Goal: Task Accomplishment & Management: Manage account settings

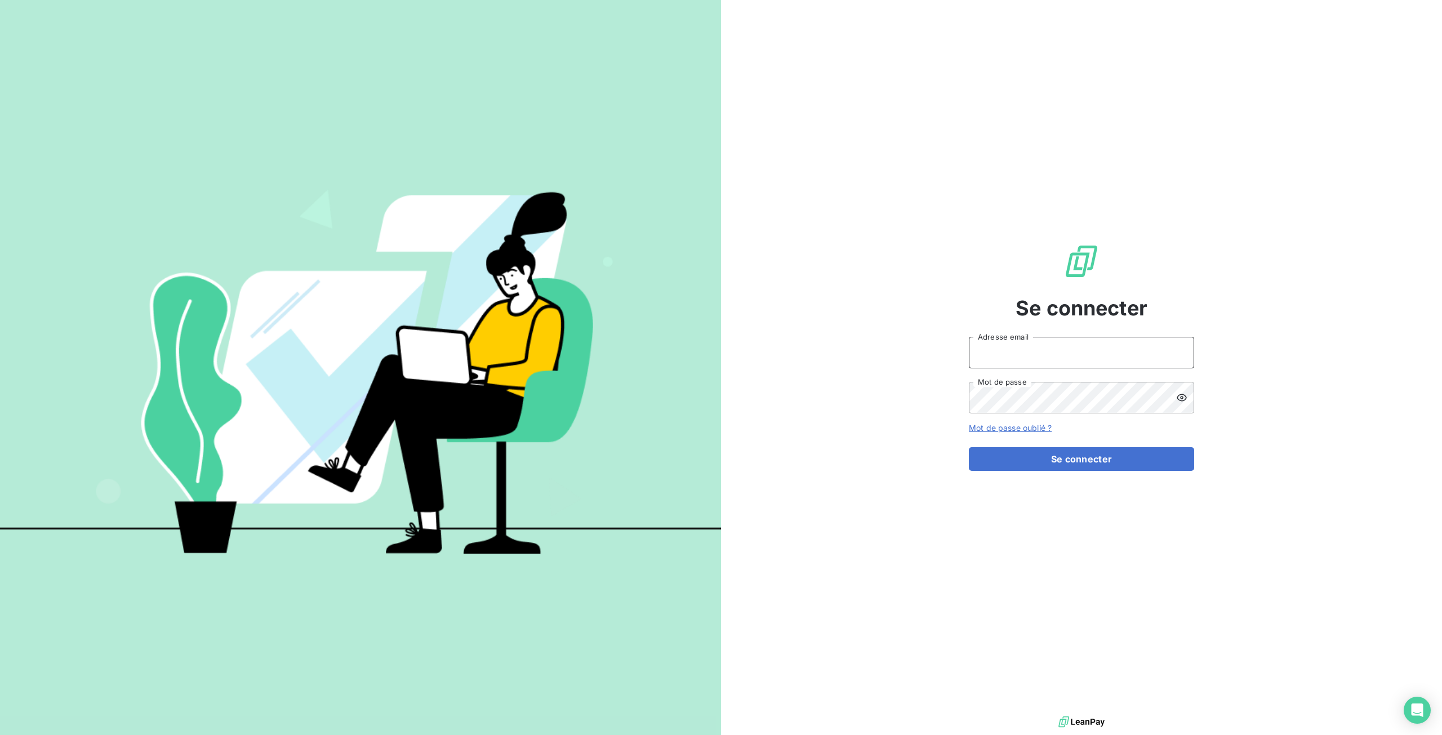
type input "tiptoptapis@gmail.com"
click at [1081, 457] on button "Se connecter" at bounding box center [1081, 459] width 225 height 24
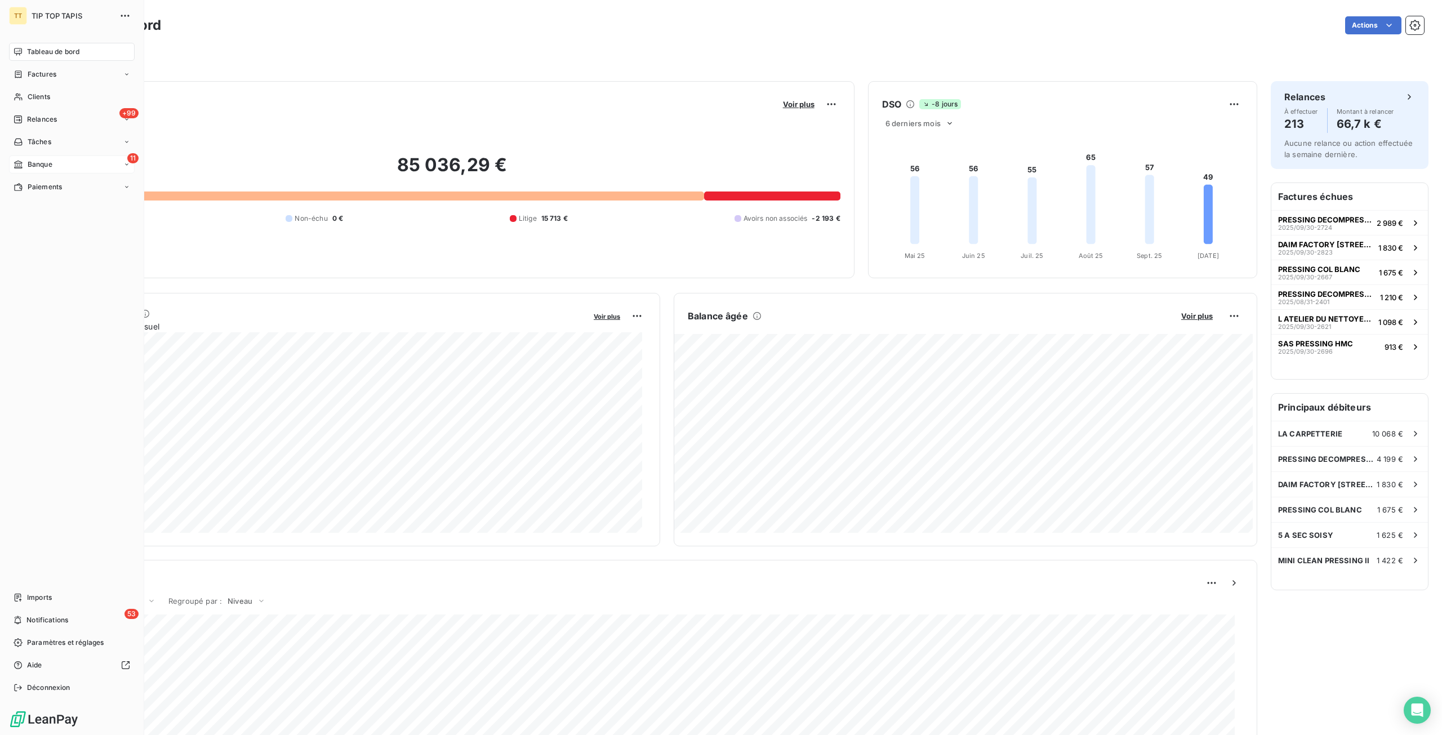
click at [128, 161] on span "11" at bounding box center [132, 158] width 11 height 10
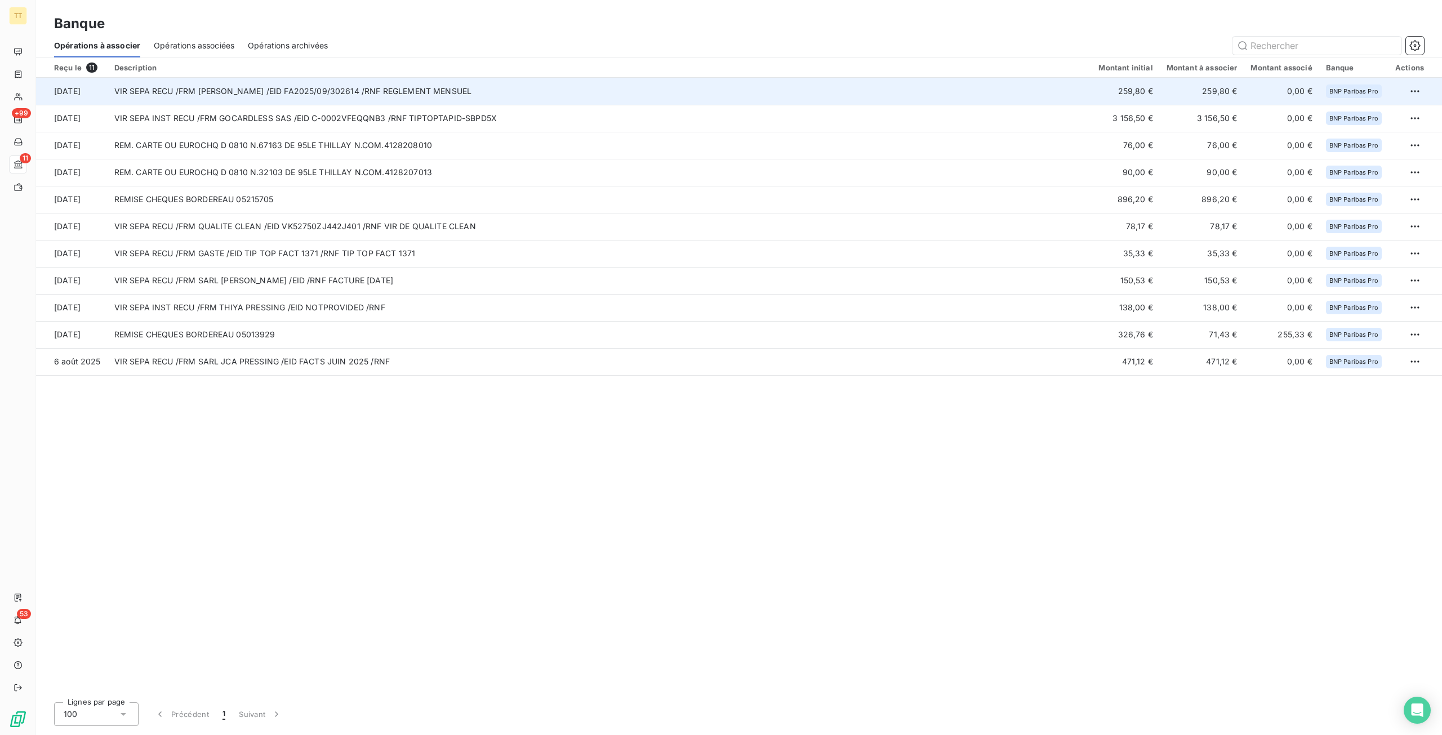
click at [685, 97] on td "VIR SEPA RECU /FRM SARL JACQUES CLEMENT /EID FA2025/09/302614 /RNF REGLEMENT ME…" at bounding box center [600, 91] width 985 height 27
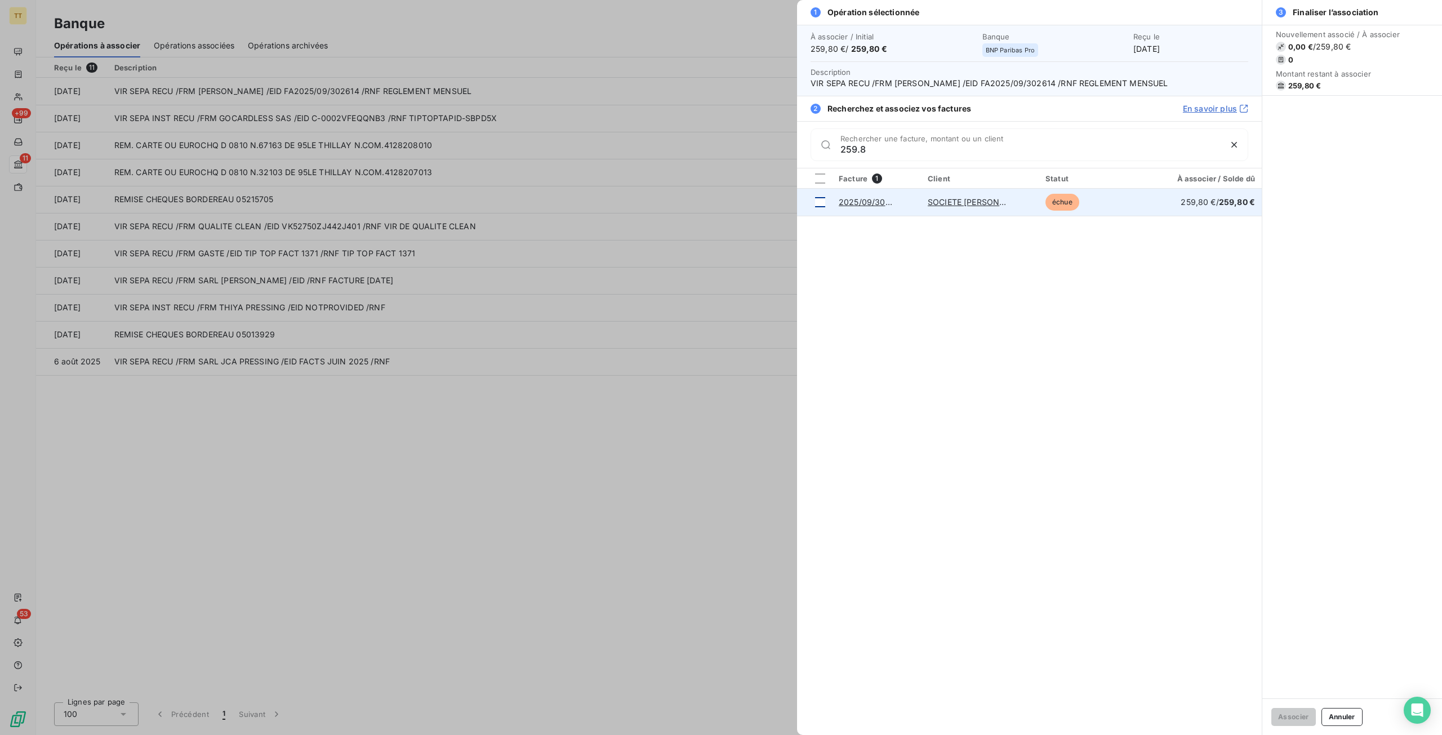
type input "259.8"
click at [822, 201] on div at bounding box center [820, 202] width 10 height 10
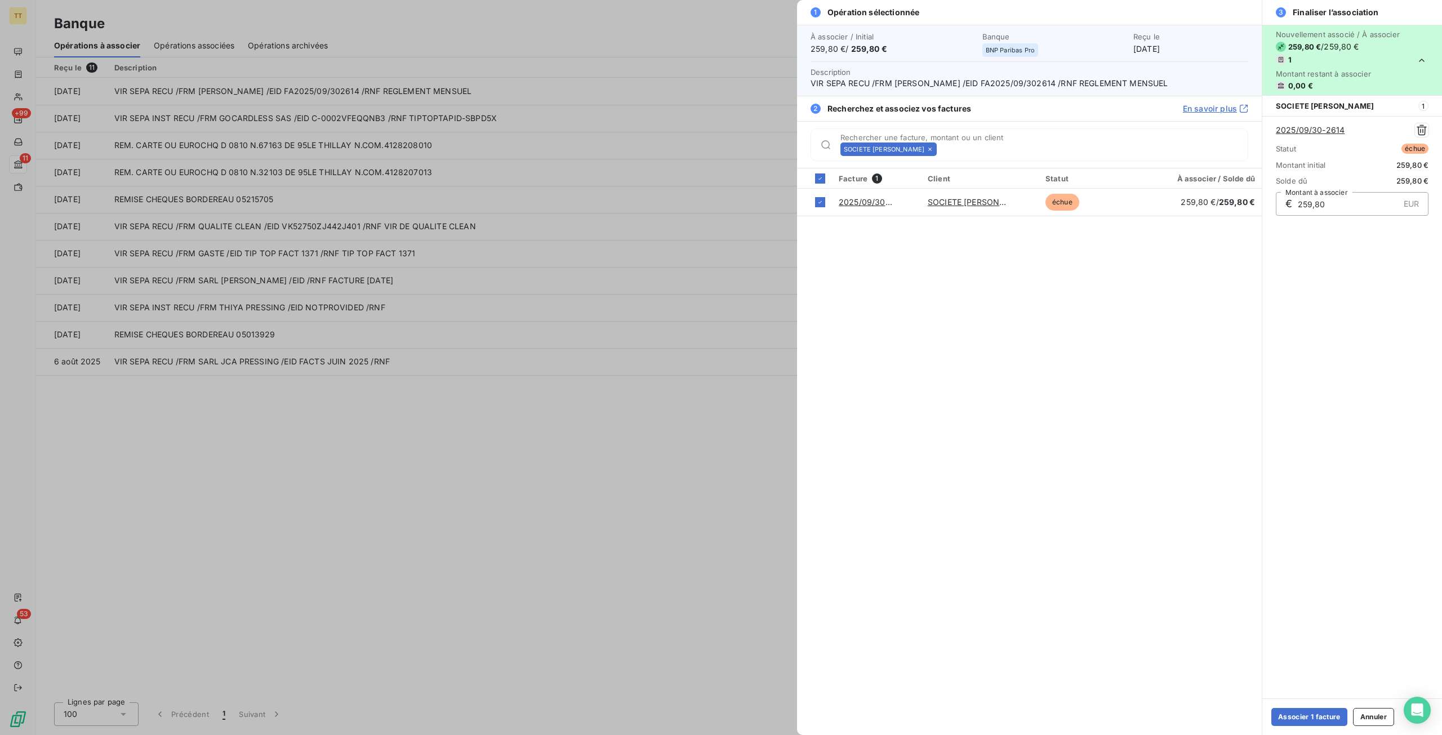
click at [247, 163] on div at bounding box center [721, 367] width 1442 height 735
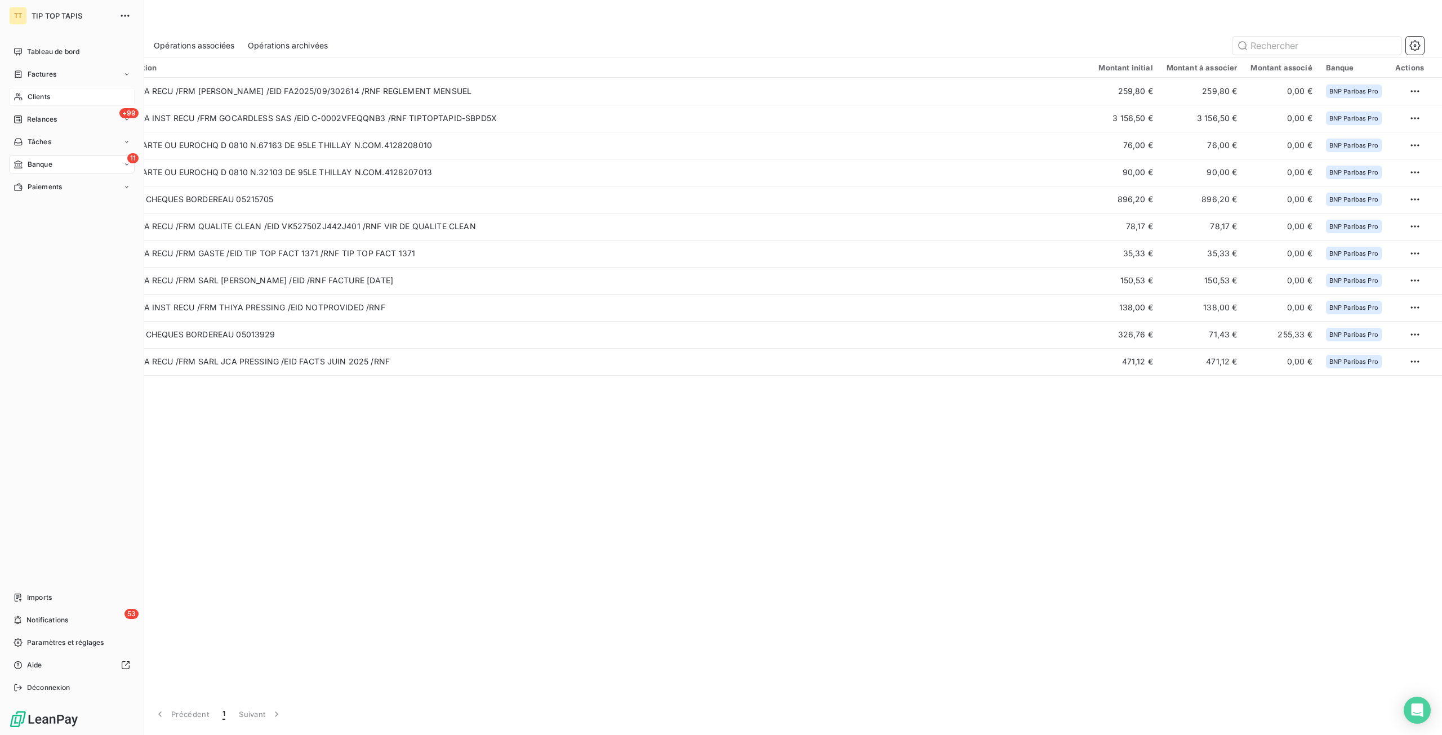
click at [20, 97] on icon at bounding box center [19, 96] width 10 height 9
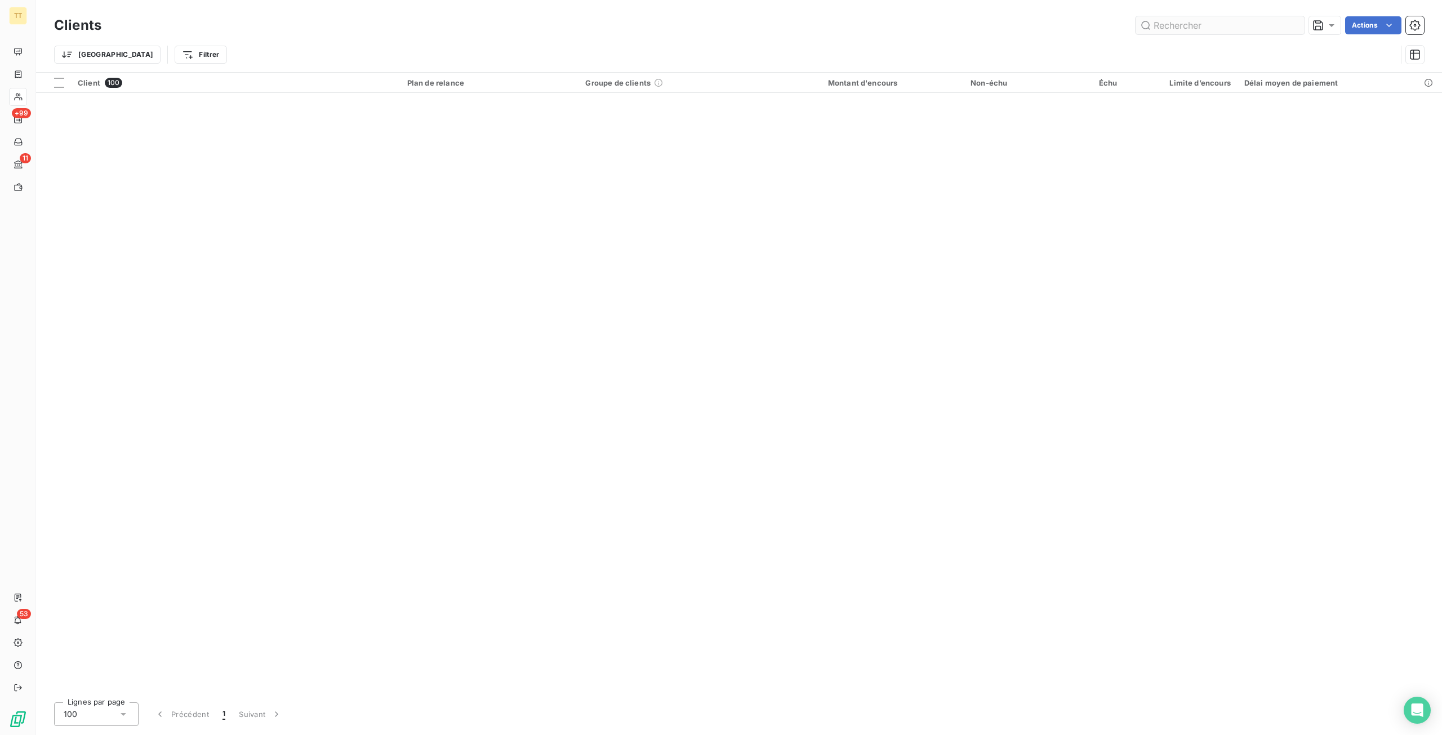
click at [1251, 27] on input "text" at bounding box center [1220, 25] width 169 height 18
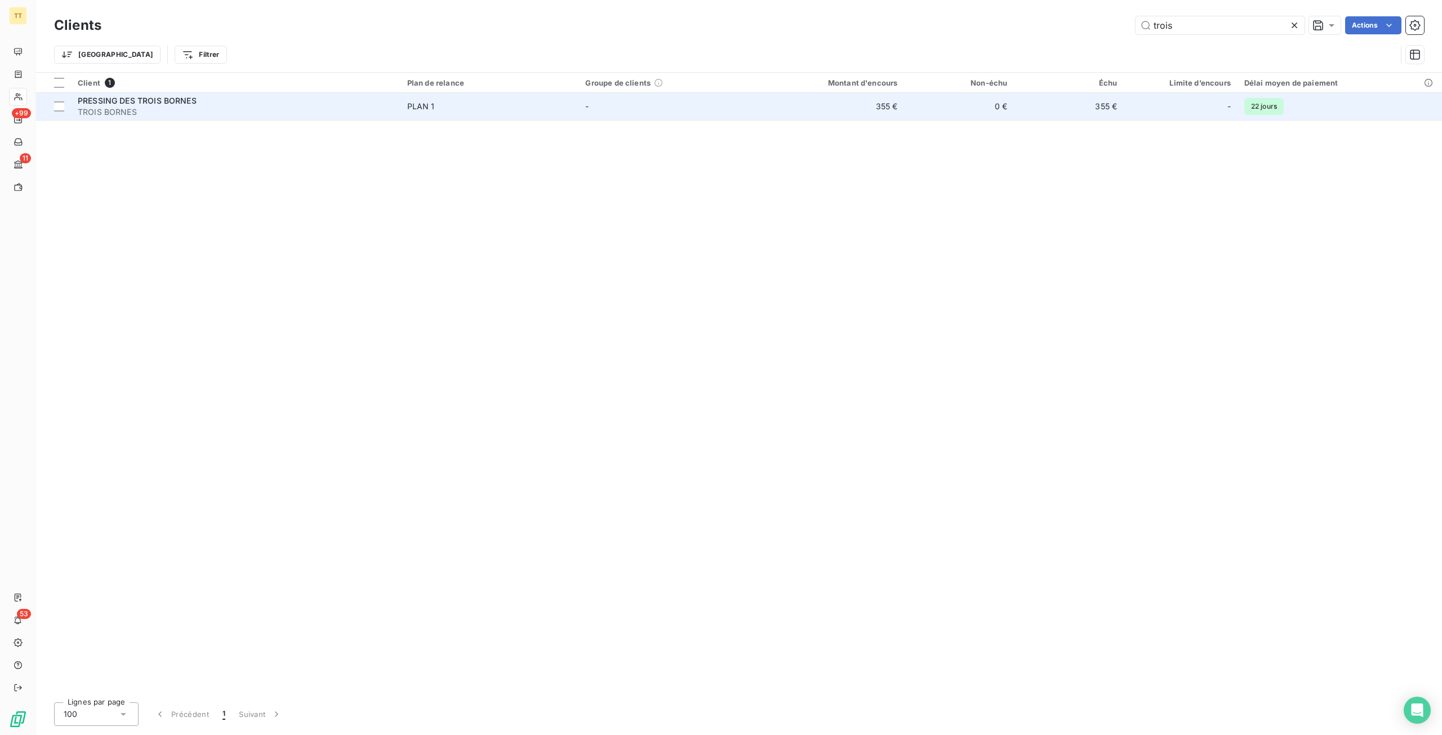
type input "trois"
click at [1022, 105] on td "355 €" at bounding box center [1069, 106] width 110 height 27
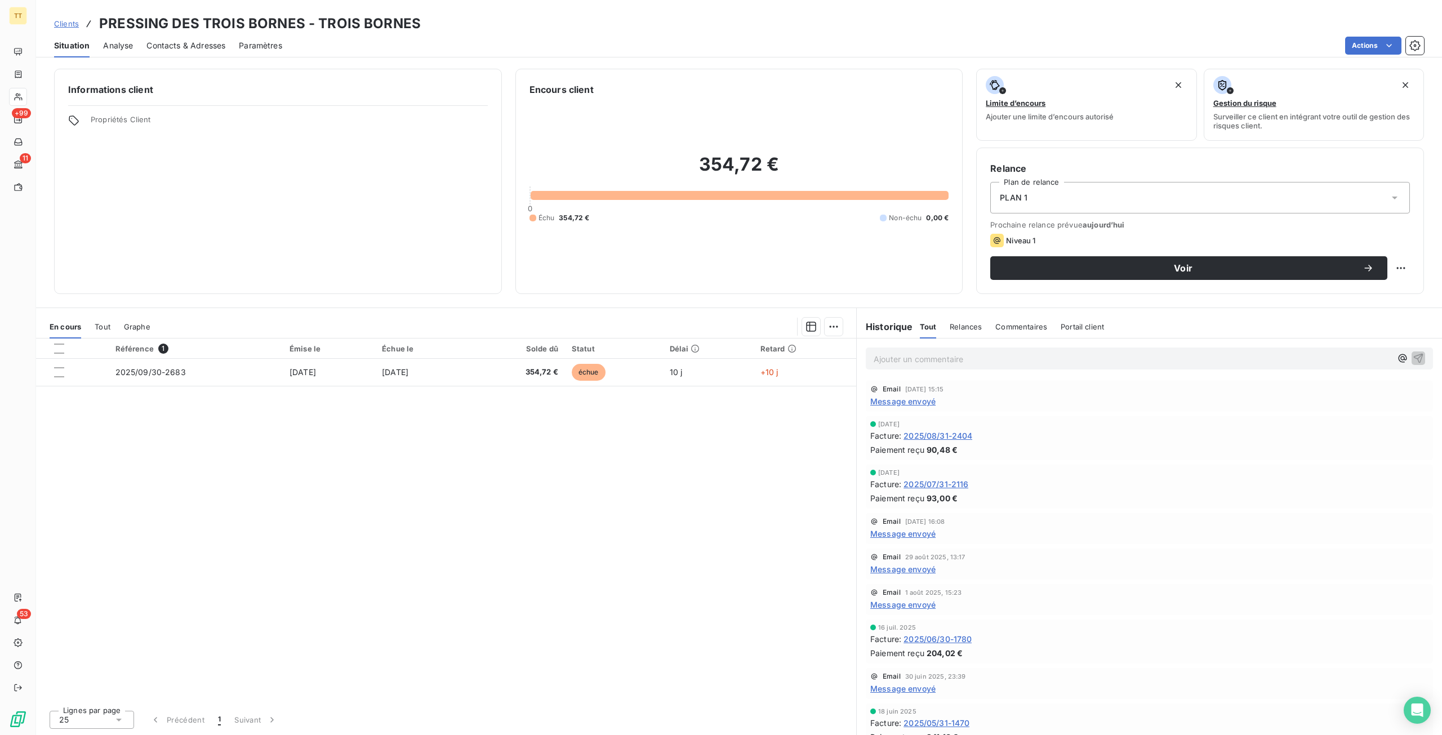
click at [903, 399] on span "Message envoyé" at bounding box center [902, 401] width 65 height 12
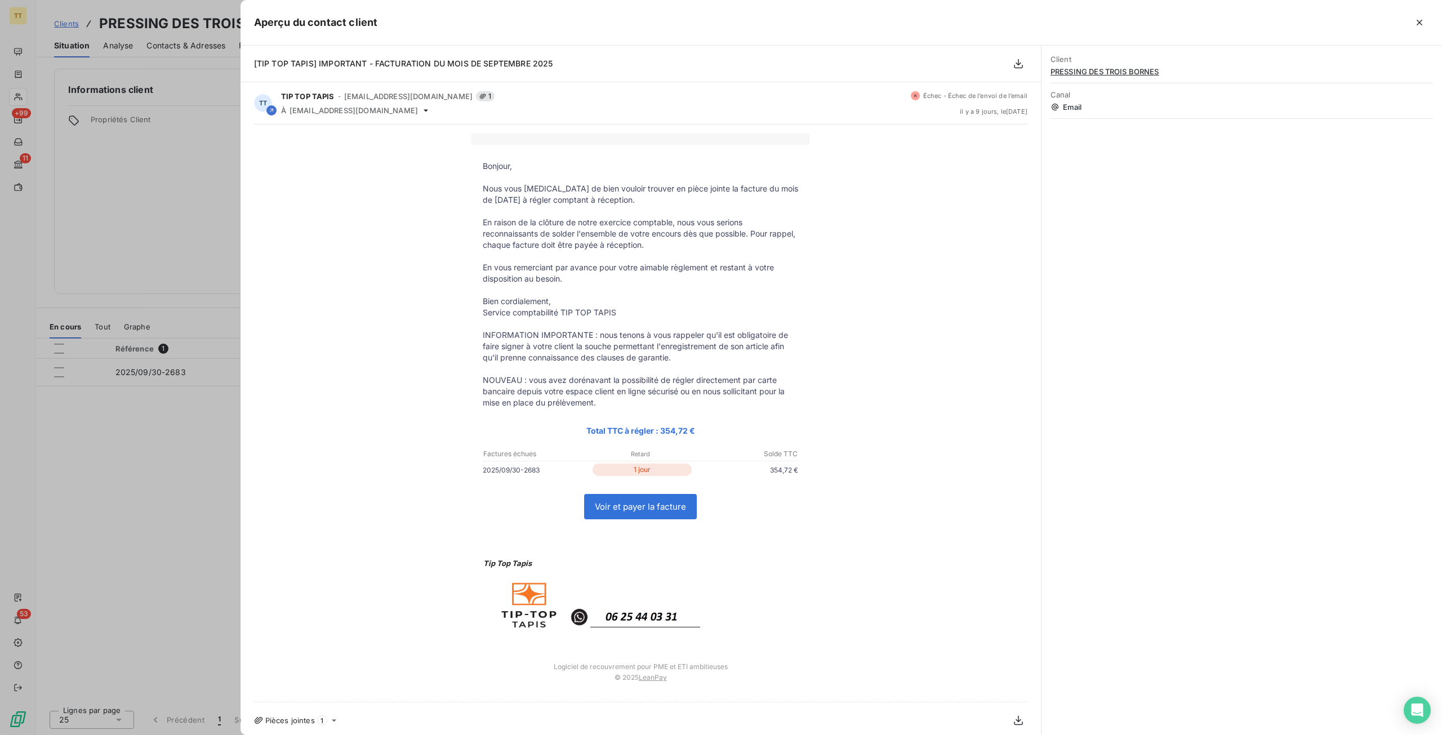
click at [177, 231] on div at bounding box center [721, 367] width 1442 height 735
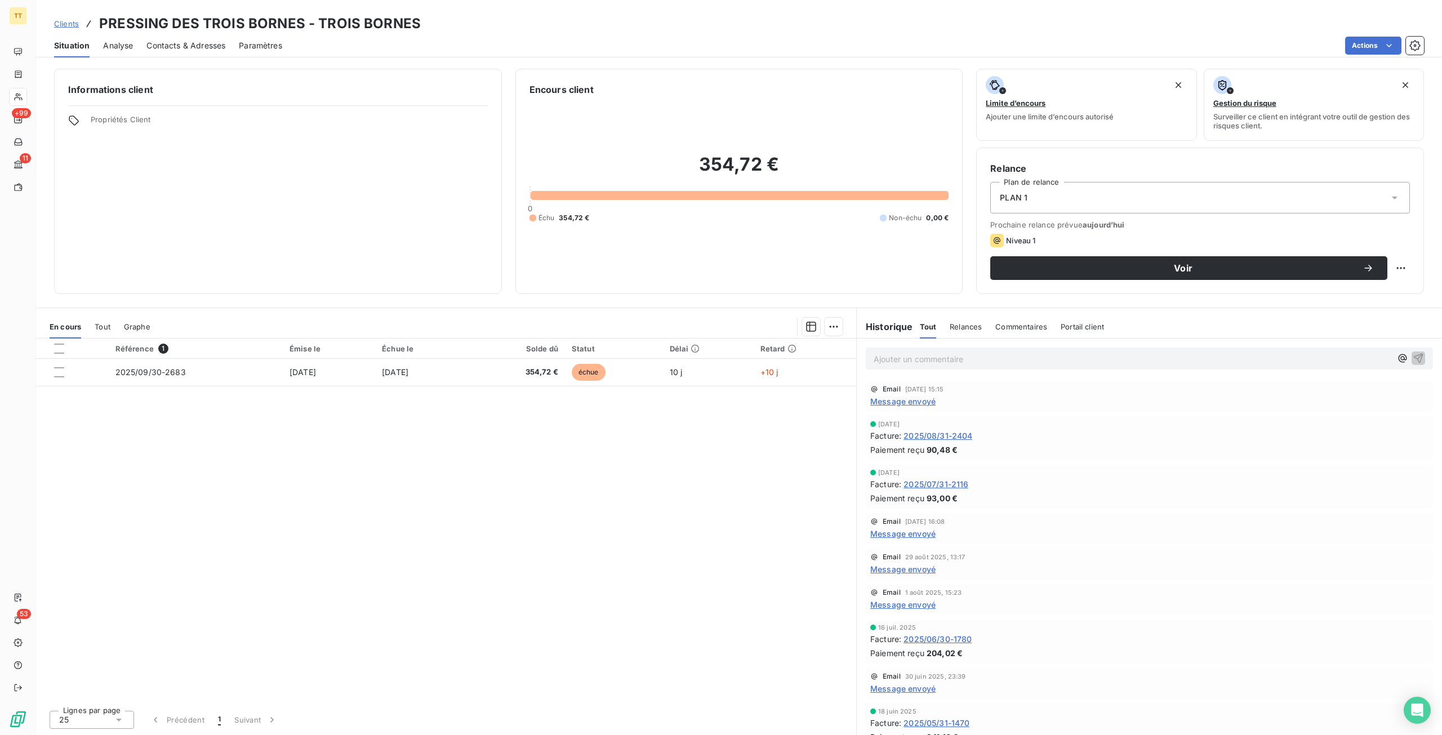
click at [924, 402] on span "Message envoyé" at bounding box center [902, 401] width 65 height 12
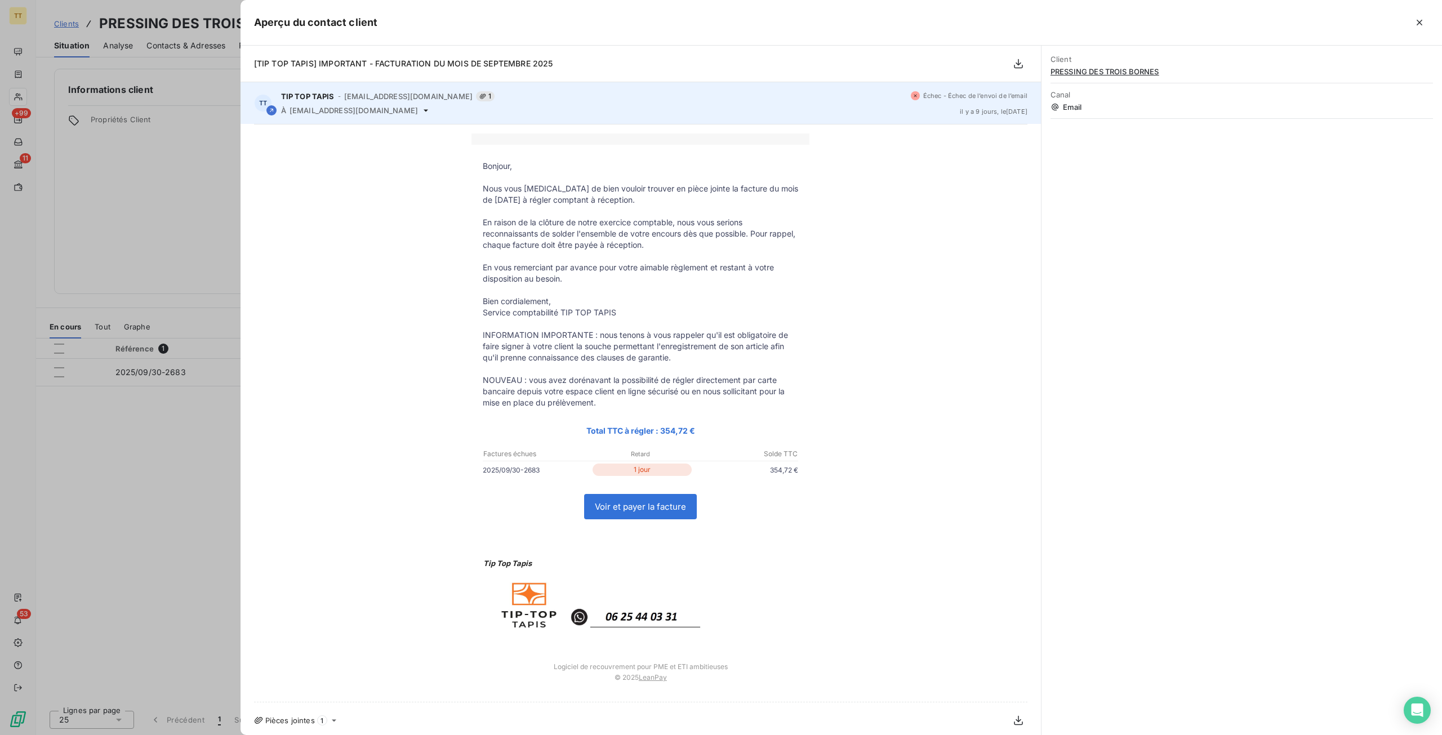
click at [947, 93] on span "Échec - Échec de l’envoi de l’email" at bounding box center [975, 95] width 104 height 7
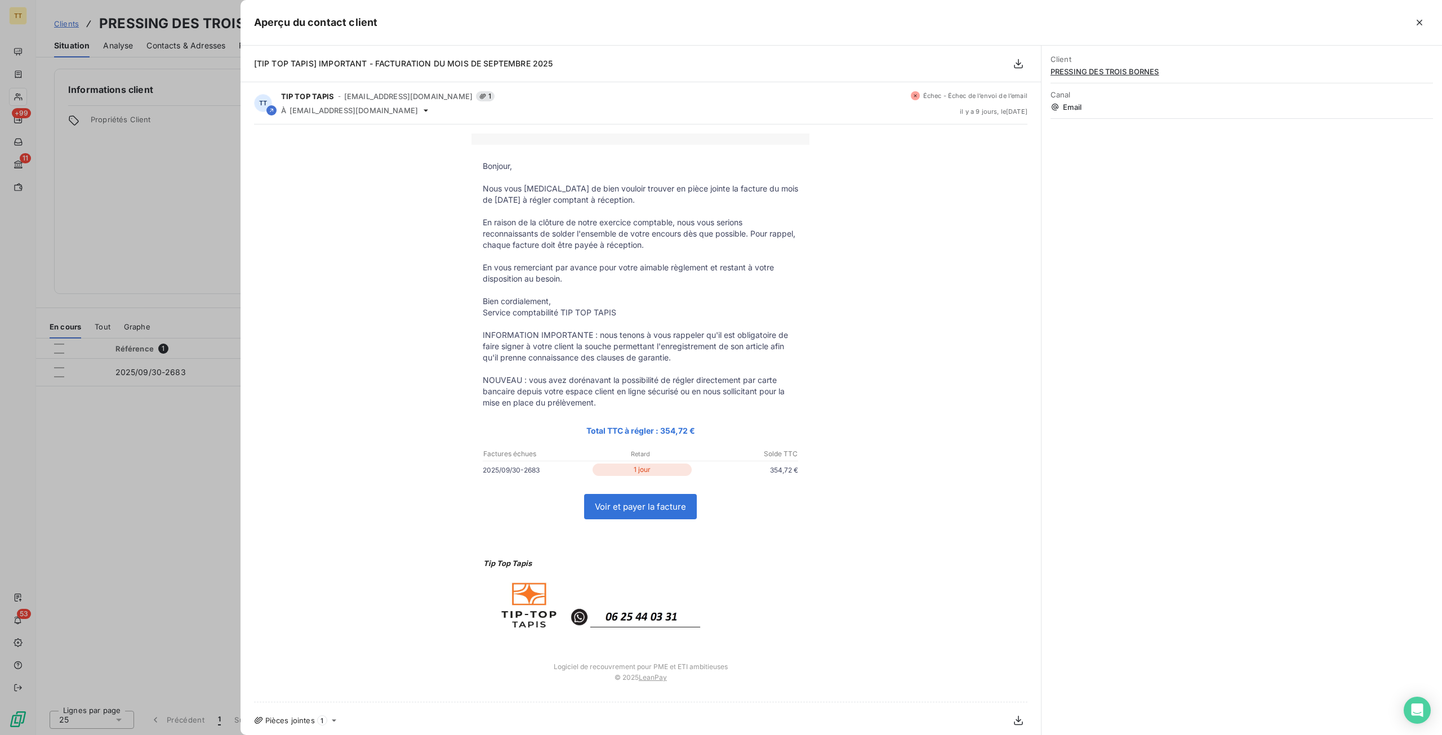
click at [185, 378] on div at bounding box center [721, 367] width 1442 height 735
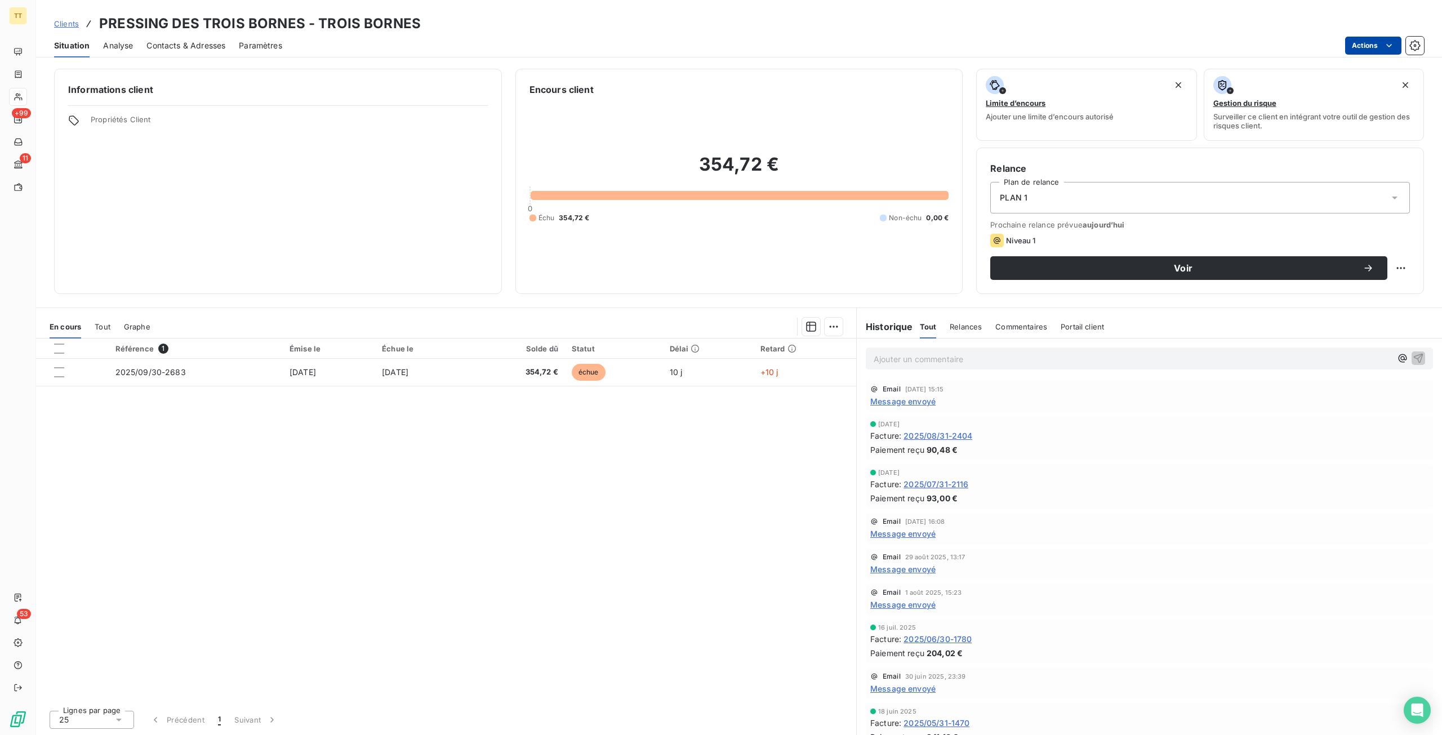
click at [1365, 44] on html "TT +99 11 53 Clients PRESSING DES TROIS BORNES - TROIS BORNES Situation Analyse…" at bounding box center [721, 367] width 1442 height 735
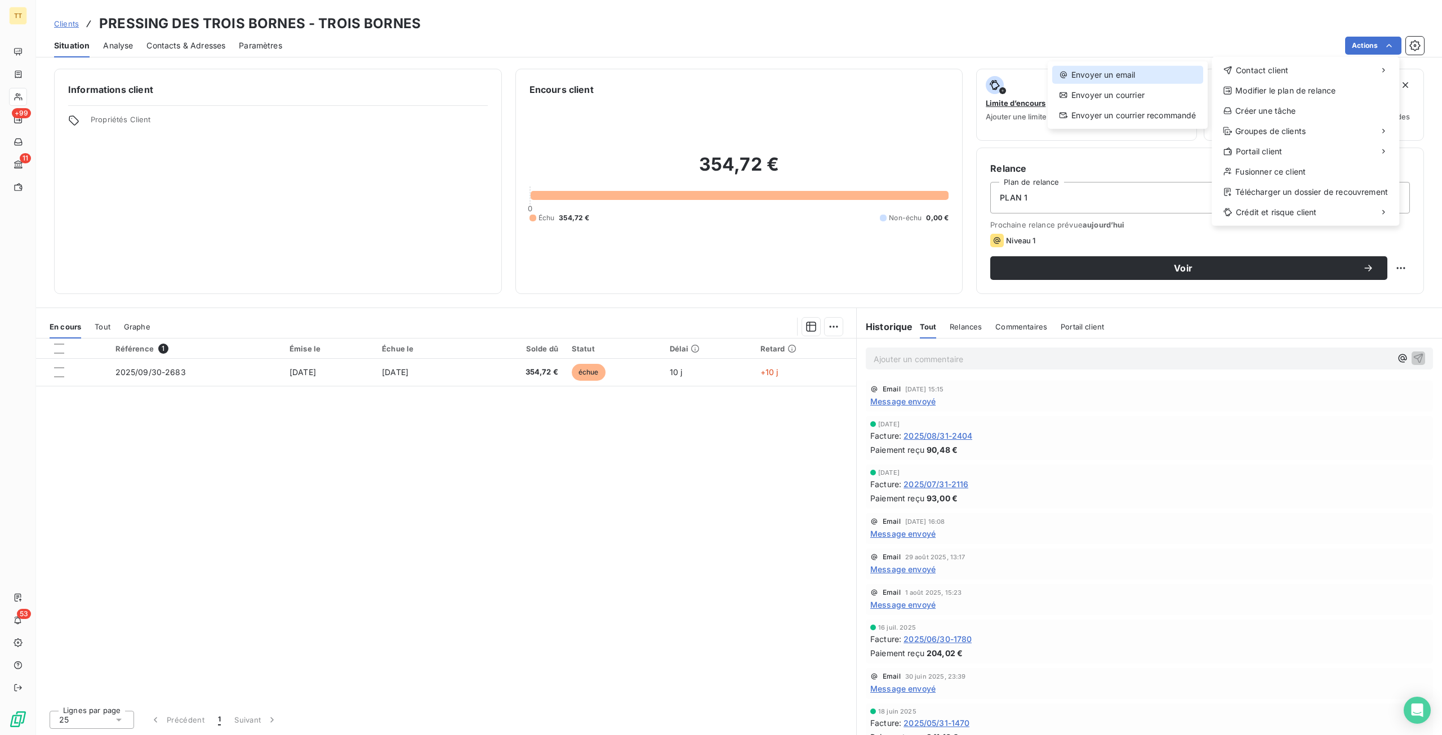
click at [1168, 74] on div "Envoyer un email" at bounding box center [1127, 75] width 151 height 18
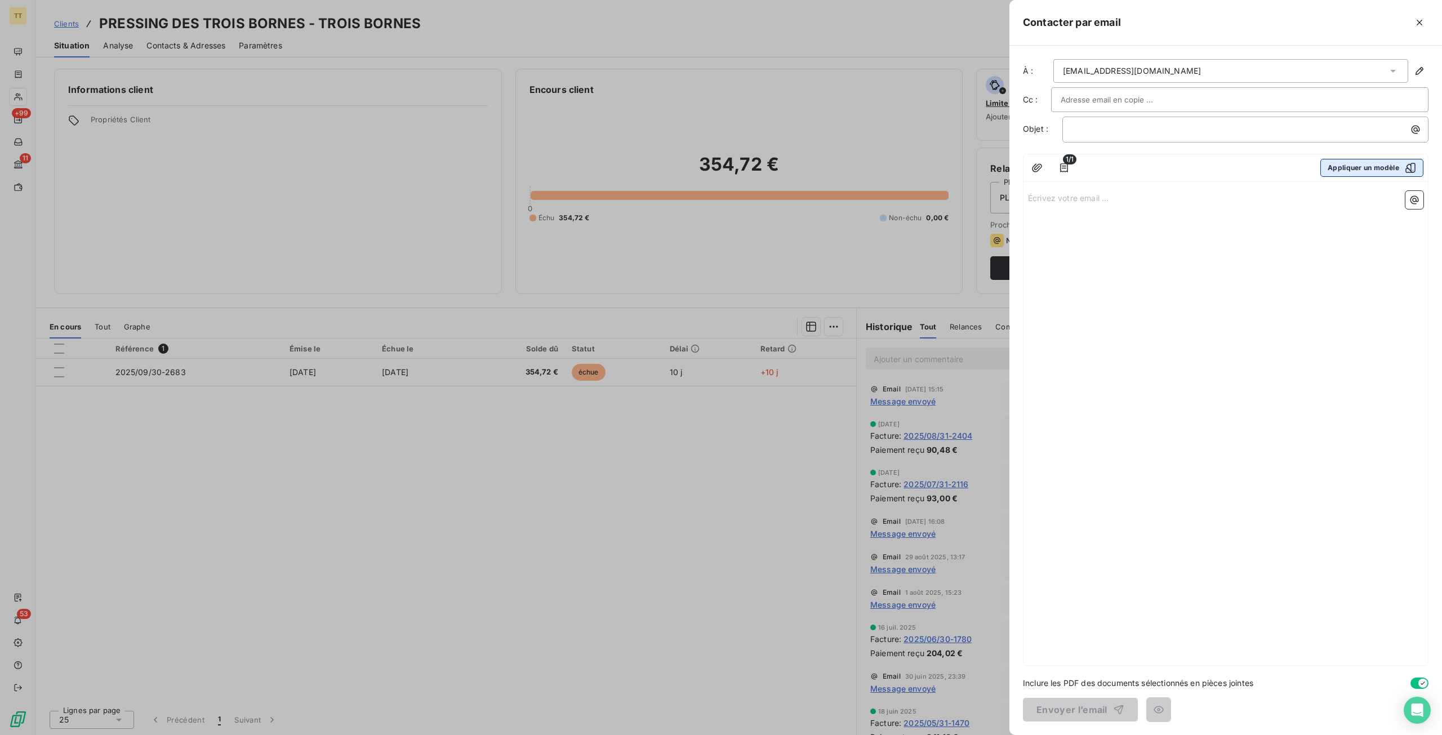
click at [1389, 159] on button "Appliquer un modèle" at bounding box center [1371, 168] width 103 height 18
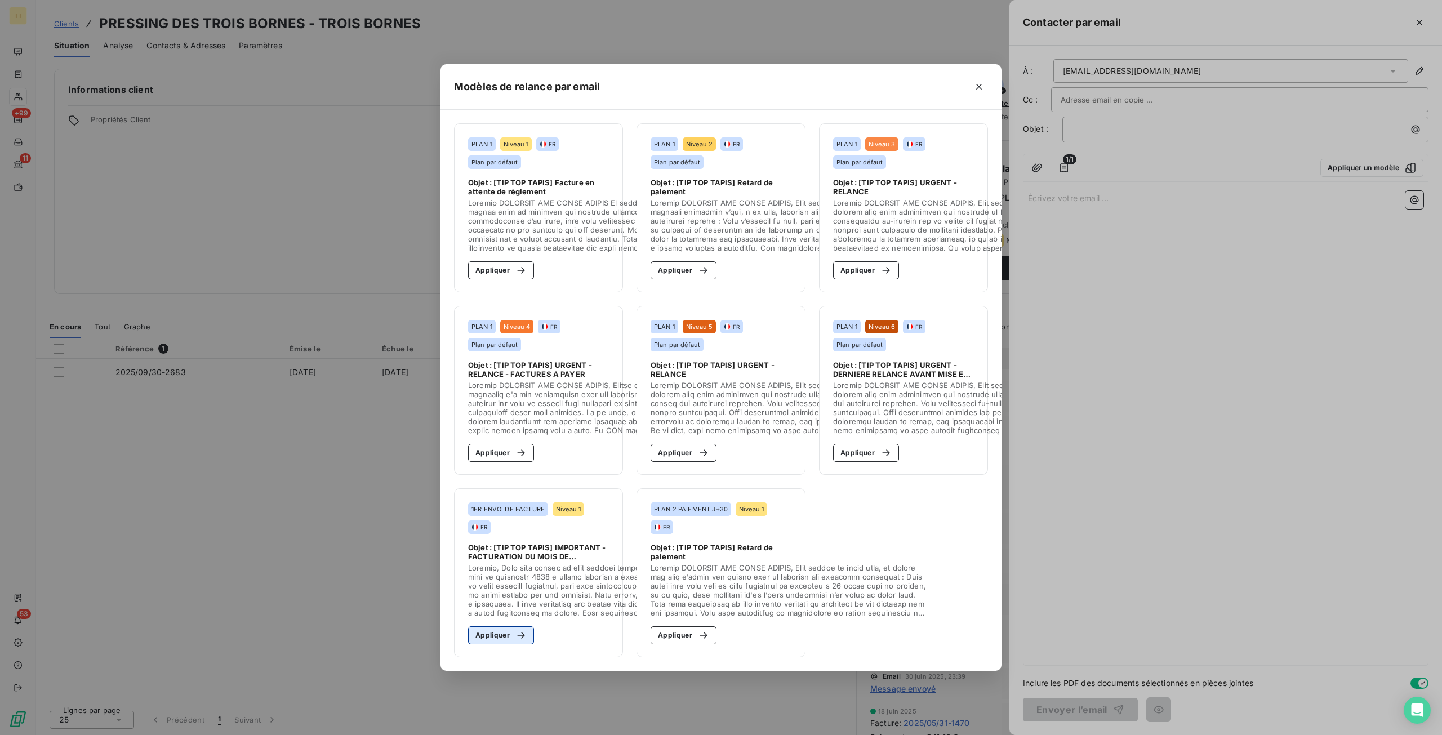
click at [508, 629] on button "Appliquer" at bounding box center [501, 635] width 66 height 18
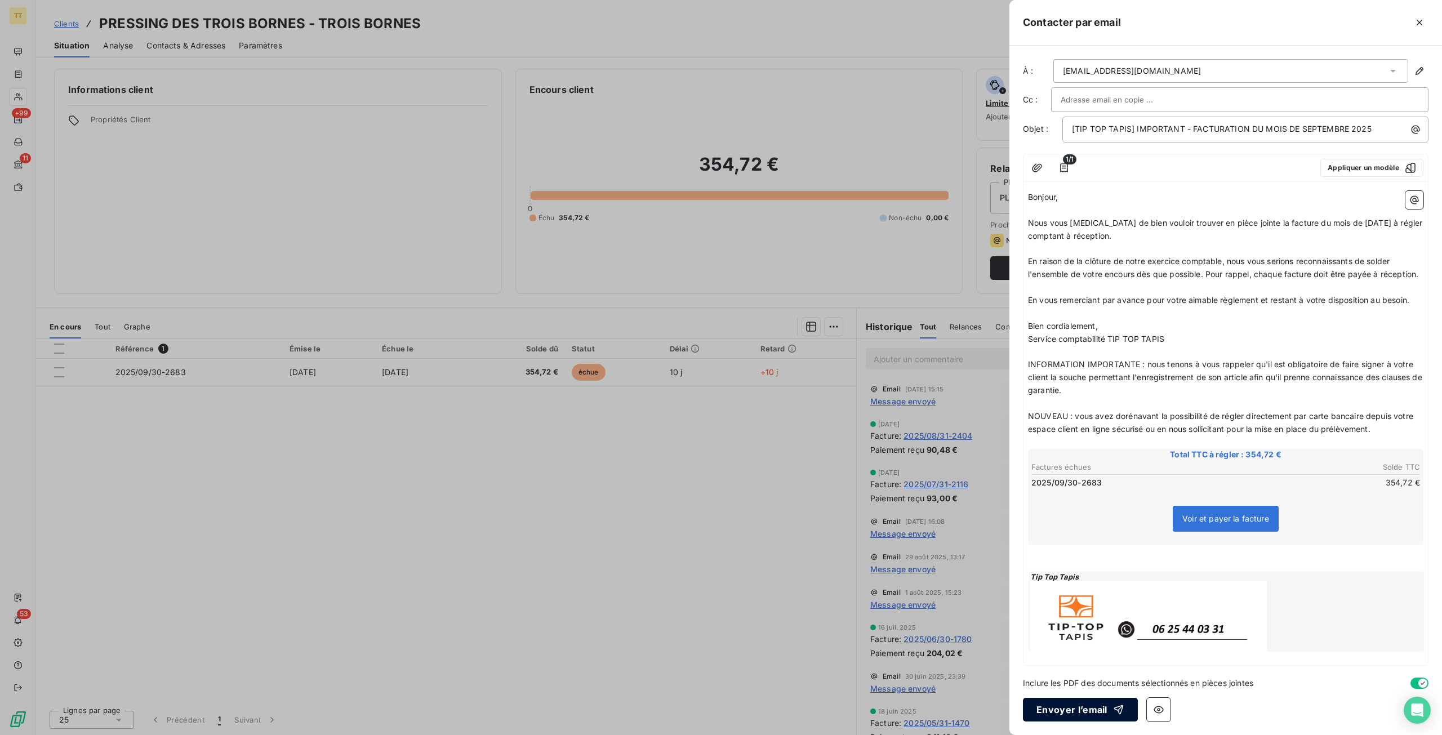
click at [1064, 714] on button "Envoyer l’email" at bounding box center [1080, 710] width 115 height 24
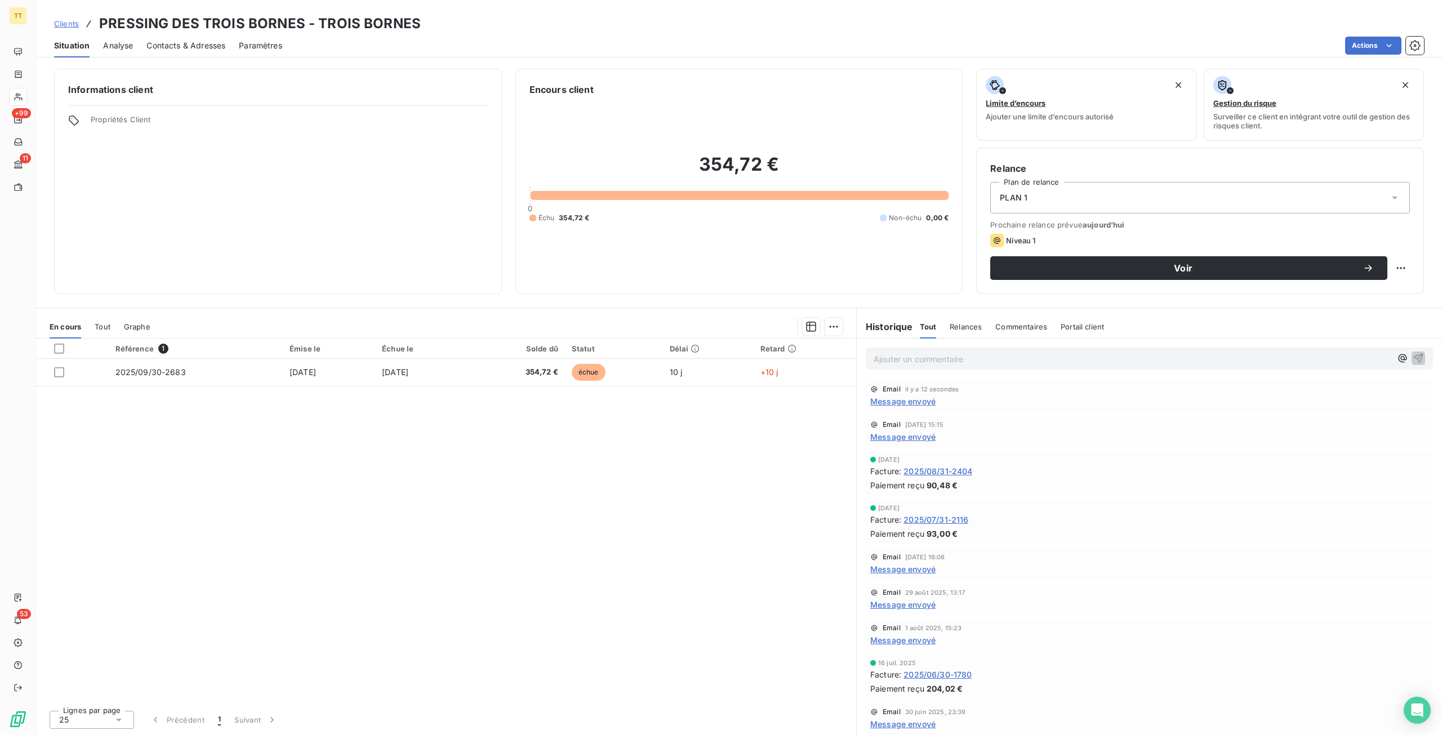
click at [920, 398] on span "Message envoyé" at bounding box center [902, 401] width 65 height 12
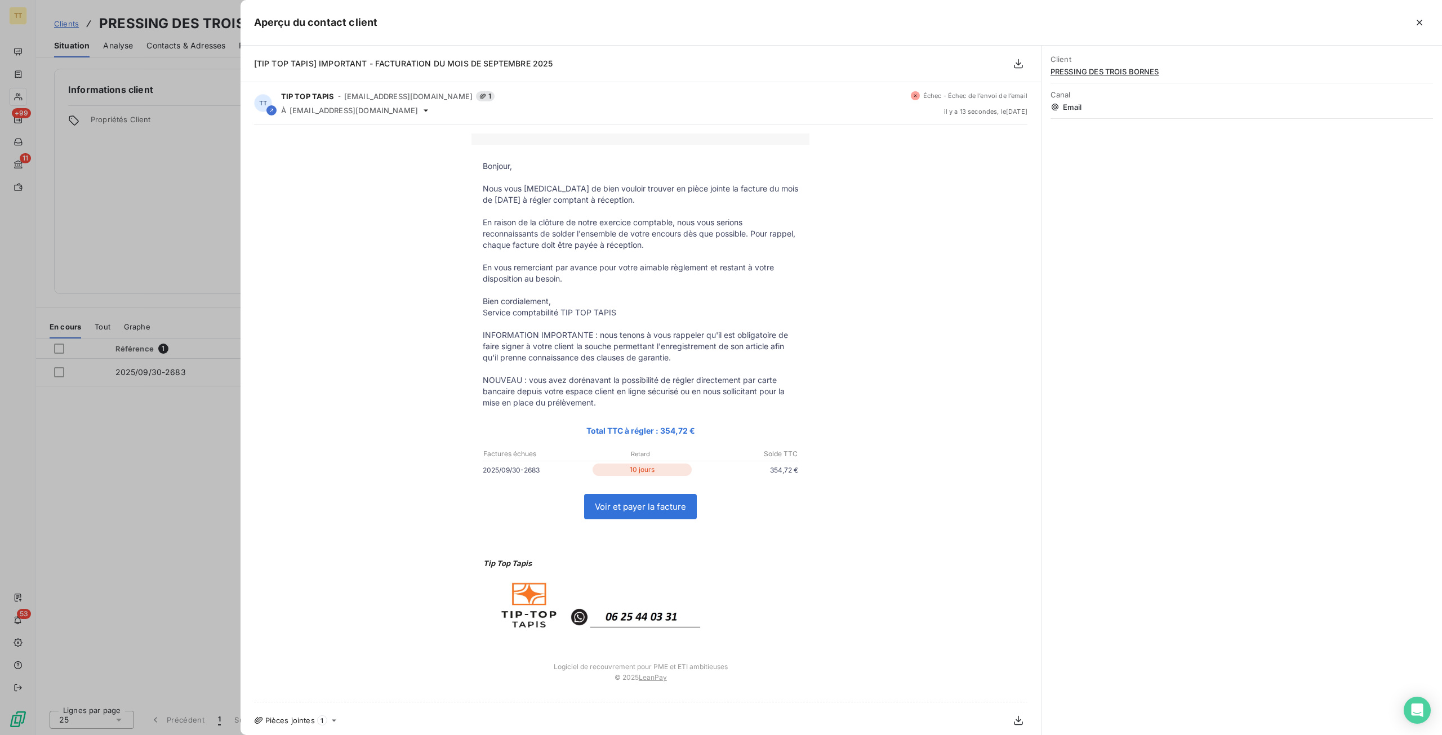
click at [179, 548] on div at bounding box center [721, 367] width 1442 height 735
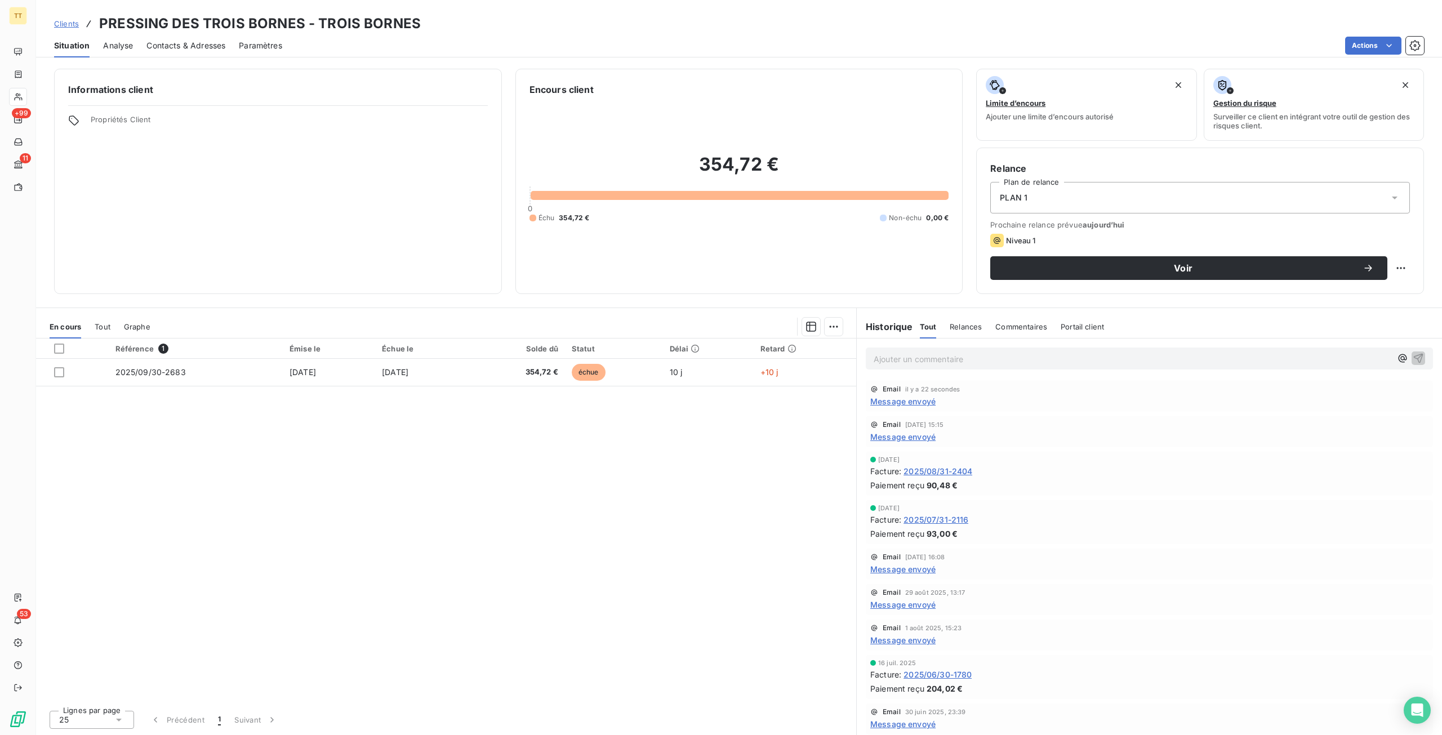
click at [164, 43] on span "Contacts & Adresses" at bounding box center [185, 45] width 79 height 11
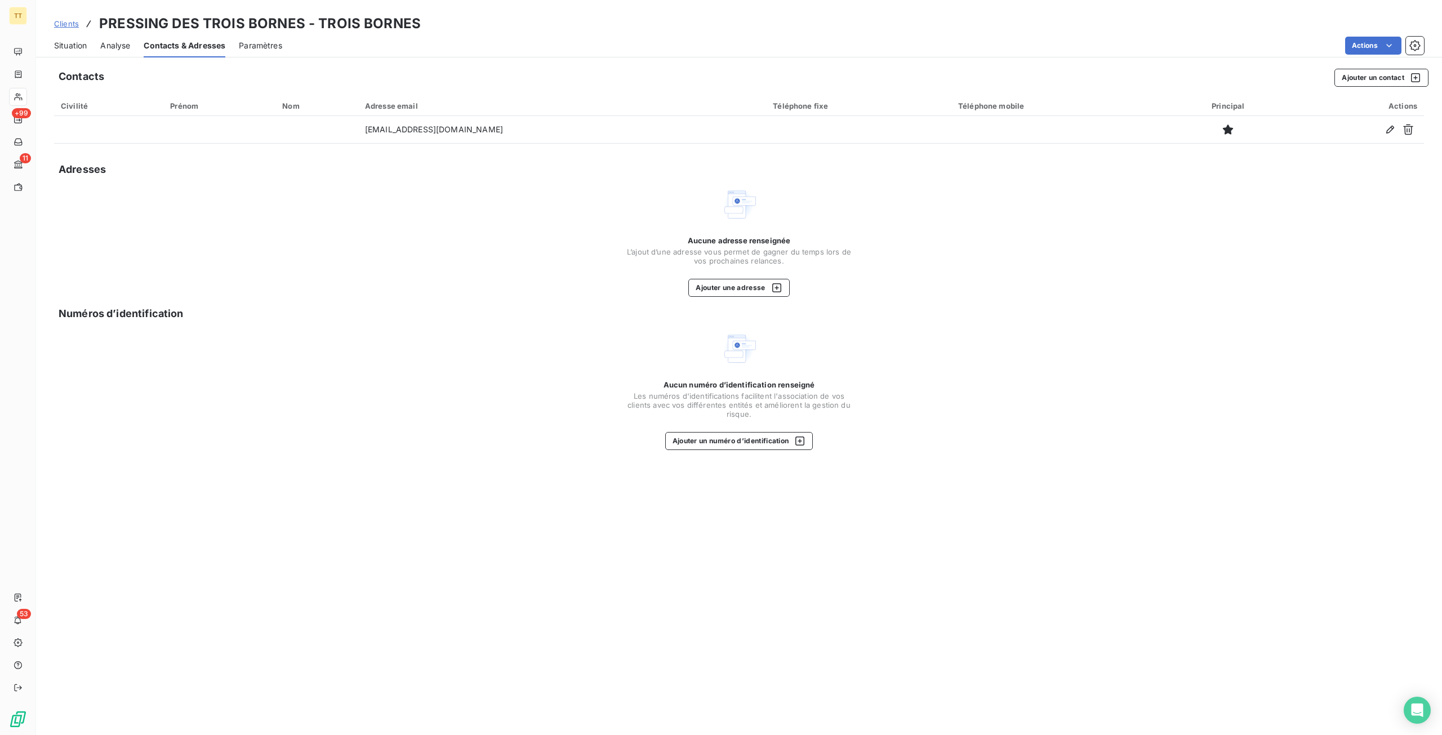
click at [123, 43] on span "Analyse" at bounding box center [115, 45] width 30 height 11
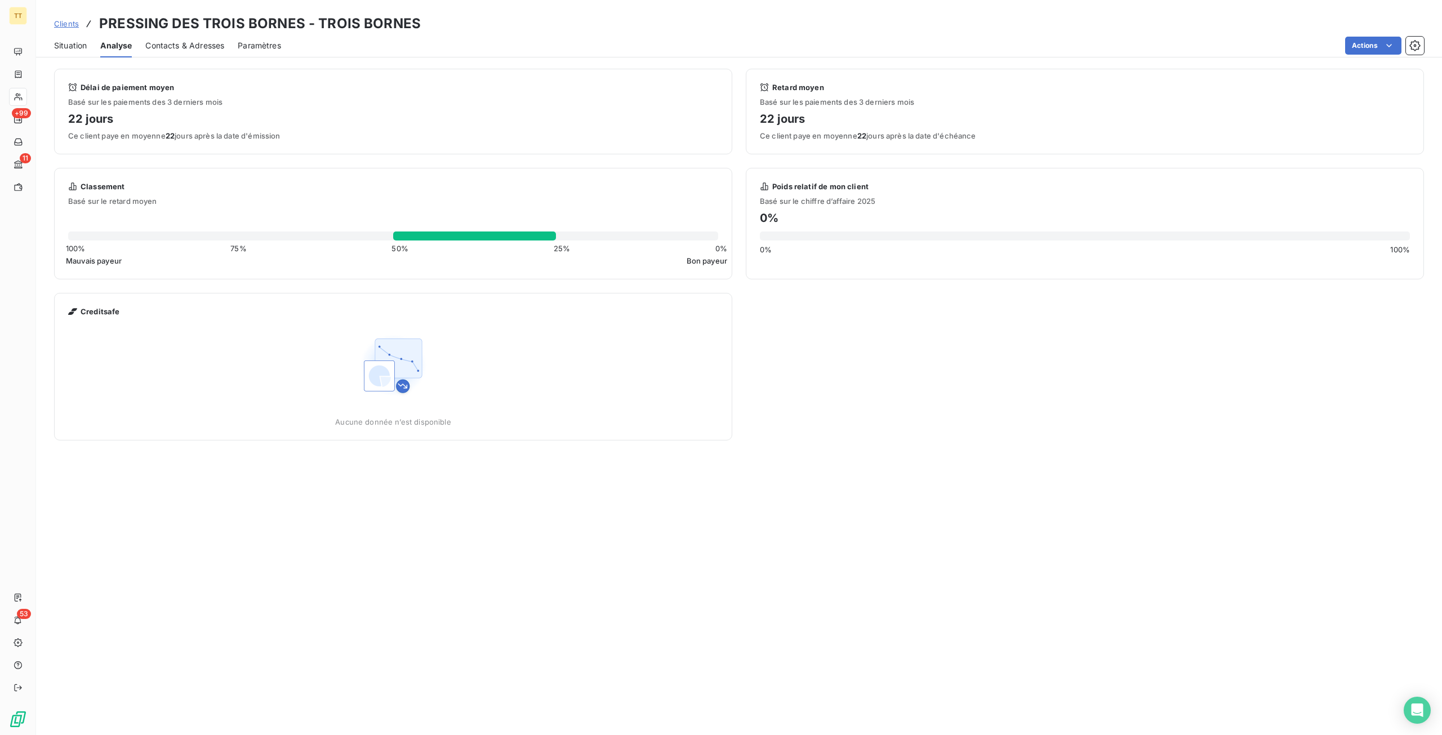
click at [74, 39] on div "Situation" at bounding box center [70, 46] width 33 height 24
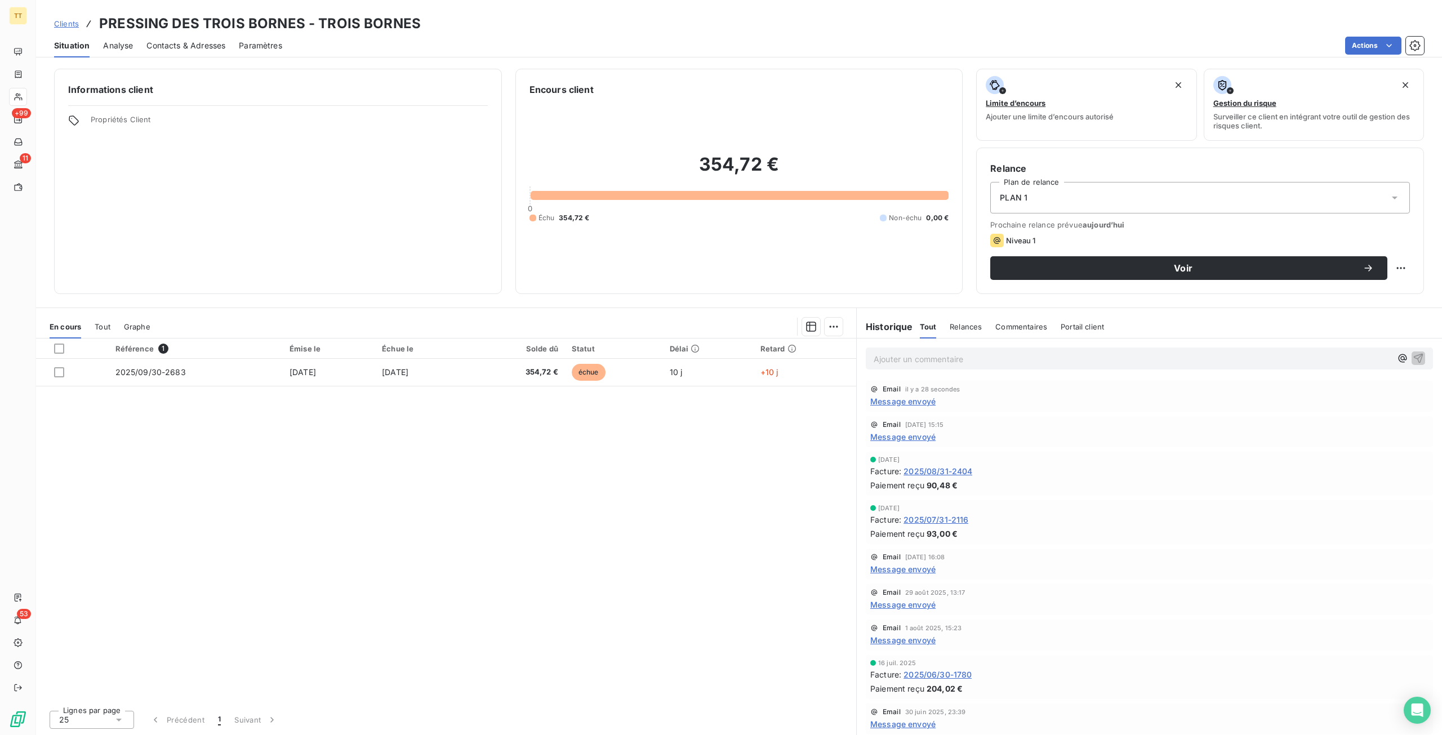
click at [208, 46] on span "Contacts & Adresses" at bounding box center [185, 45] width 79 height 11
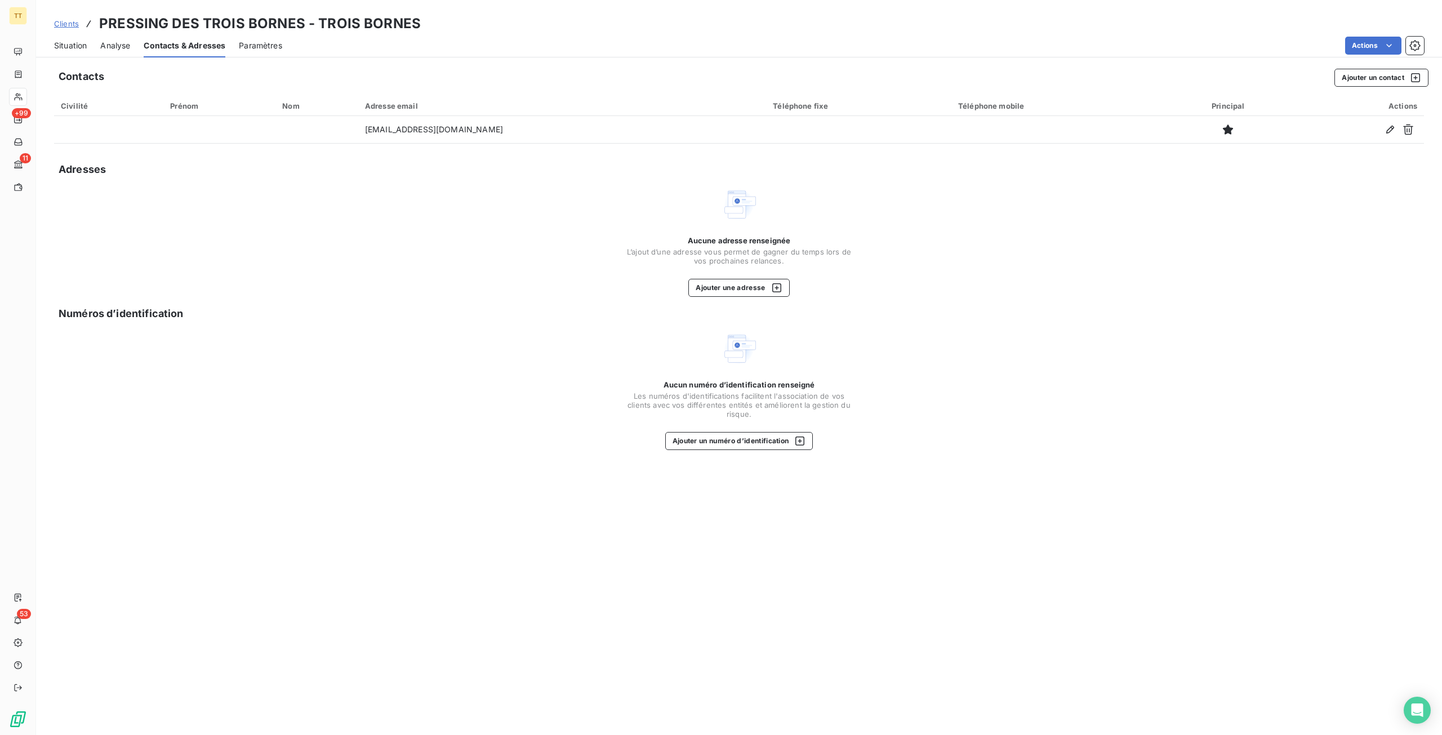
click at [65, 41] on span "Situation" at bounding box center [70, 45] width 33 height 11
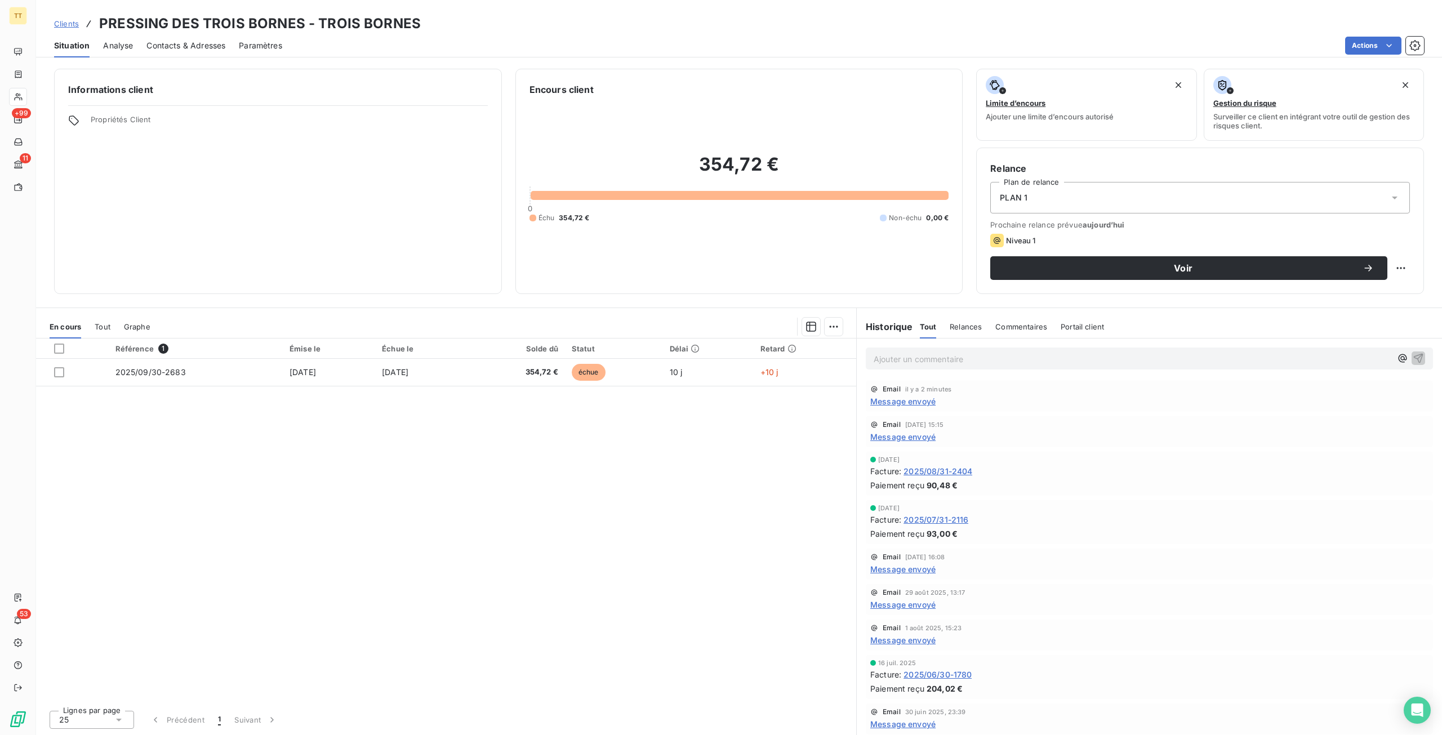
click at [923, 399] on span "Message envoyé" at bounding box center [902, 401] width 65 height 12
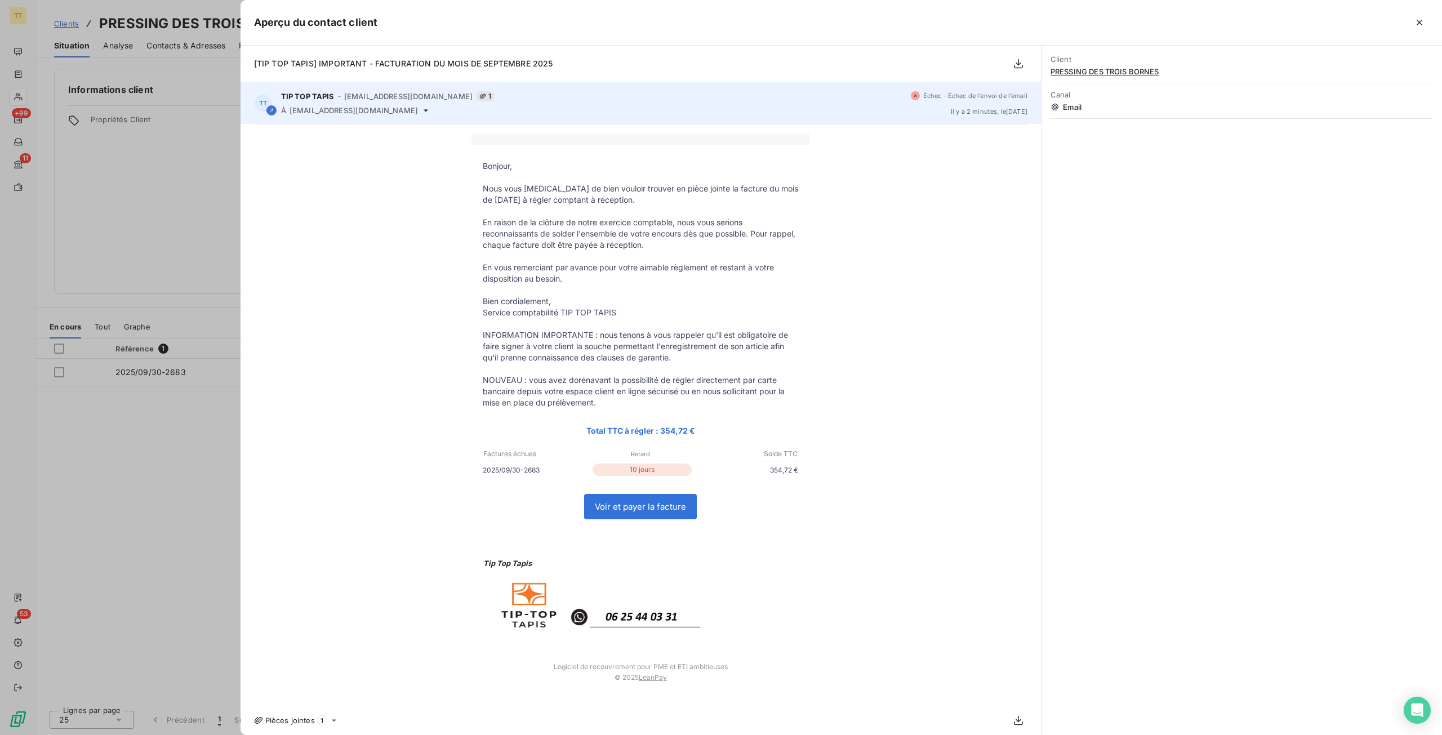
click at [421, 112] on icon at bounding box center [425, 110] width 9 height 9
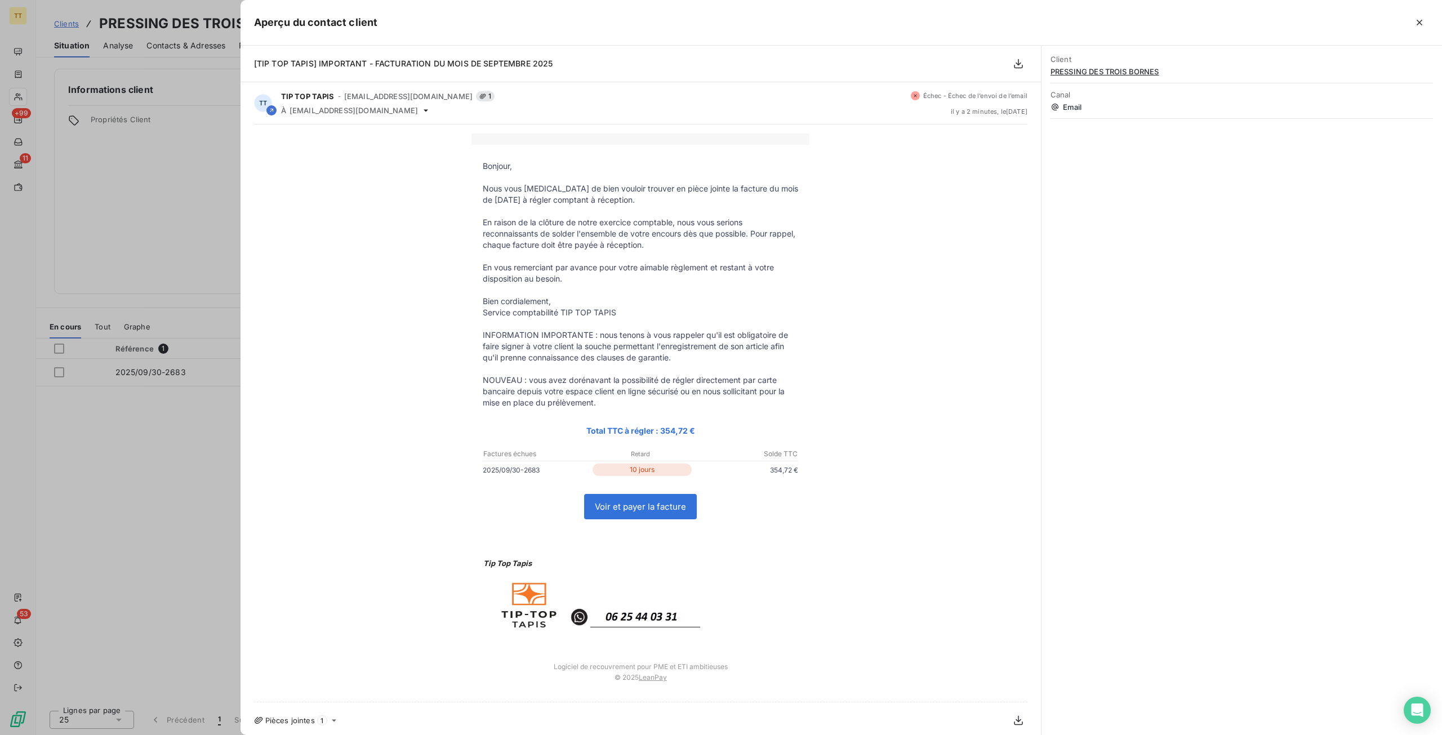
click at [113, 517] on div at bounding box center [721, 367] width 1442 height 735
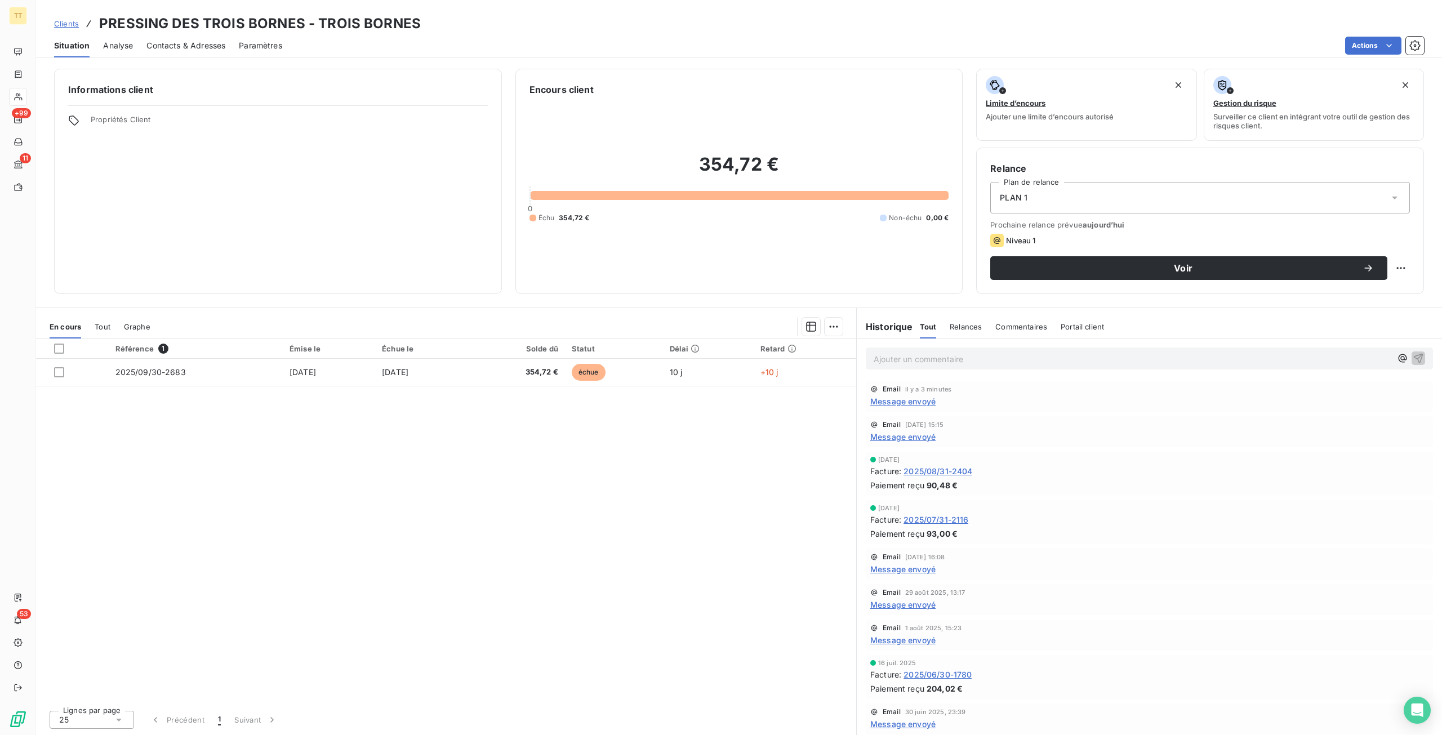
click at [924, 569] on span "Message envoyé" at bounding box center [902, 569] width 65 height 12
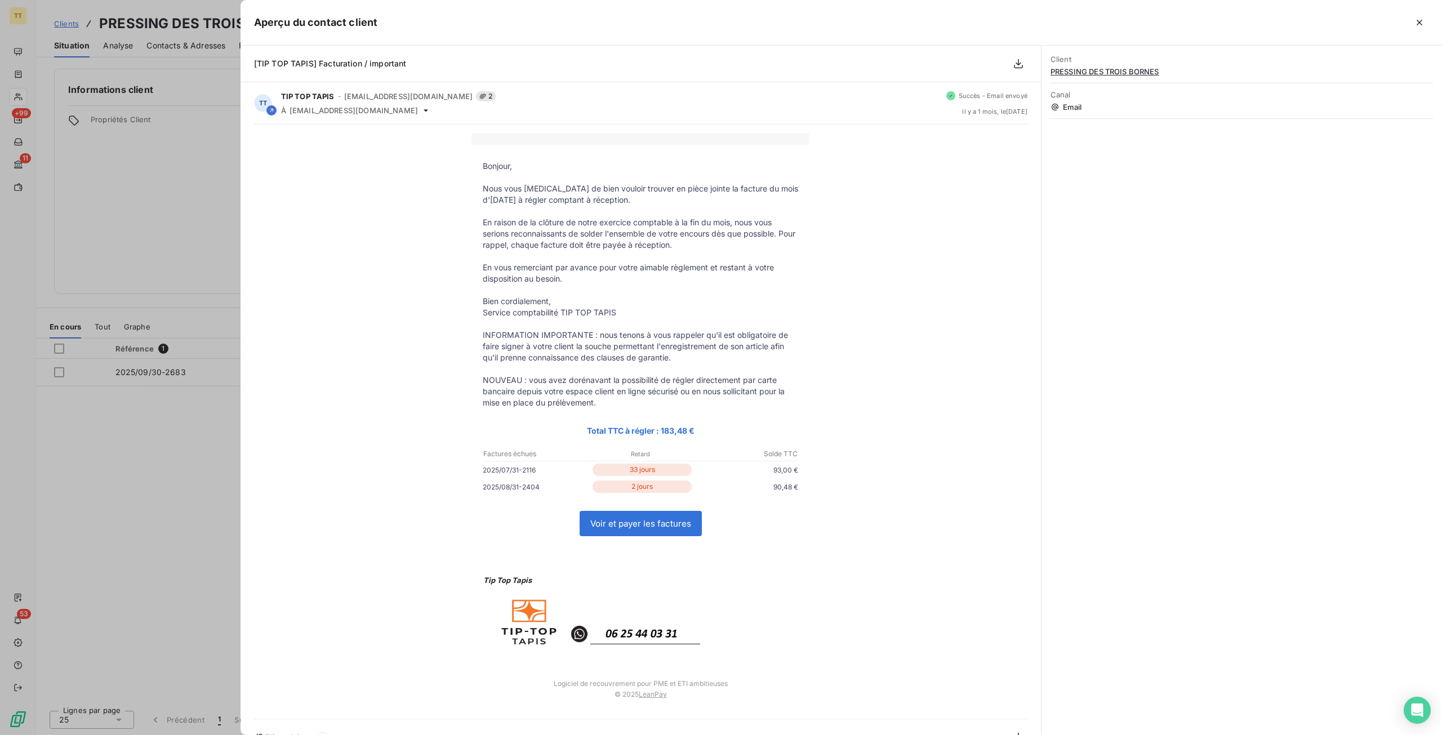
click at [128, 279] on div at bounding box center [721, 367] width 1442 height 735
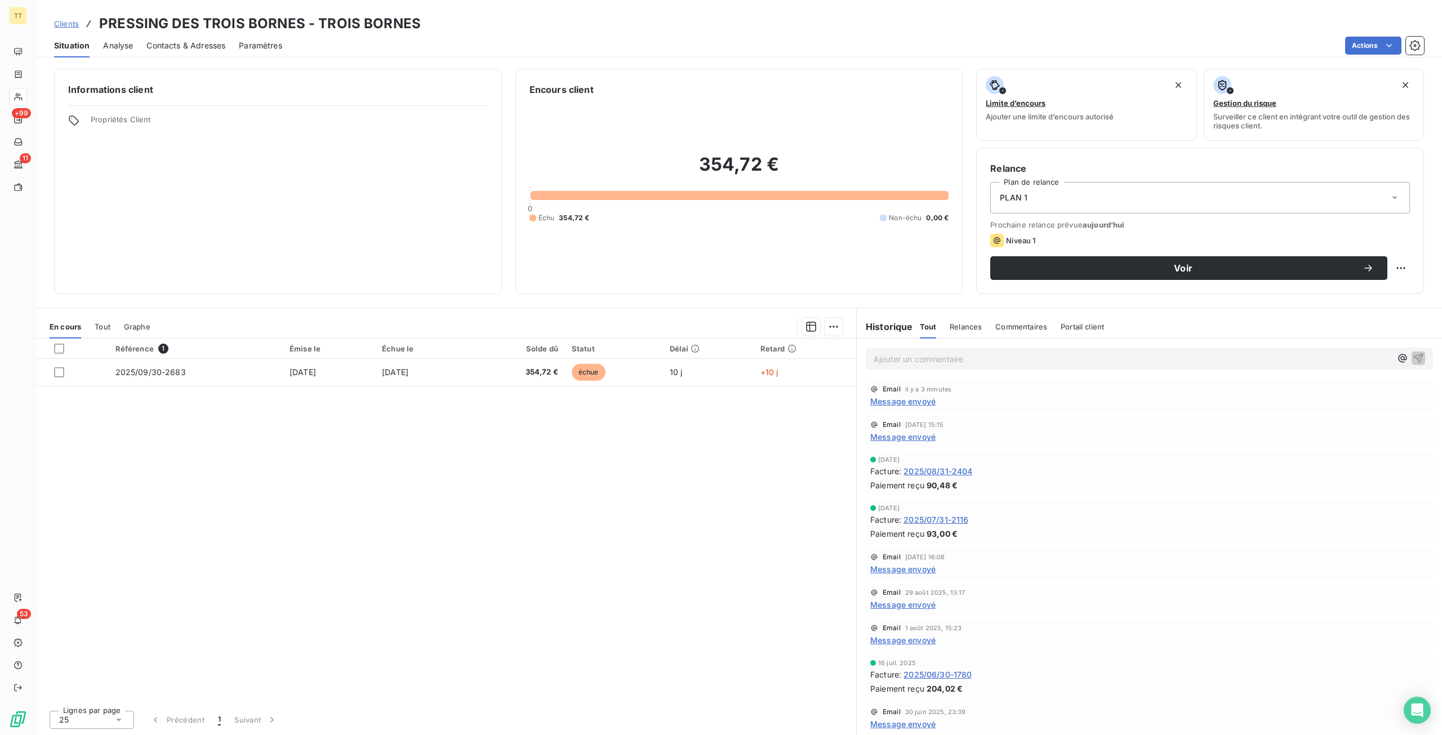
click at [1373, 34] on div "Situation Analyse Contacts & Adresses Paramètres Actions" at bounding box center [739, 46] width 1406 height 24
click at [1365, 42] on html "TT +99 11 53 Clients PRESSING DES TROIS BORNES - TROIS BORNES Situation Analyse…" at bounding box center [721, 367] width 1442 height 735
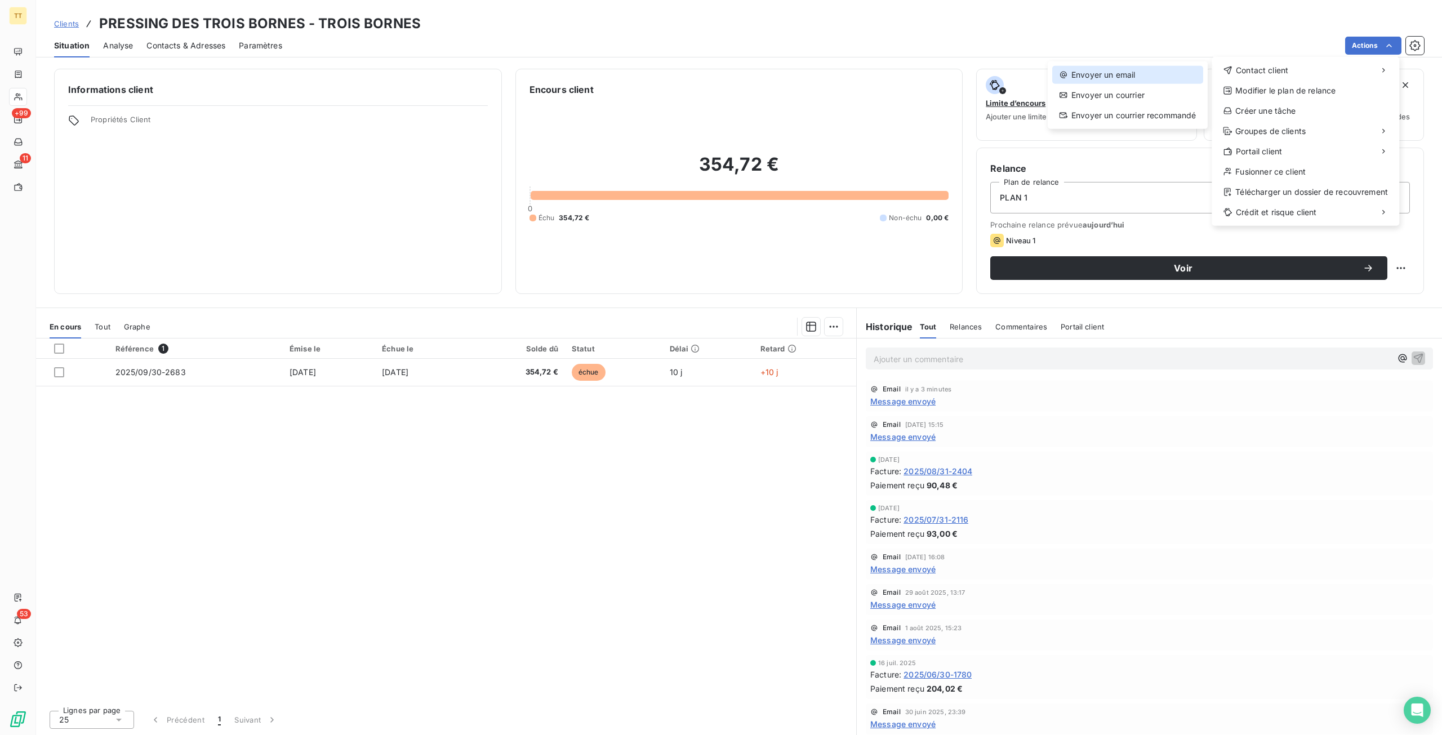
click at [1147, 73] on div "Envoyer un email" at bounding box center [1127, 75] width 151 height 18
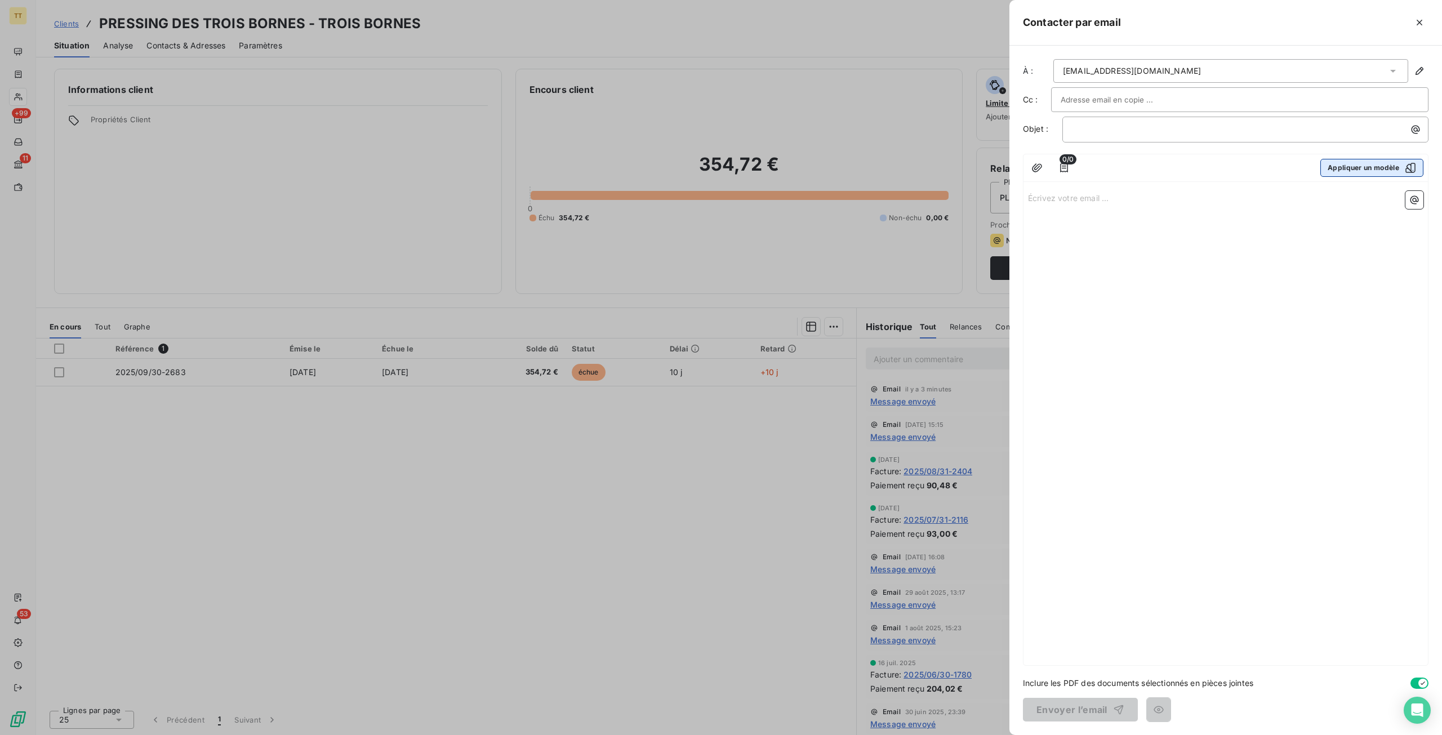
click at [1347, 164] on button "Appliquer un modèle" at bounding box center [1371, 168] width 103 height 18
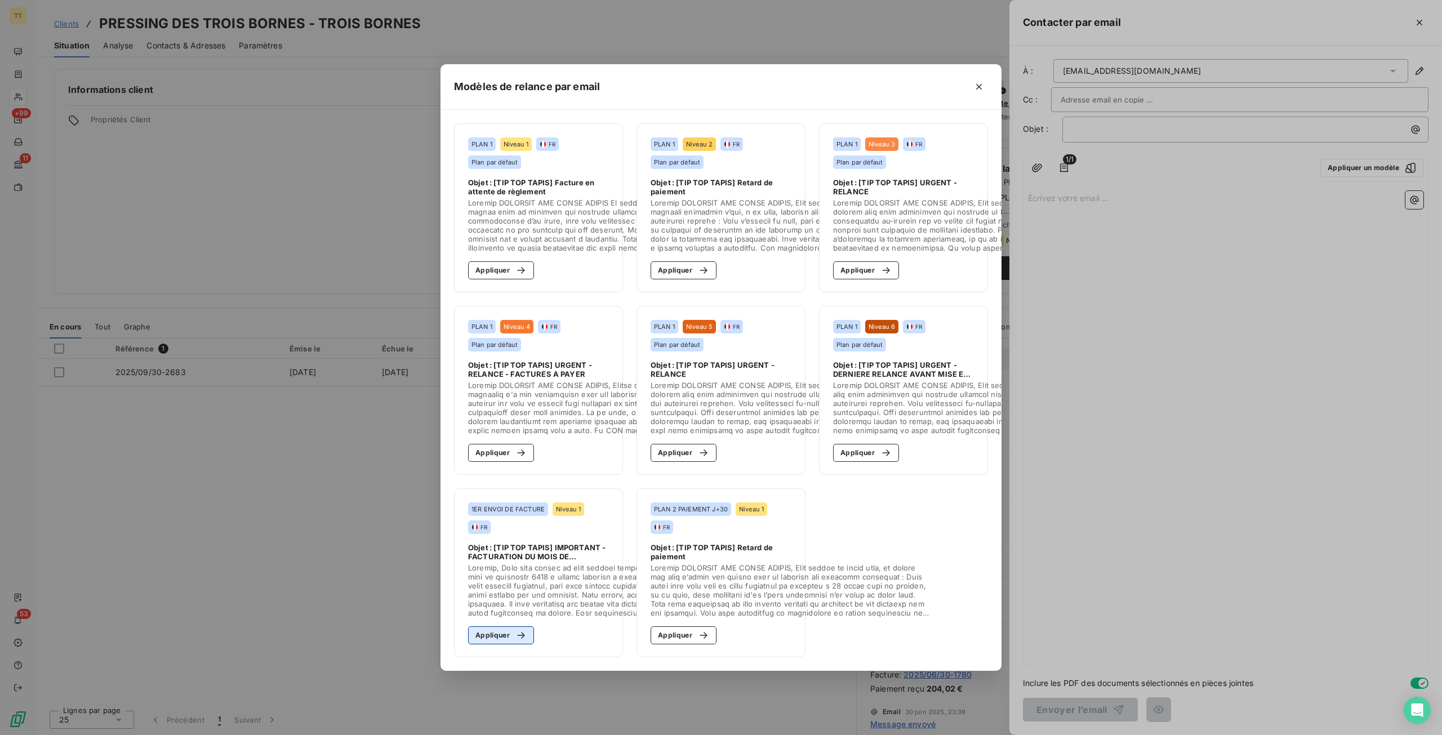
click at [504, 629] on button "Appliquer" at bounding box center [501, 635] width 66 height 18
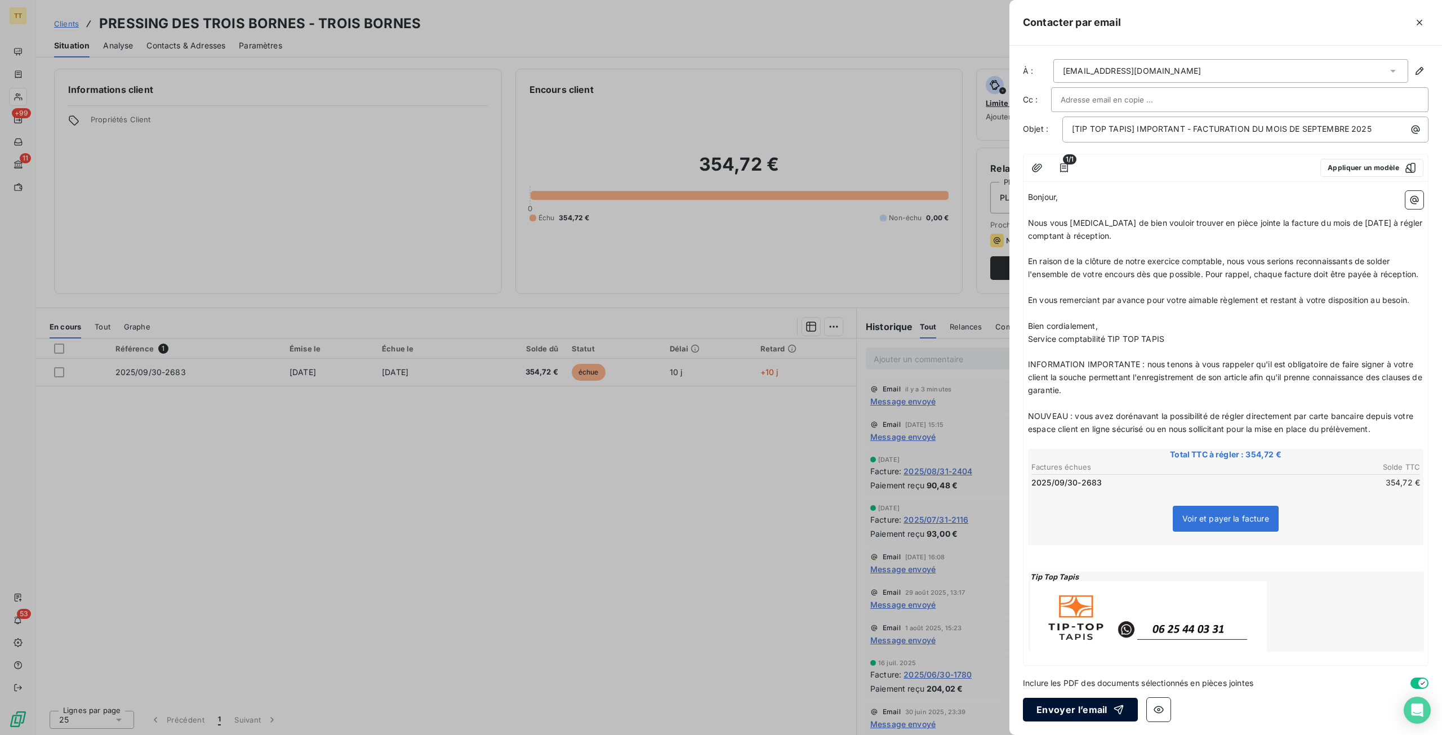
click at [1115, 707] on icon "button" at bounding box center [1119, 710] width 10 height 10
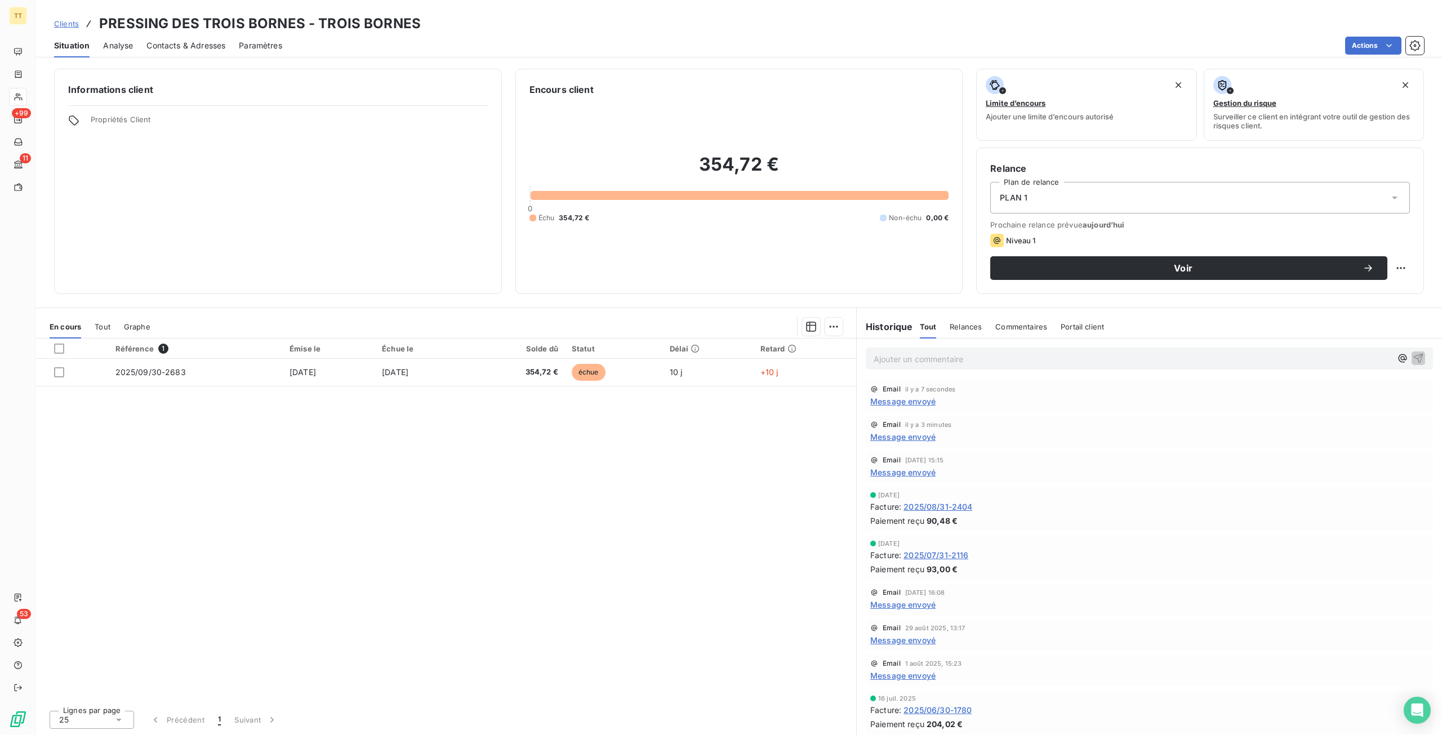
click at [916, 404] on span "Message envoyé" at bounding box center [902, 401] width 65 height 12
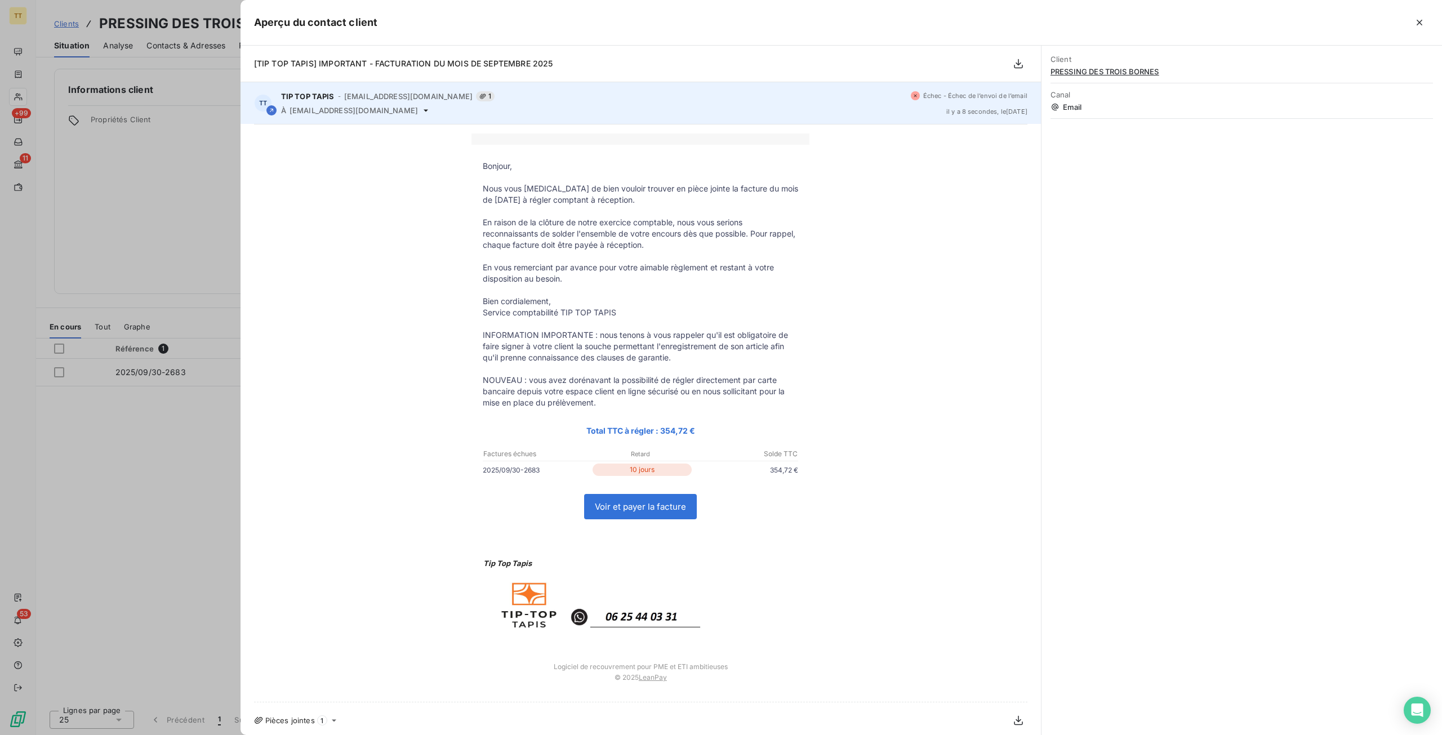
click at [974, 96] on span "Échec - Échec de l’envoi de l’email" at bounding box center [975, 95] width 104 height 7
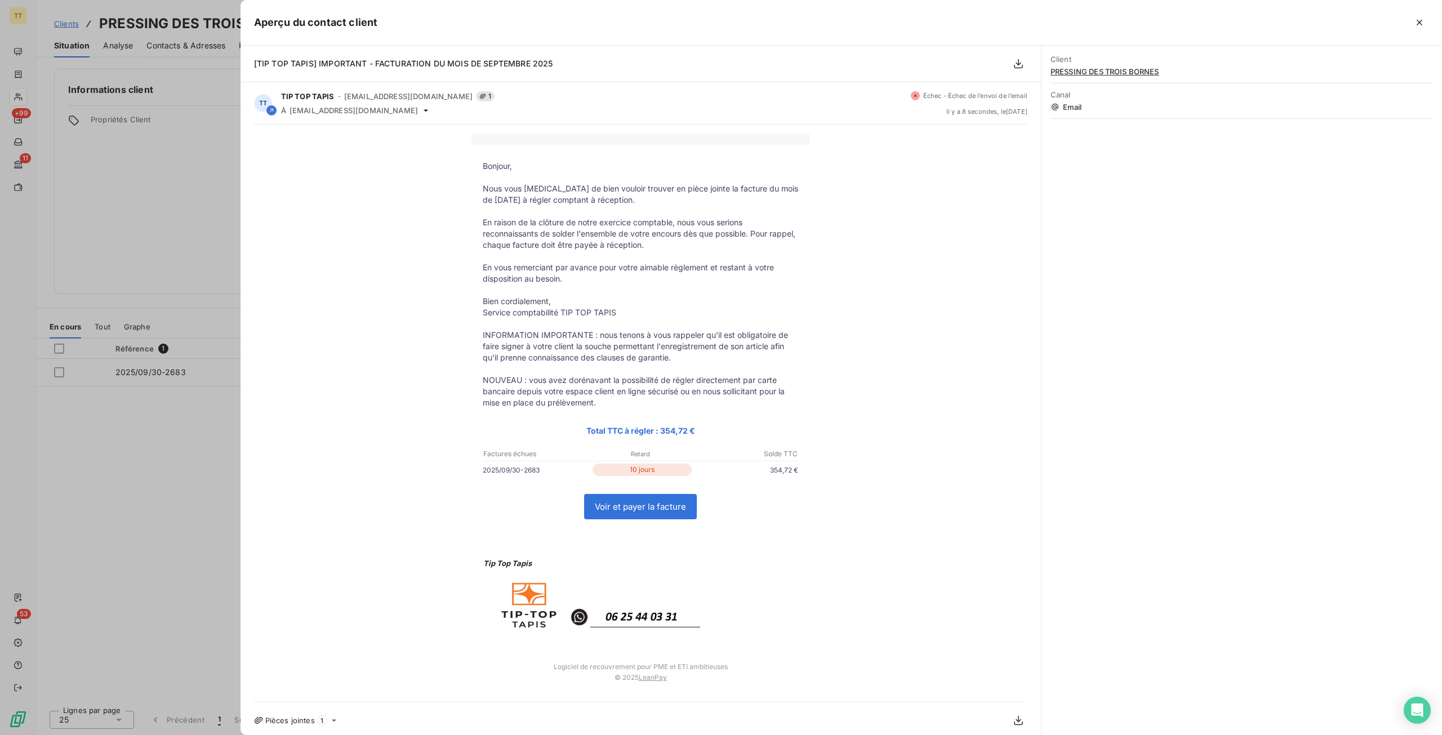
drag, startPoint x: 152, startPoint y: 528, endPoint x: 365, endPoint y: 430, distance: 234.4
click at [156, 524] on div at bounding box center [721, 367] width 1442 height 735
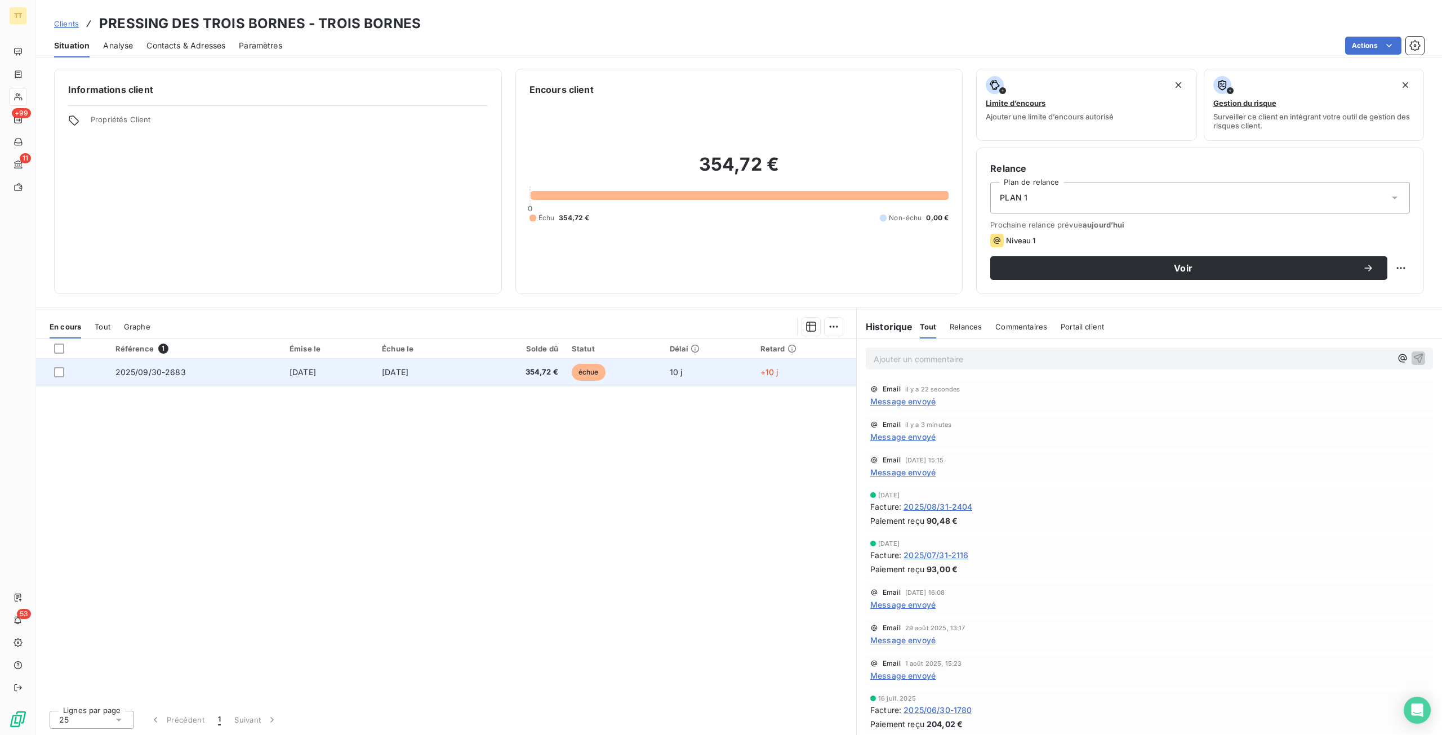
click at [469, 375] on td "[DATE]" at bounding box center [421, 372] width 93 height 27
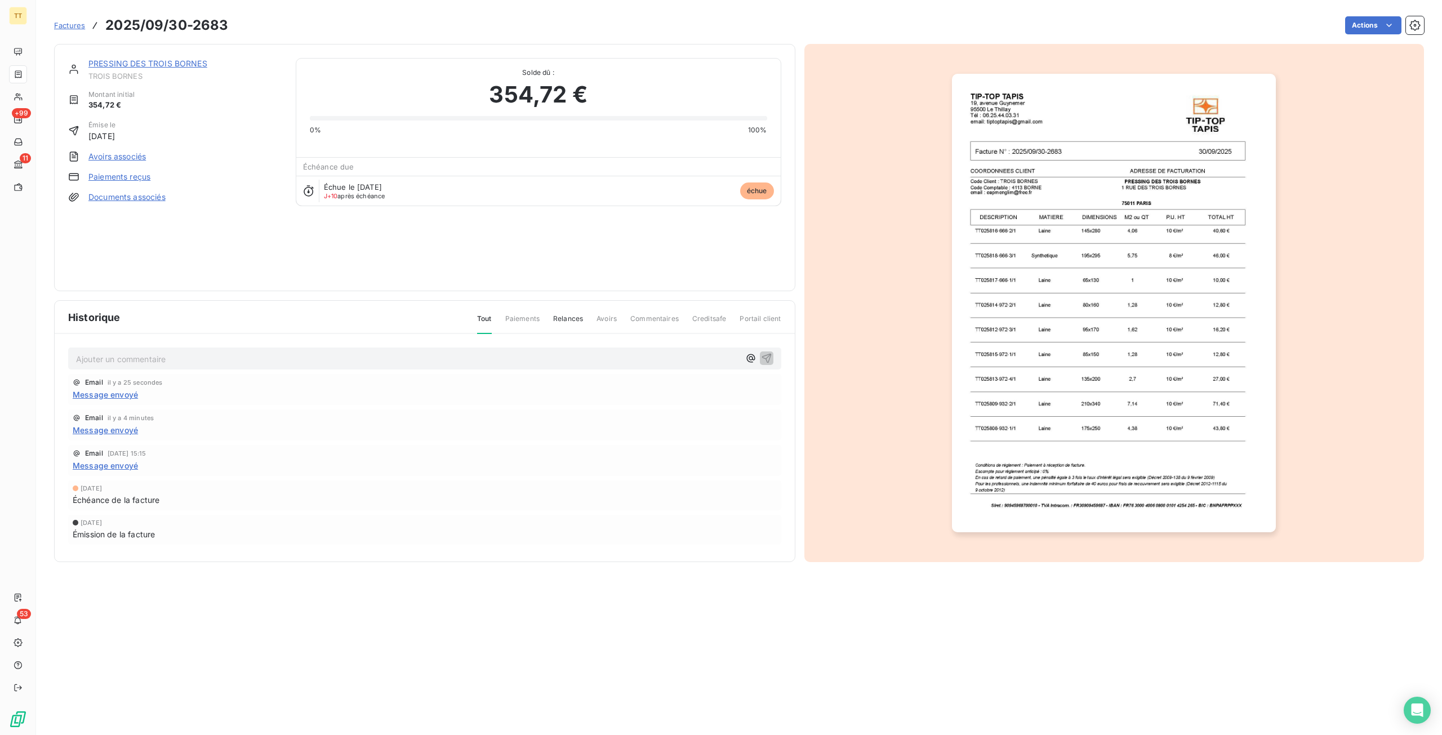
click at [1132, 357] on img "button" at bounding box center [1114, 303] width 324 height 458
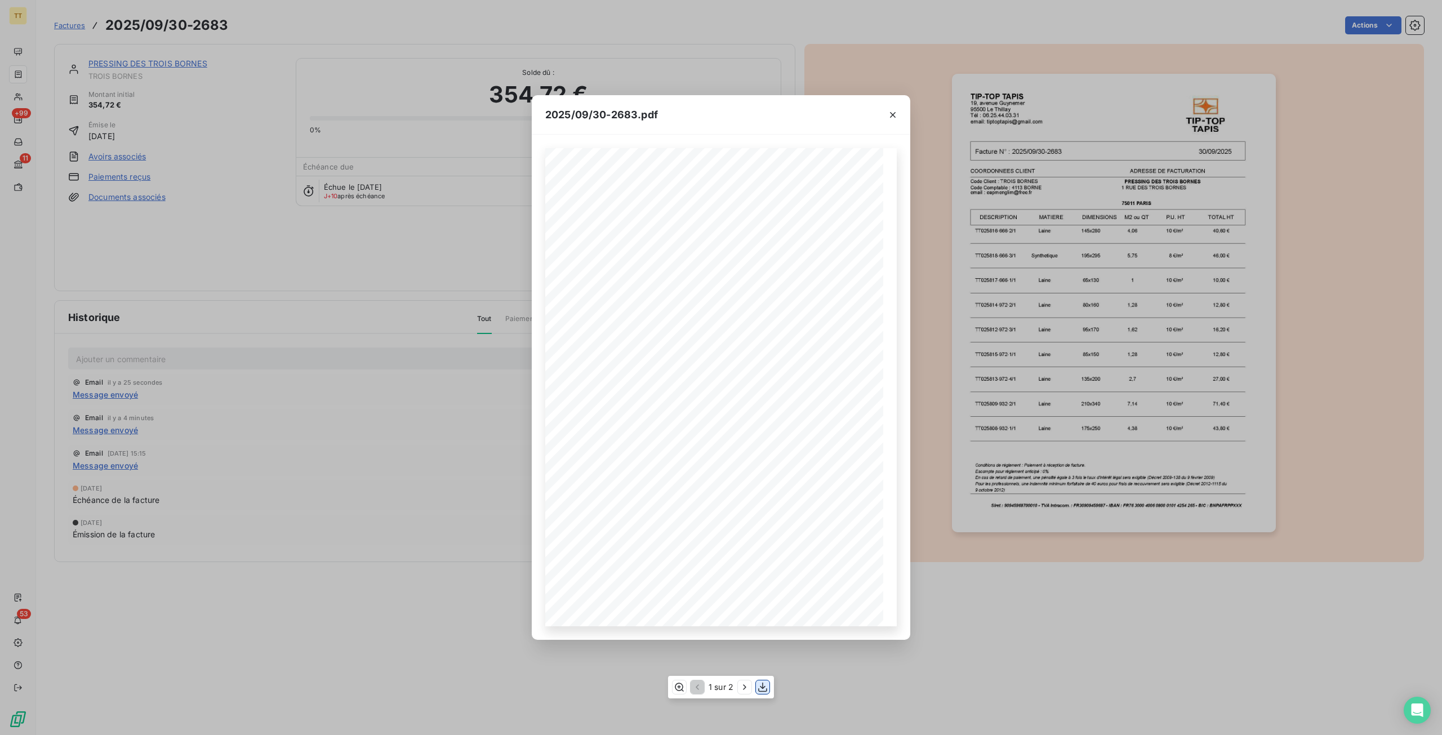
click at [762, 689] on icon "button" at bounding box center [762, 687] width 11 height 11
click at [900, 114] on button "button" at bounding box center [893, 115] width 18 height 18
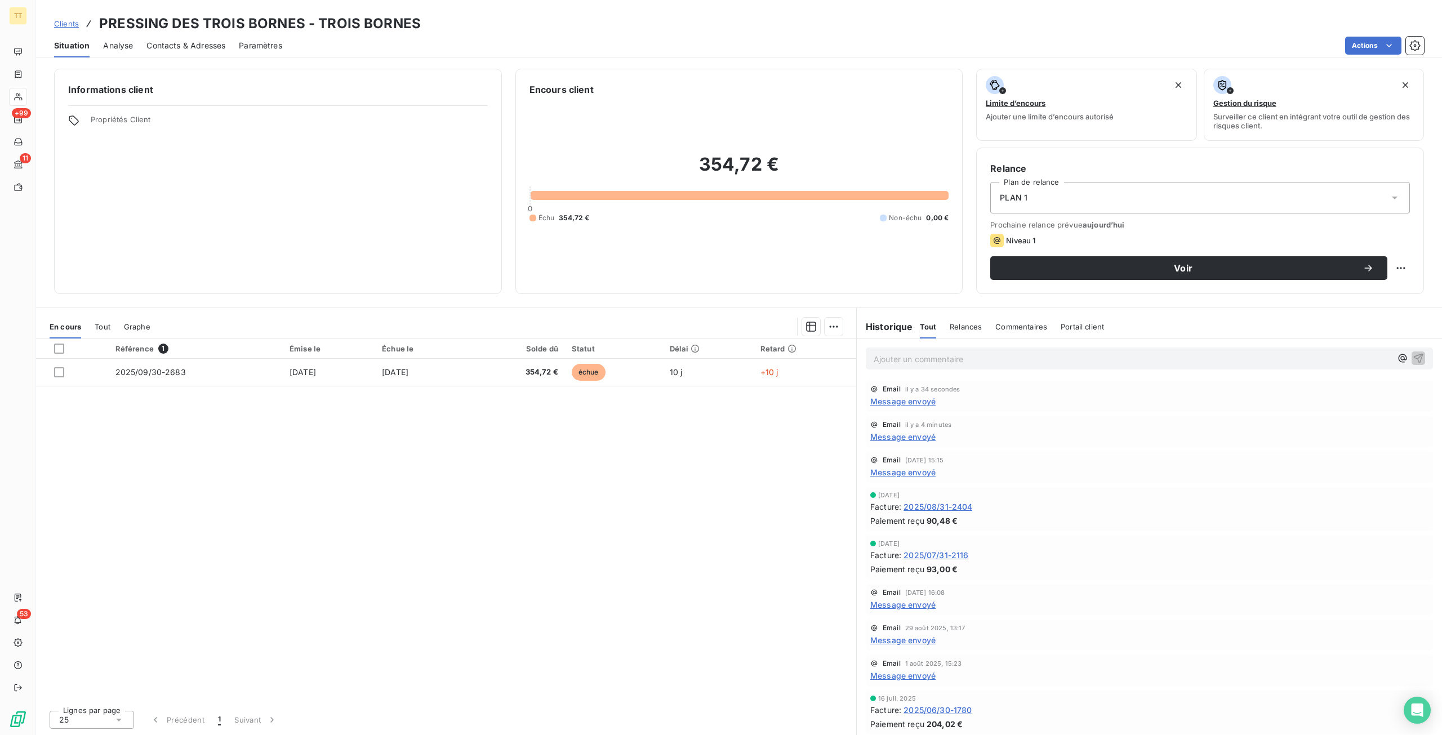
click at [908, 401] on span "Message envoyé" at bounding box center [902, 401] width 65 height 12
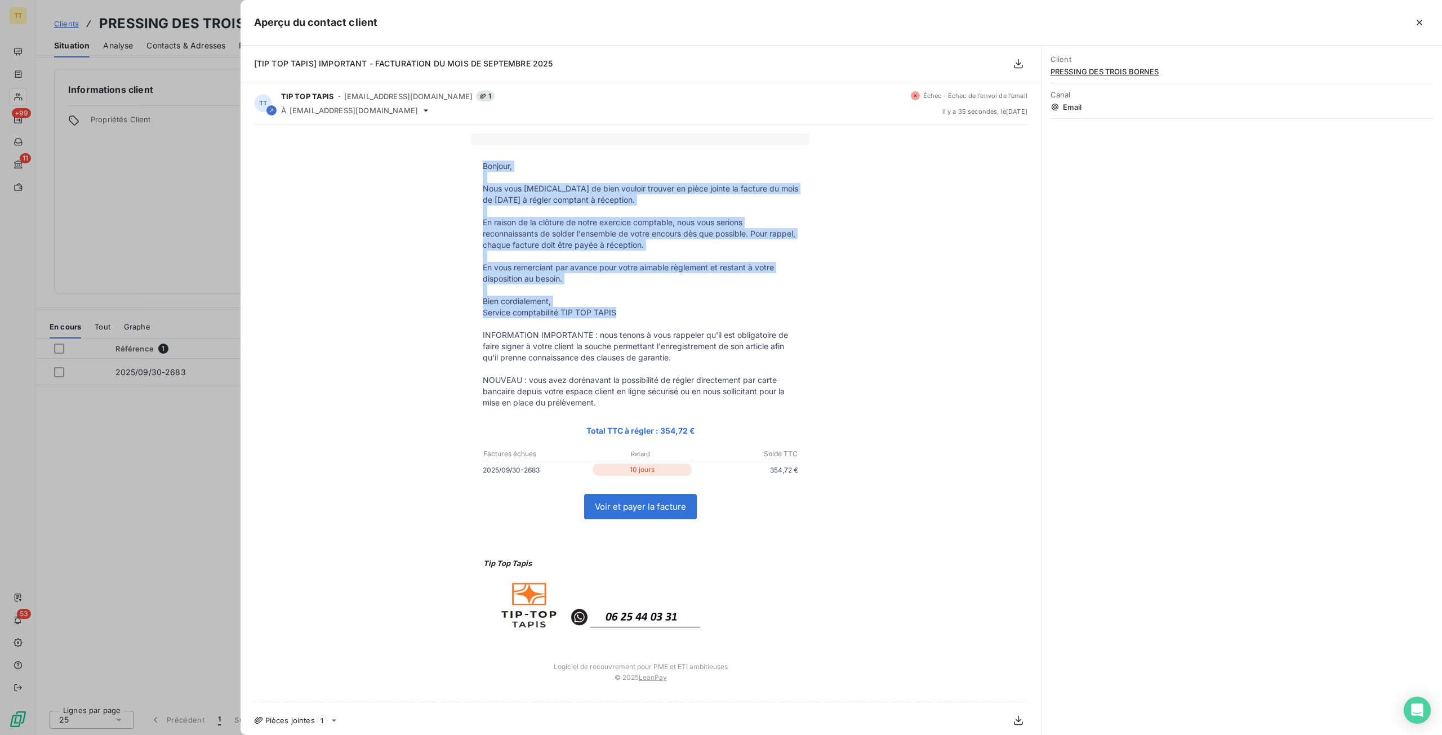
drag, startPoint x: 479, startPoint y: 164, endPoint x: 653, endPoint y: 314, distance: 230.1
click at [653, 314] on tbody "Bonjour, Nous vous [MEDICAL_DATA] de bien vouloir trouver en pièce jointe la fa…" at bounding box center [640, 400] width 338 height 479
copy tbody "Bonjour, Nous vous [MEDICAL_DATA] de bien vouloir trouver en pièce jointe la fa…"
click at [1426, 26] on button "button" at bounding box center [1419, 23] width 18 height 18
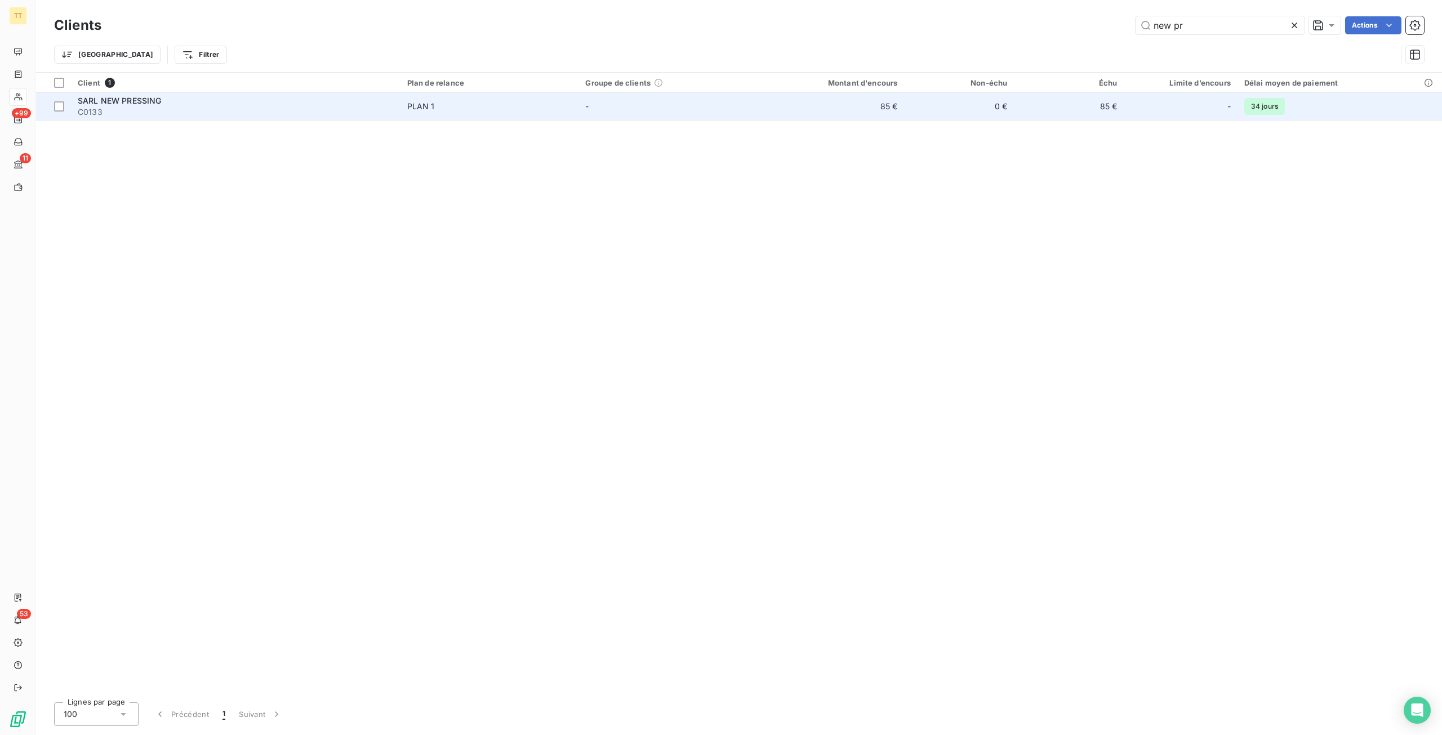
type input "new pr"
click at [1028, 108] on td "85 €" at bounding box center [1069, 106] width 110 height 27
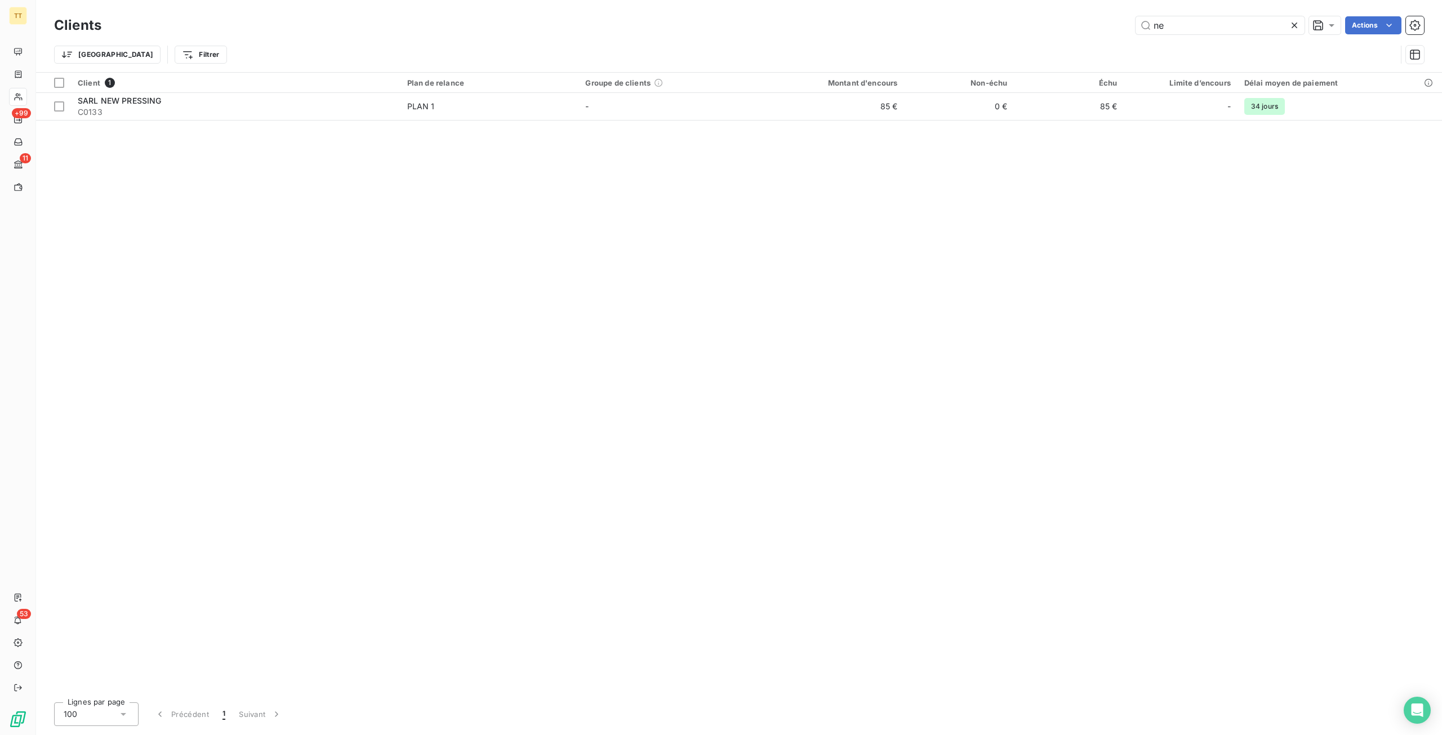
type input "n"
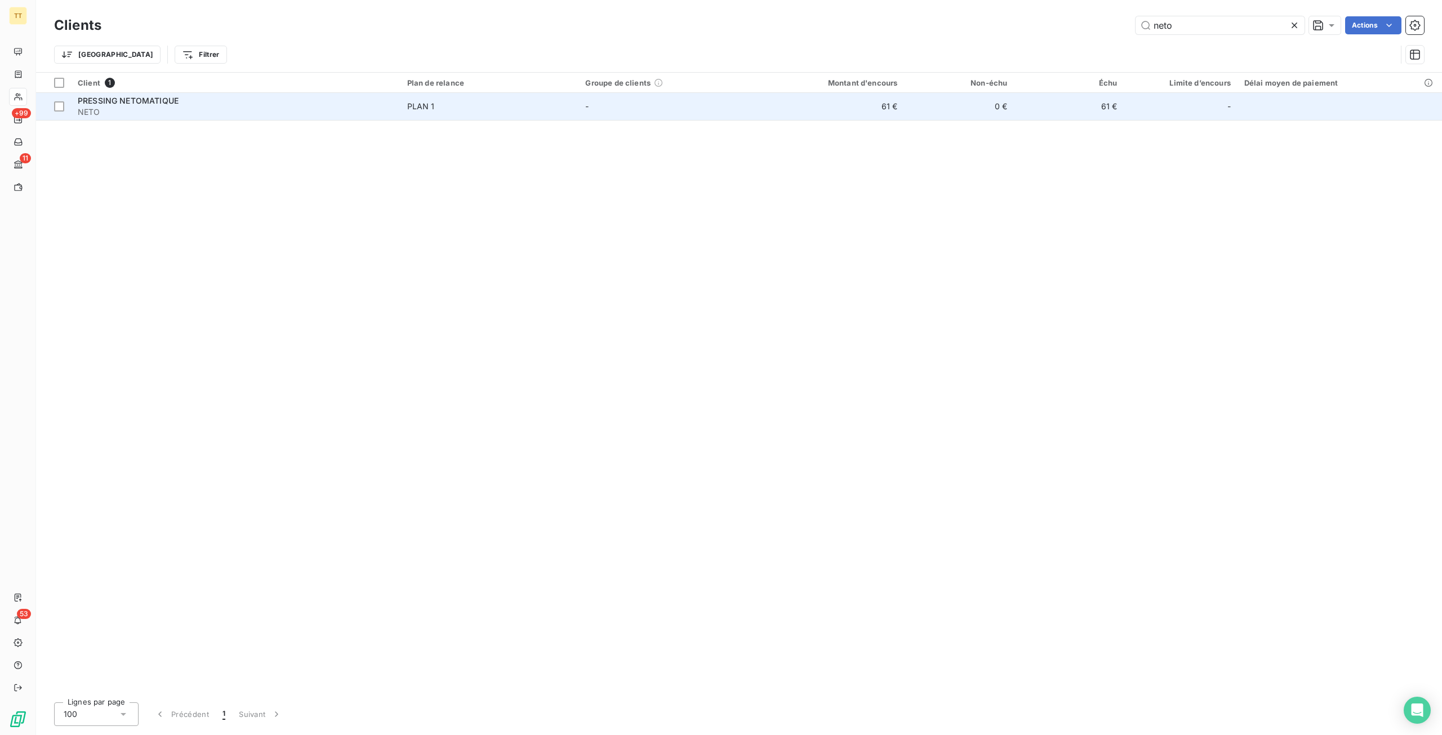
type input "neto"
click at [743, 103] on td "-" at bounding box center [667, 106] width 179 height 27
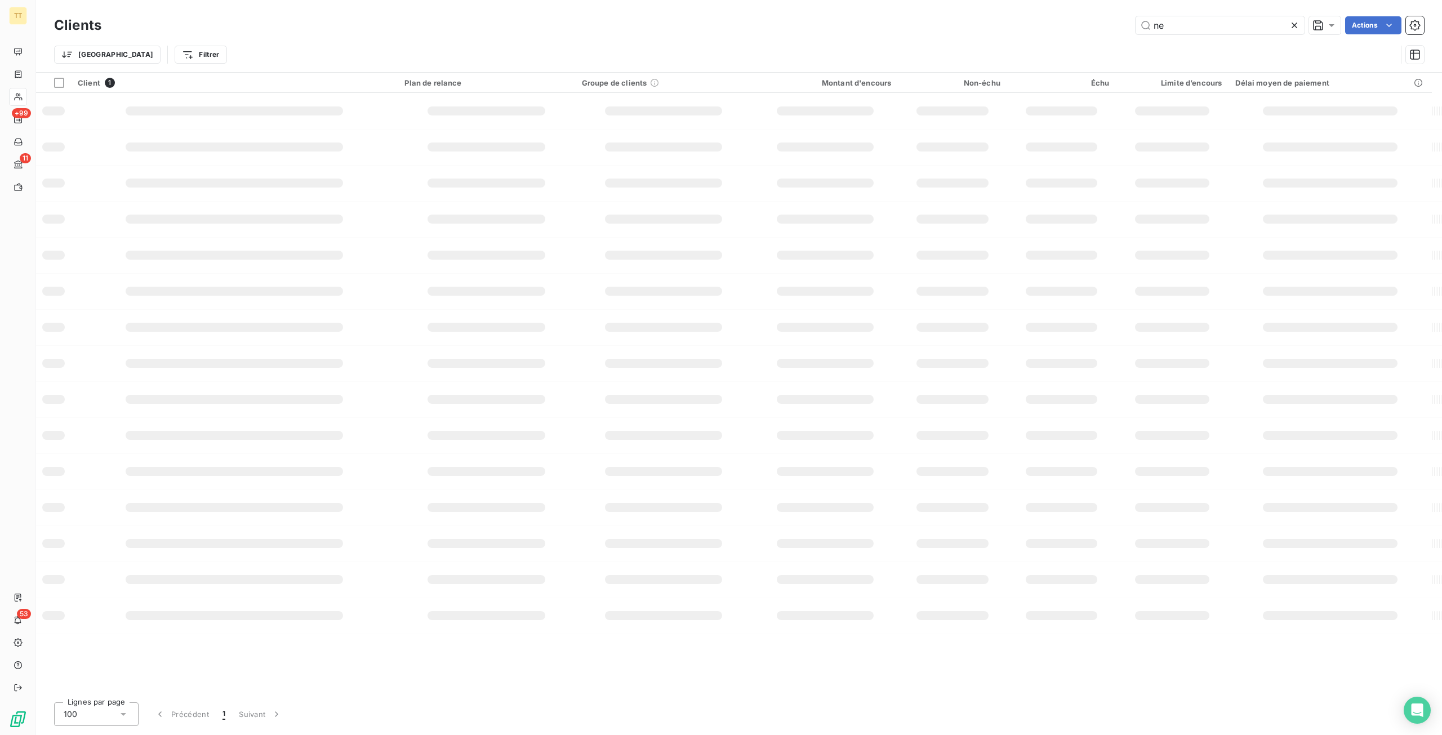
type input "n"
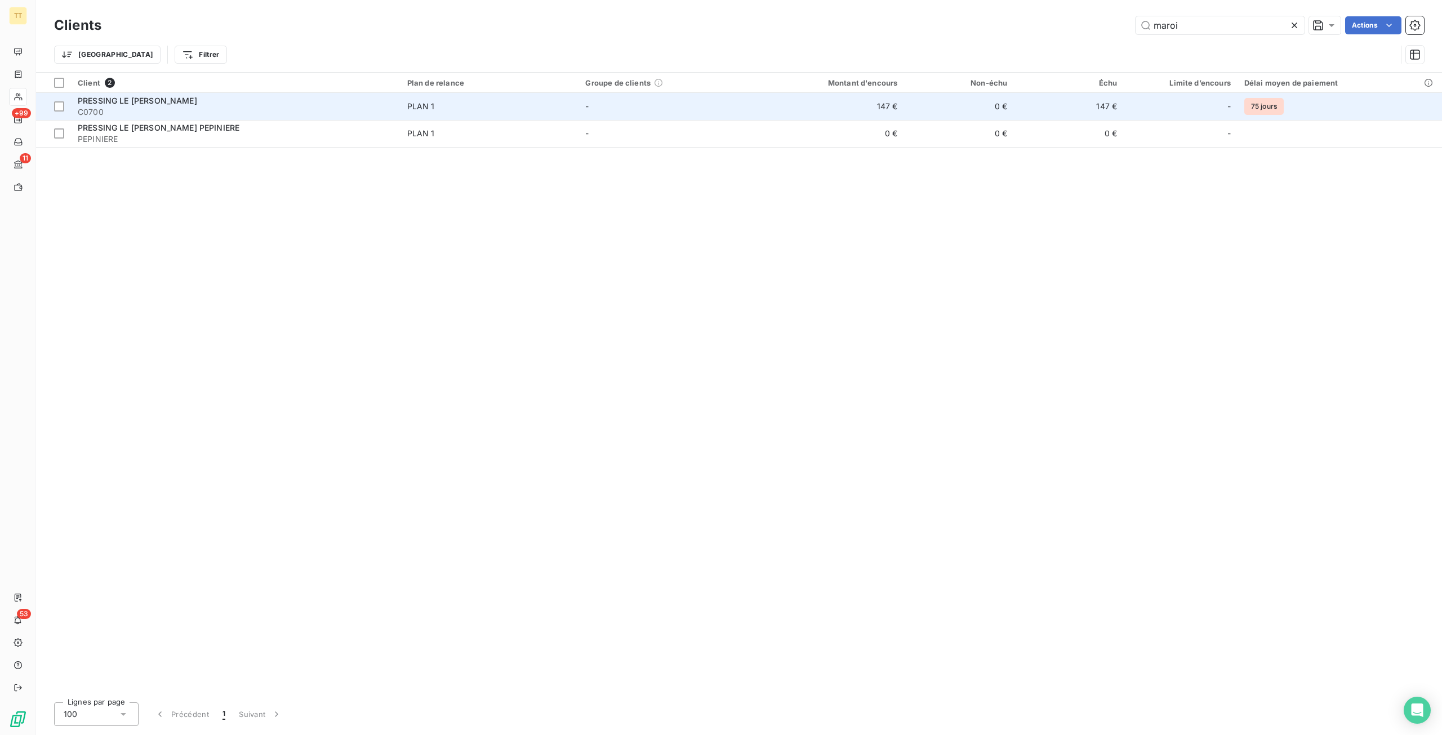
type input "maroi"
click at [736, 114] on td "-" at bounding box center [667, 106] width 179 height 27
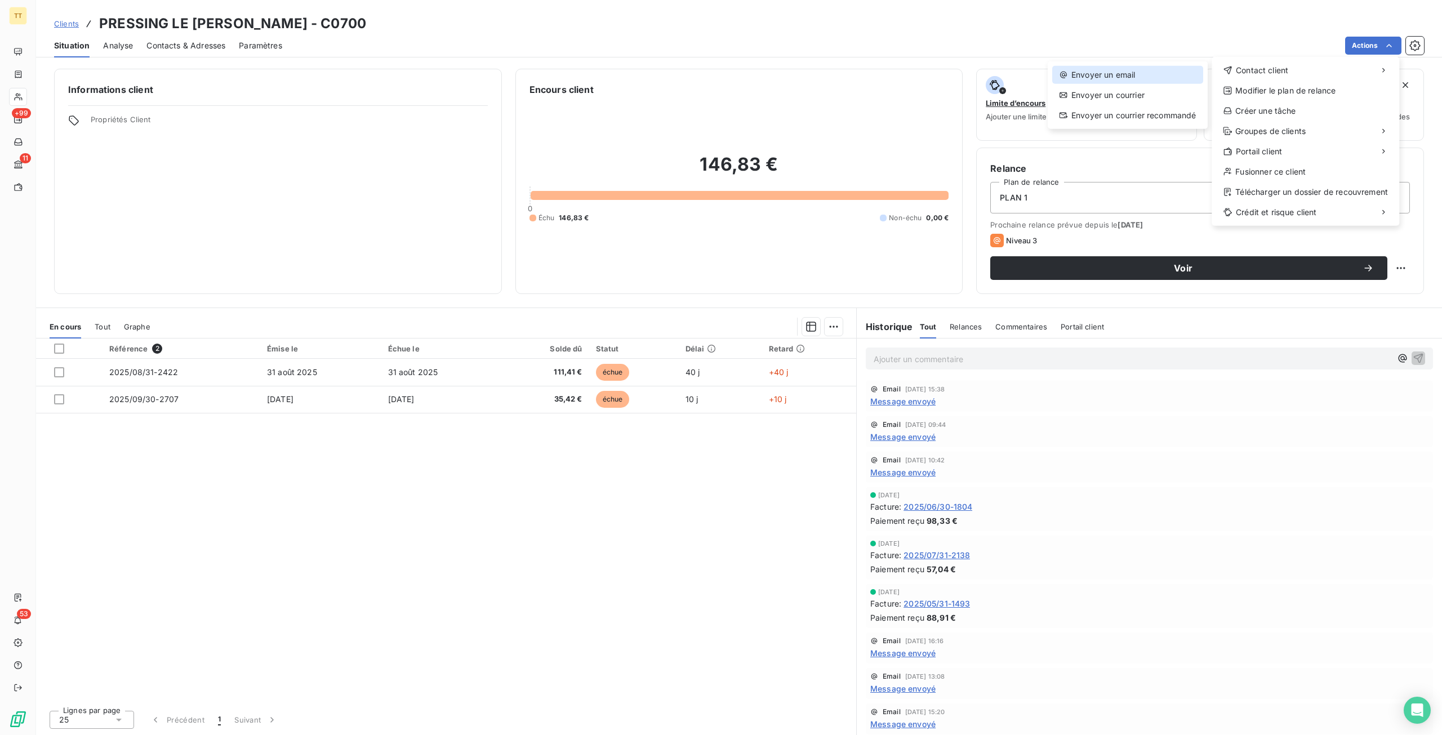
click at [1164, 66] on div "Envoyer un email" at bounding box center [1127, 75] width 151 height 18
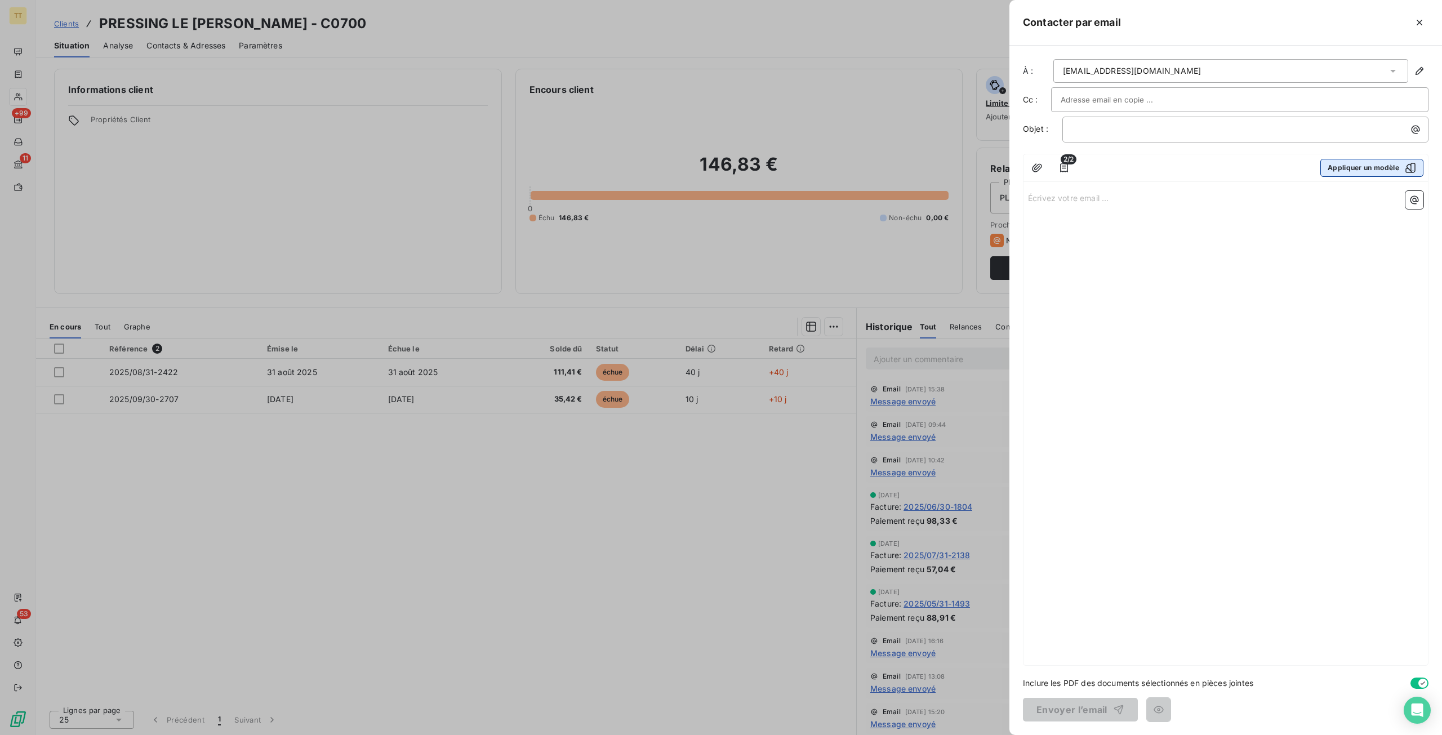
click at [1342, 160] on button "Appliquer un modèle" at bounding box center [1371, 168] width 103 height 18
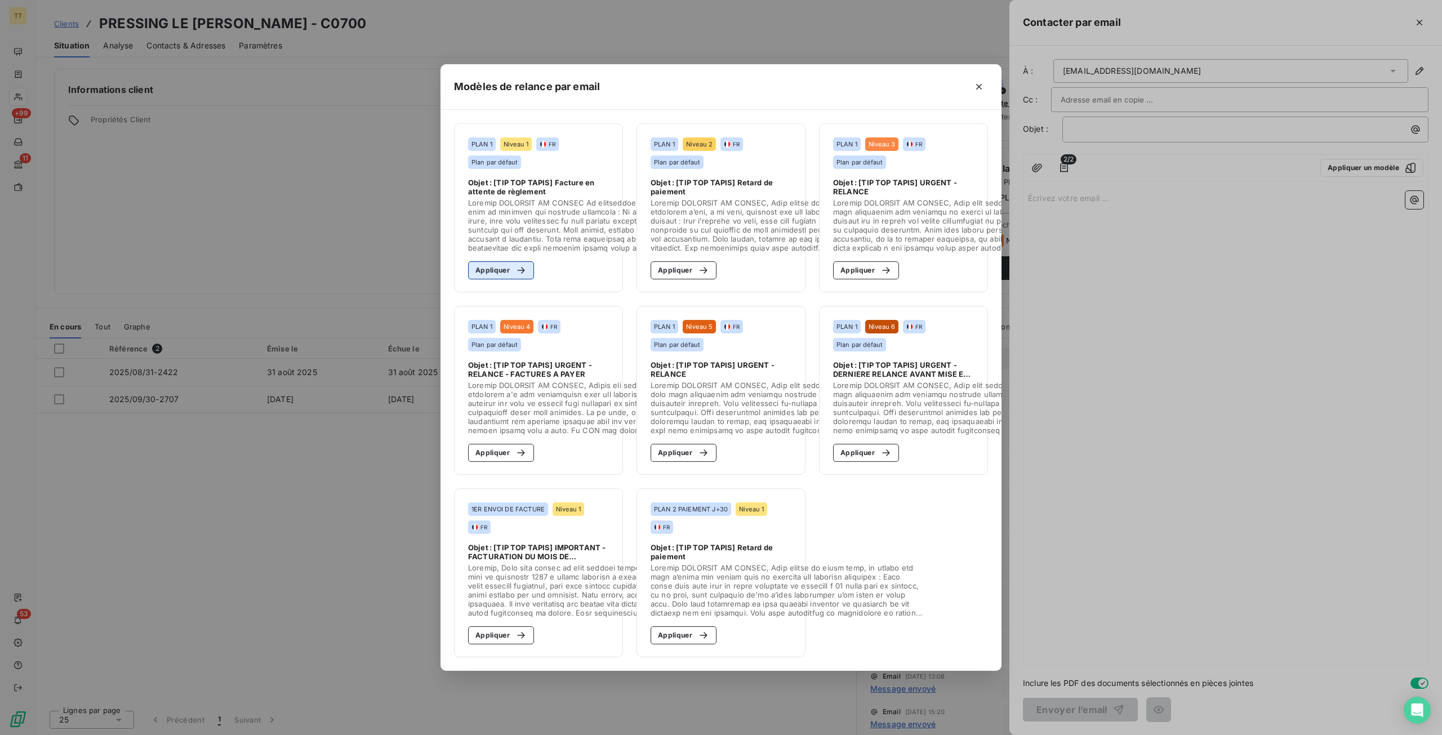
click at [504, 269] on button "Appliquer" at bounding box center [501, 270] width 66 height 18
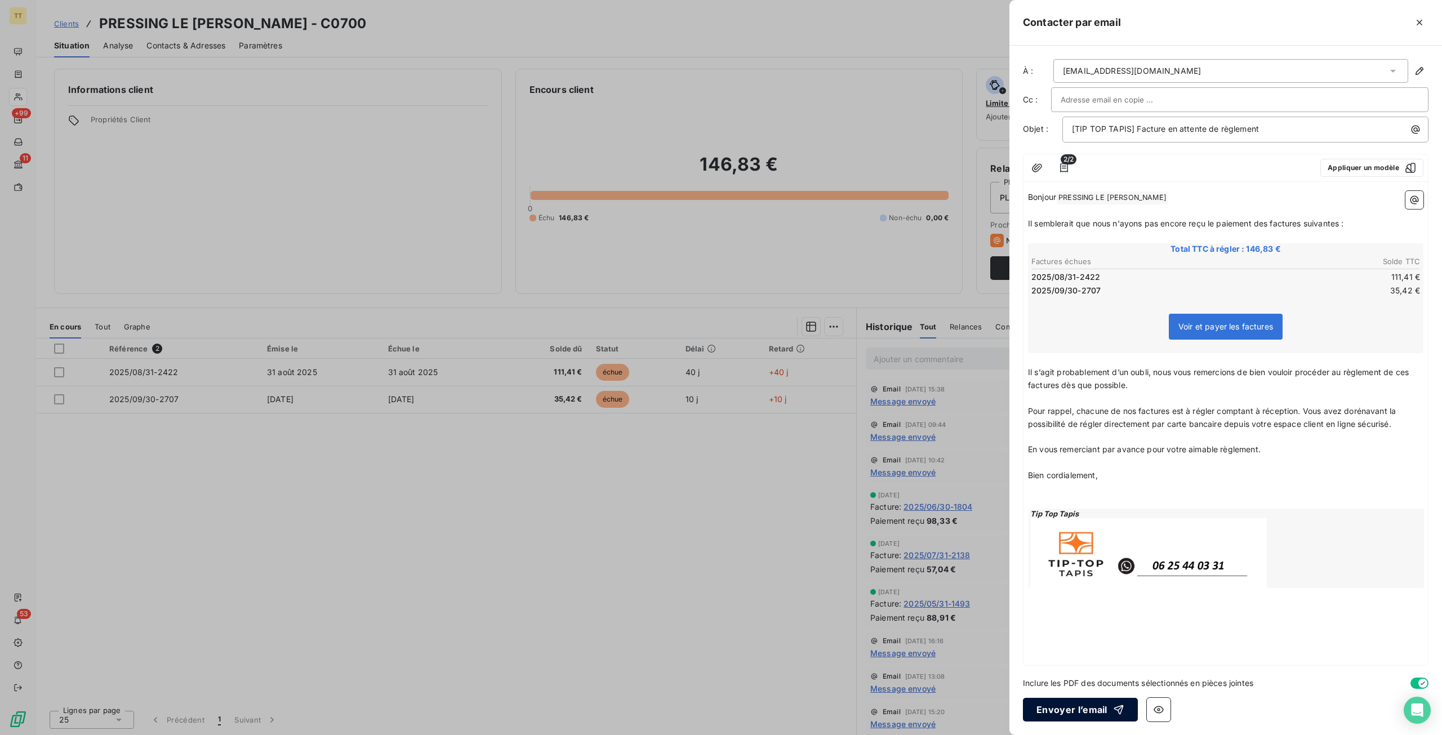
click at [1081, 709] on button "Envoyer l’email" at bounding box center [1080, 710] width 115 height 24
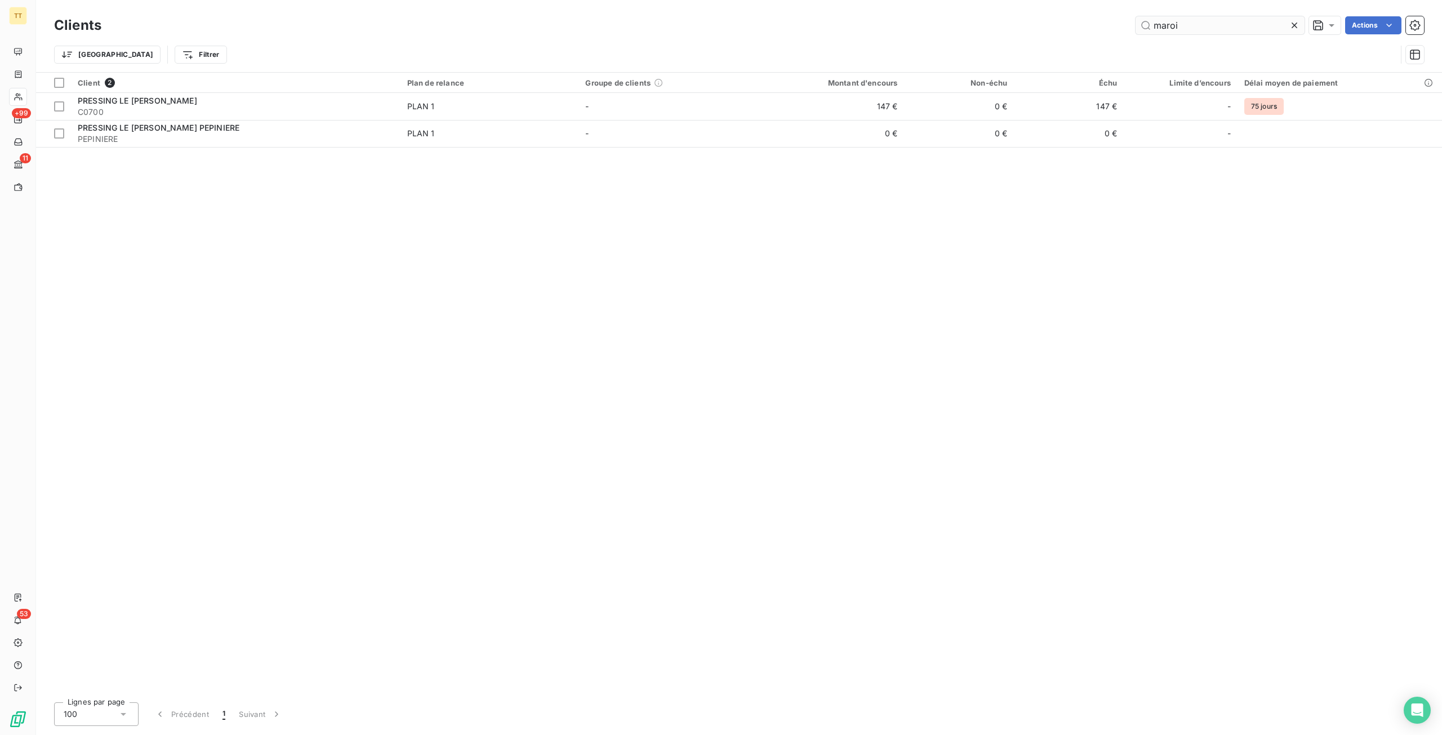
click at [1214, 29] on input "maroi" at bounding box center [1220, 25] width 169 height 18
click at [1217, 29] on input "roche" at bounding box center [1220, 25] width 169 height 18
click at [1218, 29] on input "roche" at bounding box center [1220, 25] width 169 height 18
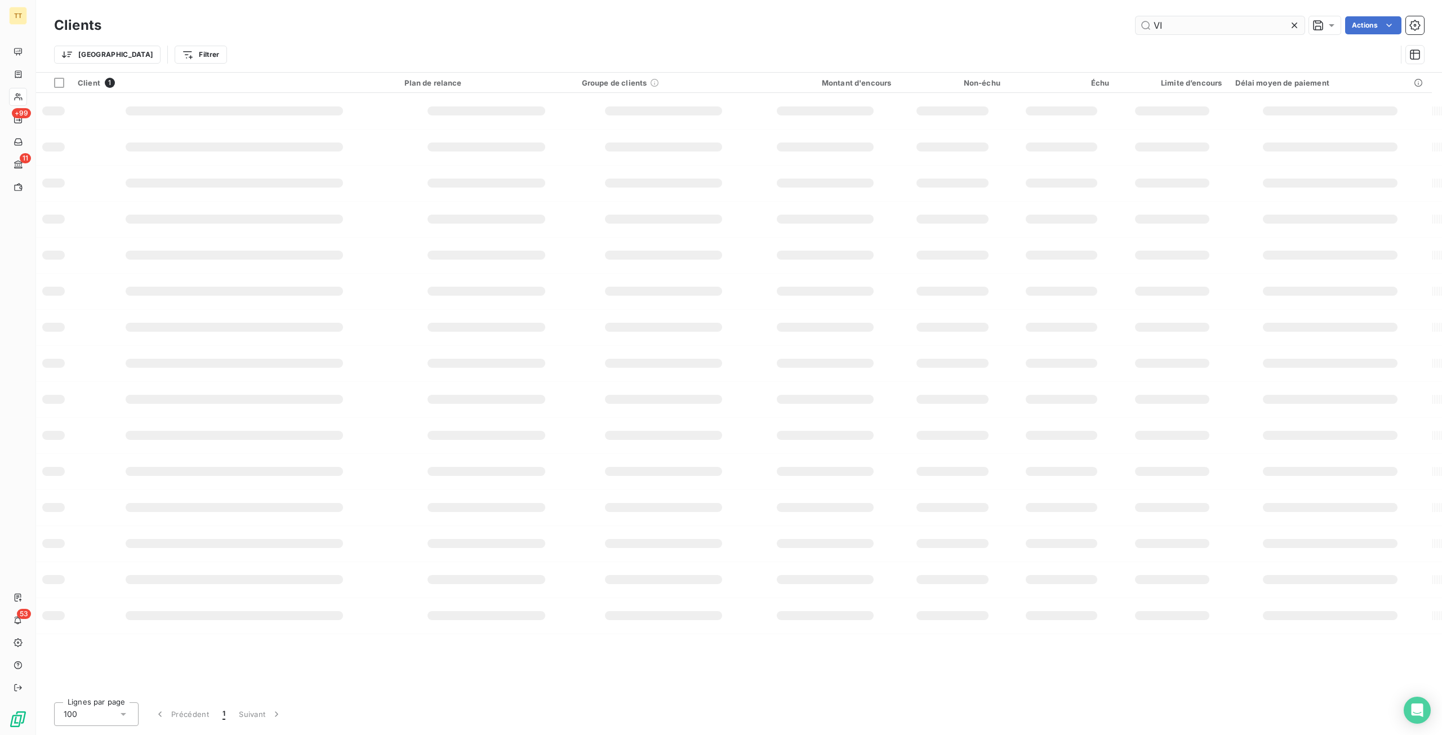
type input "V"
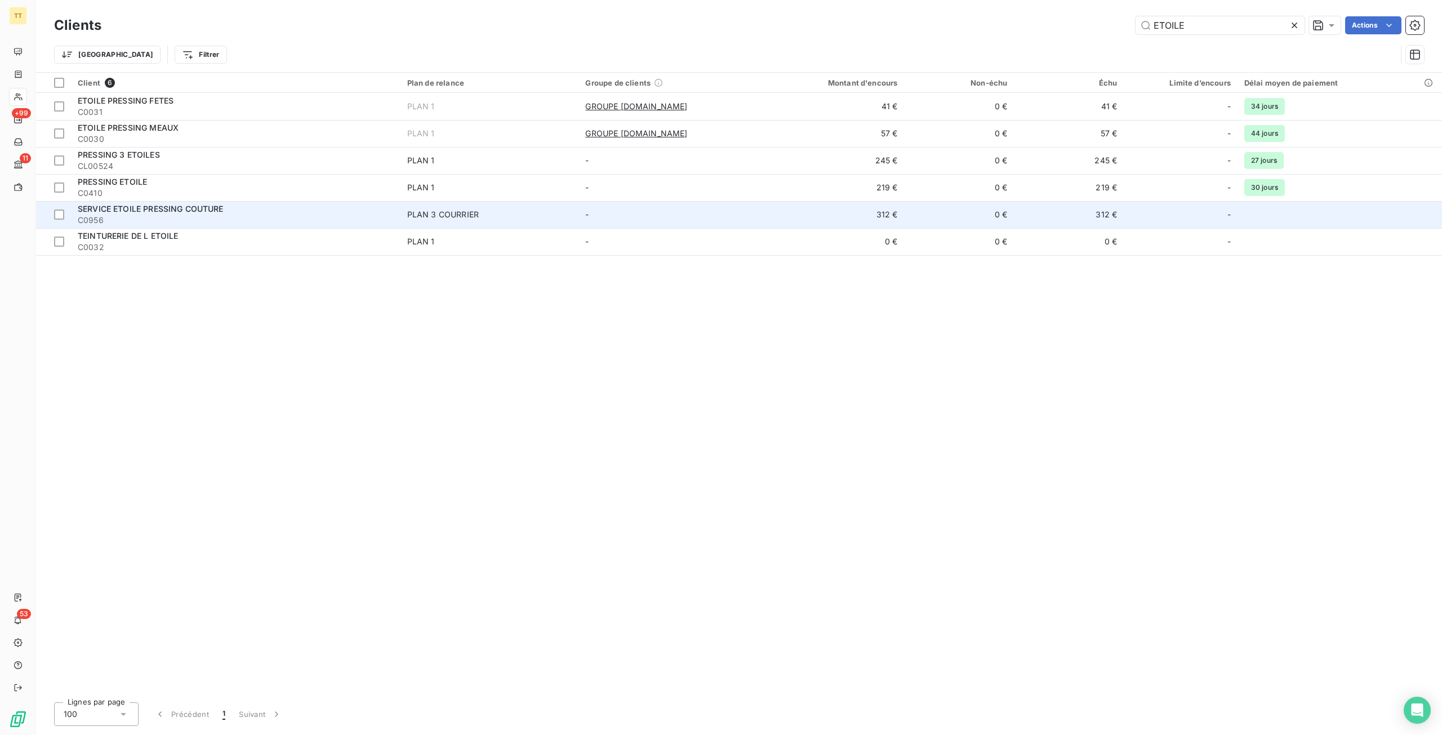
type input "ETOILE"
click at [442, 213] on div "PLAN 3 COURRIER" at bounding box center [443, 214] width 72 height 11
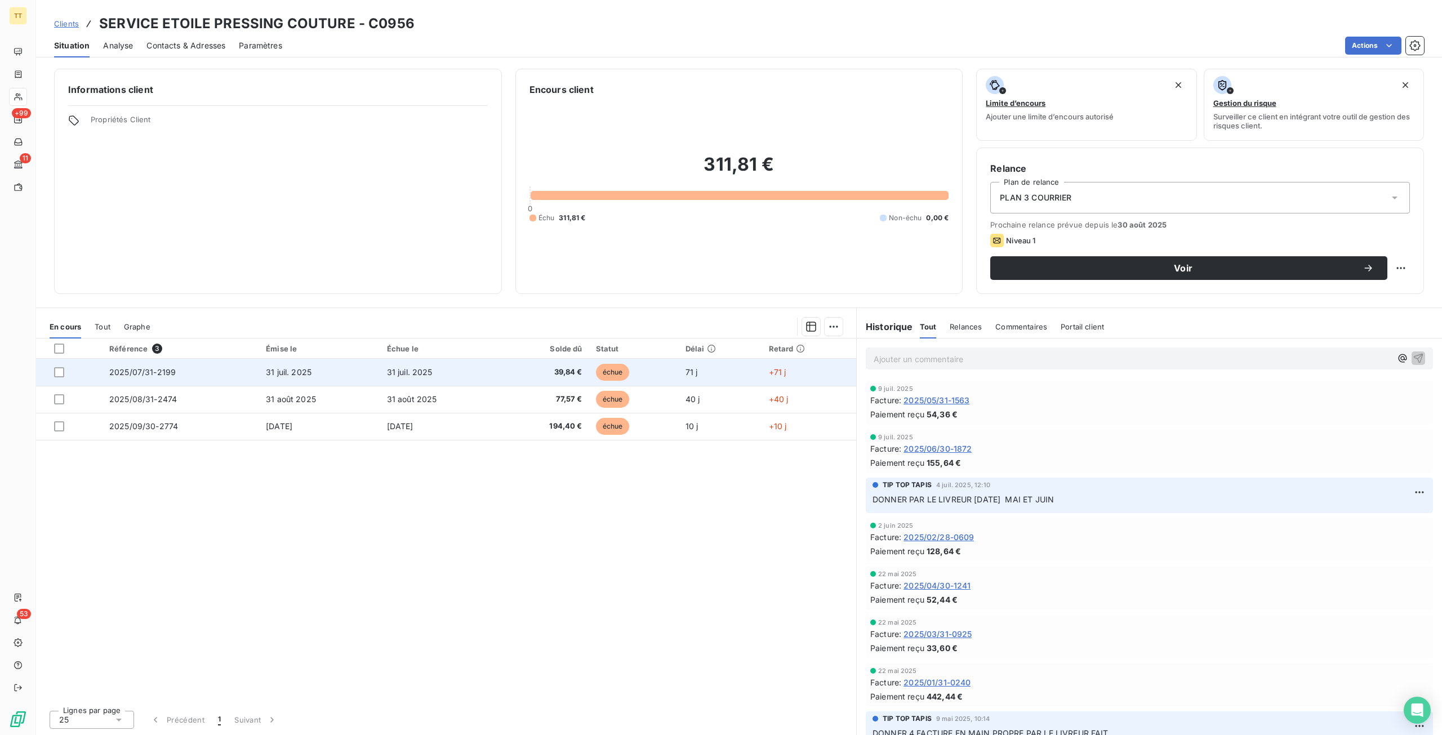
click at [534, 366] on td "39,84 €" at bounding box center [545, 372] width 88 height 27
click at [536, 380] on td "39,84 €" at bounding box center [545, 372] width 88 height 27
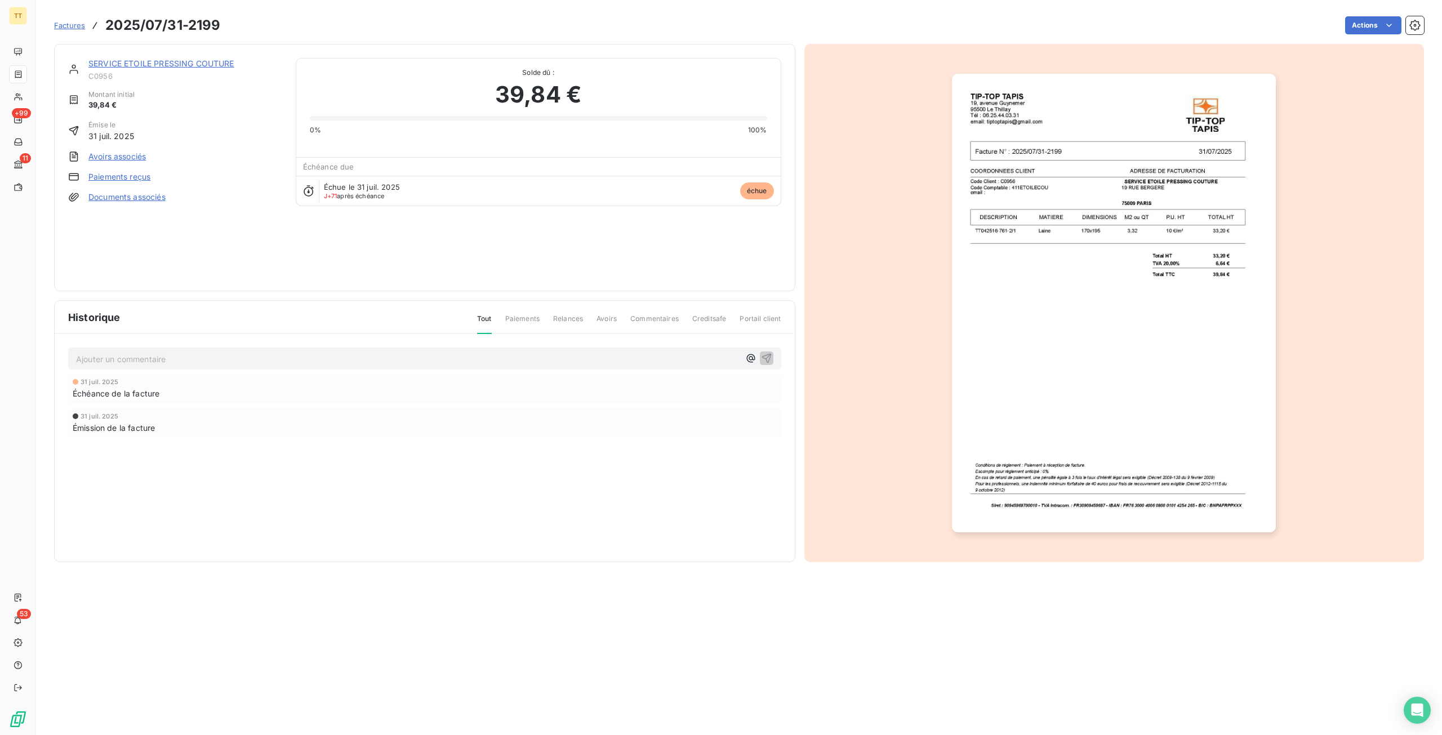
click at [1162, 419] on img "button" at bounding box center [1114, 303] width 324 height 458
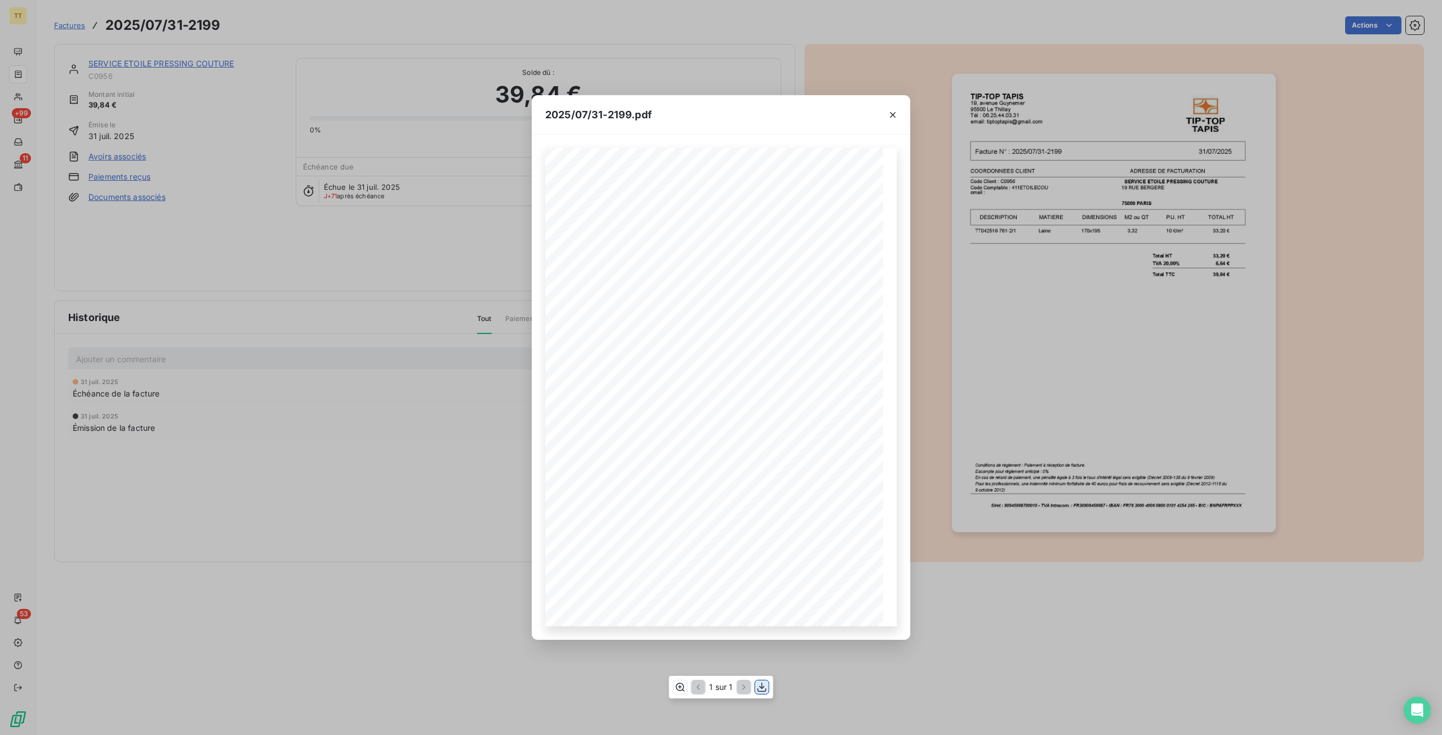
click at [758, 689] on icon "button" at bounding box center [761, 687] width 11 height 11
drag, startPoint x: 958, startPoint y: 153, endPoint x: 894, endPoint y: 149, distance: 63.2
click at [958, 153] on div "2025/07/31-2199.pdf TIP-TOP TAPIS 19, avenue Guynemer 95500 Le Thillay Tél : 06…" at bounding box center [721, 367] width 1442 height 735
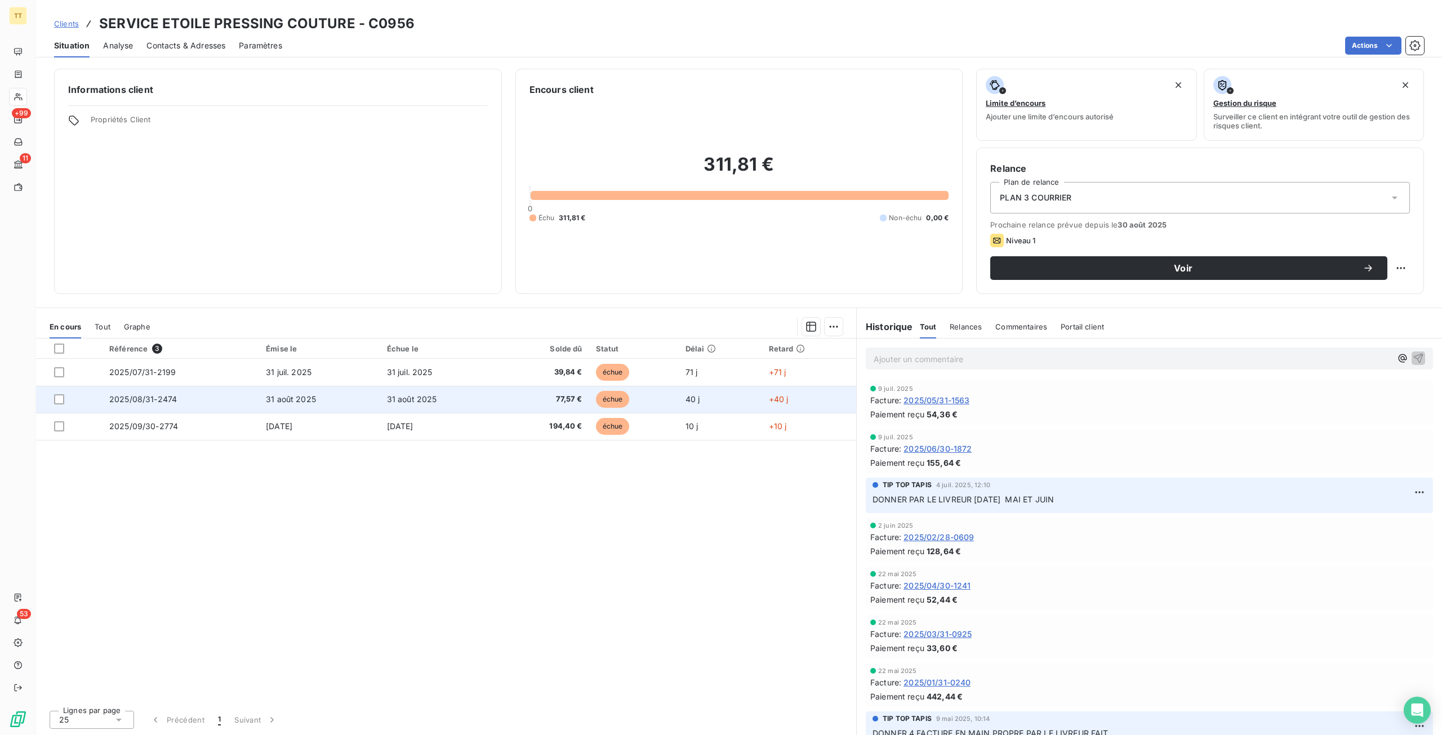
click at [315, 406] on td "31 août 2025" at bounding box center [319, 399] width 121 height 27
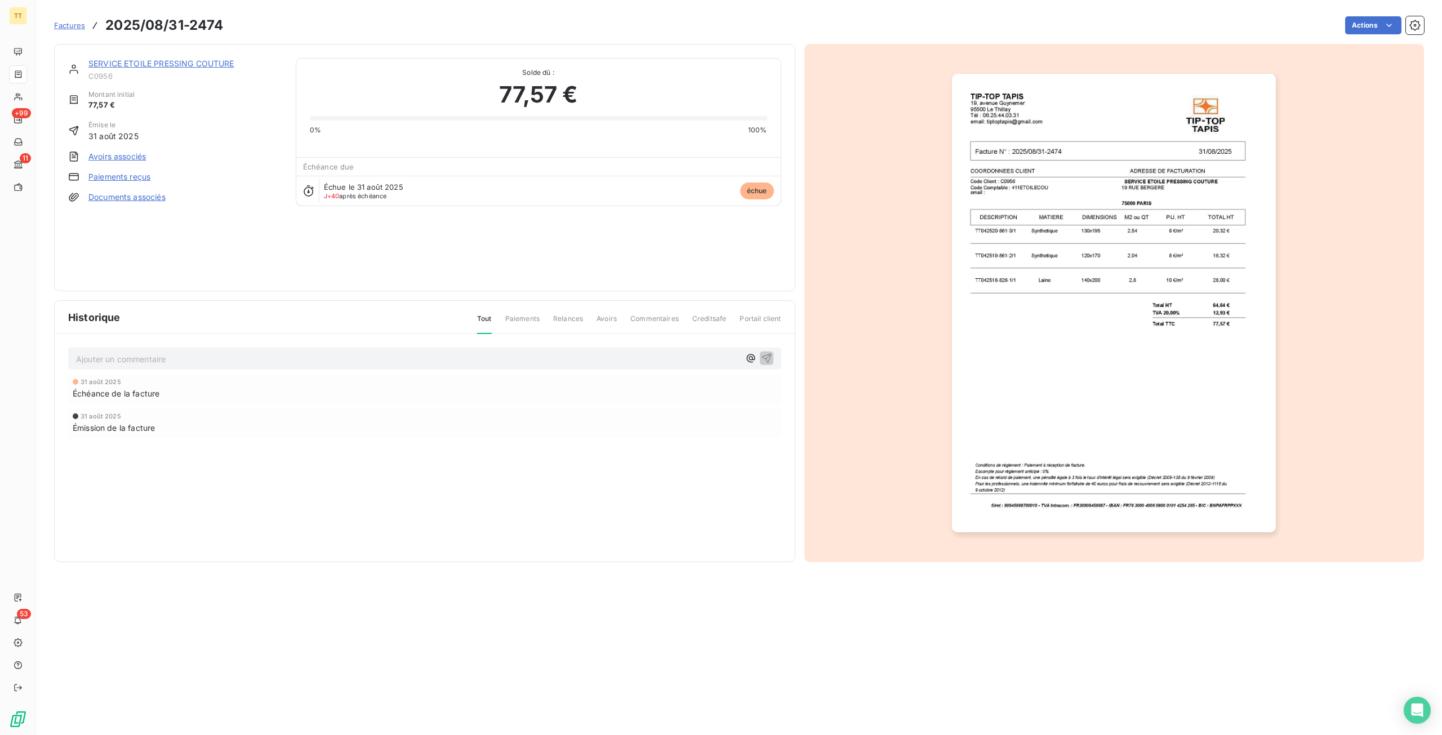
click at [1086, 346] on img "button" at bounding box center [1114, 303] width 324 height 458
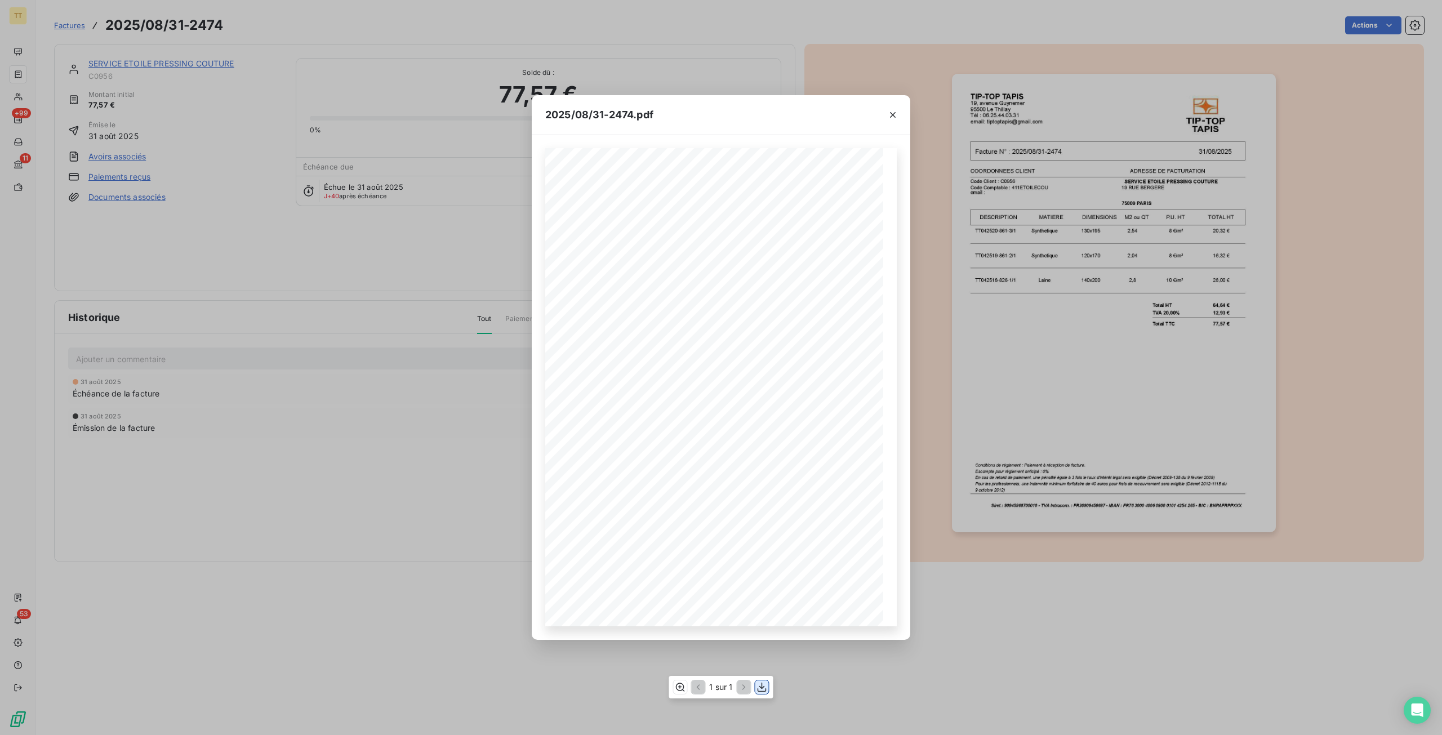
click at [767, 690] on icon "button" at bounding box center [761, 687] width 11 height 11
click at [981, 130] on div "2025/08/31-2474.pdf TIP-TOP TAPIS 19, avenue Guynemer 95500 Le Thillay Tél : 06…" at bounding box center [721, 367] width 1442 height 735
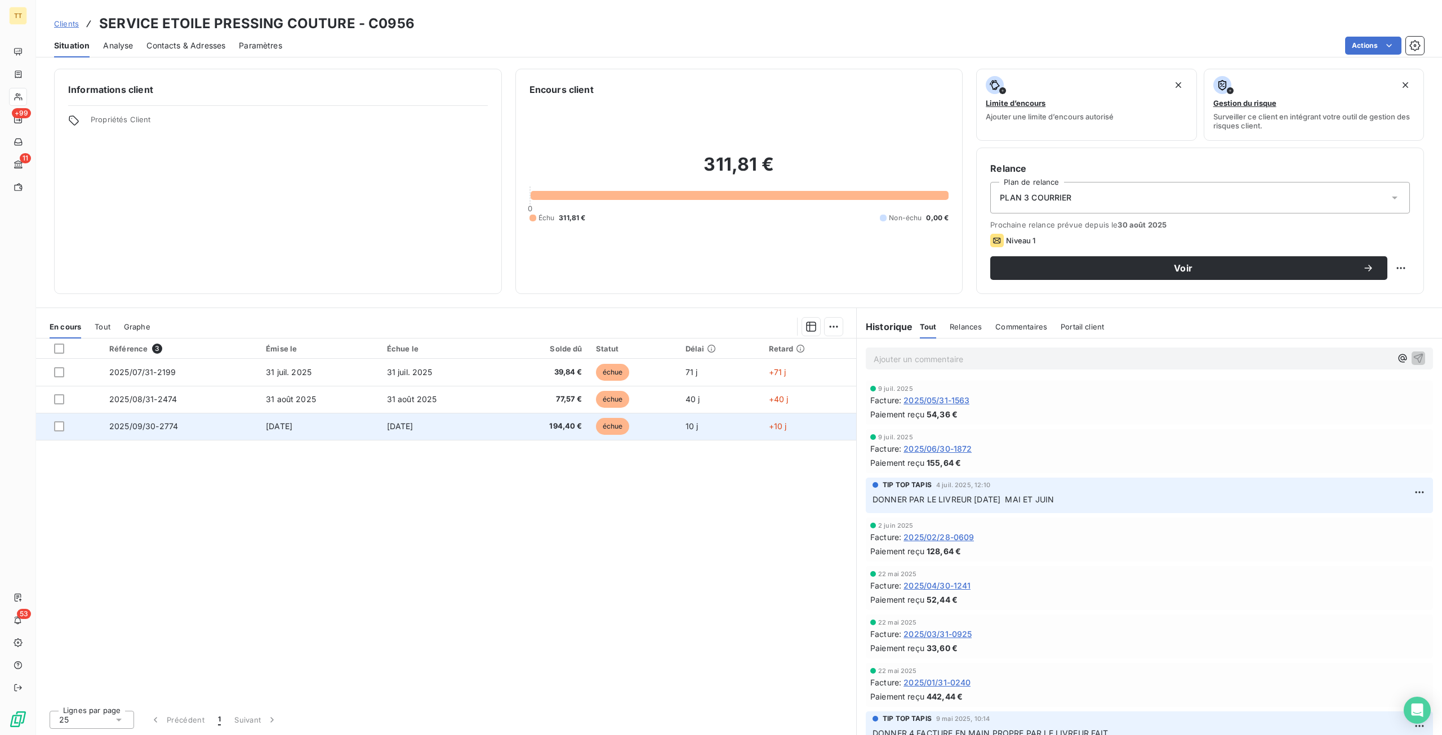
click at [526, 431] on span "194,40 €" at bounding box center [544, 426] width 74 height 11
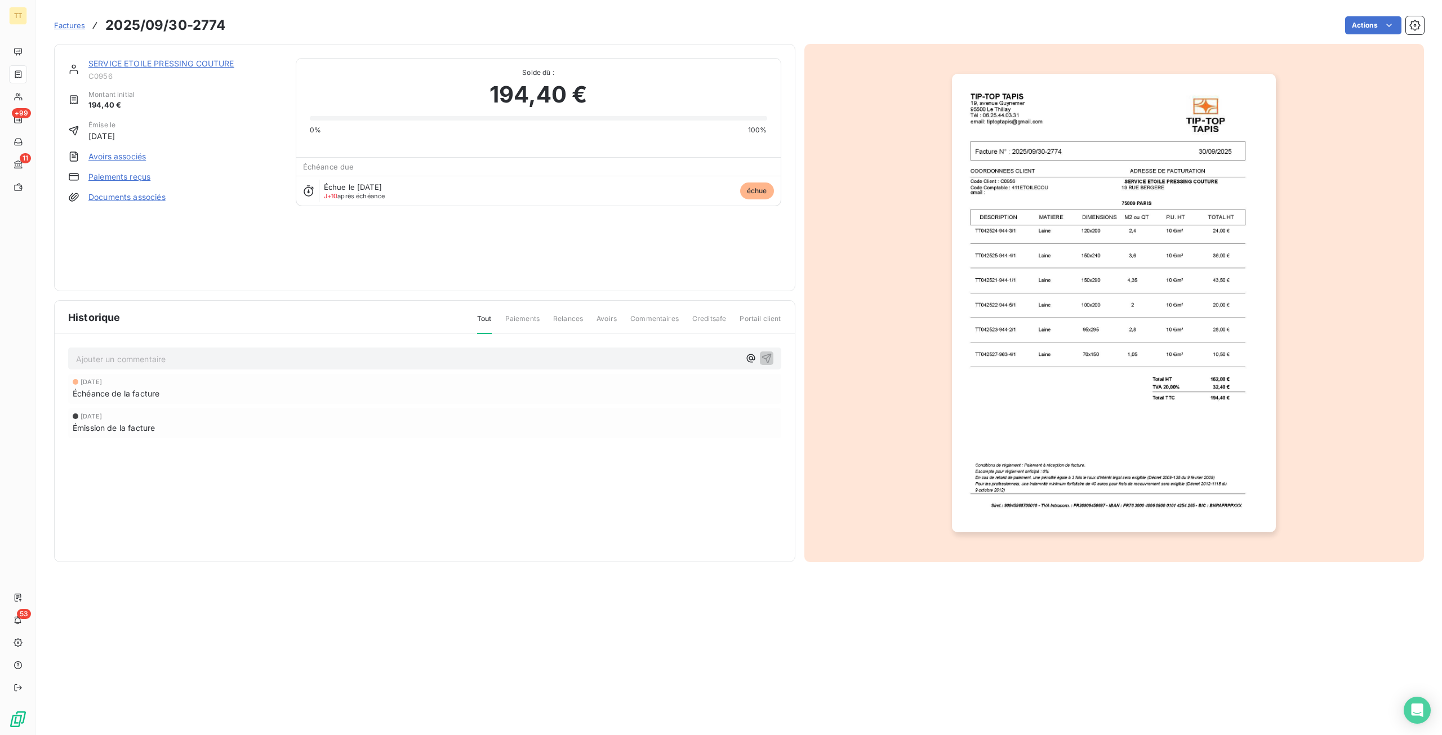
click at [1071, 344] on img "button" at bounding box center [1114, 303] width 324 height 458
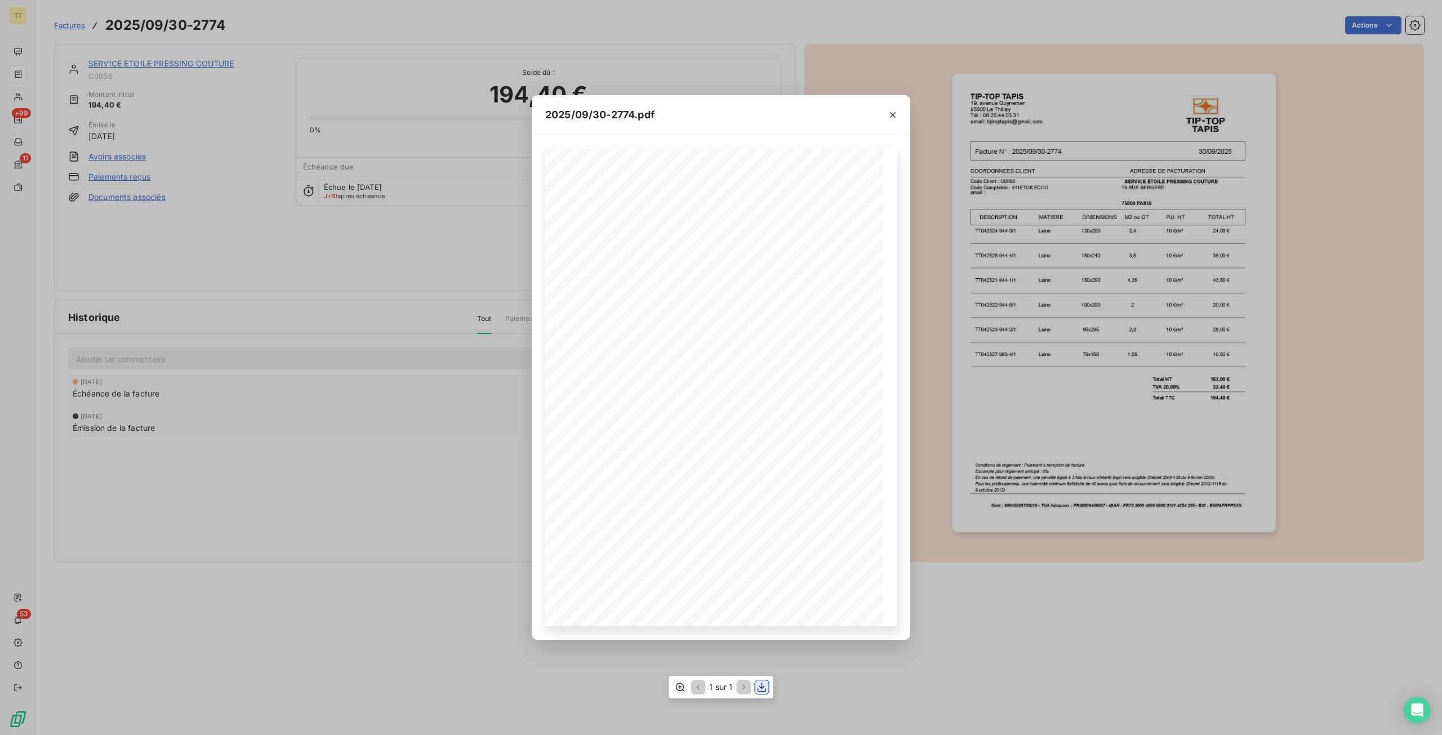
click at [755, 689] on button "button" at bounding box center [762, 687] width 14 height 14
click at [891, 115] on icon "button" at bounding box center [892, 114] width 11 height 11
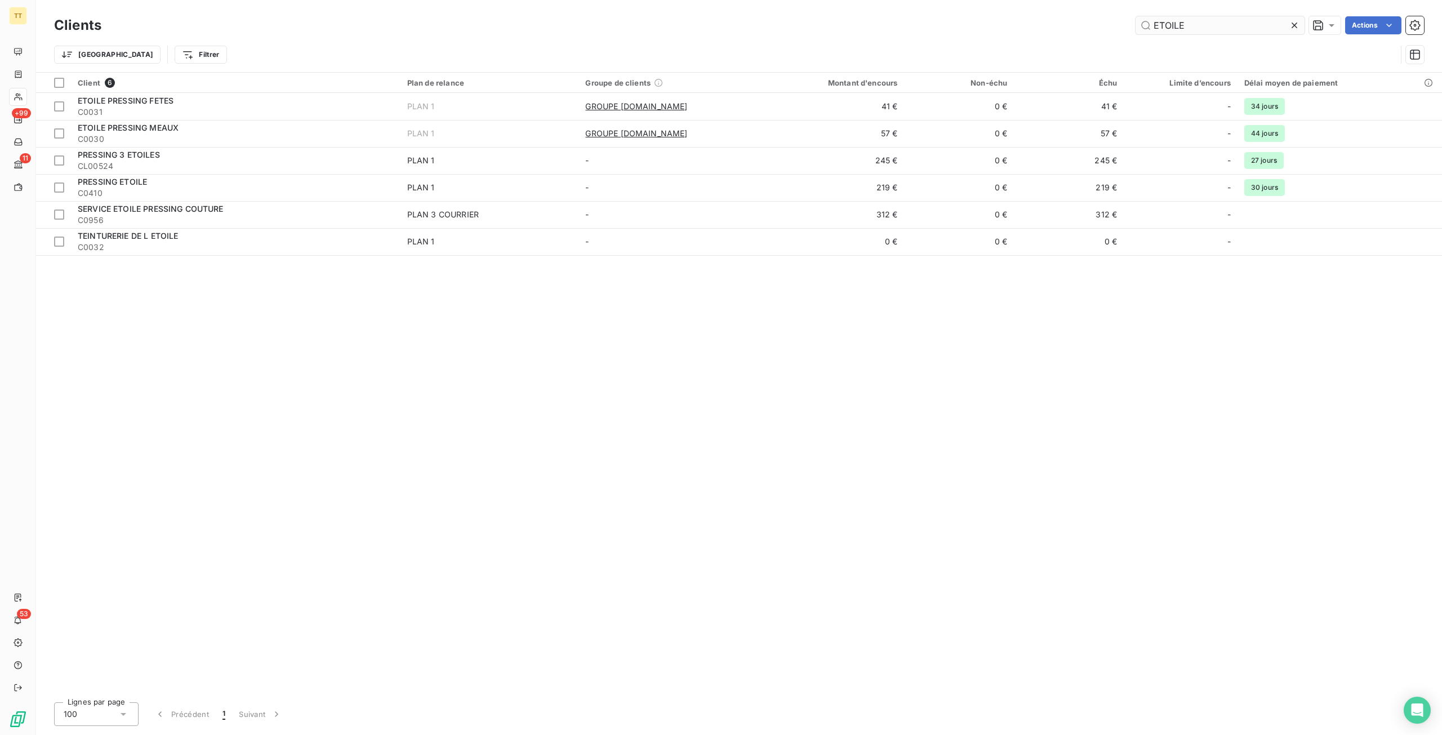
click at [1219, 29] on input "ETOILE" at bounding box center [1220, 25] width 169 height 18
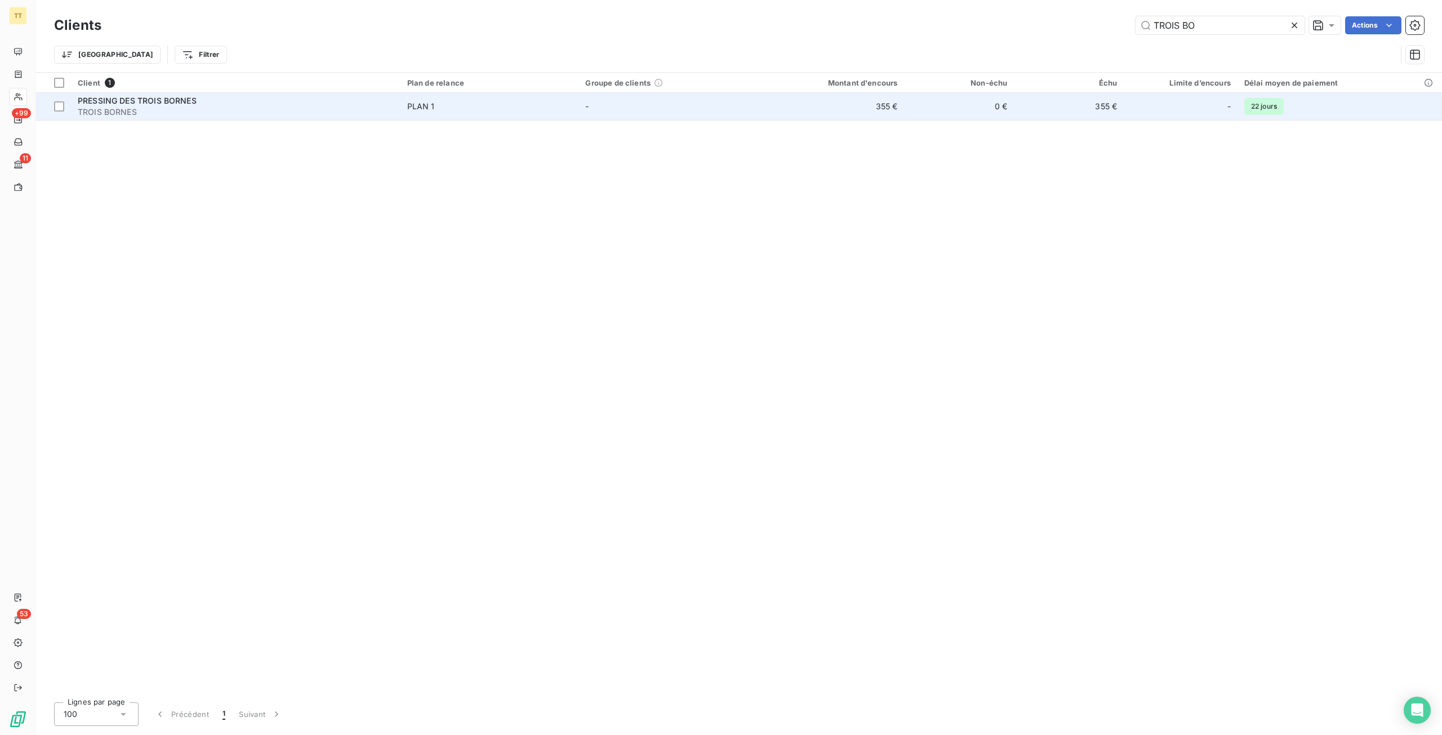
type input "TROIS BO"
click at [853, 112] on td "355 €" at bounding box center [830, 106] width 147 height 27
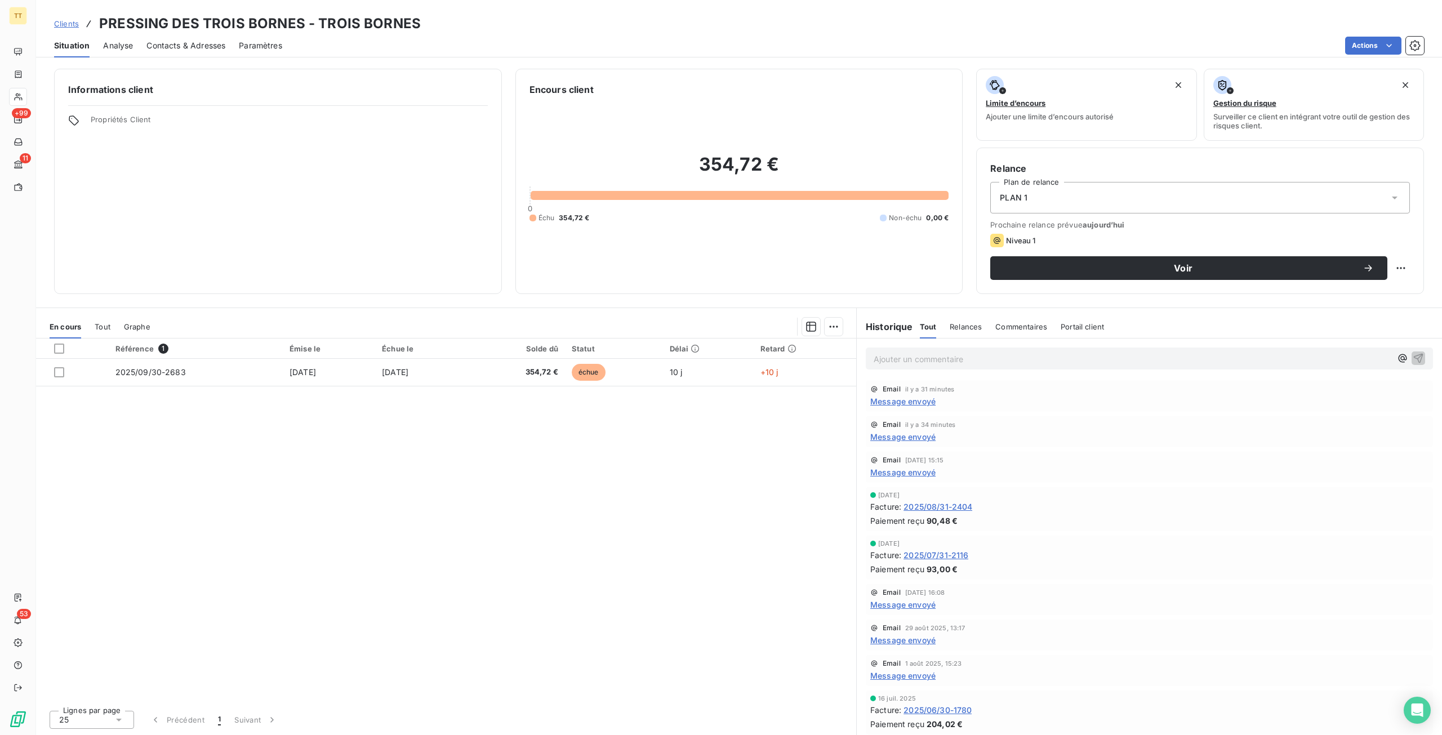
click at [923, 401] on span "Message envoyé" at bounding box center [902, 401] width 65 height 12
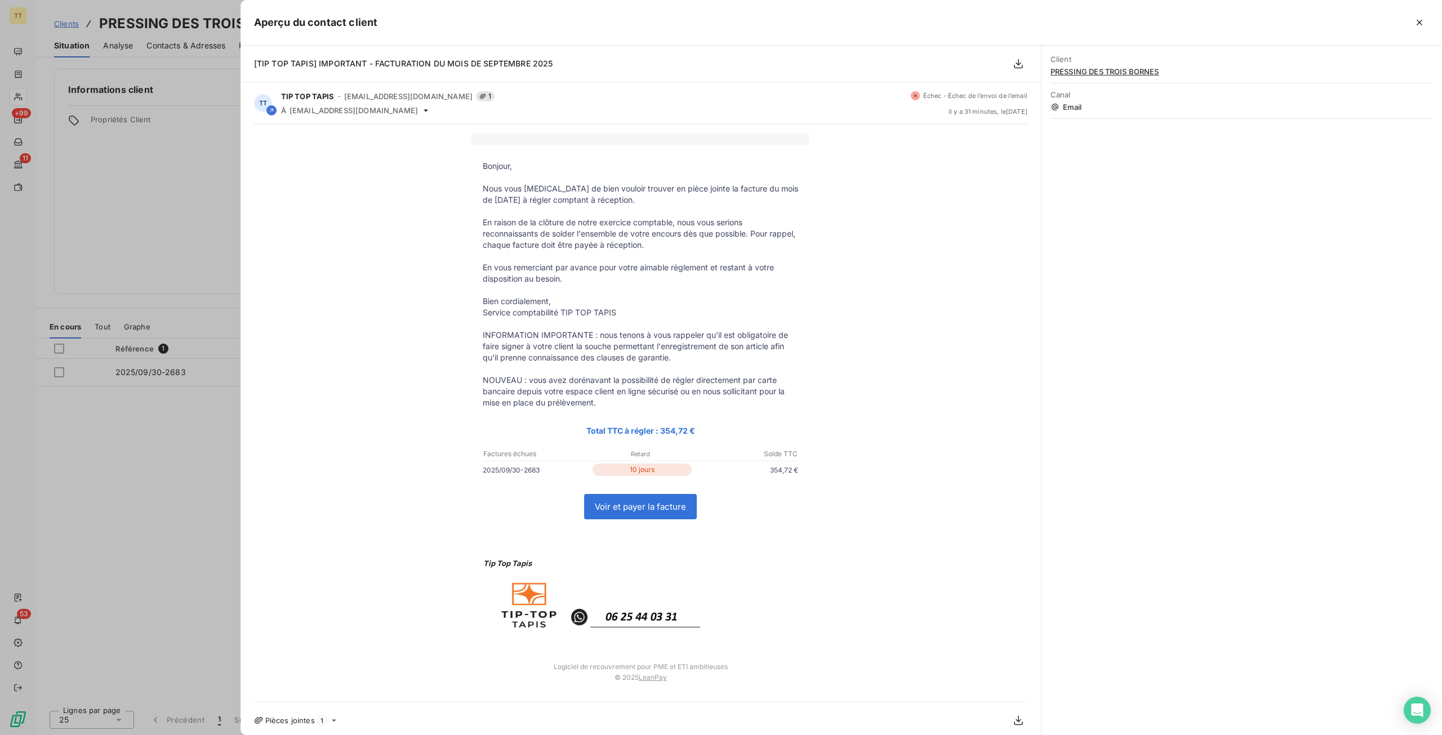
click at [145, 425] on div at bounding box center [721, 367] width 1442 height 735
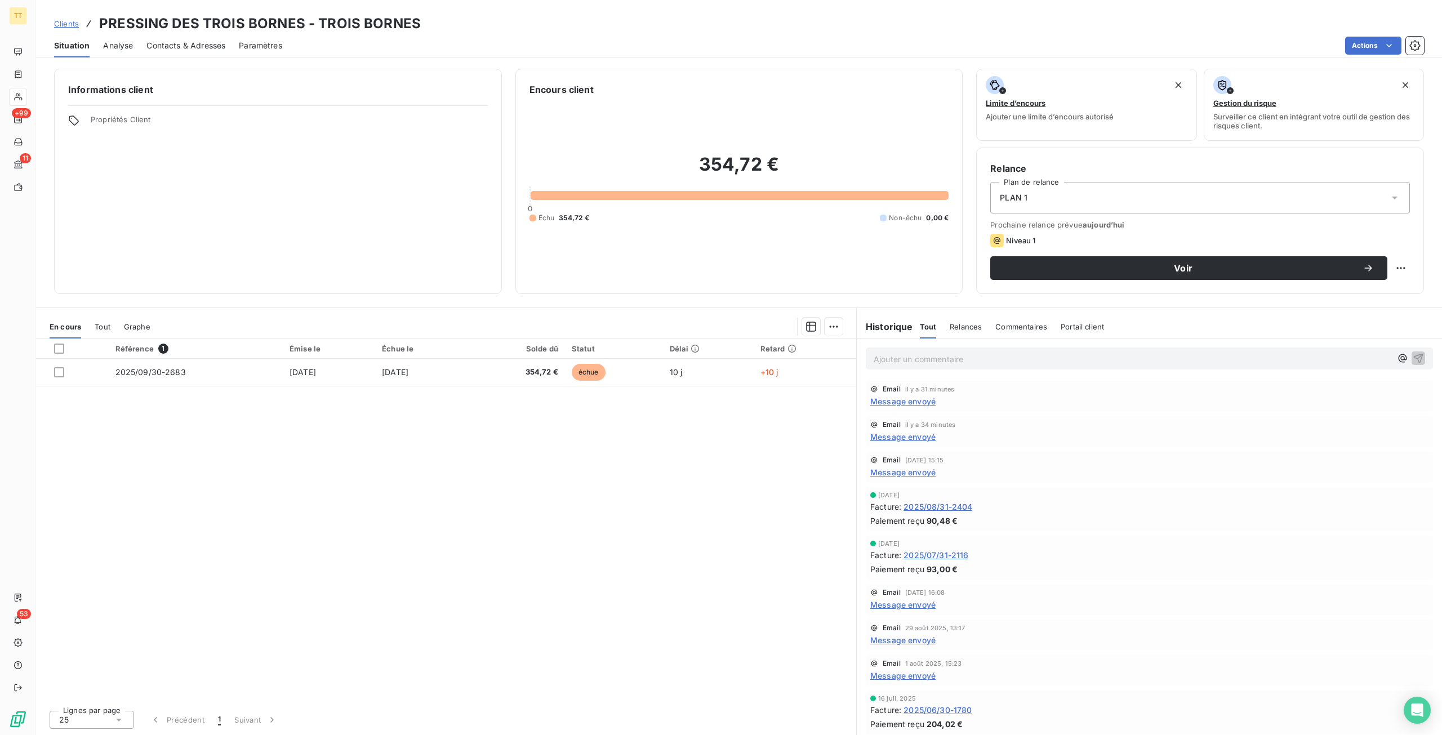
click at [908, 643] on span "Message envoyé" at bounding box center [902, 640] width 65 height 12
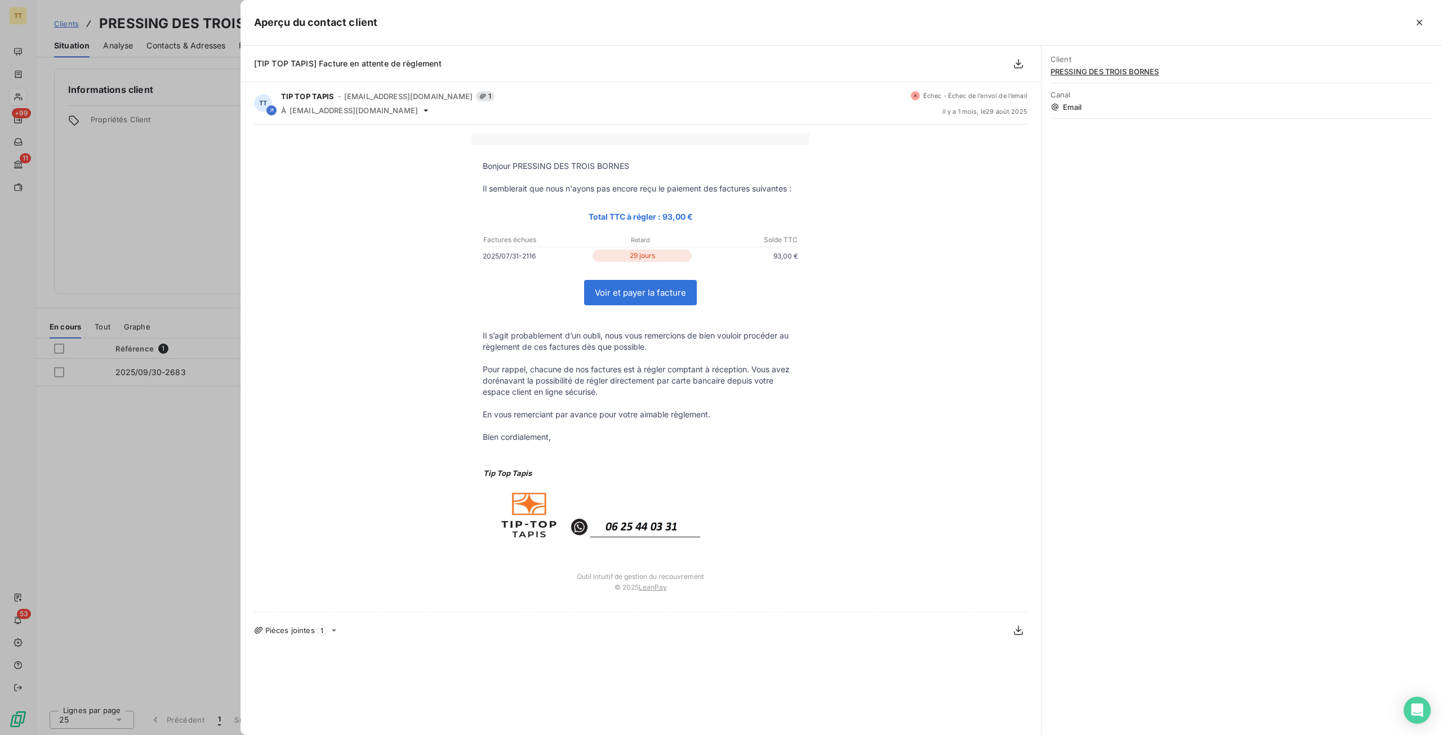
click at [155, 420] on div at bounding box center [721, 367] width 1442 height 735
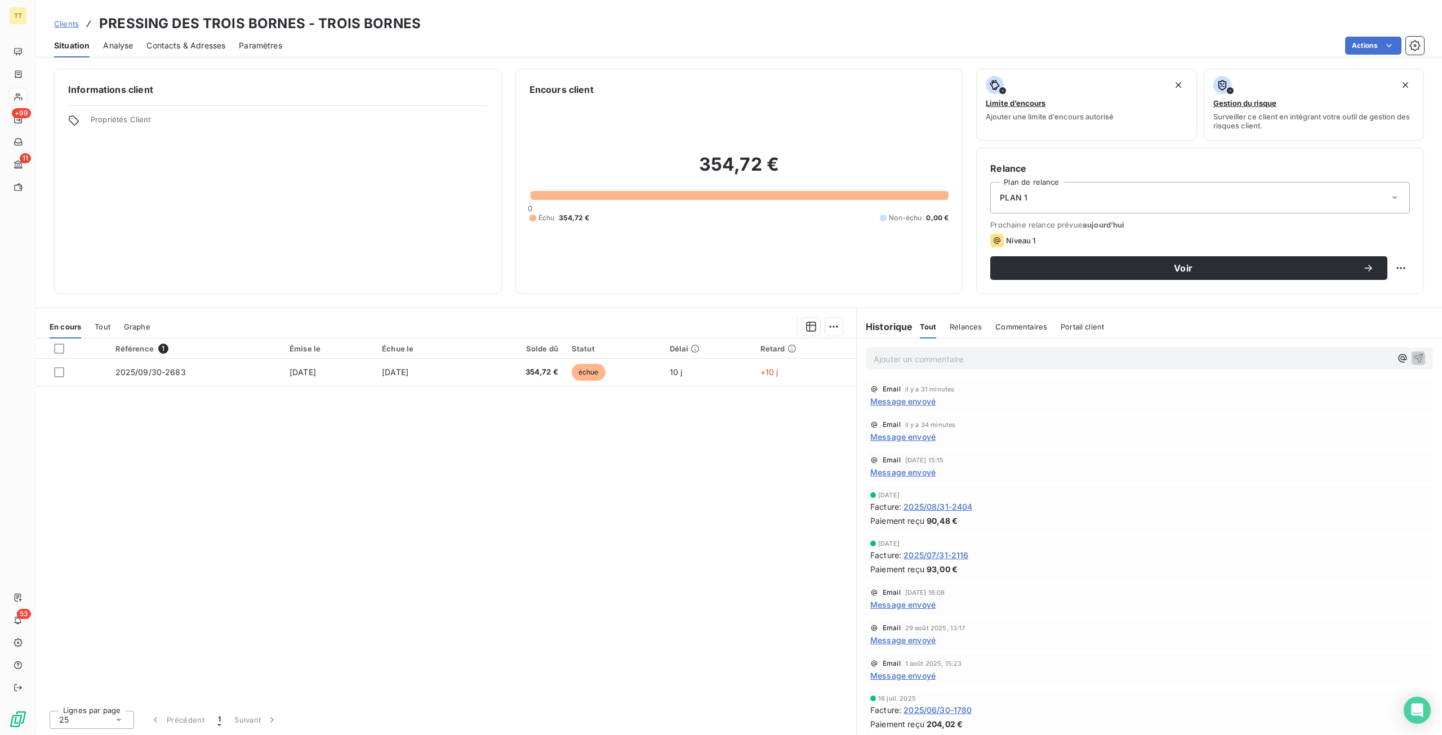
click at [905, 604] on span "Message envoyé" at bounding box center [902, 605] width 65 height 12
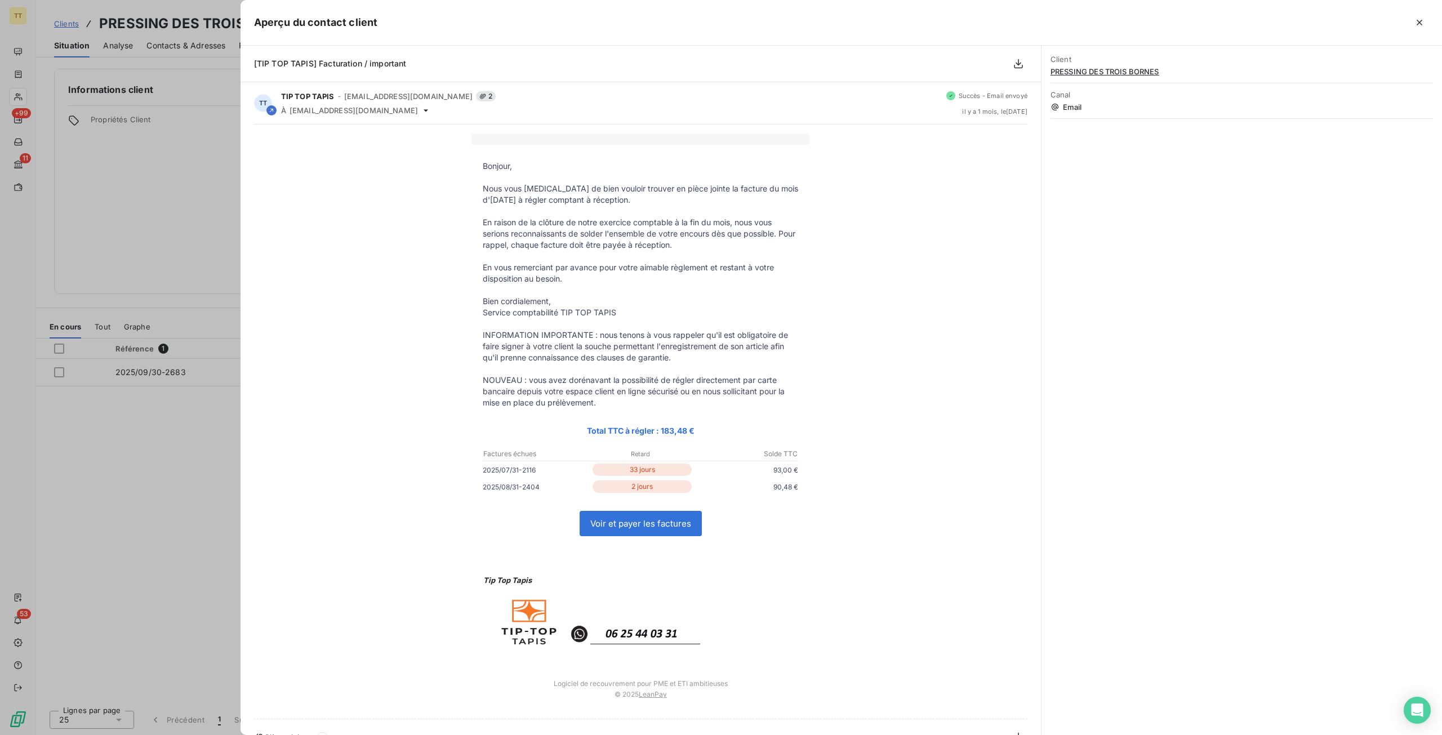
click at [162, 400] on div at bounding box center [721, 367] width 1442 height 735
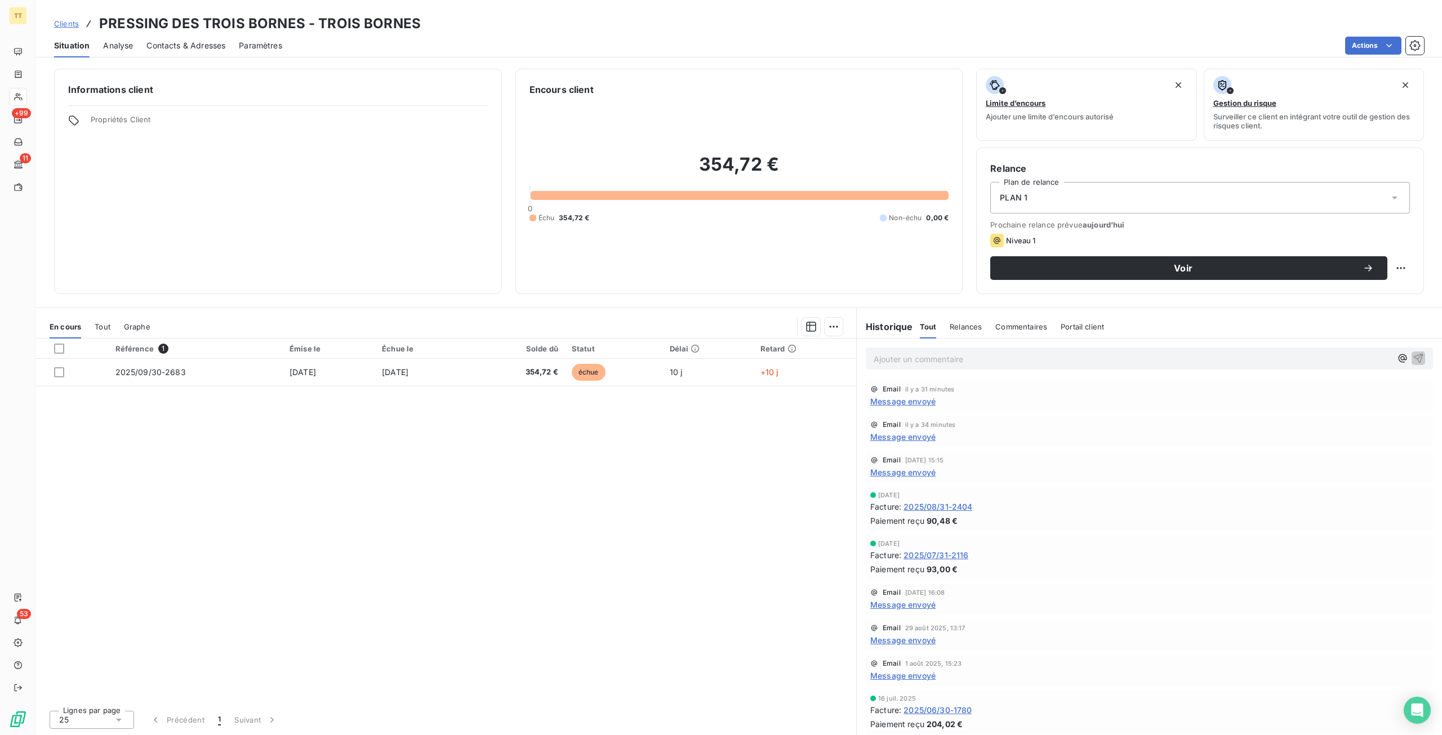
click at [910, 678] on span "Message envoyé" at bounding box center [902, 676] width 65 height 12
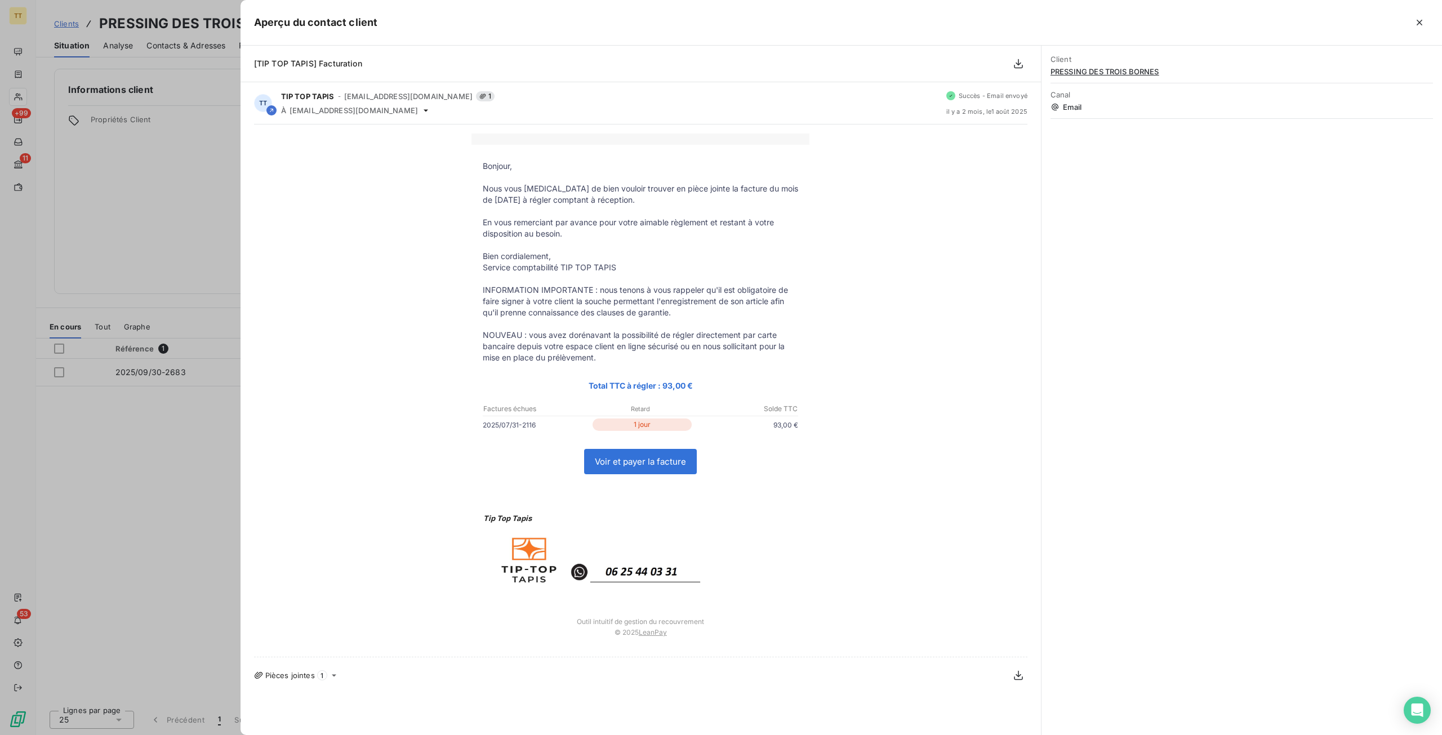
click at [104, 335] on div at bounding box center [721, 367] width 1442 height 735
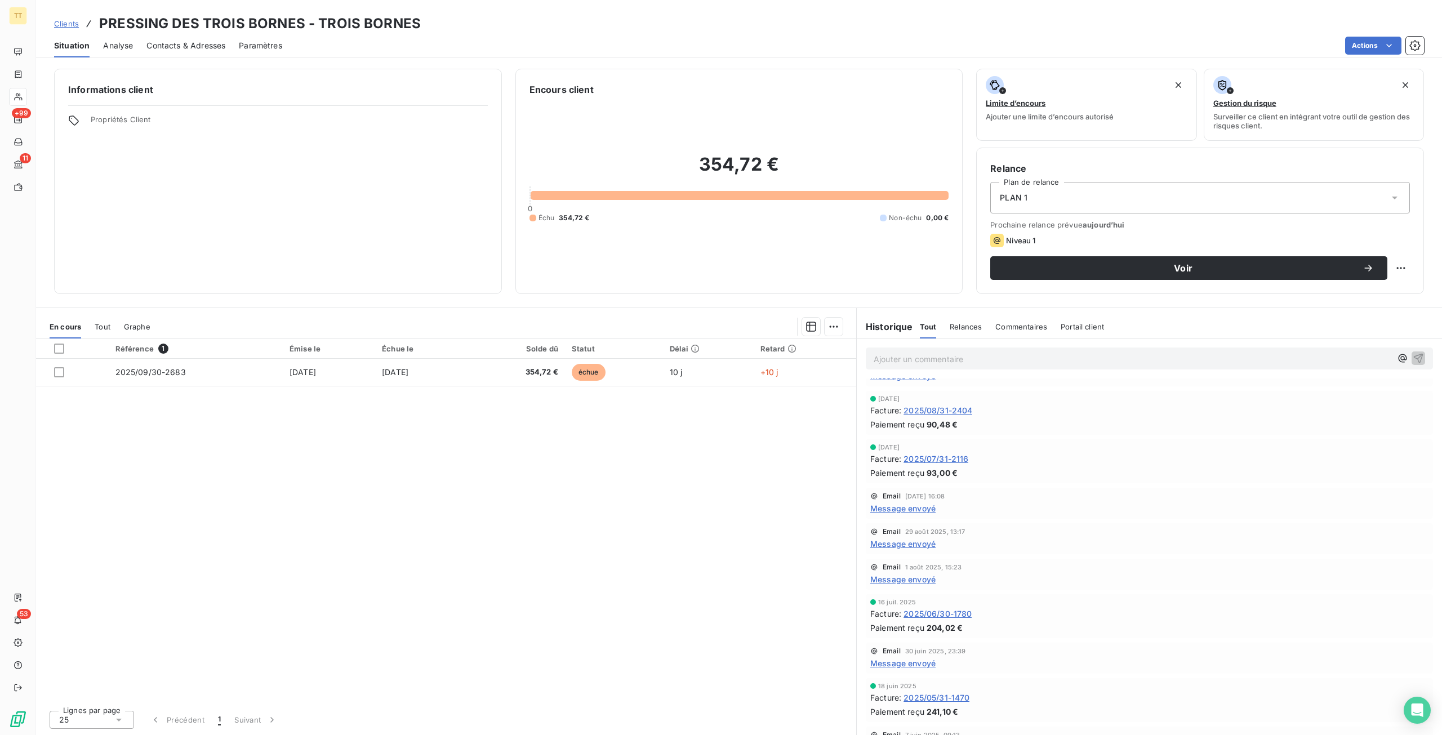
scroll to position [169, 0]
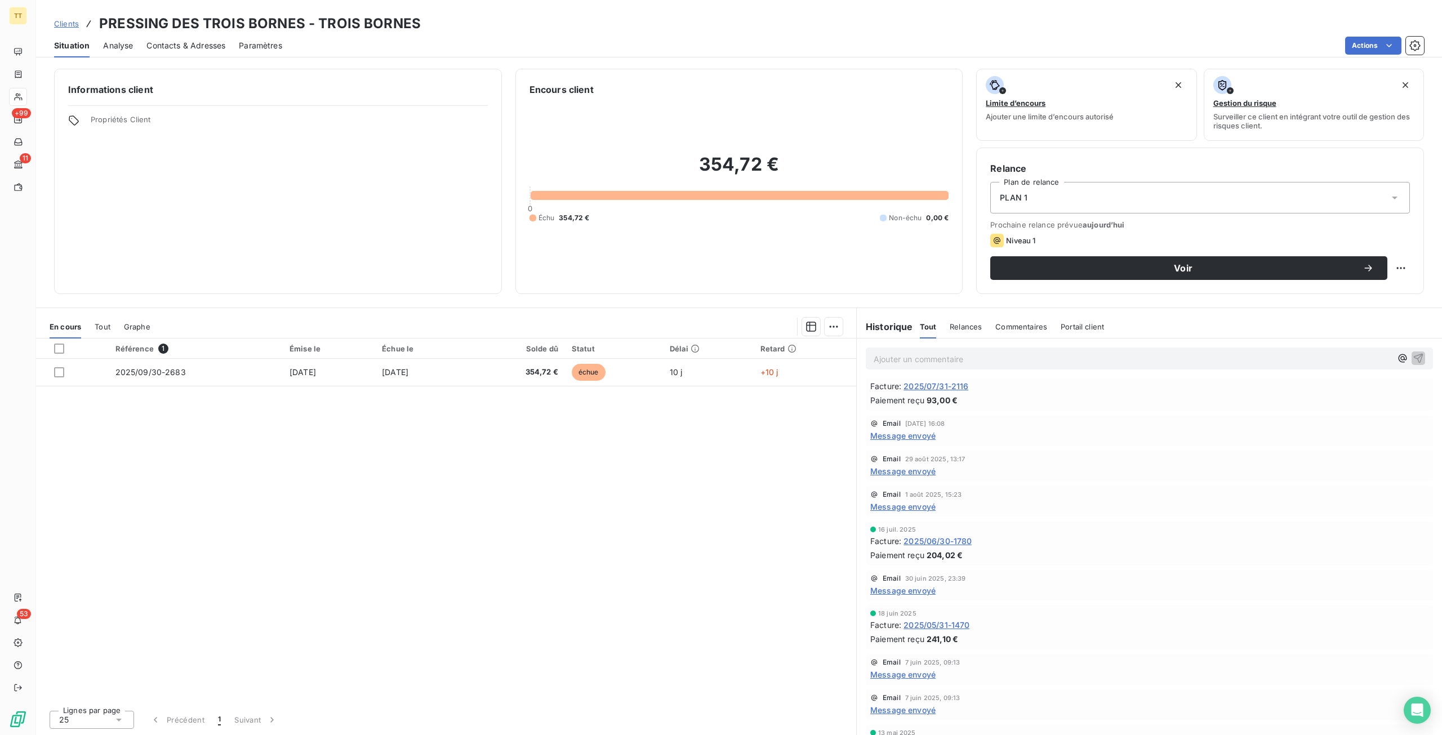
click at [909, 590] on span "Message envoyé" at bounding box center [902, 591] width 65 height 12
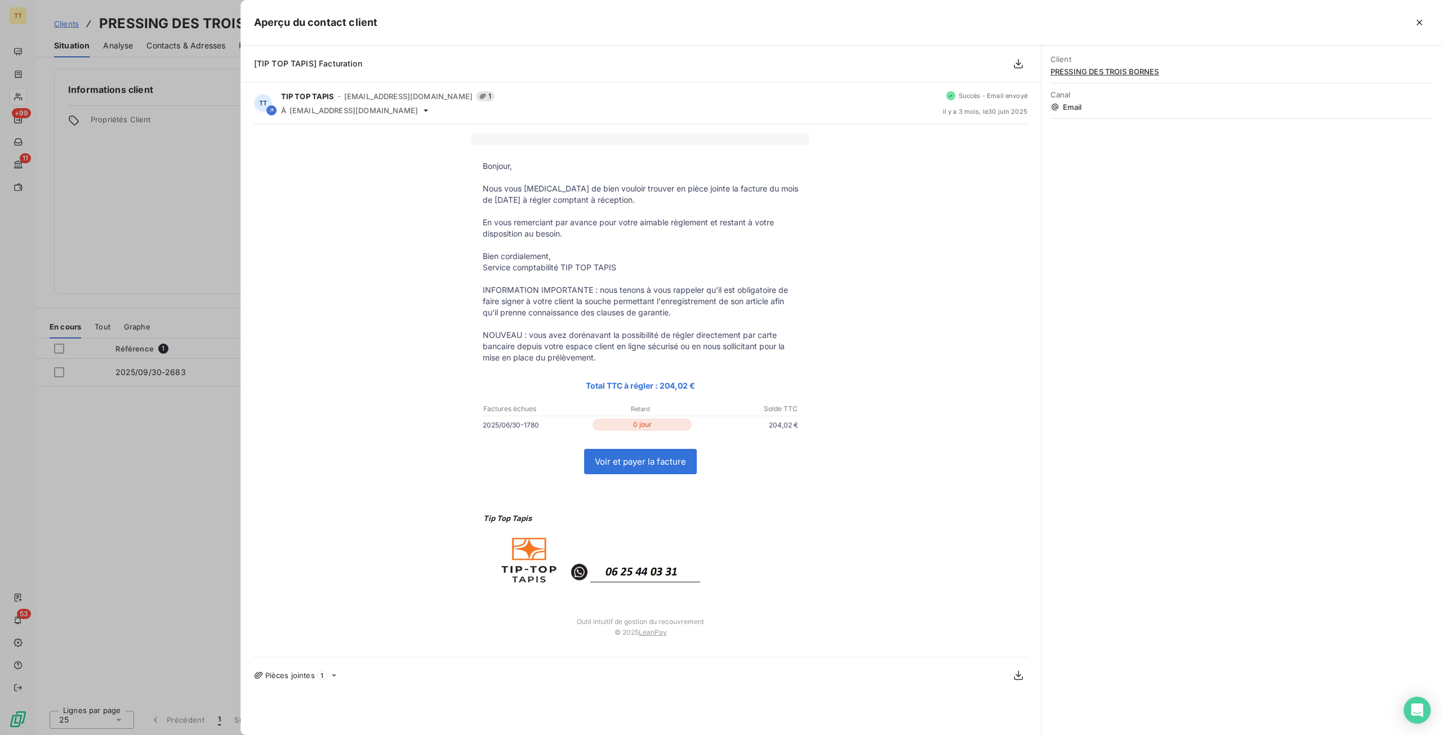
click at [105, 404] on div at bounding box center [721, 367] width 1442 height 735
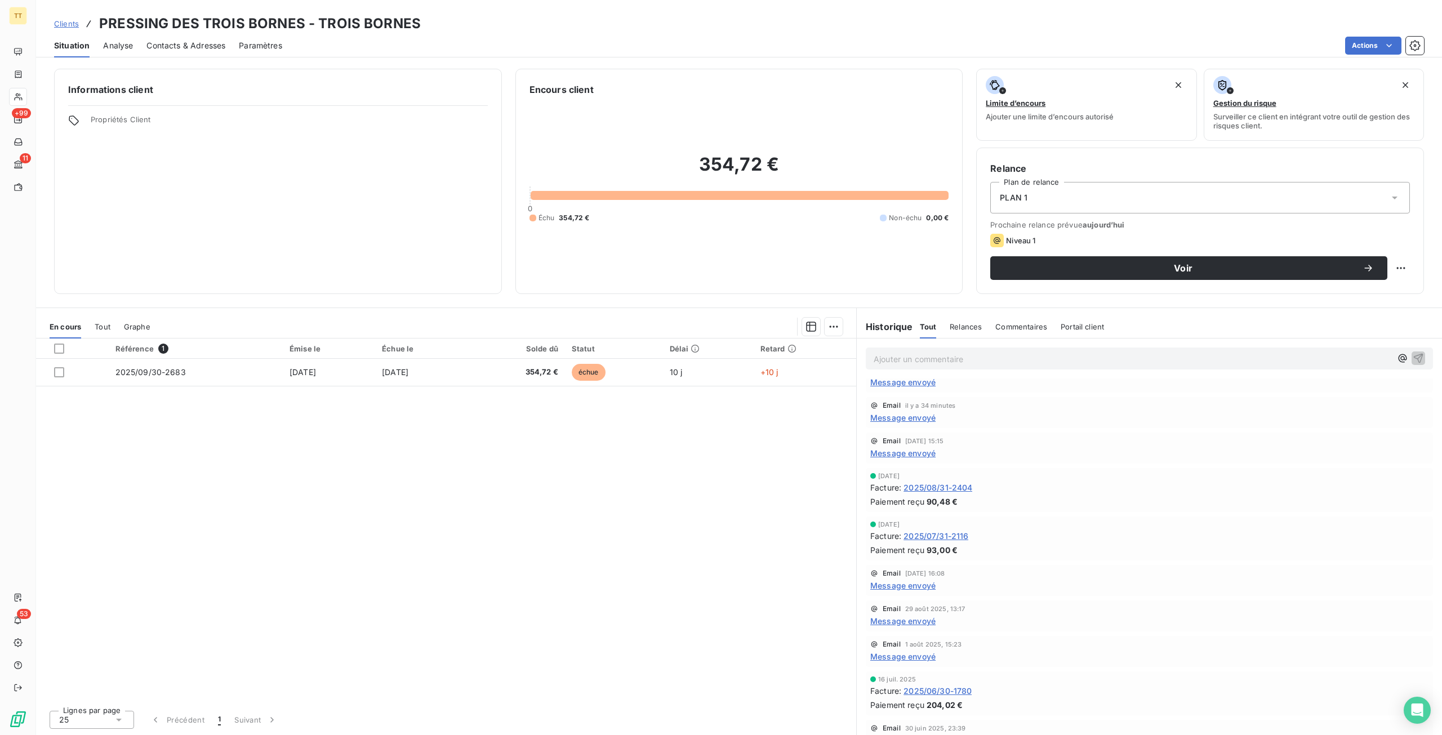
scroll to position [0, 0]
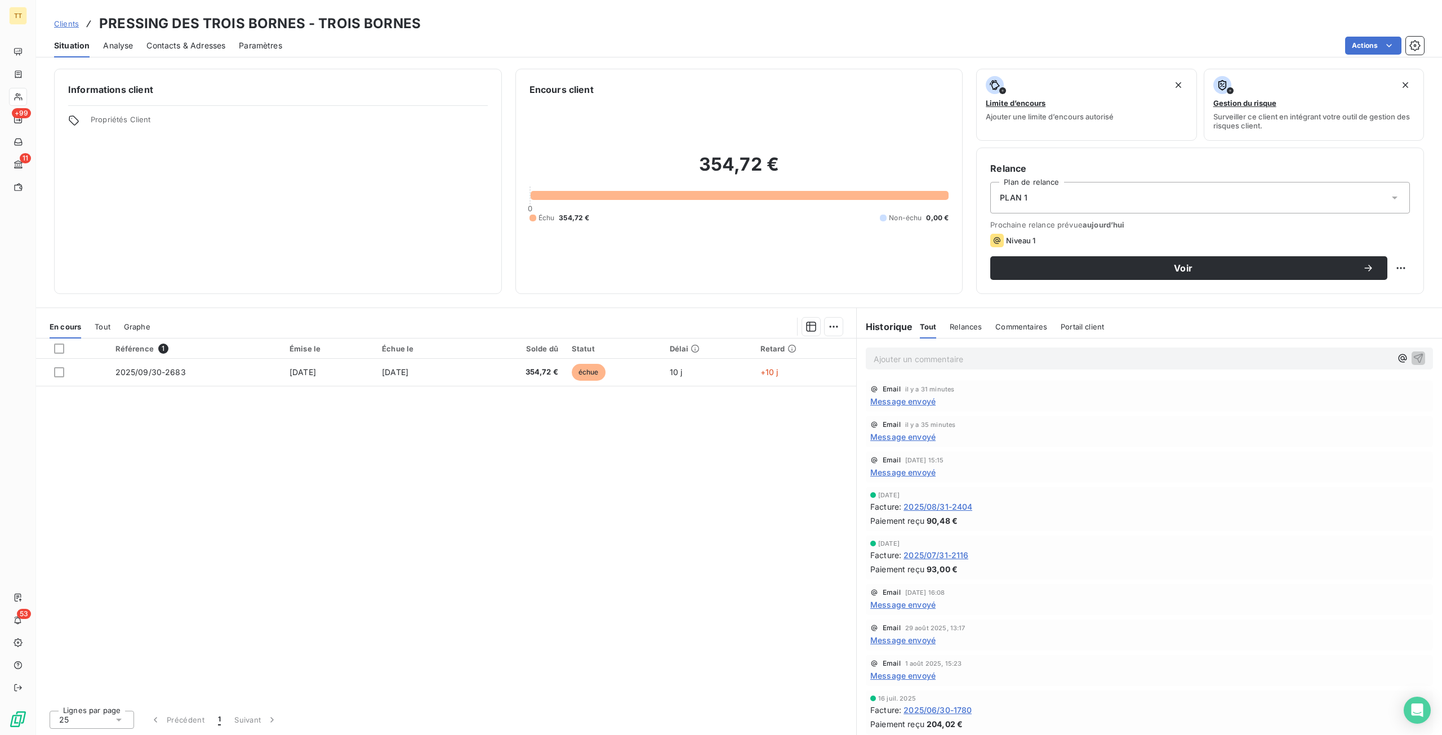
click at [190, 50] on span "Contacts & Adresses" at bounding box center [185, 45] width 79 height 11
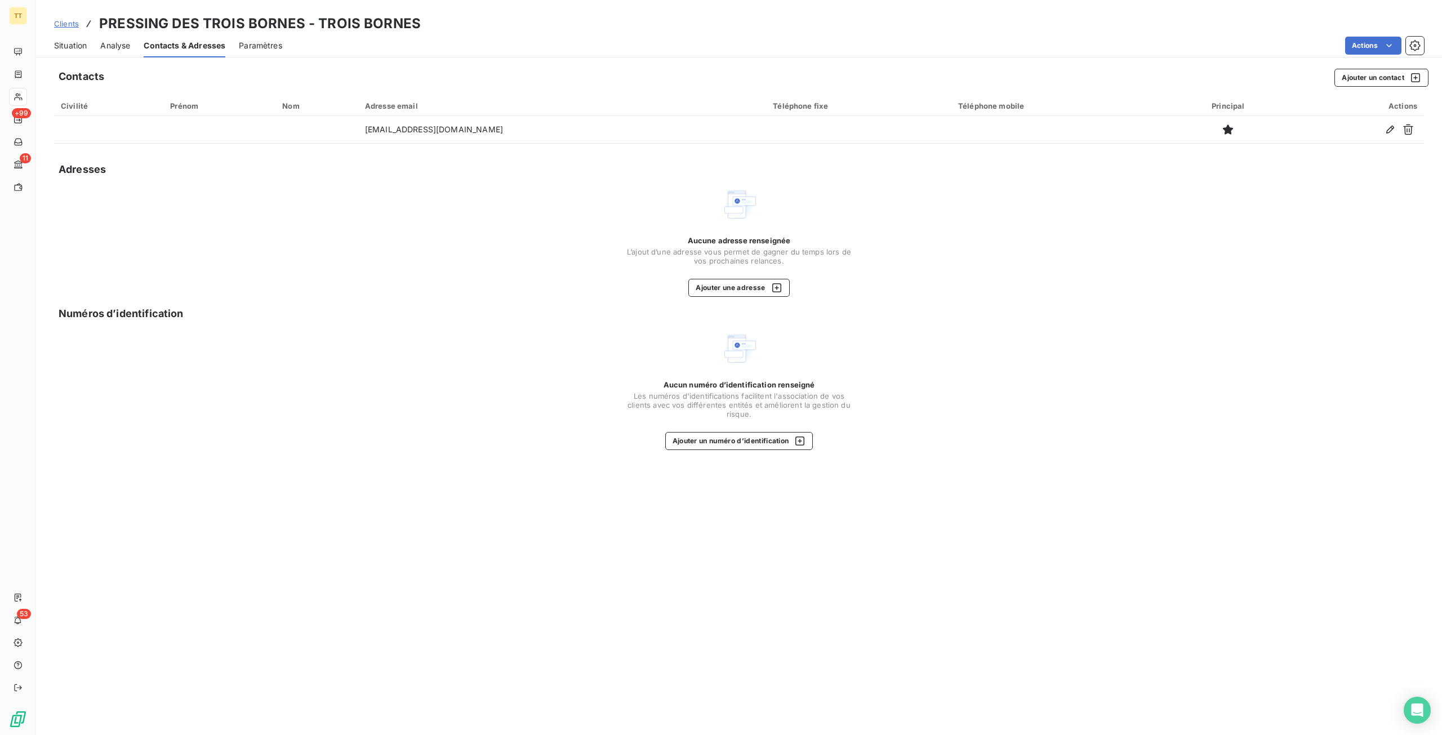
click at [64, 48] on span "Situation" at bounding box center [70, 45] width 33 height 11
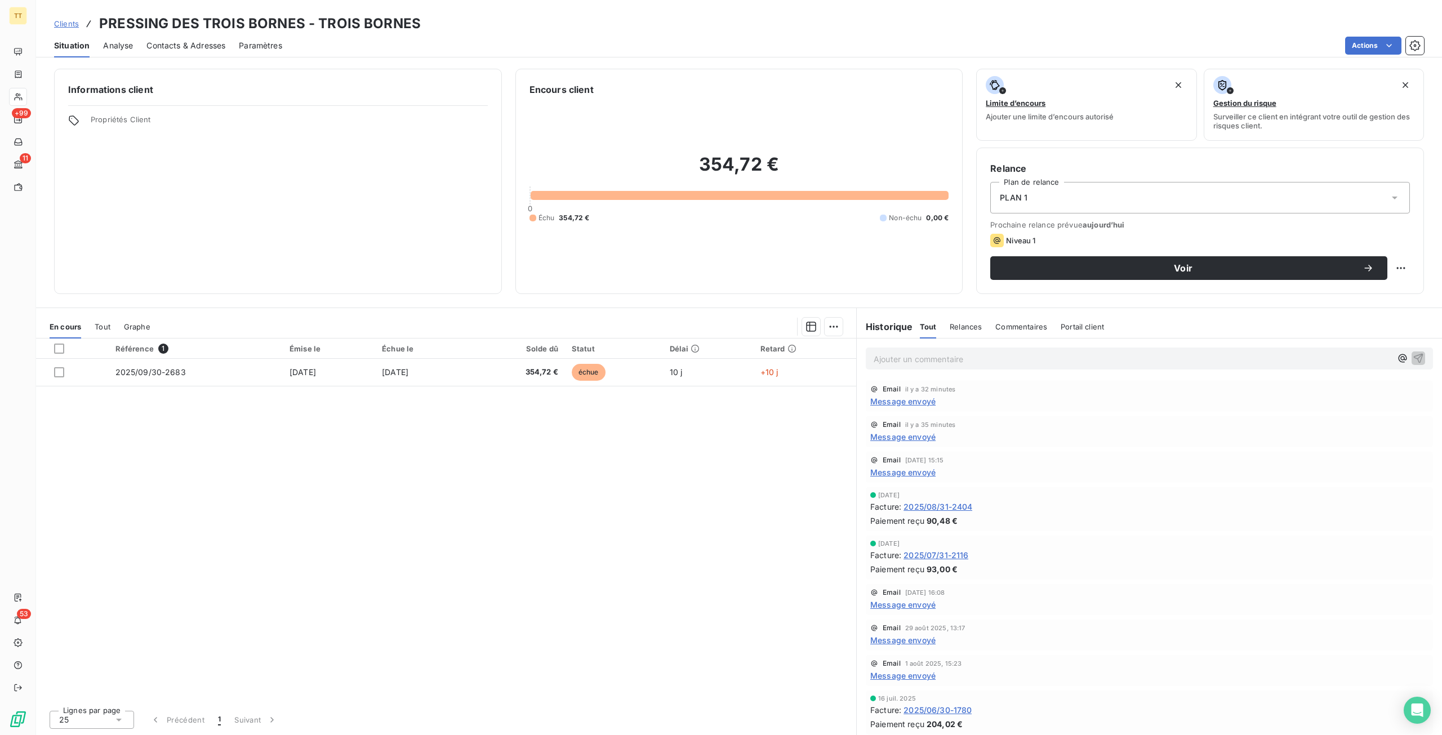
click at [901, 599] on span "Message envoyé" at bounding box center [902, 605] width 65 height 12
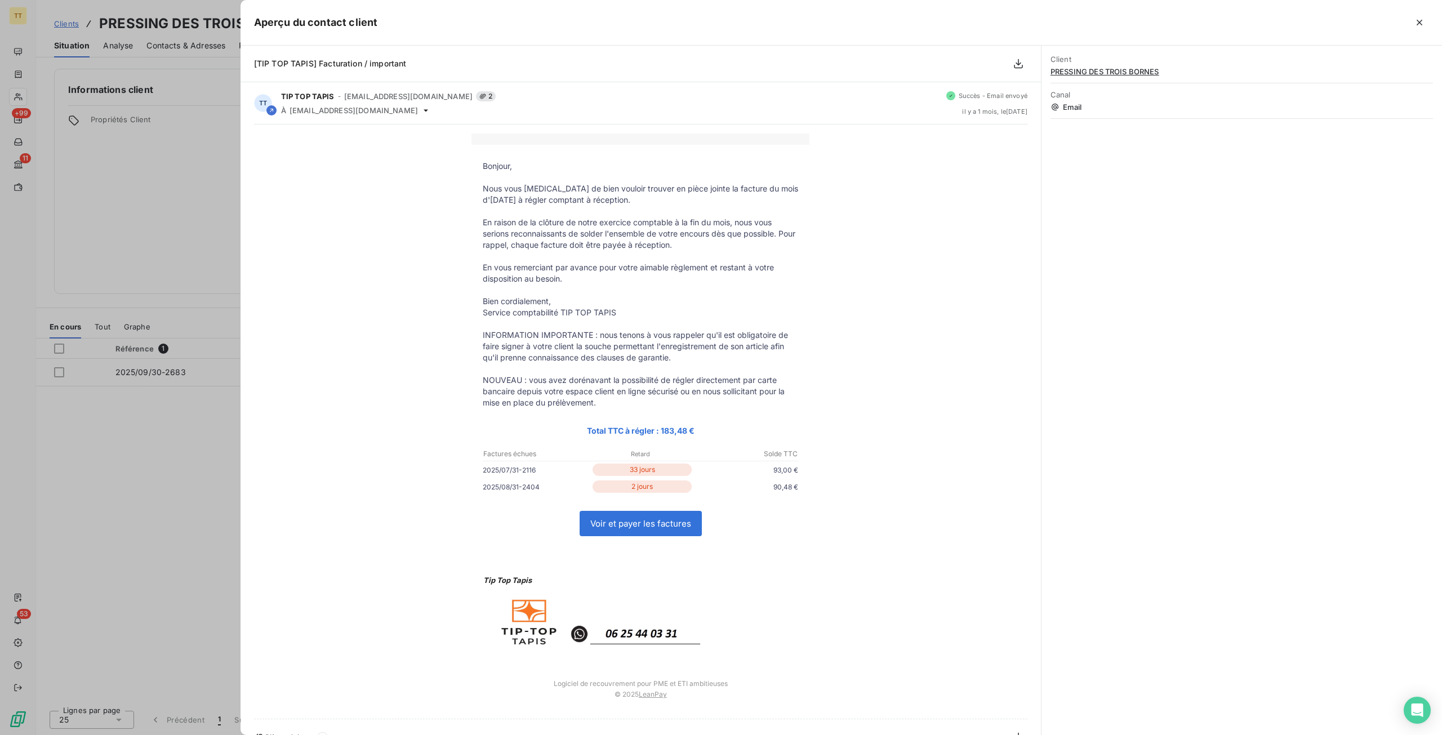
drag, startPoint x: 100, startPoint y: 487, endPoint x: 233, endPoint y: 521, distance: 136.8
click at [100, 487] on div at bounding box center [721, 367] width 1442 height 735
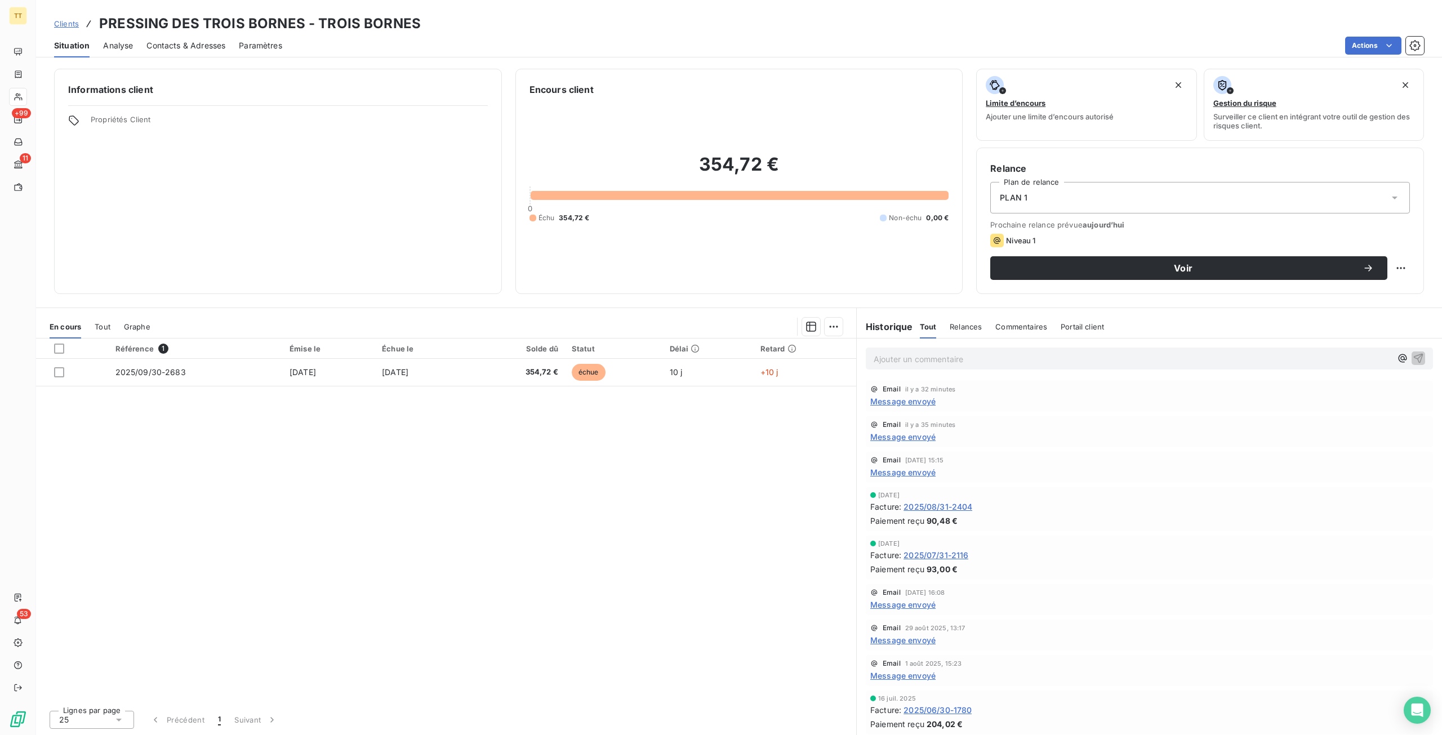
click at [916, 640] on span "Message envoyé" at bounding box center [902, 640] width 65 height 12
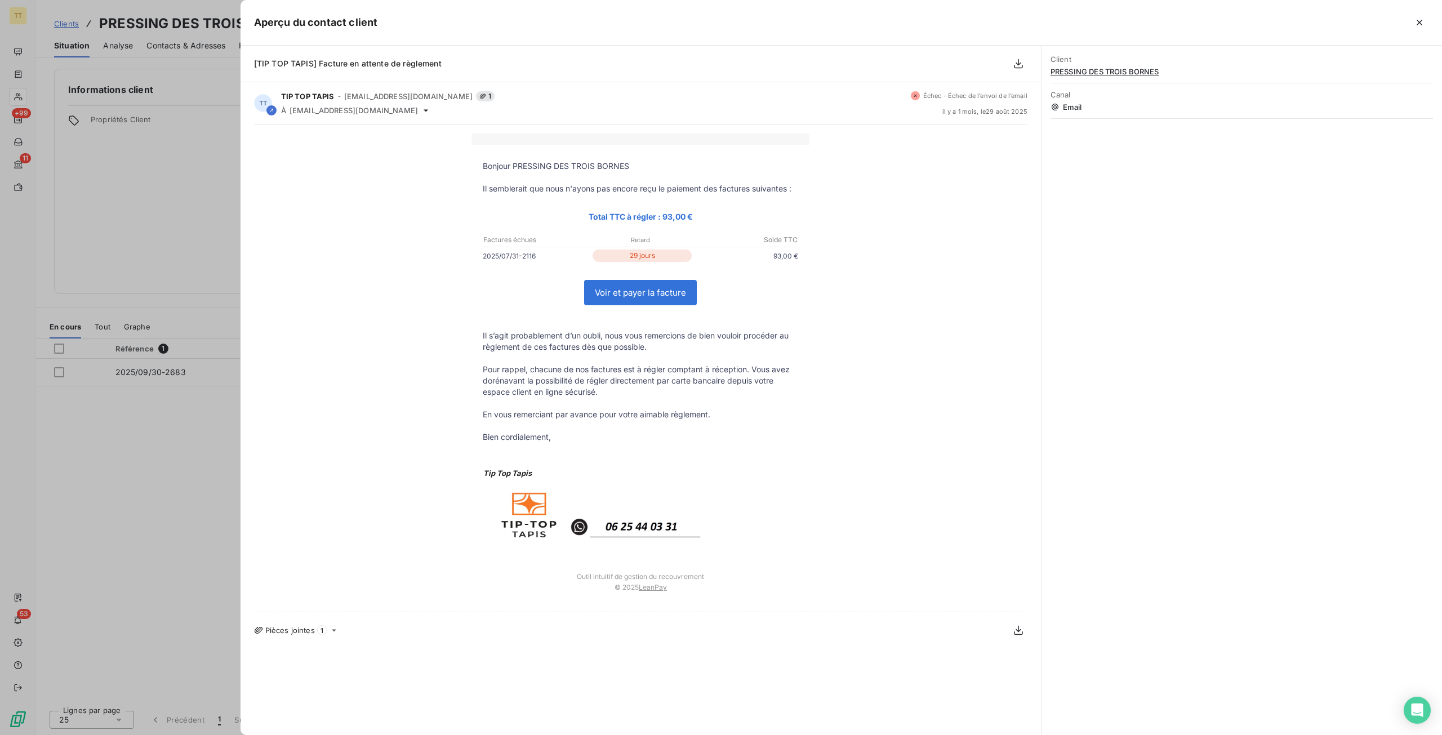
click at [143, 479] on div at bounding box center [721, 367] width 1442 height 735
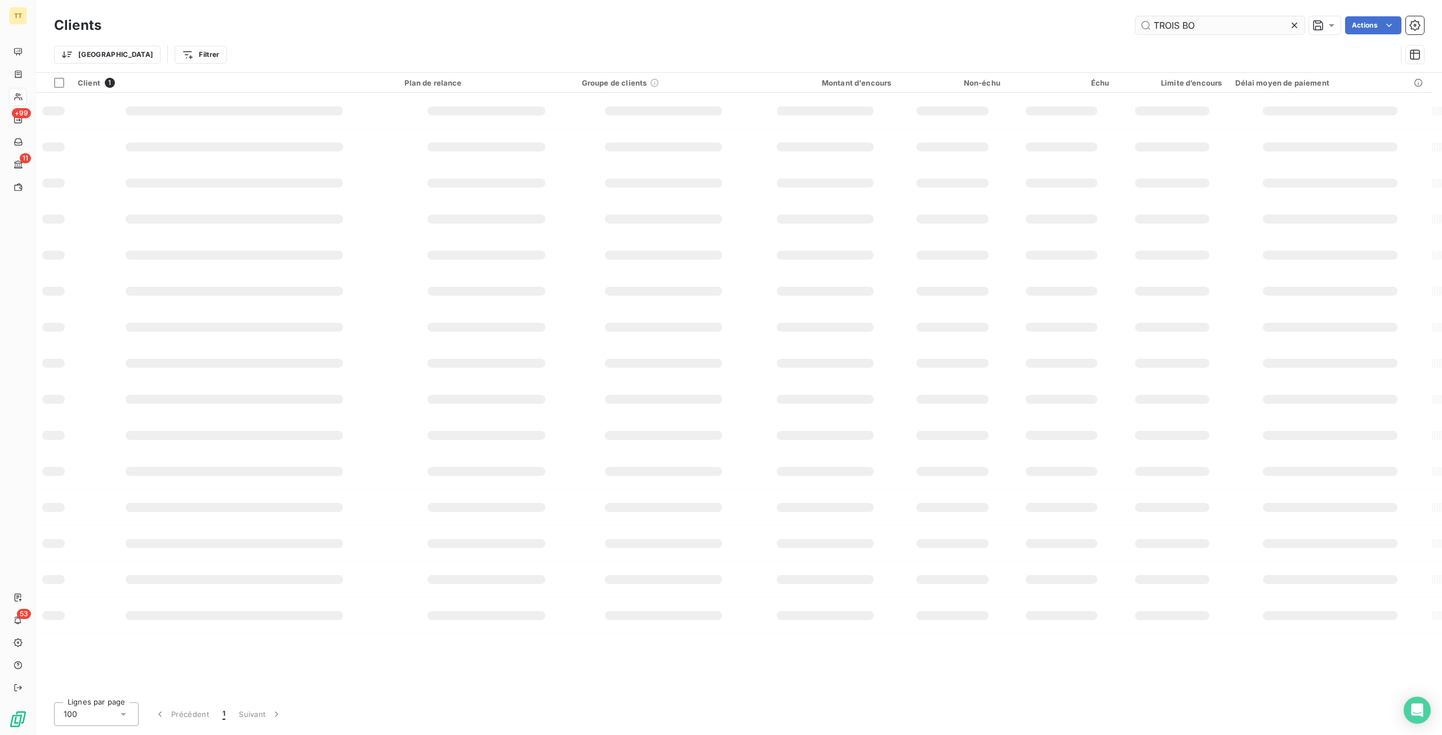
click at [1243, 31] on input "TROIS BO" at bounding box center [1220, 25] width 169 height 18
click at [1294, 24] on icon at bounding box center [1295, 26] width 6 height 6
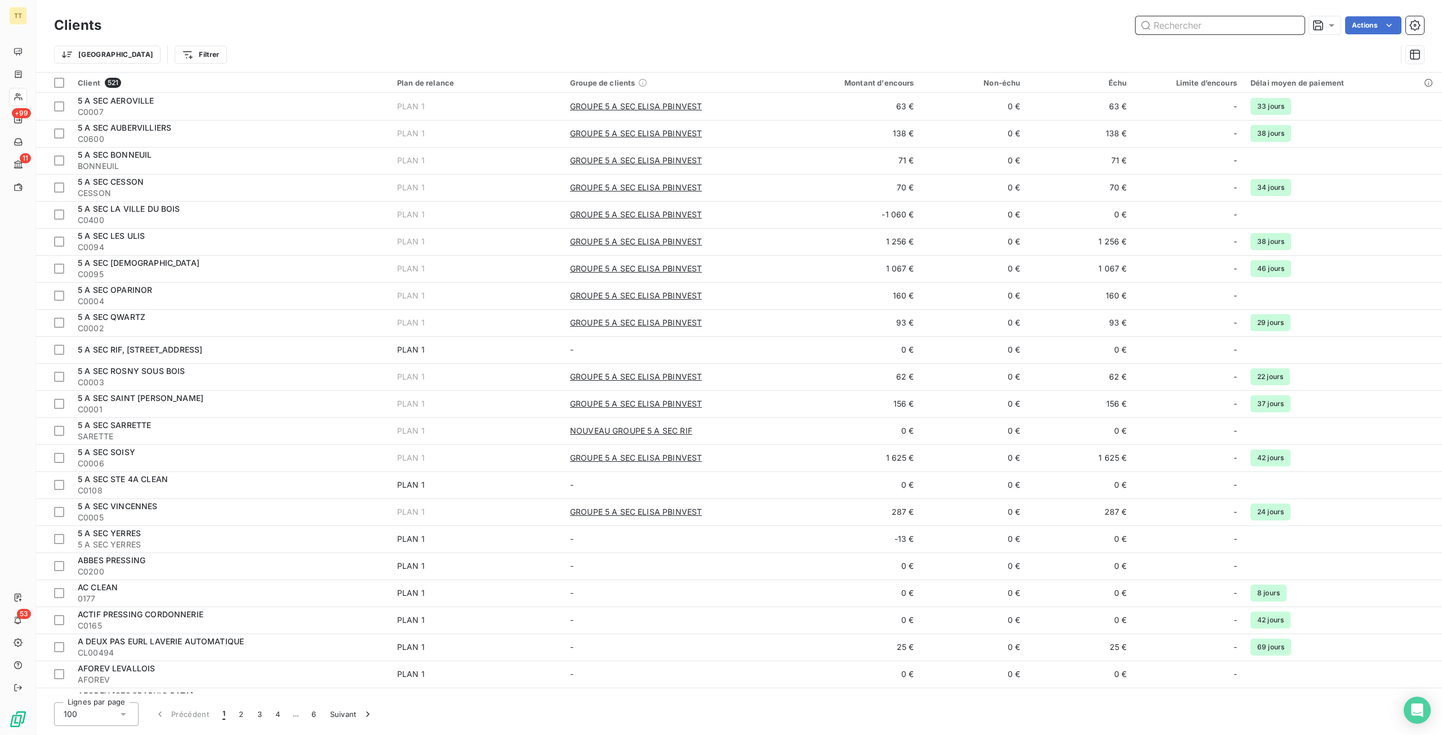
click at [1228, 21] on input "text" at bounding box center [1220, 25] width 169 height 18
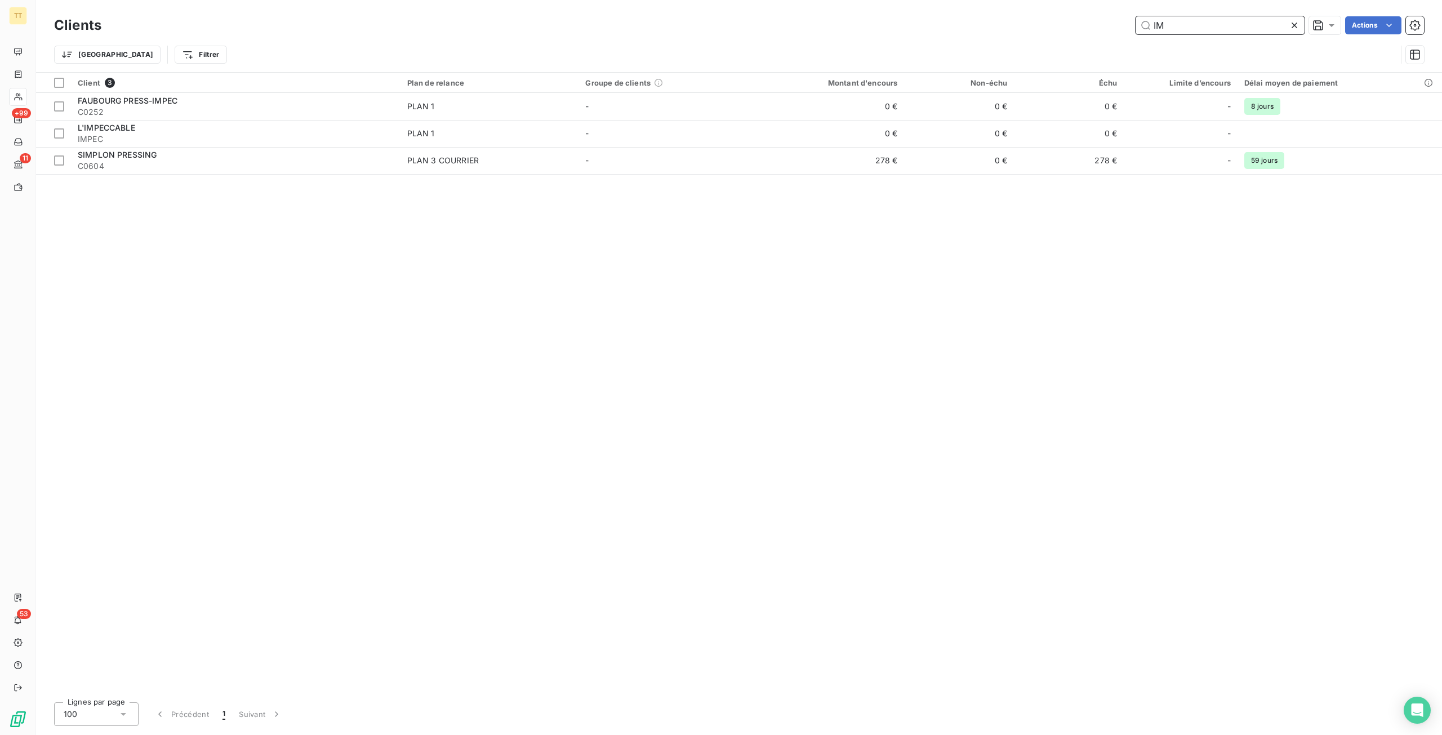
type input "I"
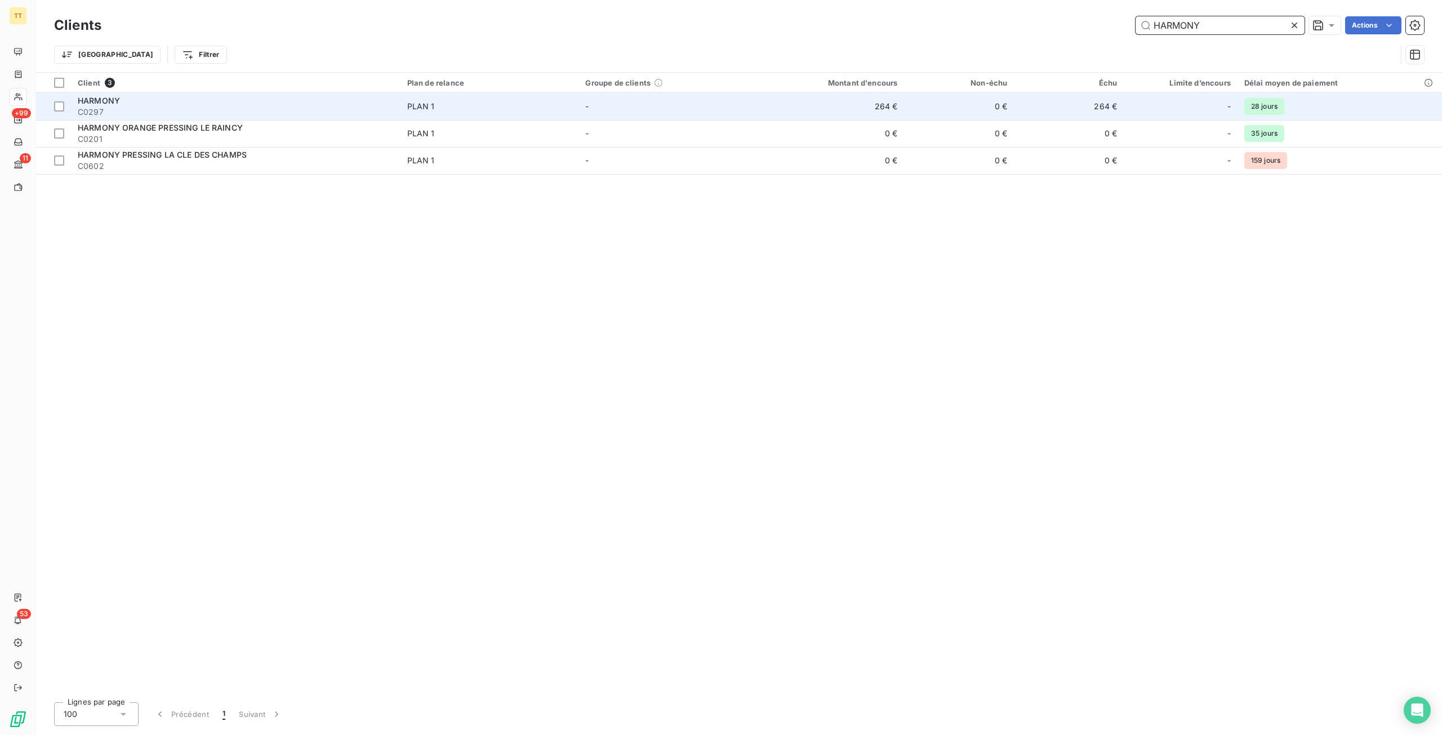
type input "HARMONY"
click at [891, 104] on td "264 €" at bounding box center [830, 106] width 147 height 27
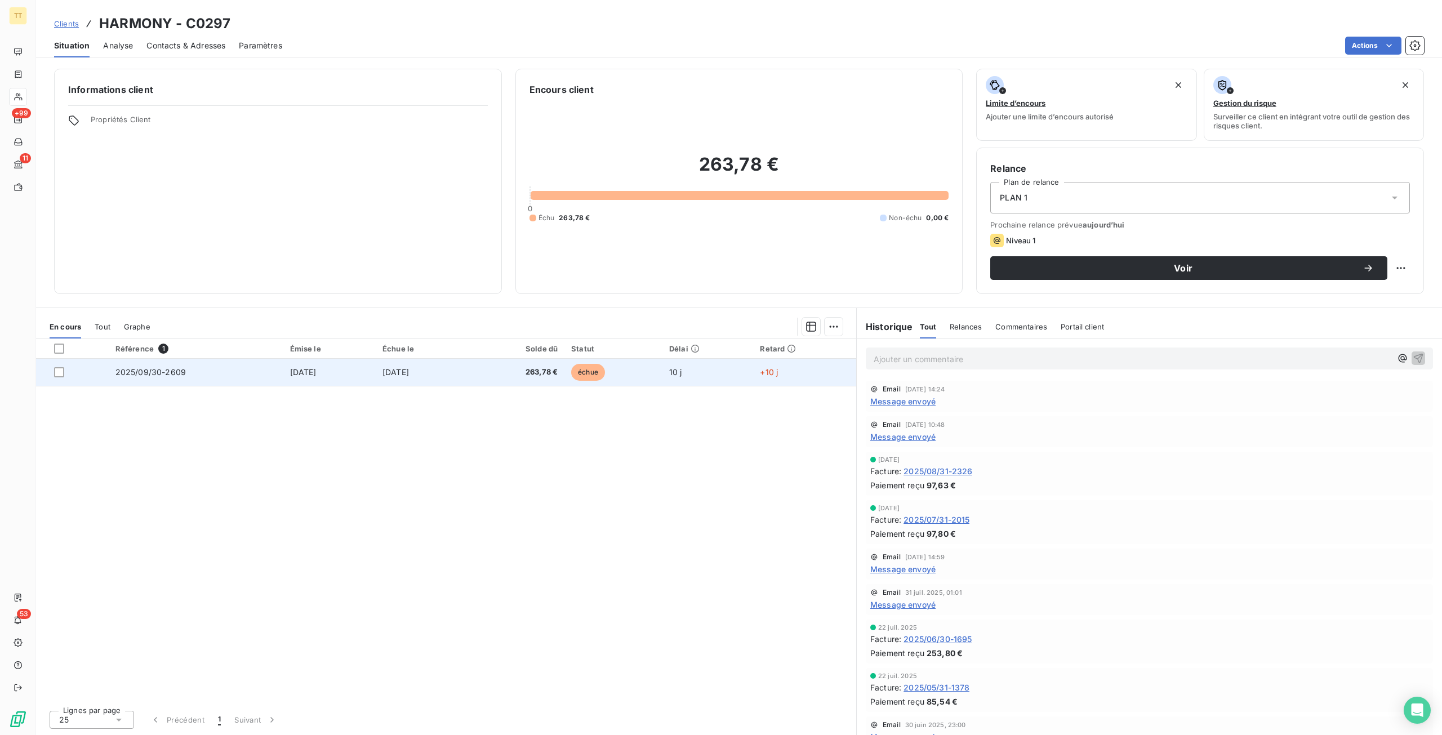
click at [728, 381] on td "10 j" at bounding box center [707, 372] width 91 height 27
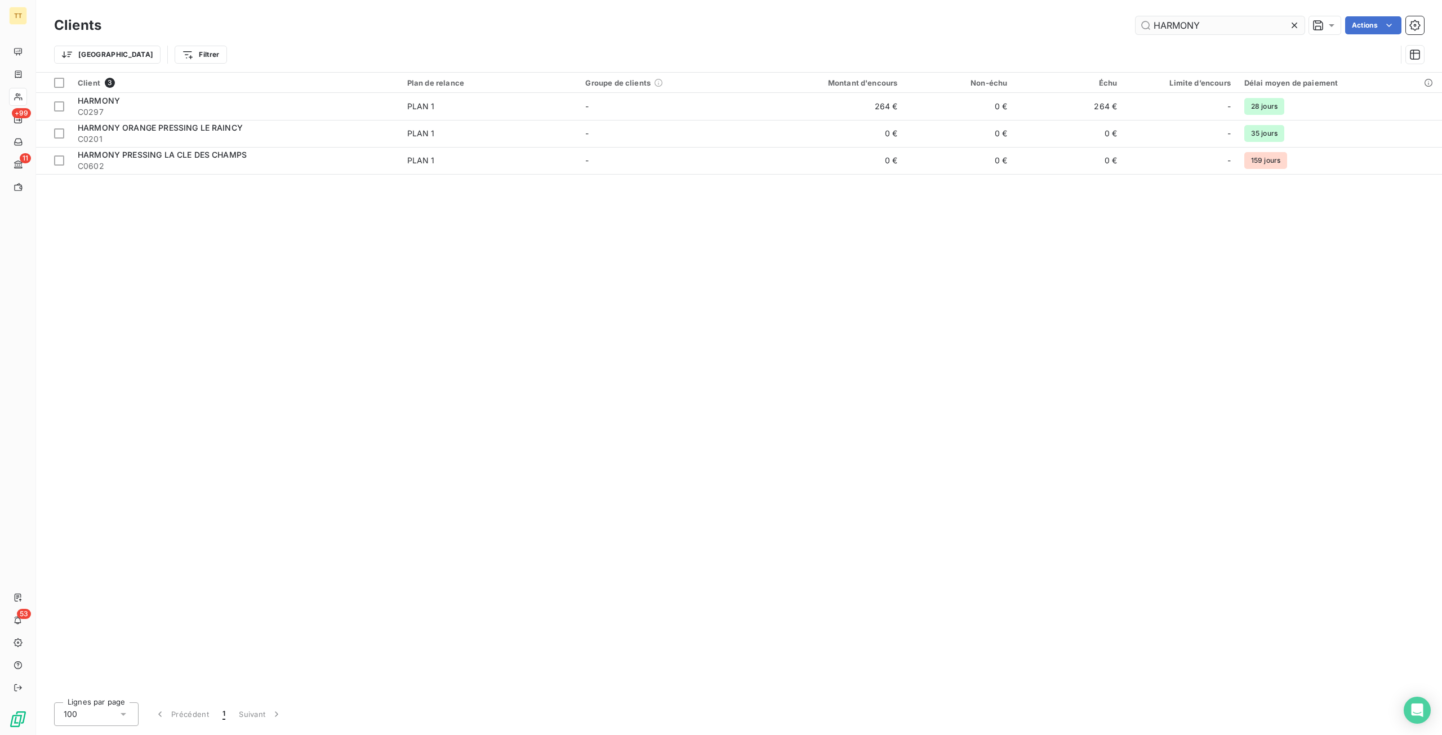
click at [1212, 31] on input "HARMONY" at bounding box center [1220, 25] width 169 height 18
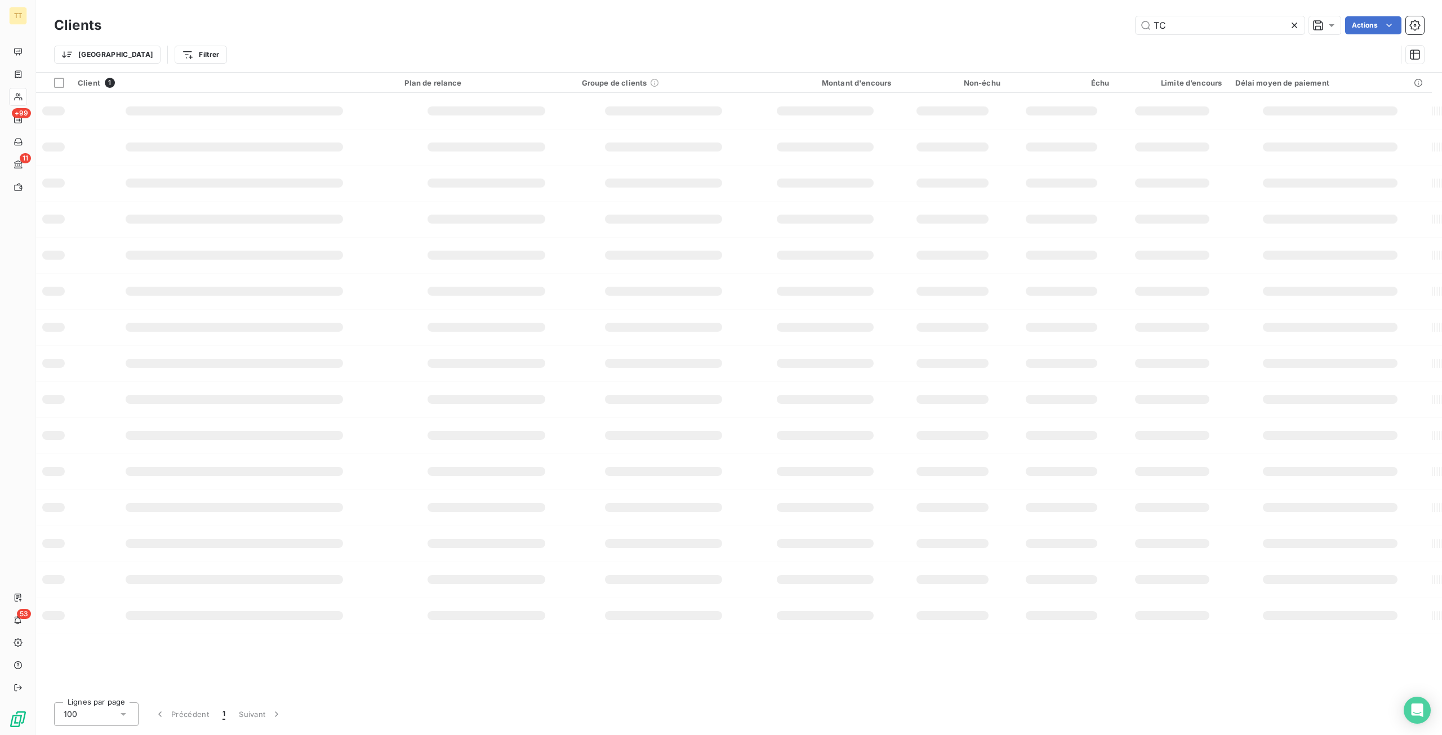
type input "T"
type input "C"
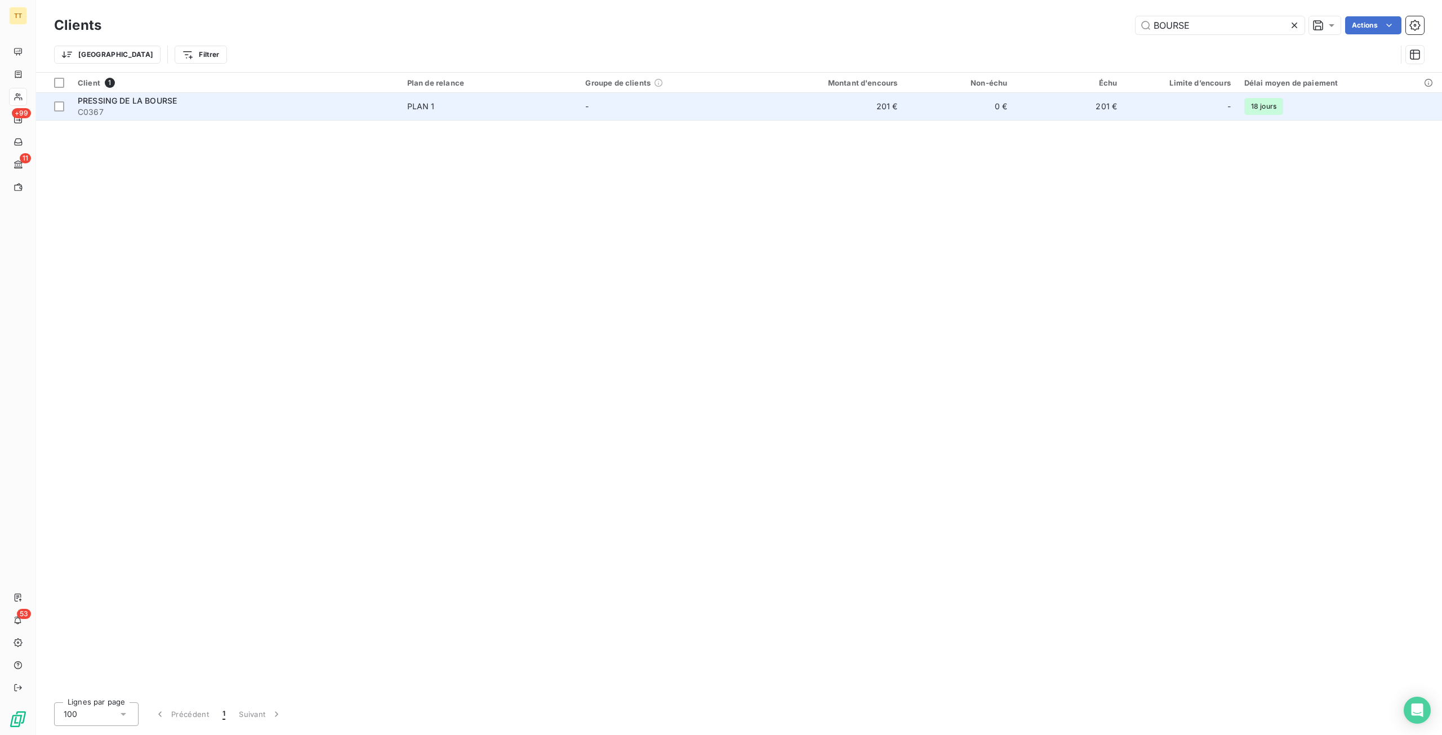
type input "BOURSE"
click at [757, 103] on td "-" at bounding box center [667, 106] width 179 height 27
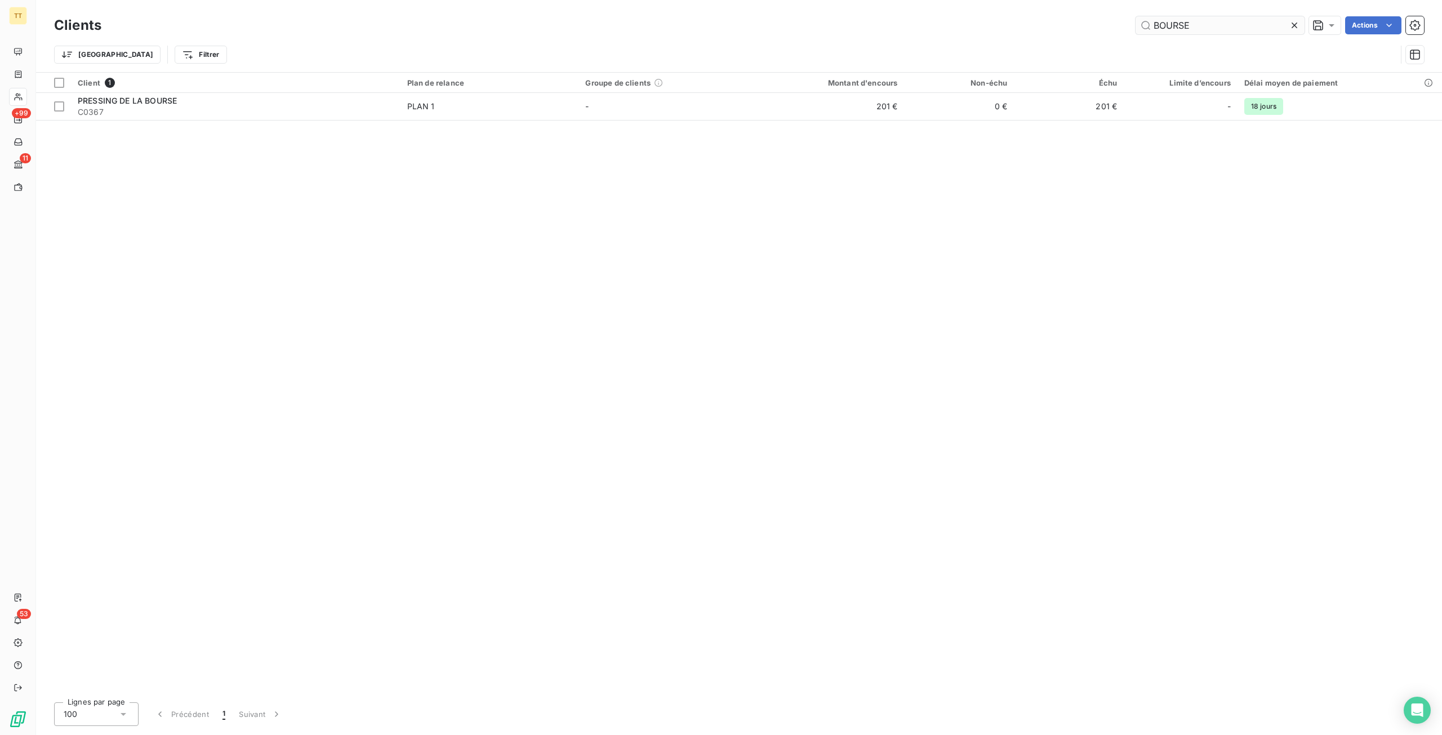
click at [1239, 24] on input "BOURSE" at bounding box center [1220, 25] width 169 height 18
click at [1240, 24] on input "BOURSE" at bounding box center [1220, 25] width 169 height 18
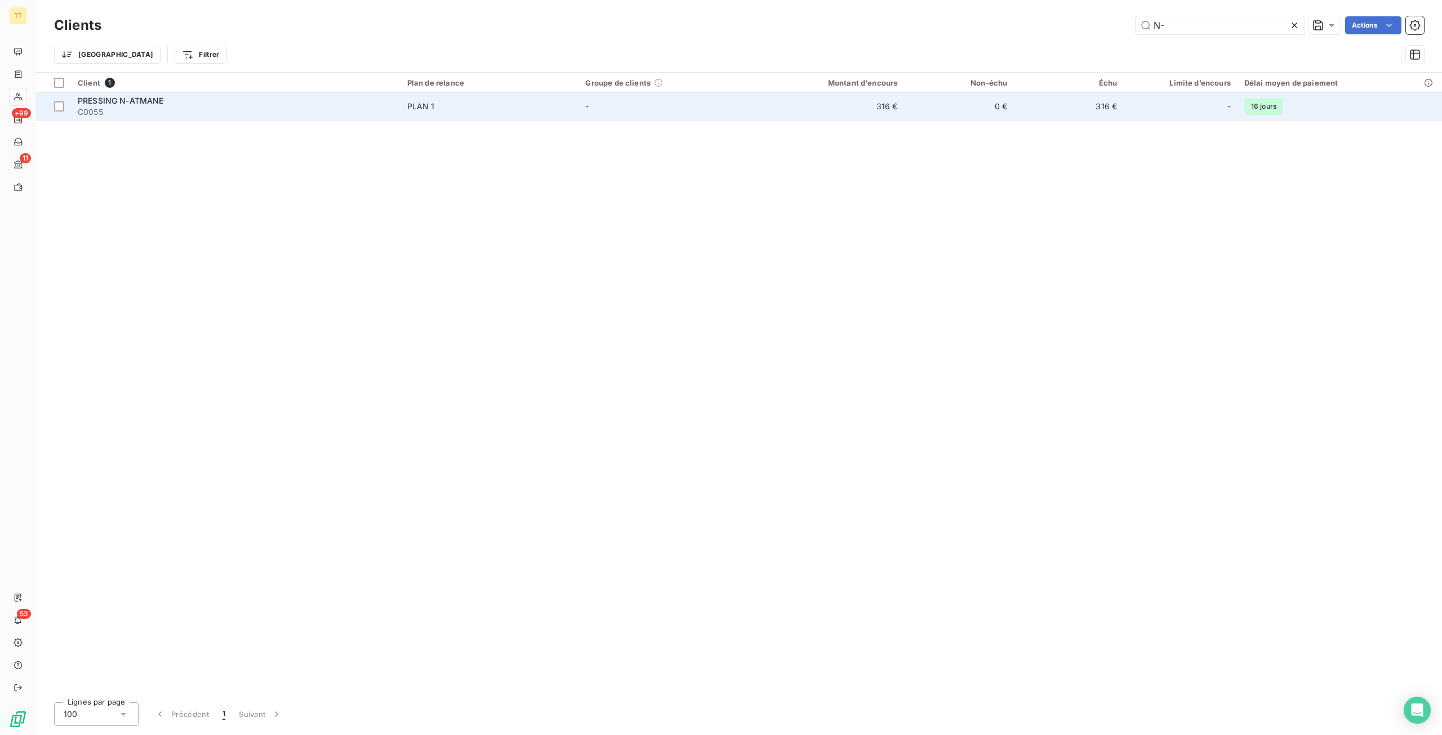
type input "N-"
click at [949, 117] on td "0 €" at bounding box center [959, 106] width 110 height 27
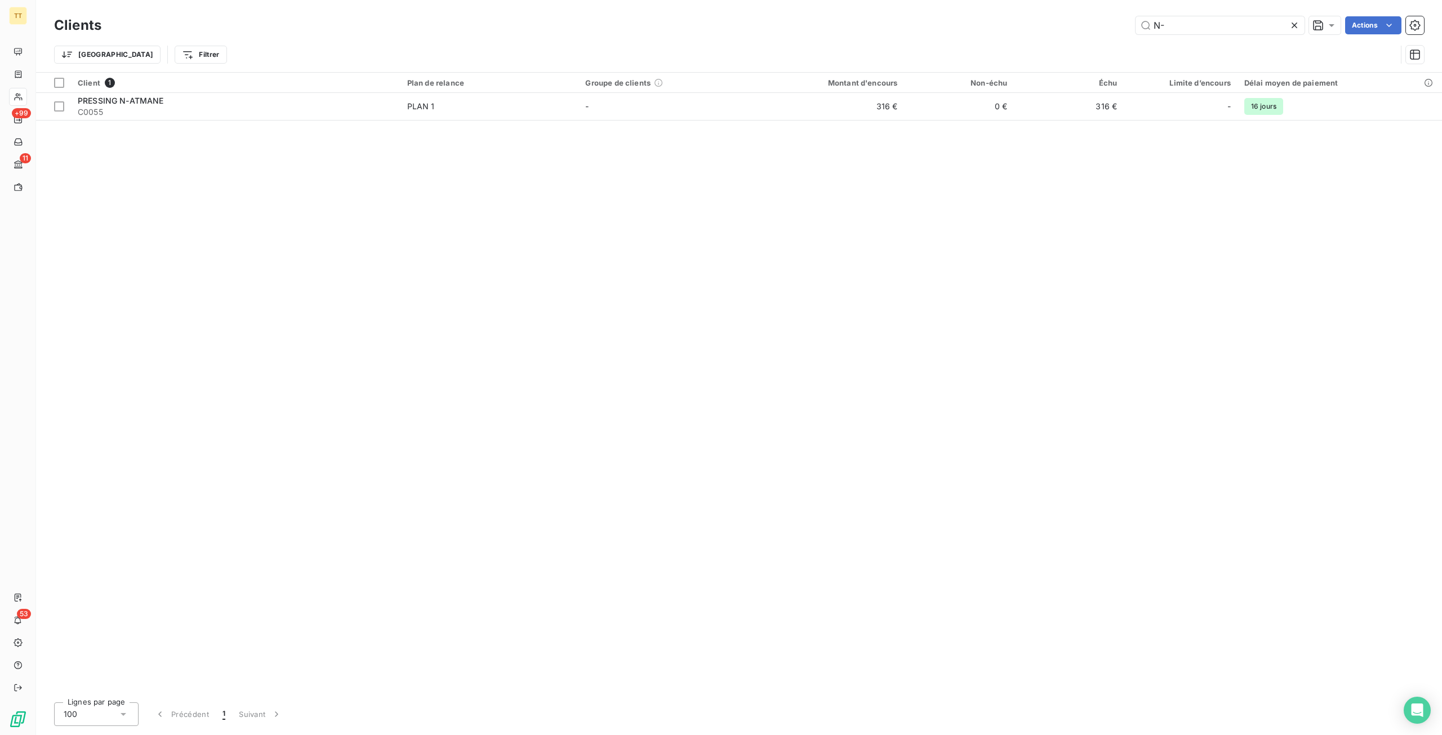
type input "N"
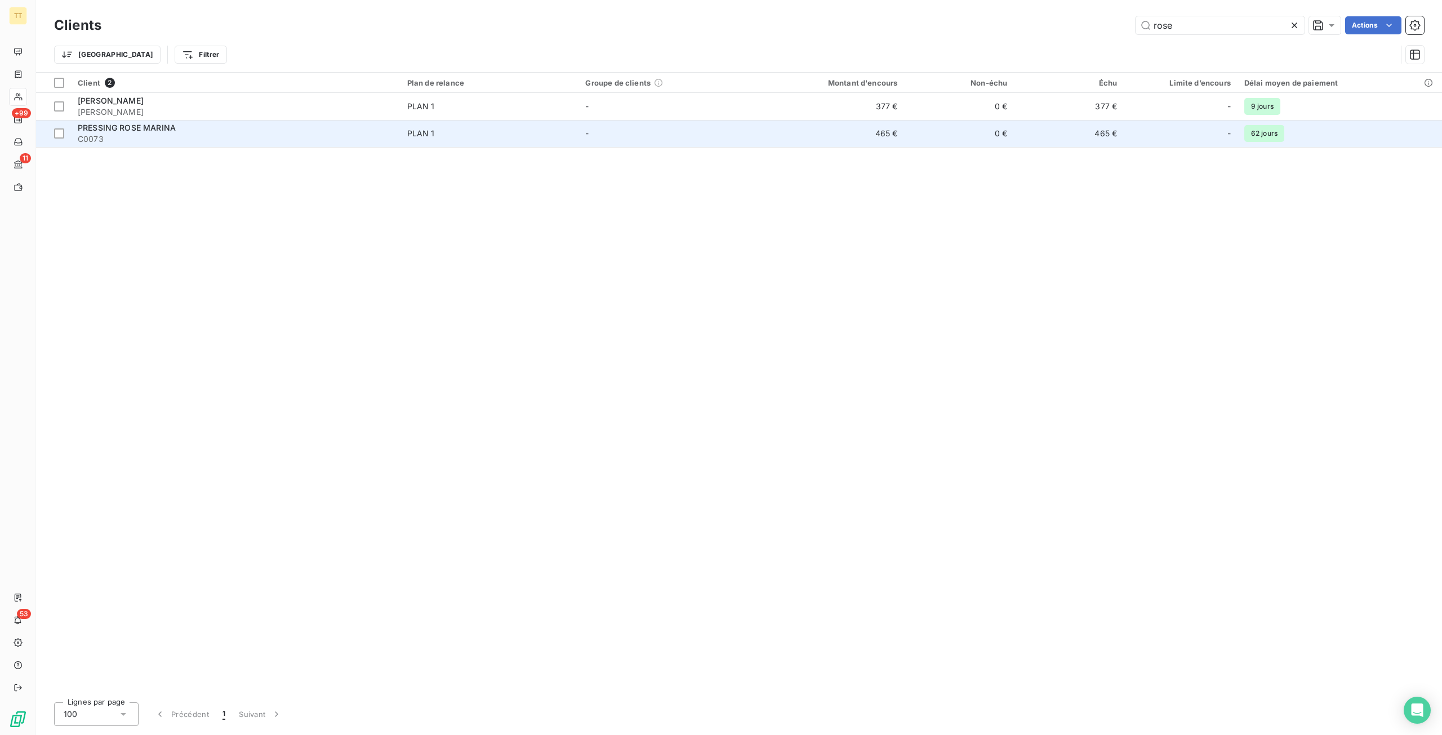
type input "rose"
click at [865, 145] on td "465 €" at bounding box center [830, 133] width 147 height 27
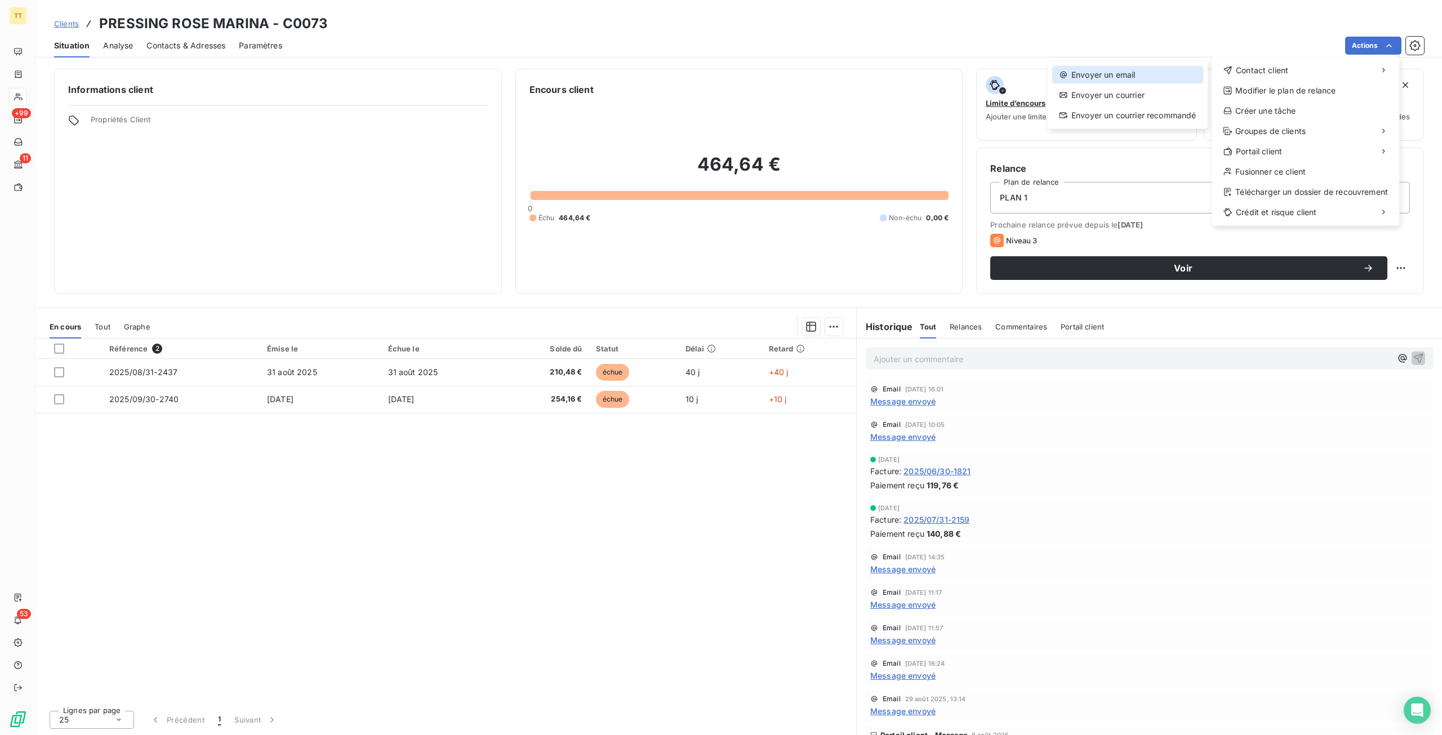
click at [1147, 69] on div "Envoyer un email" at bounding box center [1127, 75] width 151 height 18
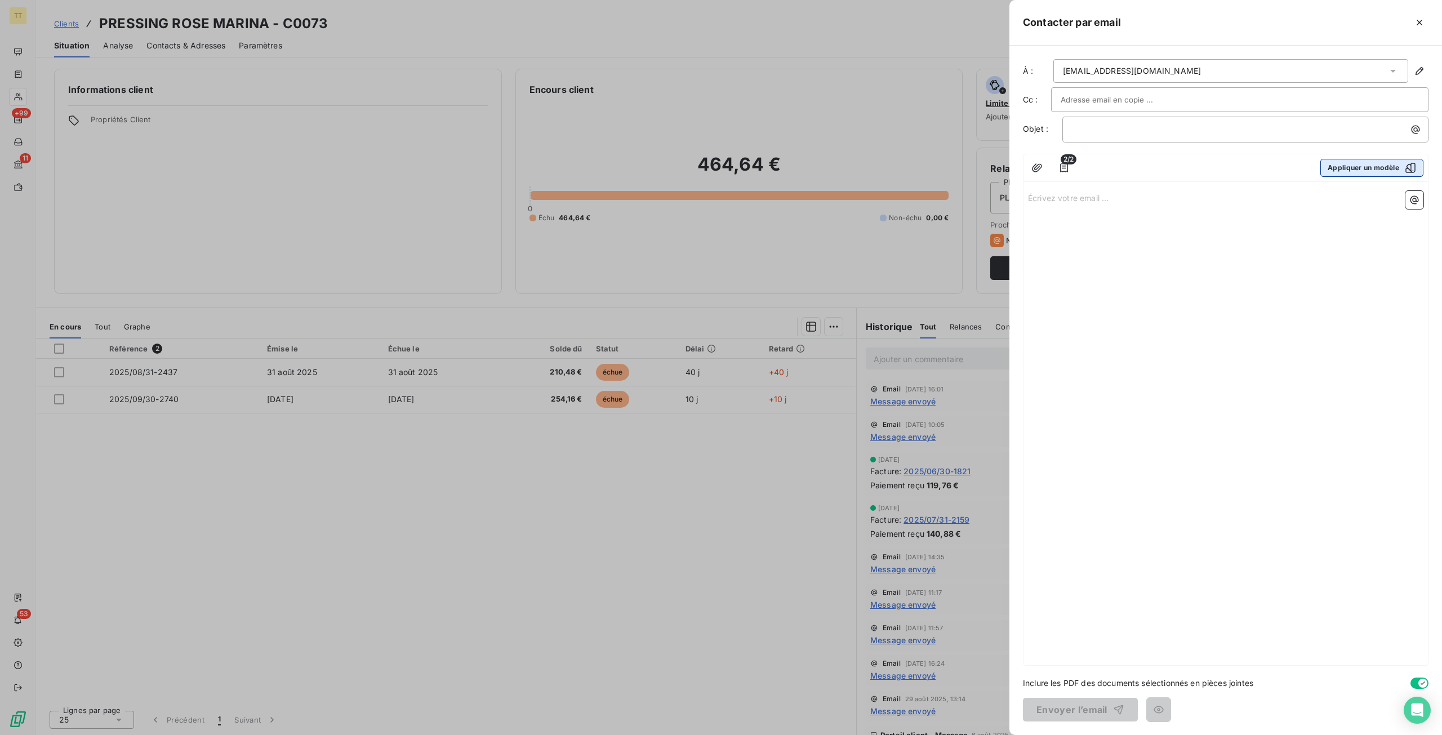
click at [1362, 161] on button "Appliquer un modèle" at bounding box center [1371, 168] width 103 height 18
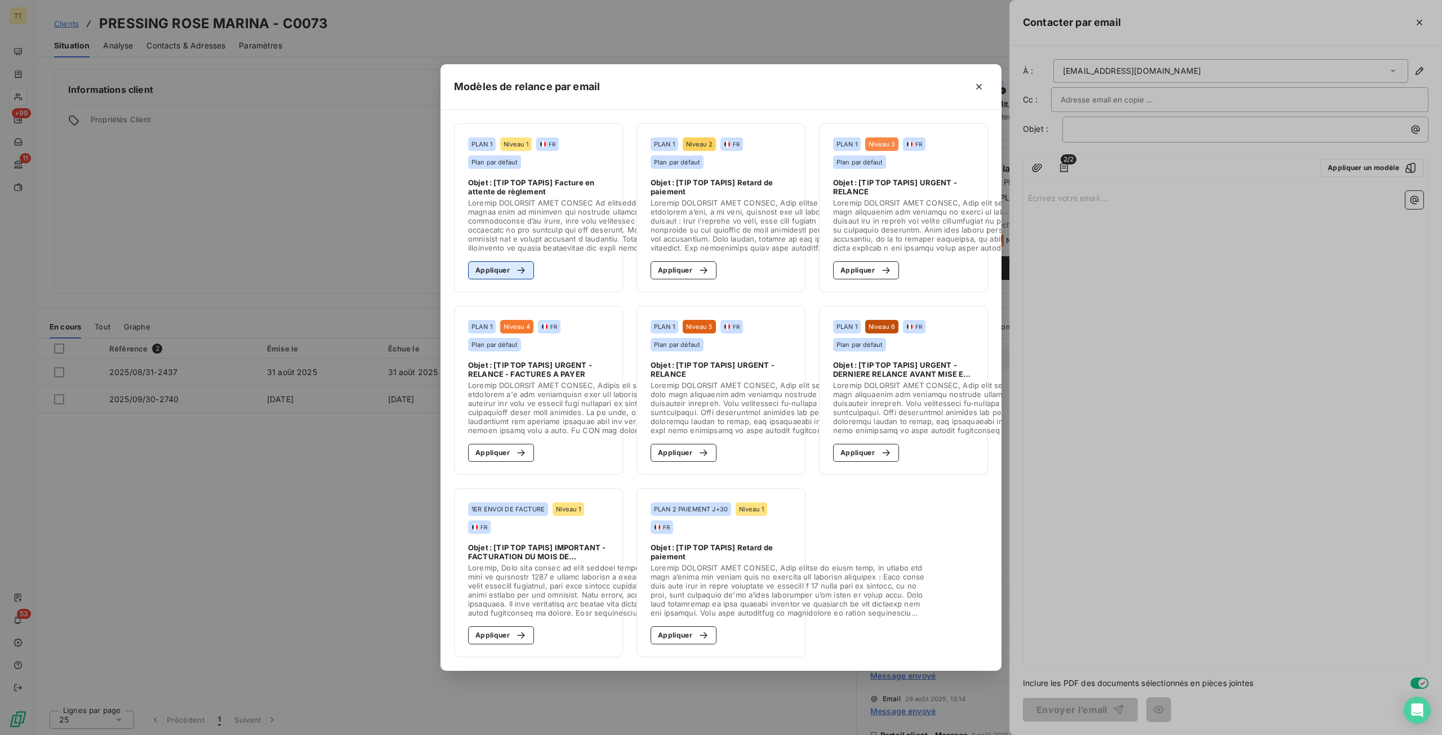
click at [515, 271] on button "Appliquer" at bounding box center [501, 270] width 66 height 18
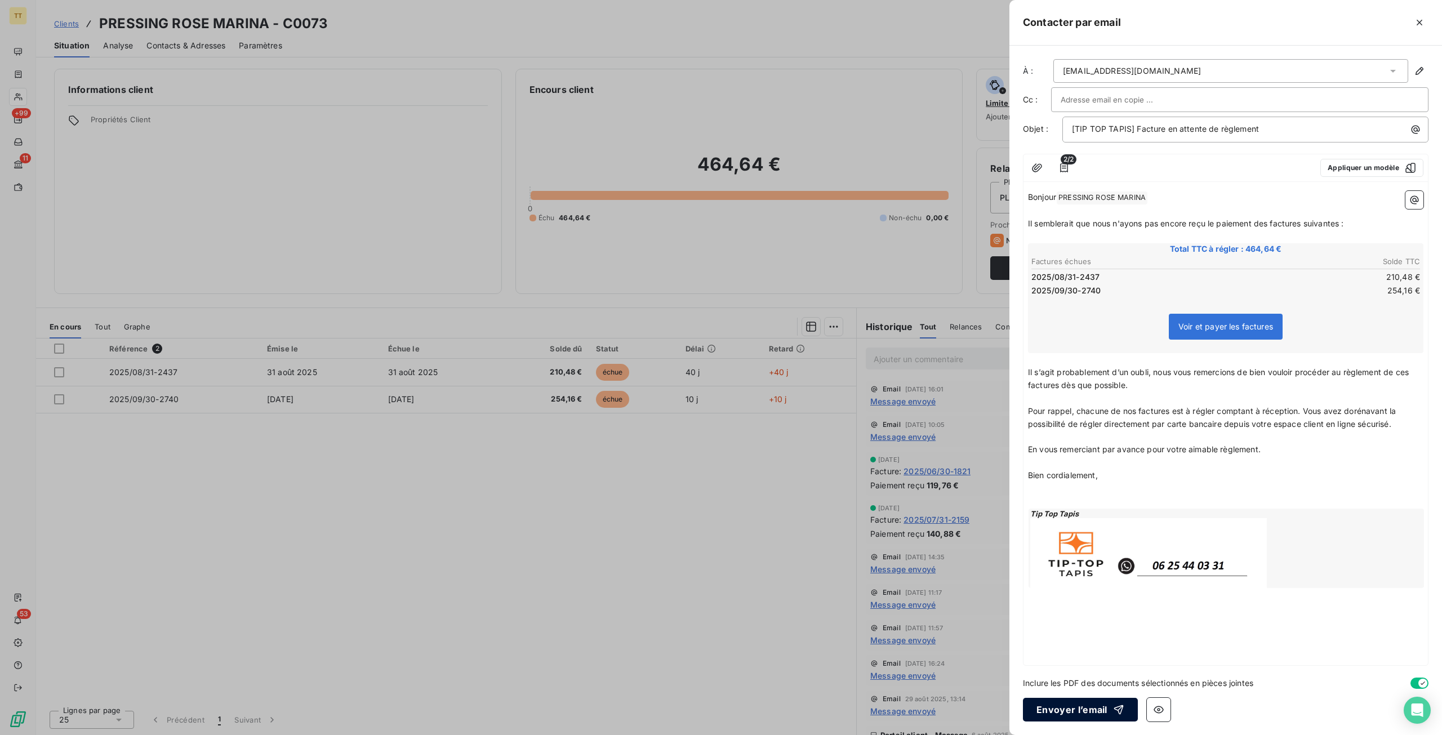
click at [1099, 706] on button "Envoyer l’email" at bounding box center [1080, 710] width 115 height 24
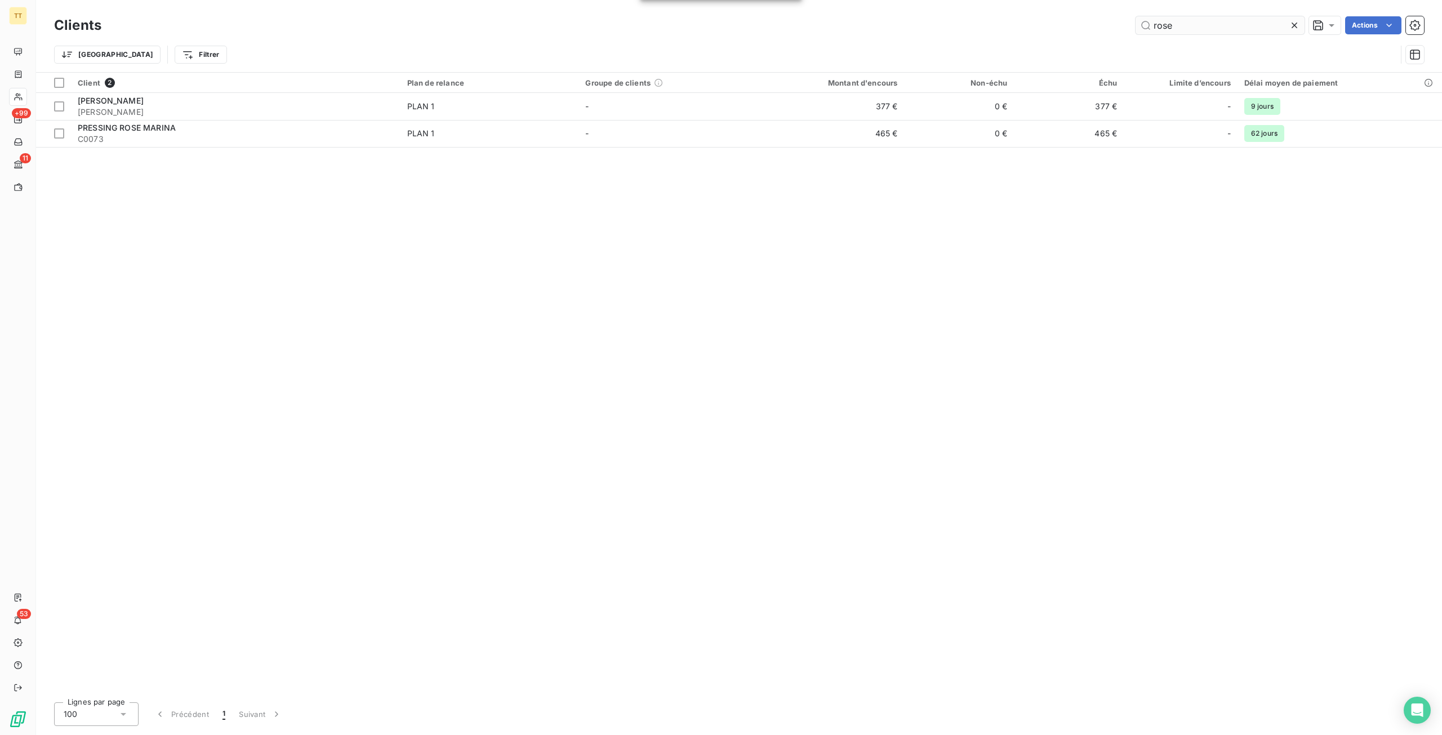
click at [1231, 32] on input "rose" at bounding box center [1220, 25] width 169 height 18
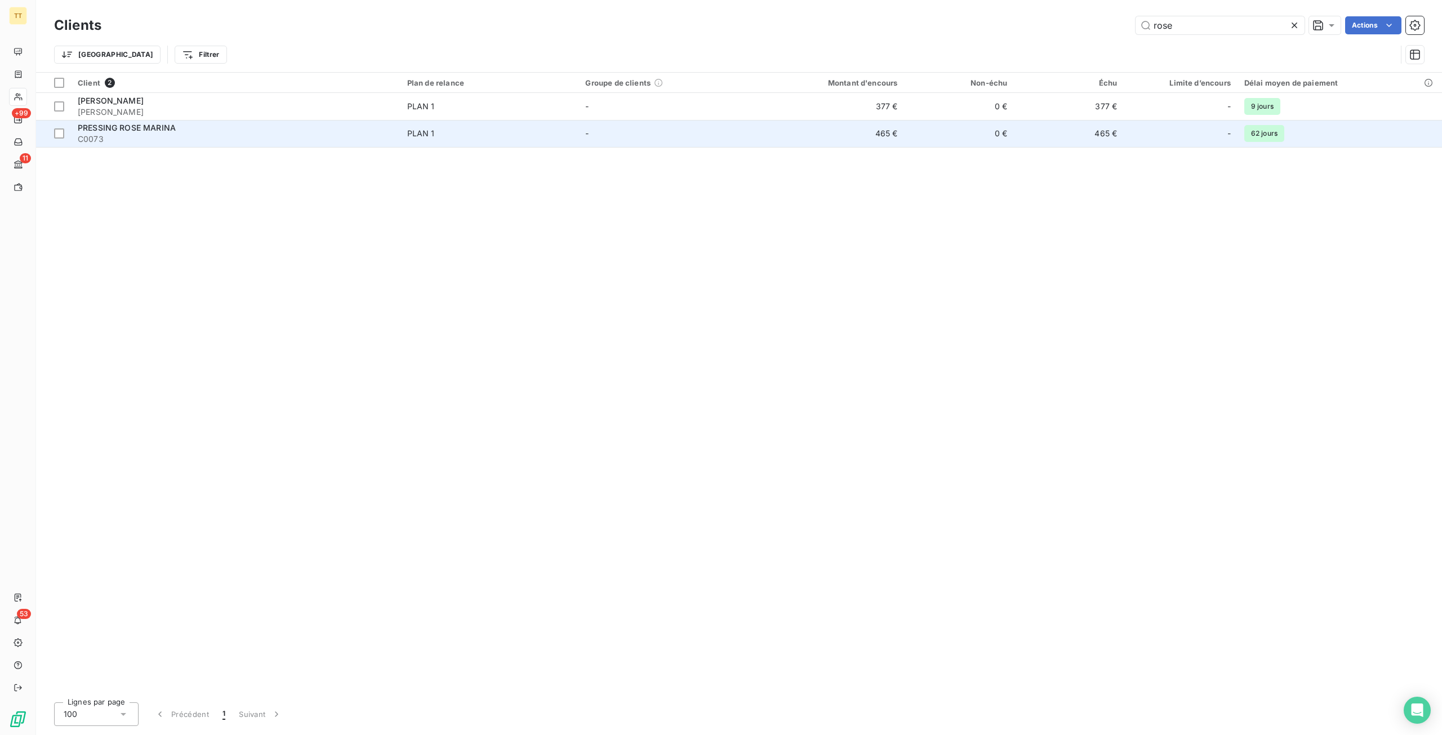
click at [974, 129] on td "0 €" at bounding box center [959, 133] width 110 height 27
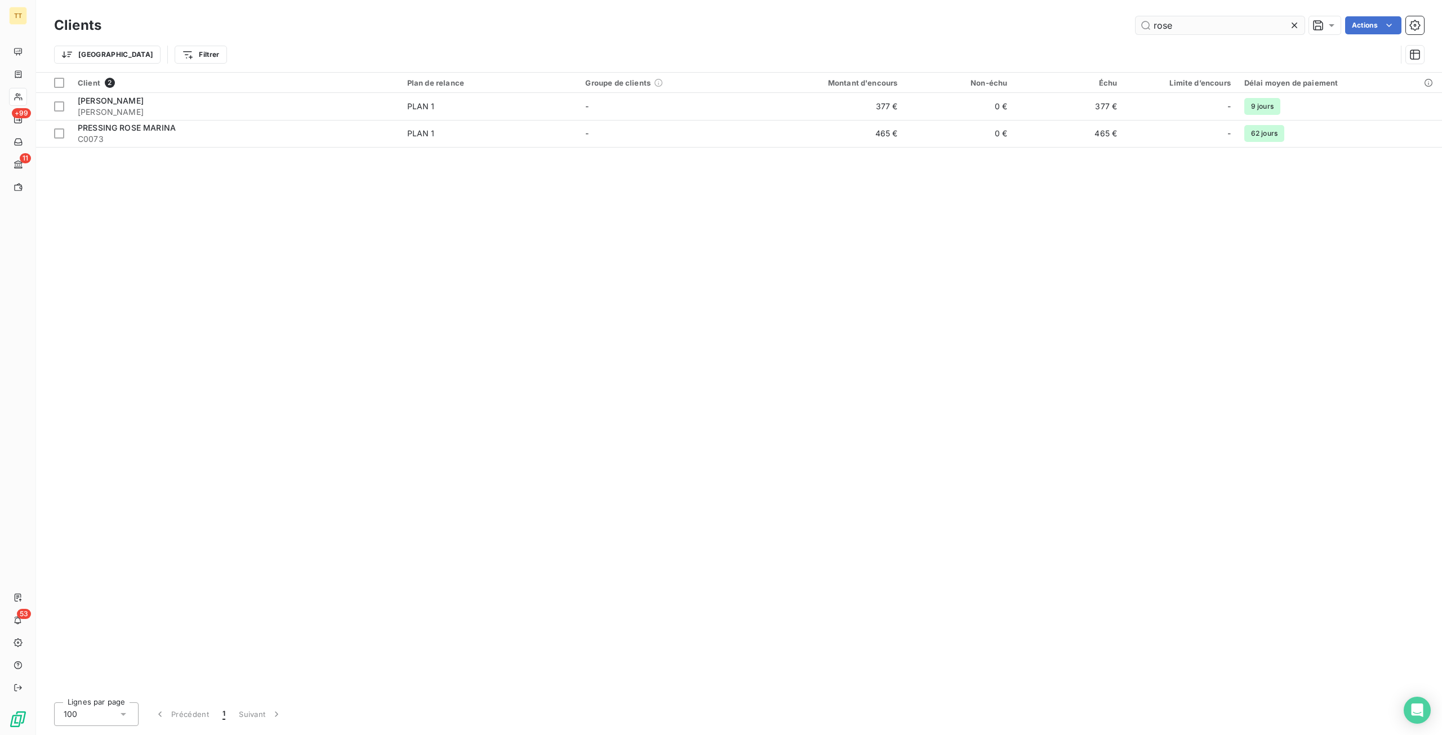
click at [1216, 27] on input "rose" at bounding box center [1220, 25] width 169 height 18
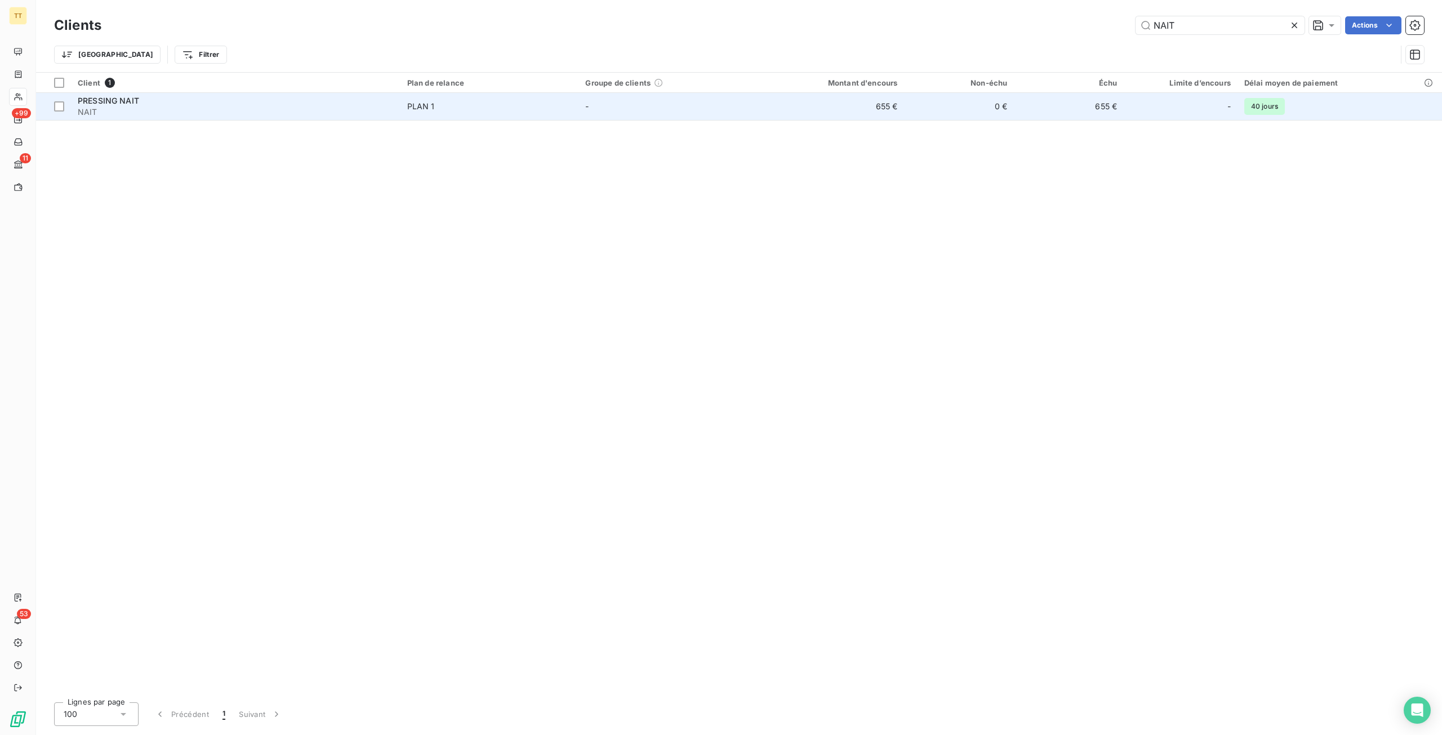
type input "NAIT"
click at [1204, 113] on div "-" at bounding box center [1180, 106] width 100 height 18
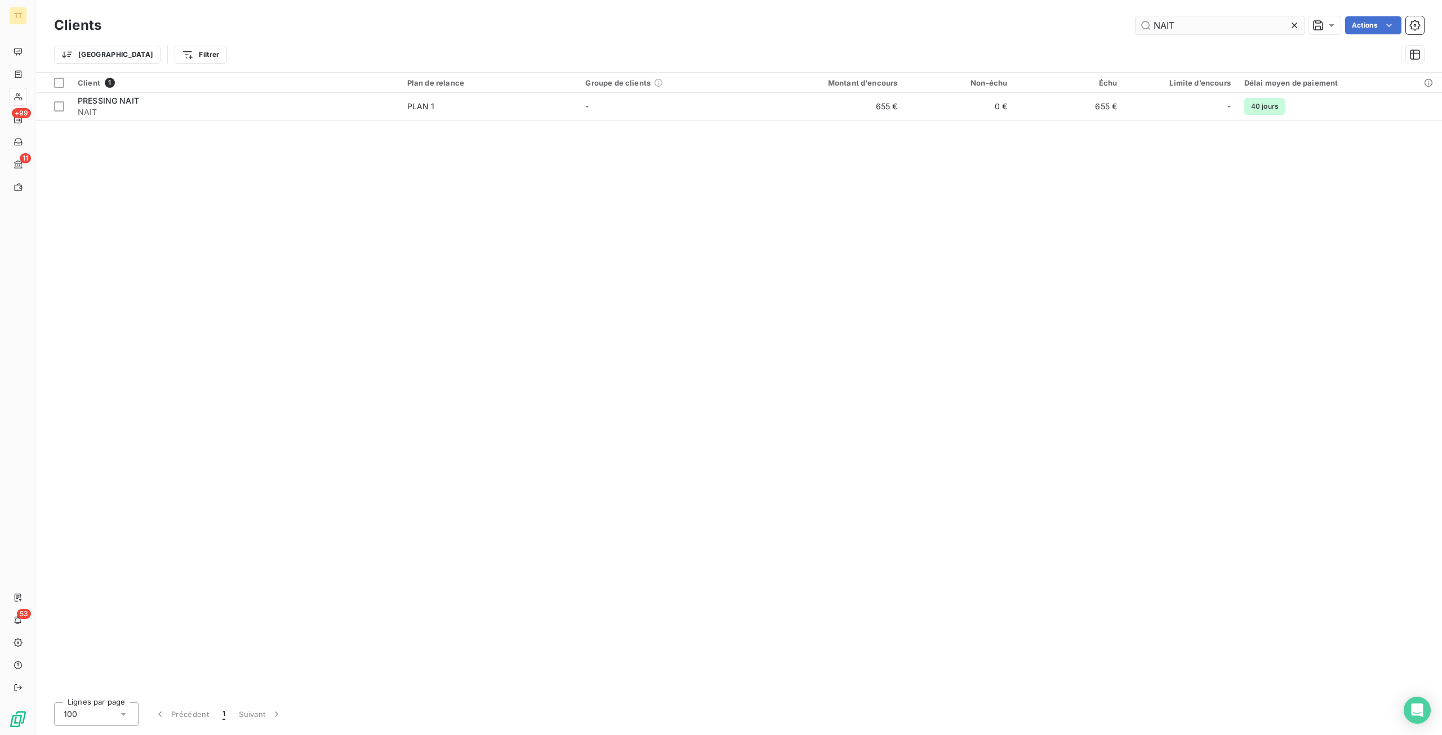
click at [1227, 31] on input "NAIT" at bounding box center [1220, 25] width 169 height 18
click at [1228, 31] on input "NAIT" at bounding box center [1220, 25] width 169 height 18
type input "SERNE"
click at [1015, 122] on div "Client 1 Plan de relance Groupe de clients Montant d'encours Non-échu Échu Limi…" at bounding box center [739, 383] width 1406 height 621
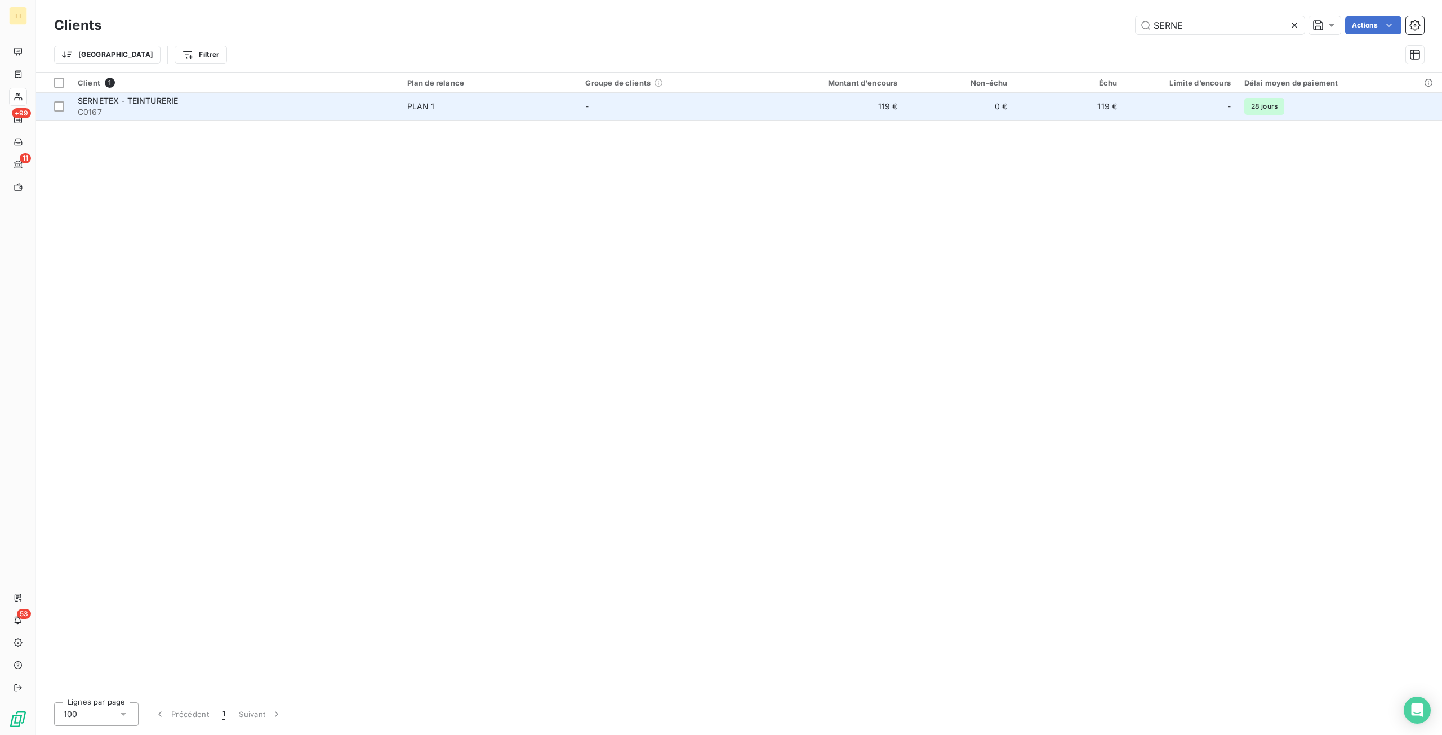
click at [1019, 116] on td "119 €" at bounding box center [1069, 106] width 110 height 27
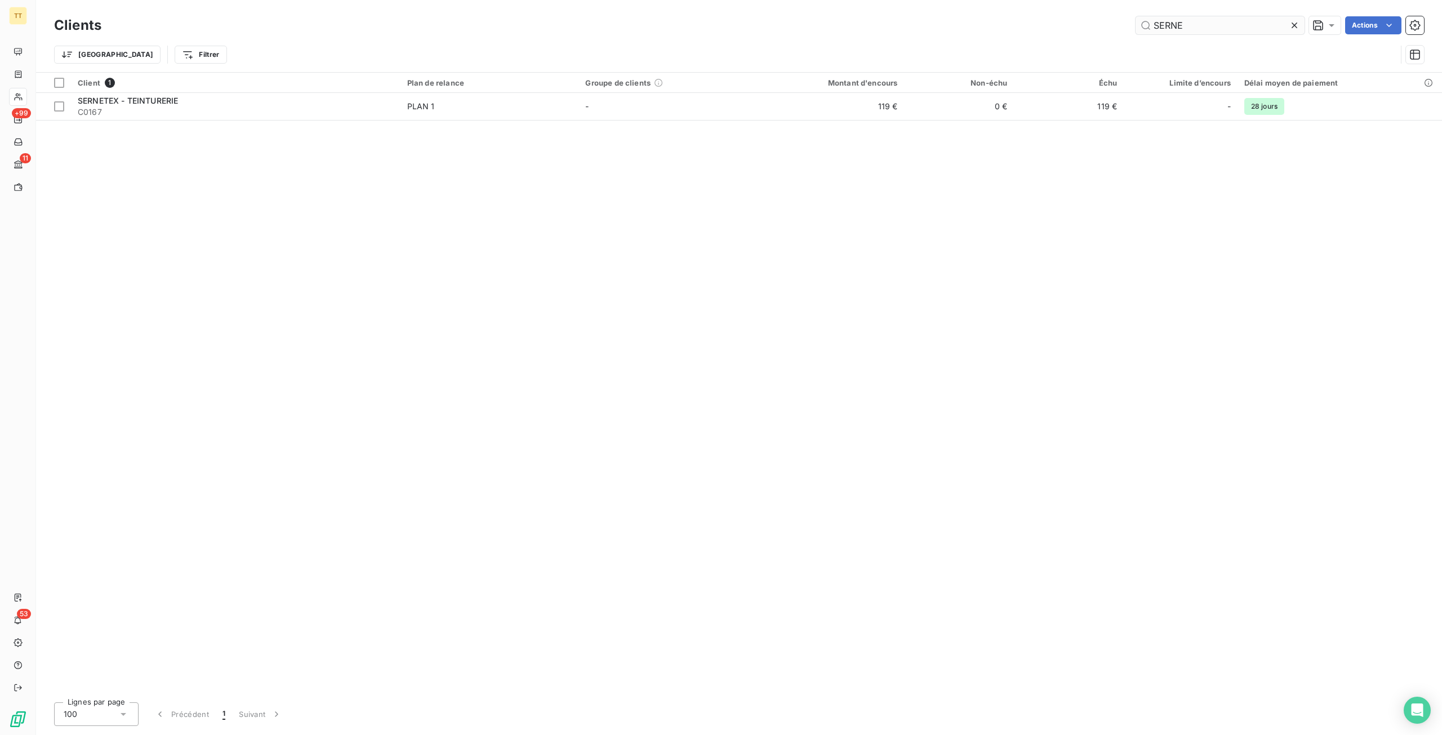
click at [1188, 32] on input "SERNE" at bounding box center [1220, 25] width 169 height 18
click at [1188, 30] on input "SERNE" at bounding box center [1220, 25] width 169 height 18
type input "A"
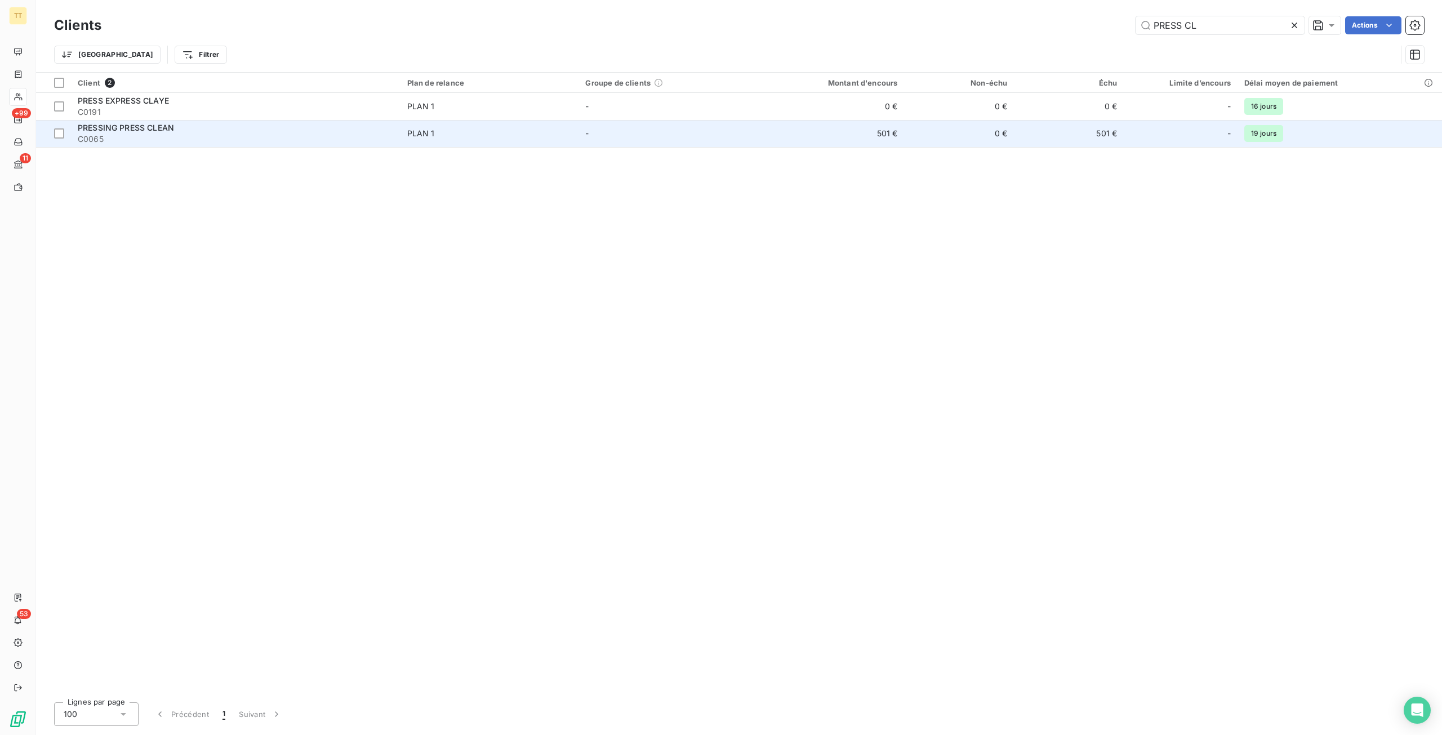
type input "PRESS CL"
click at [697, 136] on td "-" at bounding box center [667, 133] width 179 height 27
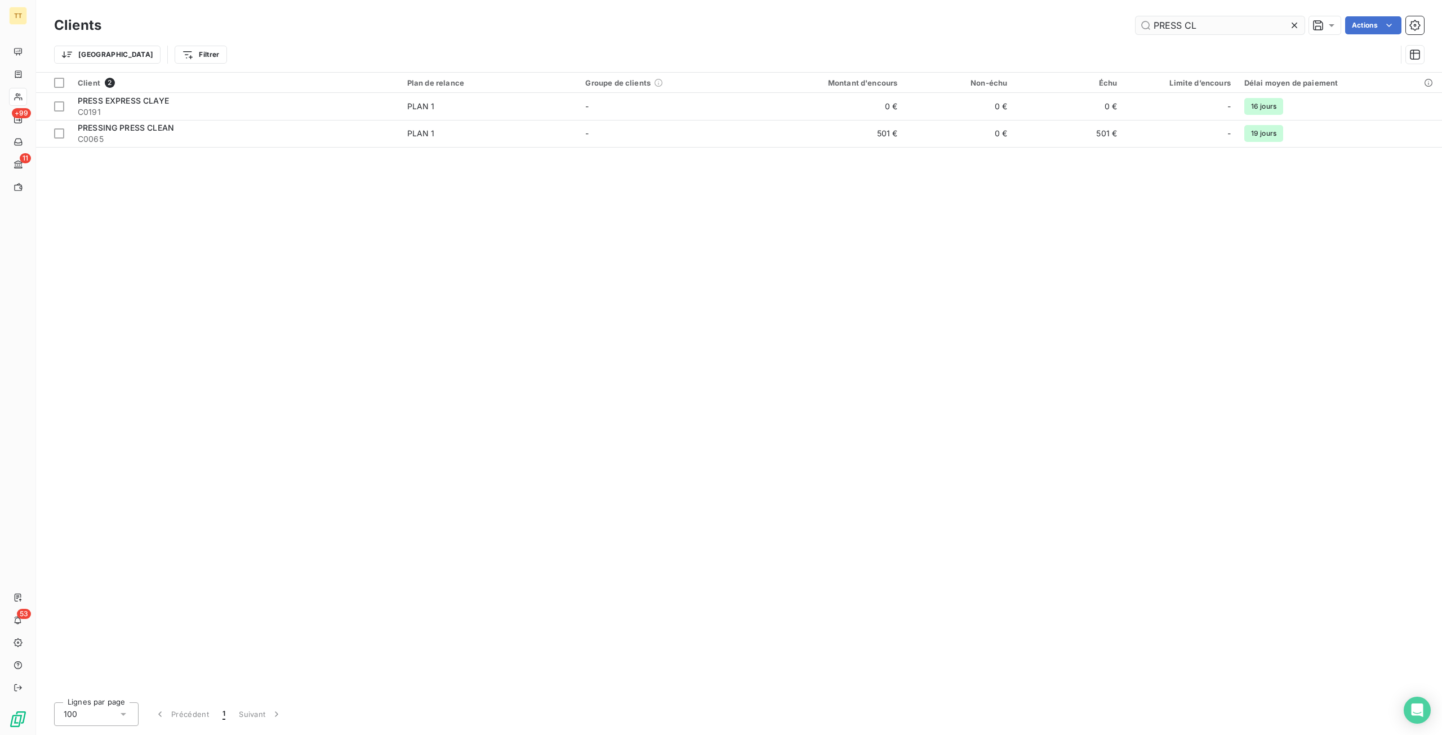
click at [1245, 28] on input "PRESS CL" at bounding box center [1220, 25] width 169 height 18
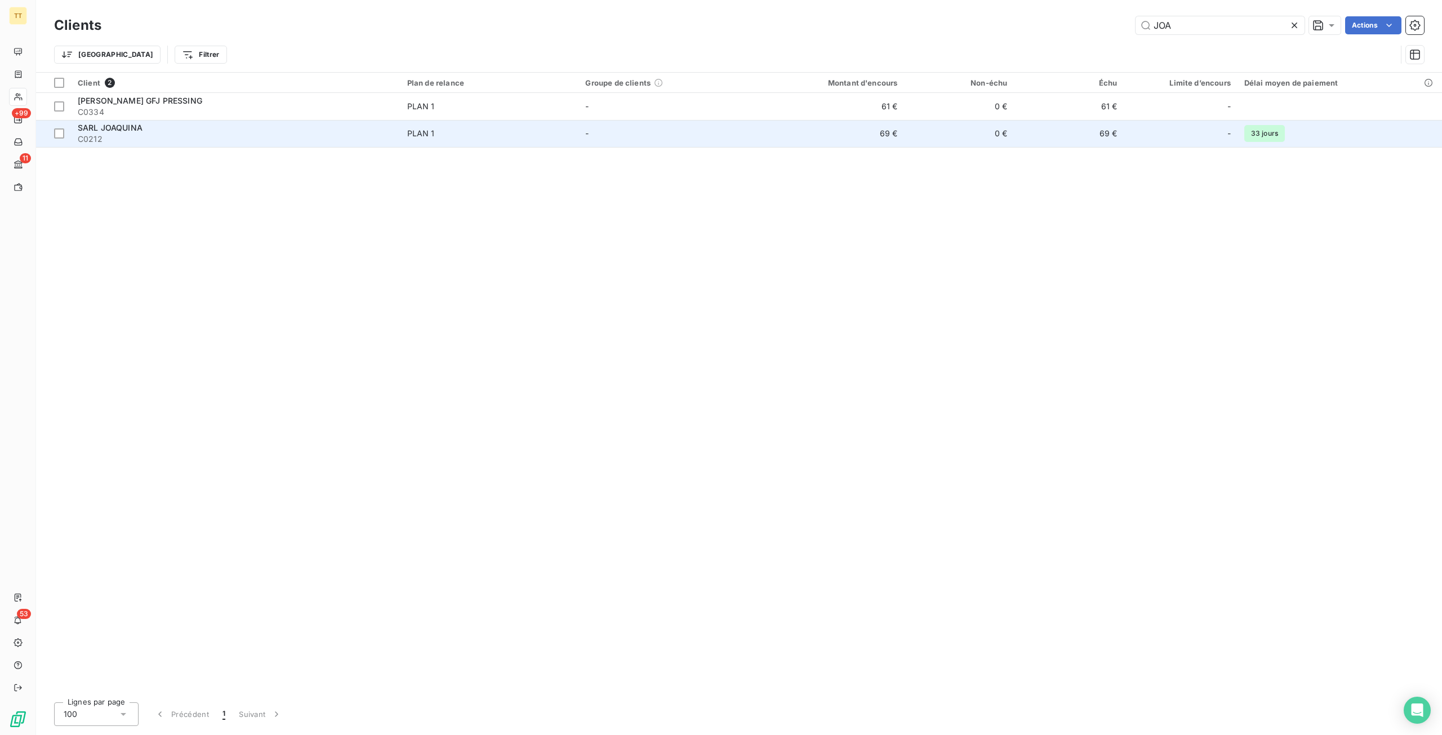
type input "JOA"
click at [402, 133] on tr "SARL JOAQUINA C0212 PLAN 1 - 69 € 0 € 69 € - 33 jours" at bounding box center [739, 133] width 1406 height 27
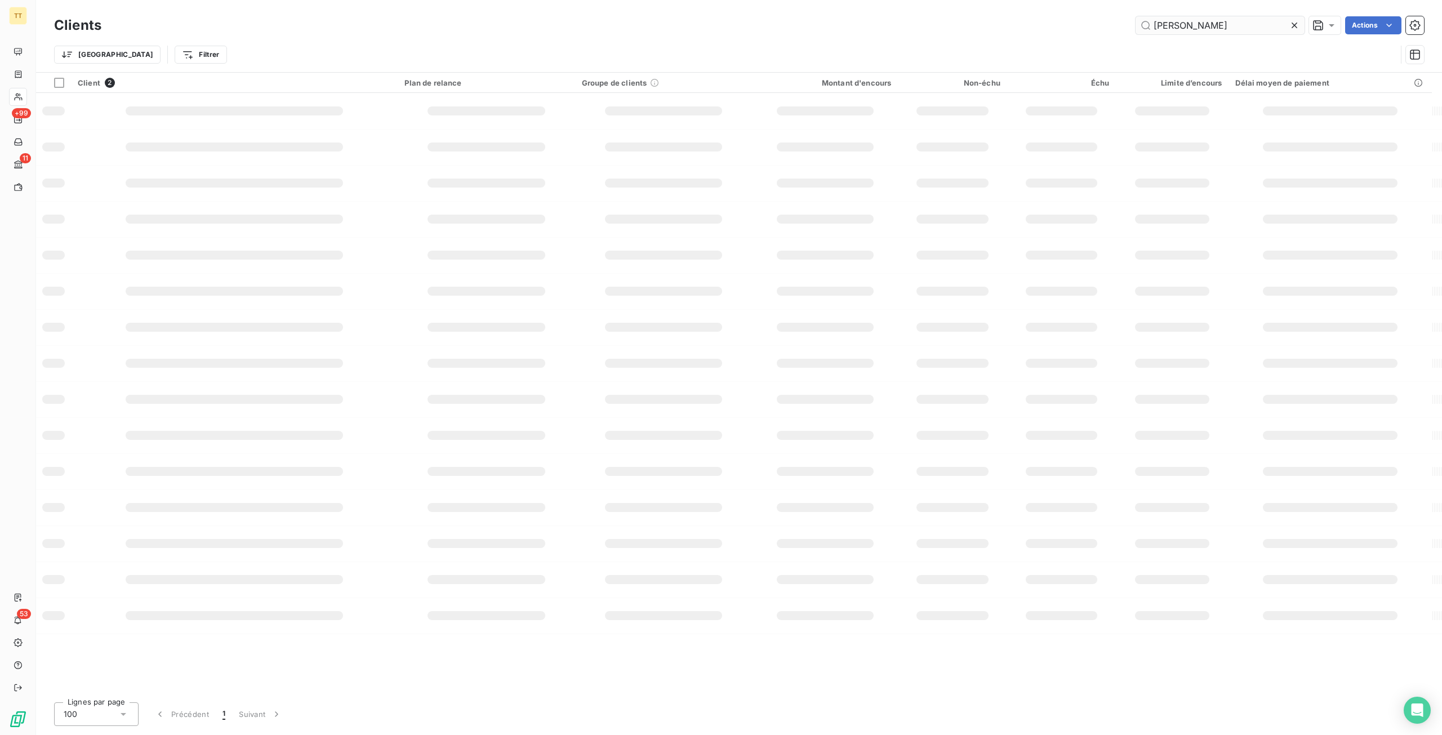
type input "J"
type input "C"
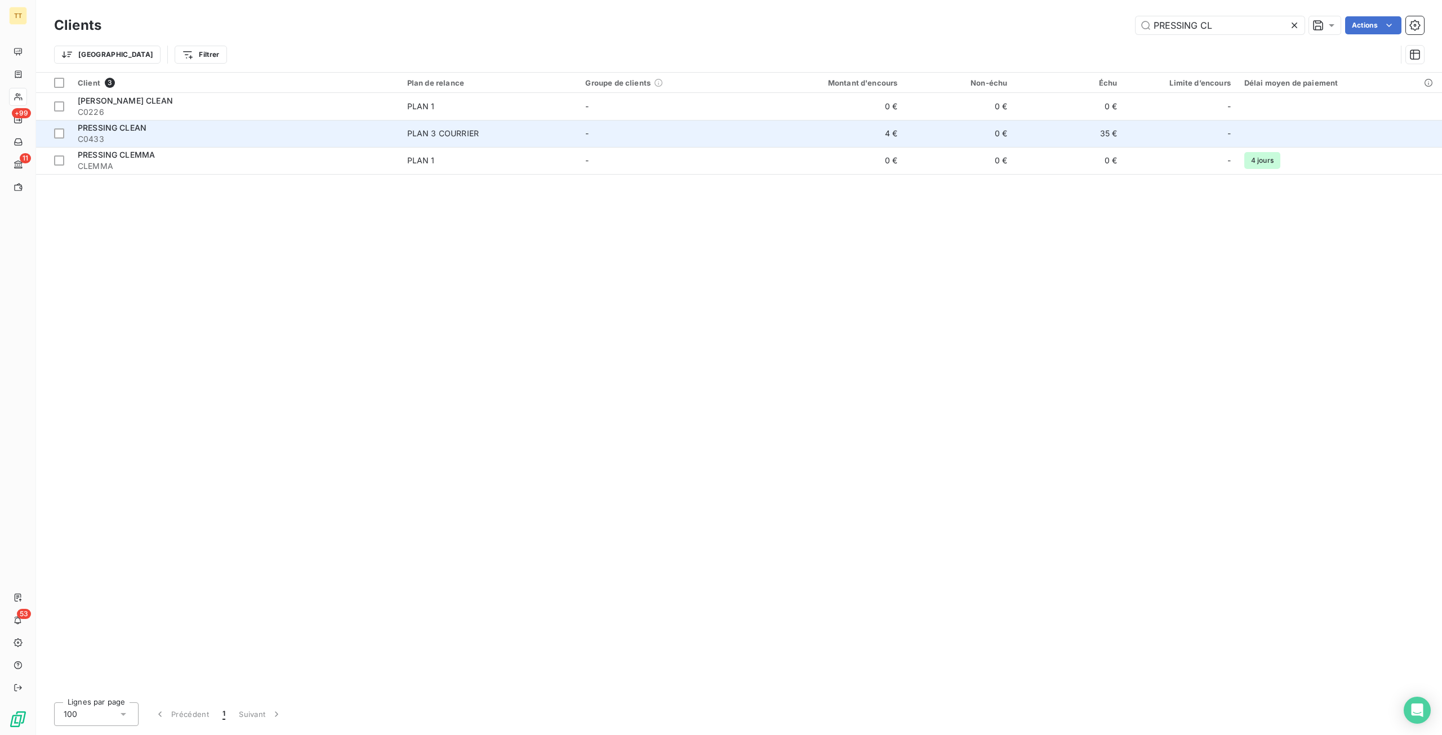
type input "PRESSING CL"
click at [997, 136] on td "0 €" at bounding box center [959, 133] width 110 height 27
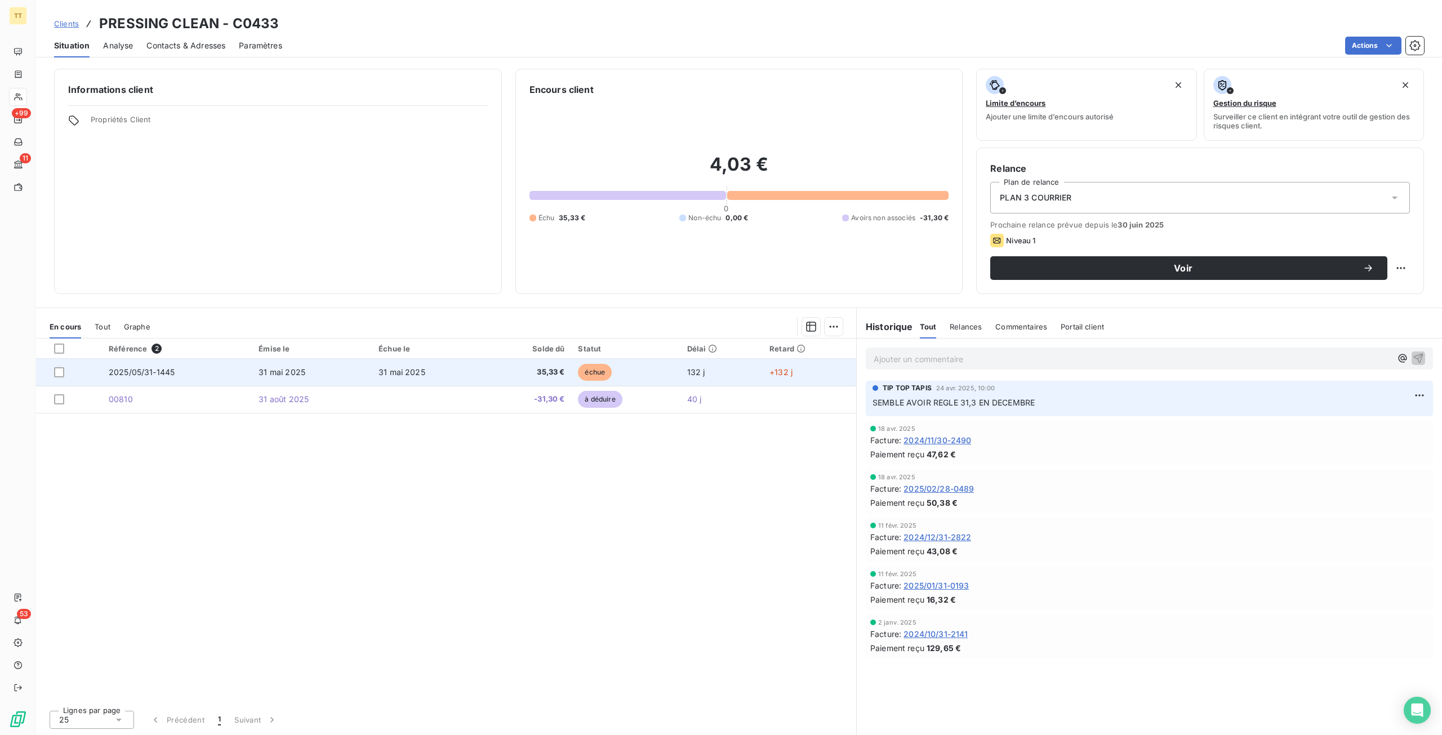
click at [562, 376] on span "35,33 €" at bounding box center [528, 372] width 73 height 11
click at [522, 365] on td "35,33 €" at bounding box center [528, 372] width 86 height 27
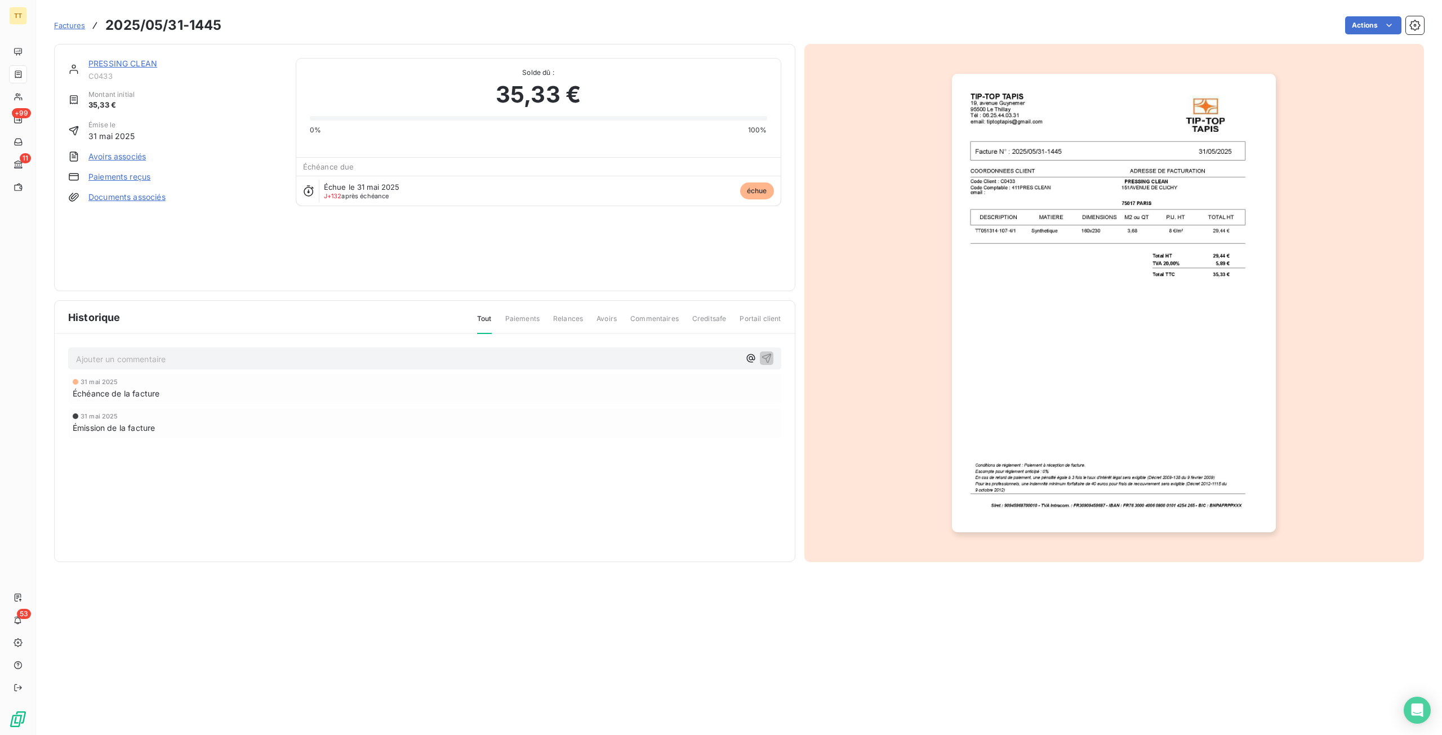
click at [121, 154] on link "Avoirs associés" at bounding box center [116, 156] width 57 height 11
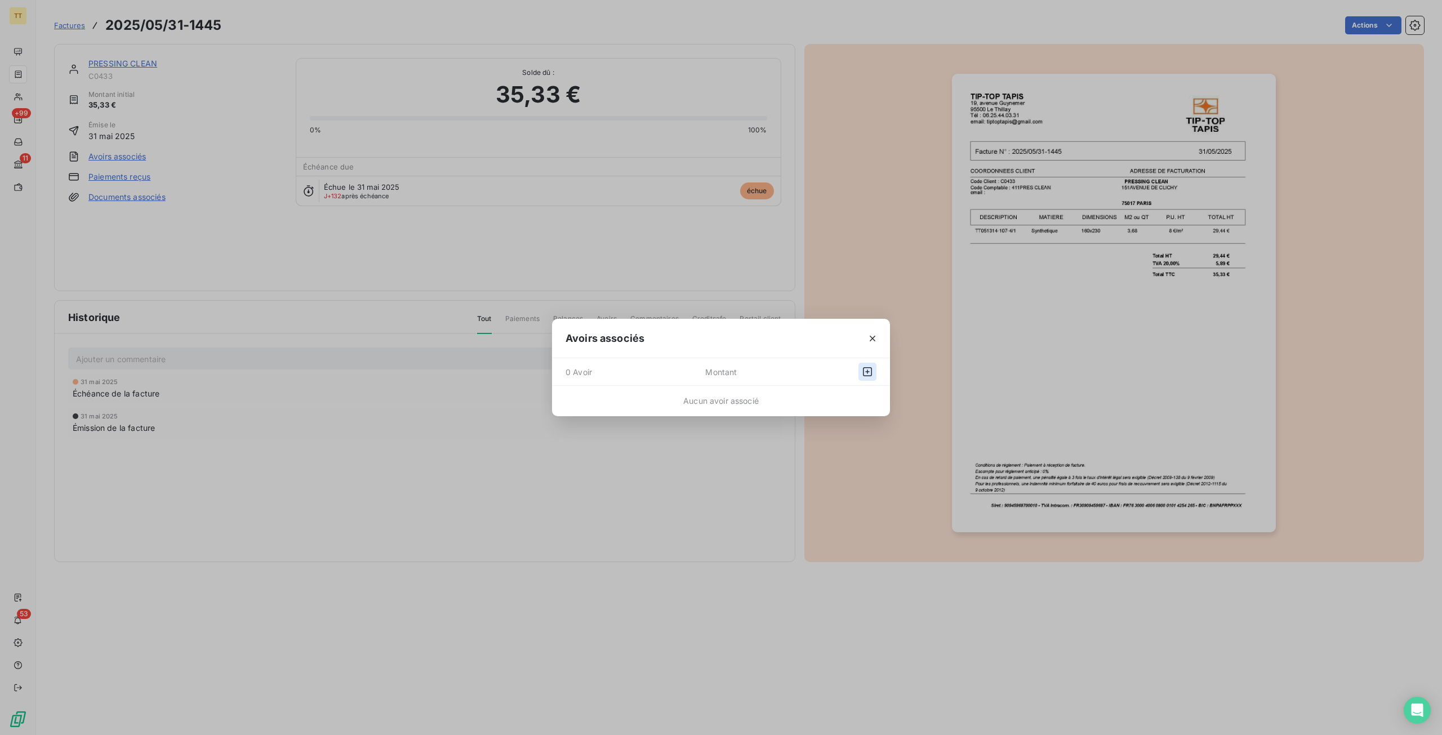
click at [874, 372] on button "button" at bounding box center [867, 372] width 18 height 18
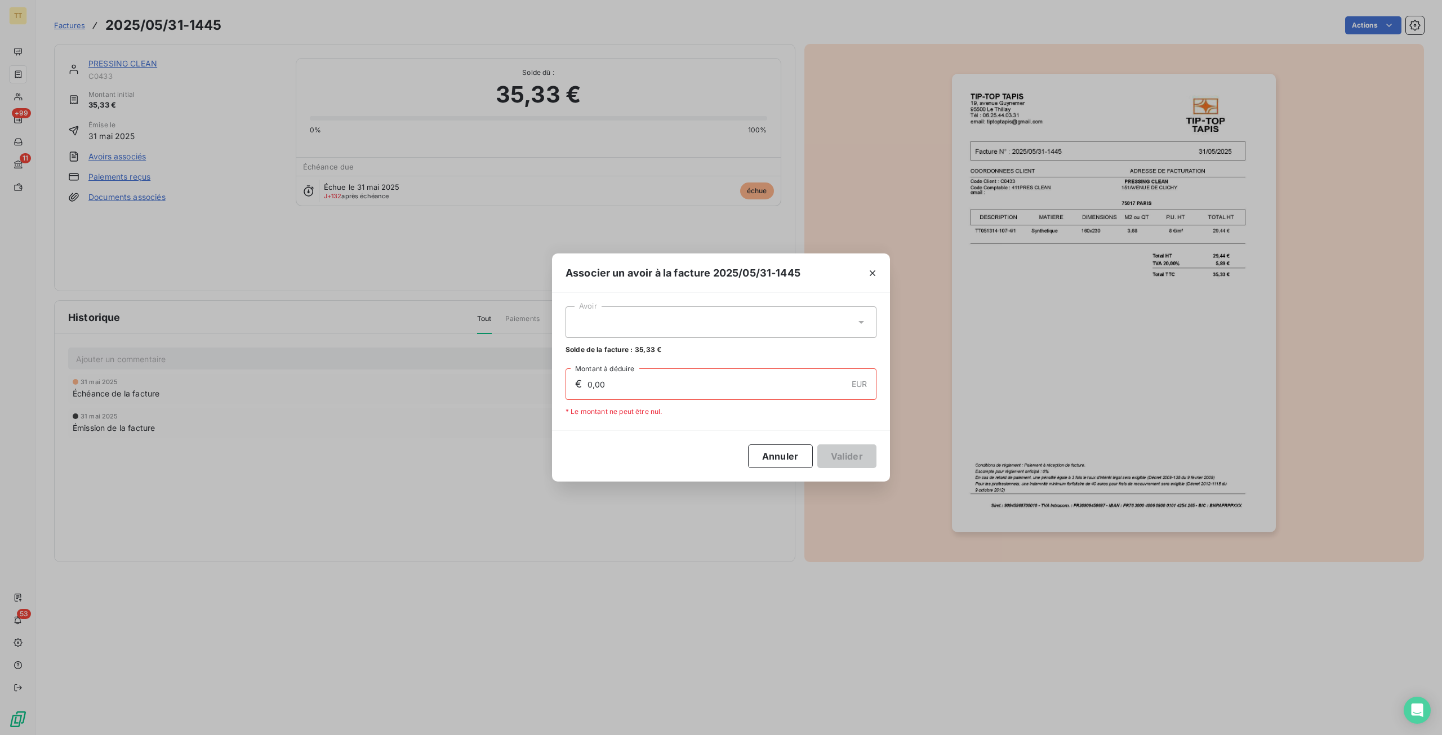
click at [723, 322] on div at bounding box center [721, 322] width 311 height 32
click at [679, 351] on div "00810 31,30 €" at bounding box center [720, 350] width 297 height 11
type input "31,30"
click at [848, 451] on button "Valider" at bounding box center [846, 456] width 59 height 24
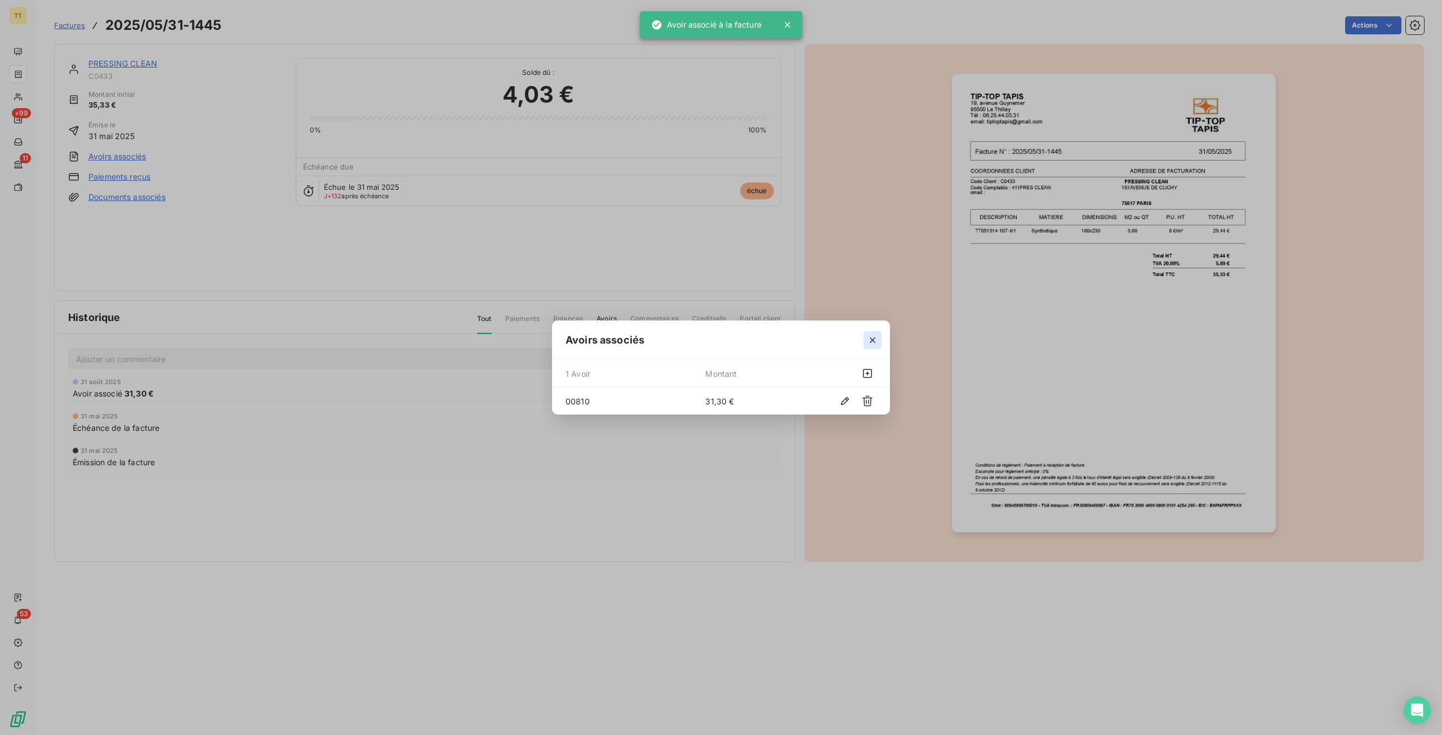
click at [873, 332] on button "button" at bounding box center [872, 340] width 18 height 18
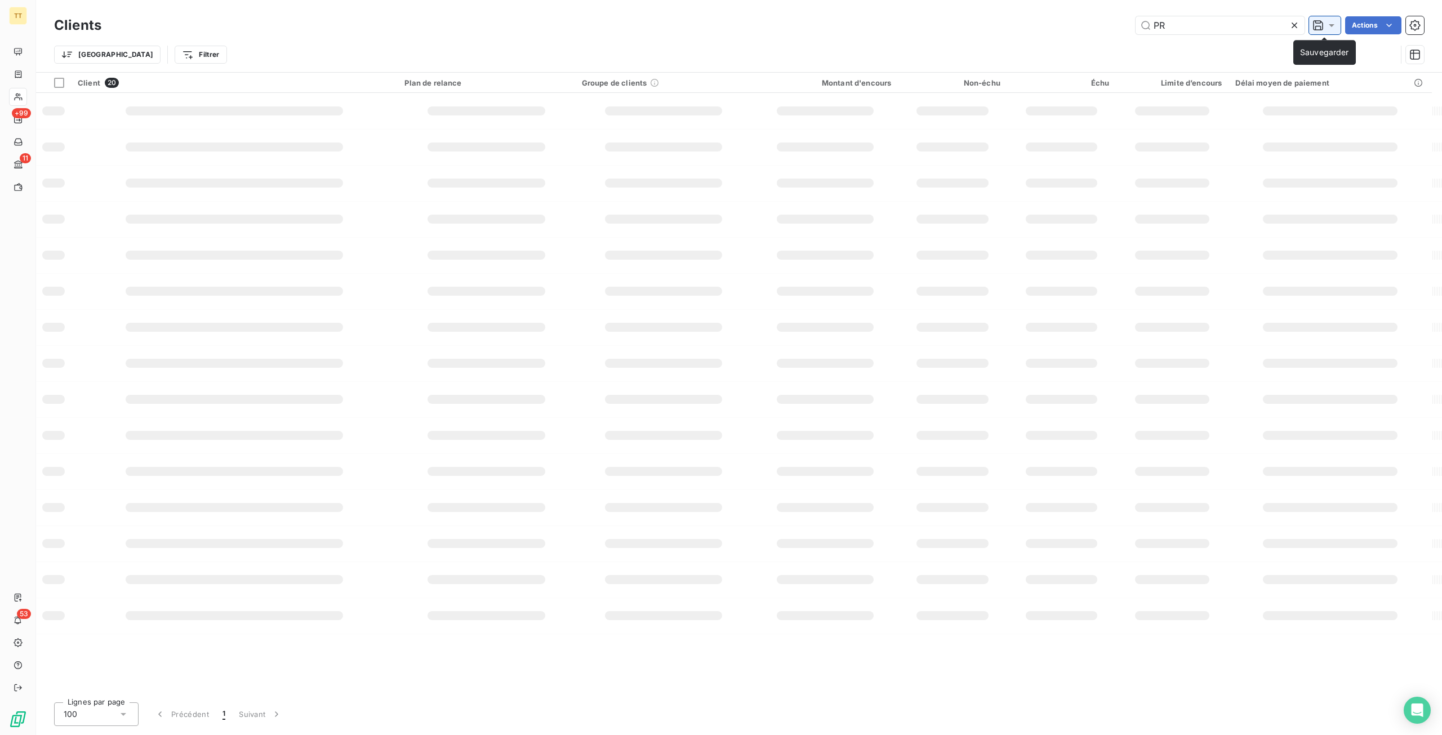
type input "P"
type input "D"
type input "O"
type input "A"
type input "P"
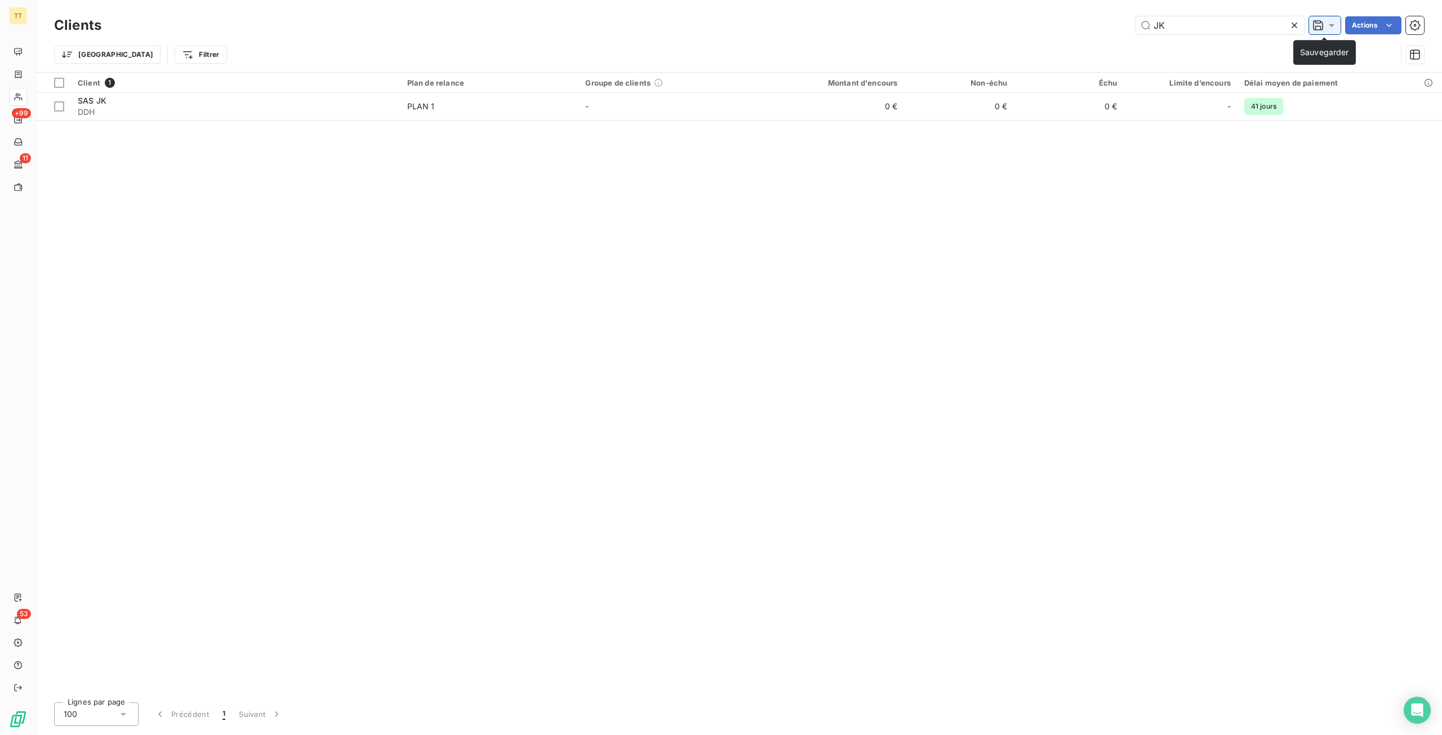
type input "J"
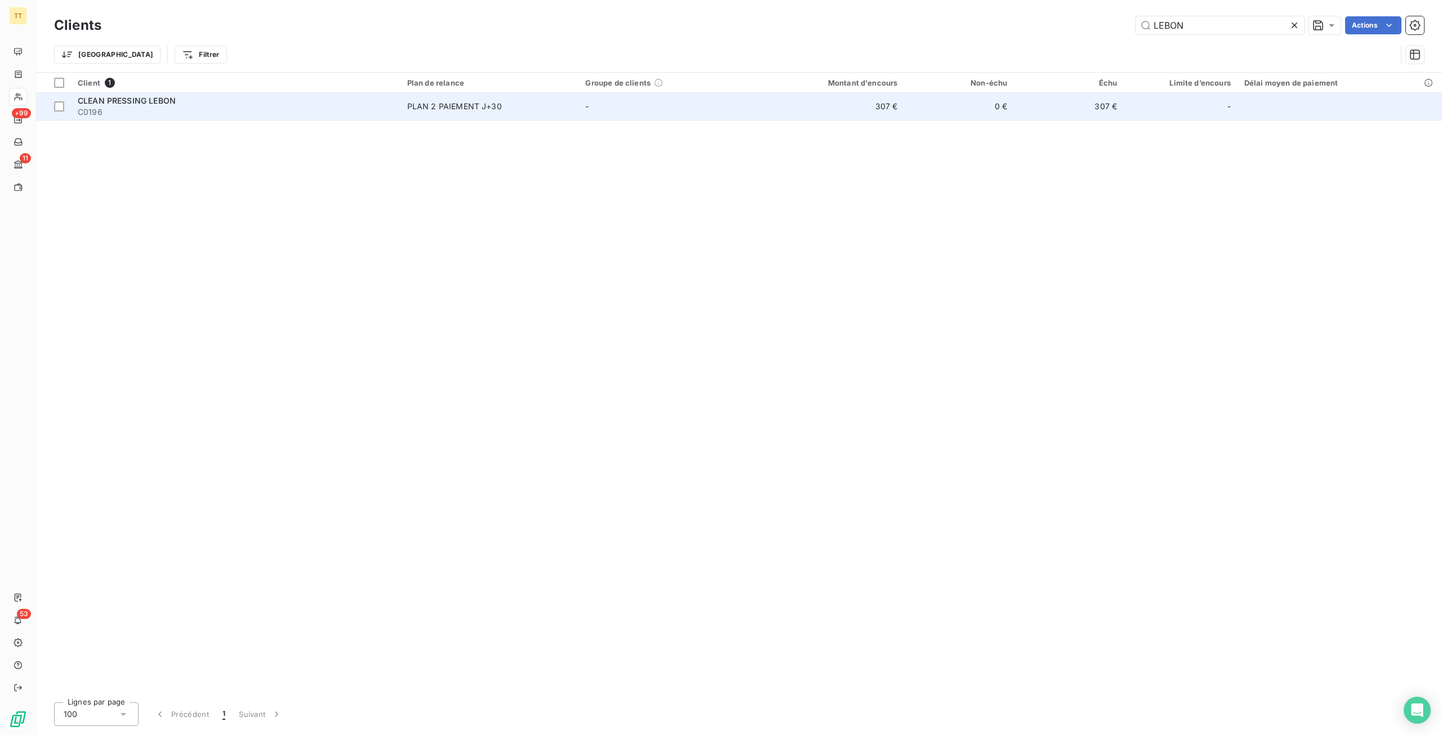
type input "LEBON"
click at [1069, 106] on td "307 €" at bounding box center [1069, 106] width 110 height 27
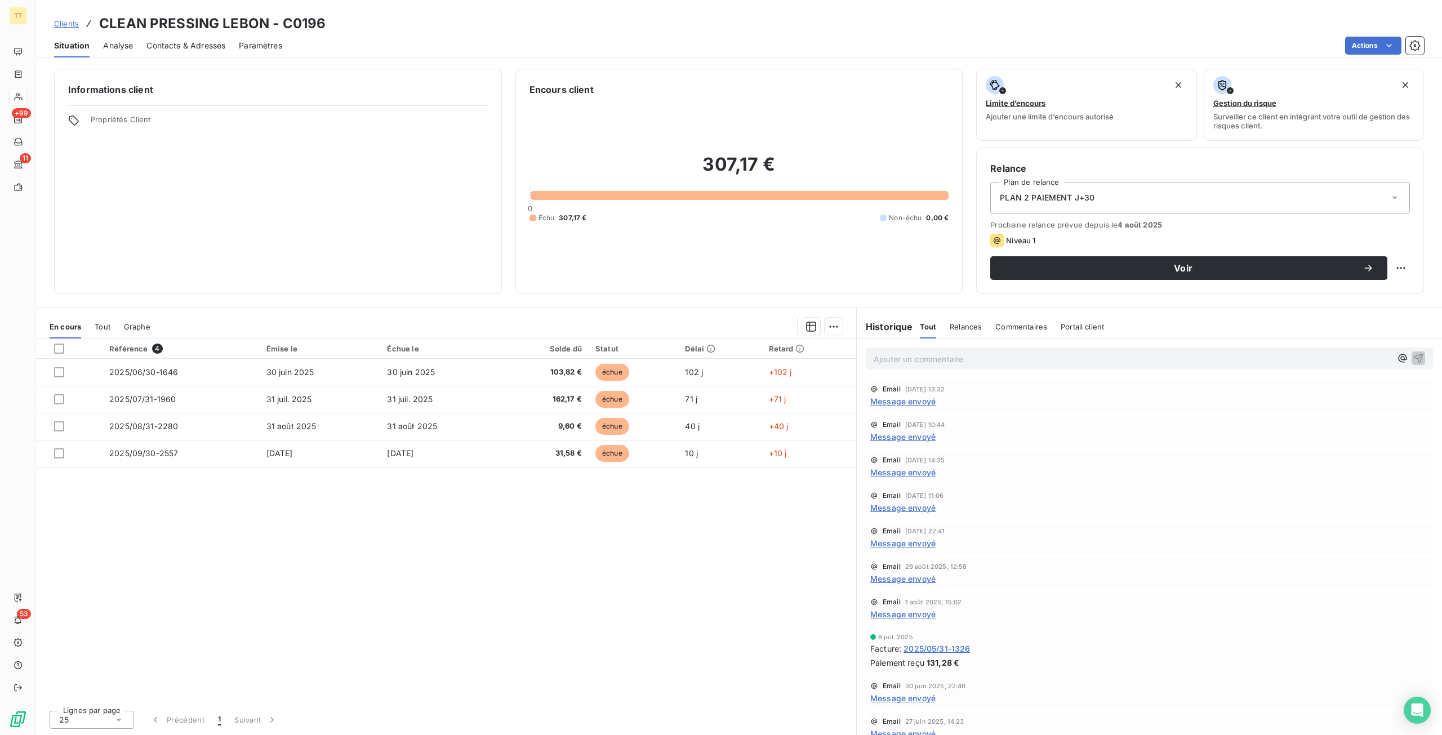
click at [918, 435] on span "Message envoyé" at bounding box center [902, 437] width 65 height 12
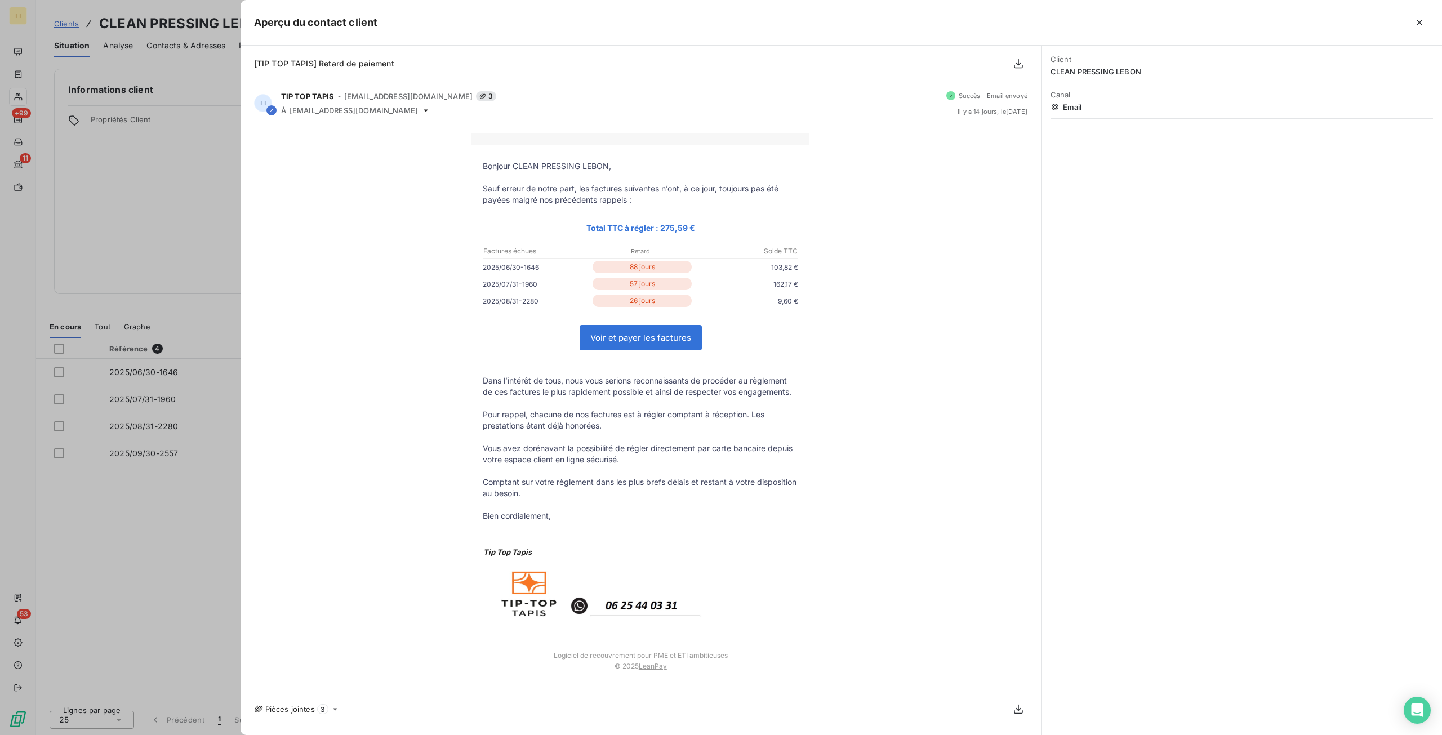
click at [185, 320] on div at bounding box center [721, 367] width 1442 height 735
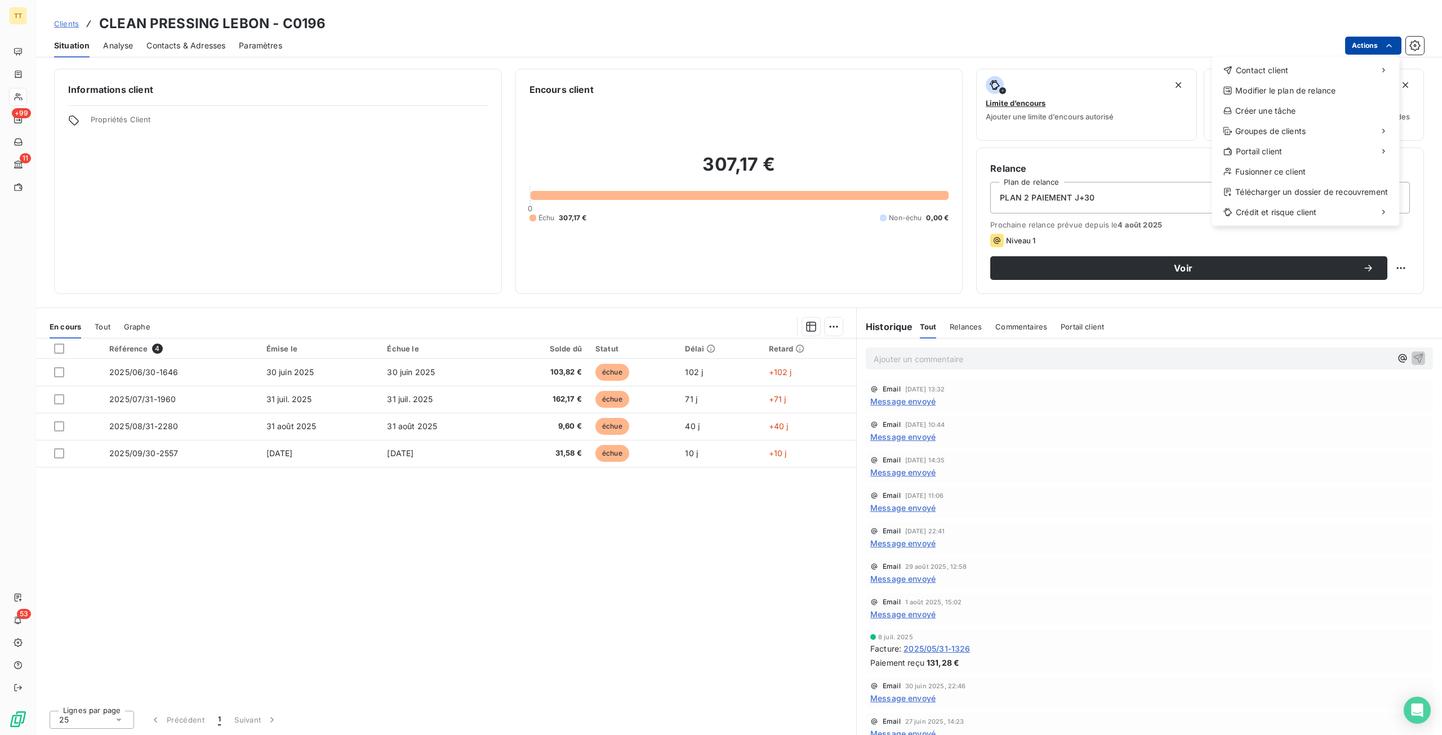
click at [1351, 48] on html "TT +99 11 53 Clients CLEAN PRESSING LEBON - C0196 Situation Analyse Contacts & …" at bounding box center [721, 367] width 1442 height 735
click at [1140, 74] on div "Envoyer un email" at bounding box center [1127, 75] width 151 height 18
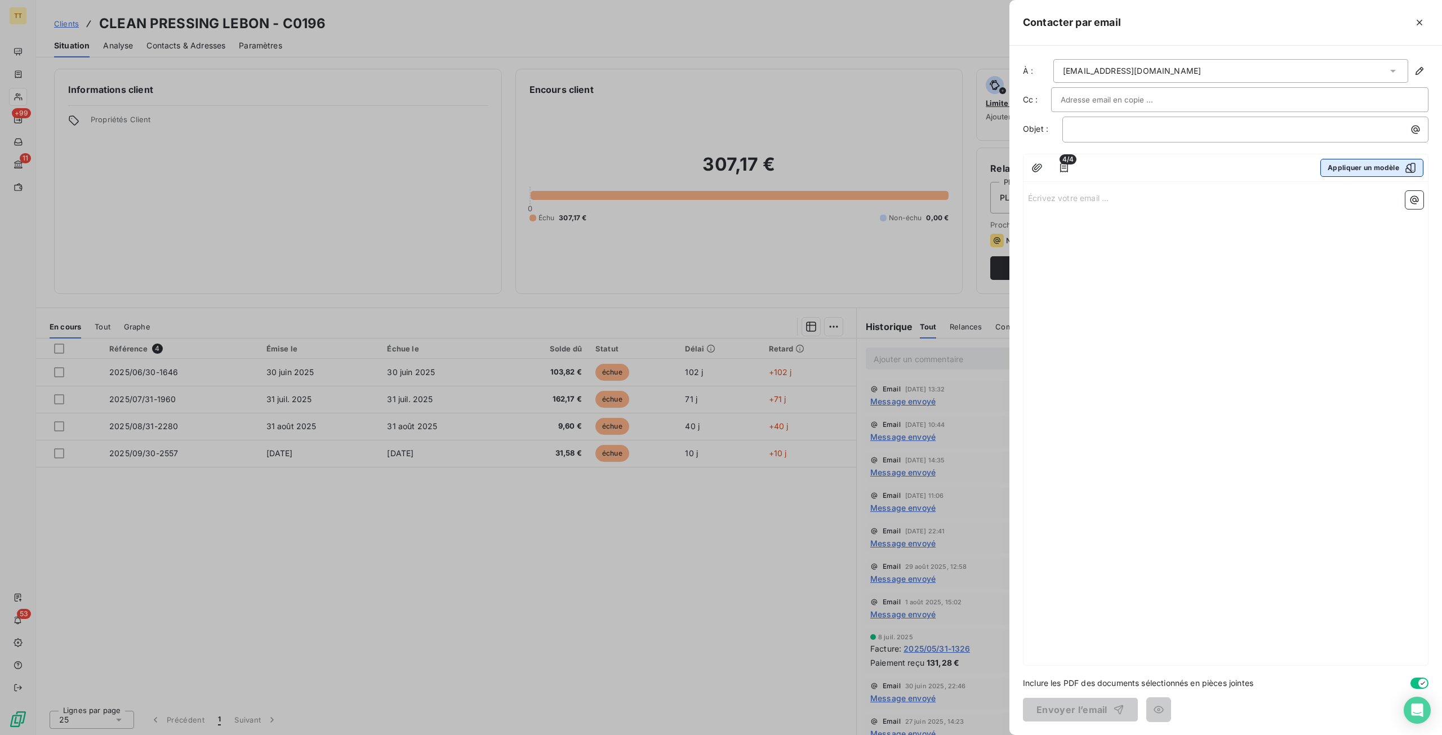
click at [1355, 163] on button "Appliquer un modèle" at bounding box center [1371, 168] width 103 height 18
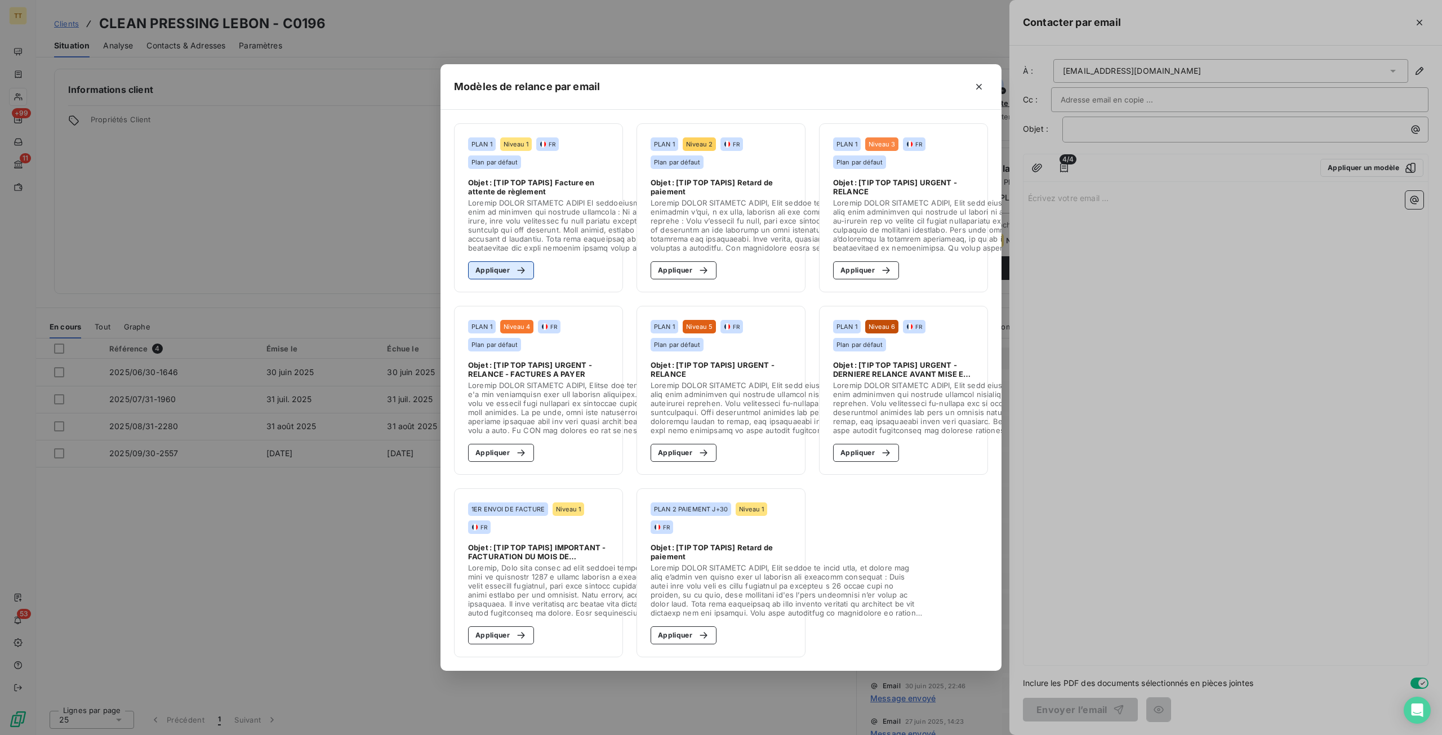
click at [514, 265] on div "button" at bounding box center [518, 270] width 17 height 11
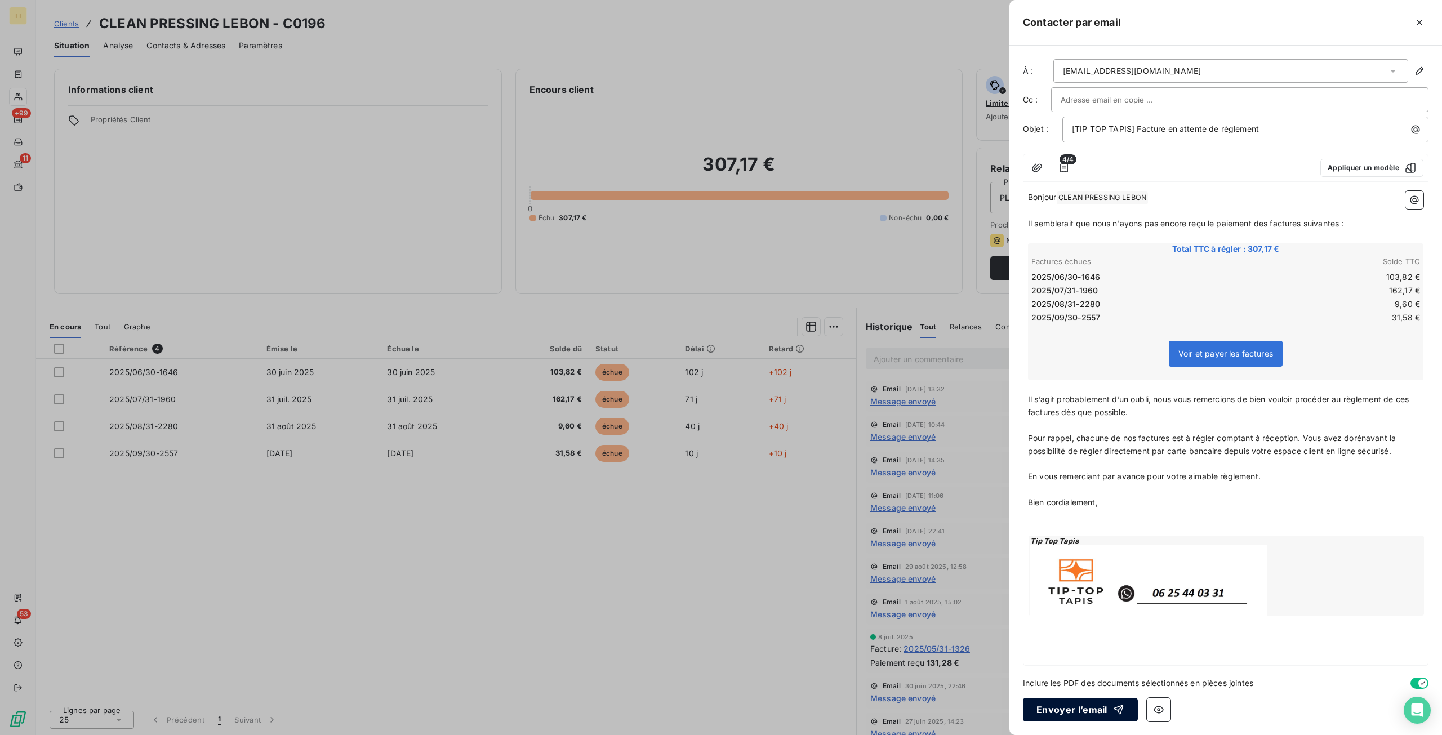
click at [1096, 702] on button "Envoyer l’email" at bounding box center [1080, 710] width 115 height 24
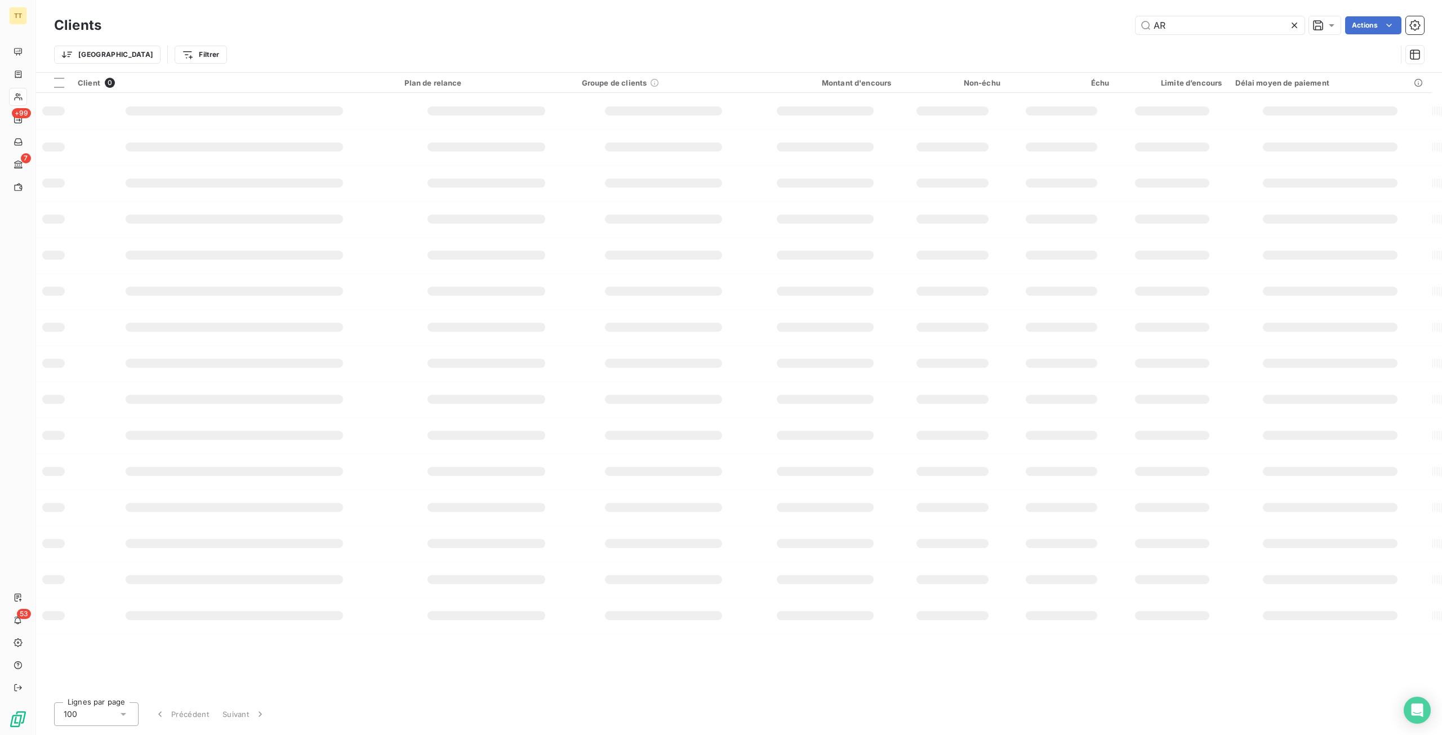
type input "A"
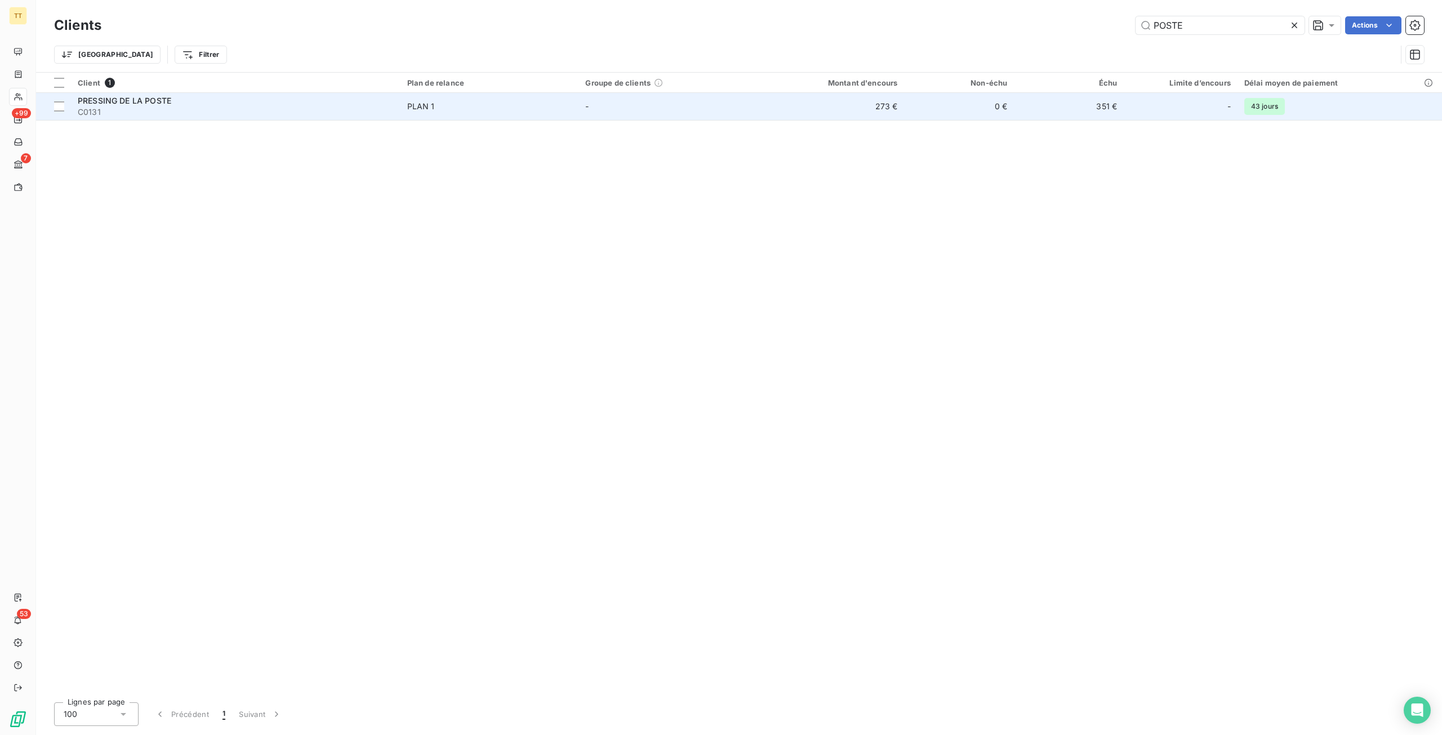
type input "POSTE"
click at [974, 106] on td "0 €" at bounding box center [959, 106] width 110 height 27
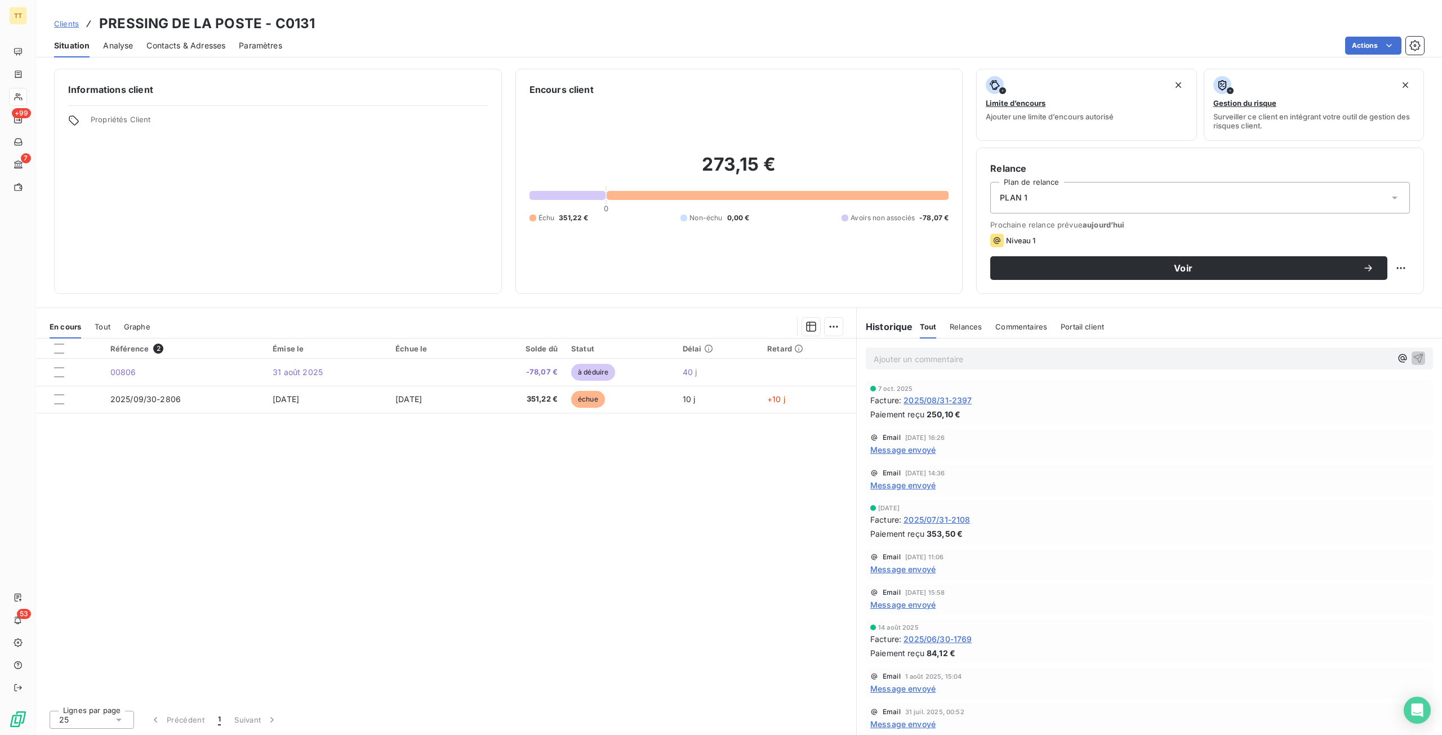
click at [945, 398] on span "2025/08/31-2397" at bounding box center [937, 400] width 68 height 12
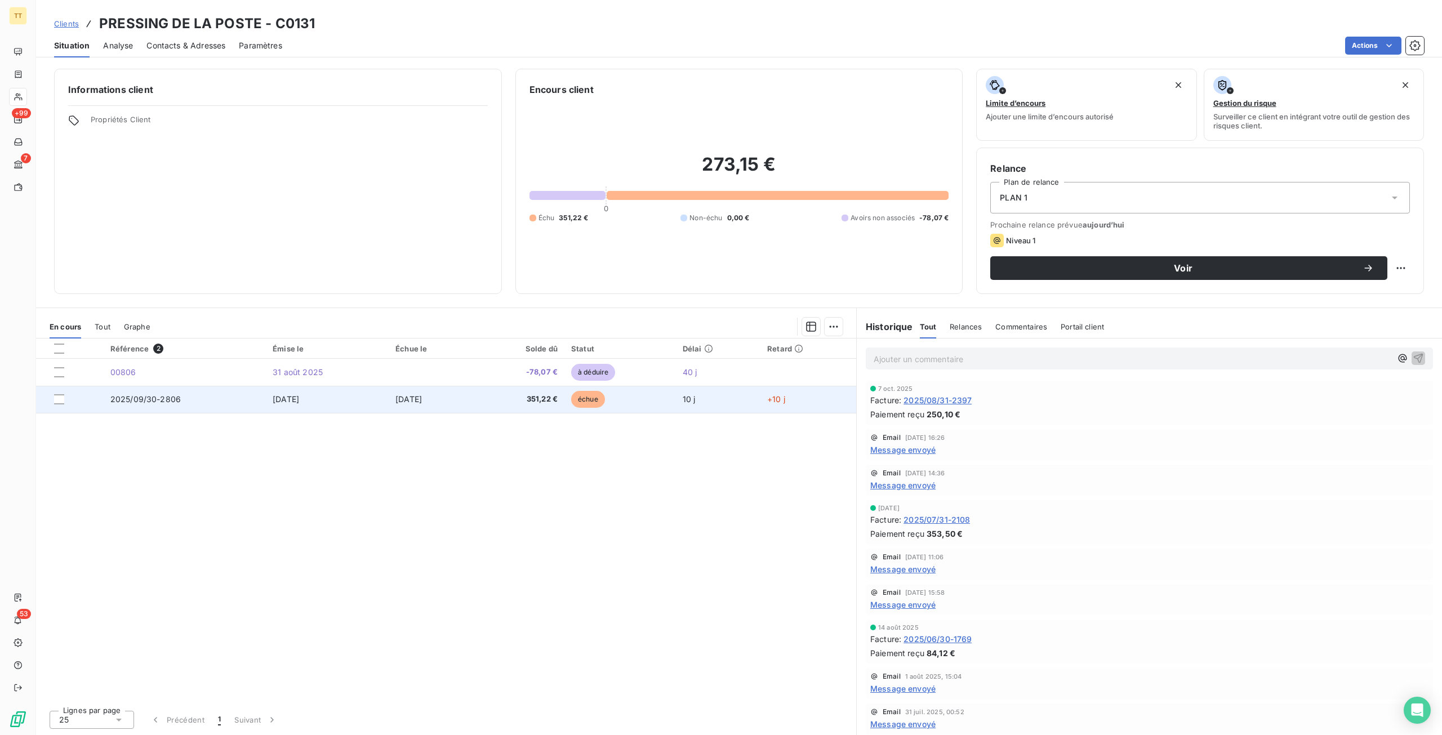
click at [538, 397] on span "351,22 €" at bounding box center [520, 399] width 75 height 11
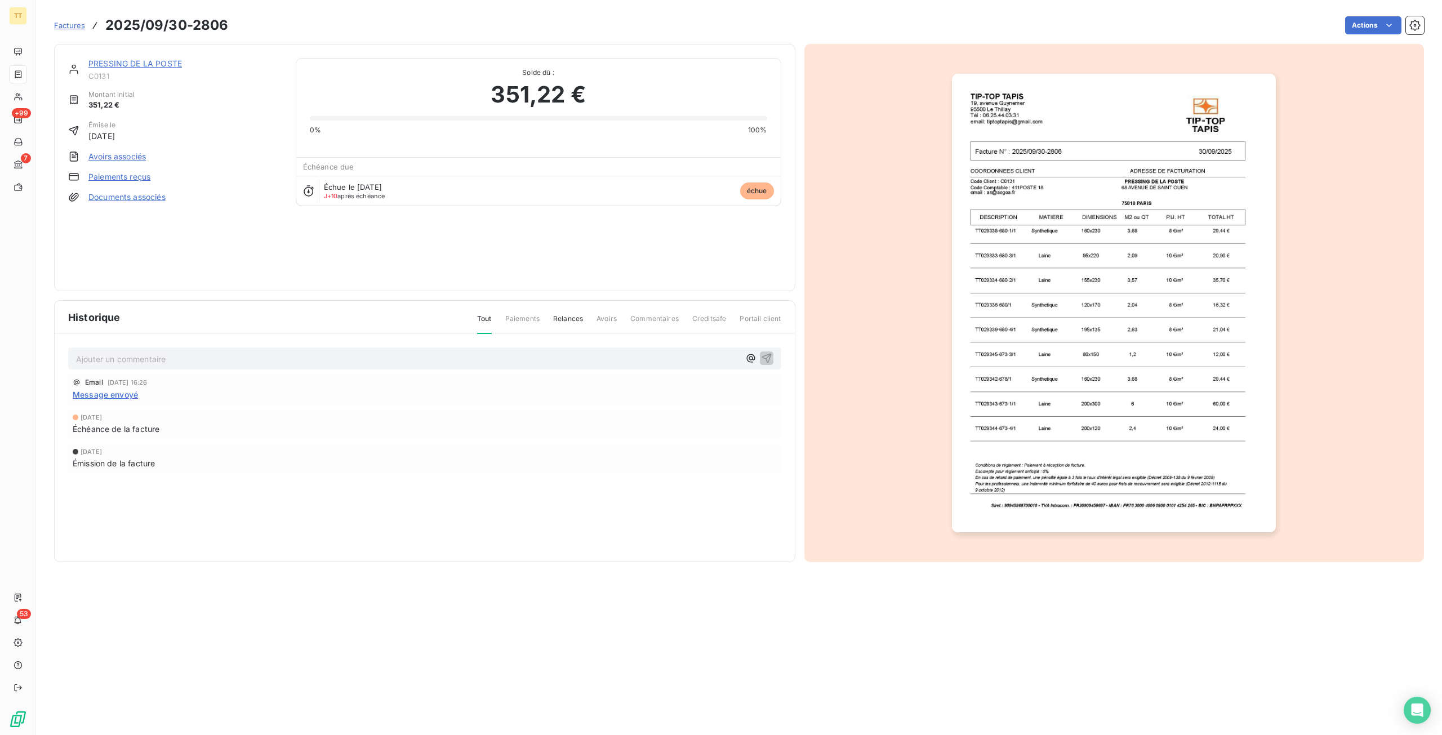
click at [114, 155] on link "Avoirs associés" at bounding box center [116, 156] width 57 height 11
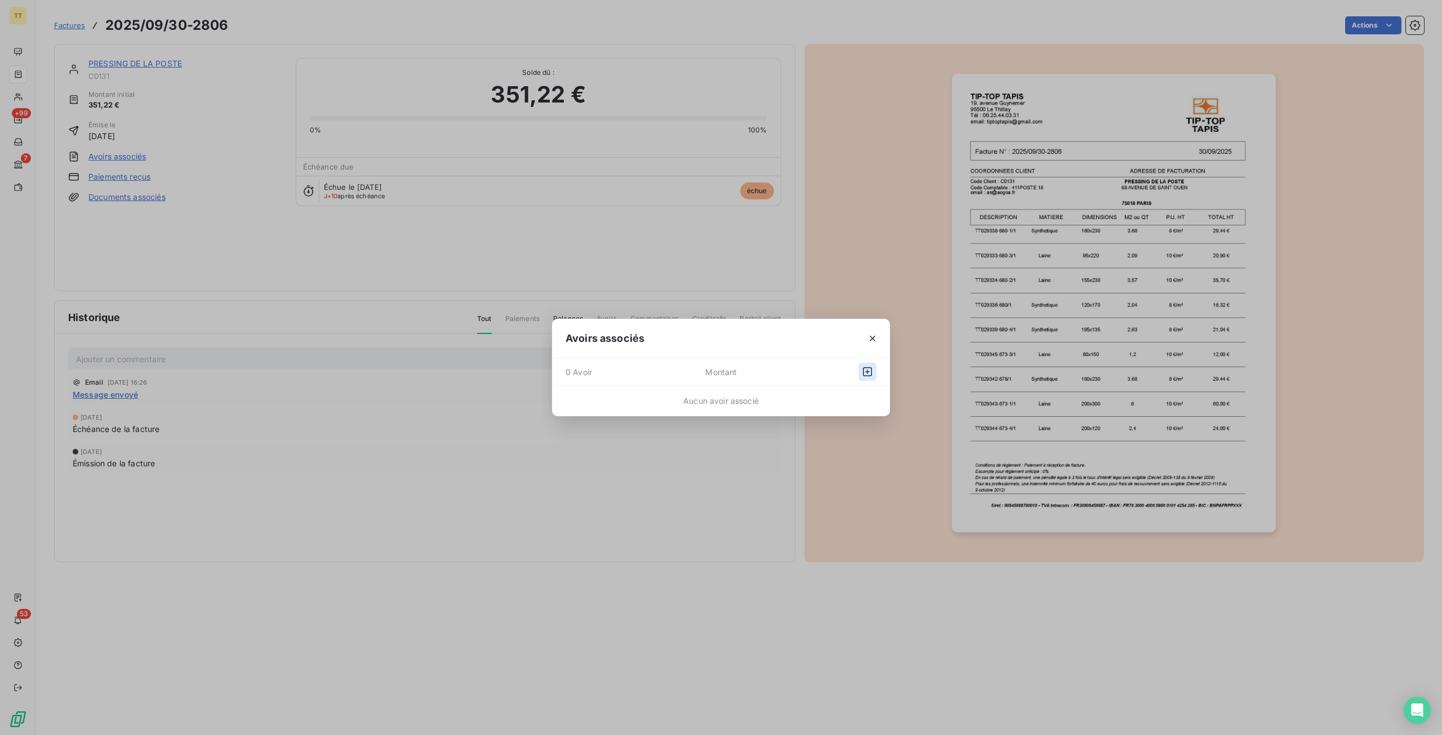
click at [862, 372] on icon "button" at bounding box center [867, 371] width 11 height 11
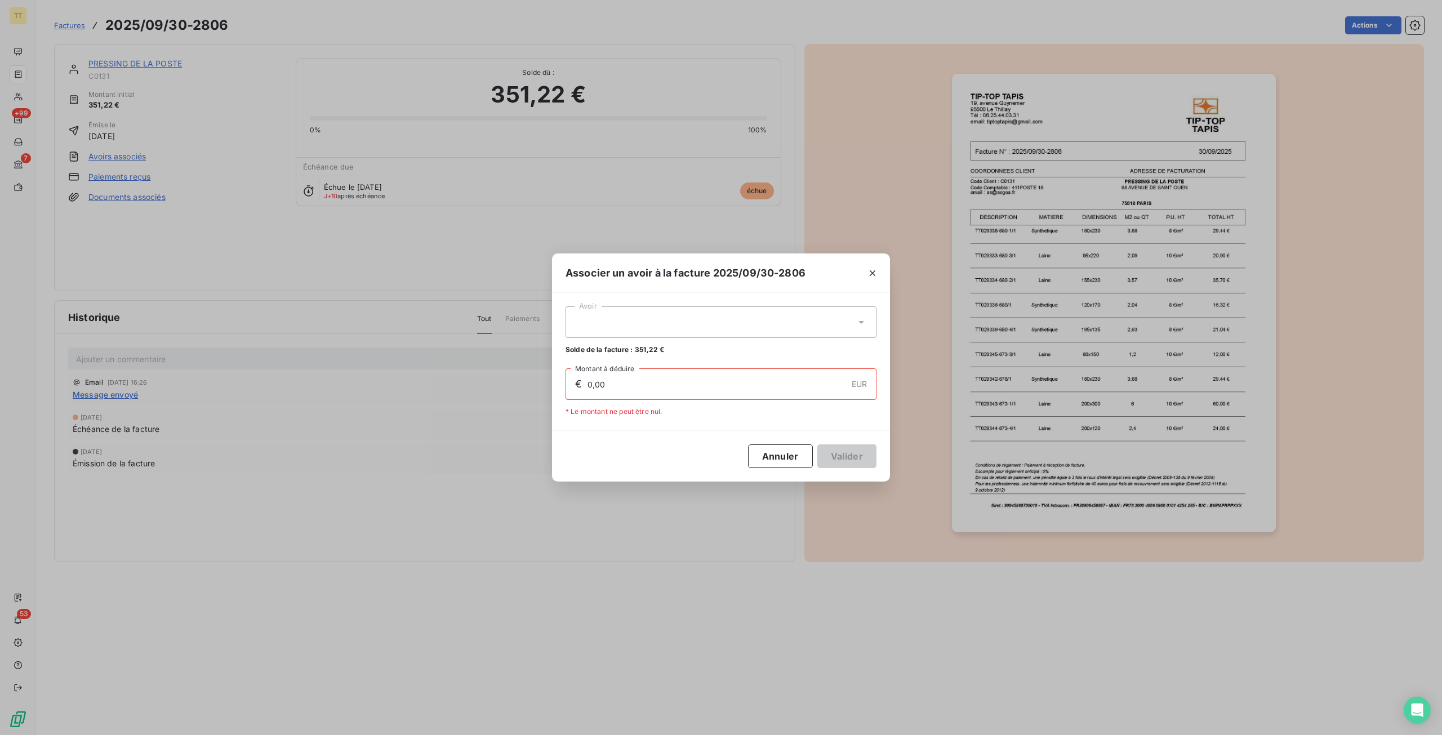
drag, startPoint x: 724, startPoint y: 314, endPoint x: 723, endPoint y: 333, distance: 18.7
click at [725, 314] on div at bounding box center [721, 322] width 311 height 32
drag, startPoint x: 716, startPoint y: 350, endPoint x: 827, endPoint y: 408, distance: 125.5
click at [716, 350] on div "00806 78,07 €" at bounding box center [720, 350] width 297 height 11
type input "78,07"
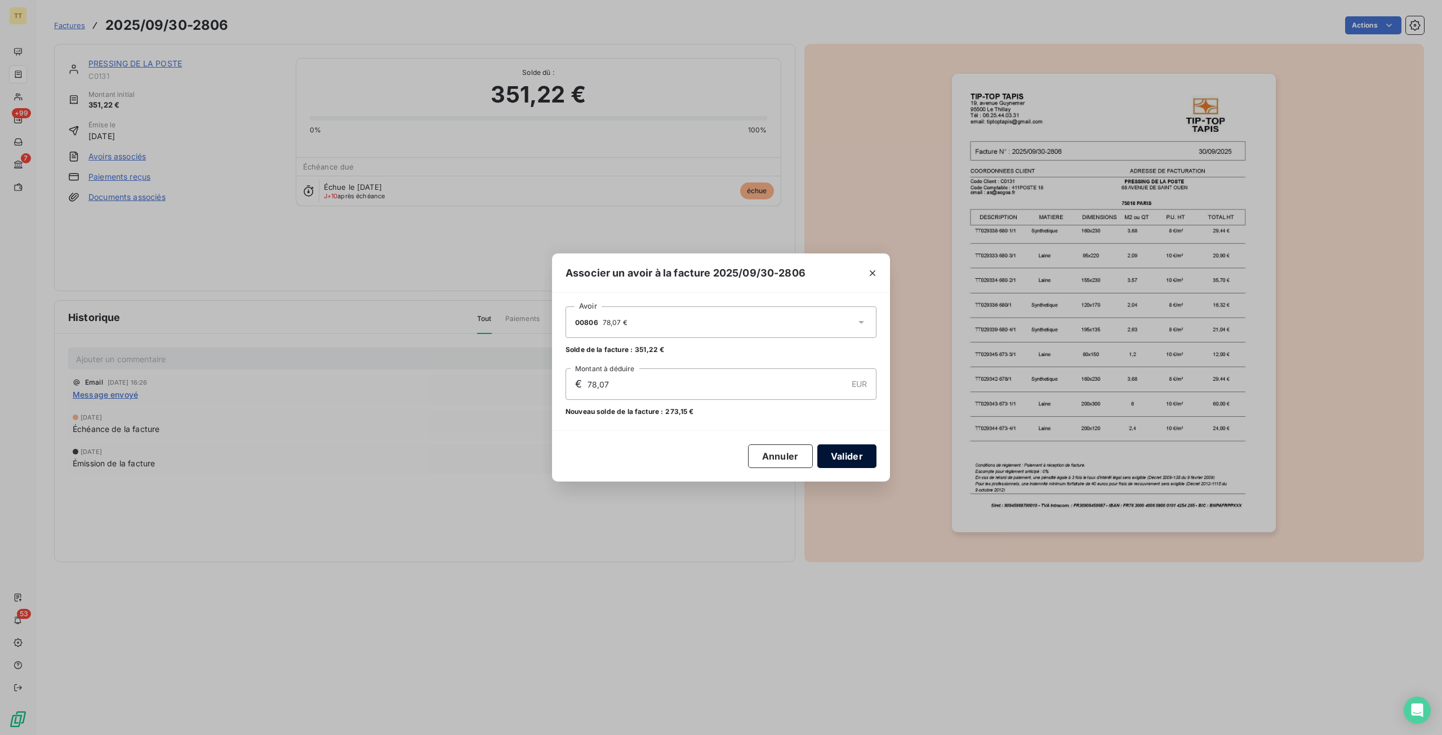
click at [864, 452] on button "Valider" at bounding box center [846, 456] width 59 height 24
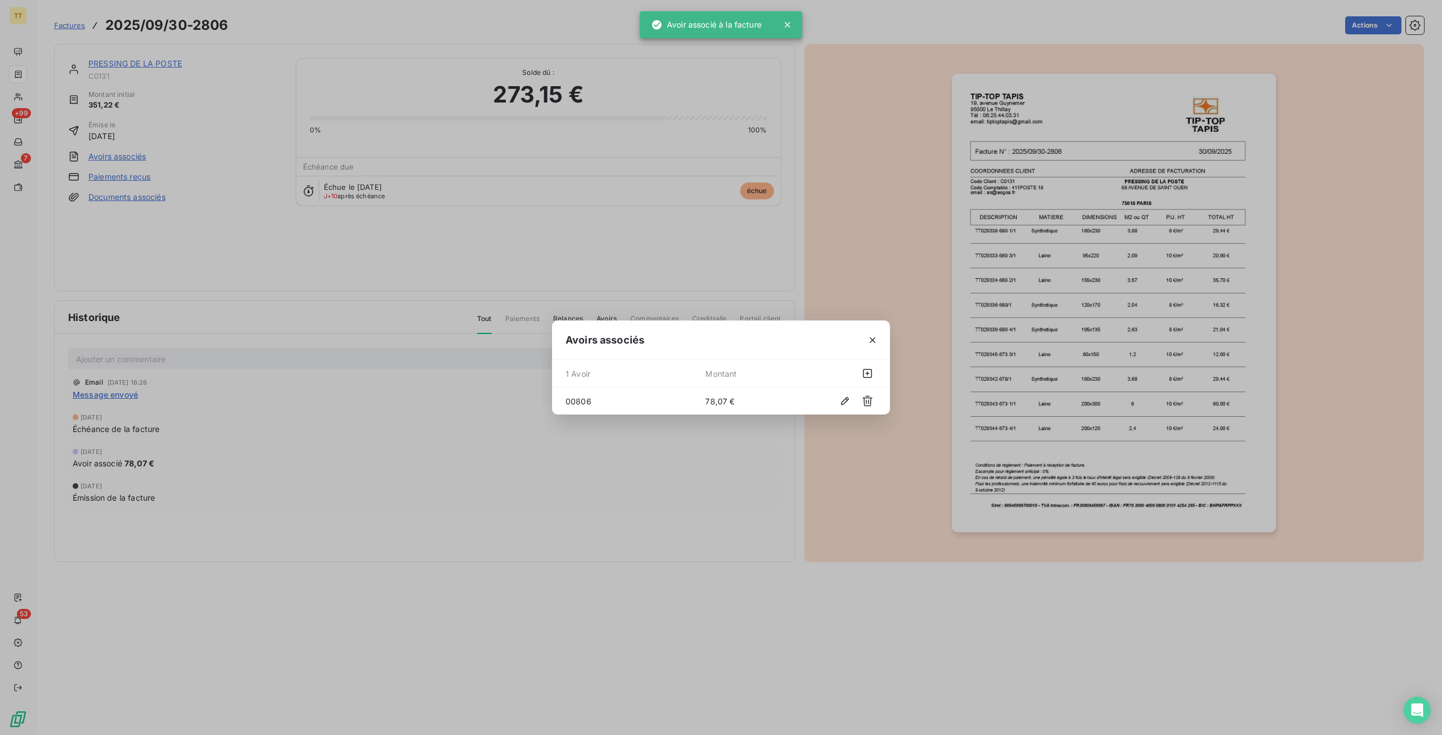
click at [876, 302] on div "Avoirs associés 1 Avoir Montant 00806 78,07 €" at bounding box center [721, 367] width 1442 height 735
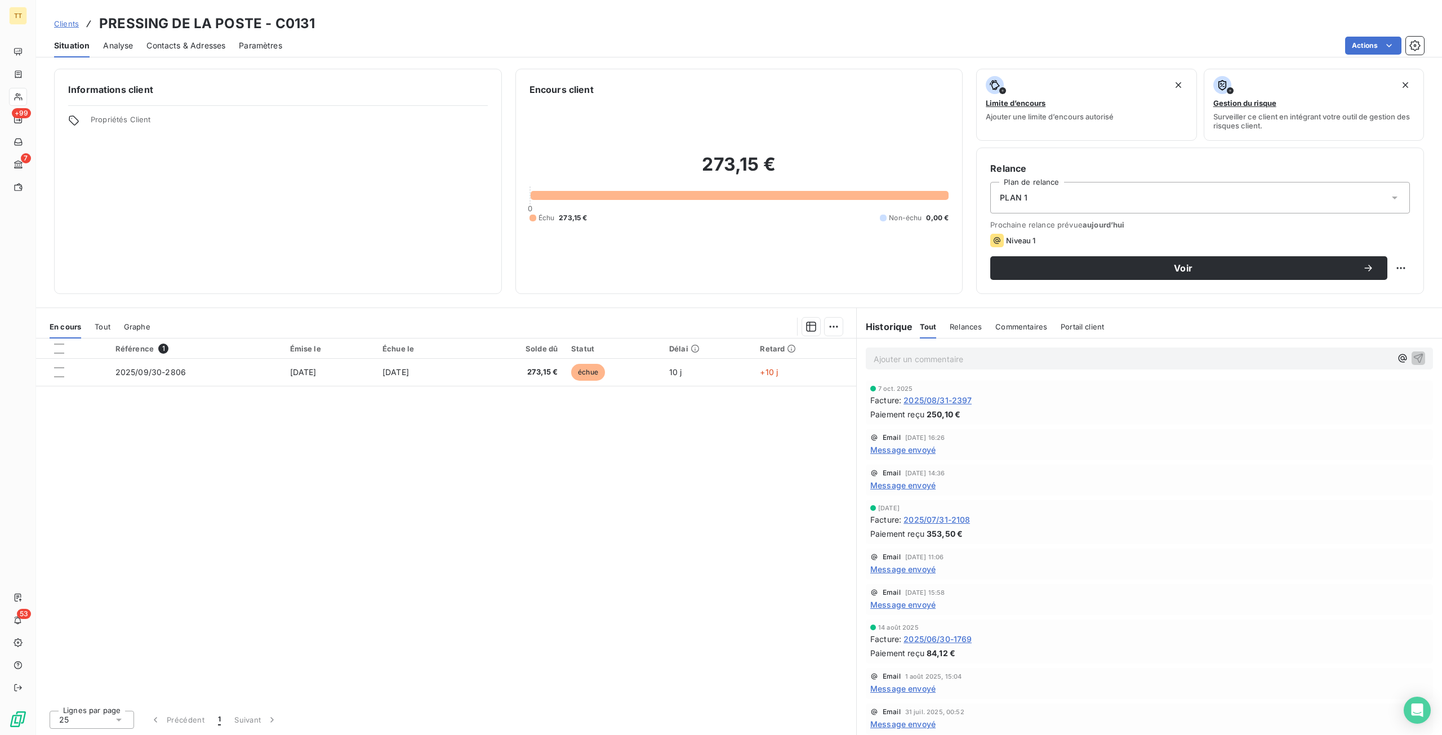
click at [932, 398] on span "2025/08/31-2397" at bounding box center [937, 400] width 68 height 12
click at [92, 328] on div "En cours Tout Graphe" at bounding box center [446, 327] width 820 height 24
click at [95, 329] on div "En cours Tout Graphe" at bounding box center [446, 327] width 820 height 24
click at [103, 329] on span "Tout" at bounding box center [103, 326] width 16 height 9
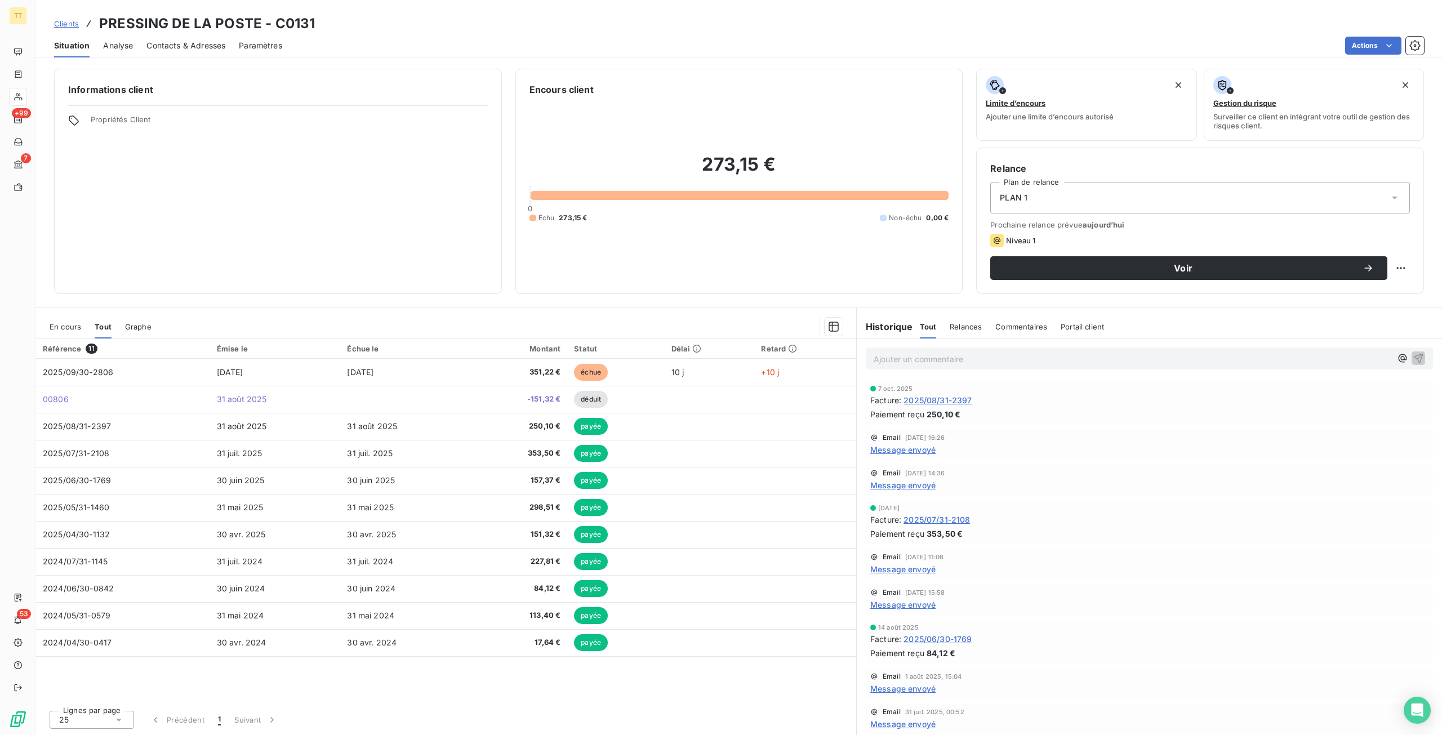
click at [68, 318] on div "En cours" at bounding box center [66, 327] width 32 height 24
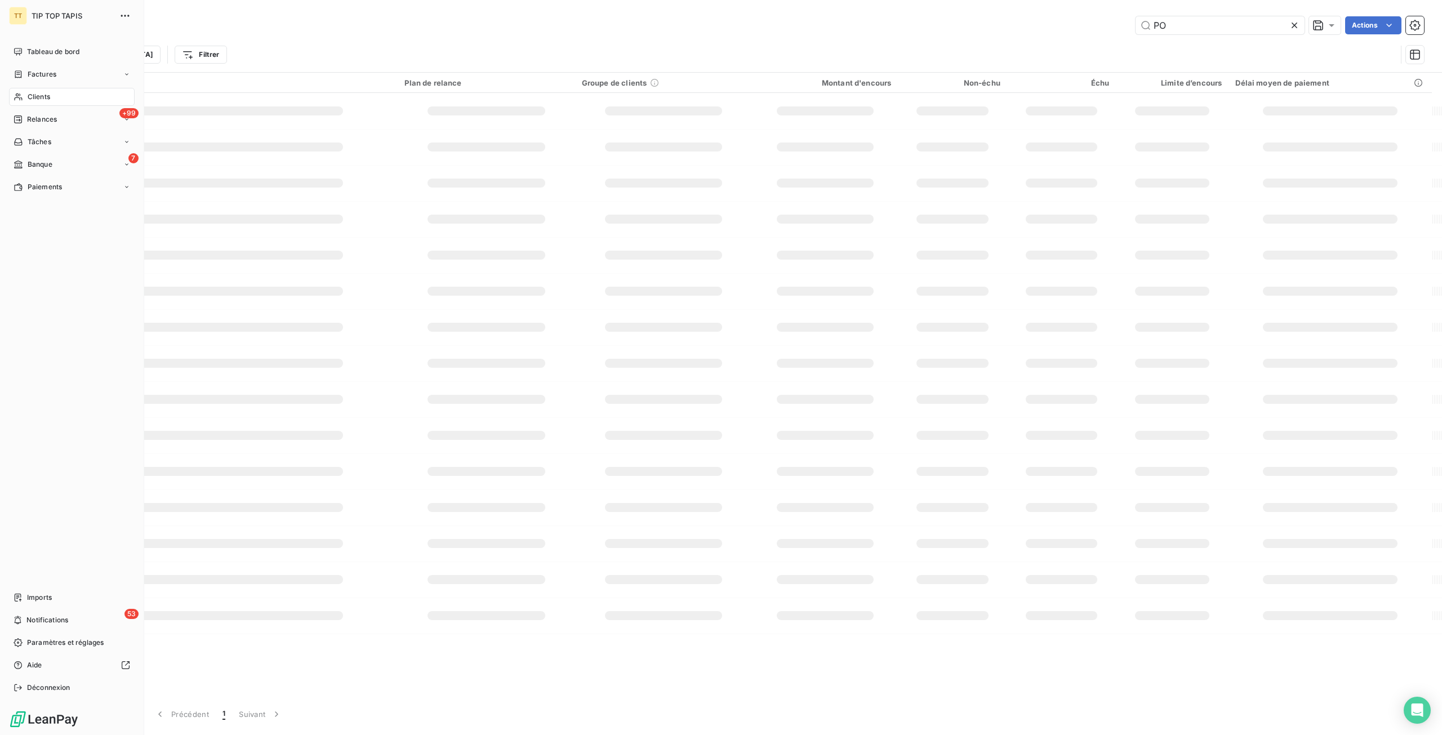
type input "P"
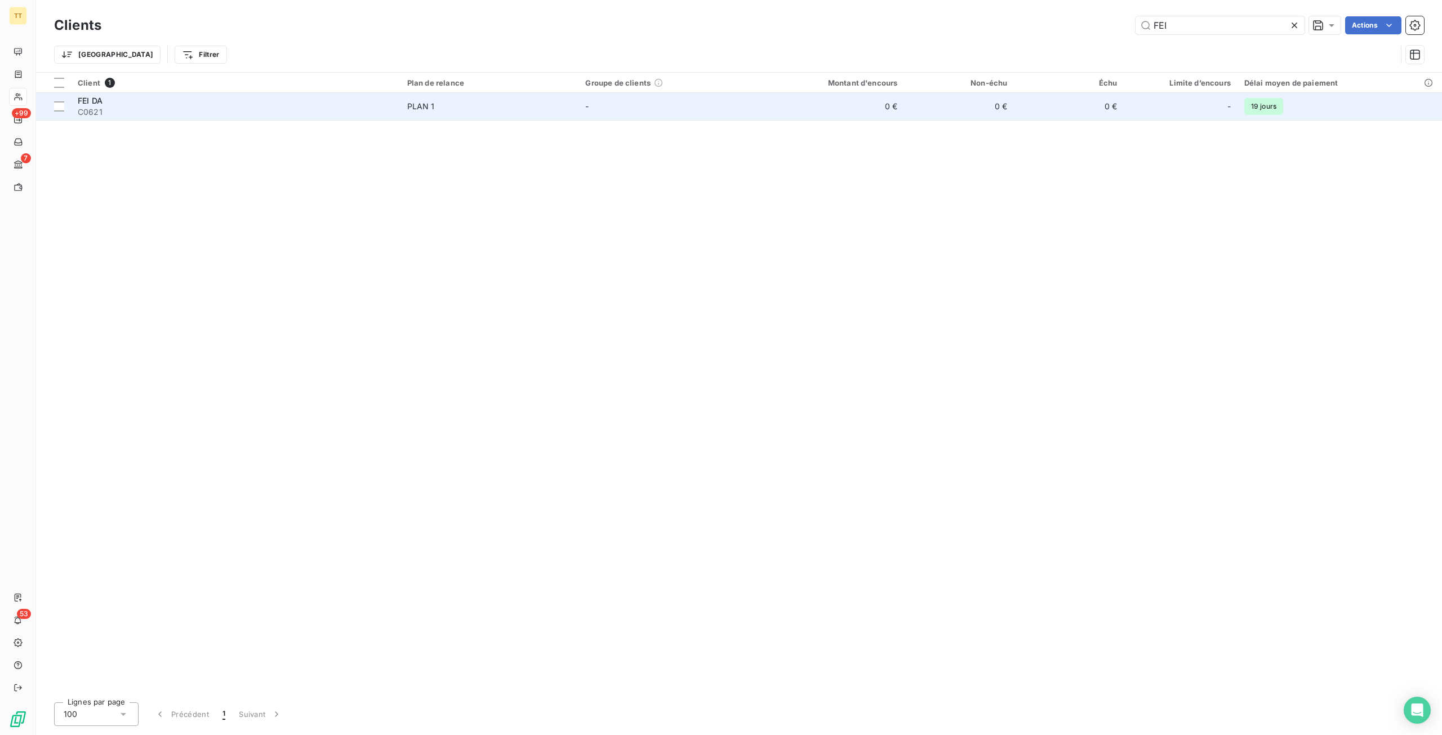
type input "FEI"
click at [495, 113] on td "PLAN 1" at bounding box center [489, 106] width 179 height 27
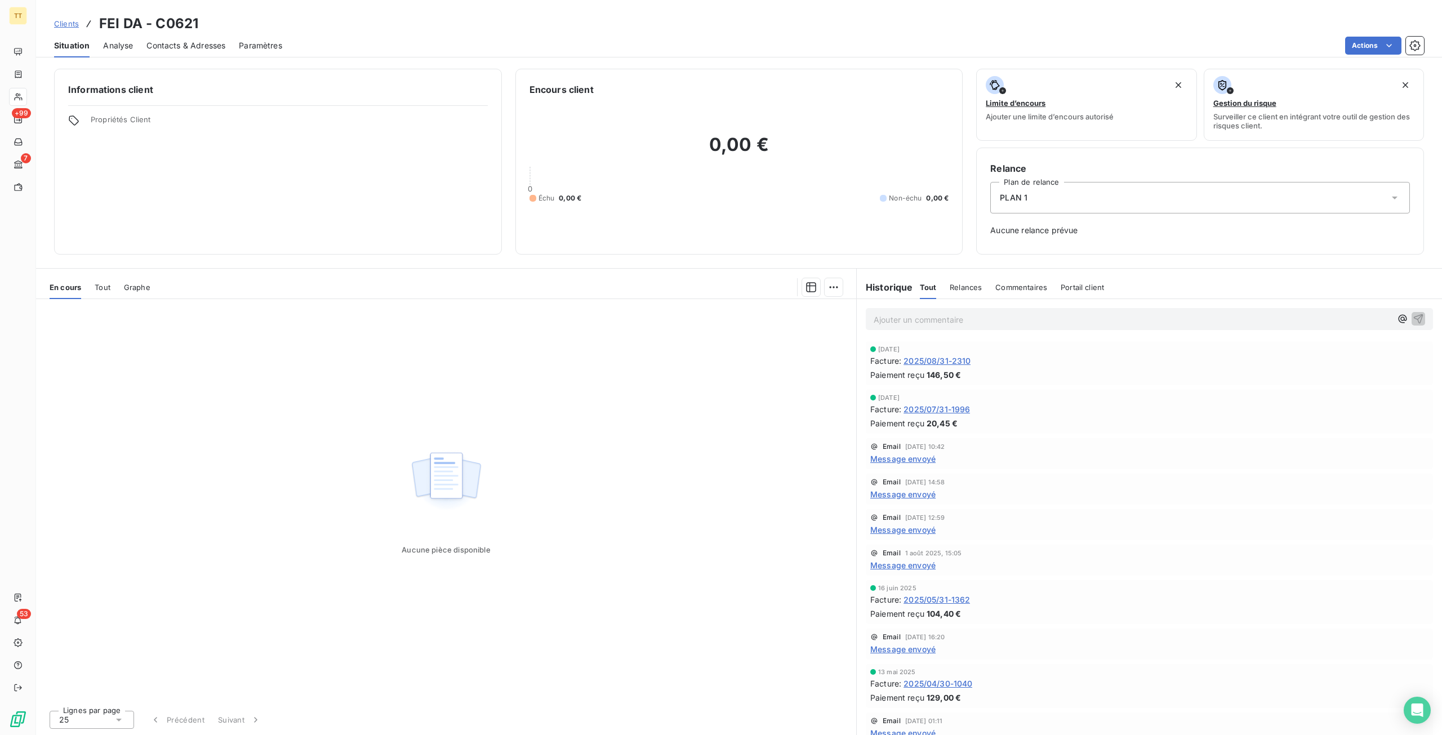
click at [943, 359] on span "2025/08/31-2310" at bounding box center [936, 361] width 67 height 12
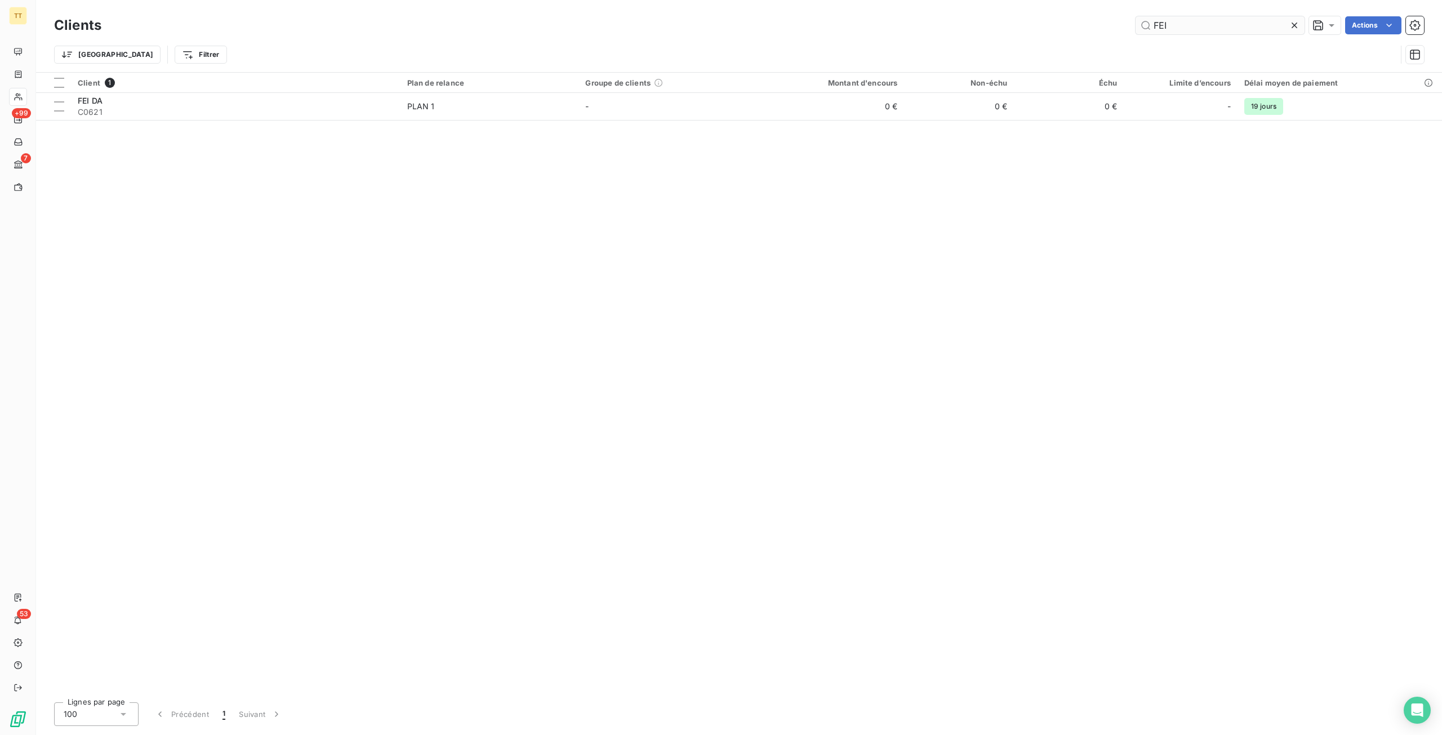
click at [1185, 22] on input "FEI" at bounding box center [1220, 25] width 169 height 18
type input "U"
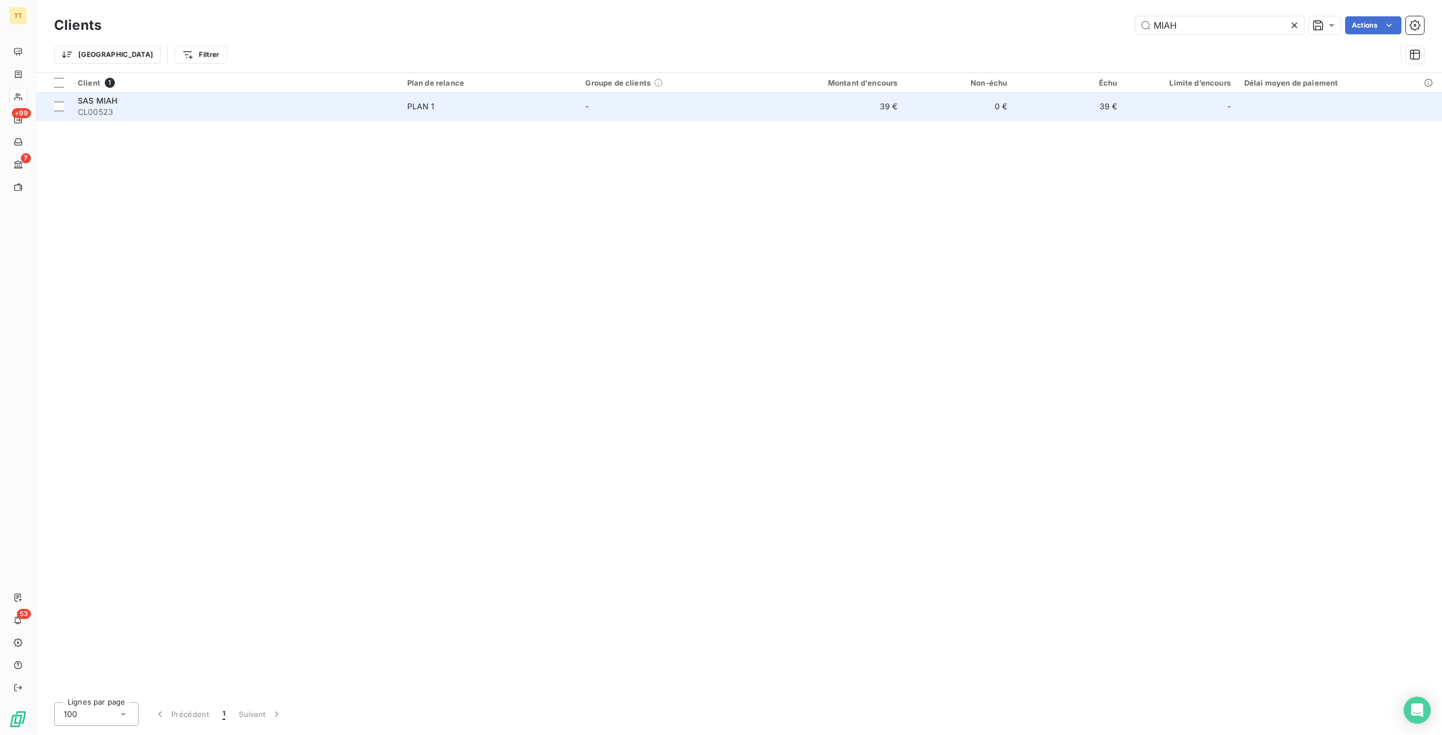
type input "MIAH"
click at [969, 109] on td "0 €" at bounding box center [959, 106] width 110 height 27
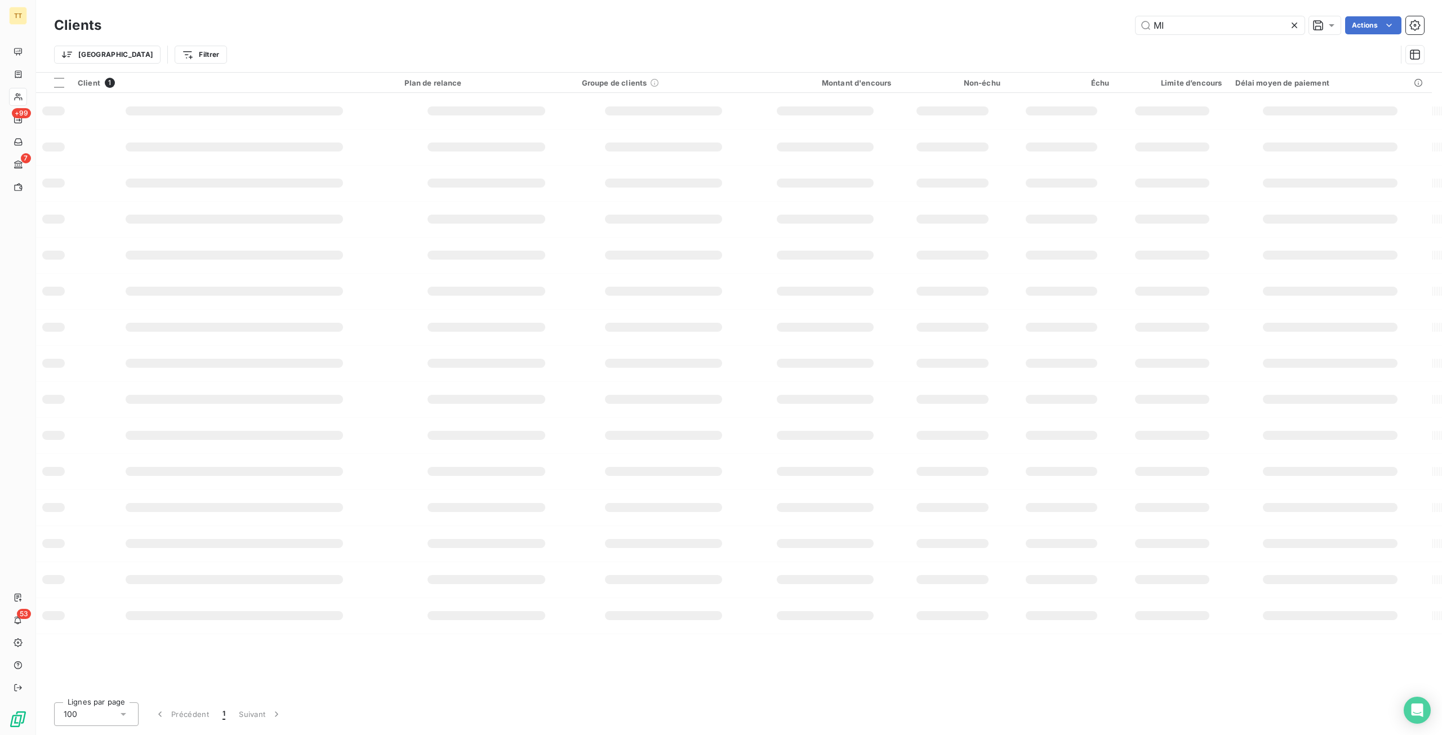
type input "M"
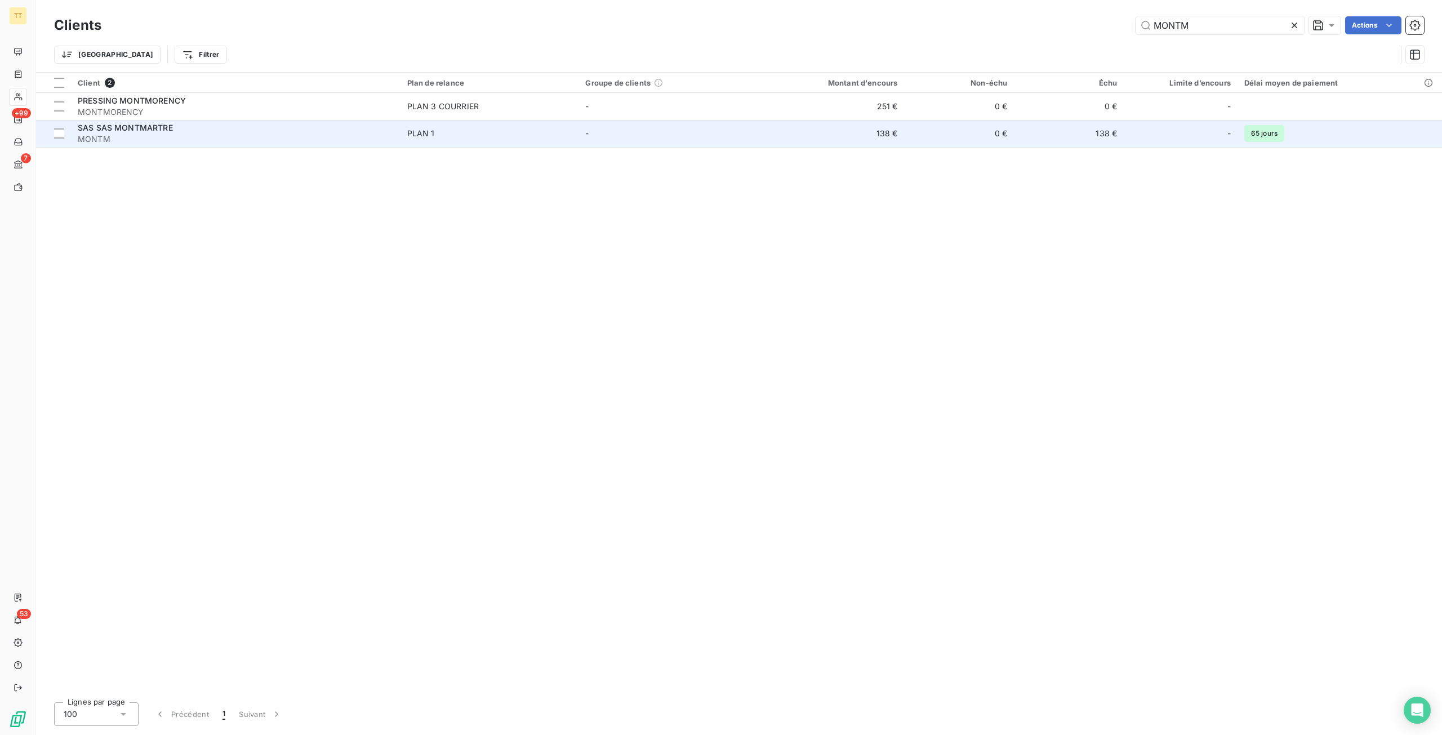
type input "MONTM"
click at [821, 139] on td "138 €" at bounding box center [830, 133] width 147 height 27
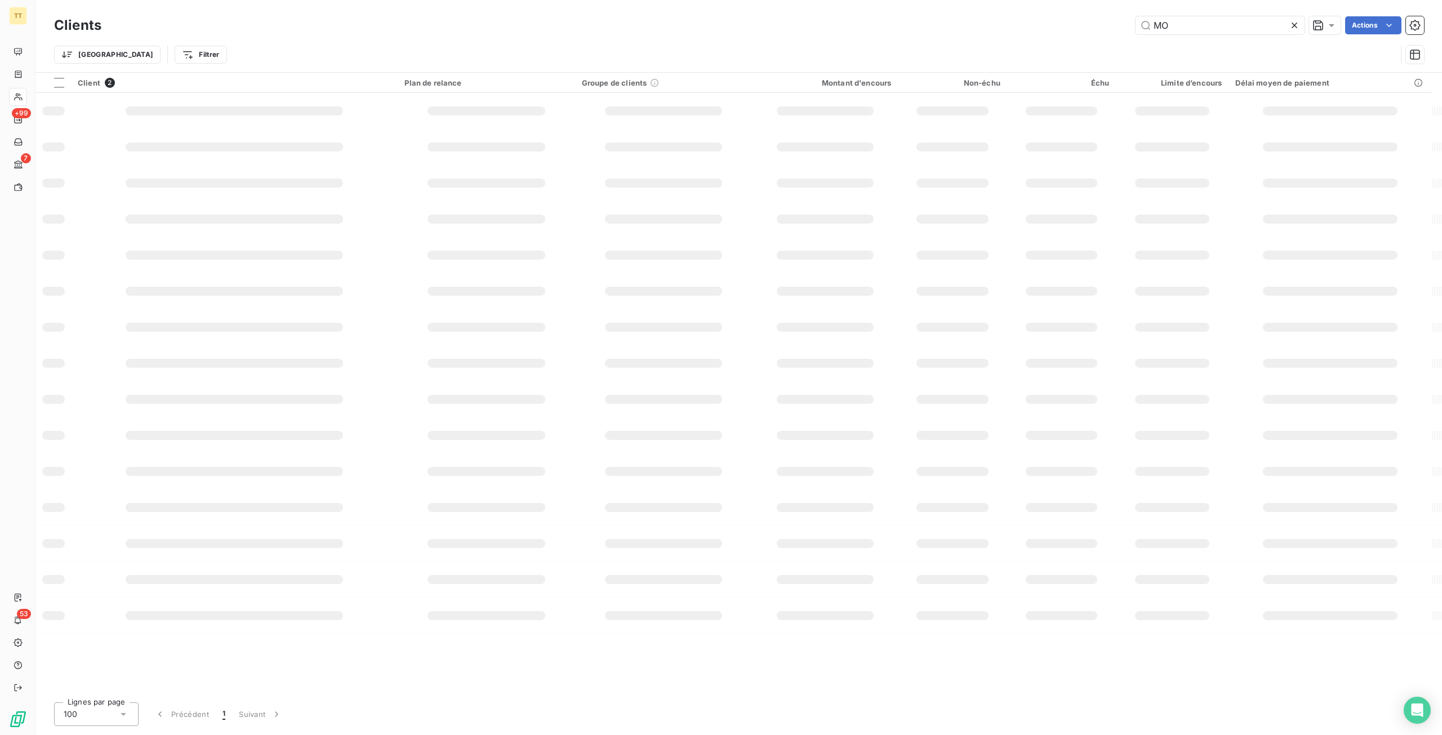
type input "M"
type input "P"
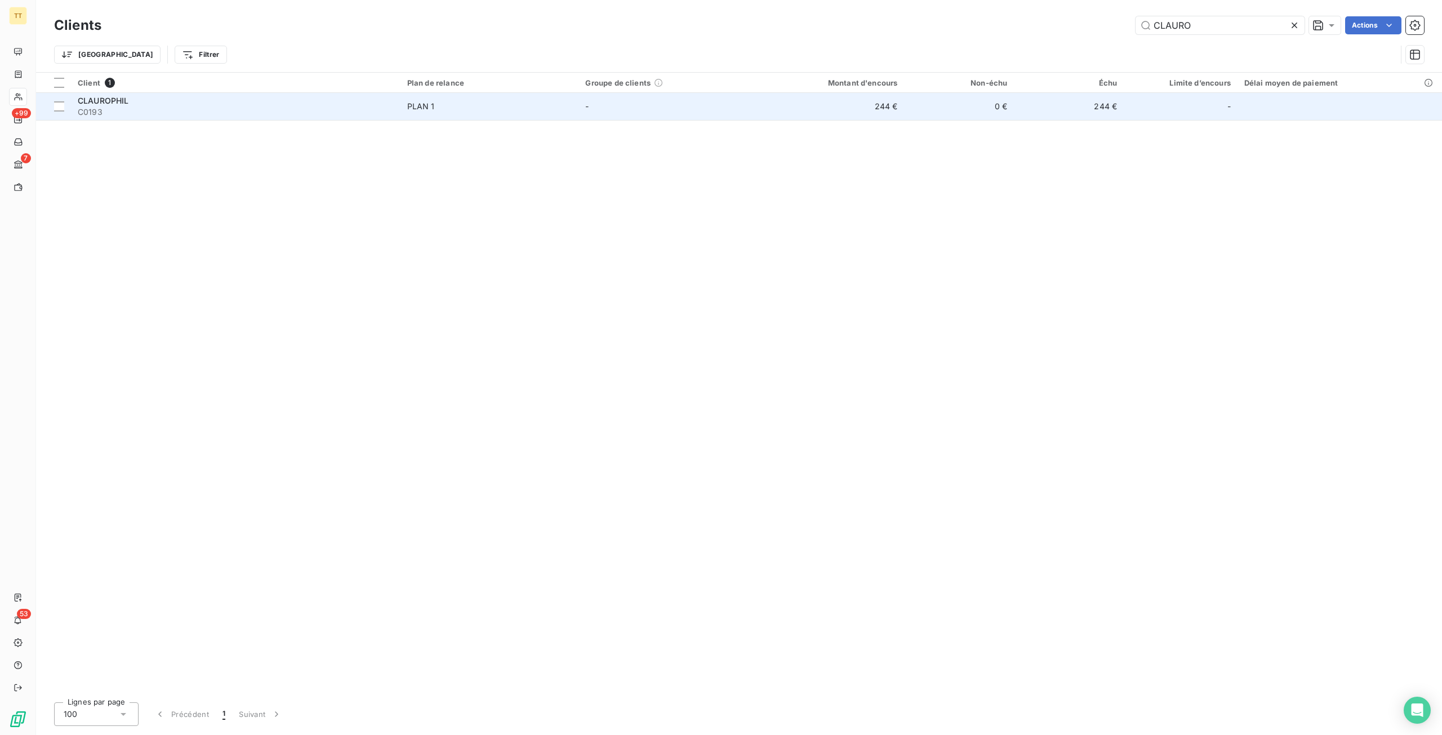
type input "CLAURO"
click at [357, 118] on td "CLAUROPHIL C0193" at bounding box center [236, 106] width 330 height 27
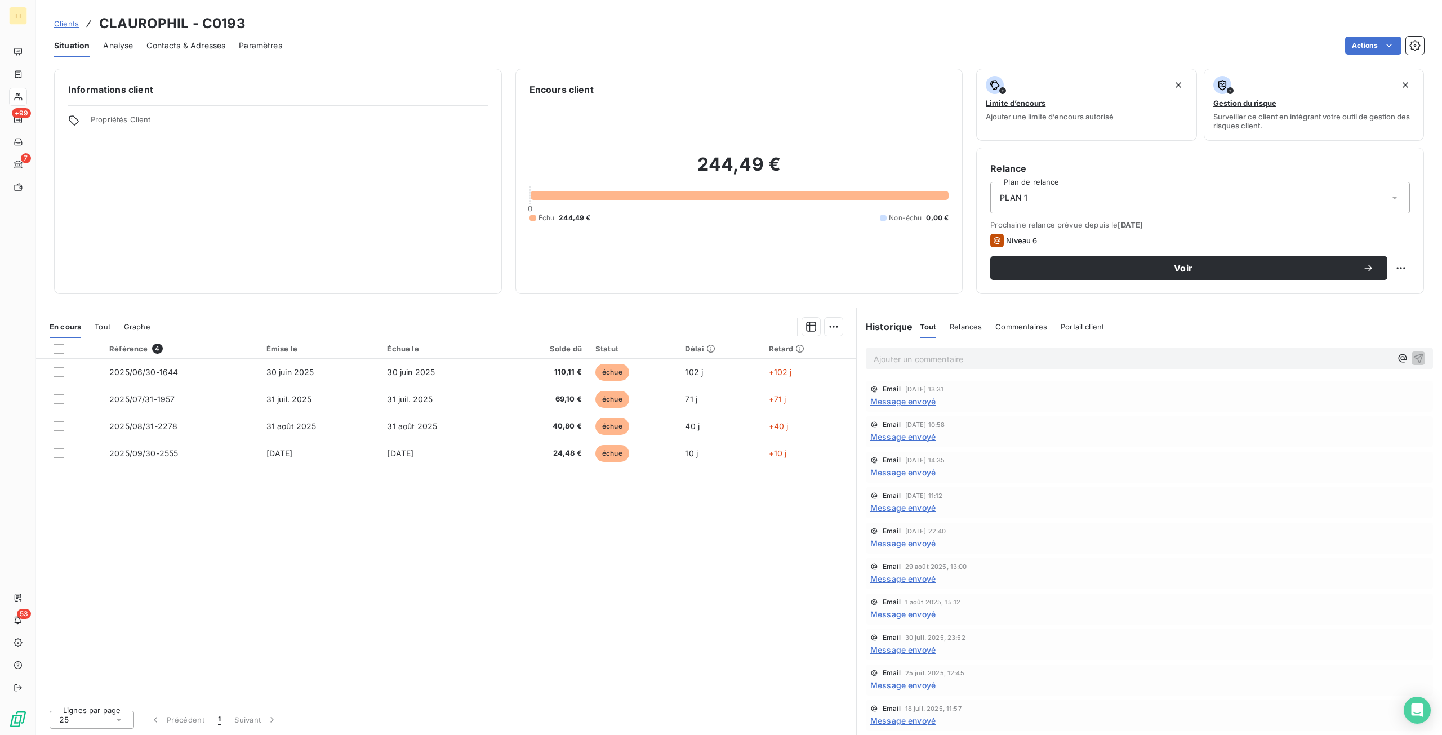
click at [922, 402] on span "Message envoyé" at bounding box center [902, 401] width 65 height 12
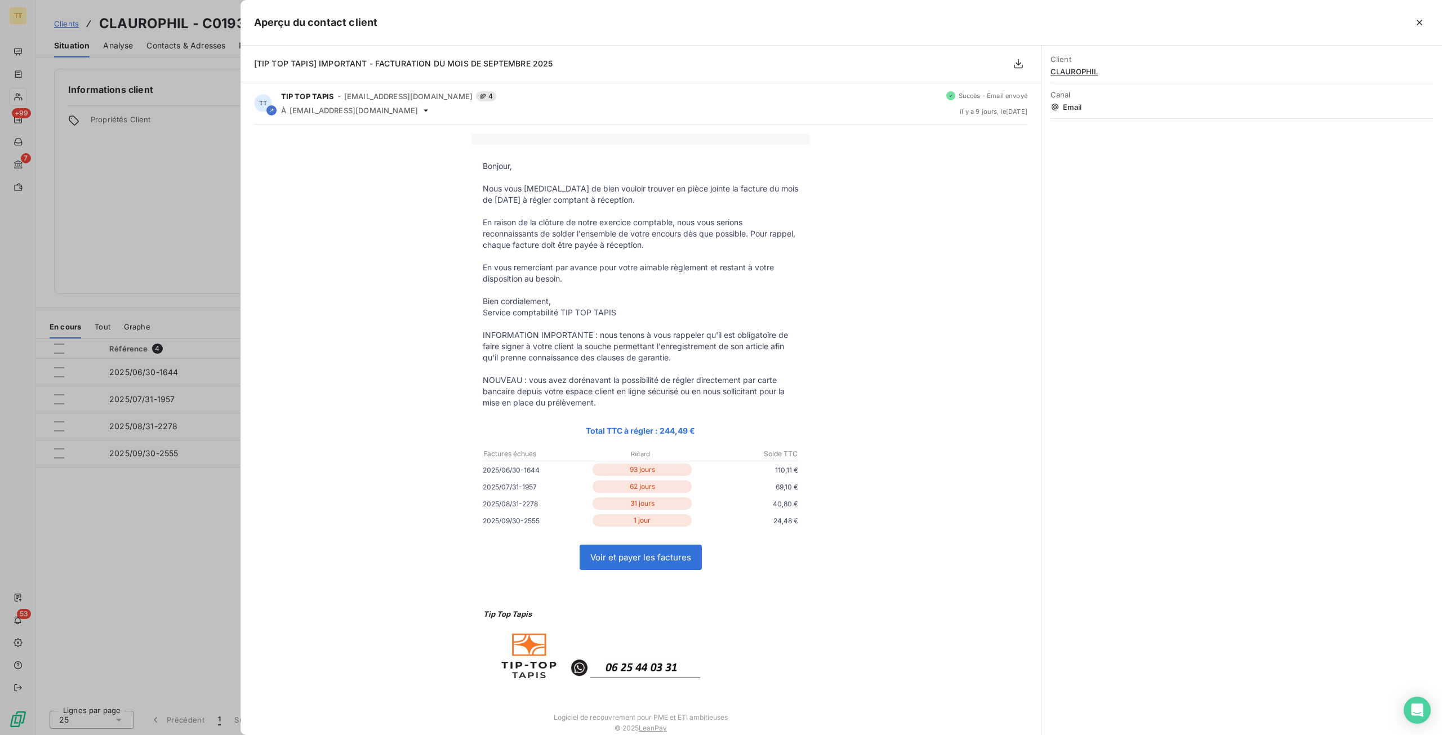
click at [185, 439] on div at bounding box center [721, 367] width 1442 height 735
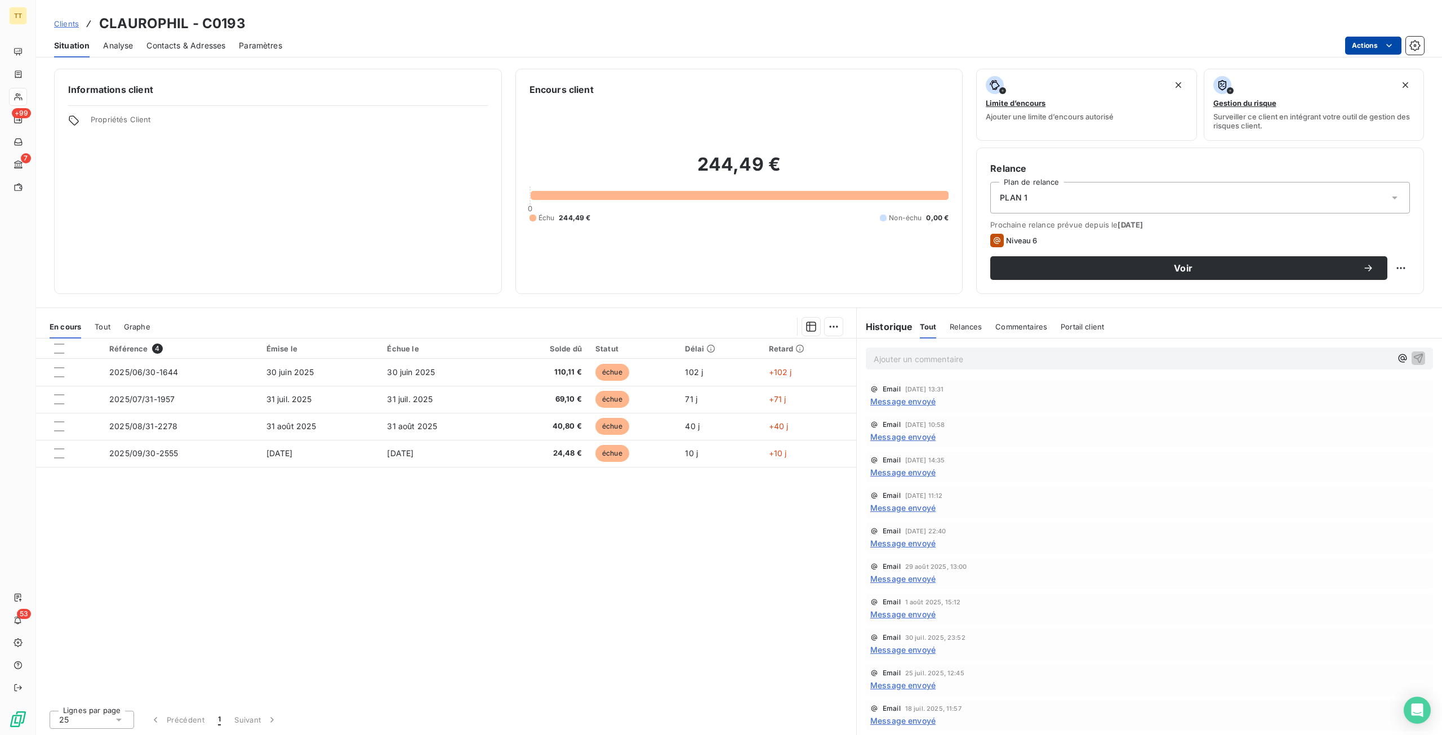
click at [1359, 44] on html "TT +99 7 53 Clients CLAUROPHIL - C0193 Situation Analyse Contacts & Adresses Pa…" at bounding box center [721, 367] width 1442 height 735
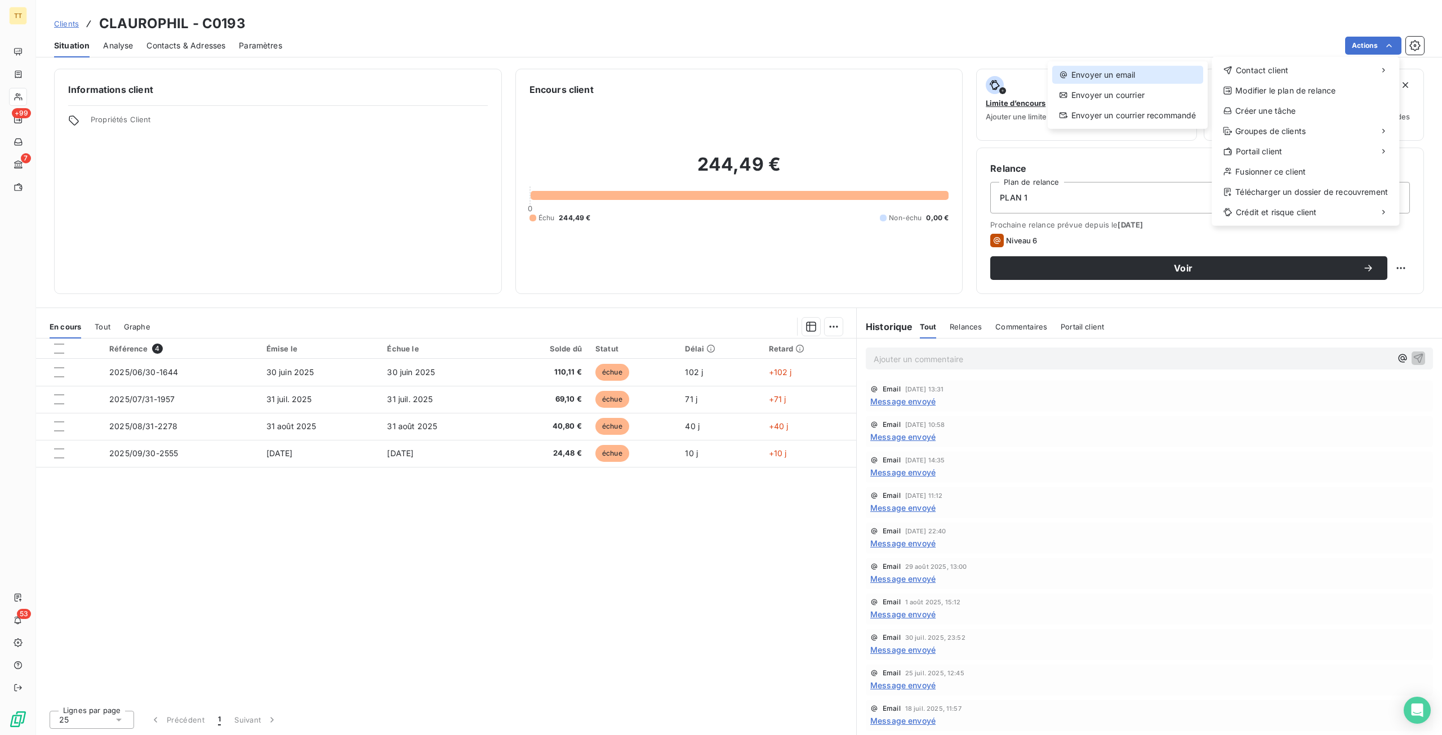
click at [1121, 69] on div "Envoyer un email" at bounding box center [1127, 75] width 151 height 18
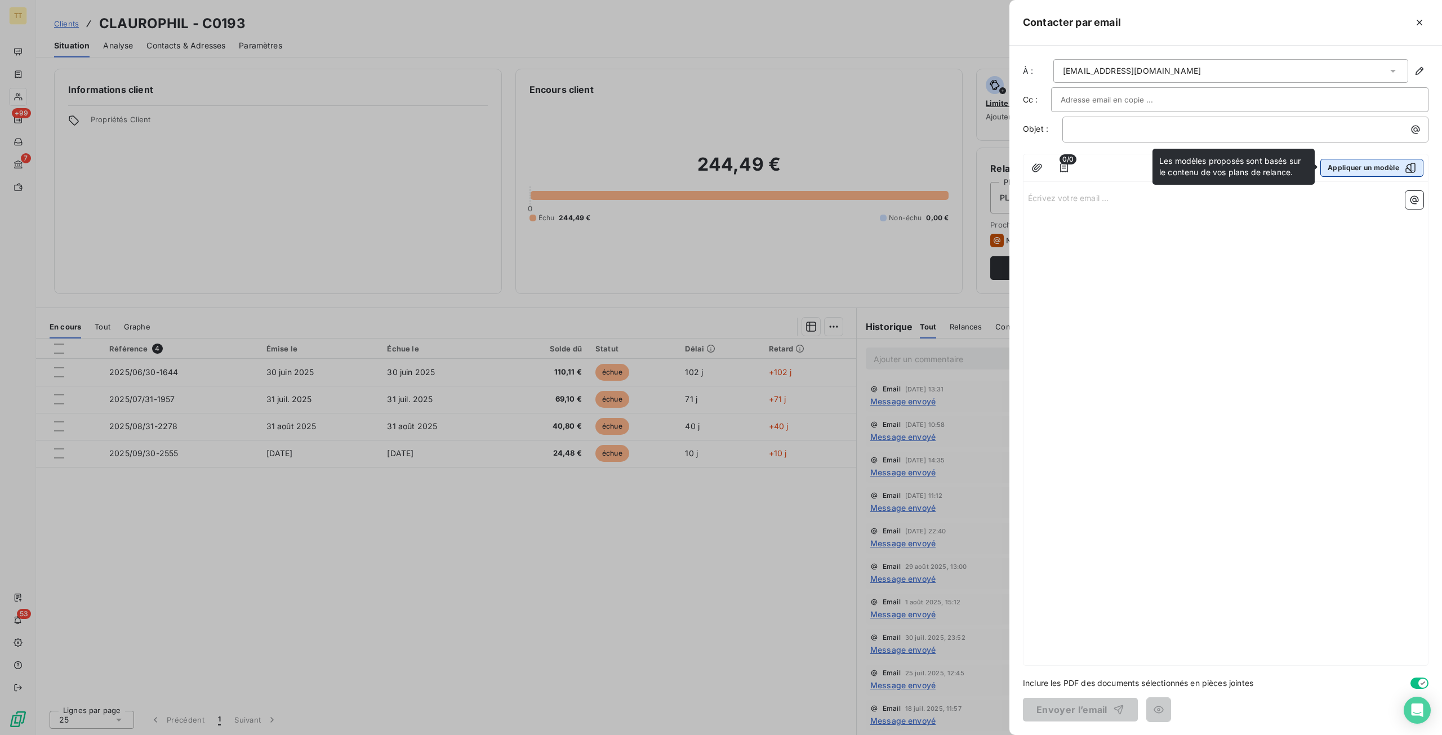
click at [1360, 164] on button "Appliquer un modèle" at bounding box center [1371, 168] width 103 height 18
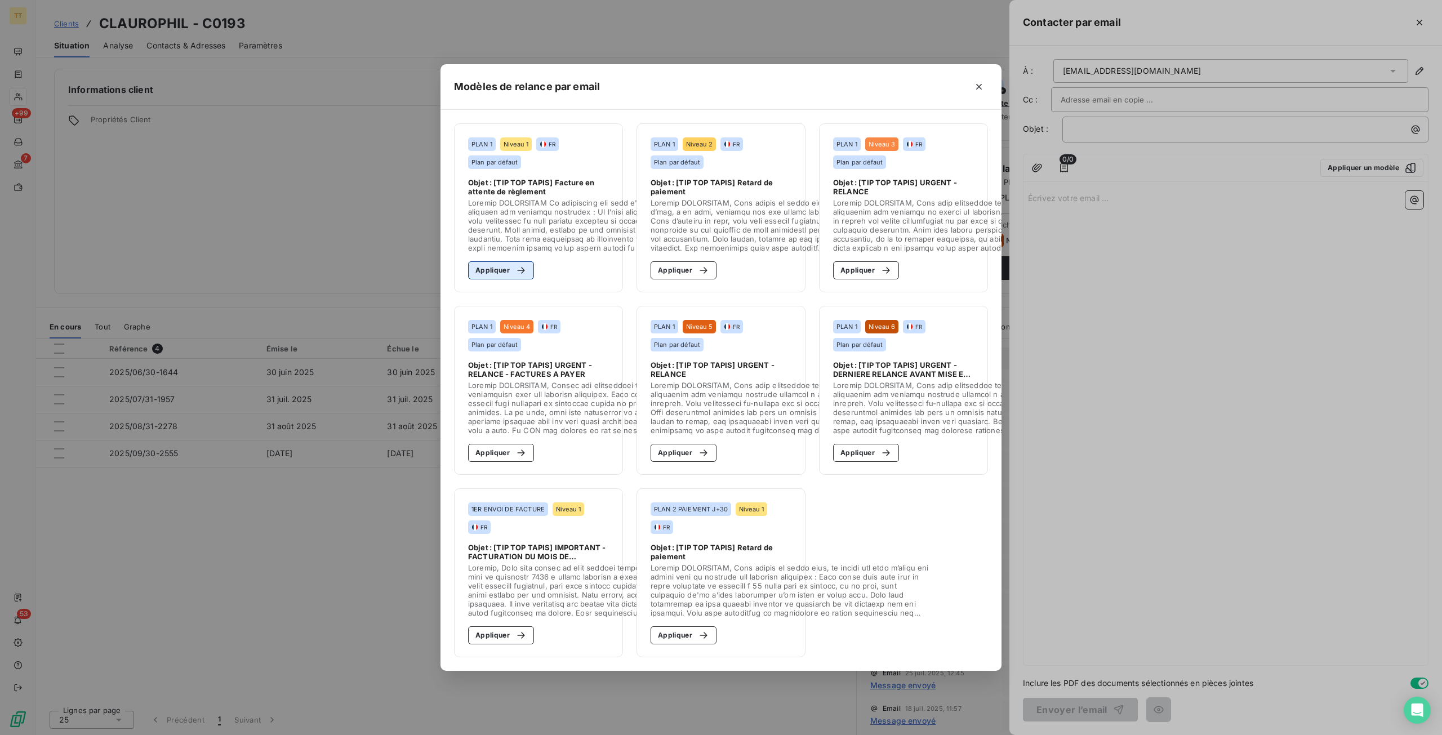
click at [506, 265] on button "Appliquer" at bounding box center [501, 270] width 66 height 18
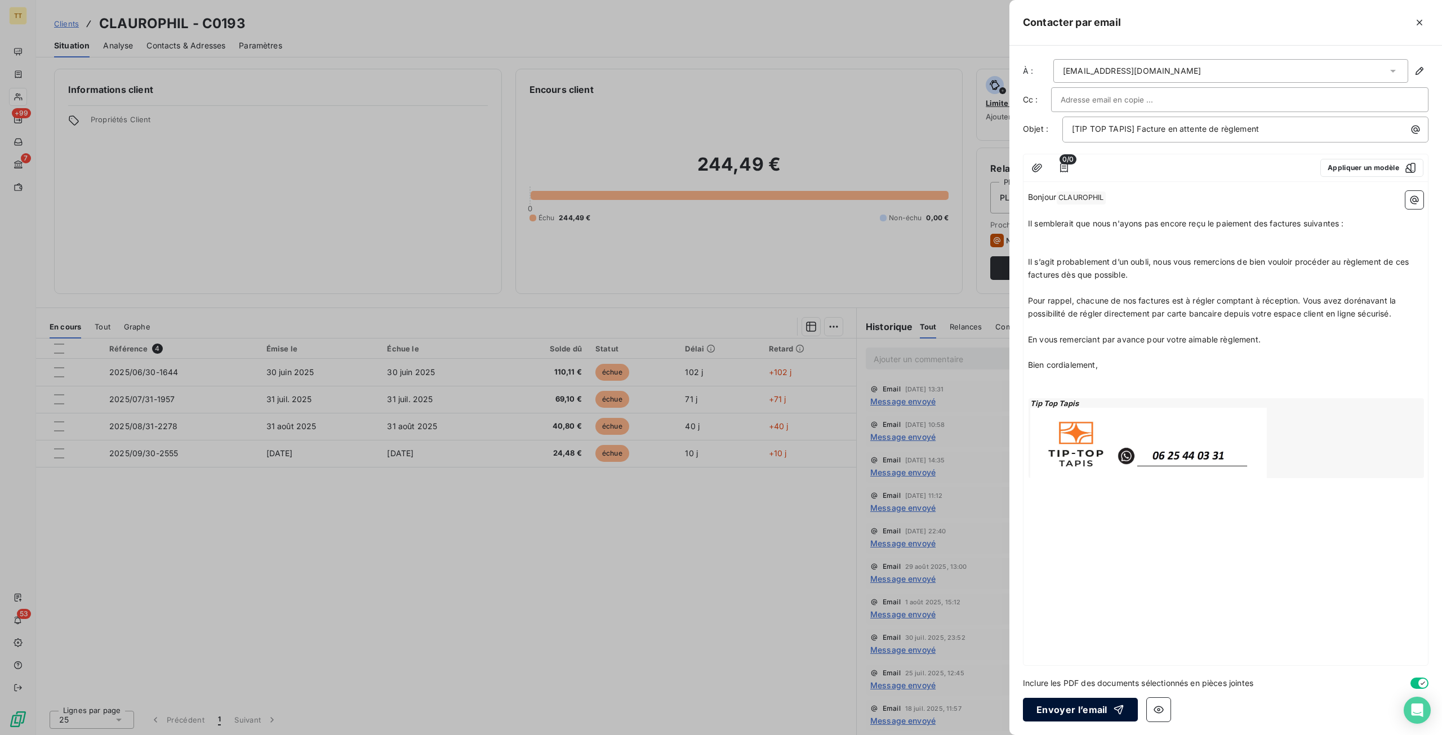
click at [1106, 716] on button "Envoyer l’email" at bounding box center [1080, 710] width 115 height 24
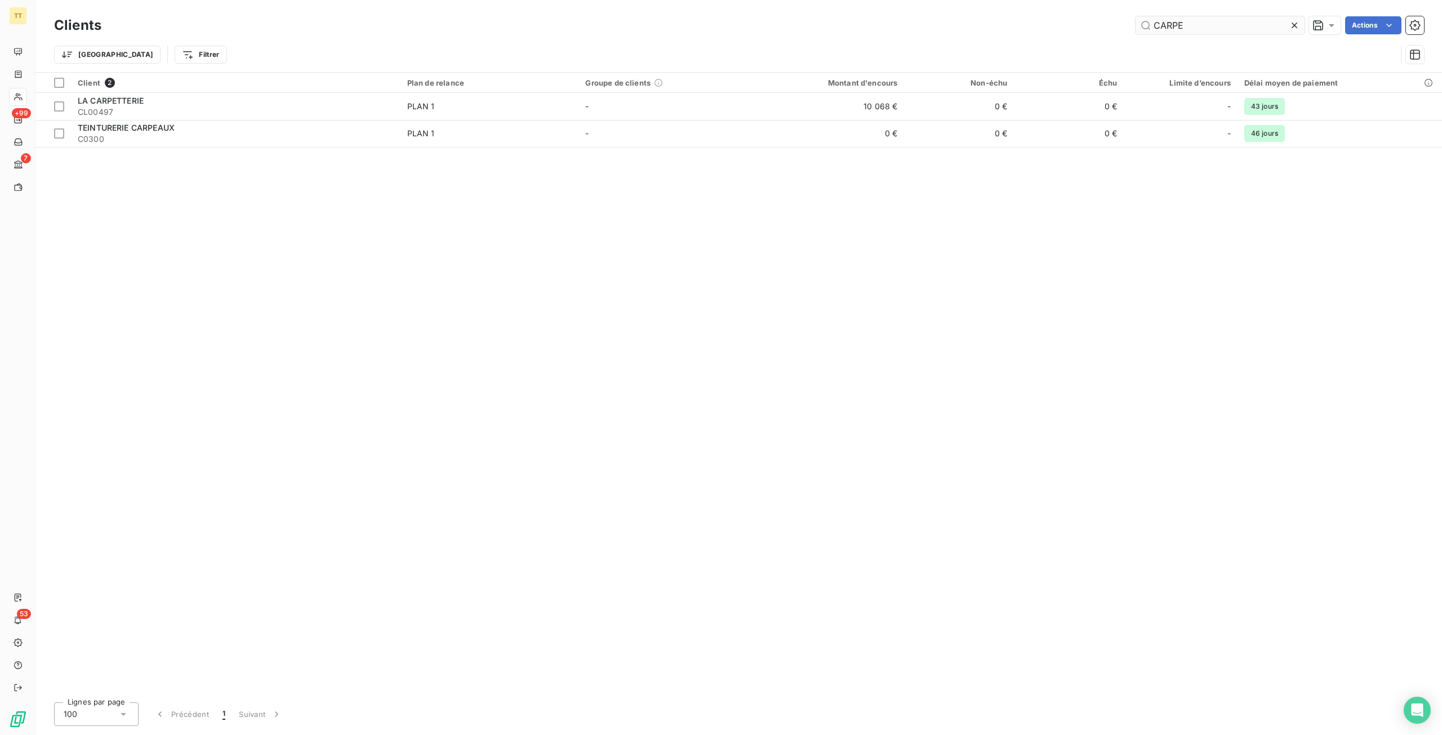
click at [1215, 28] on input "CARPE" at bounding box center [1220, 25] width 169 height 18
click at [1217, 28] on input "CARPE" at bounding box center [1220, 25] width 169 height 18
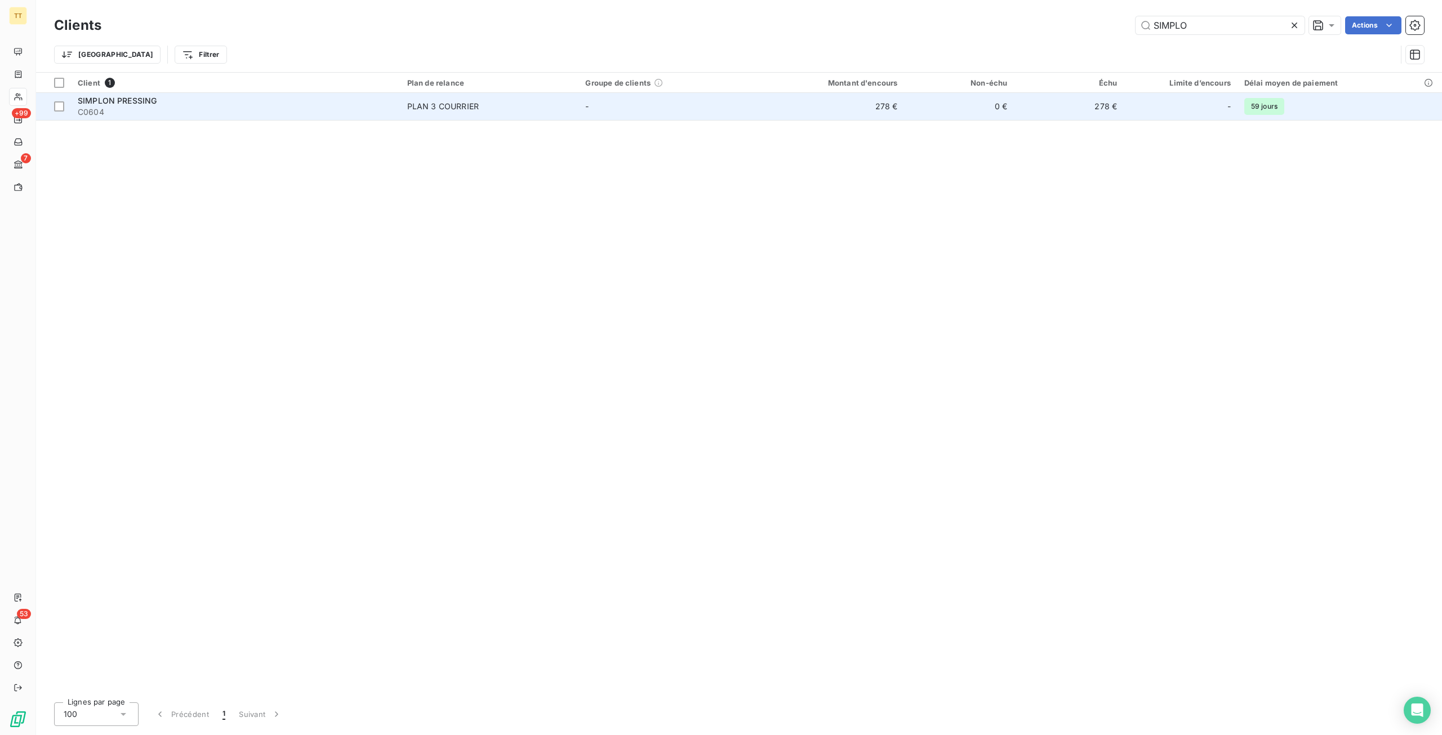
type input "SIMPLO"
click at [578, 117] on td "PLAN 3 COURRIER" at bounding box center [489, 106] width 179 height 27
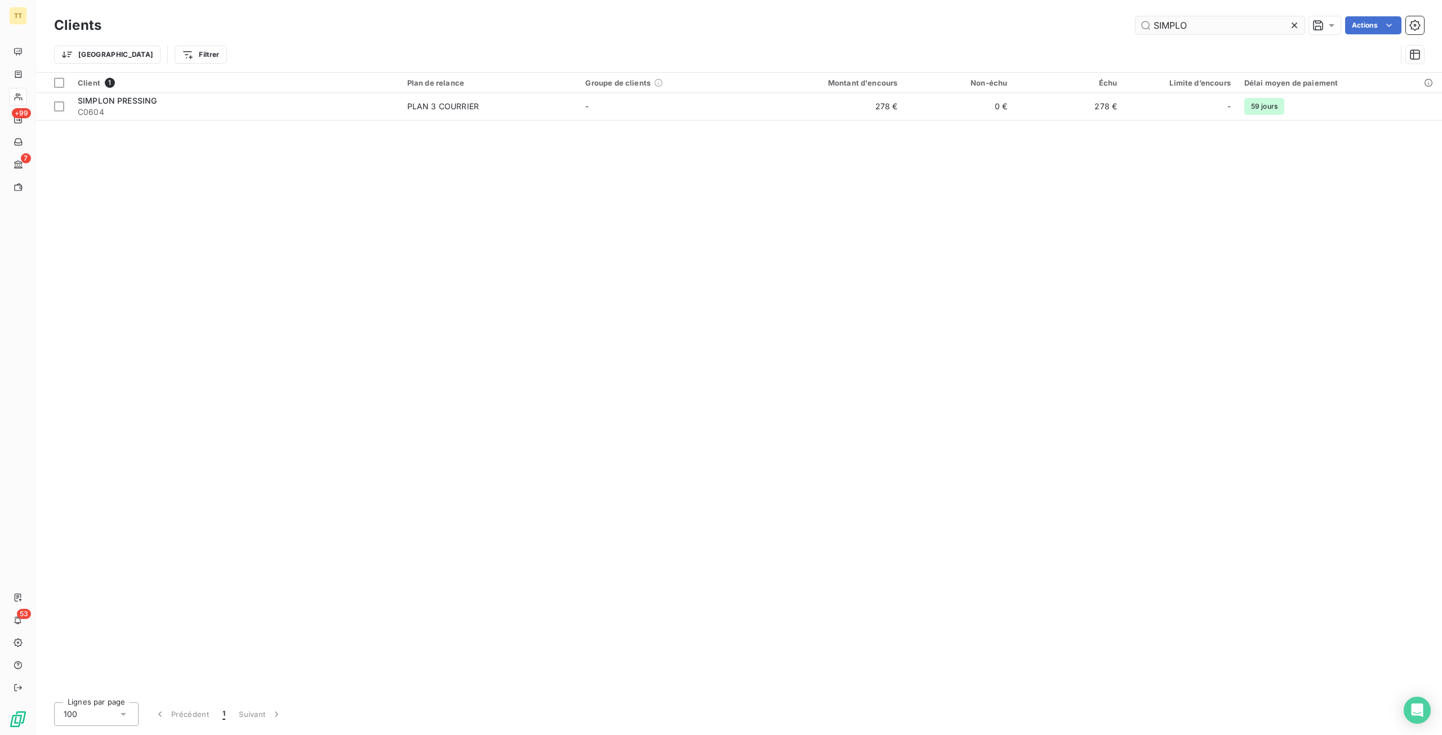
click at [1206, 25] on input "SIMPLO" at bounding box center [1220, 25] width 169 height 18
click at [1207, 25] on input "SIMPLO" at bounding box center [1220, 25] width 169 height 18
type input "R"
click at [1197, 16] on input "AGREB" at bounding box center [1220, 25] width 169 height 18
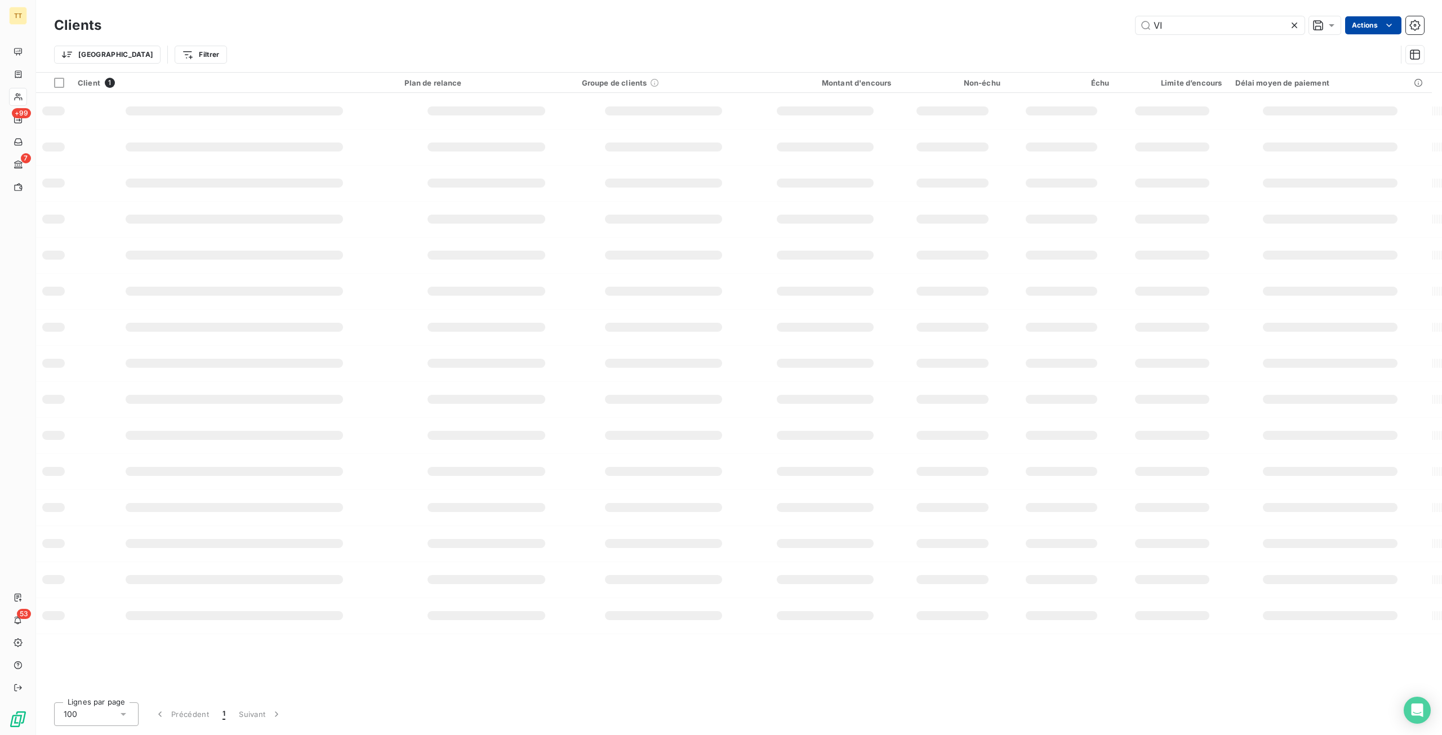
type input "V"
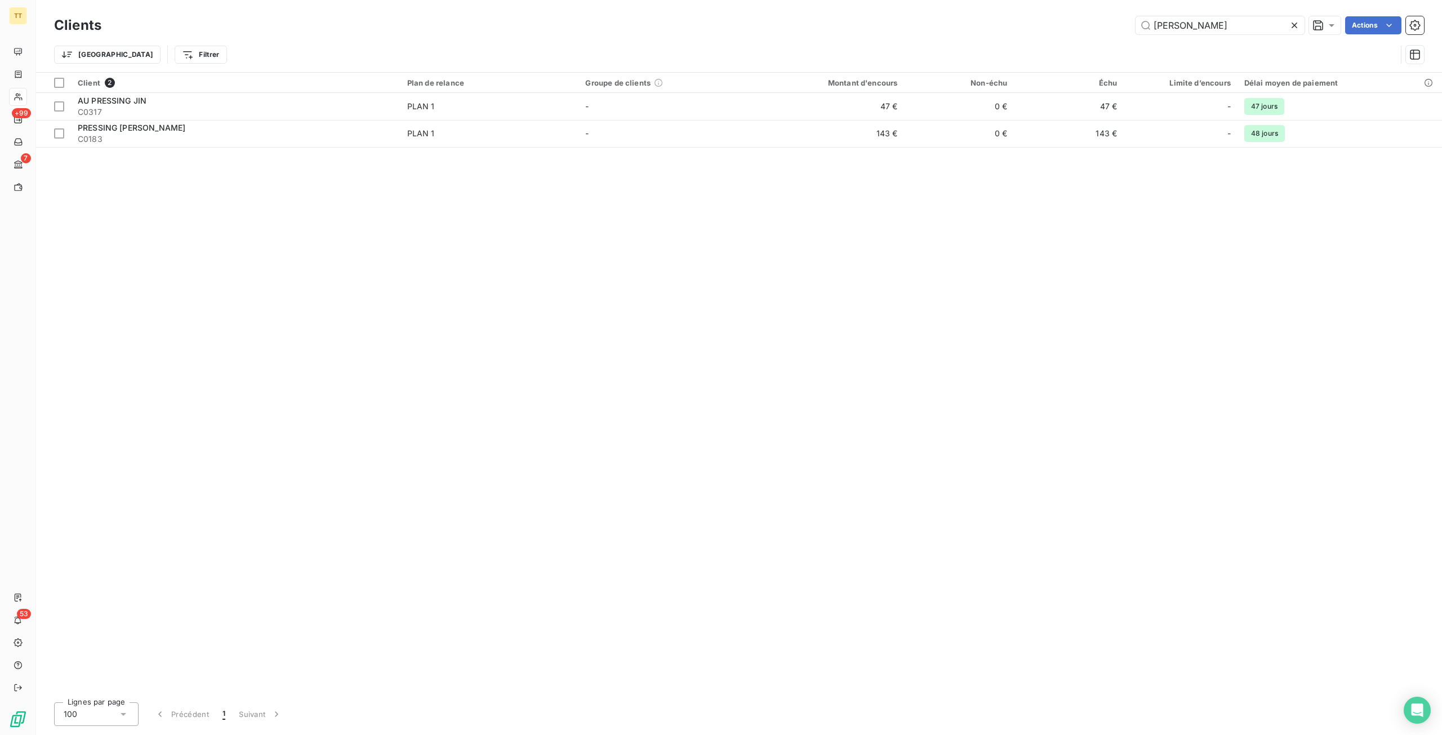
click at [1119, 33] on div "JIN Actions" at bounding box center [769, 25] width 1309 height 18
click at [1199, 22] on input "[PERSON_NAME]" at bounding box center [1220, 25] width 169 height 18
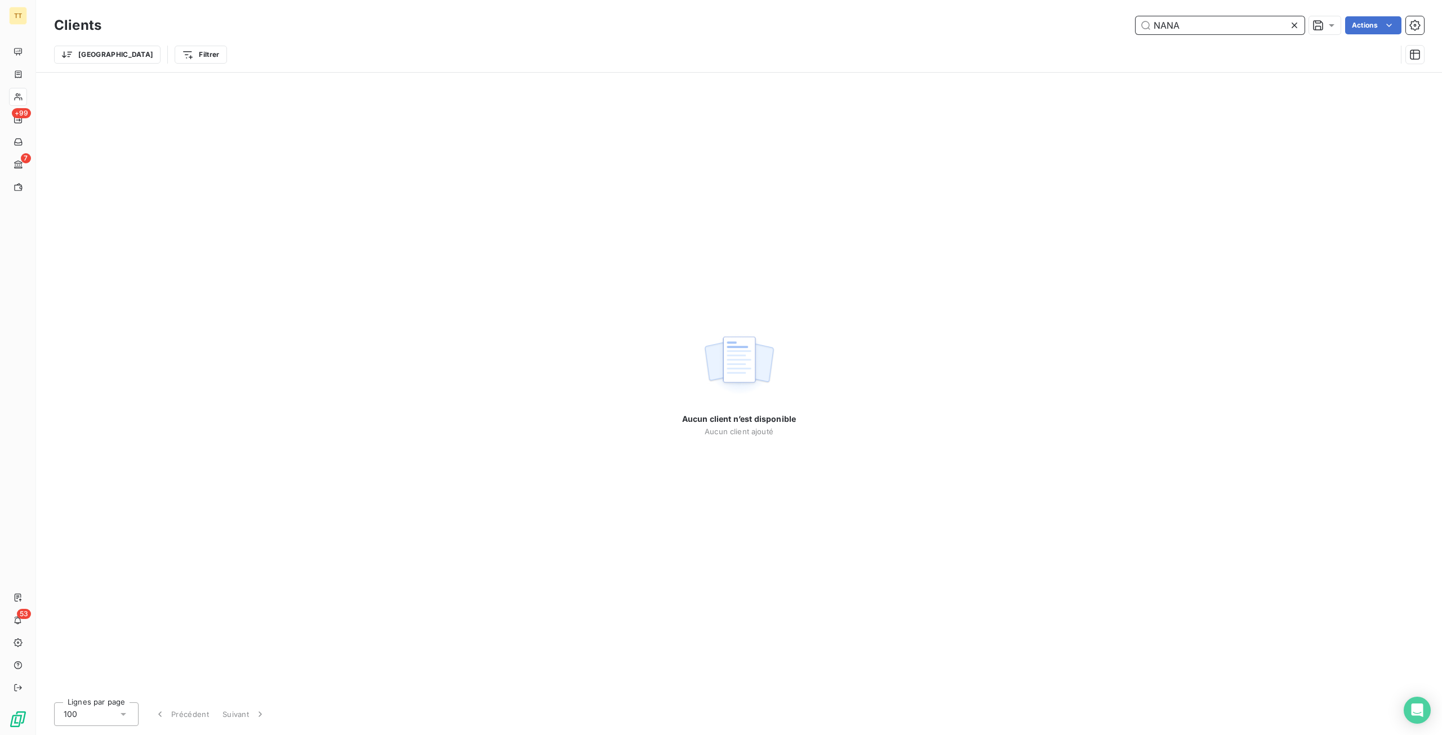
click at [1204, 20] on input "NANA" at bounding box center [1220, 25] width 169 height 18
click at [1205, 20] on input "NANA" at bounding box center [1220, 25] width 169 height 18
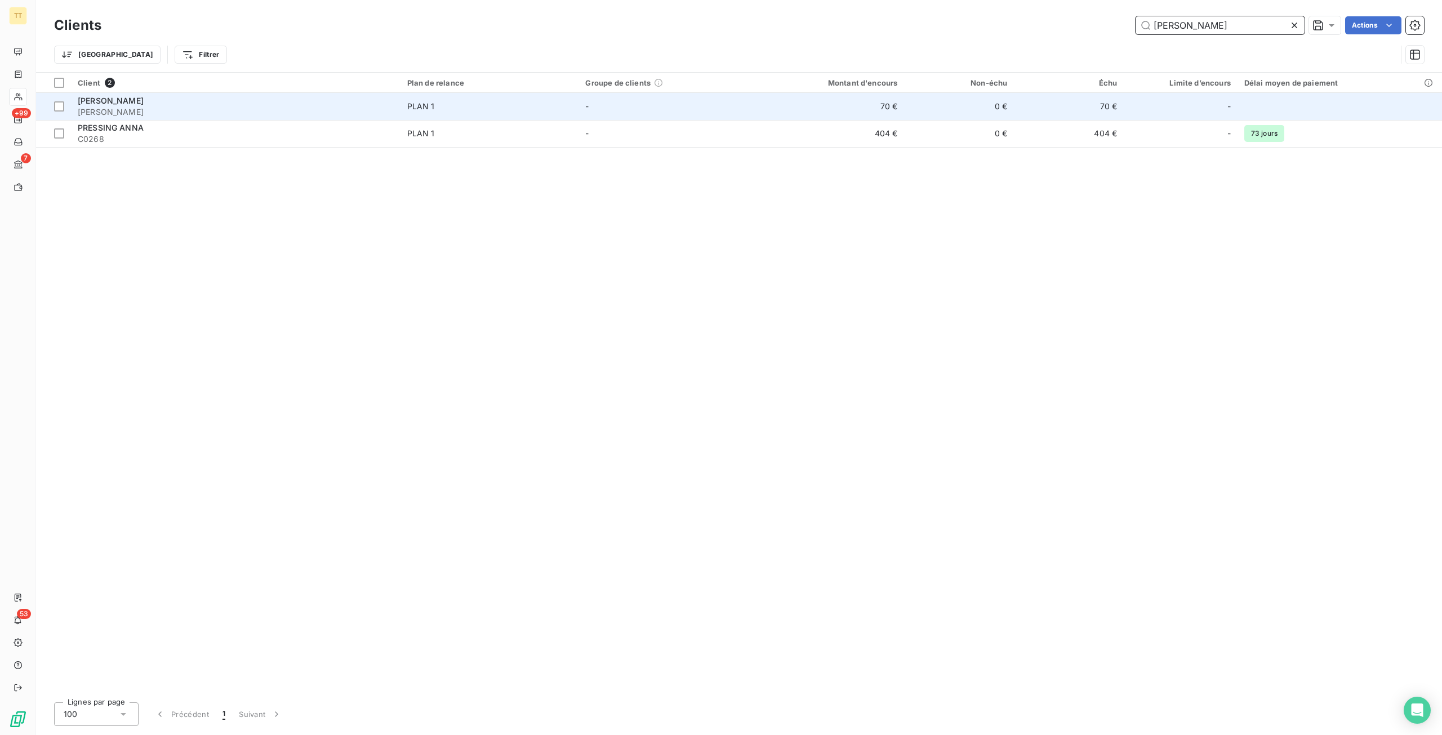
type input "[PERSON_NAME]"
click at [803, 113] on td "70 €" at bounding box center [830, 106] width 147 height 27
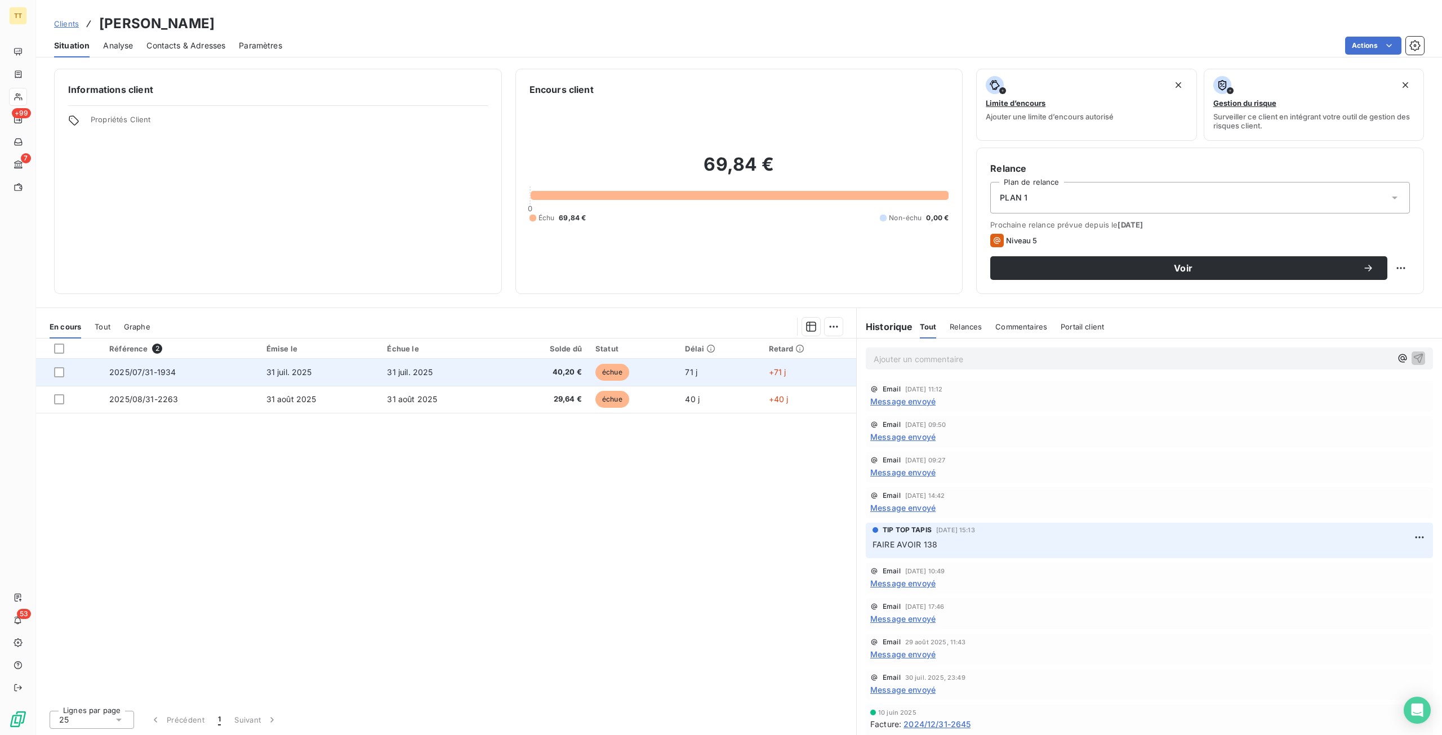
click at [639, 369] on td "échue" at bounding box center [634, 372] width 90 height 27
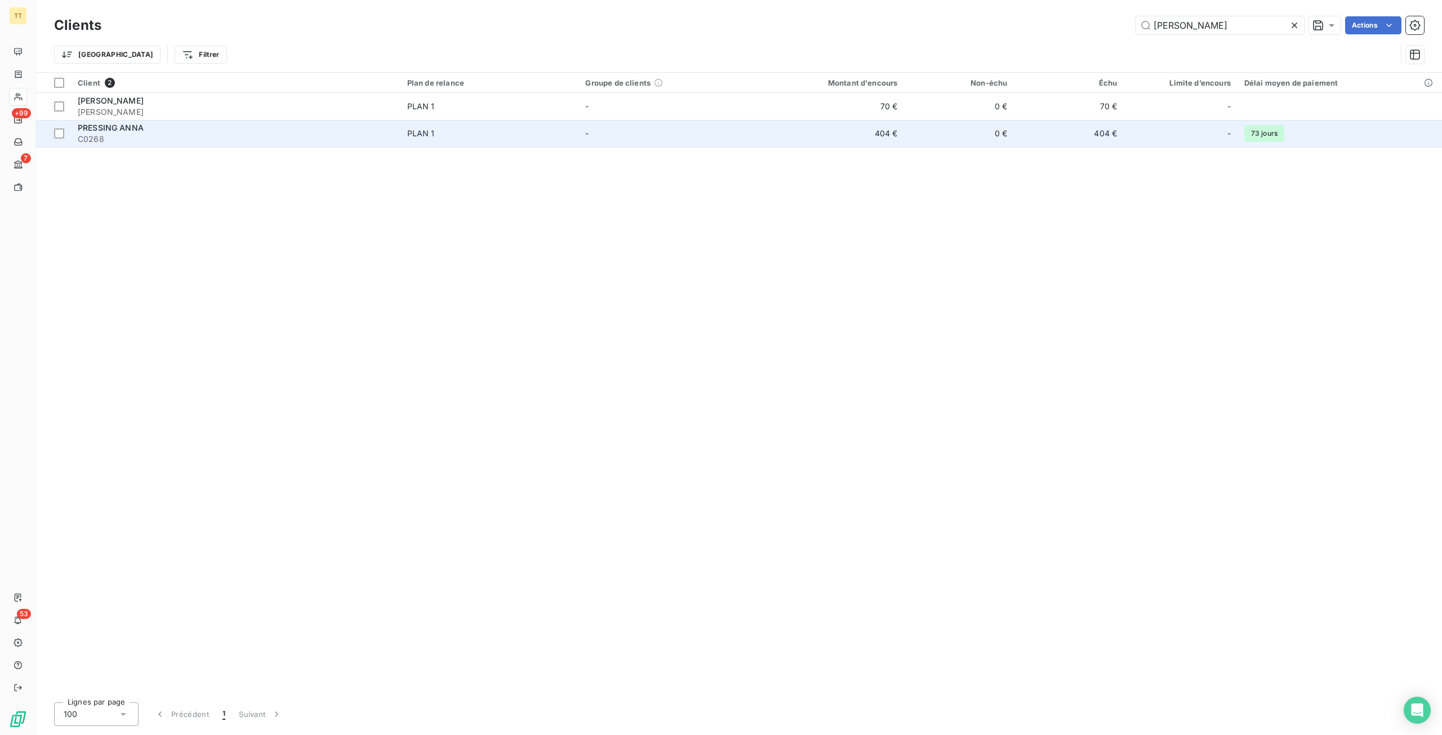
click at [363, 136] on span "C0268" at bounding box center [236, 138] width 316 height 11
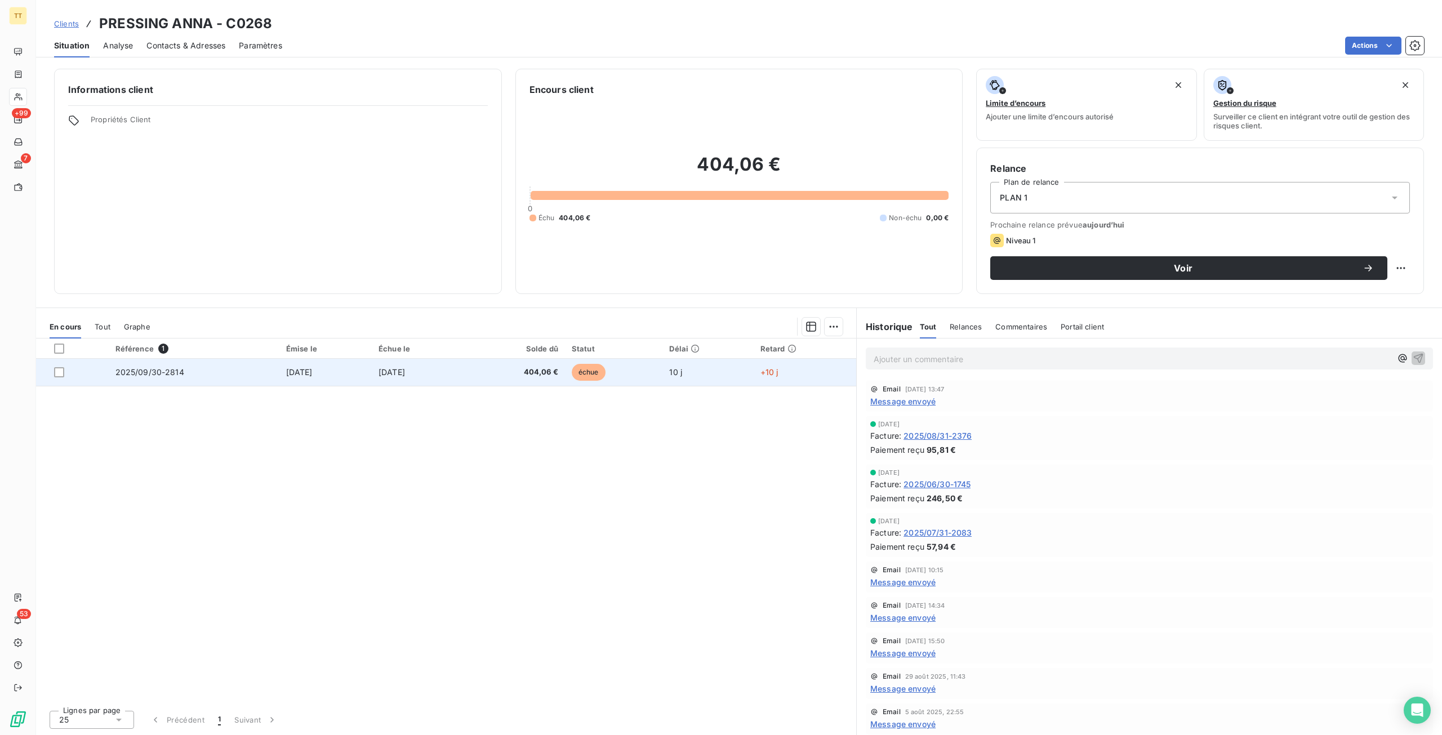
click at [409, 379] on td "[DATE]" at bounding box center [418, 372] width 93 height 27
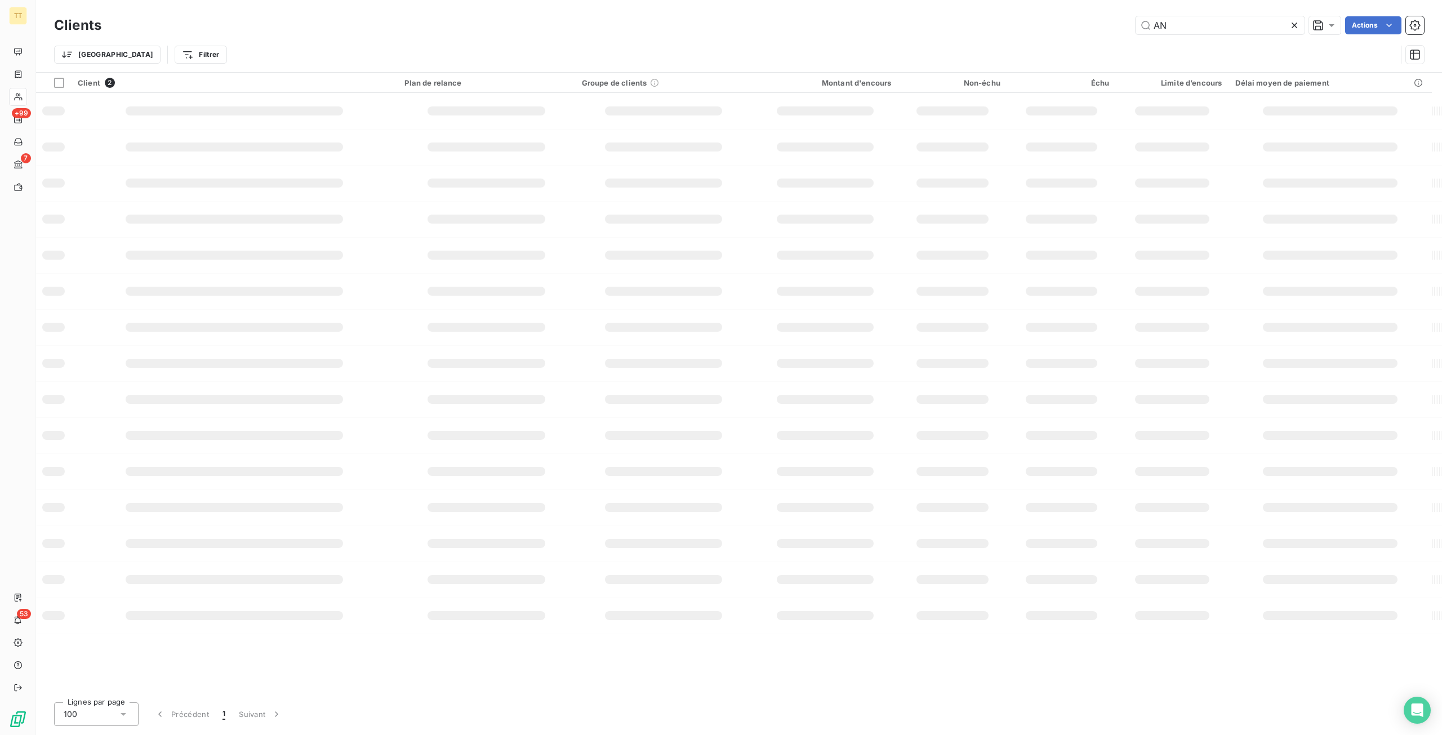
type input "A"
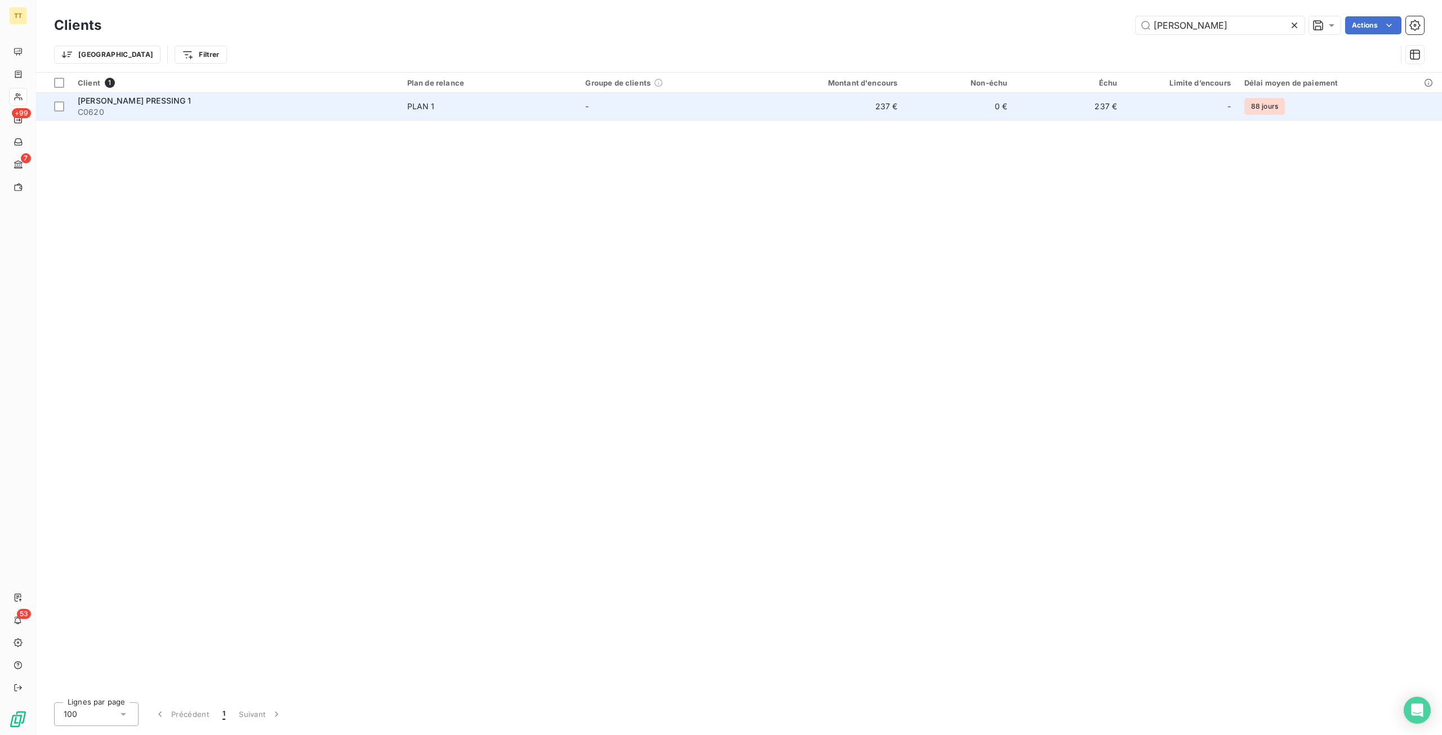
type input "[PERSON_NAME]"
click at [1053, 103] on td "237 €" at bounding box center [1069, 106] width 110 height 27
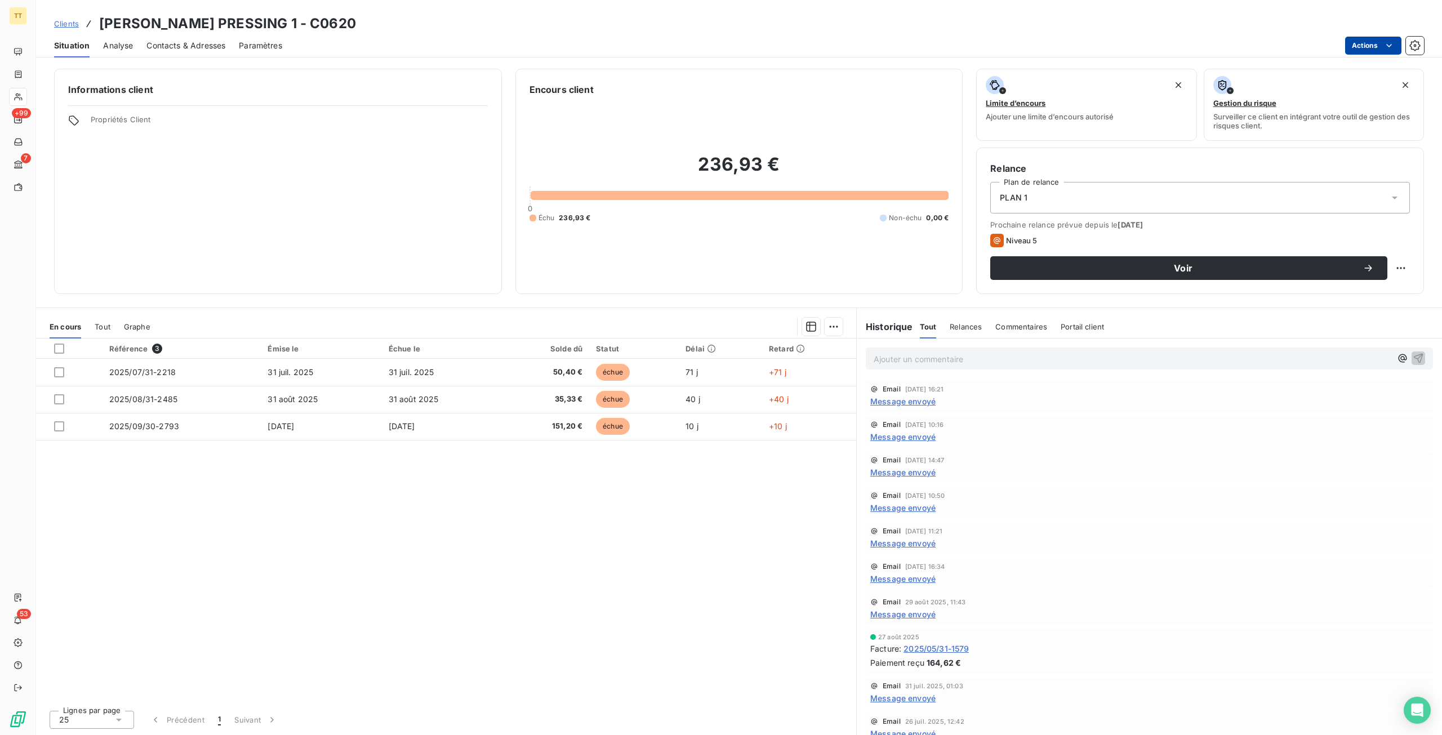
click at [1374, 46] on html "TT +99 7 53 Clients TONIA PRESSING 1 - C0620 Situation Analyse Contacts & Adres…" at bounding box center [721, 367] width 1442 height 735
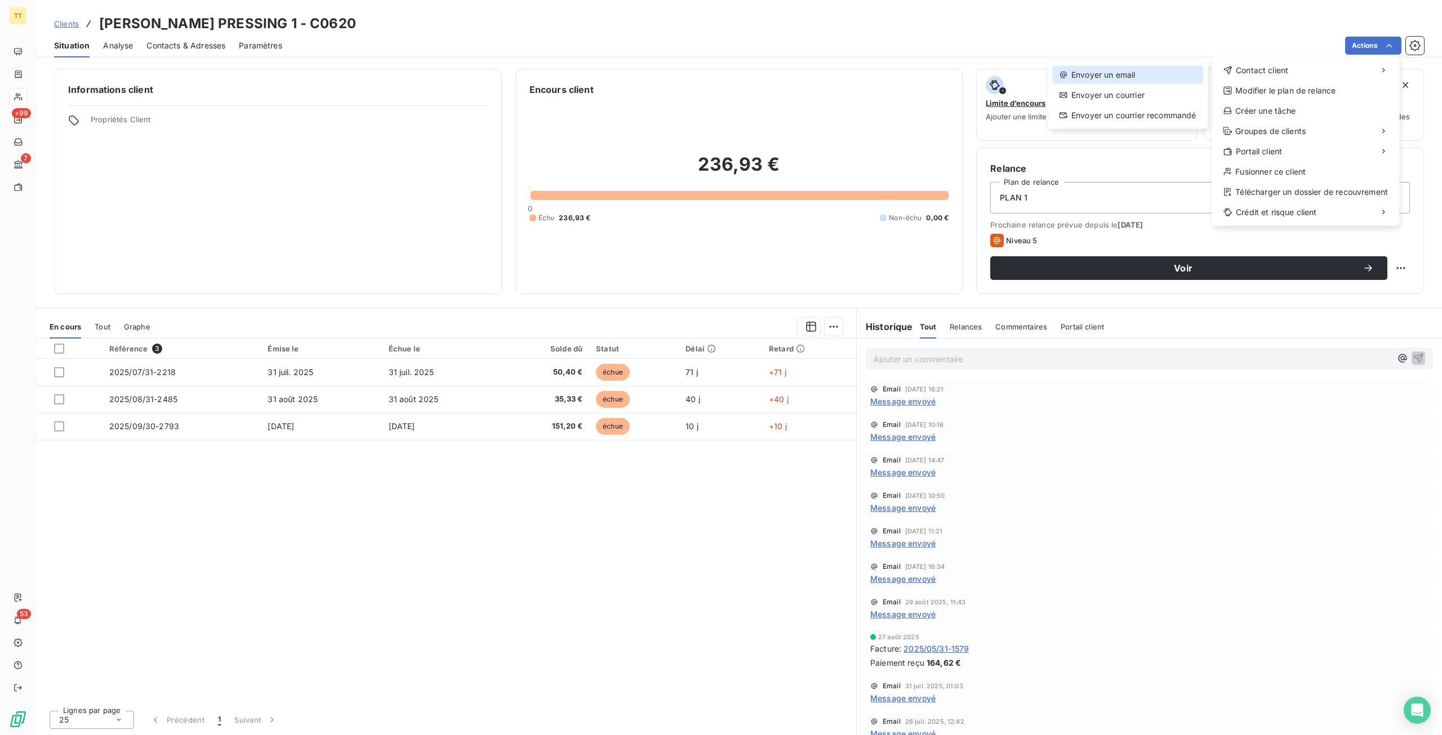
click at [1142, 70] on div "Envoyer un email" at bounding box center [1127, 75] width 151 height 18
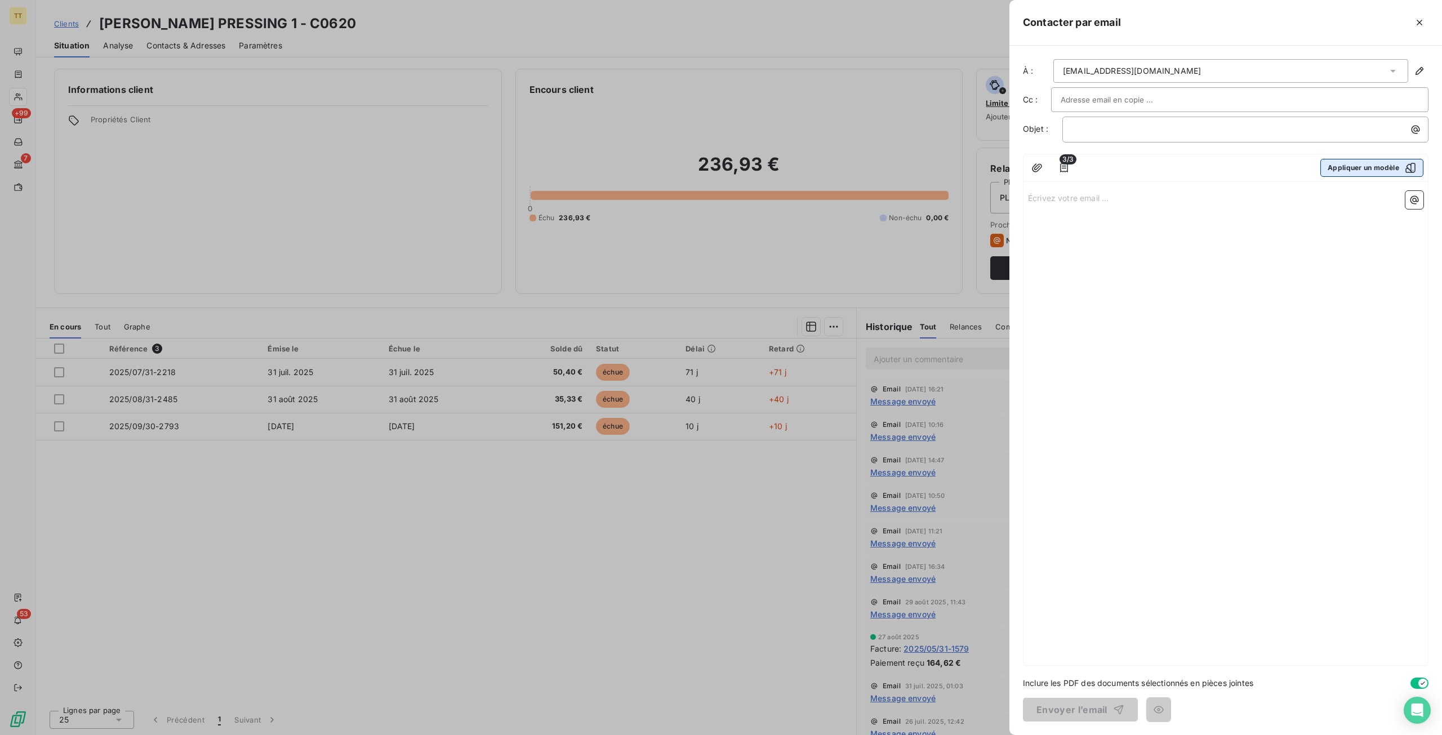
click at [1390, 167] on button "Appliquer un modèle" at bounding box center [1371, 168] width 103 height 18
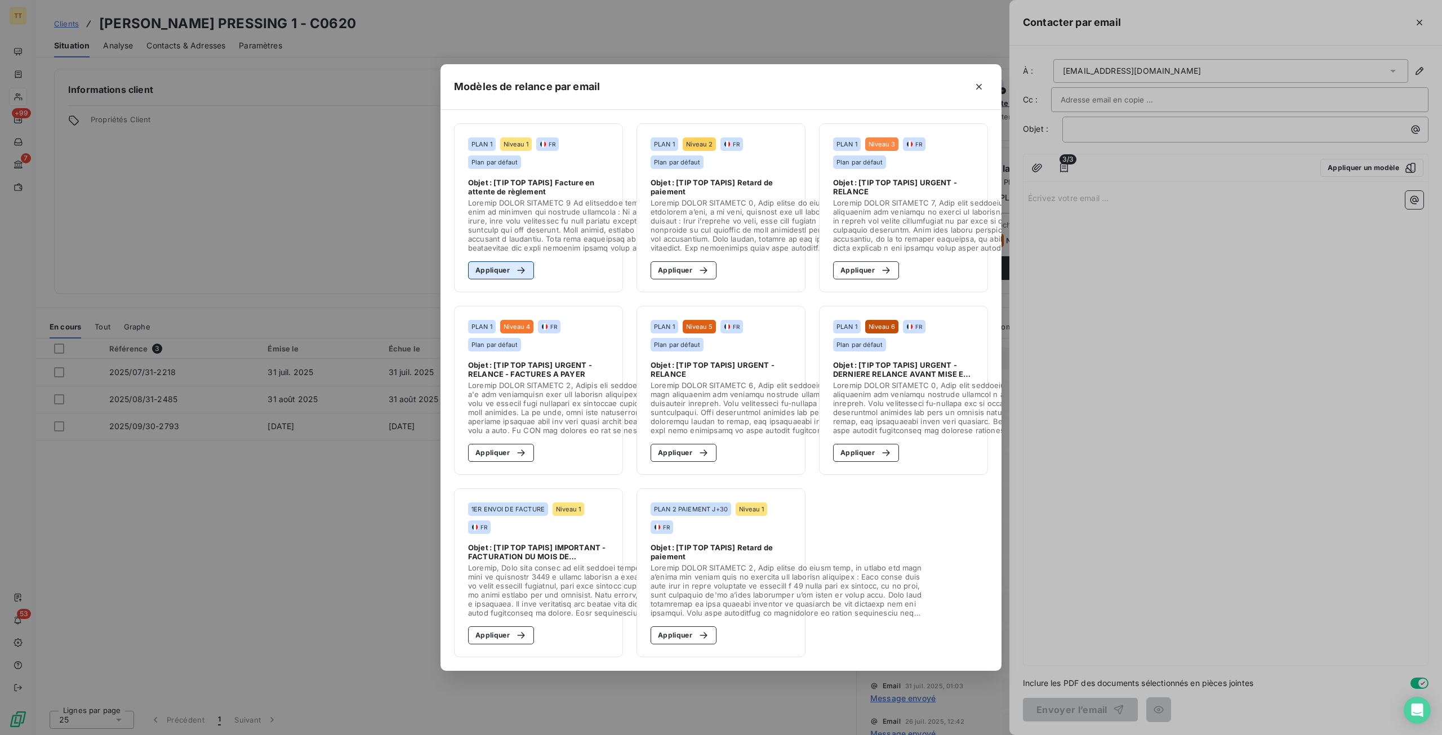
click at [519, 265] on icon "button" at bounding box center [520, 270] width 11 height 11
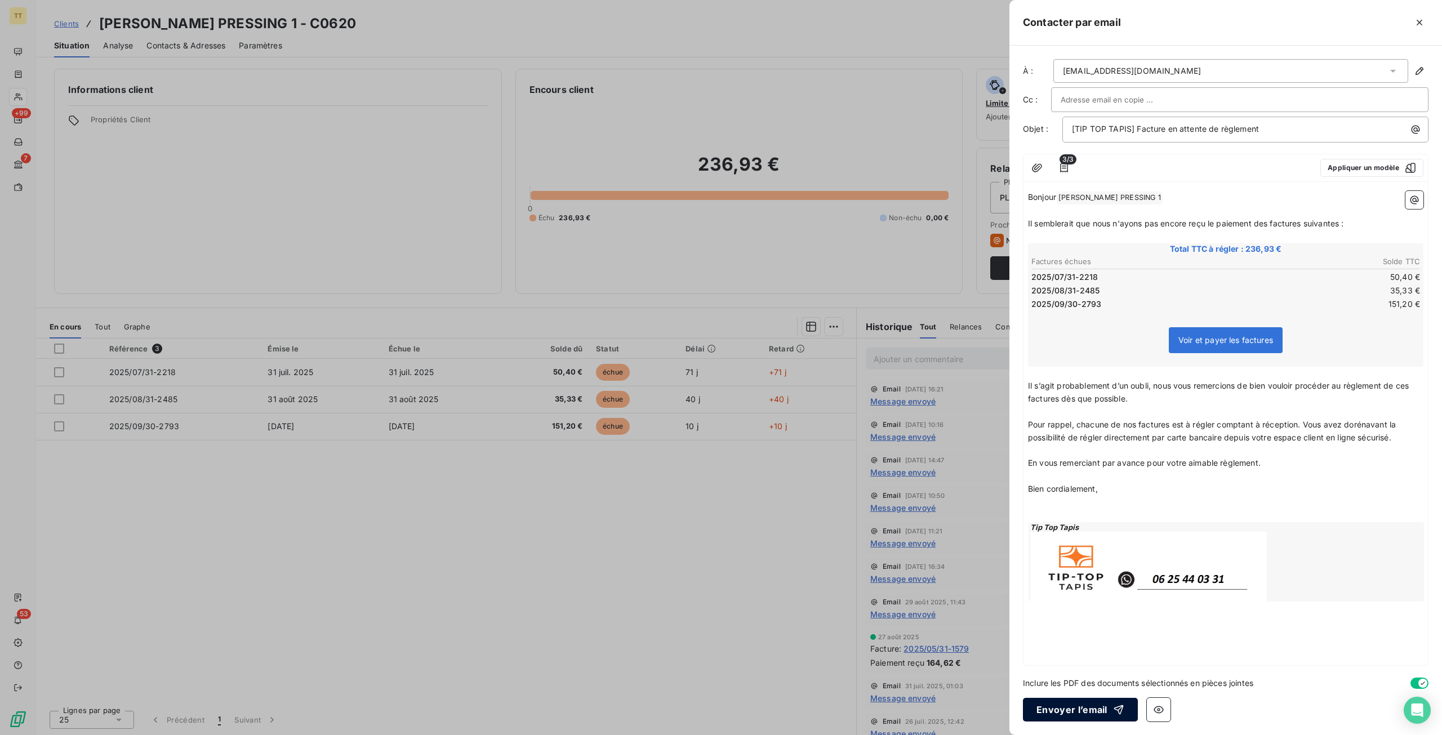
click at [1074, 704] on button "Envoyer l’email" at bounding box center [1080, 710] width 115 height 24
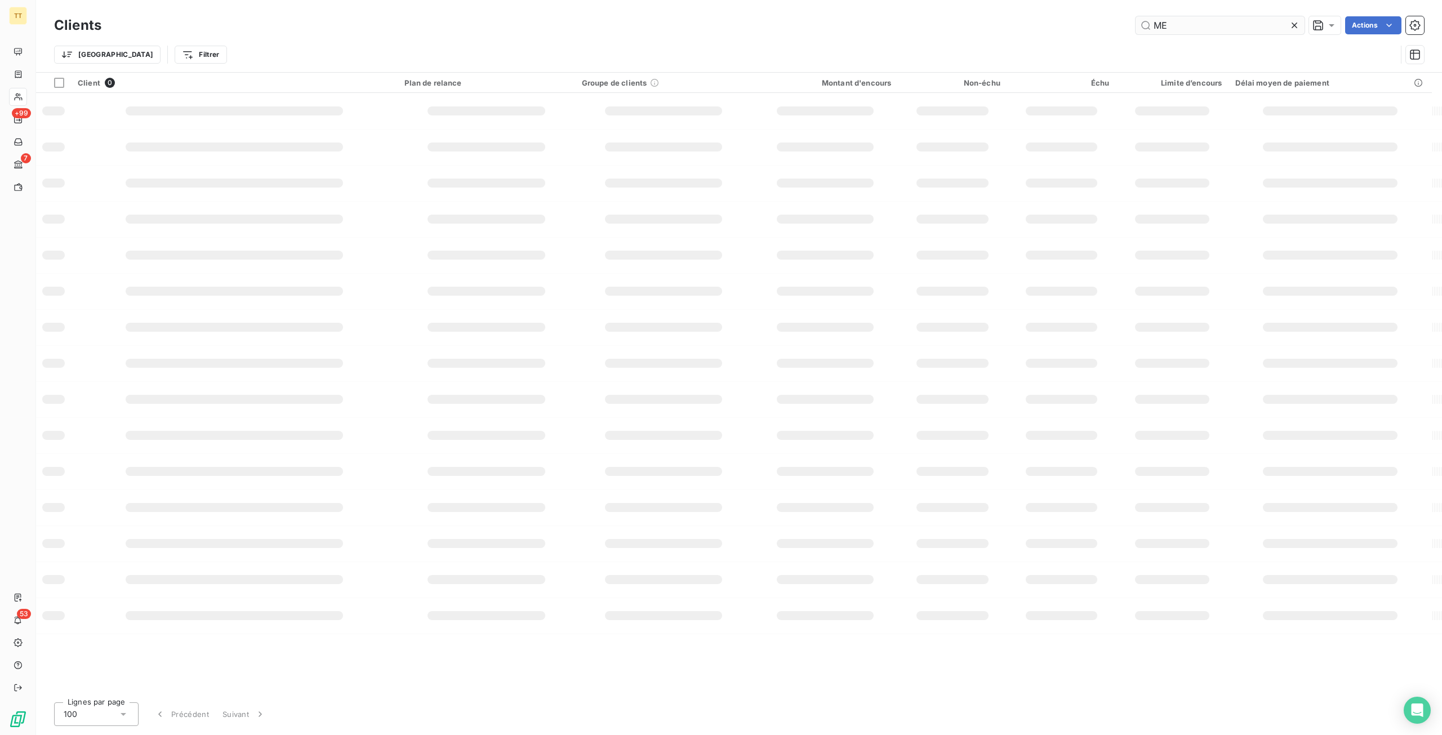
type input "M"
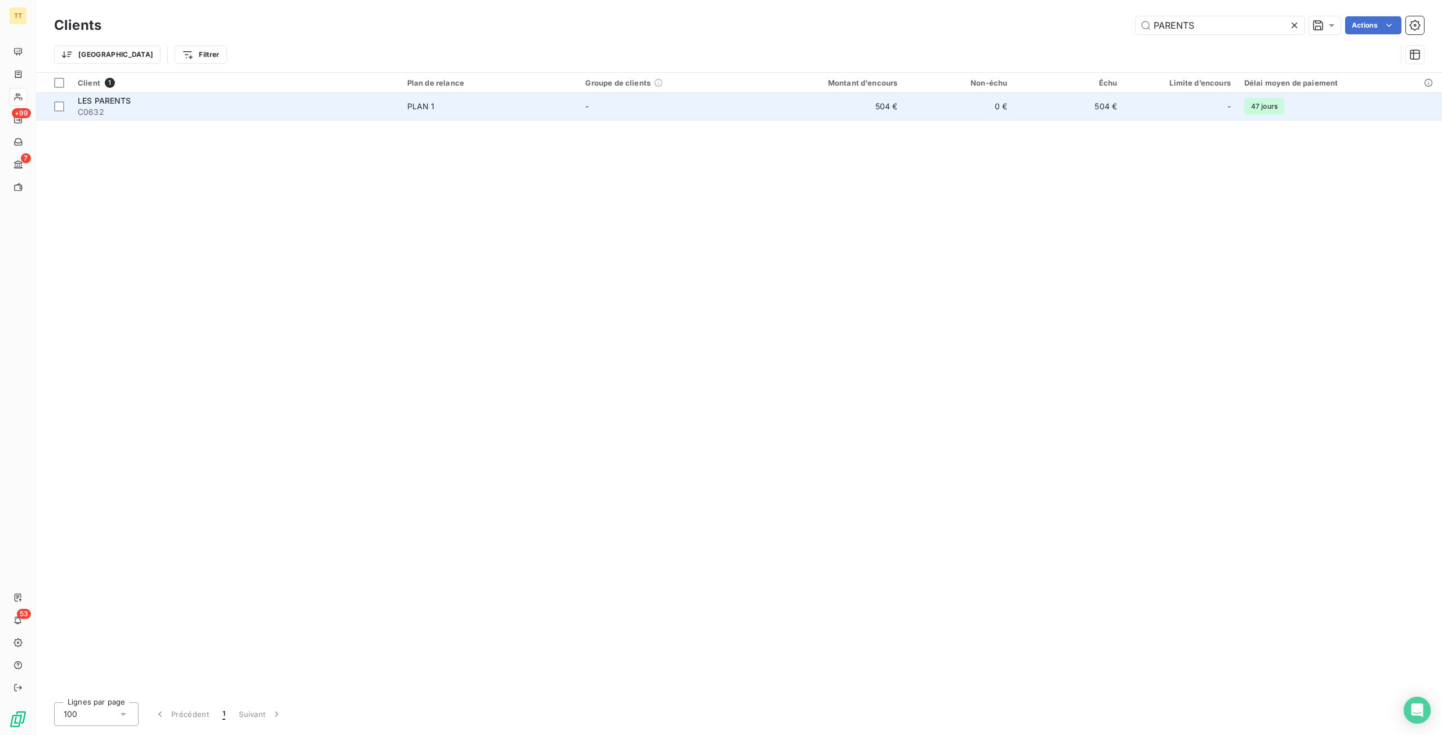
type input "PARENTS"
click at [1108, 94] on td "504 €" at bounding box center [1069, 106] width 110 height 27
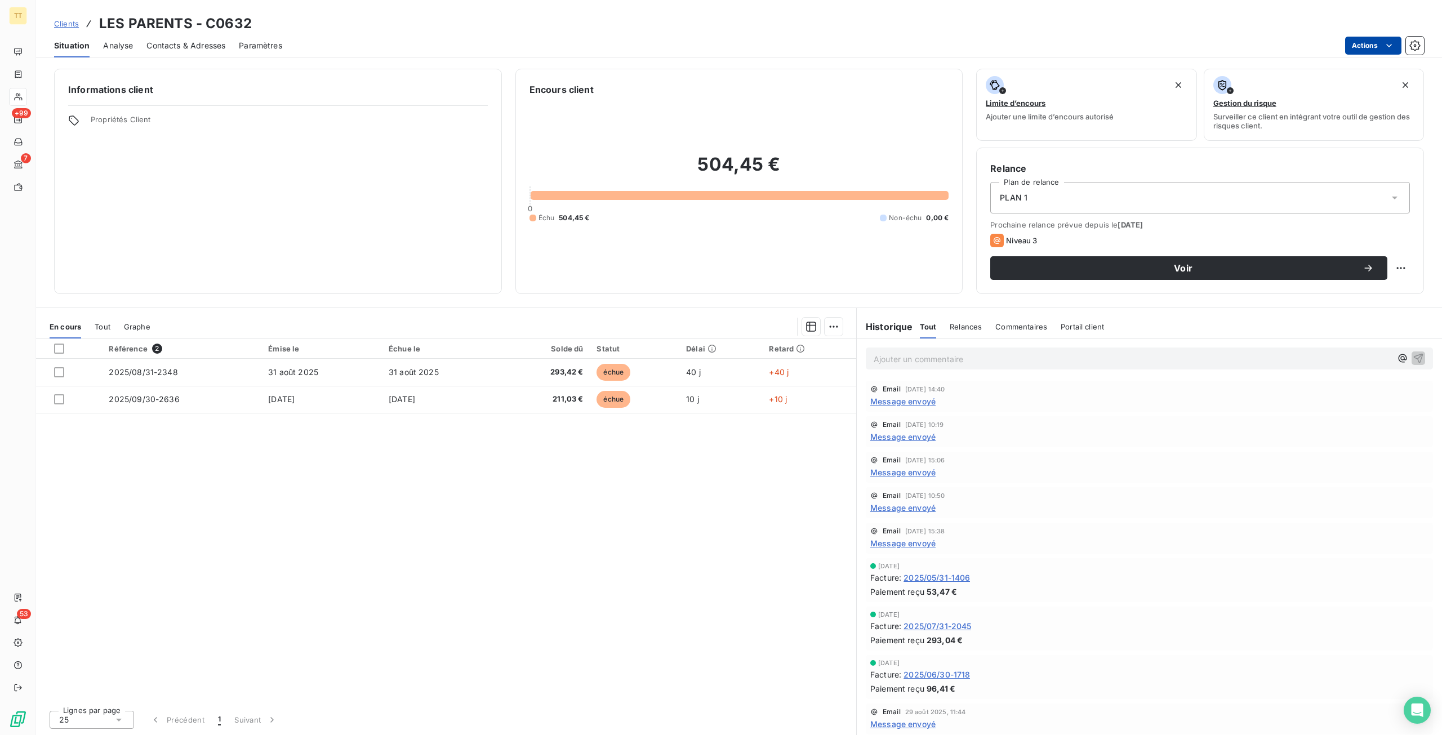
click at [1372, 43] on html "TT +99 7 53 Clients LES PARENTS - C0632 Situation Analyse Contacts & Adresses P…" at bounding box center [721, 367] width 1442 height 735
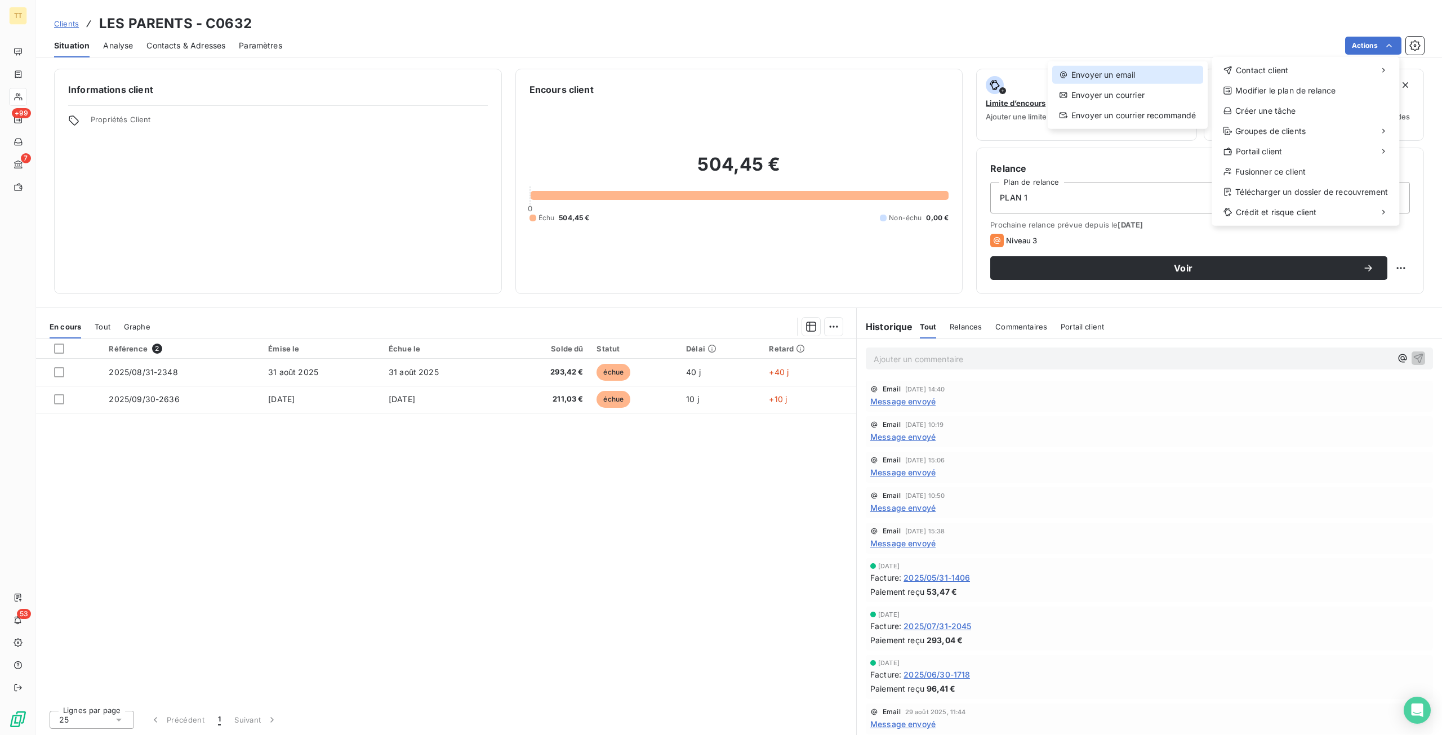
click at [1195, 74] on div "Envoyer un email" at bounding box center [1127, 75] width 151 height 18
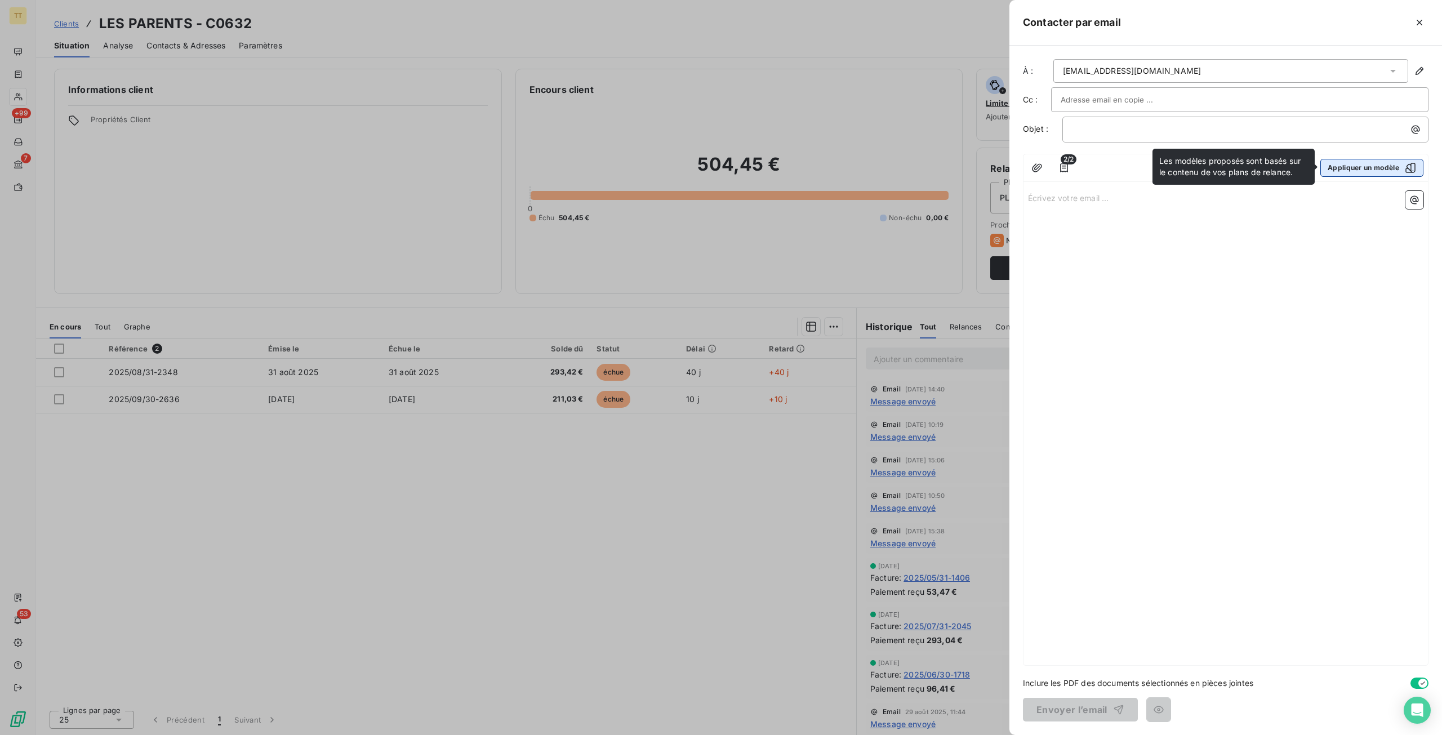
click at [1382, 166] on button "Appliquer un modèle" at bounding box center [1371, 168] width 103 height 18
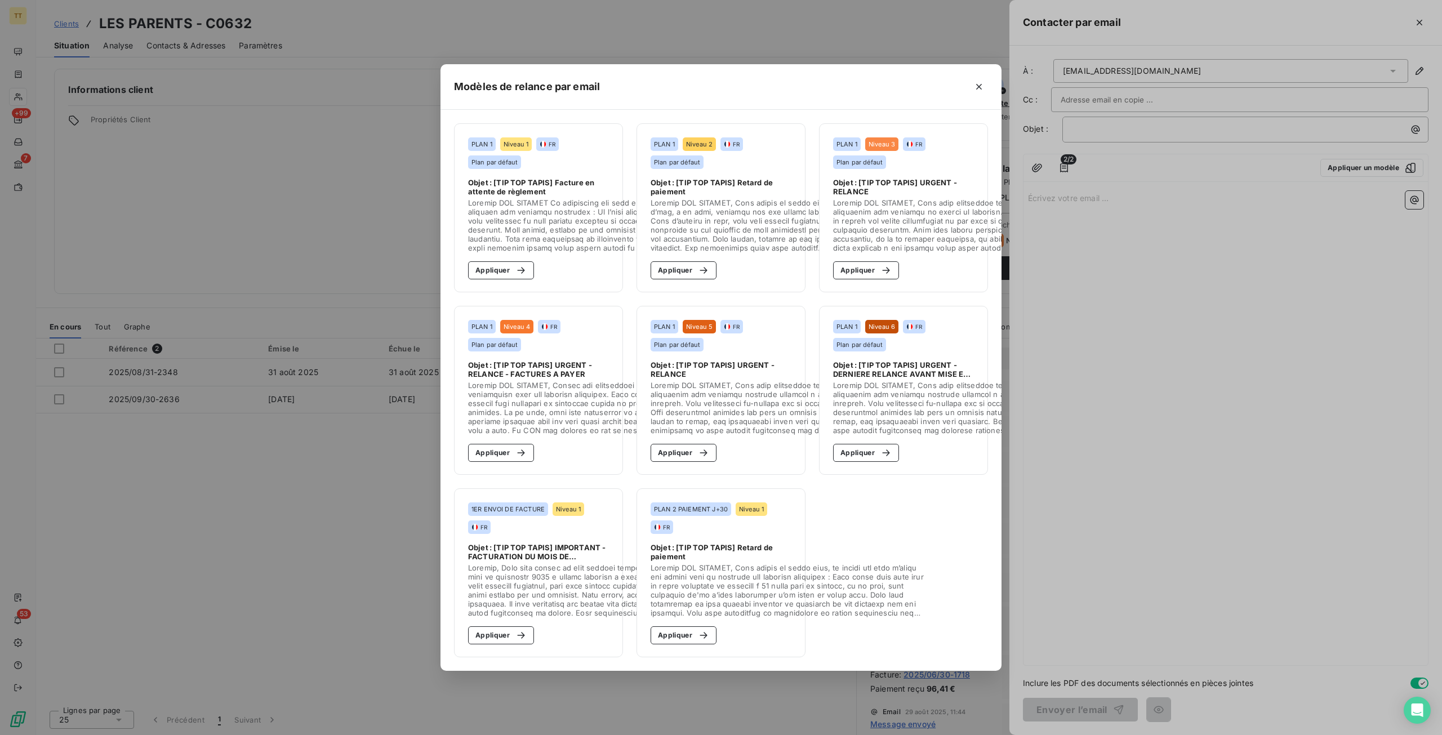
drag, startPoint x: 505, startPoint y: 269, endPoint x: 573, endPoint y: 332, distance: 93.7
click at [505, 269] on button "Appliquer" at bounding box center [501, 270] width 66 height 18
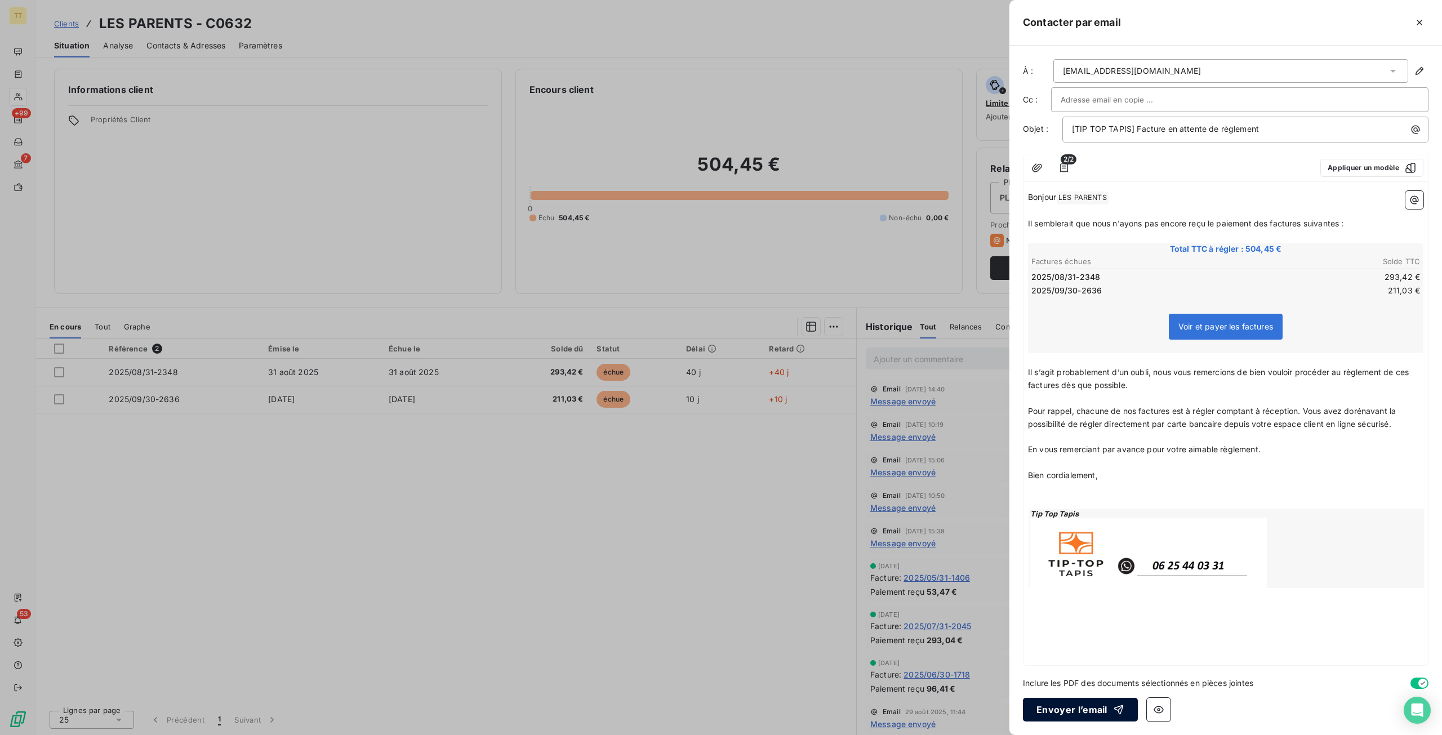
click at [1088, 716] on button "Envoyer l’email" at bounding box center [1080, 710] width 115 height 24
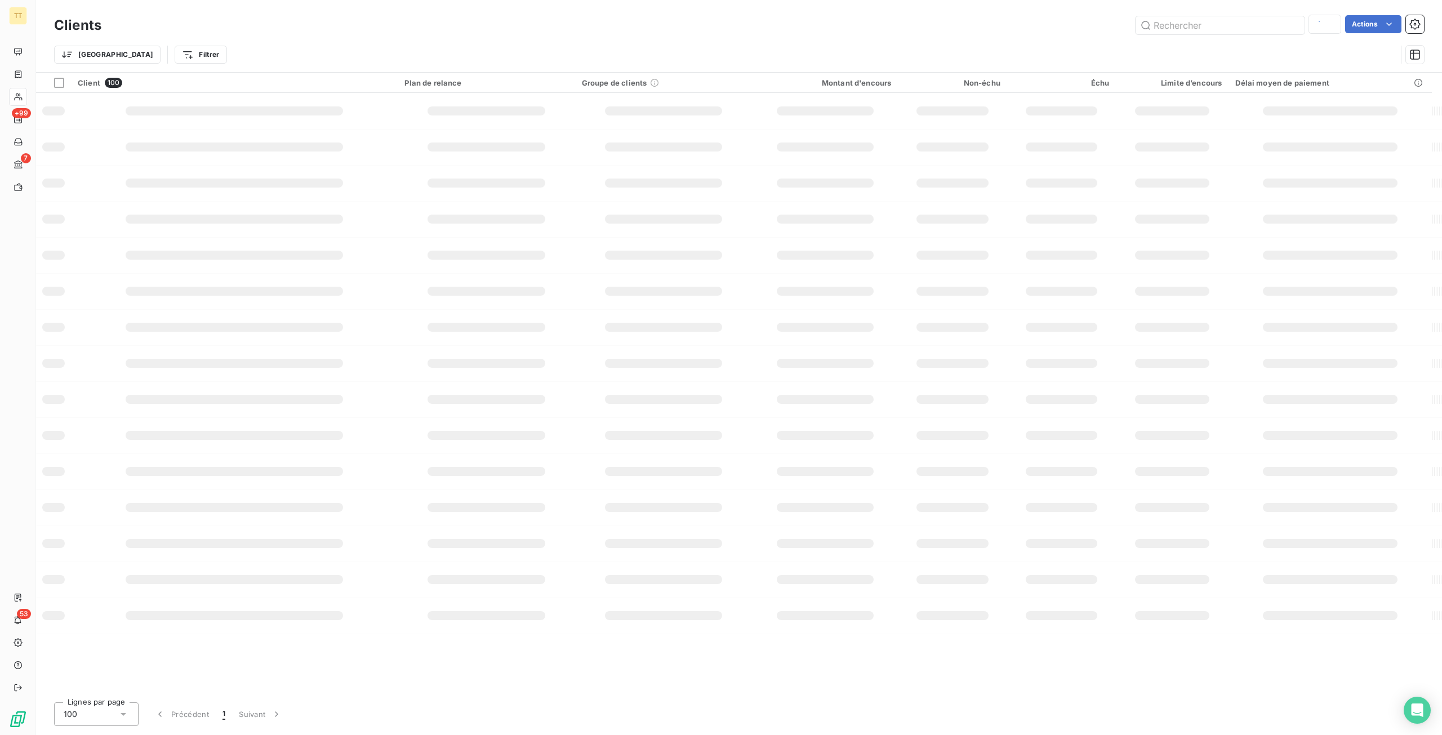
type input "PARENTS"
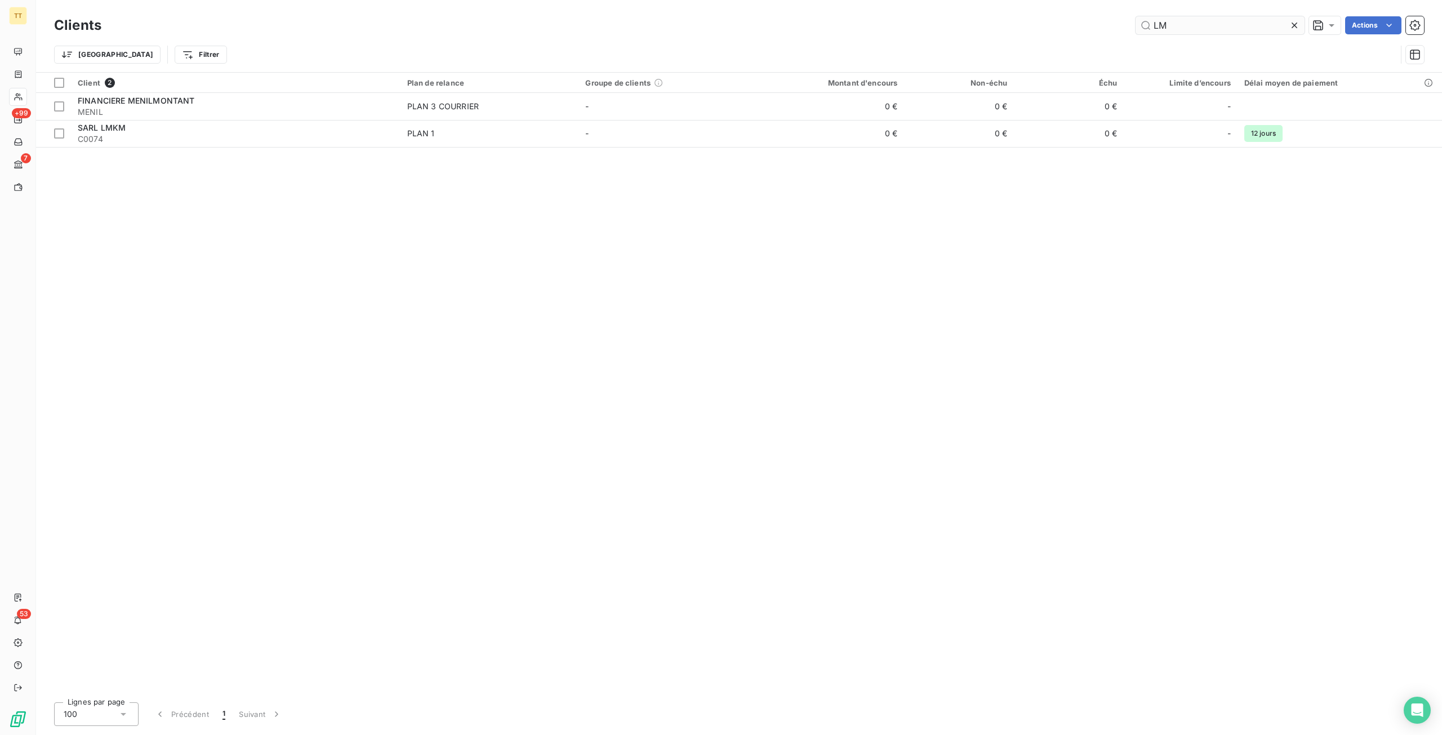
click at [1177, 26] on input "LM" at bounding box center [1220, 25] width 169 height 18
click at [1210, 32] on input "LATIN" at bounding box center [1220, 25] width 169 height 18
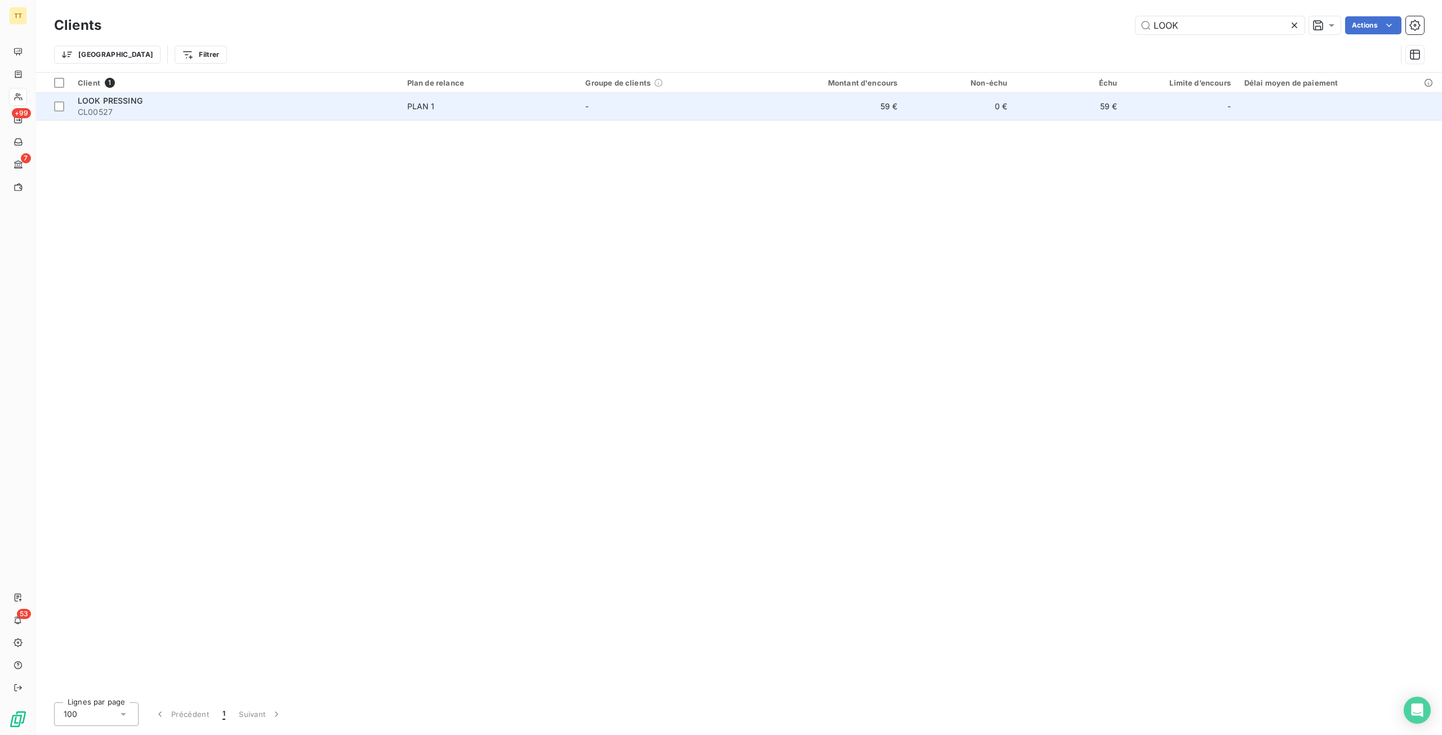
type input "LOOK"
click at [1143, 110] on div "-" at bounding box center [1180, 106] width 100 height 18
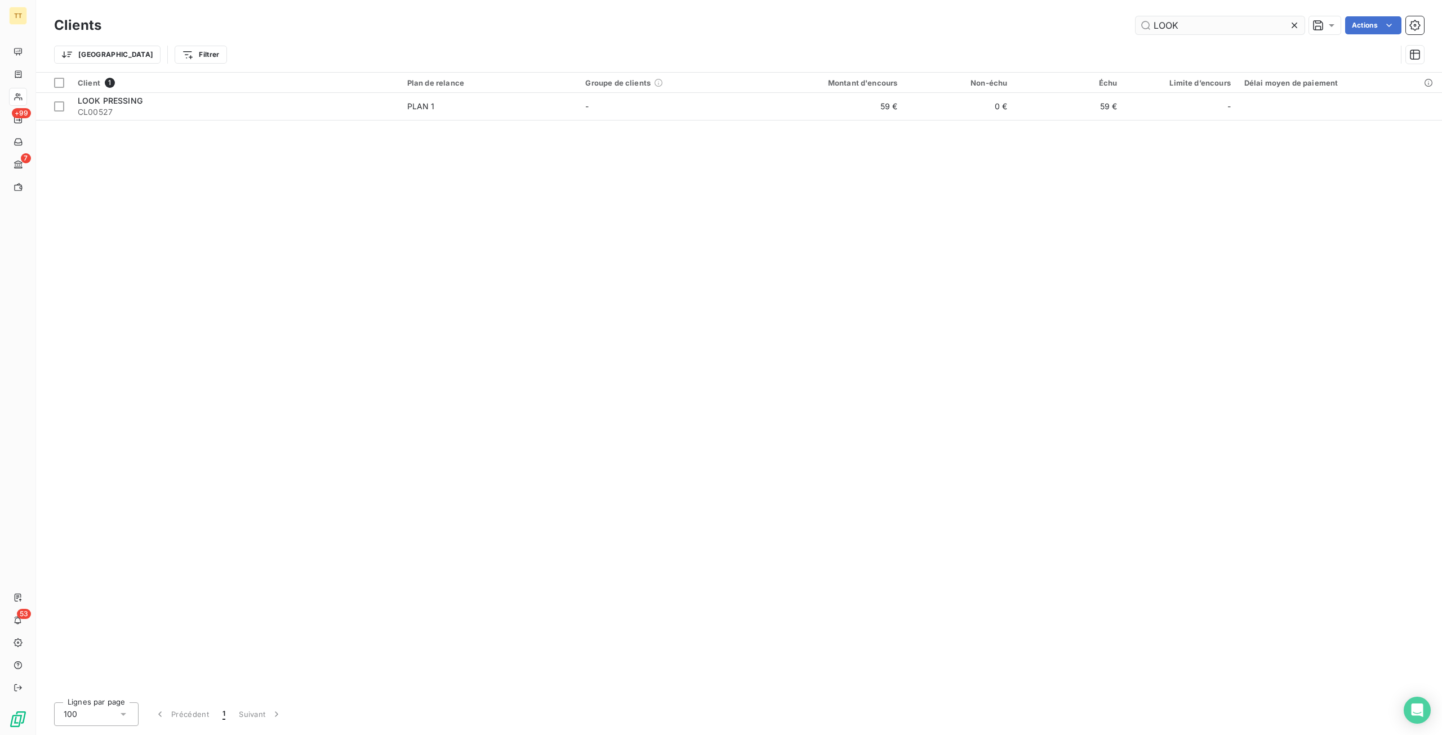
click at [1234, 30] on input "LOOK" at bounding box center [1220, 25] width 169 height 18
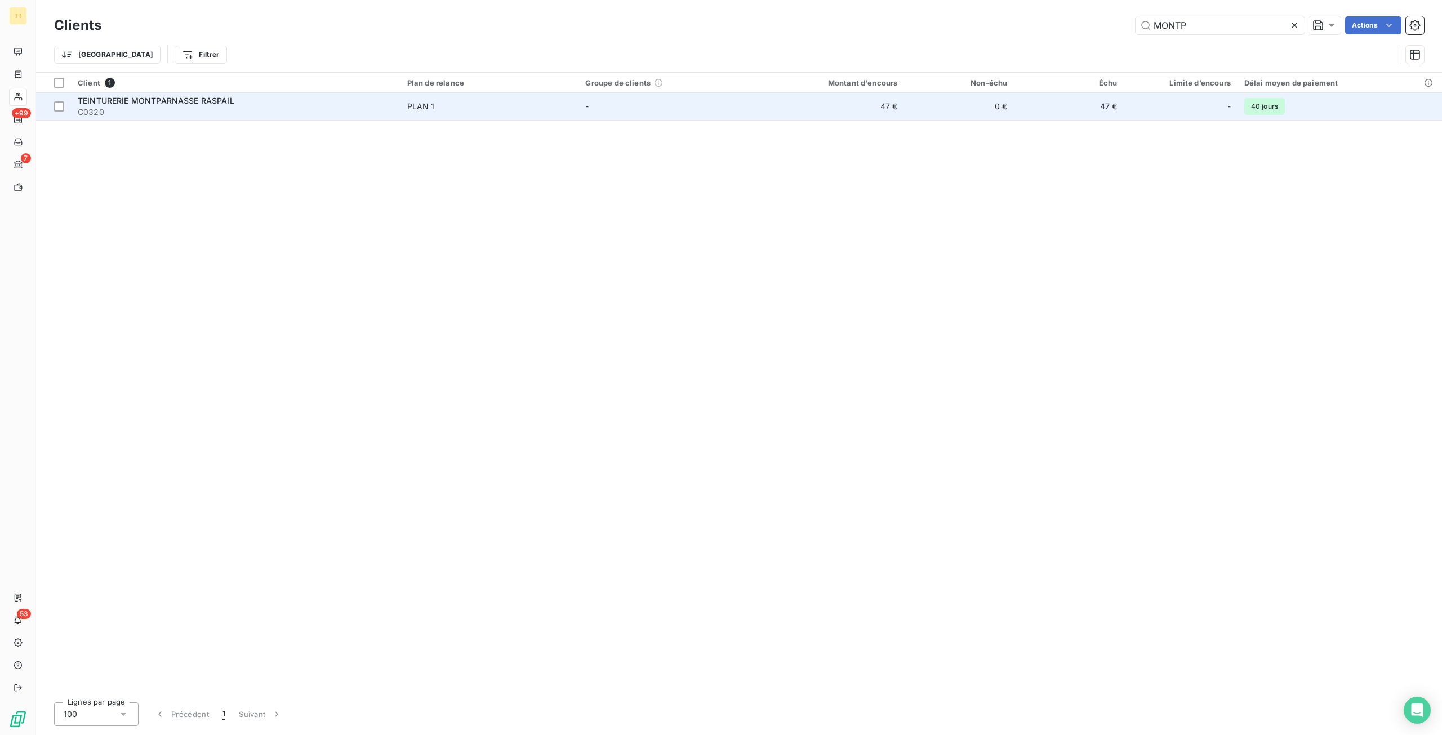
type input "MONTP"
click at [858, 113] on td "47 €" at bounding box center [830, 106] width 147 height 27
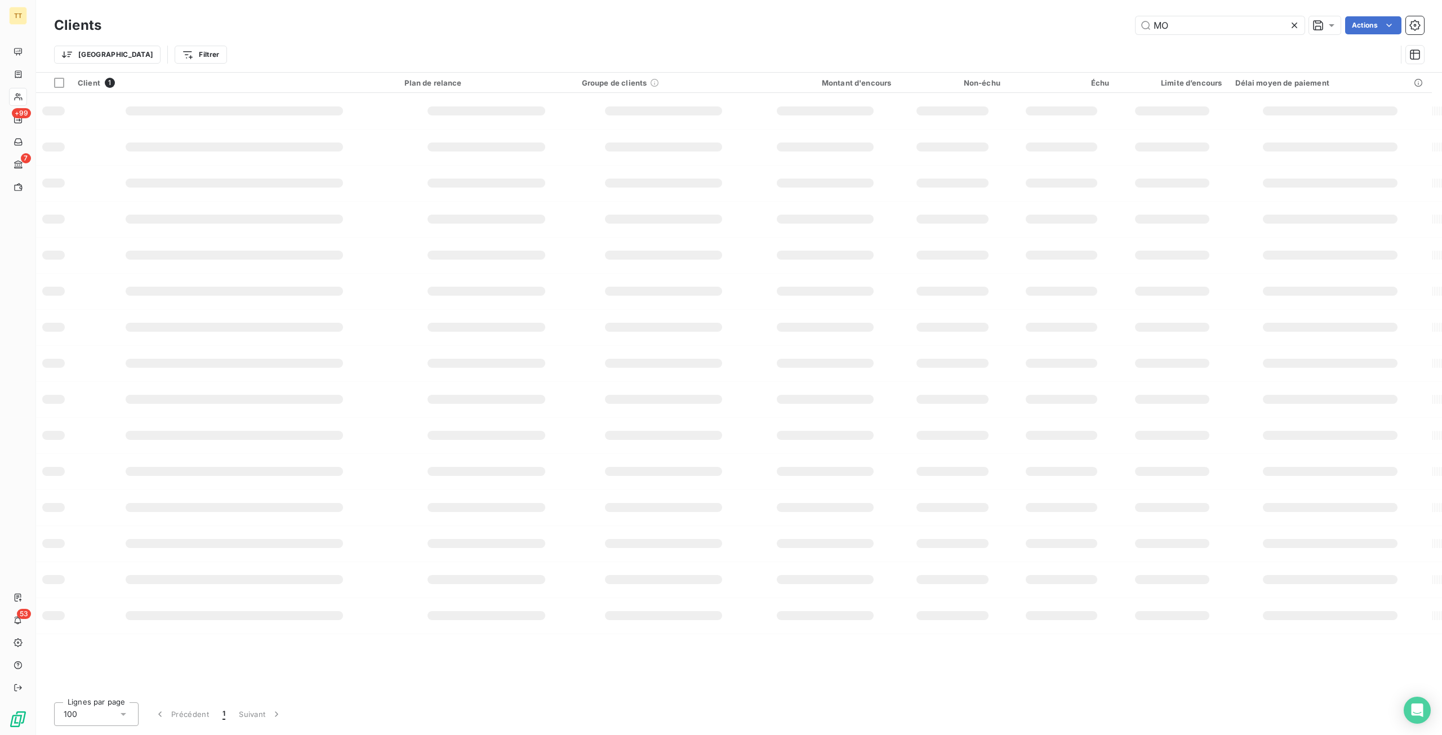
type input "M"
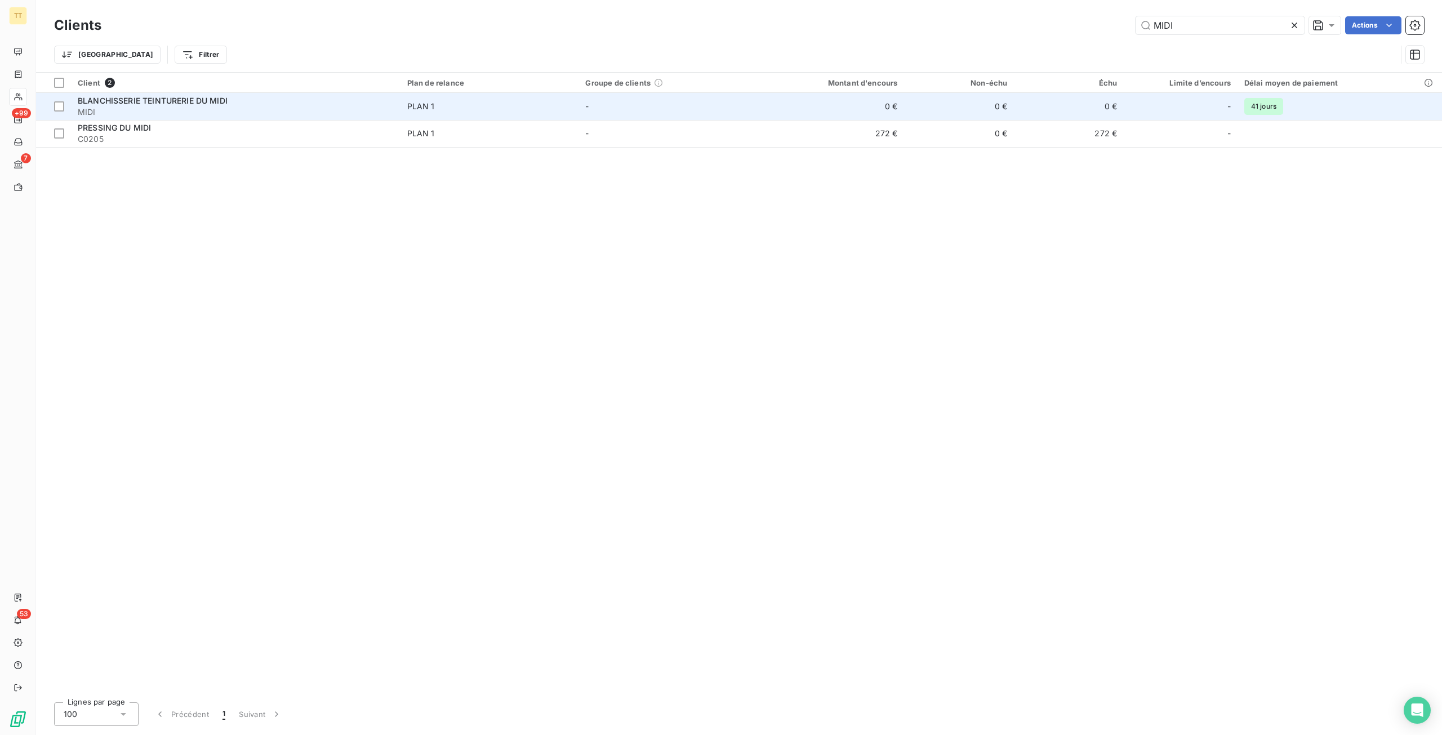
type input "MIDI"
click at [464, 109] on span "PLAN 1" at bounding box center [489, 106] width 165 height 11
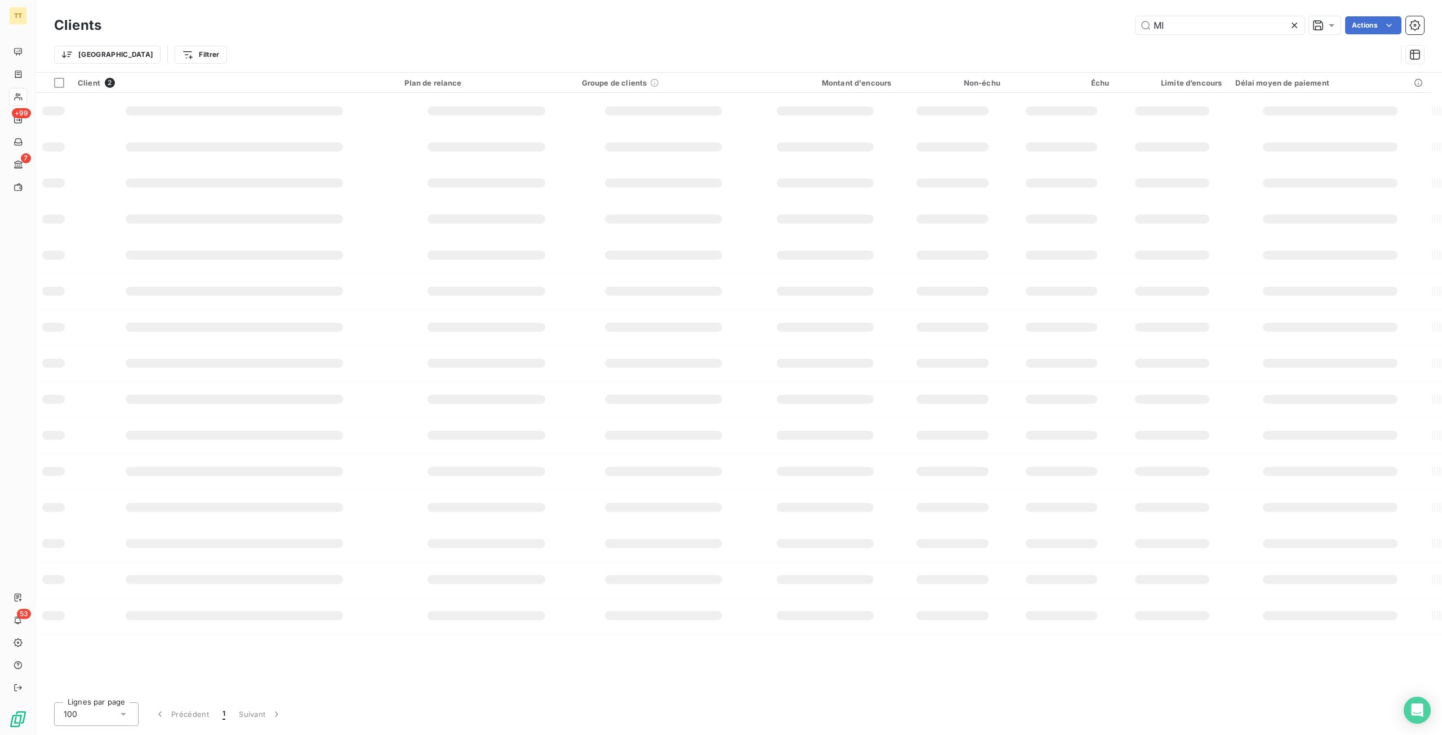
type input "M"
click at [1213, 28] on input "SEINE" at bounding box center [1220, 25] width 169 height 18
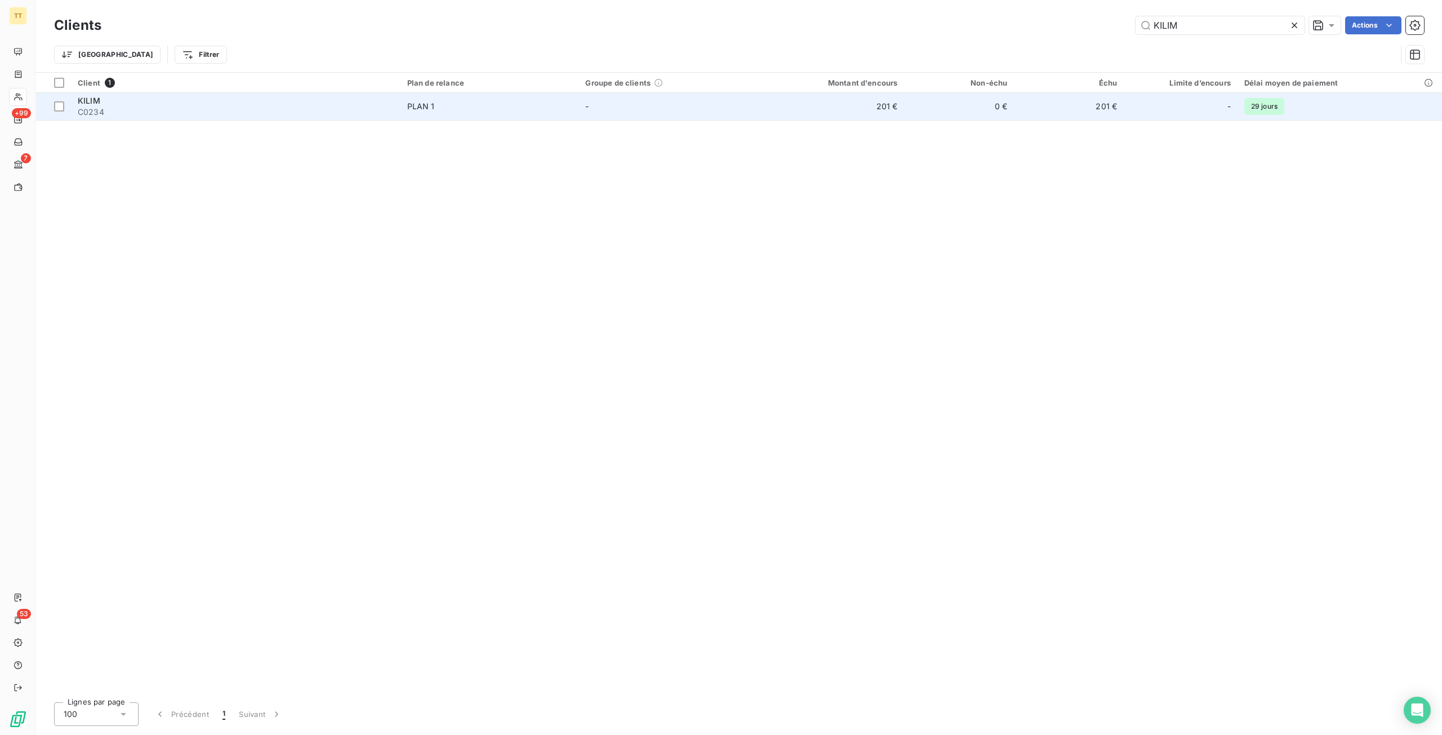
type input "KILIM"
click at [1103, 113] on td "201 €" at bounding box center [1069, 106] width 110 height 27
click at [400, 108] on td "KILIM C0234" at bounding box center [236, 106] width 330 height 27
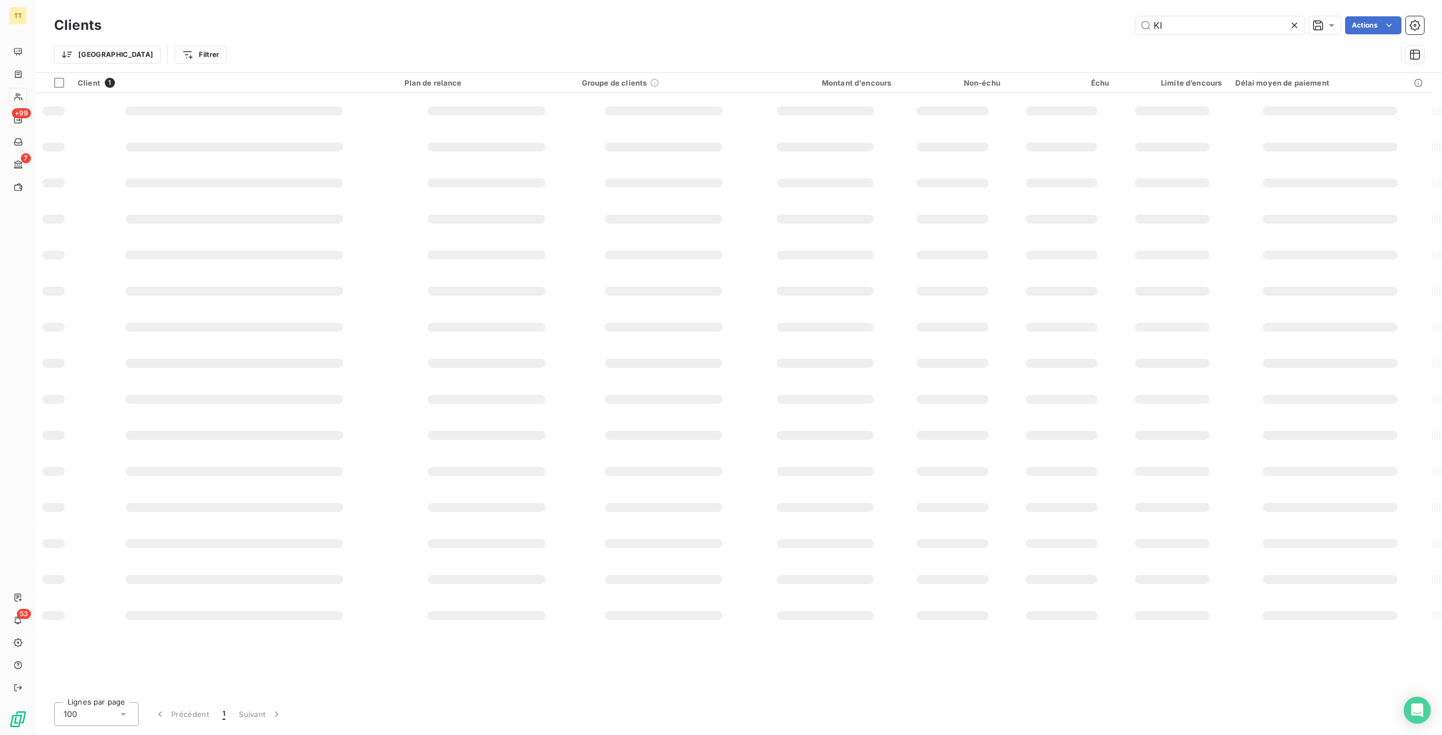
type input "K"
click at [1233, 30] on input "MONA" at bounding box center [1220, 25] width 169 height 18
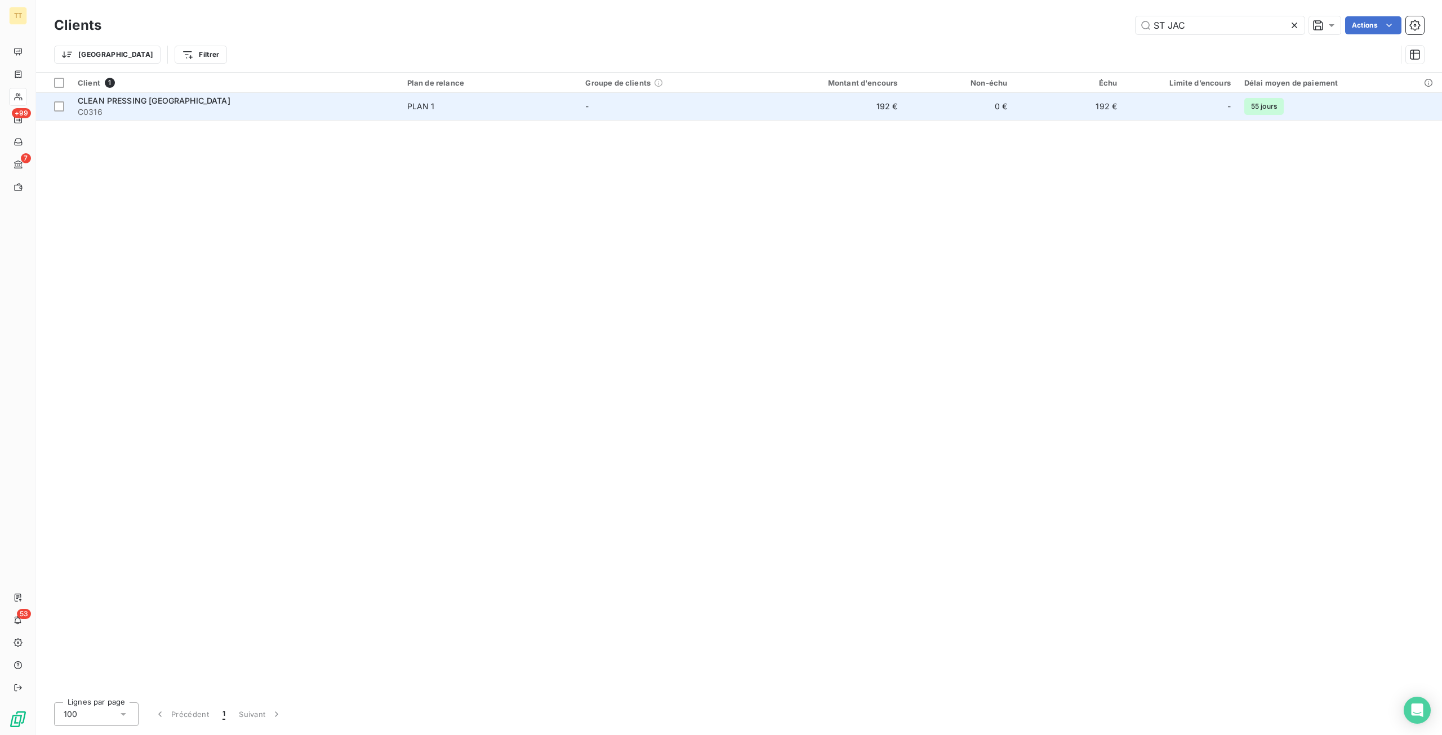
type input "ST JAC"
click at [761, 108] on td "192 €" at bounding box center [830, 106] width 147 height 27
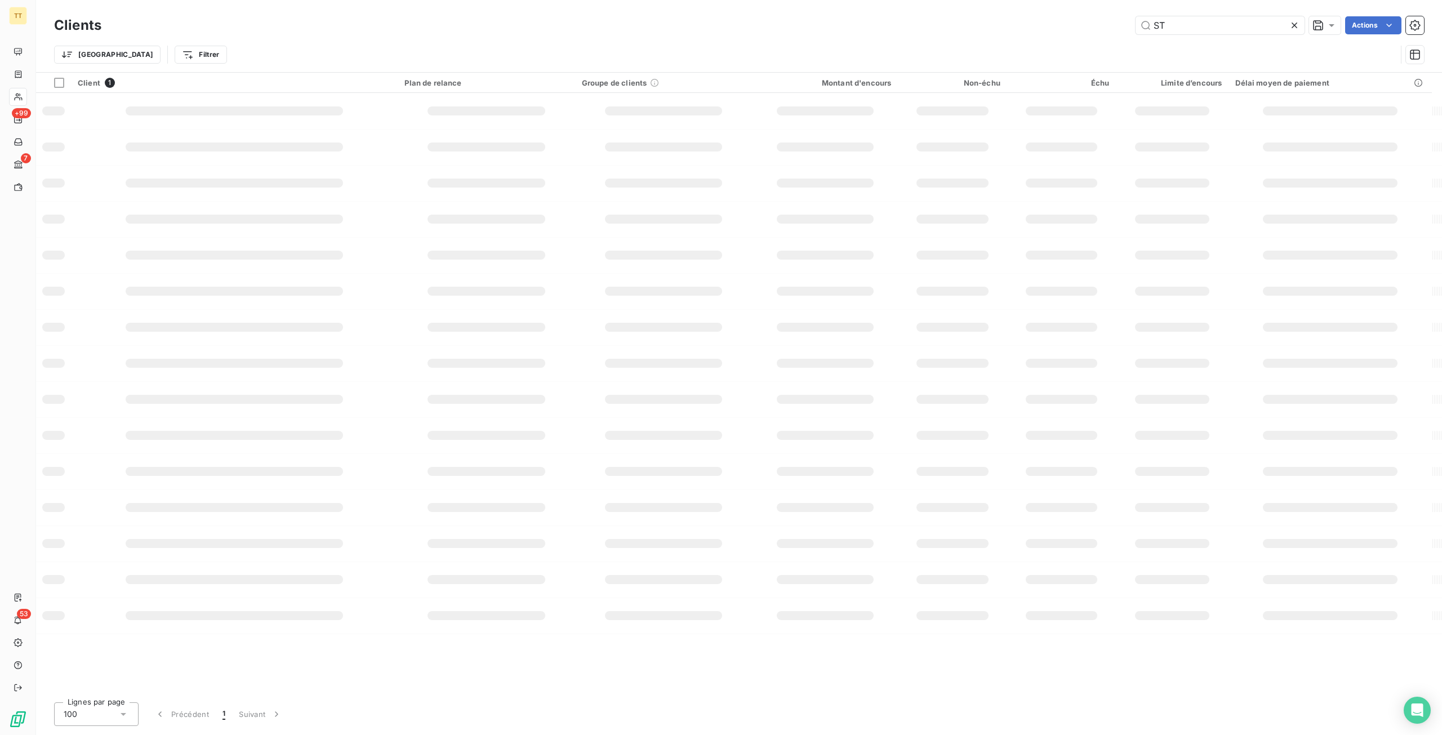
type input "S"
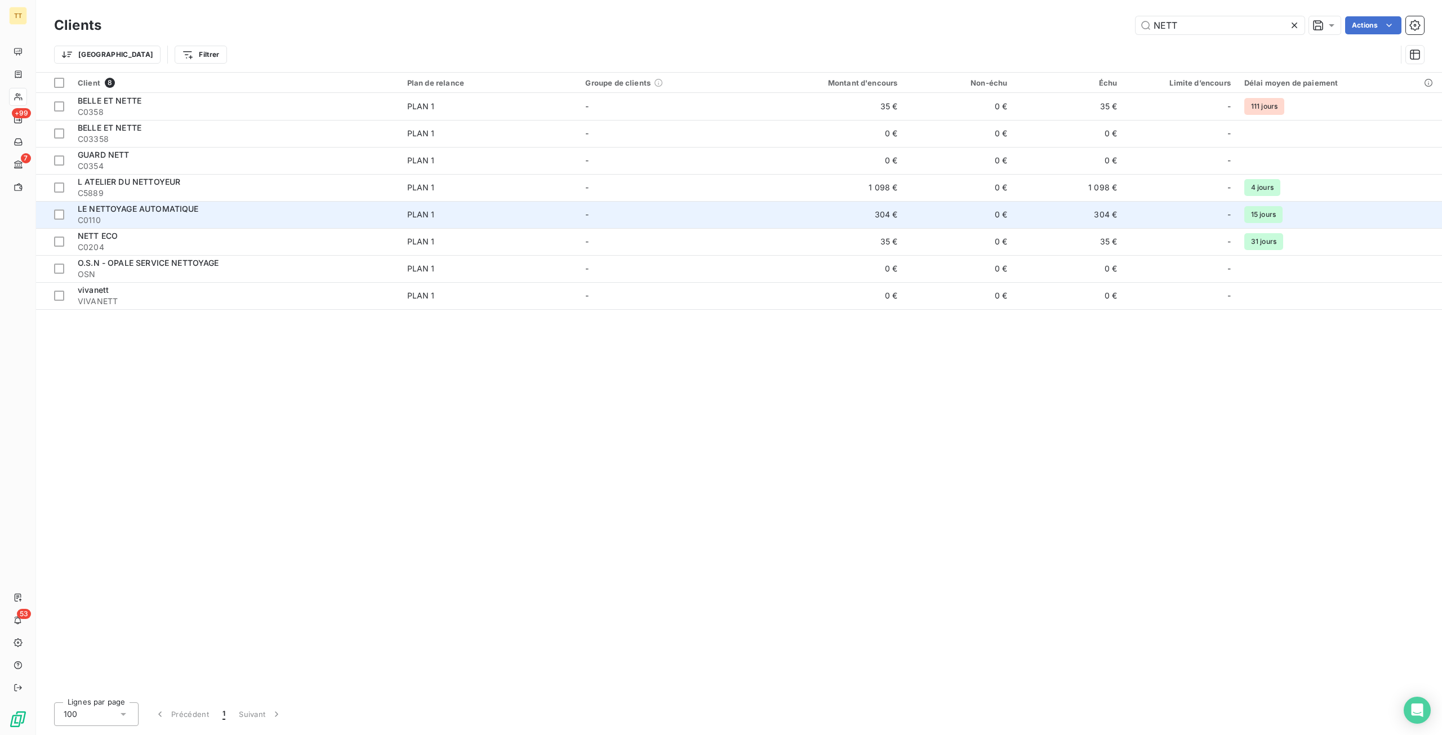
type input "NETT"
click at [581, 219] on td "-" at bounding box center [667, 214] width 179 height 27
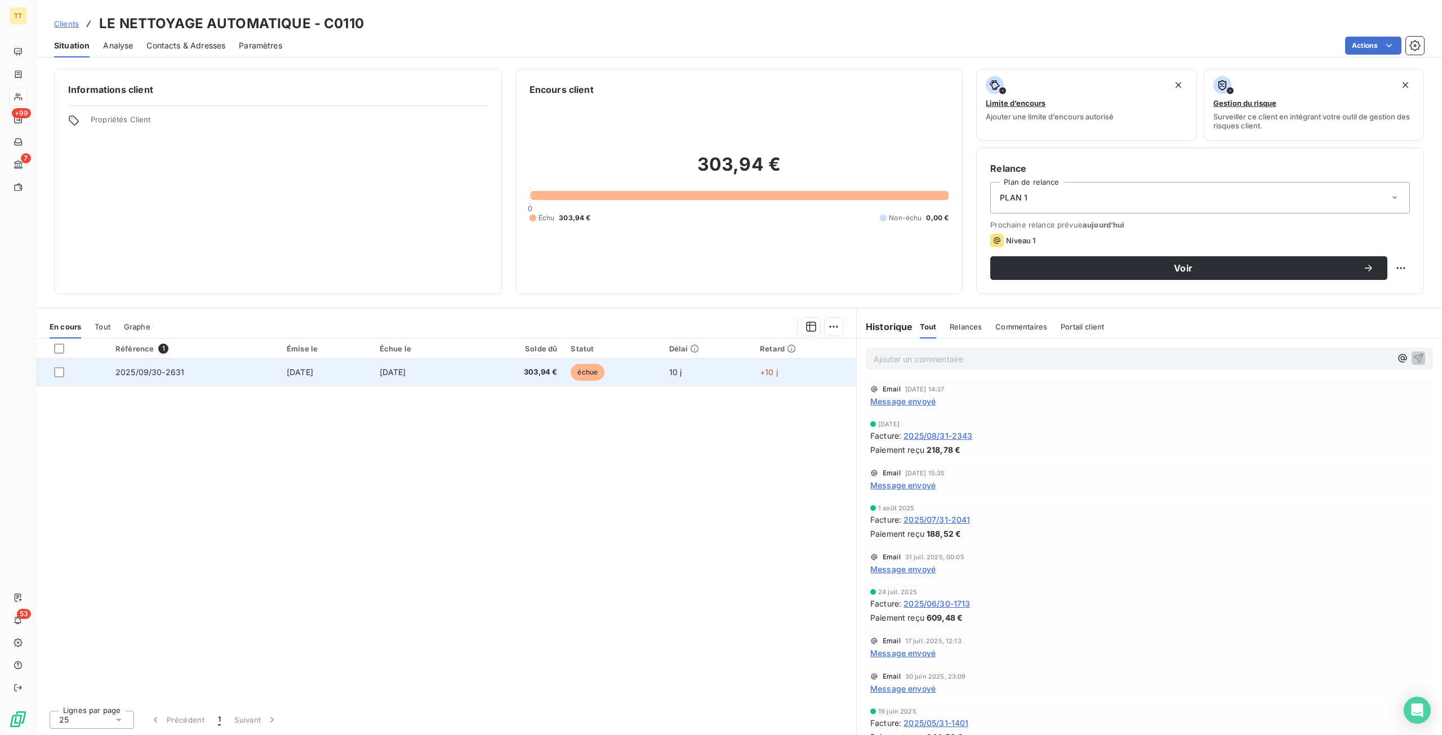
click at [406, 364] on td "[DATE]" at bounding box center [420, 372] width 94 height 27
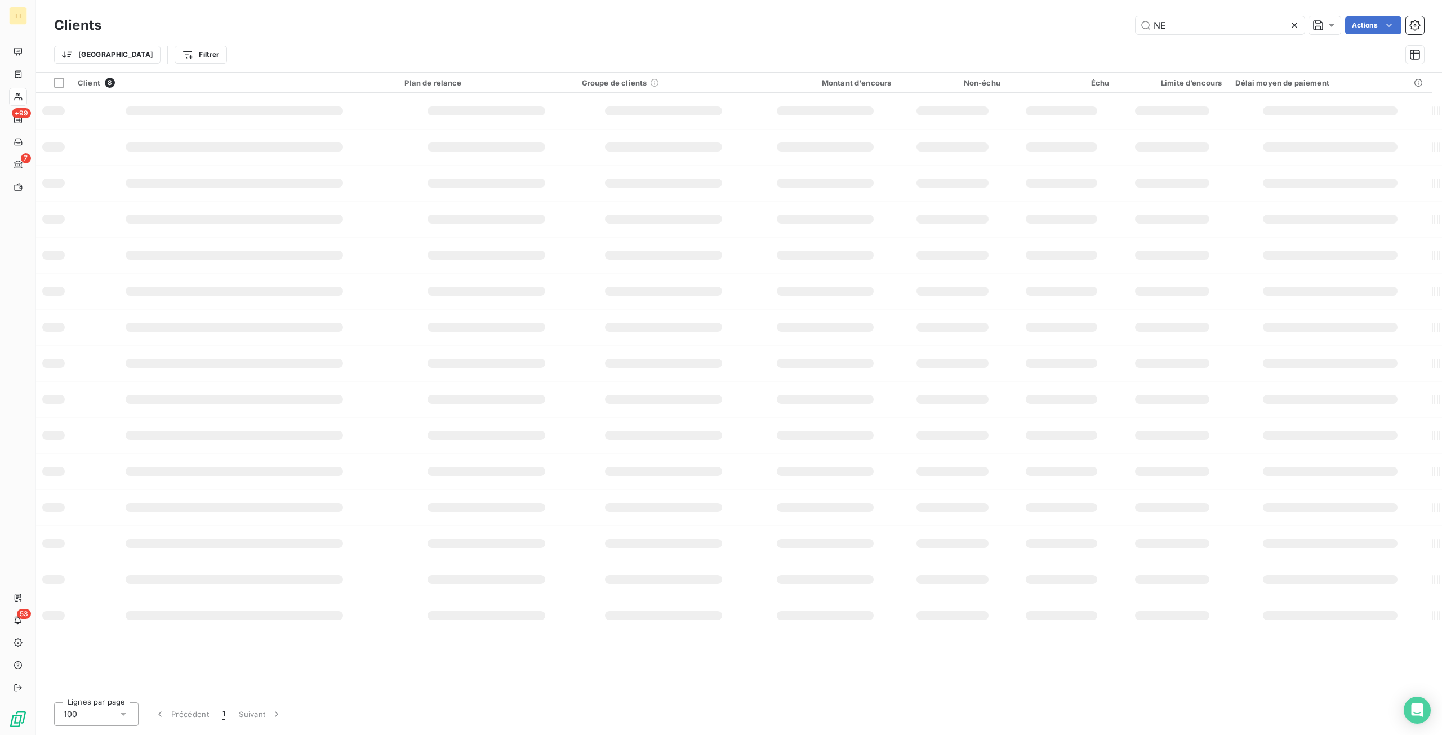
type input "N"
click at [1197, 29] on input "PRESTO" at bounding box center [1220, 25] width 169 height 18
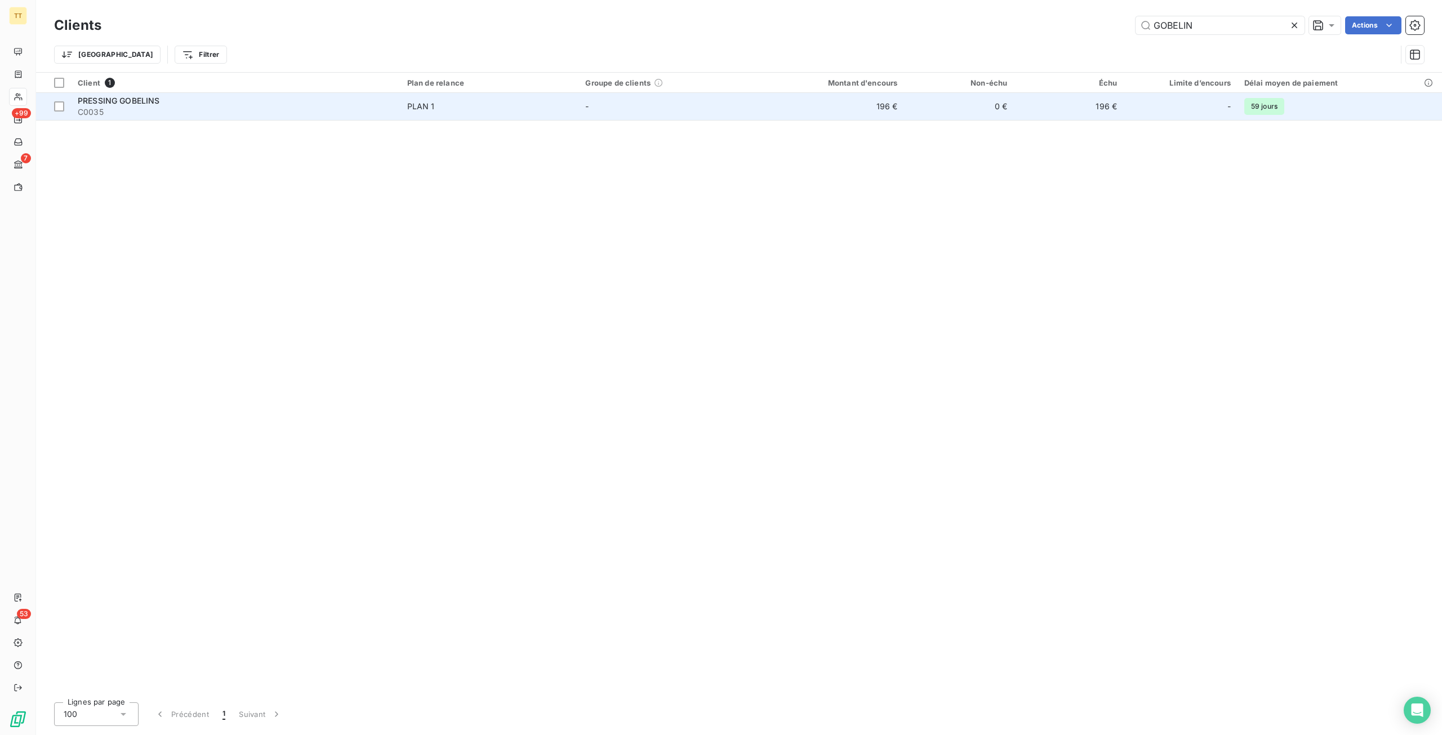
type input "GOBELIN"
click at [1114, 105] on td "196 €" at bounding box center [1069, 106] width 110 height 27
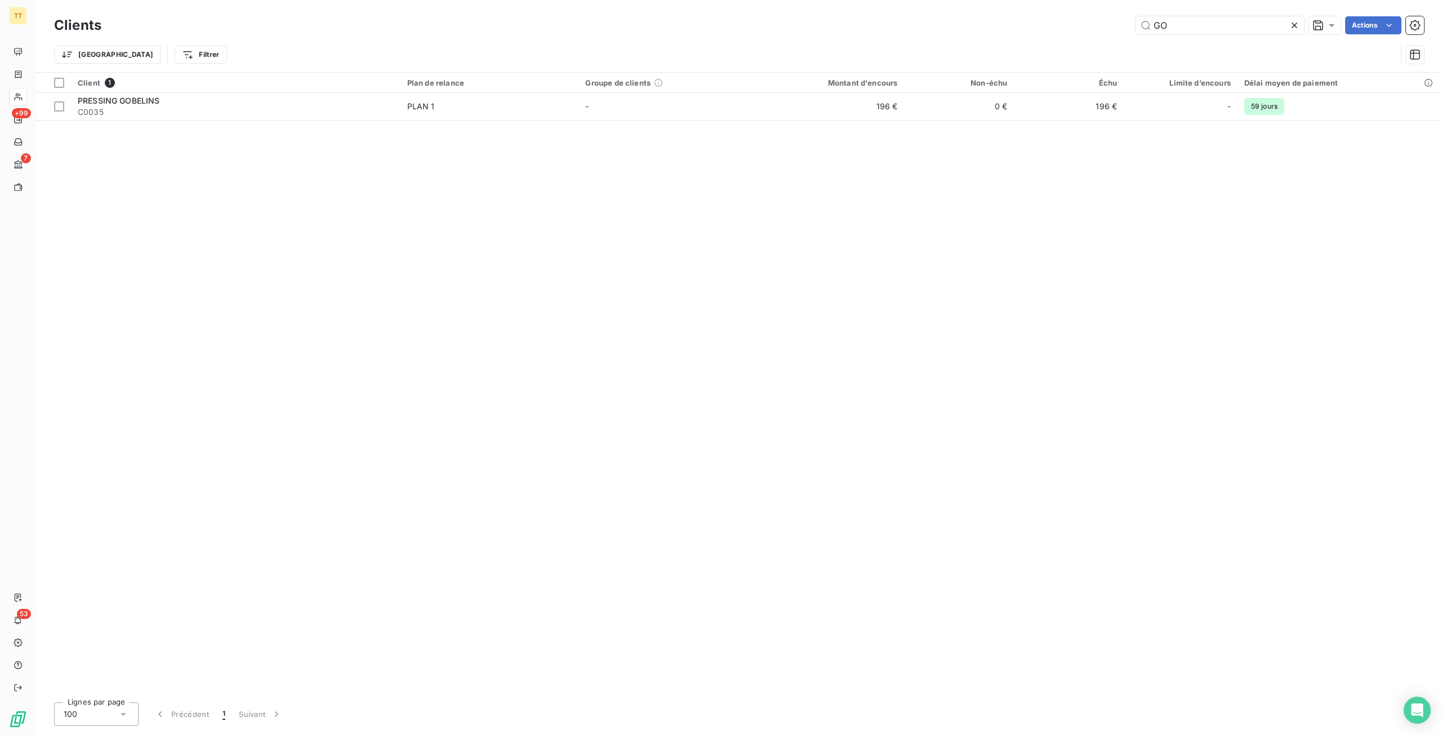
type input "G"
type input "P"
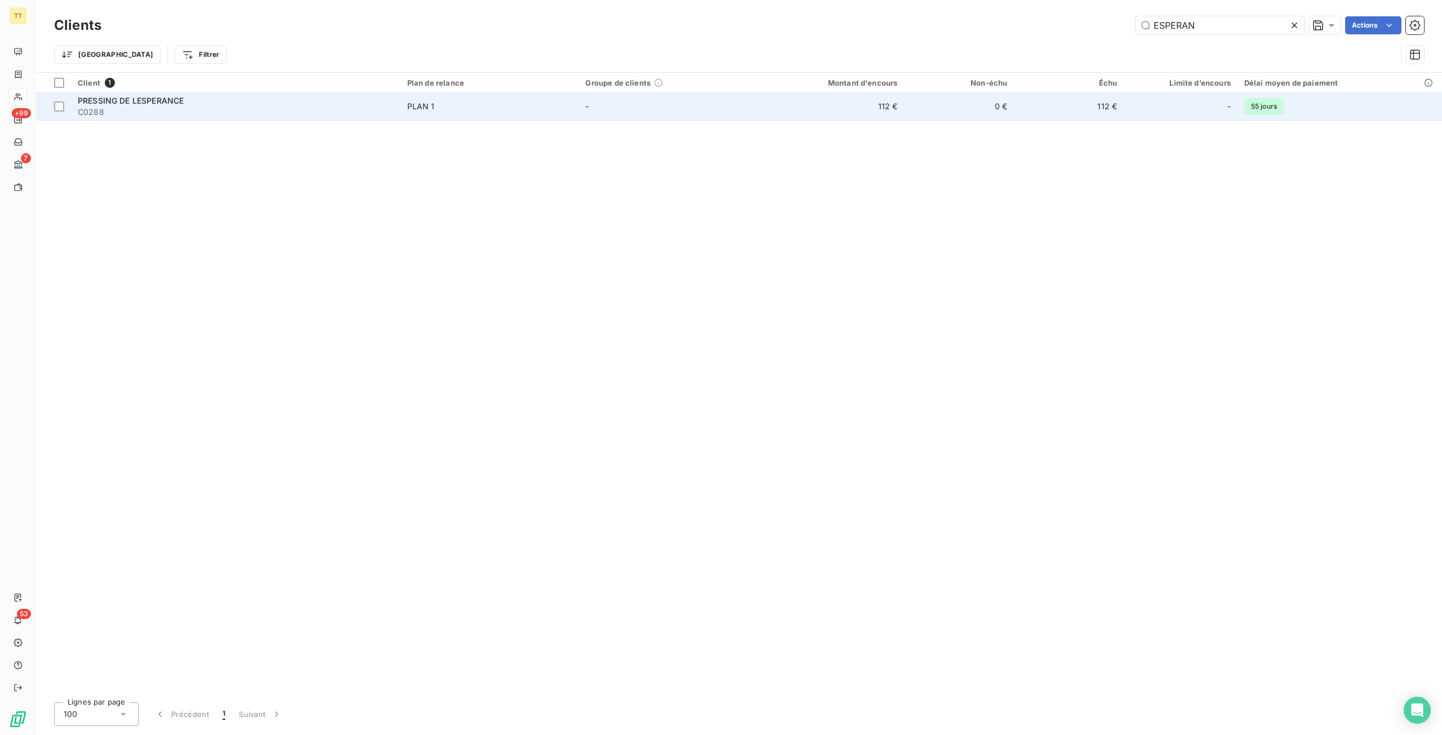
type input "ESPERAN"
click at [1063, 103] on td "112 €" at bounding box center [1069, 106] width 110 height 27
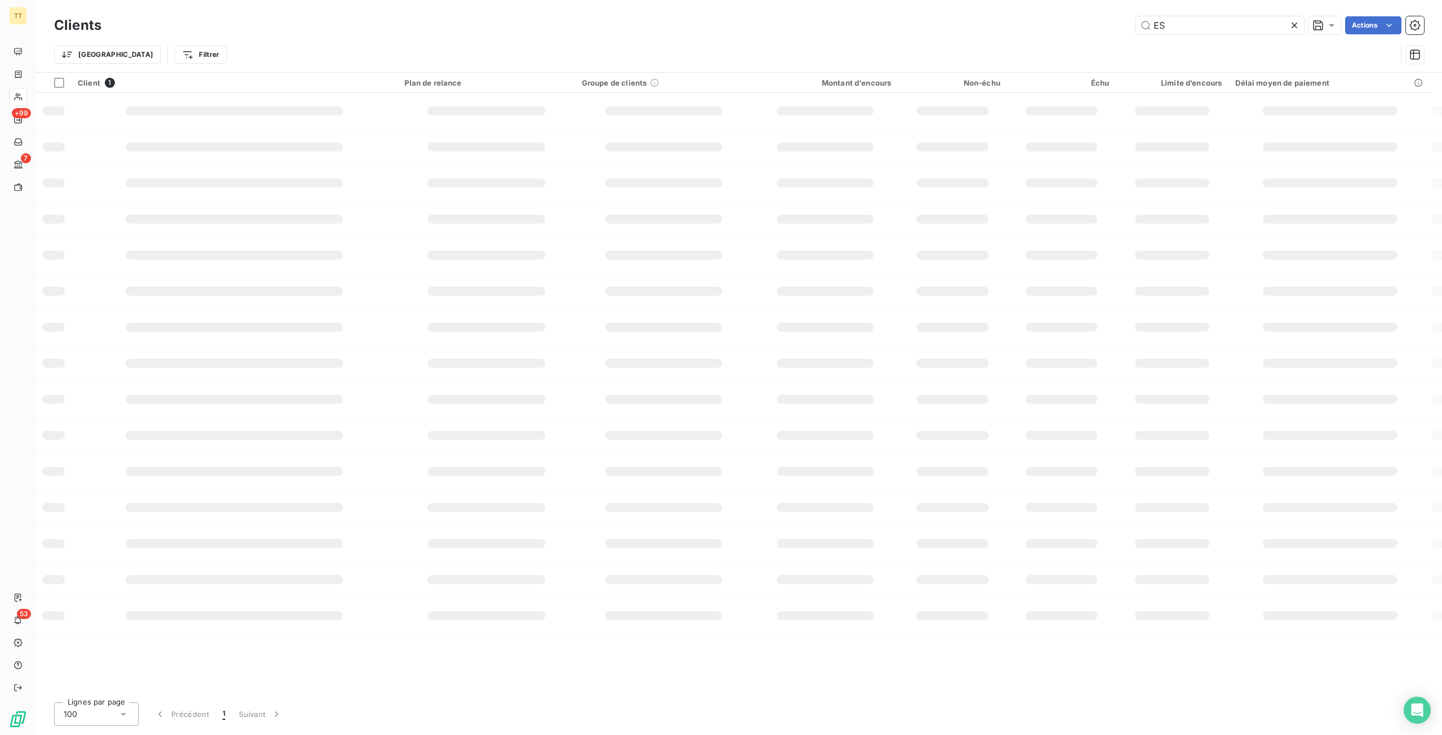
type input "E"
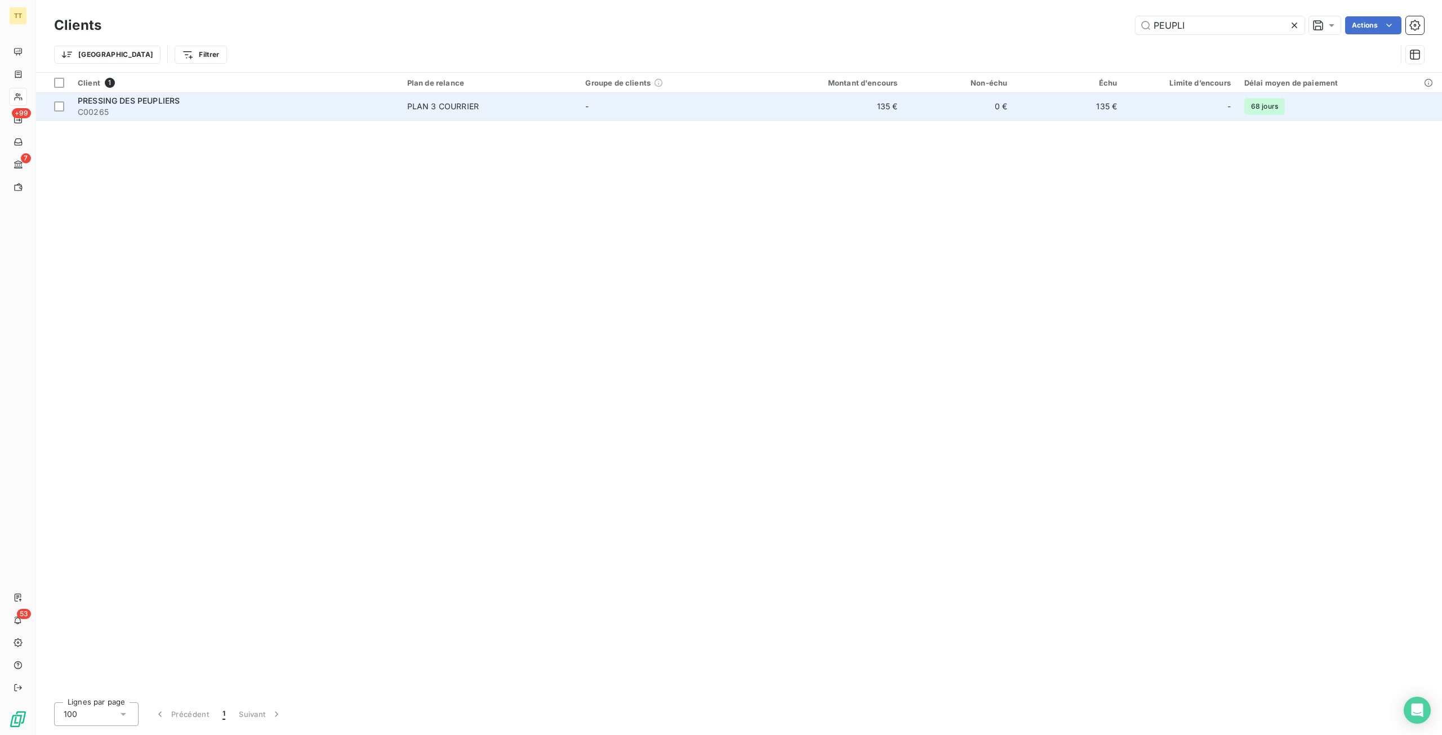
type input "PEUPLI"
click at [531, 103] on span "PLAN 3 COURRIER" at bounding box center [489, 106] width 165 height 11
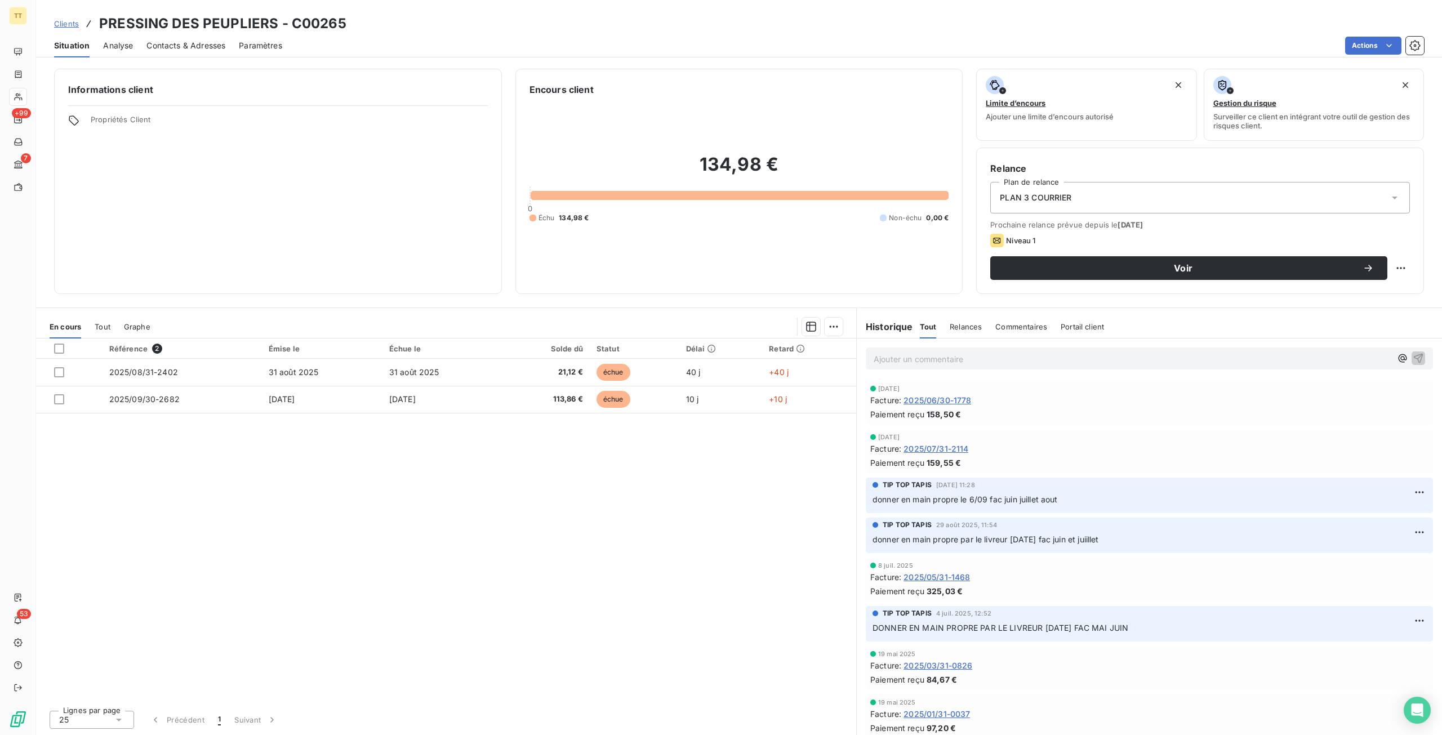
click at [205, 40] on span "Contacts & Adresses" at bounding box center [185, 45] width 79 height 11
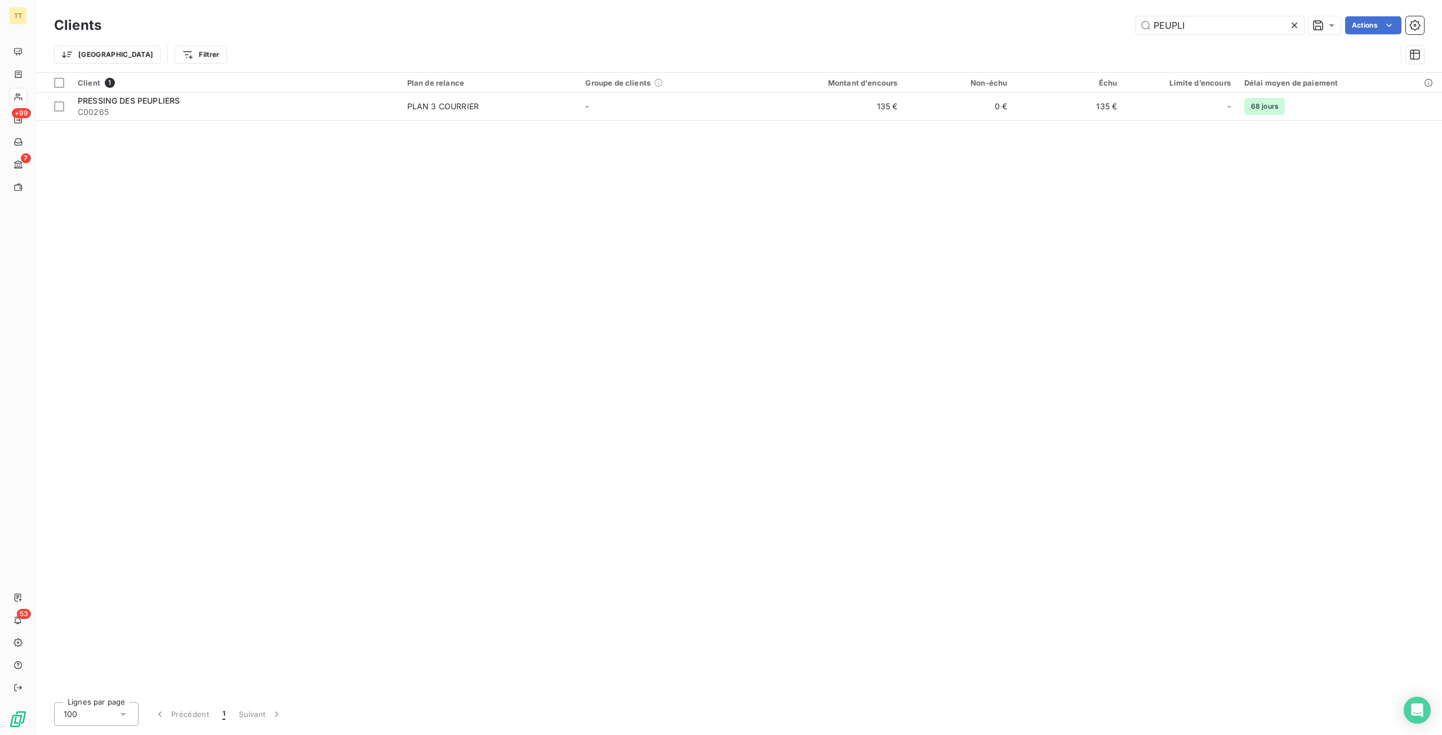
click at [1293, 26] on icon at bounding box center [1294, 25] width 11 height 11
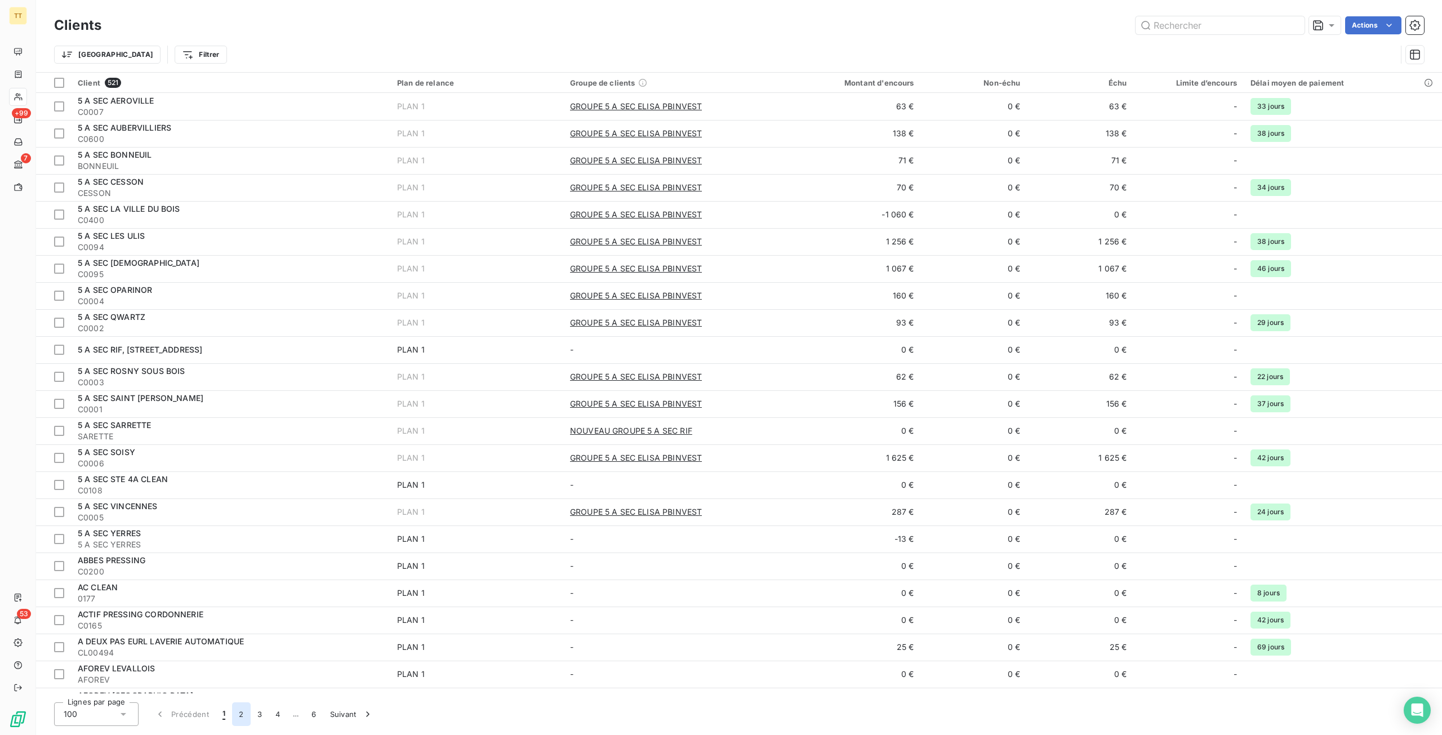
click at [234, 720] on button "2" at bounding box center [241, 714] width 18 height 24
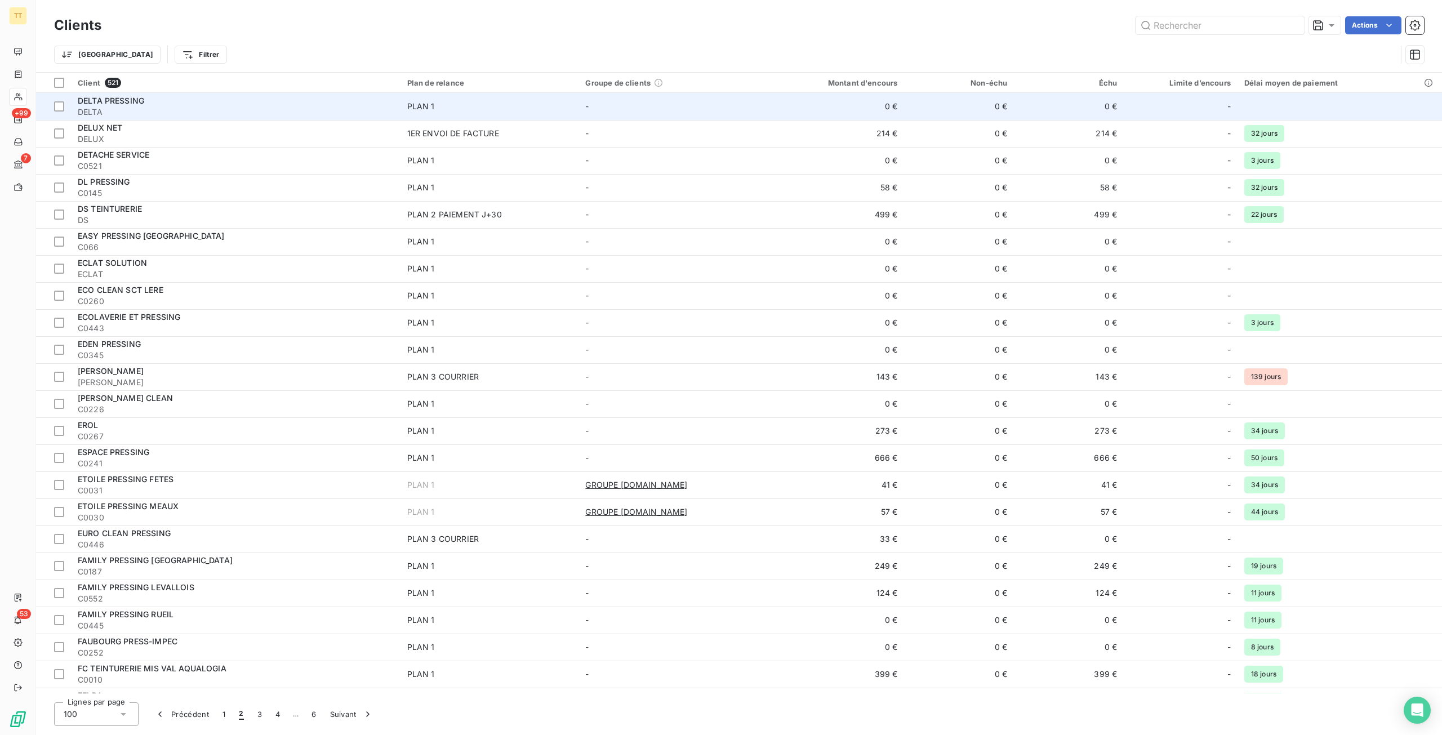
click at [843, 112] on td "0 €" at bounding box center [830, 106] width 147 height 27
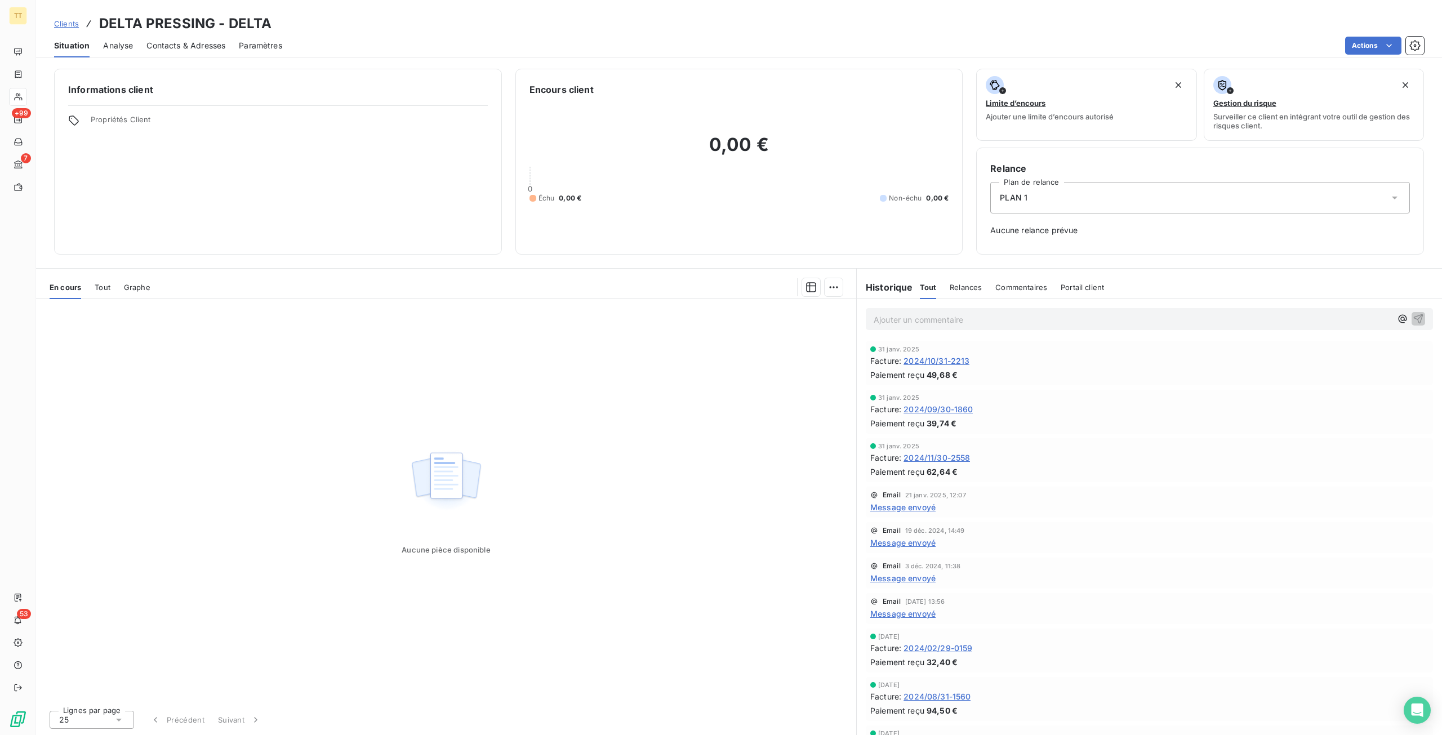
click at [936, 357] on span "2024/10/31-2213" at bounding box center [936, 361] width 66 height 12
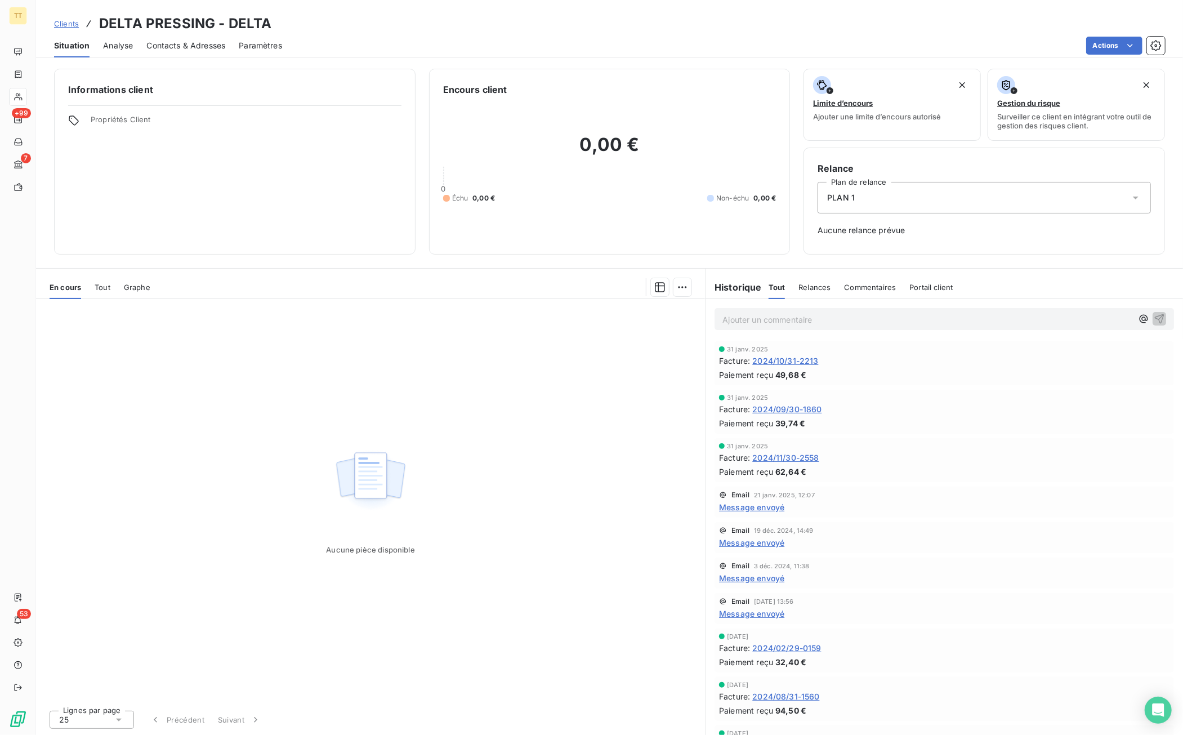
drag, startPoint x: 190, startPoint y: 42, endPoint x: 196, endPoint y: 43, distance: 5.7
click at [191, 42] on span "Contacts & Adresses" at bounding box center [185, 45] width 79 height 11
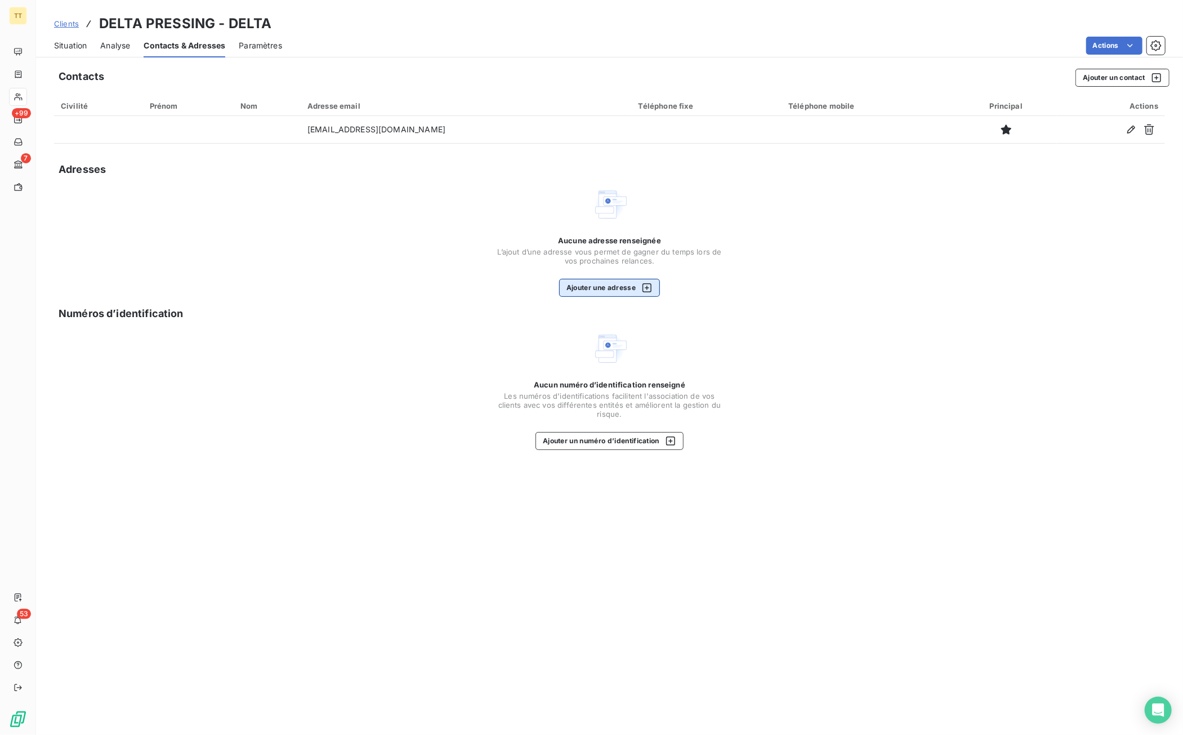
click at [639, 285] on div "button" at bounding box center [644, 287] width 17 height 11
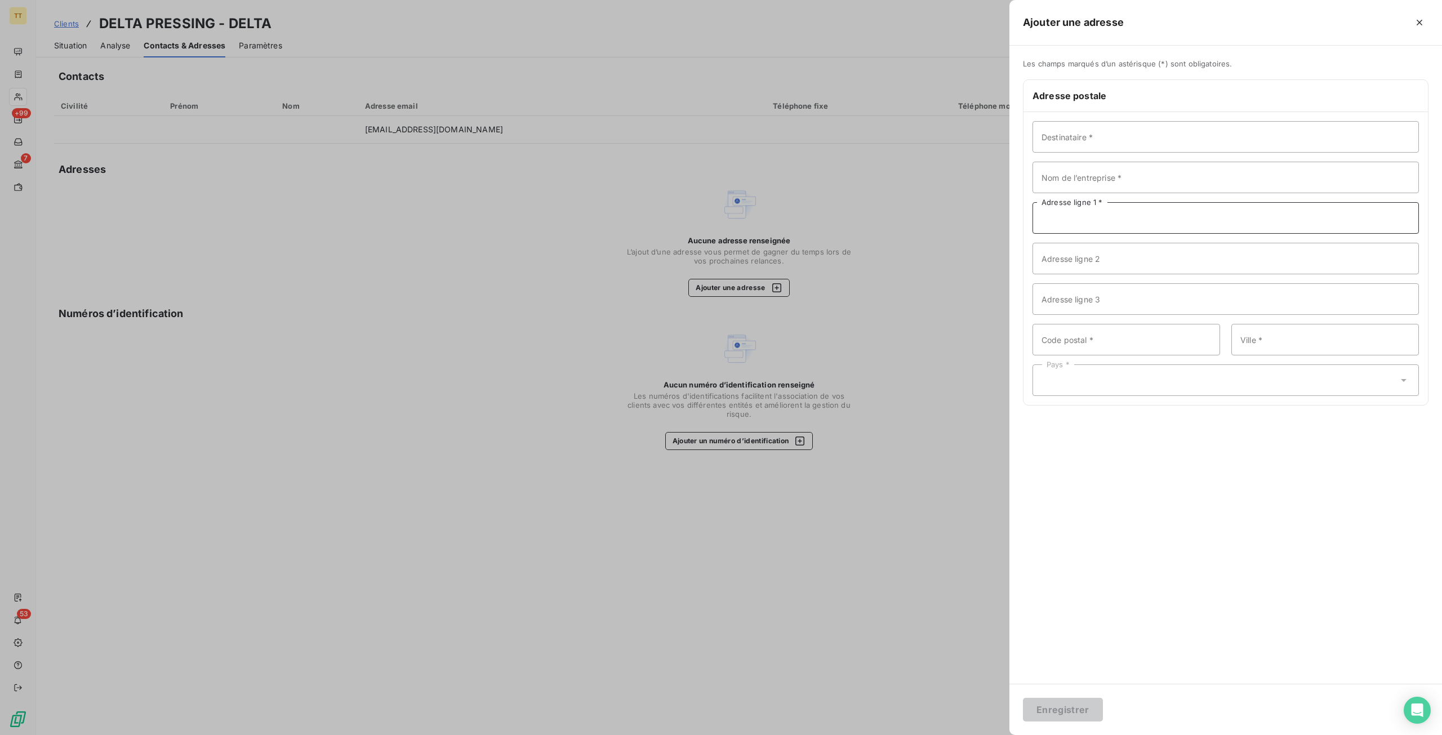
click at [1157, 210] on input "Adresse ligne 1 *" at bounding box center [1225, 218] width 386 height 32
paste input "[STREET_ADDRESS]"
click at [1088, 220] on input "[STREET_ADDRESS]" at bounding box center [1225, 218] width 386 height 32
type input "[STREET_ADDRESS]"
type input "75016"
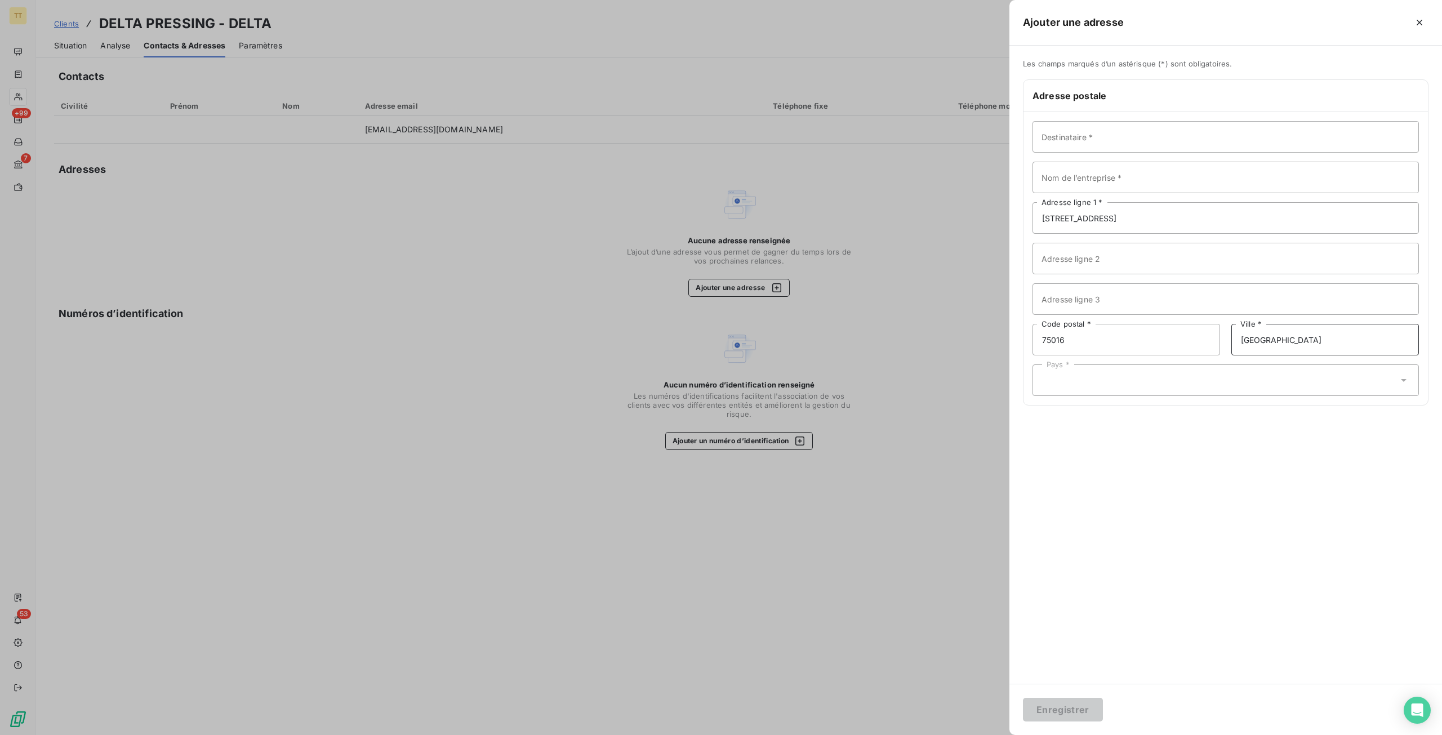
type input "[GEOGRAPHIC_DATA]"
click at [1253, 369] on div "Pays *" at bounding box center [1225, 380] width 386 height 32
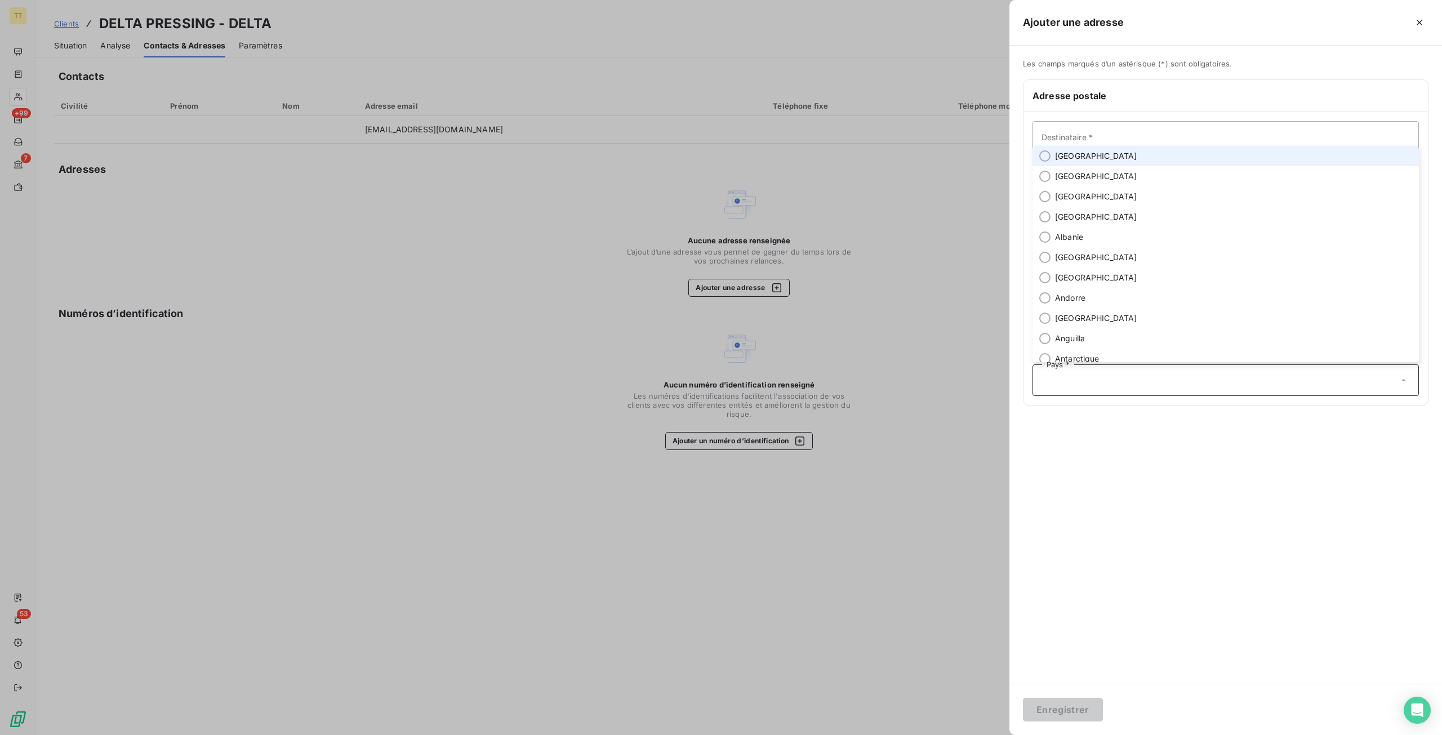
click at [1063, 152] on span "[GEOGRAPHIC_DATA]" at bounding box center [1096, 155] width 82 height 11
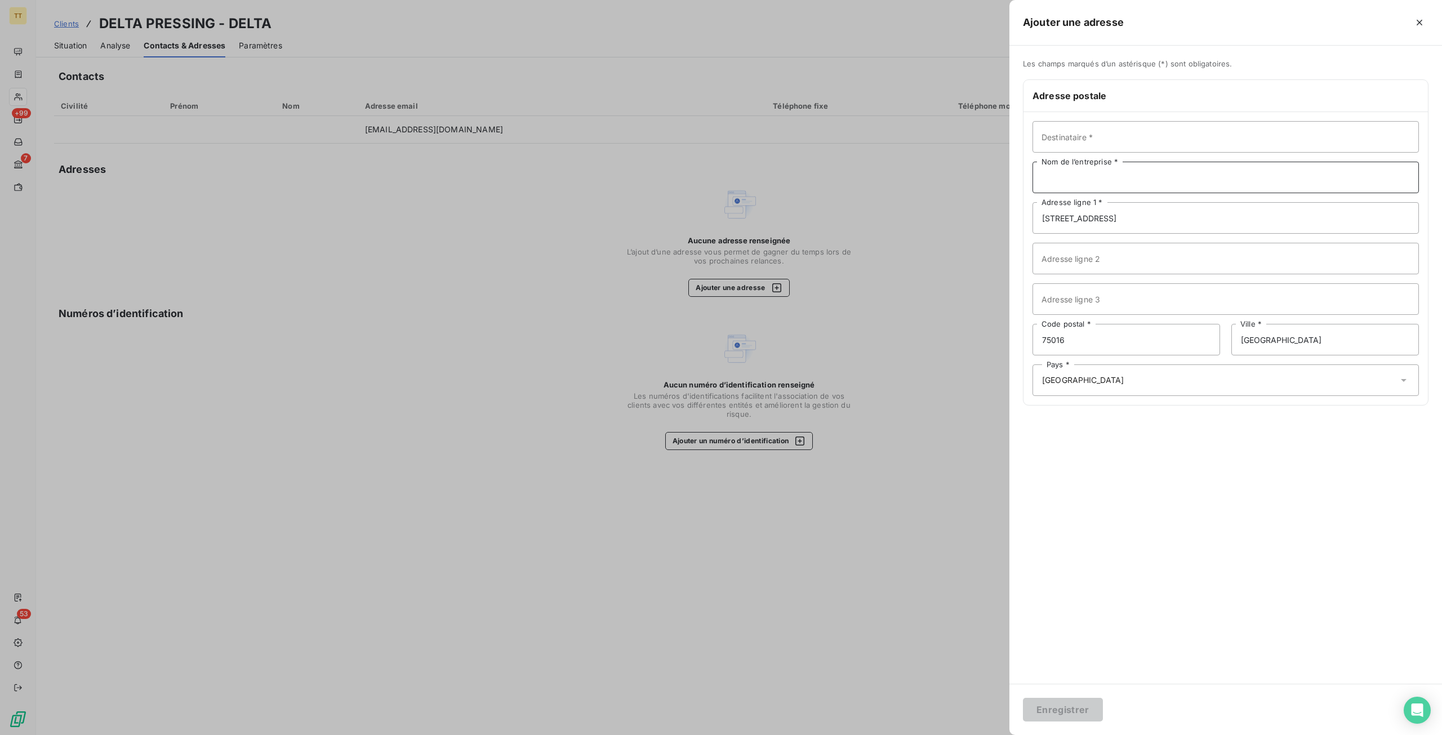
click at [1088, 168] on input "Nom de l’entreprise *" at bounding box center [1225, 178] width 386 height 32
type input "DELTA PRESSING"
click at [1070, 706] on button "Enregistrer" at bounding box center [1063, 710] width 80 height 24
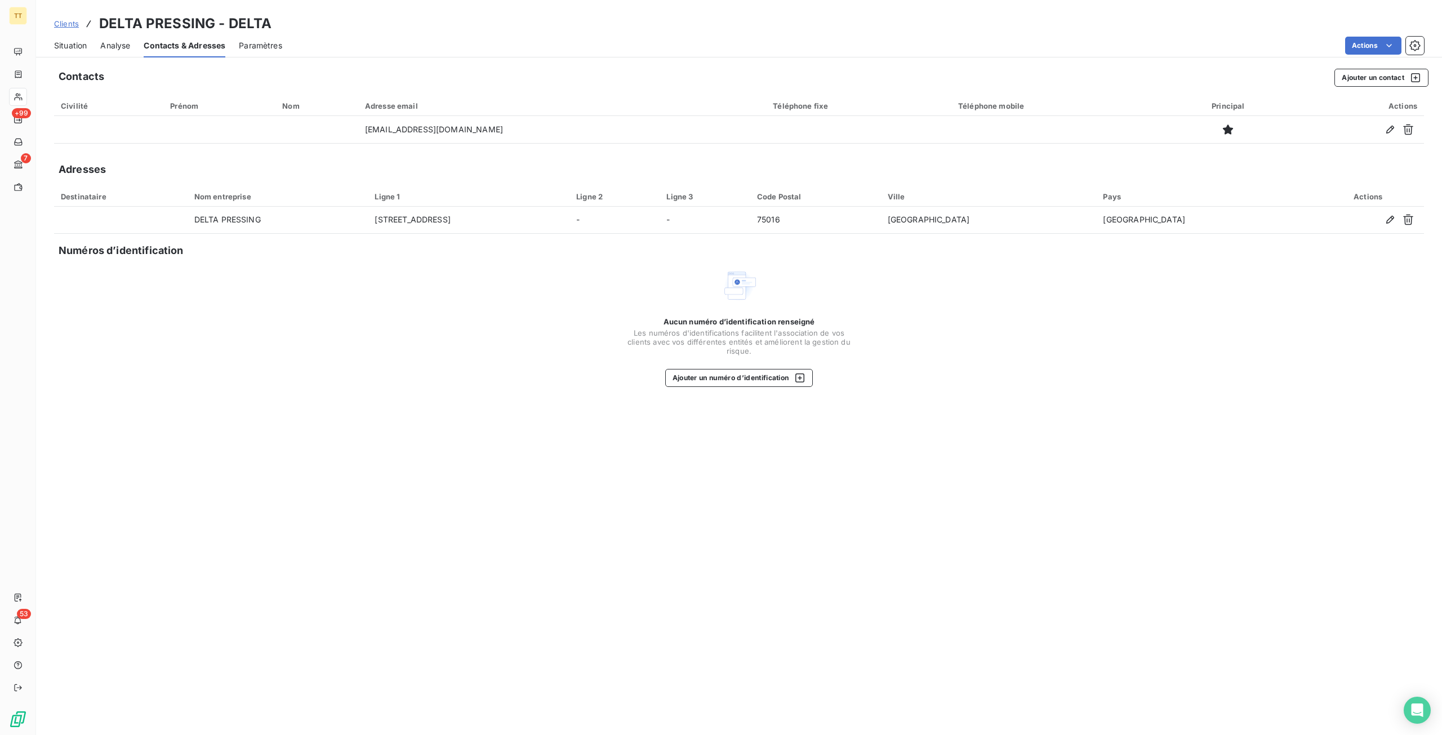
click at [64, 45] on span "Situation" at bounding box center [70, 45] width 33 height 11
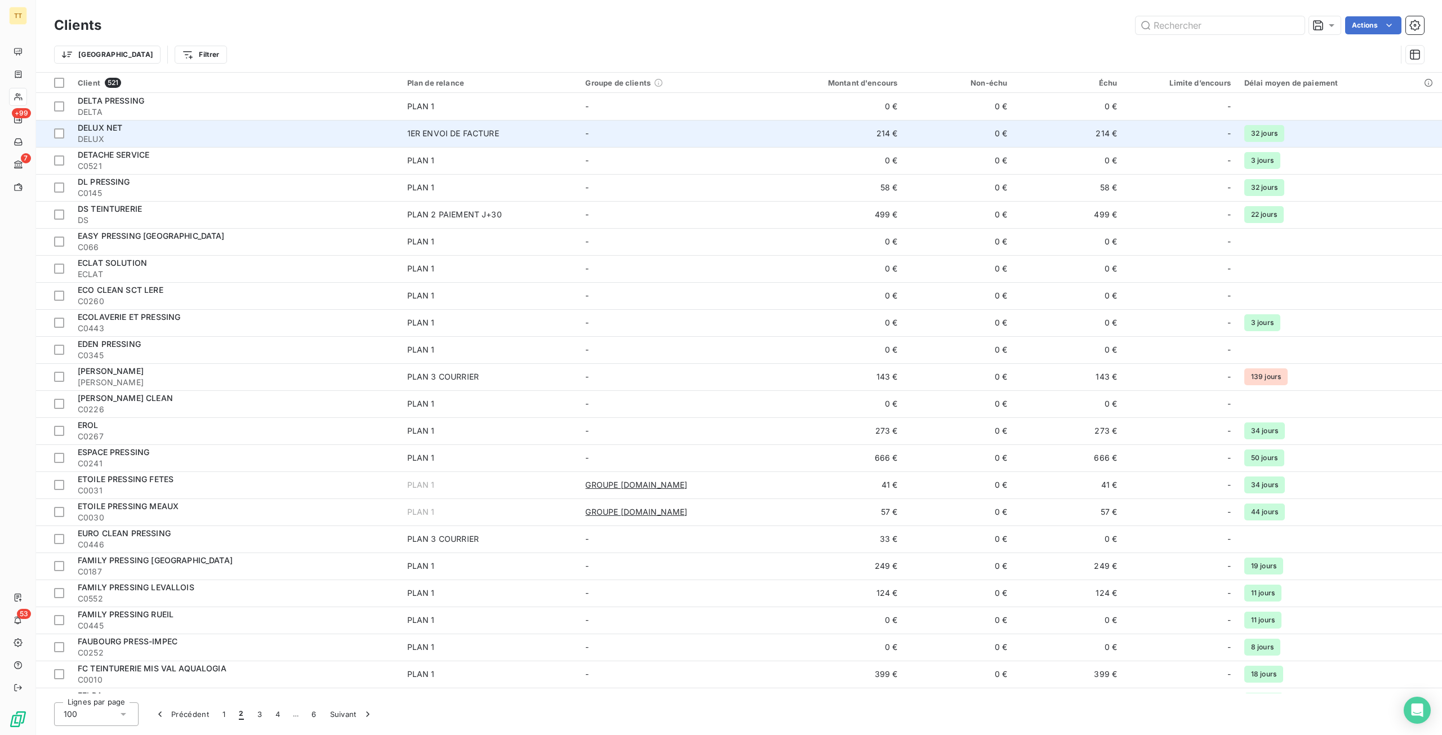
click at [989, 140] on td "0 €" at bounding box center [959, 133] width 110 height 27
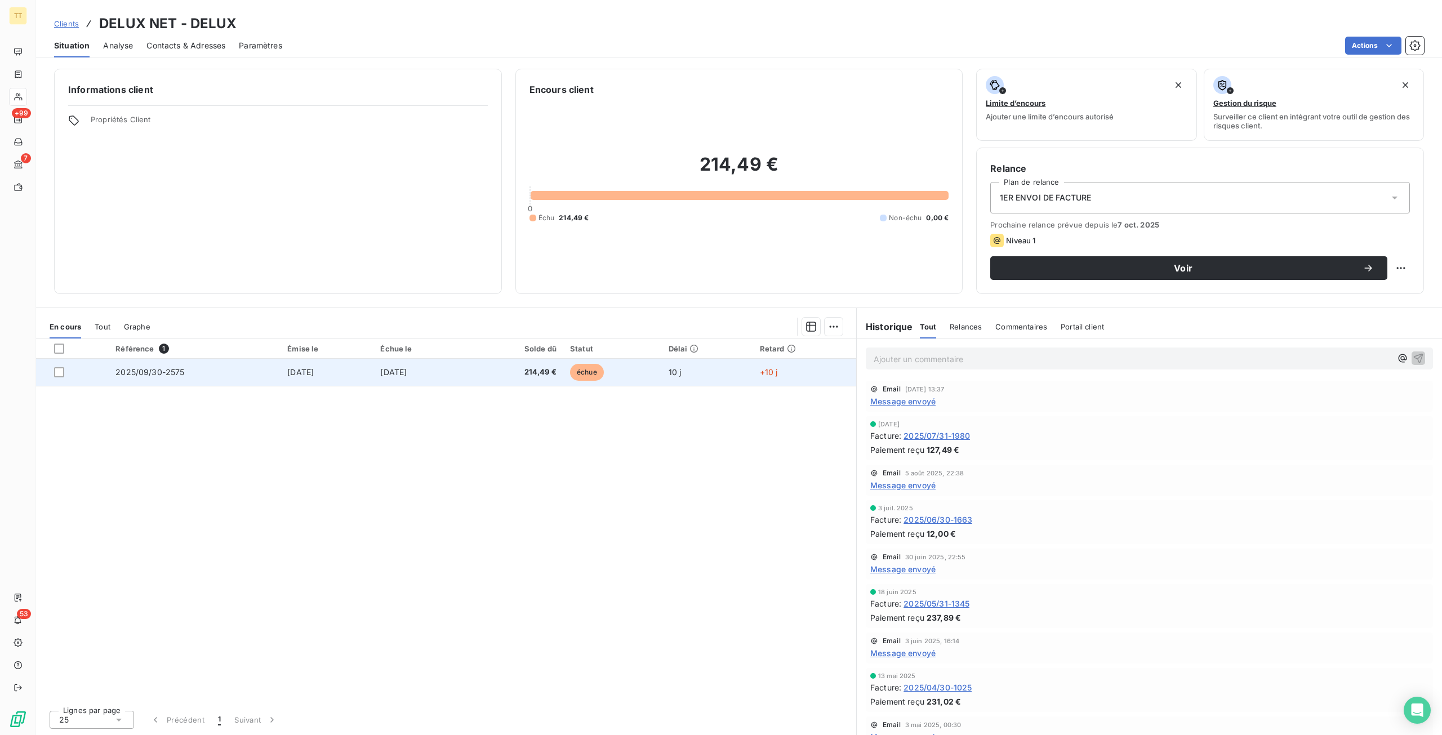
click at [603, 379] on td "échue" at bounding box center [612, 372] width 99 height 27
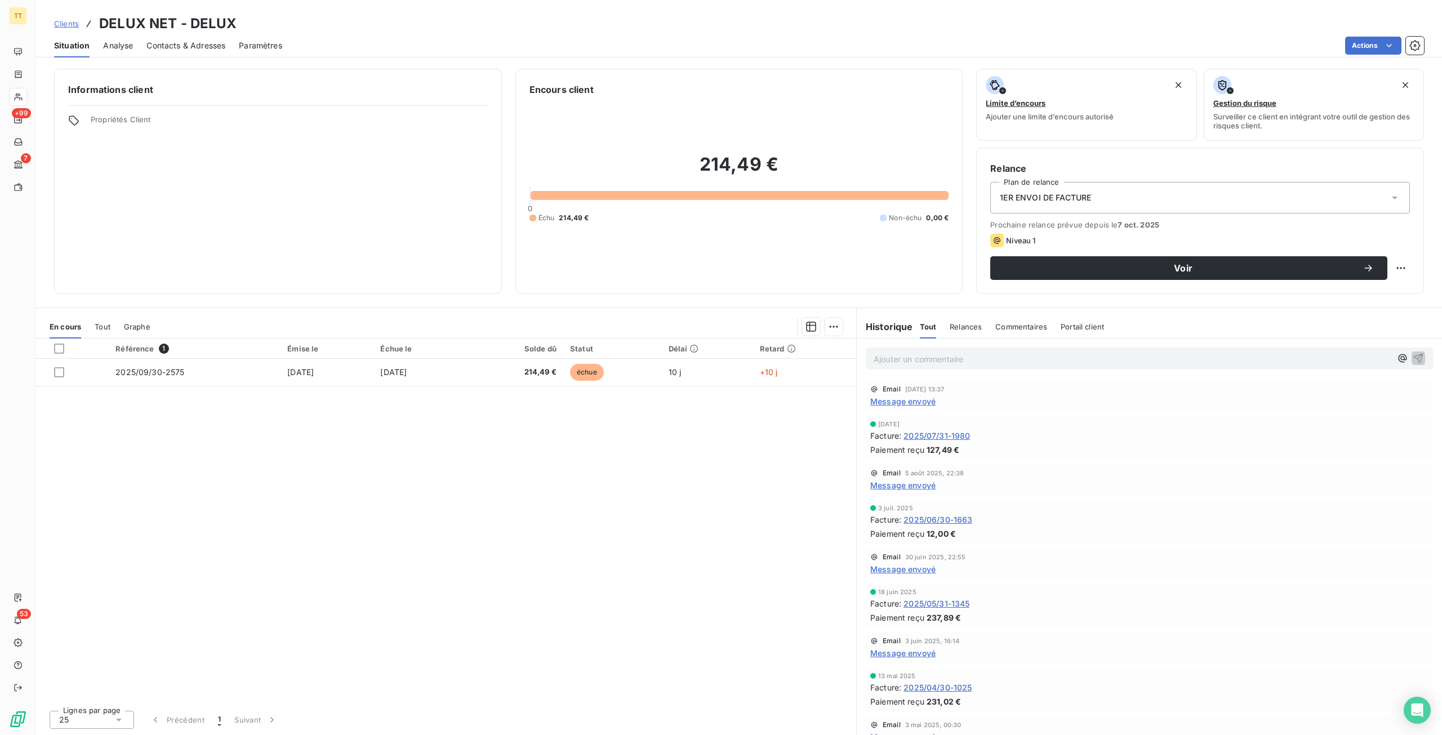
click at [212, 49] on span "Contacts & Adresses" at bounding box center [185, 45] width 79 height 11
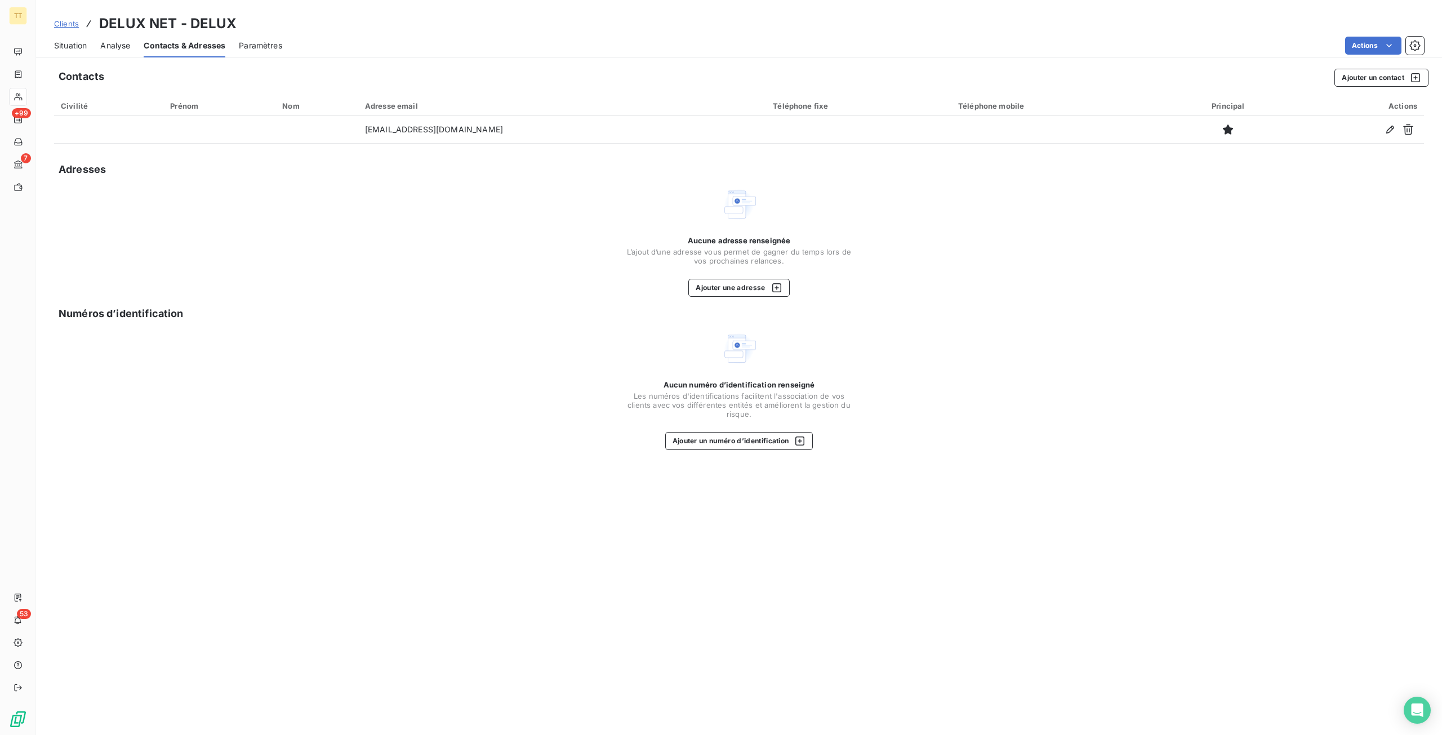
click at [83, 41] on span "Situation" at bounding box center [70, 45] width 33 height 11
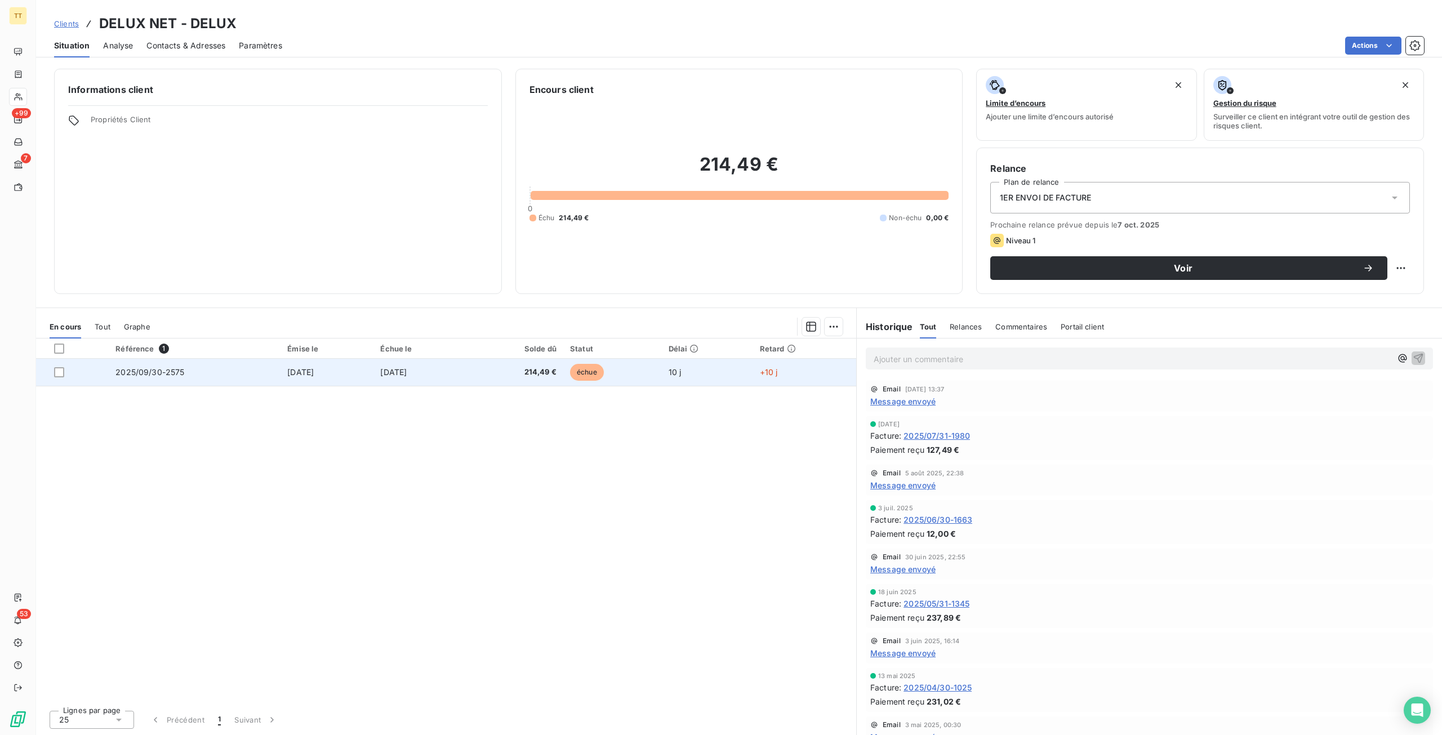
click at [467, 382] on td "[DATE]" at bounding box center [420, 372] width 94 height 27
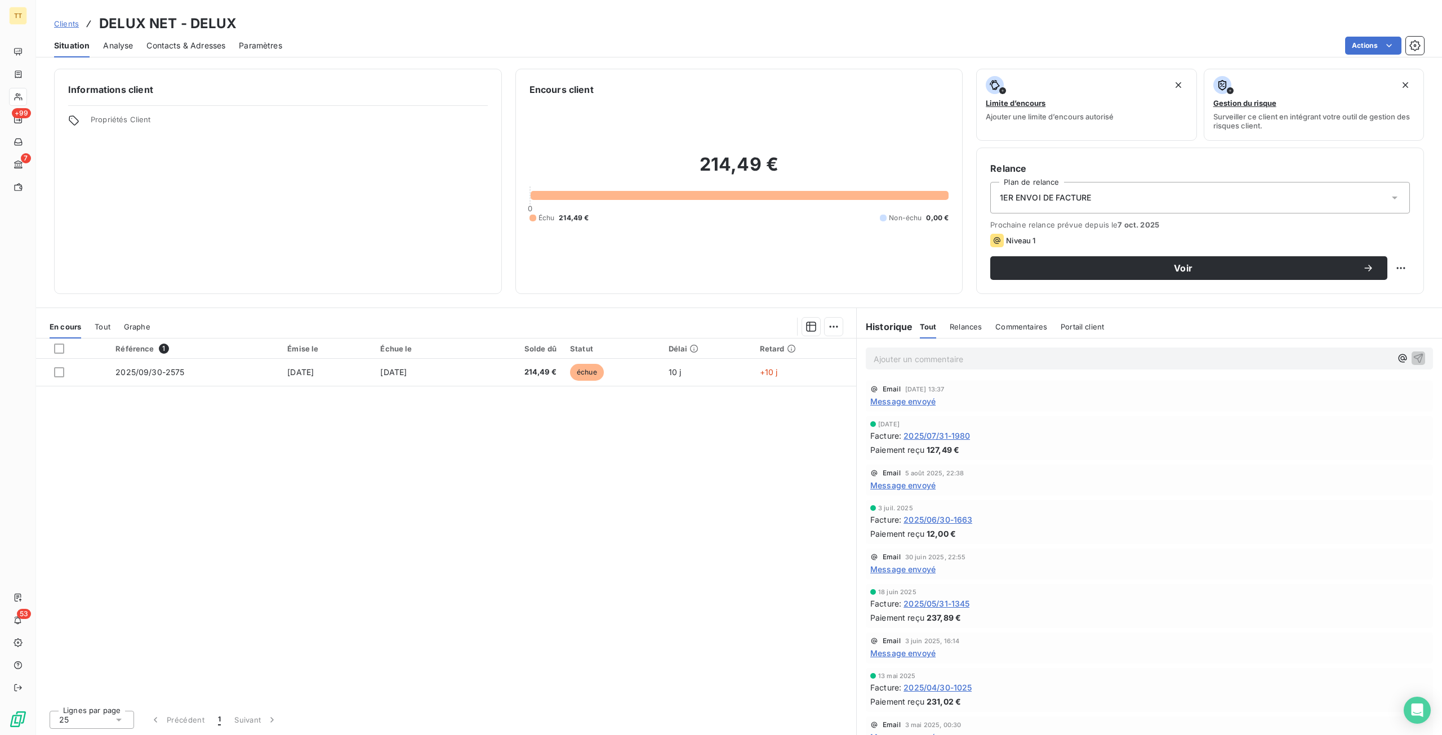
click at [204, 50] on span "Contacts & Adresses" at bounding box center [185, 45] width 79 height 11
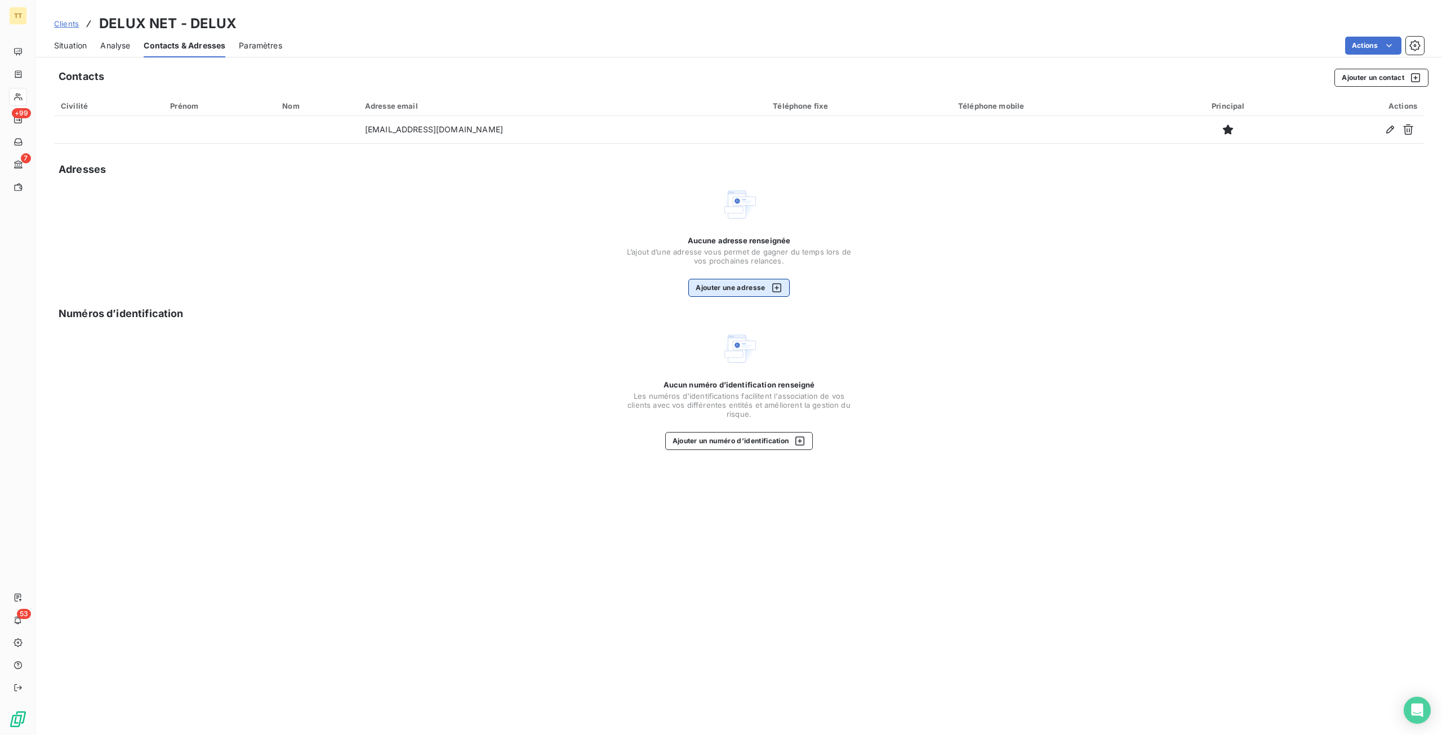
click at [732, 286] on button "Ajouter une adresse" at bounding box center [738, 288] width 101 height 18
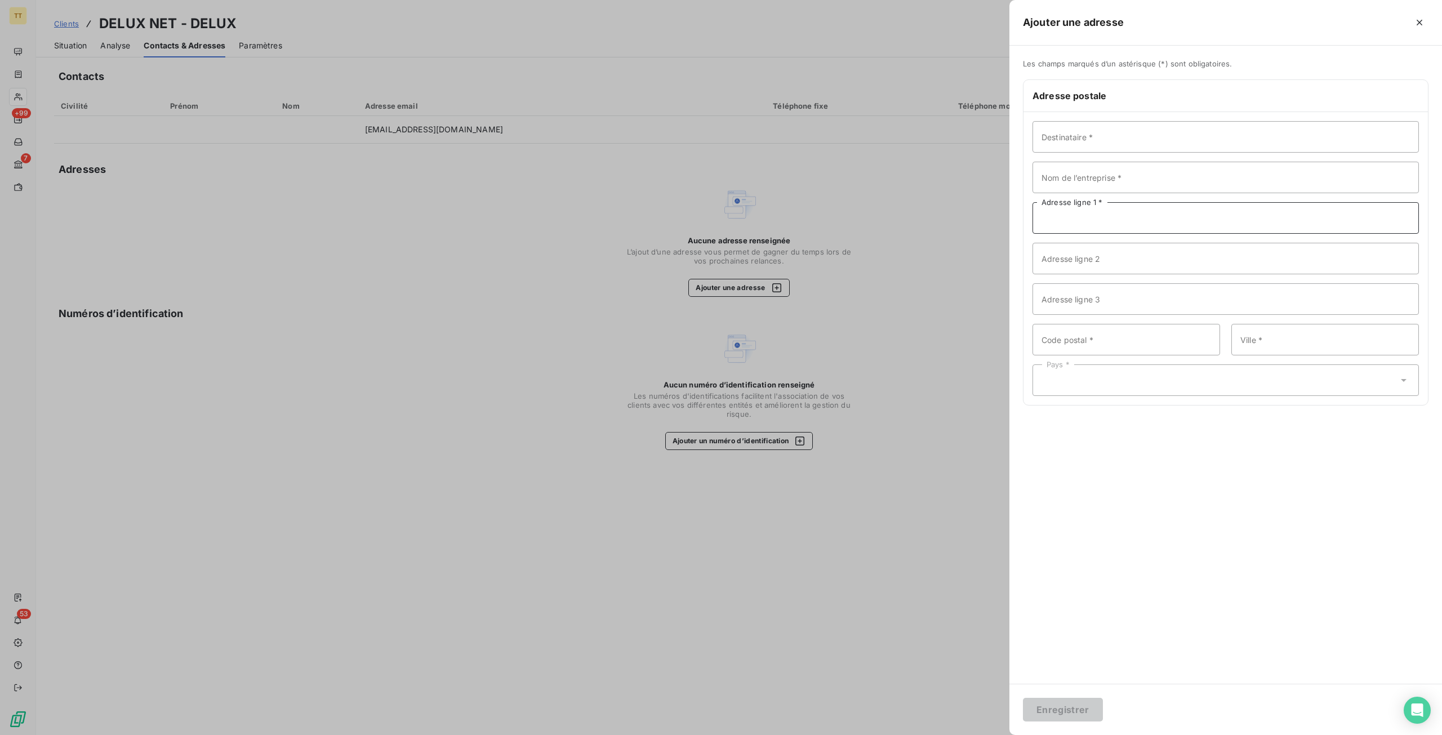
click at [1138, 226] on input "Adresse ligne 1 *" at bounding box center [1225, 218] width 386 height 32
paste input "[STREET_ADDRESS]"
type input "[STREET_ADDRESS]"
click at [1122, 339] on input "Code postal *" at bounding box center [1126, 340] width 188 height 32
type input "75014"
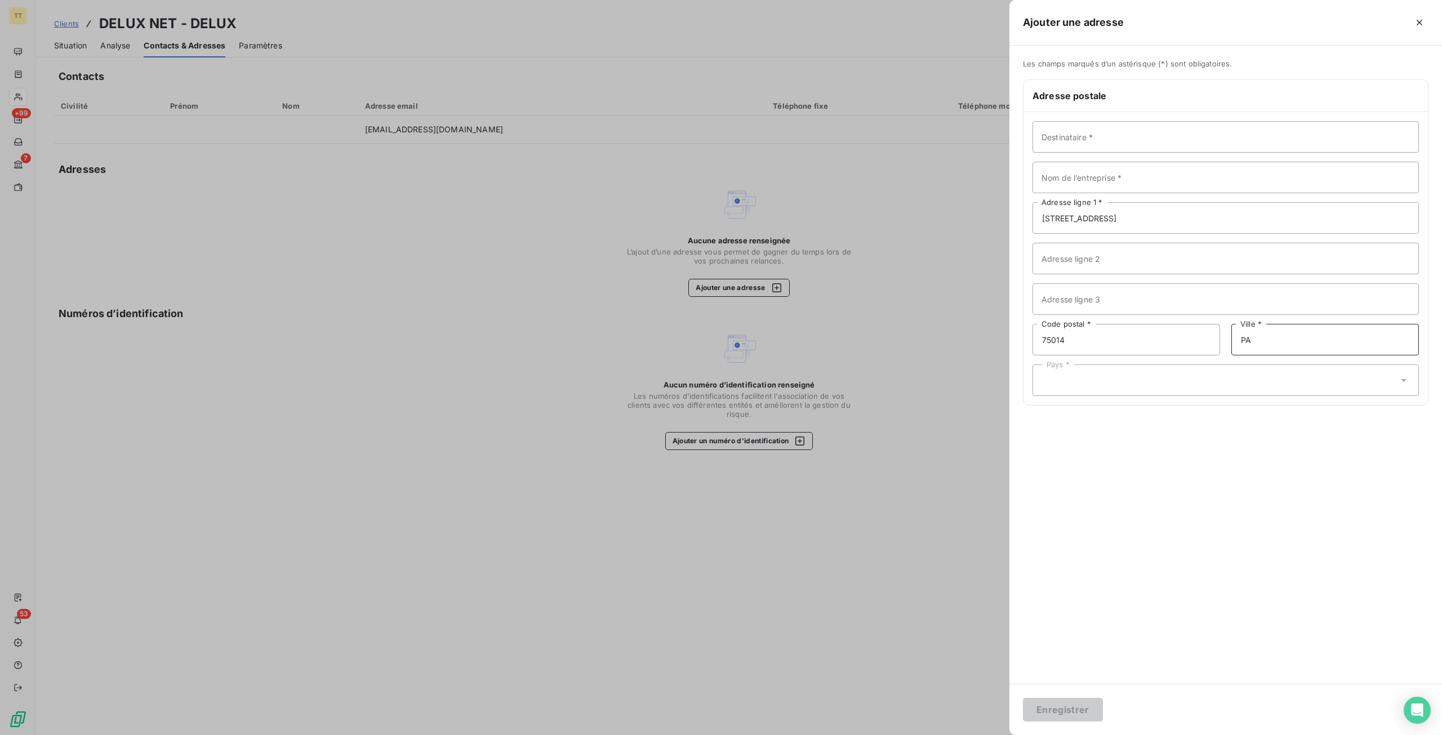
type input "[GEOGRAPHIC_DATA]"
click at [1133, 384] on div "Pays *" at bounding box center [1225, 380] width 386 height 32
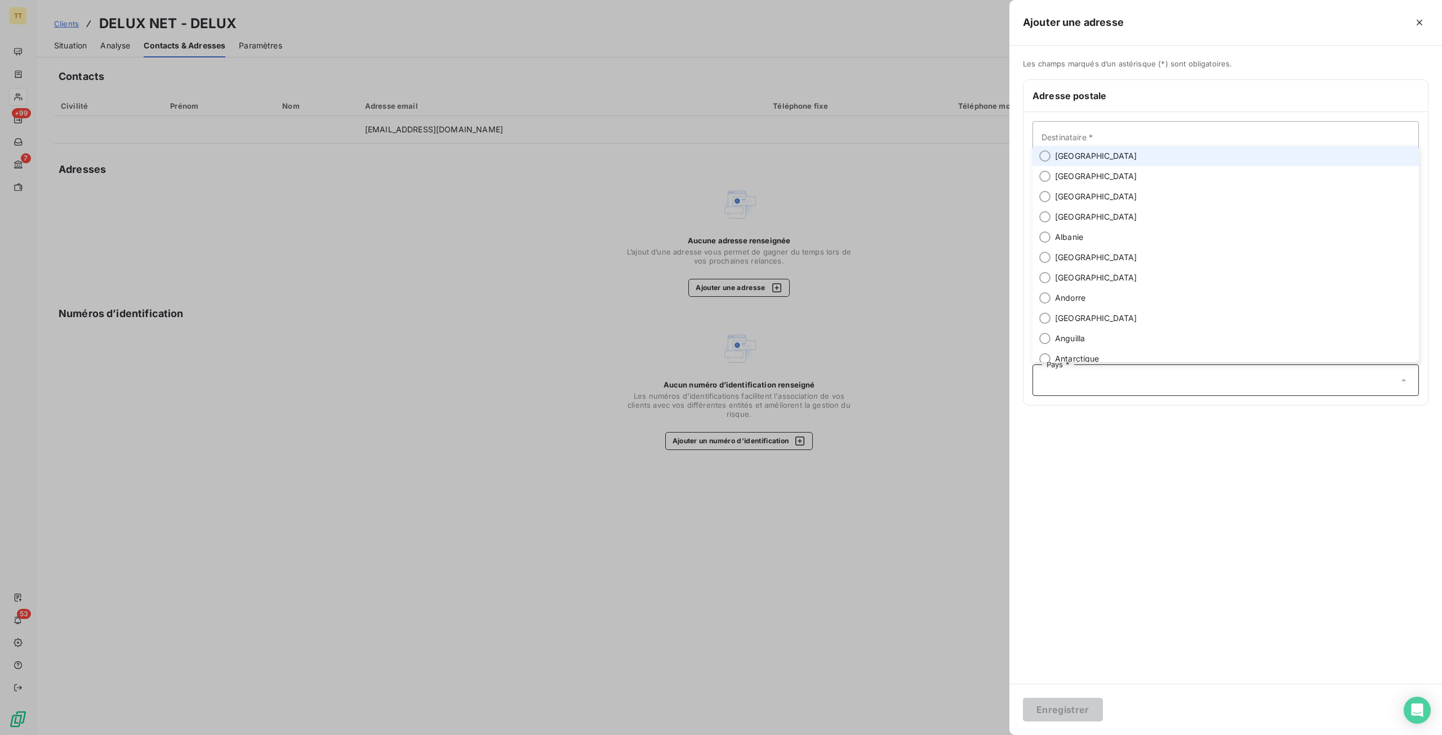
click at [1121, 158] on li "[GEOGRAPHIC_DATA]" at bounding box center [1225, 156] width 386 height 20
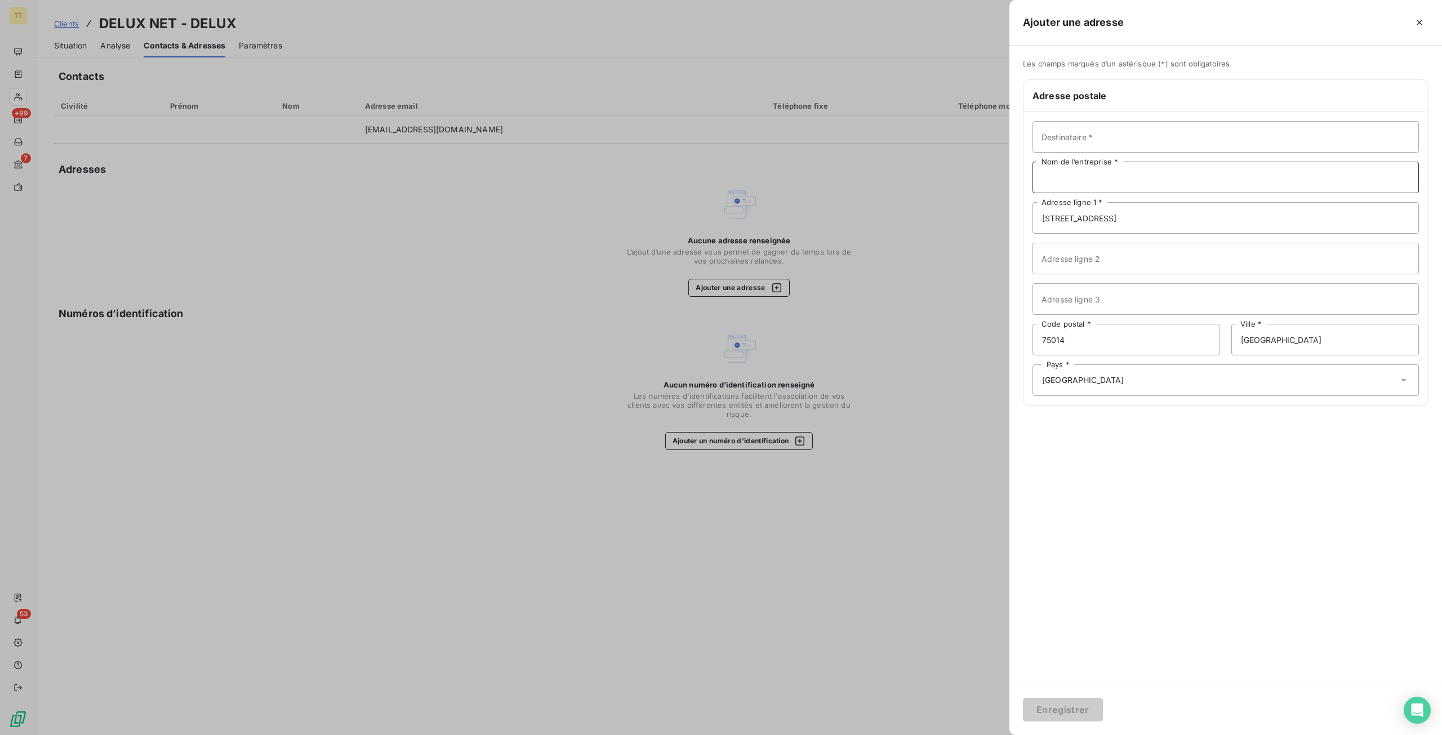
click at [1085, 179] on input "Nom de l’entreprise *" at bounding box center [1225, 178] width 386 height 32
type input "DELUX NET"
click at [1023, 698] on button "Enregistrer" at bounding box center [1063, 710] width 80 height 24
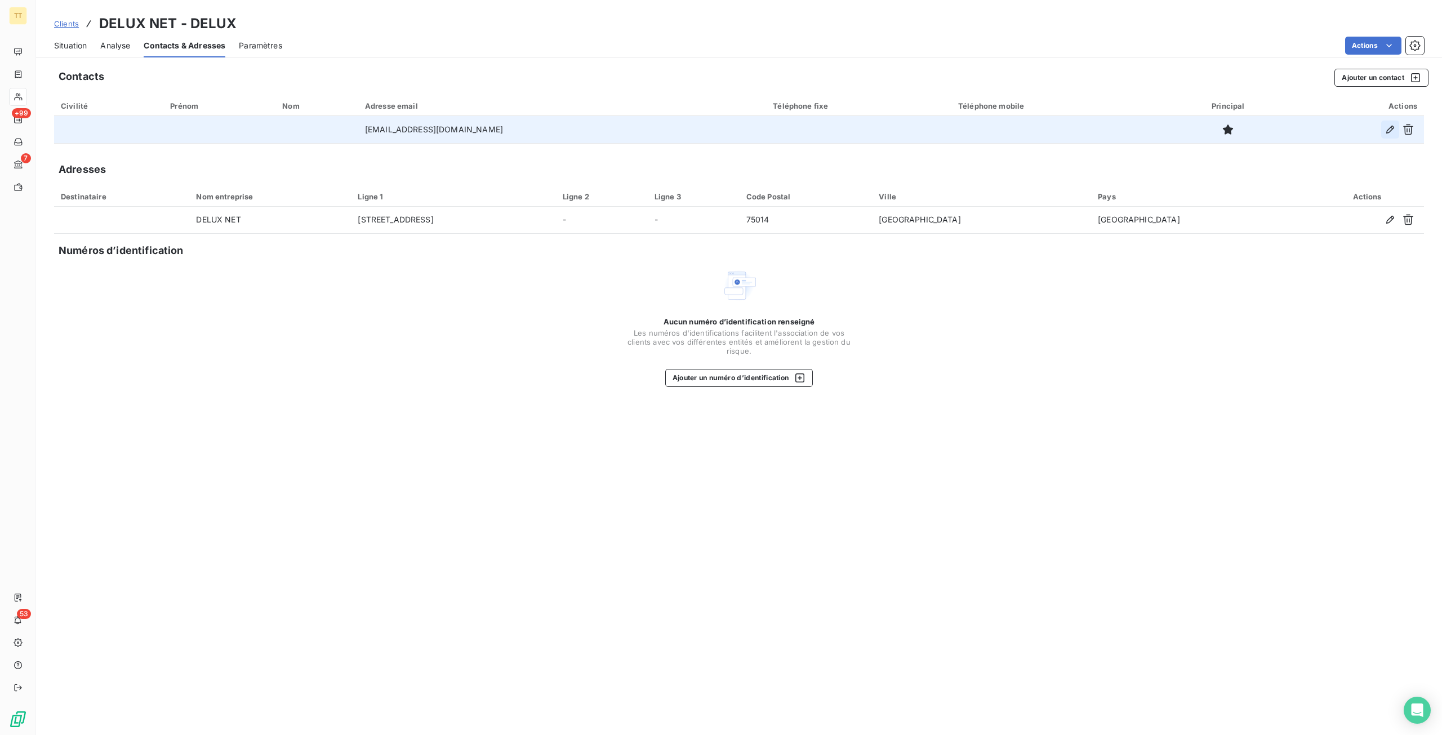
click at [1398, 131] on button "button" at bounding box center [1390, 130] width 18 height 18
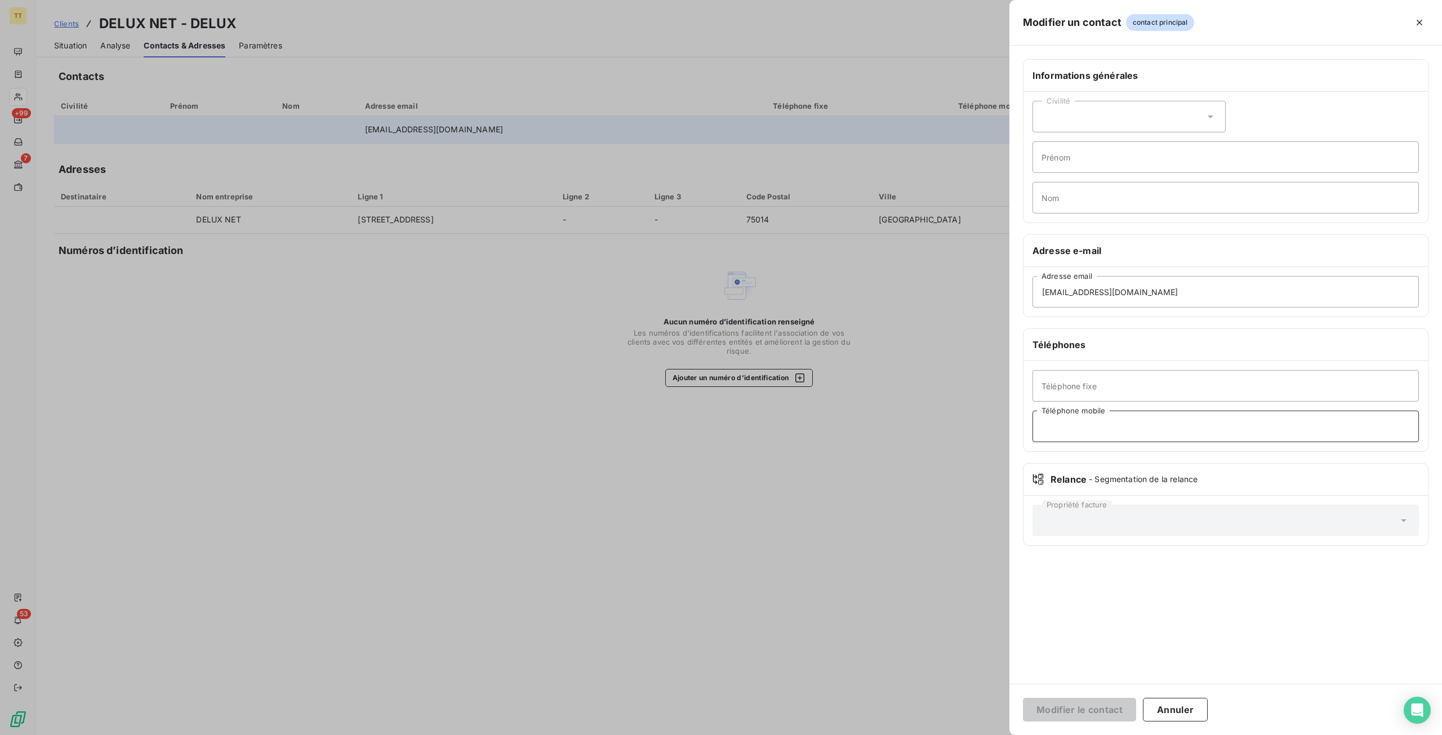
click at [1110, 412] on input "Téléphone mobile" at bounding box center [1225, 427] width 386 height 32
paste input "06 95 20 89 94"
type input "06 95 20 89 94"
click at [1121, 707] on button "Modifier le contact" at bounding box center [1079, 710] width 113 height 24
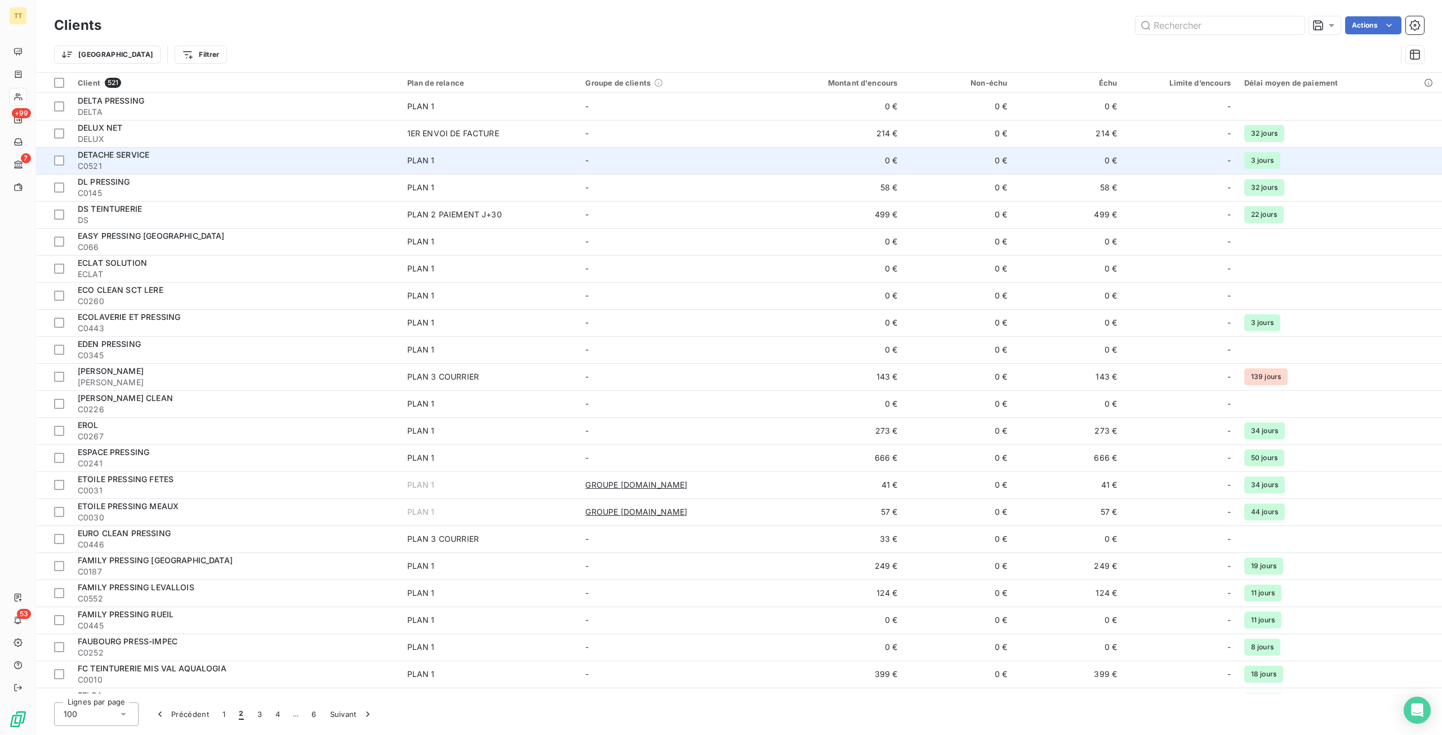
click at [212, 155] on div "DETACHE SERVICE" at bounding box center [236, 154] width 316 height 11
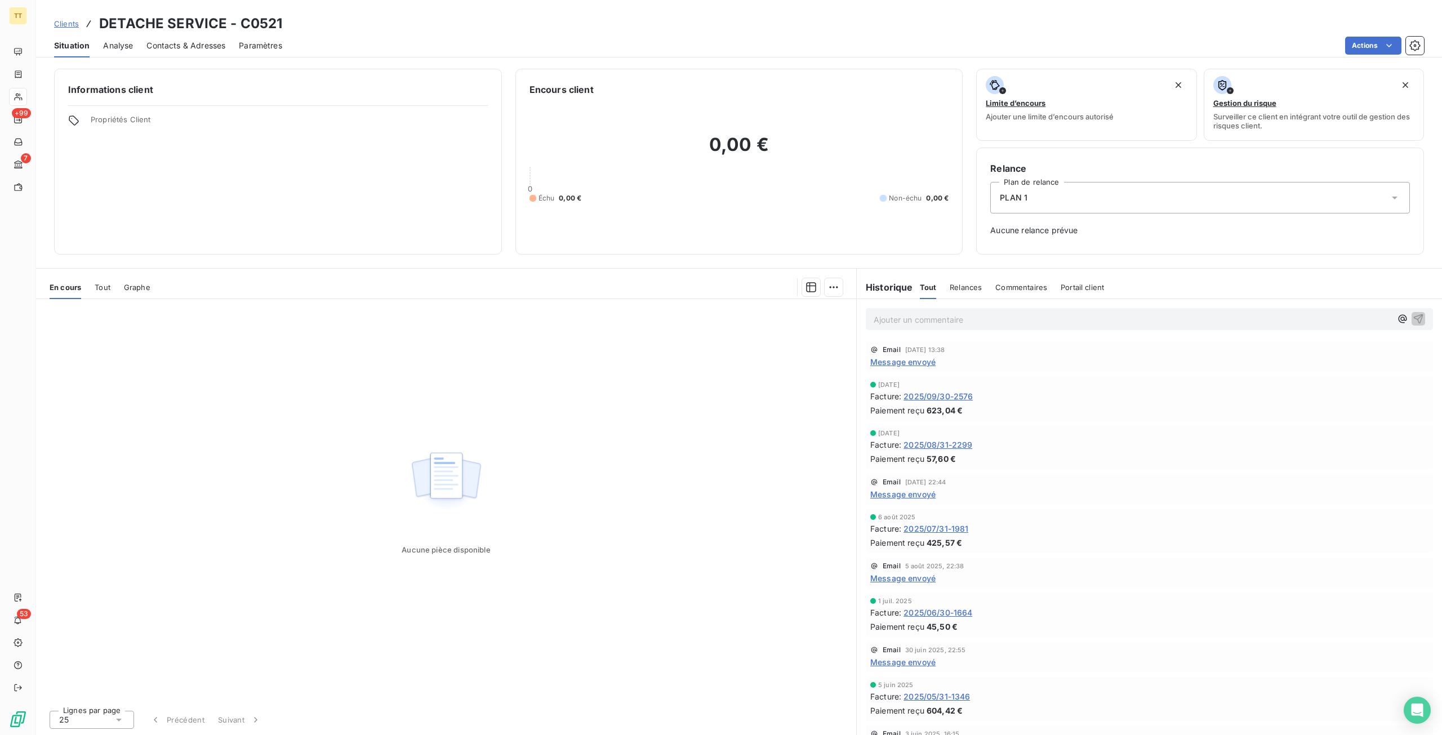
click at [165, 46] on span "Contacts & Adresses" at bounding box center [185, 45] width 79 height 11
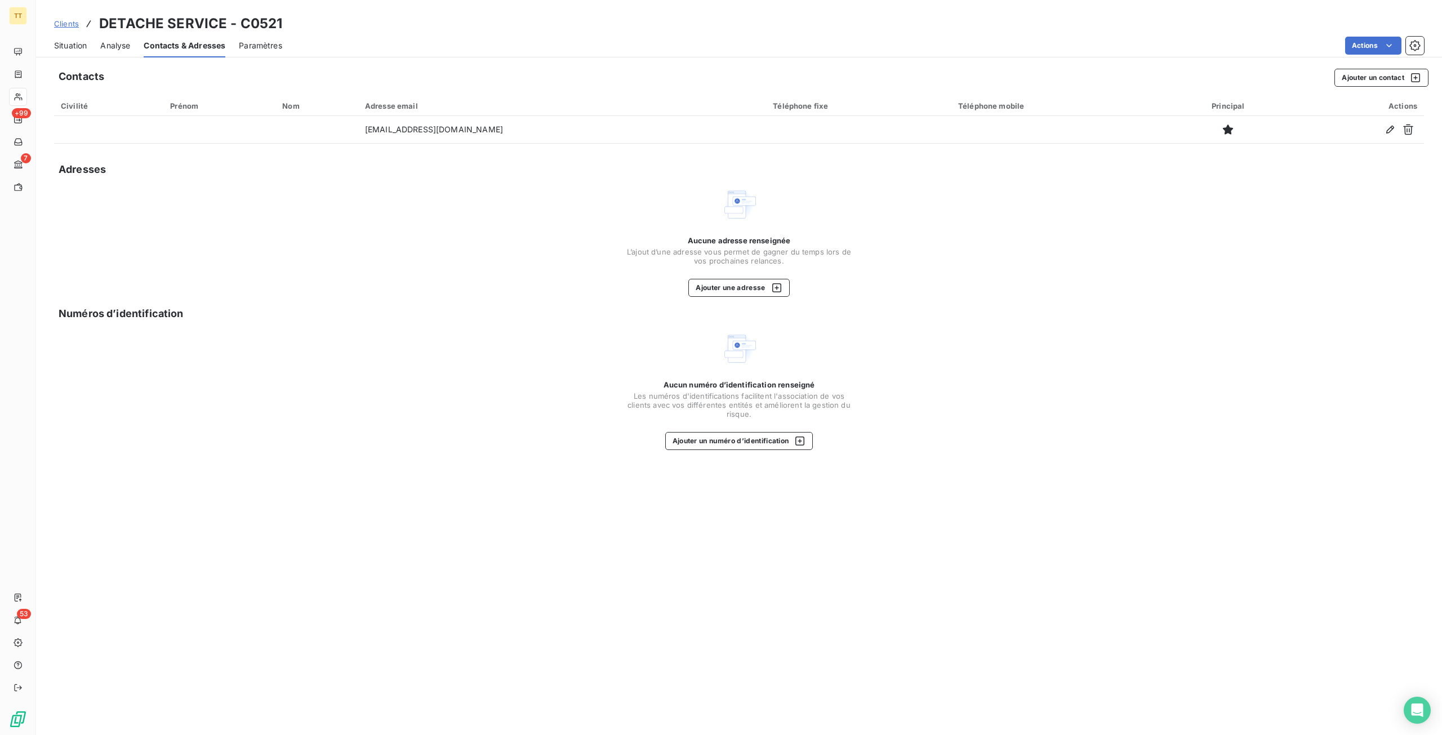
click at [79, 40] on span "Situation" at bounding box center [70, 45] width 33 height 11
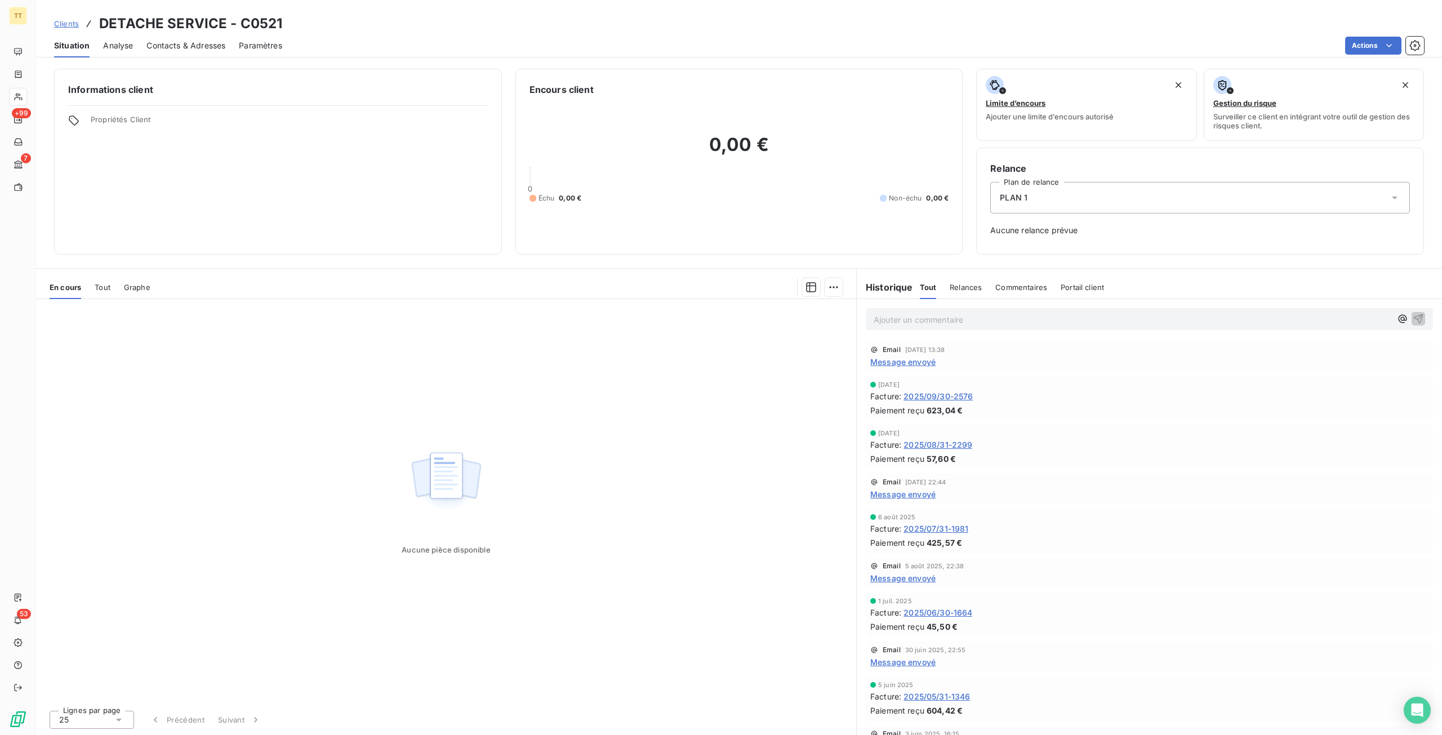
click at [192, 46] on span "Contacts & Adresses" at bounding box center [185, 45] width 79 height 11
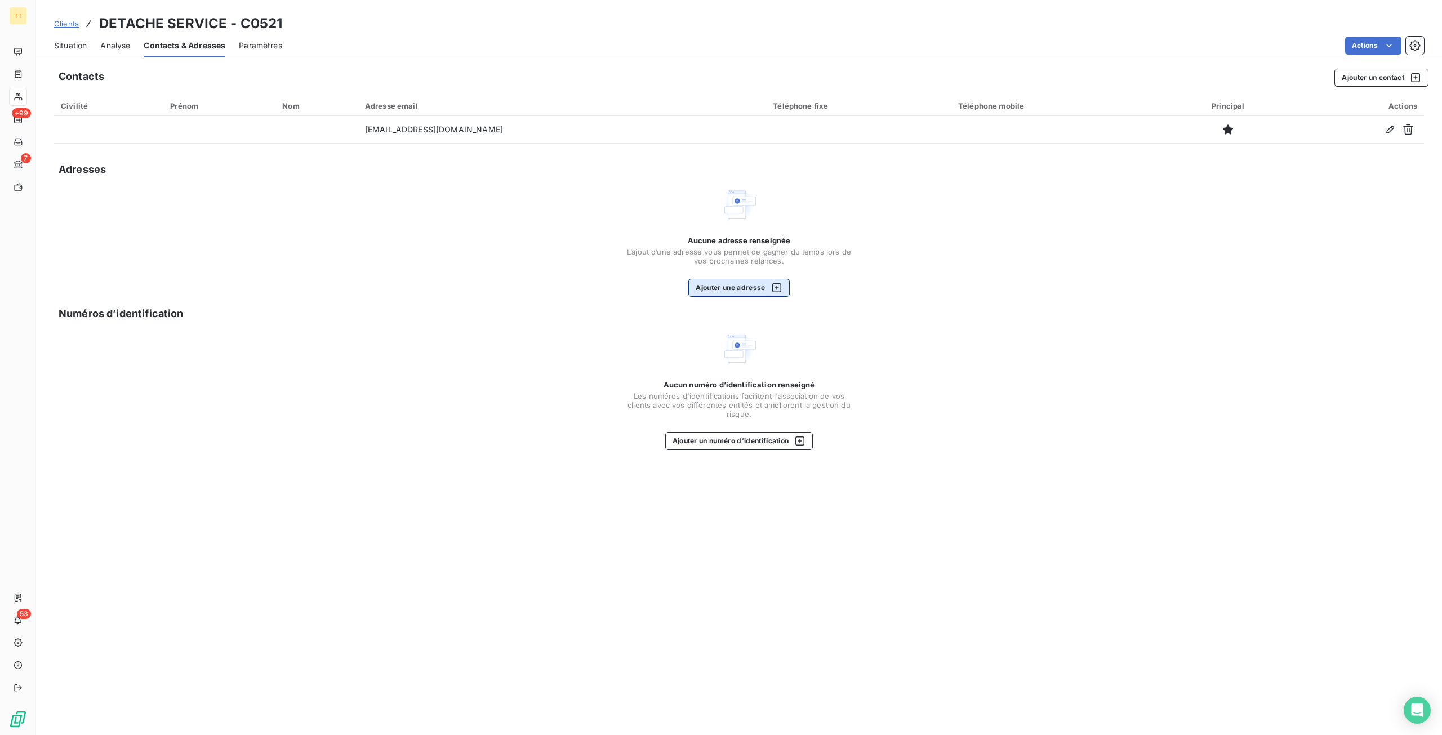
click at [772, 286] on icon "button" at bounding box center [776, 287] width 9 height 9
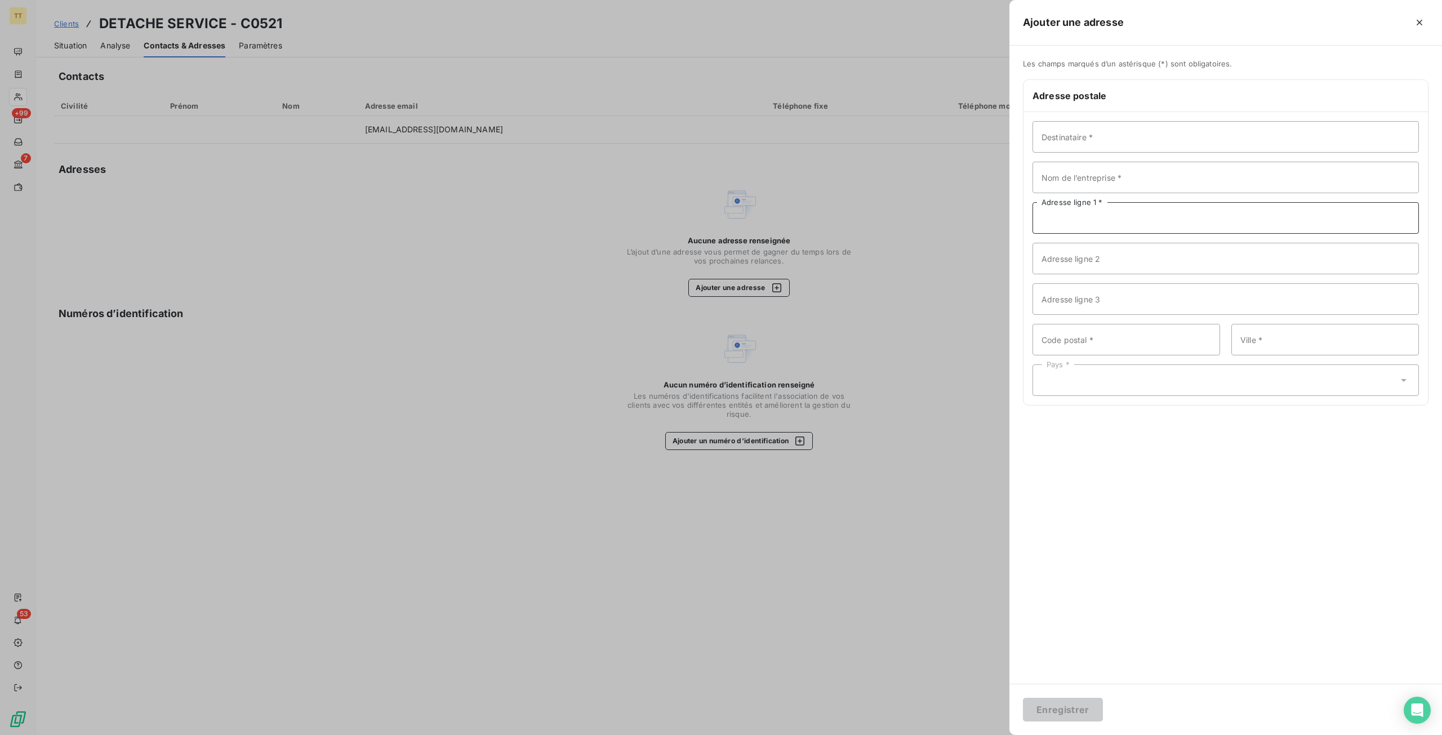
click at [1115, 215] on input "Adresse ligne 1 *" at bounding box center [1225, 218] width 386 height 32
paste input "[STREET_ADDRESS]"
type input "[STREET_ADDRESS]"
click at [1102, 344] on input "Code postal *" at bounding box center [1126, 340] width 188 height 32
type input "75016"
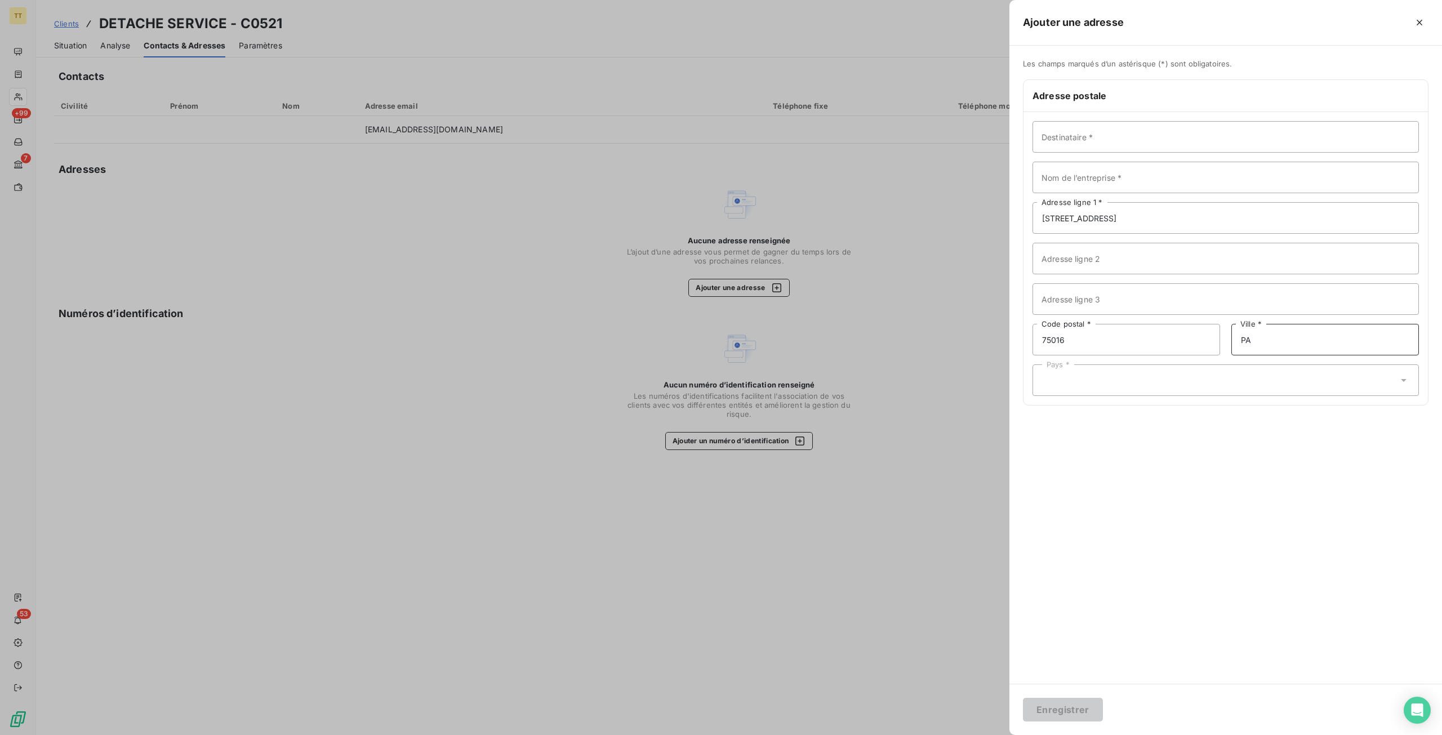
type input "[GEOGRAPHIC_DATA]"
click at [1239, 386] on div "Pays *" at bounding box center [1225, 380] width 386 height 32
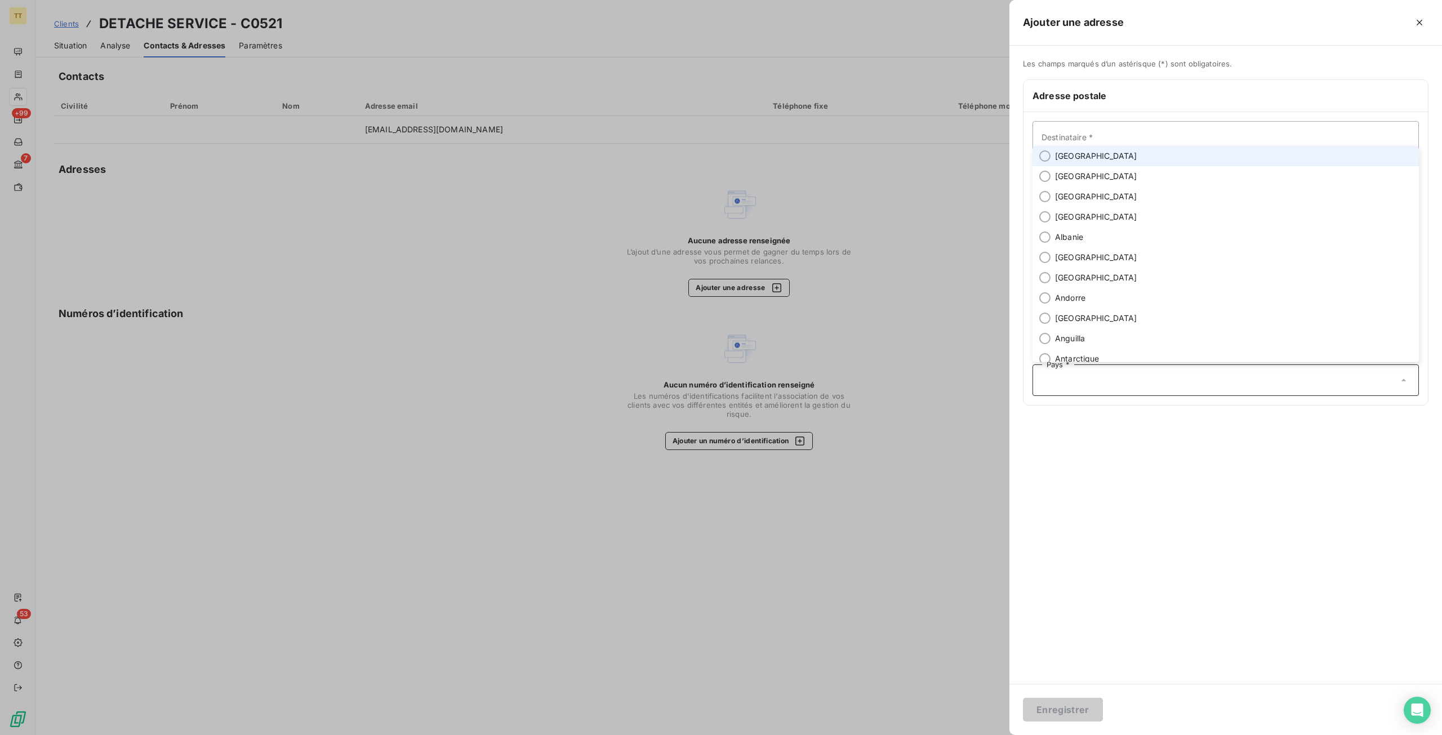
click at [1080, 157] on span "[GEOGRAPHIC_DATA]" at bounding box center [1096, 155] width 82 height 11
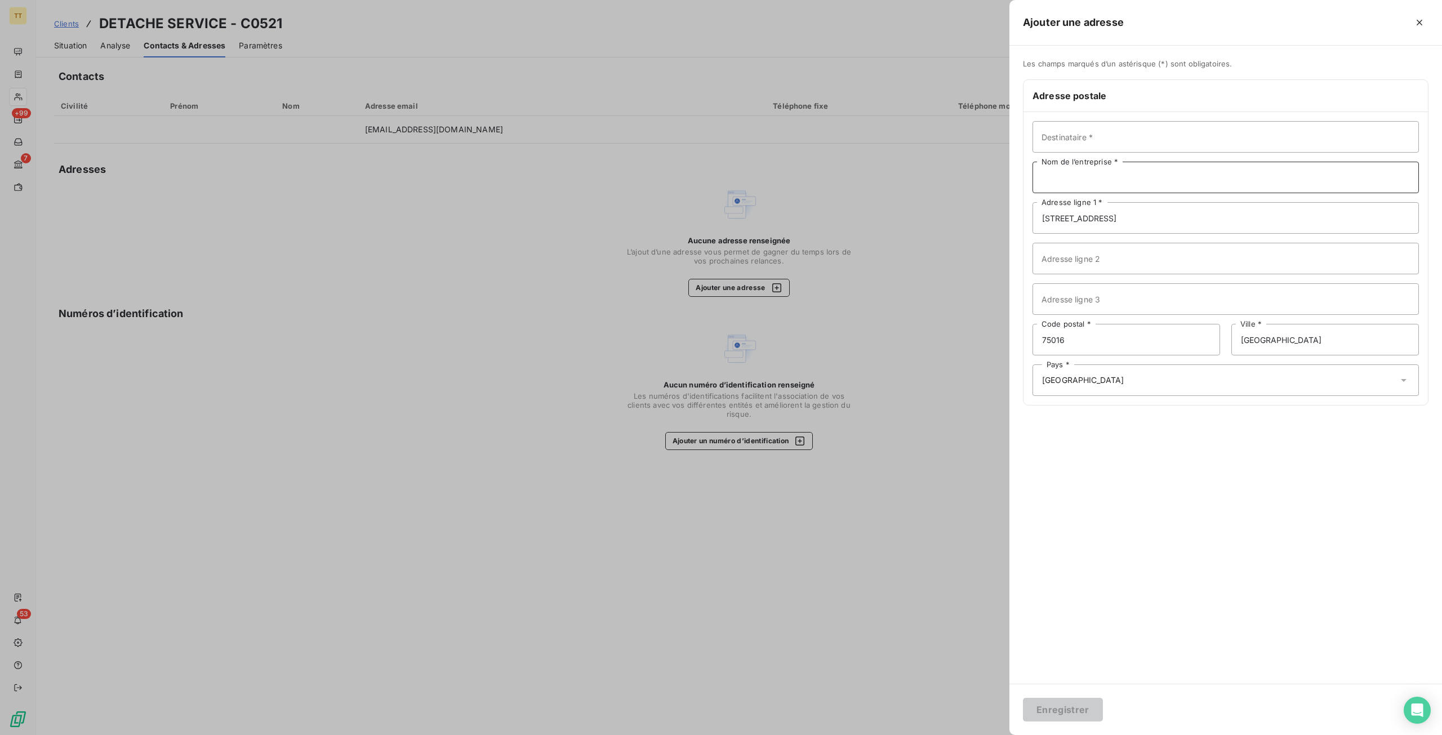
click at [1149, 173] on input "Nom de l’entreprise *" at bounding box center [1225, 178] width 386 height 32
type input "DETACHE SERVICE"
click at [1091, 698] on button "Enregistrer" at bounding box center [1063, 710] width 80 height 24
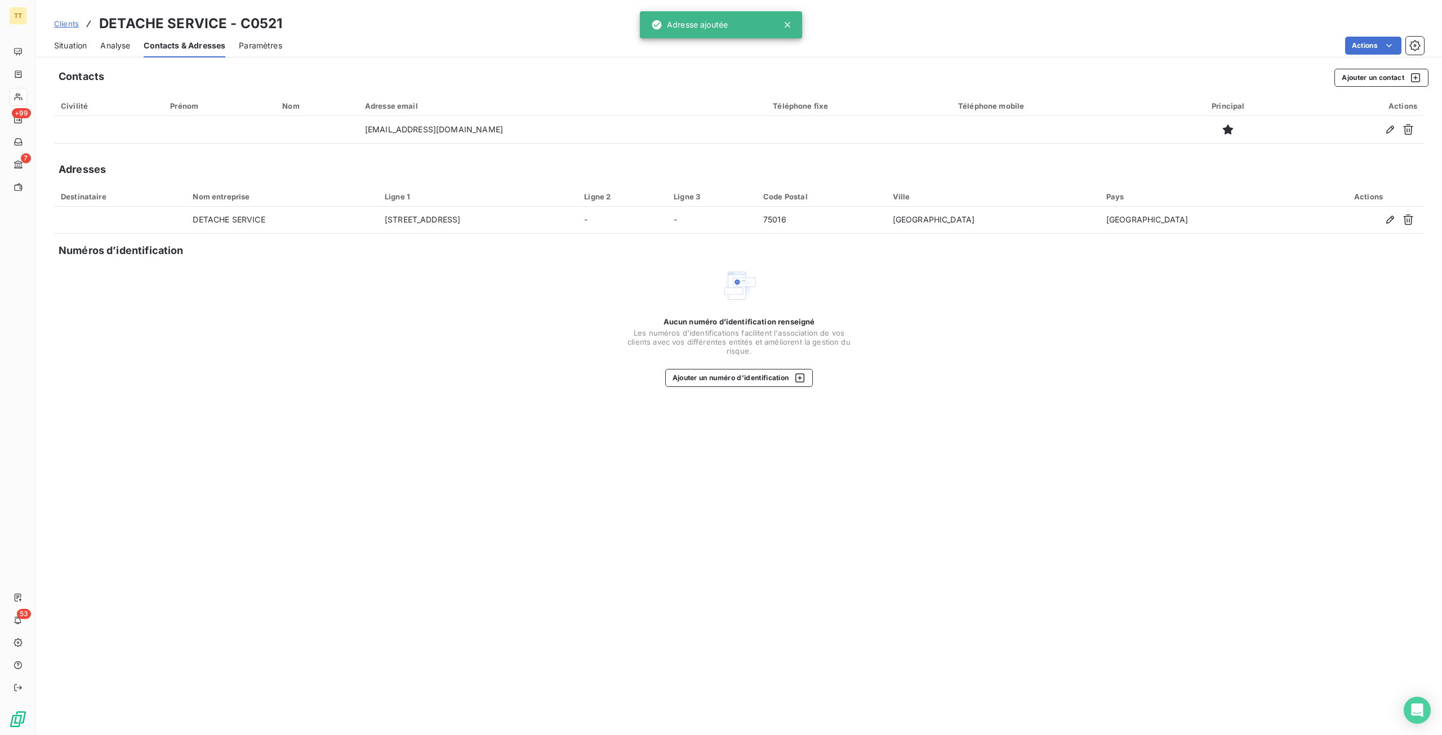
drag, startPoint x: 1321, startPoint y: 384, endPoint x: 1332, endPoint y: 340, distance: 44.5
click at [1332, 340] on div "Aucun numéro d’identification renseigné Les numéros d'identifications faciliten…" at bounding box center [739, 327] width 1370 height 119
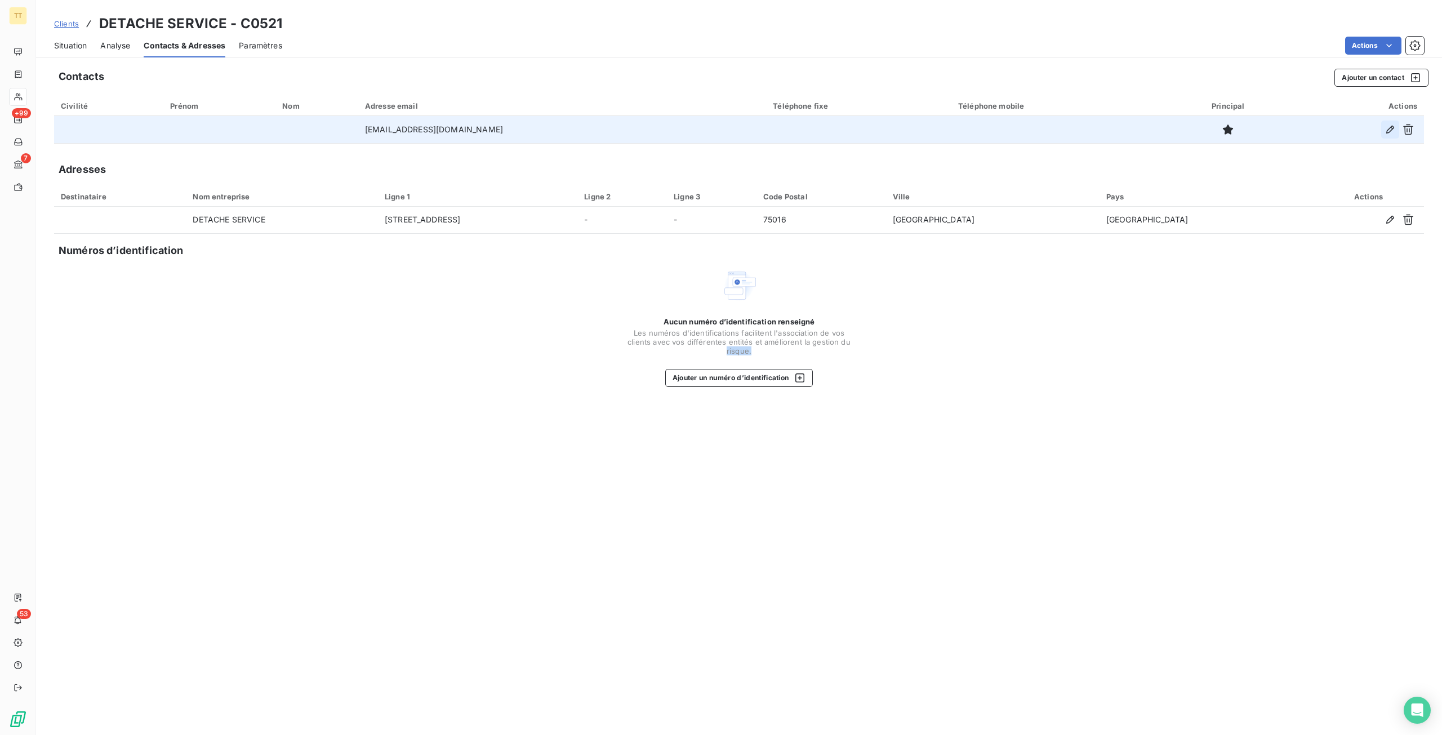
click at [1390, 125] on icon "button" at bounding box center [1389, 129] width 11 height 11
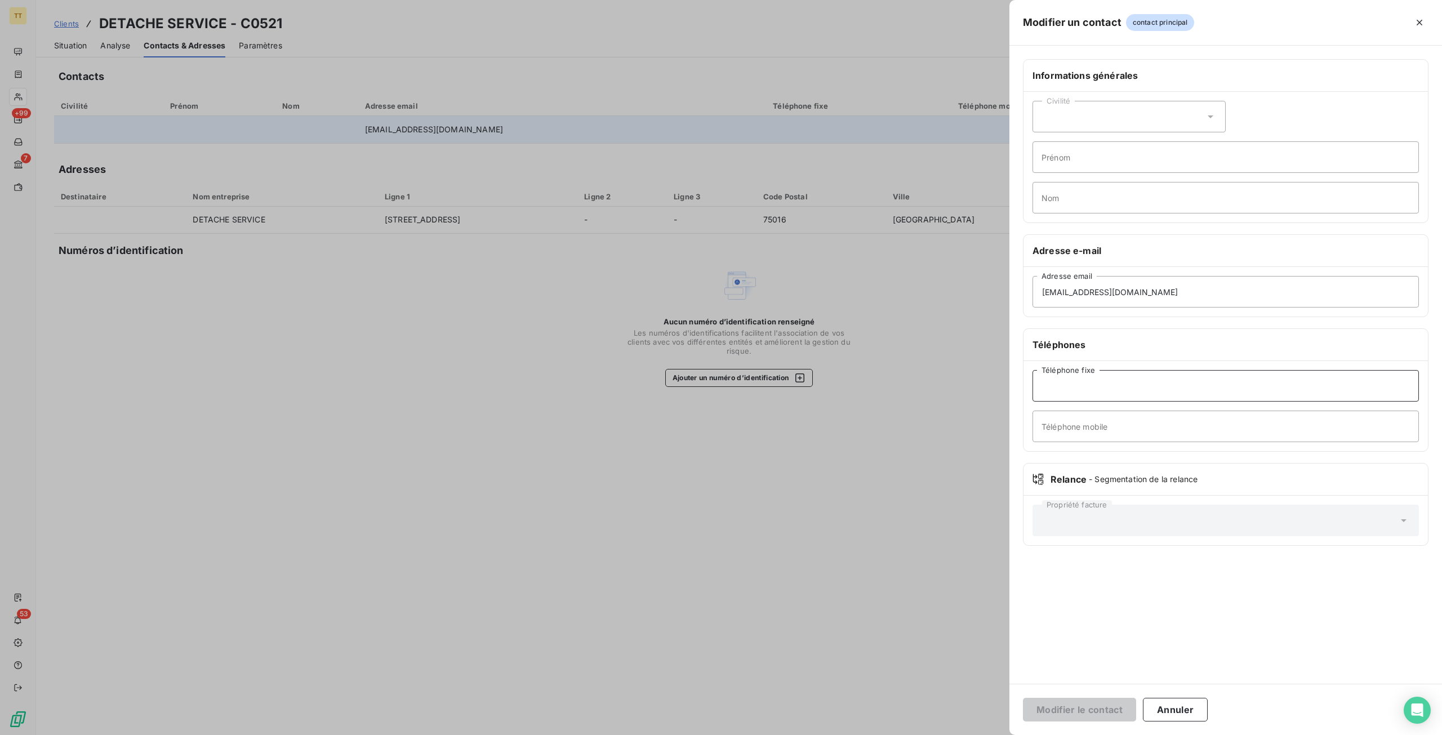
click at [1116, 391] on input "Téléphone fixe" at bounding box center [1225, 386] width 386 height 32
paste input "01 46 47 75 71"
type input "01 46 47 75 71"
click at [1101, 706] on button "Modifier le contact" at bounding box center [1079, 710] width 113 height 24
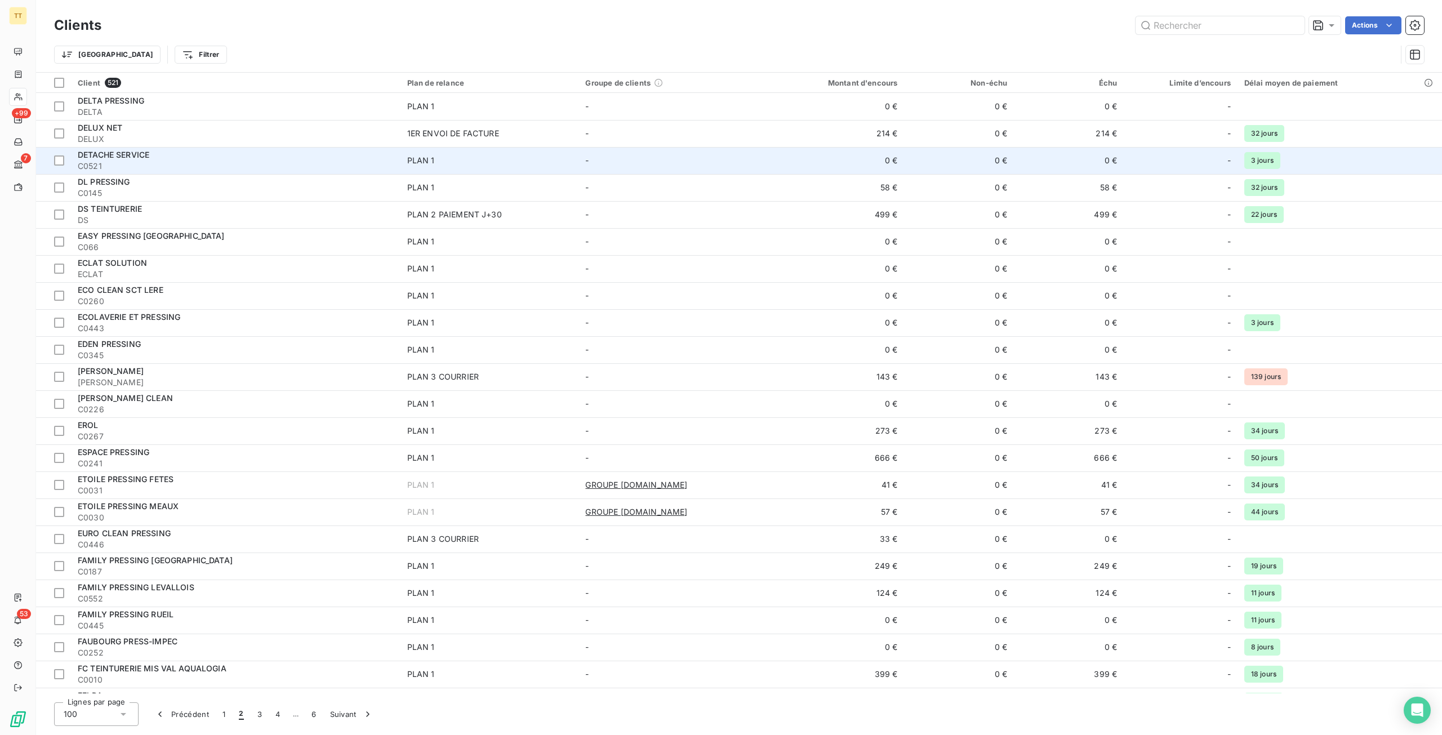
click at [388, 162] on span "C0521" at bounding box center [236, 166] width 316 height 11
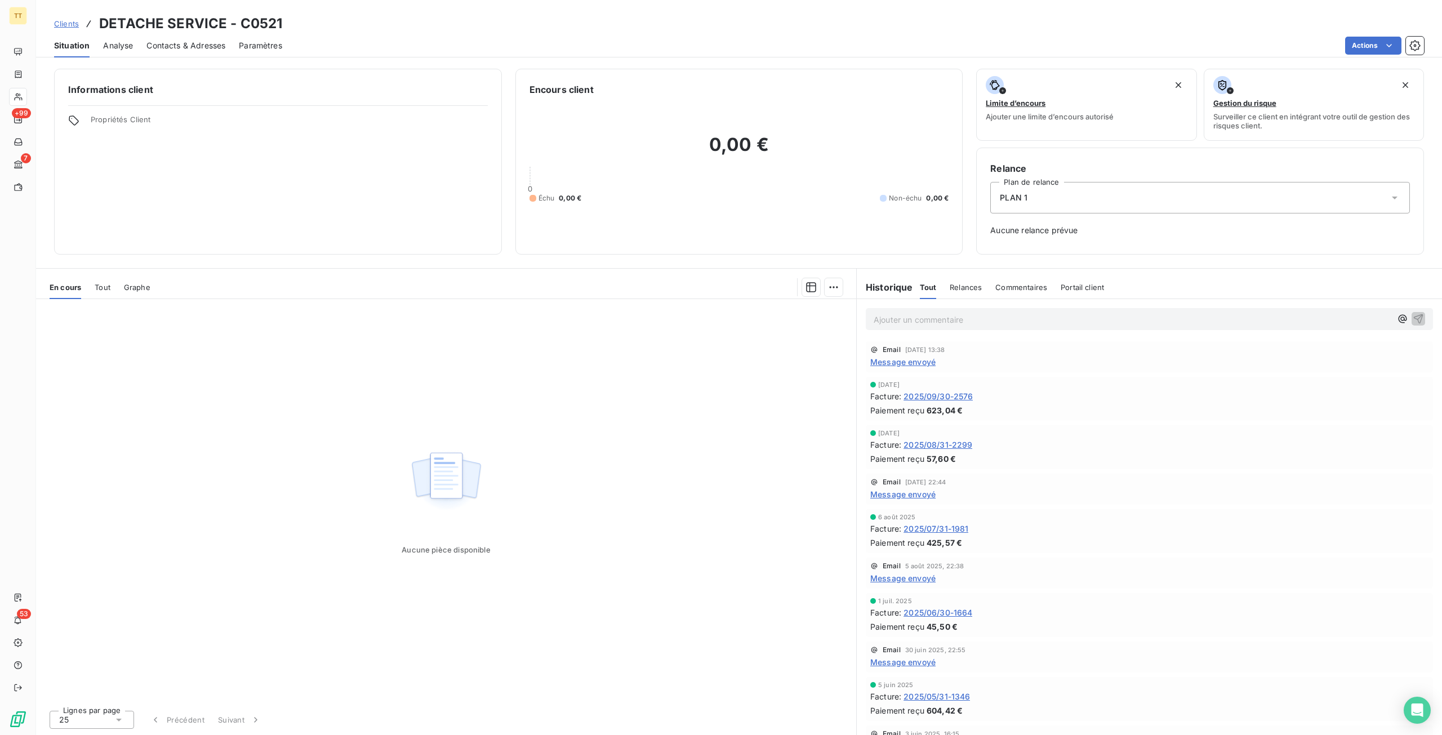
click at [925, 398] on span "2025/09/30-2576" at bounding box center [937, 396] width 69 height 12
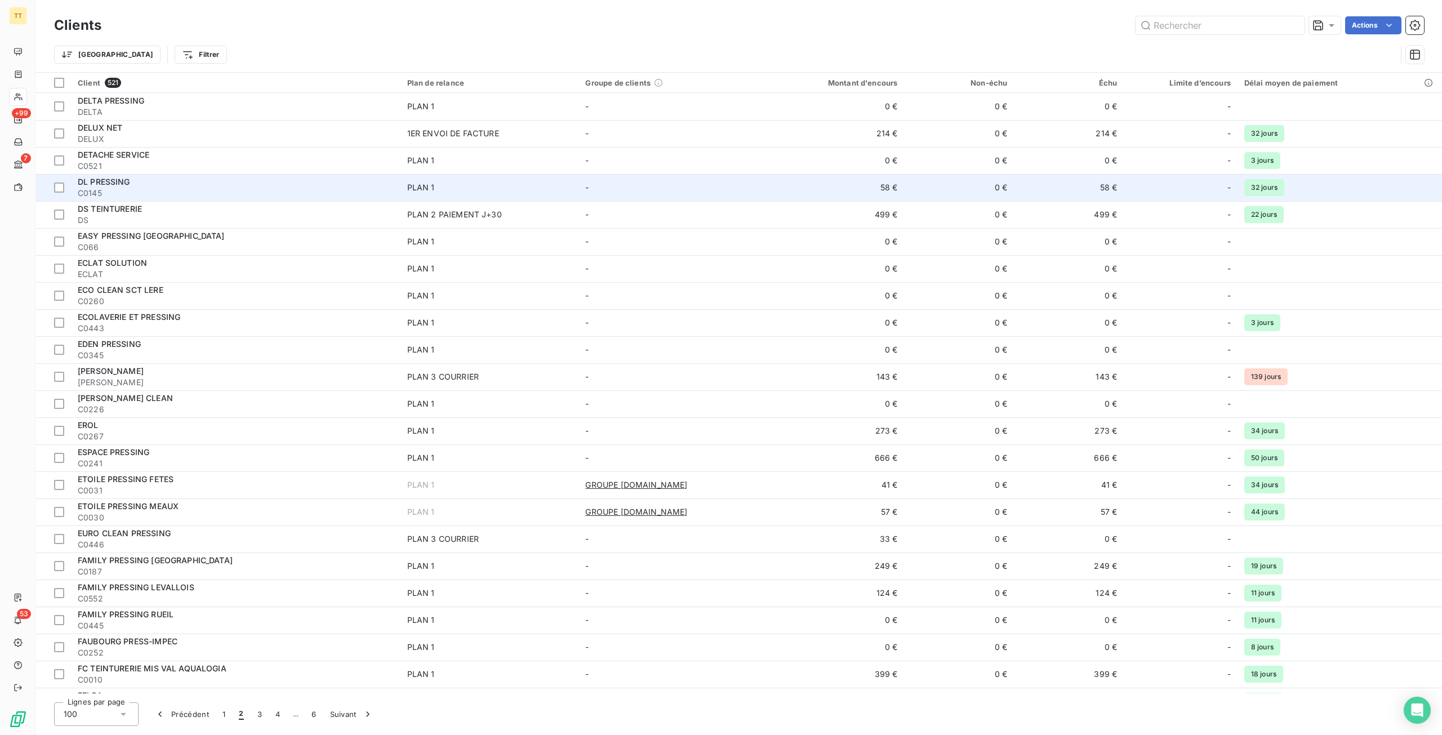
click at [196, 176] on div "DL PRESSING" at bounding box center [236, 181] width 316 height 11
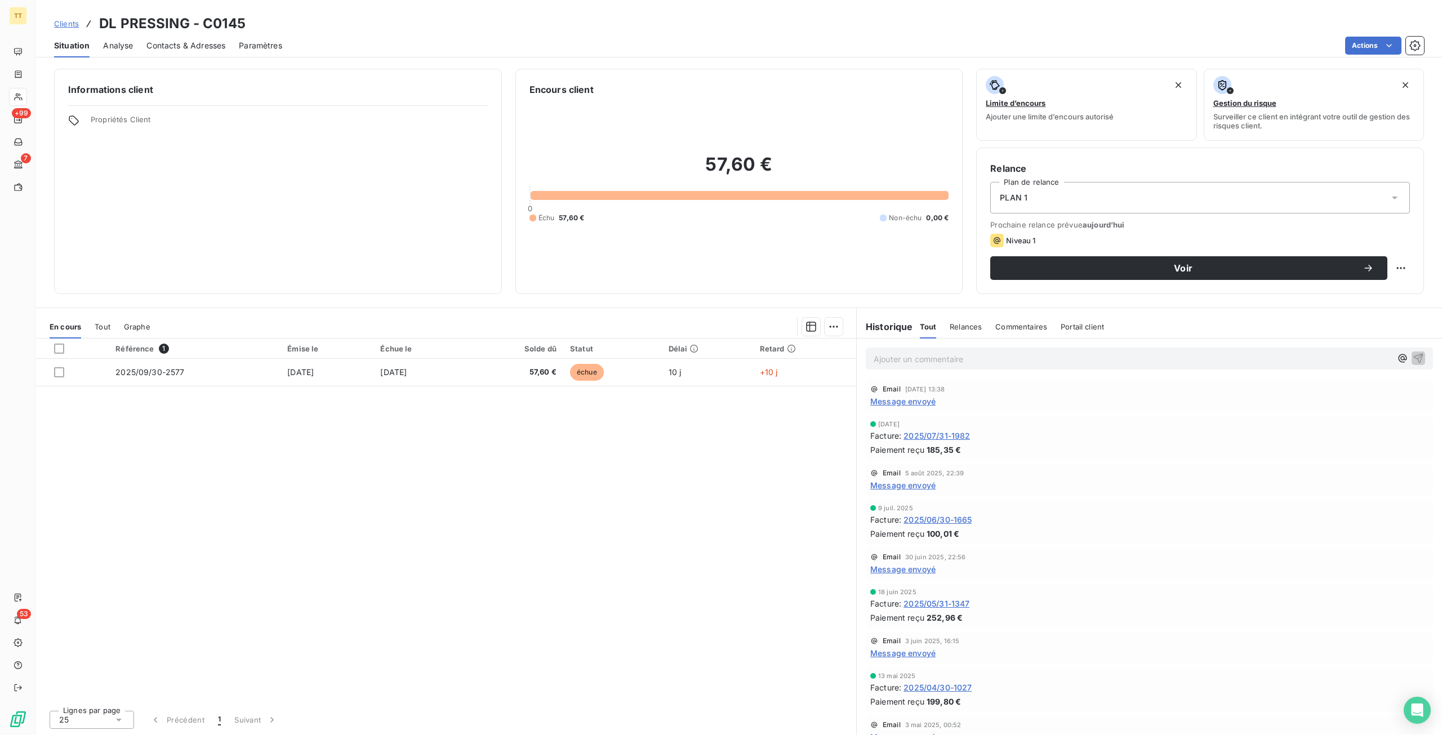
click at [186, 44] on span "Contacts & Adresses" at bounding box center [185, 45] width 79 height 11
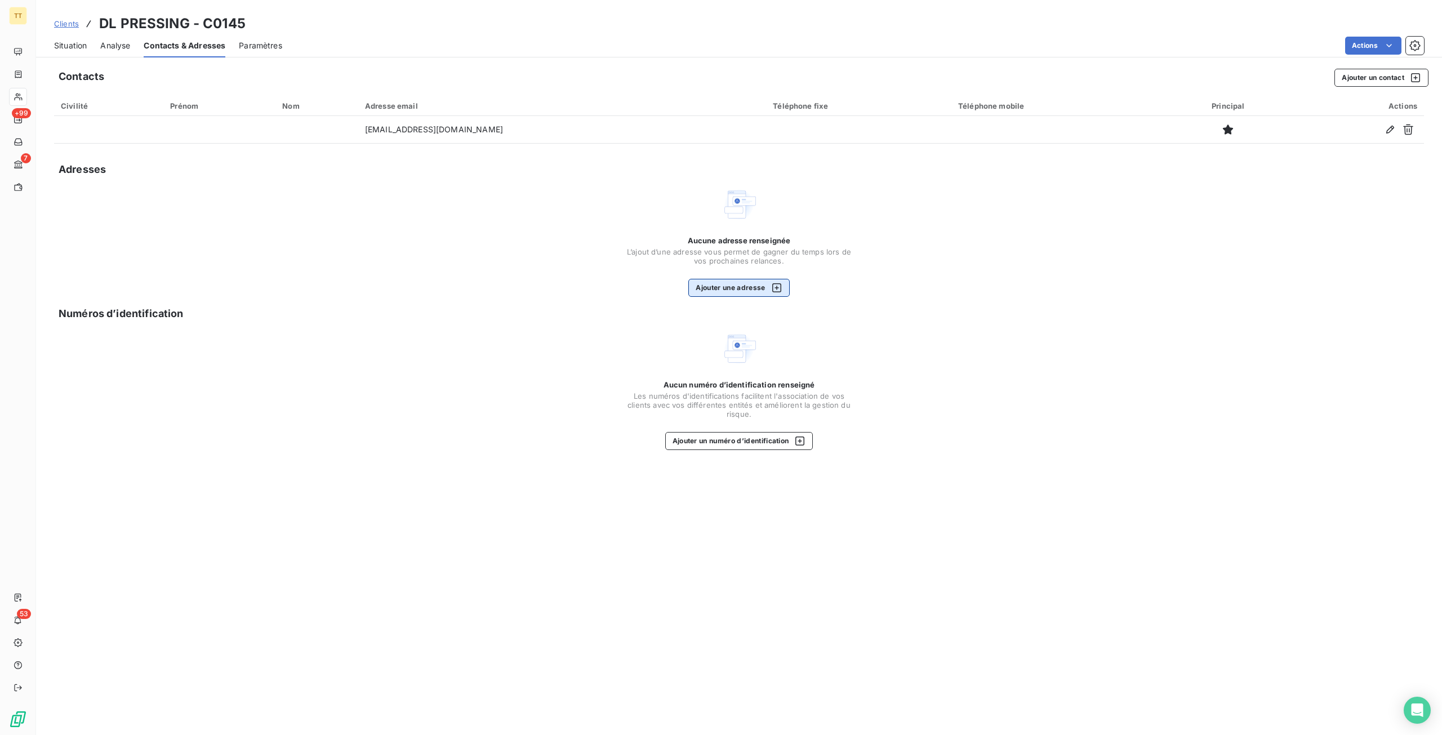
click at [783, 283] on button "Ajouter une adresse" at bounding box center [738, 288] width 101 height 18
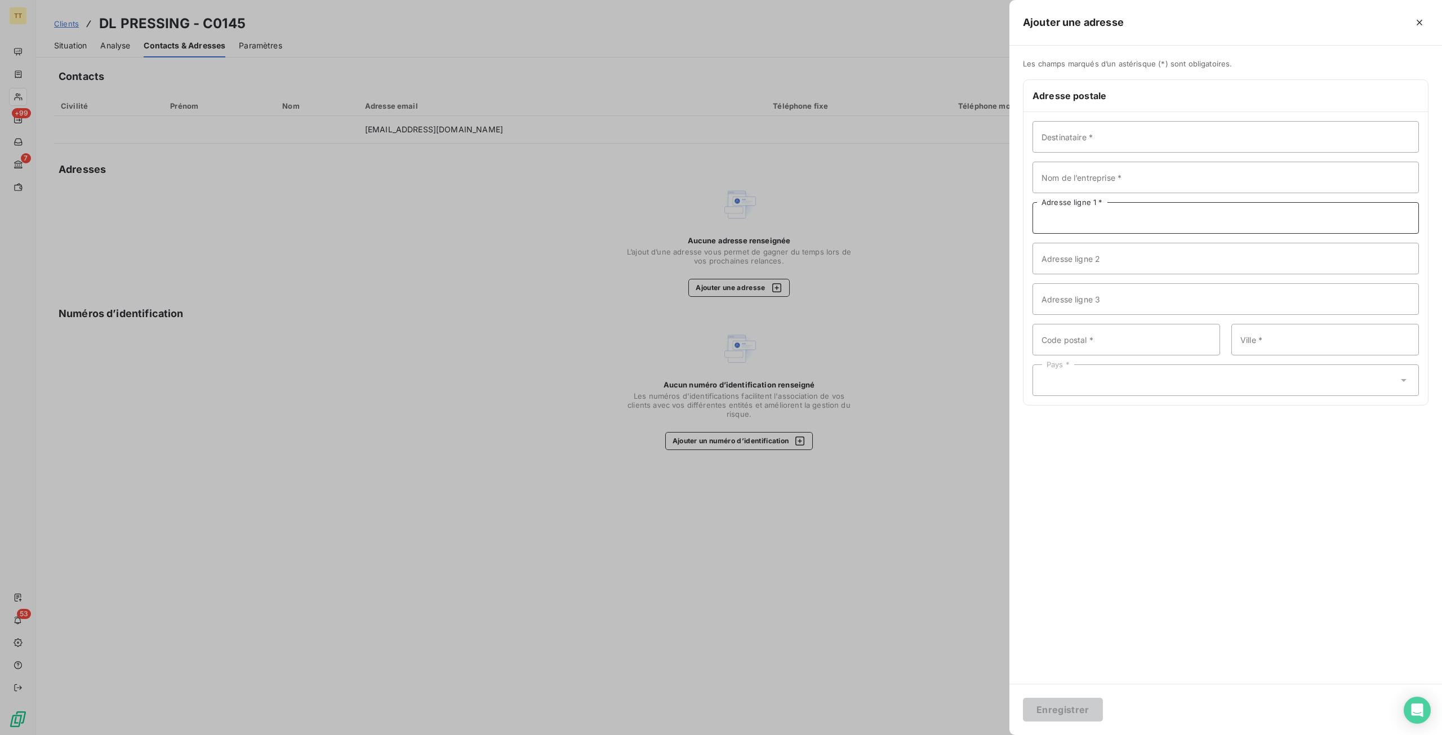
click at [1129, 220] on input "Adresse ligne 1 *" at bounding box center [1225, 218] width 386 height 32
paste input "[STREET_ADDRESS]"
type input "[STREET_ADDRESS]"
click at [1111, 348] on input "Code postal *" at bounding box center [1126, 340] width 188 height 32
type input "75016"
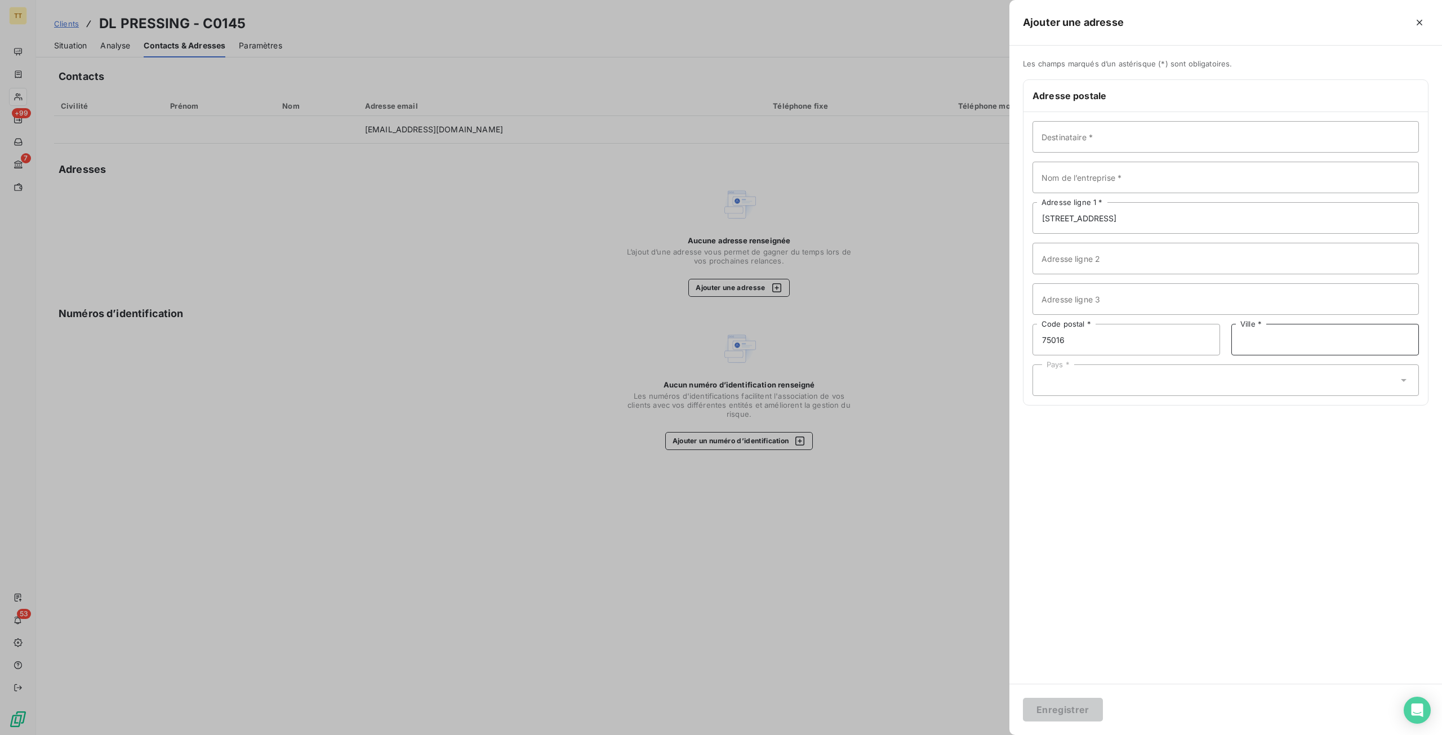
click at [1288, 324] on input "Ville *" at bounding box center [1325, 340] width 188 height 32
type input "[GEOGRAPHIC_DATA]"
click at [1099, 386] on div "Pays *" at bounding box center [1225, 380] width 386 height 32
click at [1120, 155] on li "[GEOGRAPHIC_DATA]" at bounding box center [1225, 156] width 386 height 20
click at [1096, 175] on input "Nom de l’entreprise *" at bounding box center [1225, 178] width 386 height 32
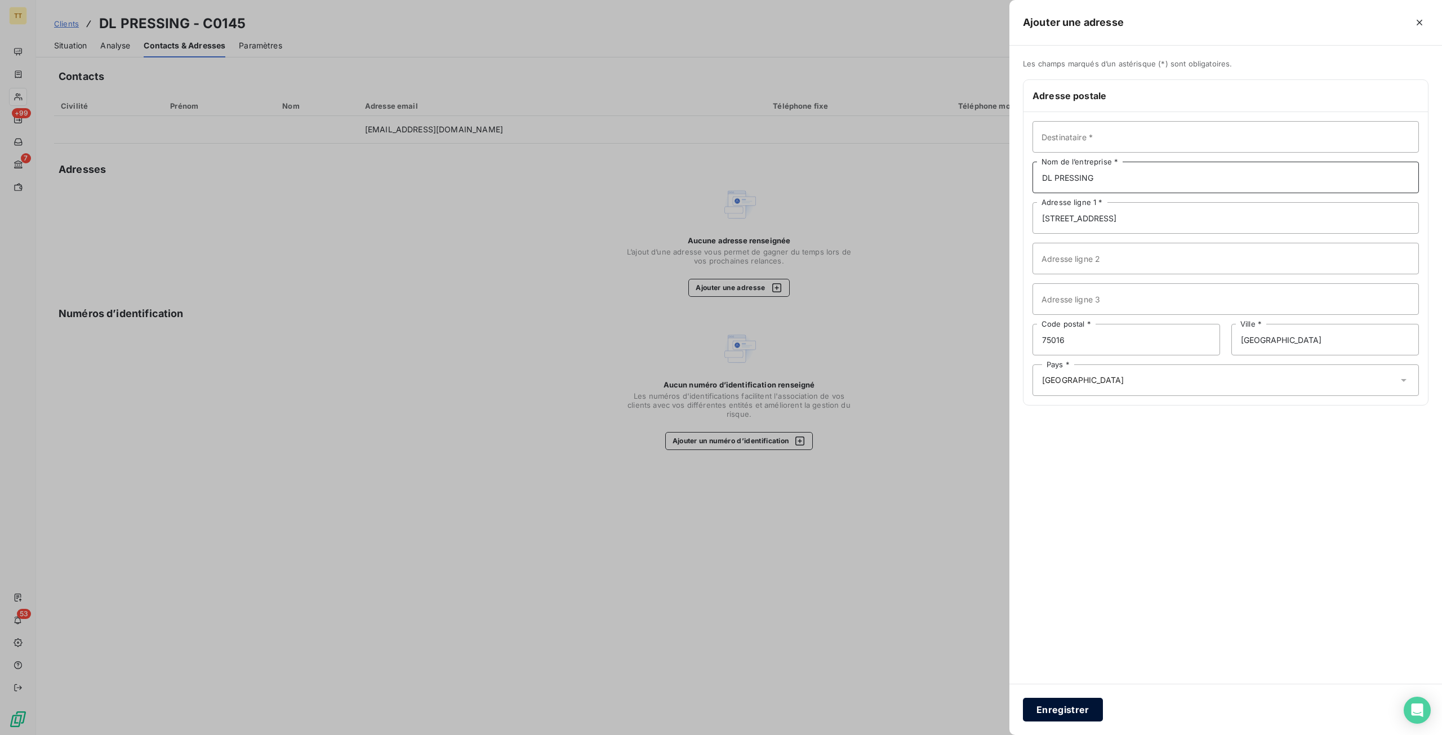
type input "DL PRESSING"
click at [1064, 720] on button "Enregistrer" at bounding box center [1063, 710] width 80 height 24
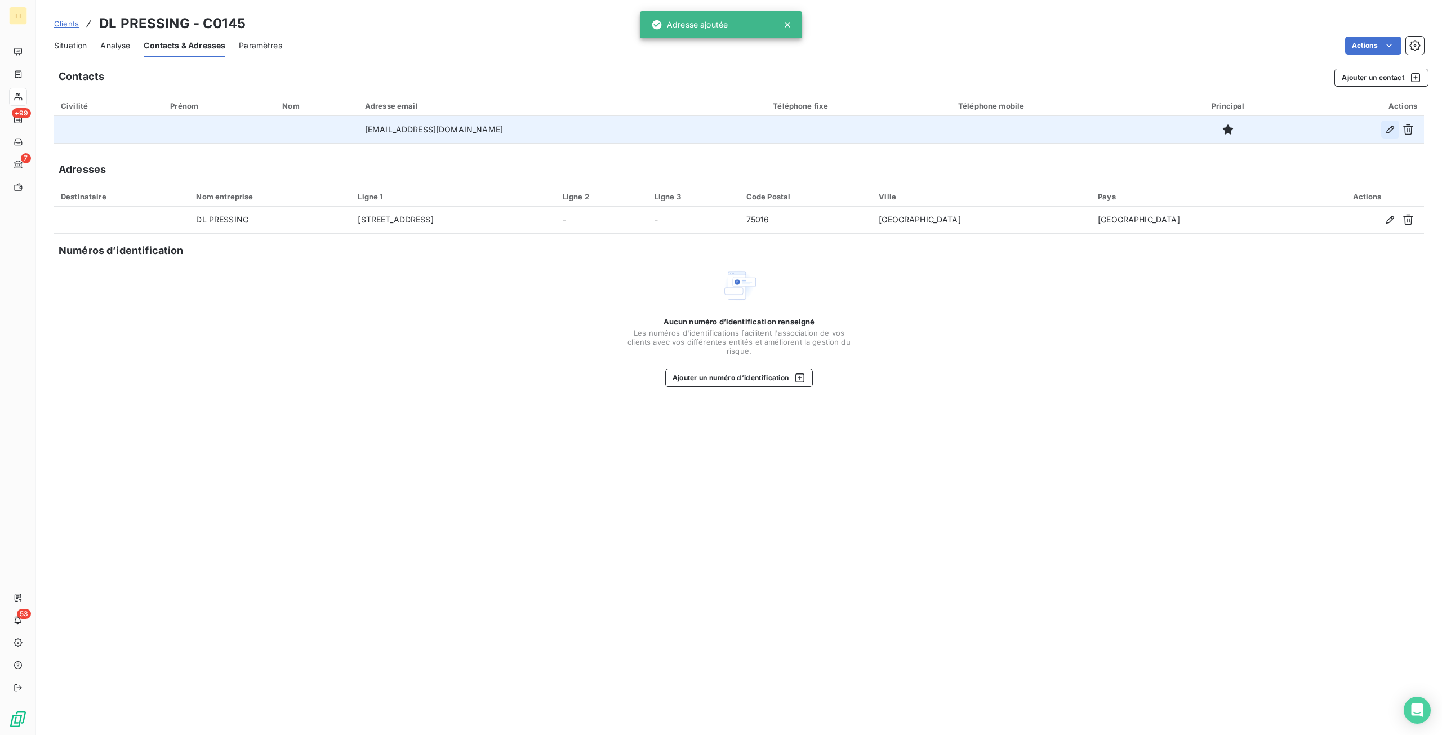
click at [1388, 130] on icon "button" at bounding box center [1389, 129] width 11 height 11
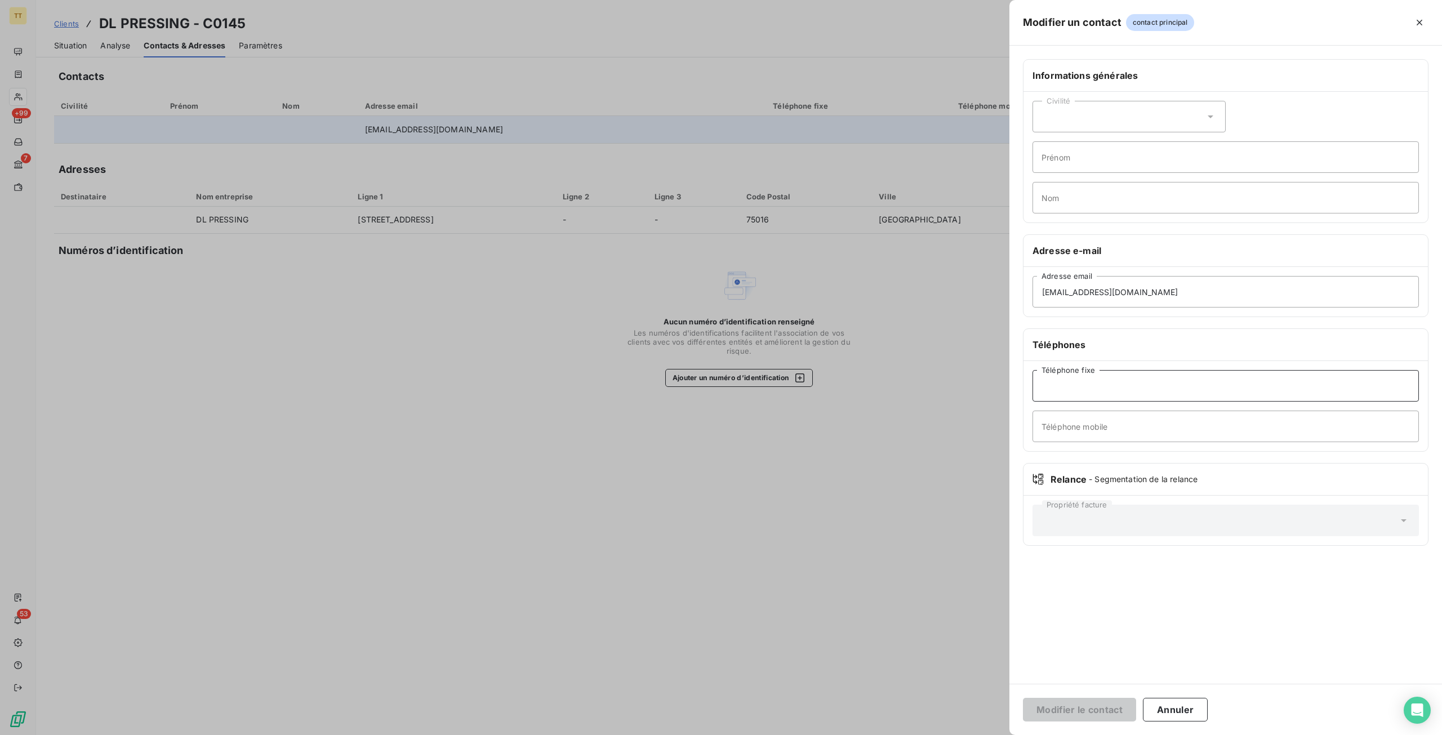
click at [1165, 388] on input "Téléphone fixe" at bounding box center [1225, 386] width 386 height 32
paste input "01 42 88 53 74"
type input "01 42 88 53 74"
click at [1023, 698] on button "Modifier le contact" at bounding box center [1079, 710] width 113 height 24
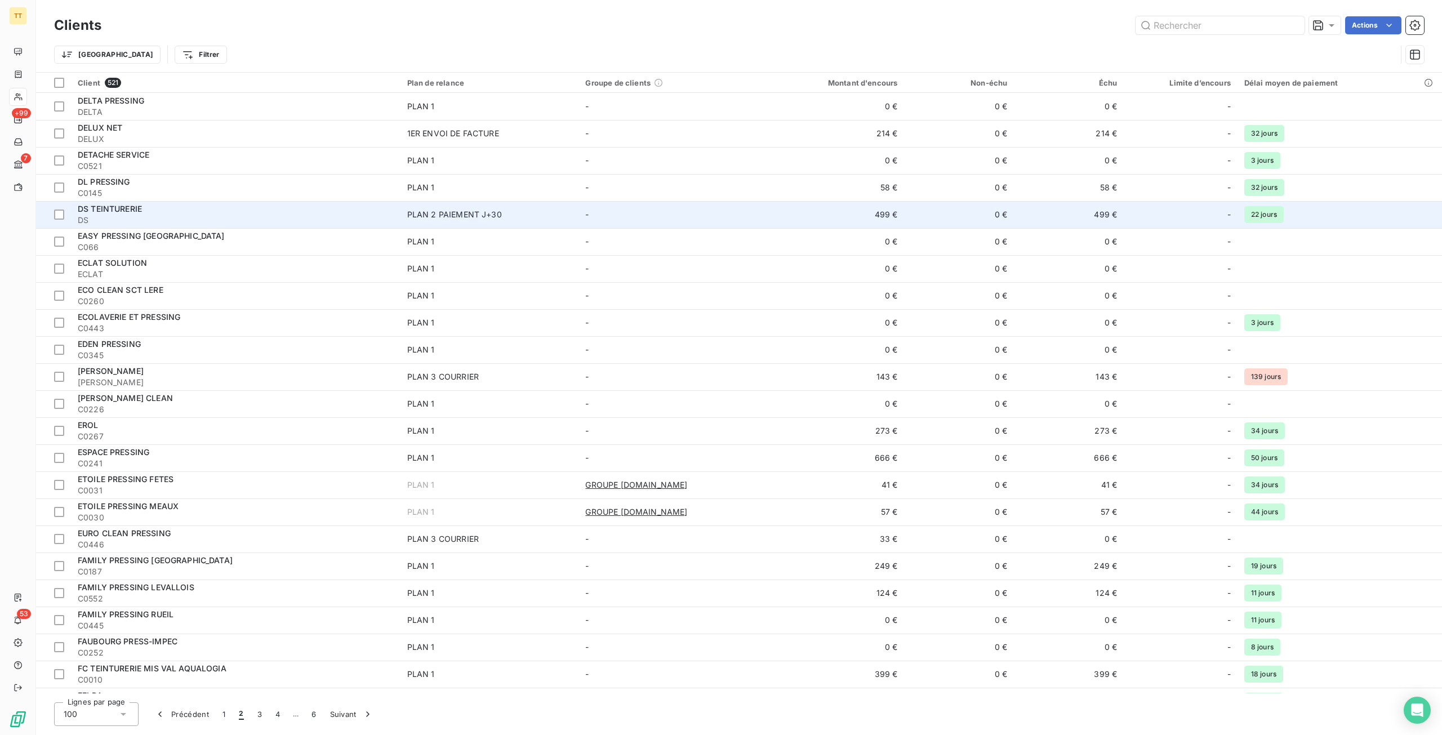
click at [324, 209] on div "DS TEINTURERIE" at bounding box center [236, 208] width 316 height 11
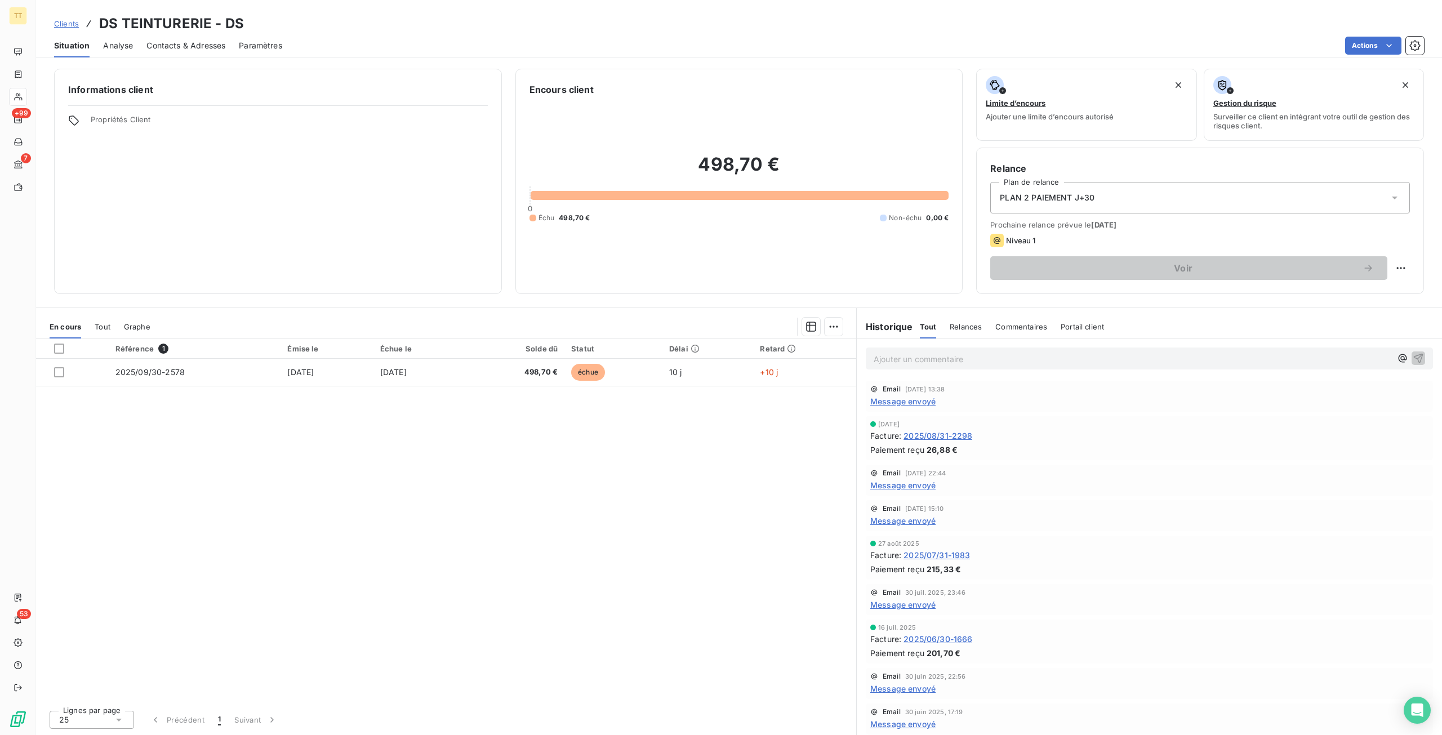
click at [950, 434] on span "2025/08/31-2298" at bounding box center [937, 436] width 69 height 12
click at [166, 46] on span "Contacts & Adresses" at bounding box center [185, 45] width 79 height 11
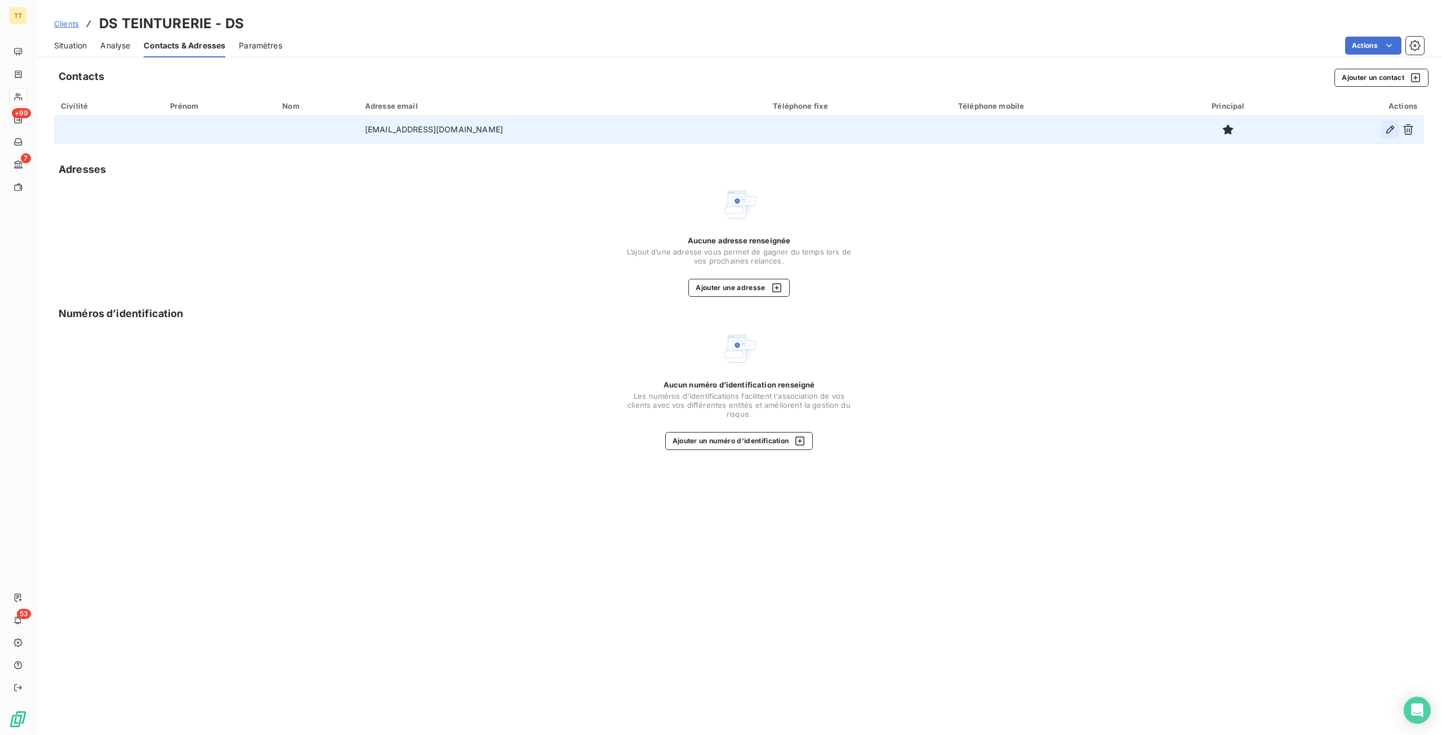
click at [1391, 131] on icon "button" at bounding box center [1390, 130] width 8 height 8
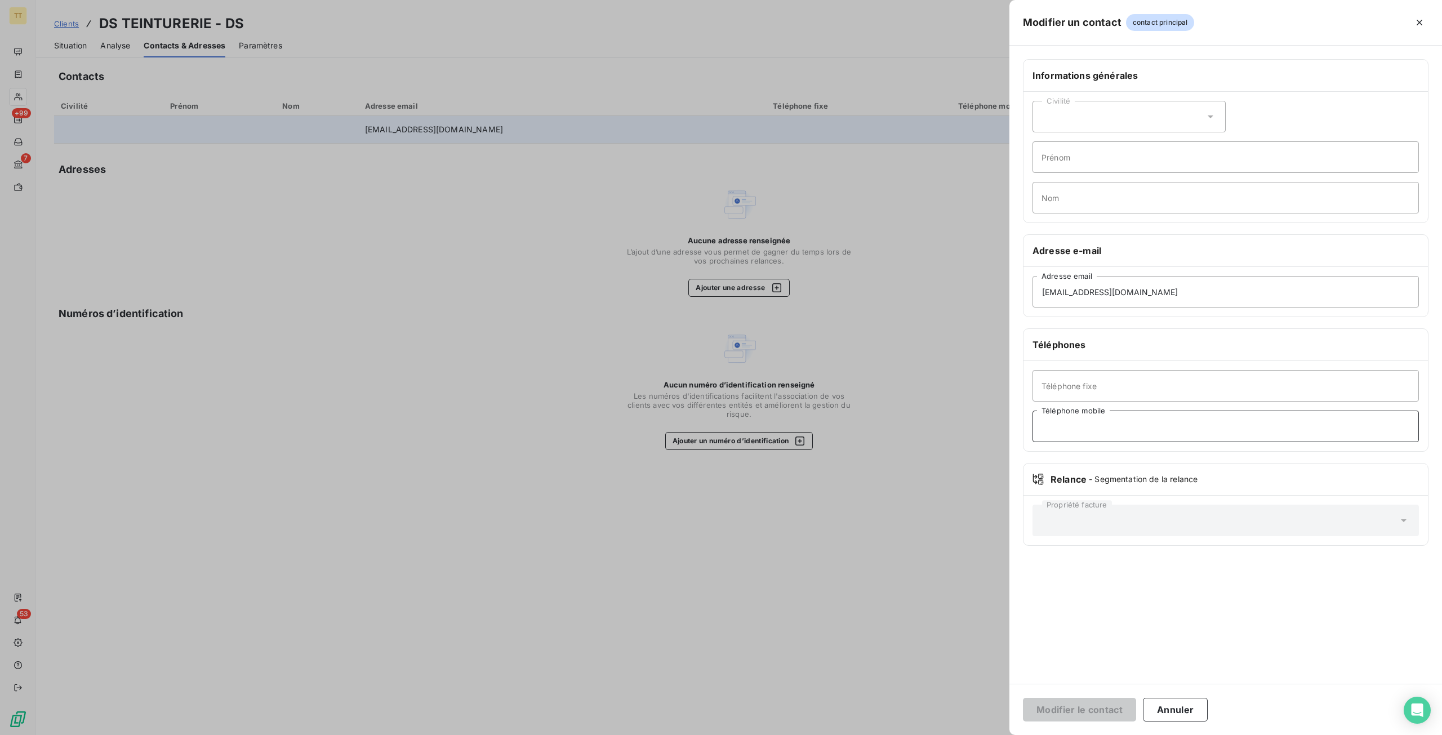
click at [1090, 425] on input "Téléphone mobile" at bounding box center [1225, 427] width 386 height 32
paste input "06 31 93 52 34"
type input "06 31 93 52 34"
click at [1023, 698] on button "Modifier le contact" at bounding box center [1079, 710] width 113 height 24
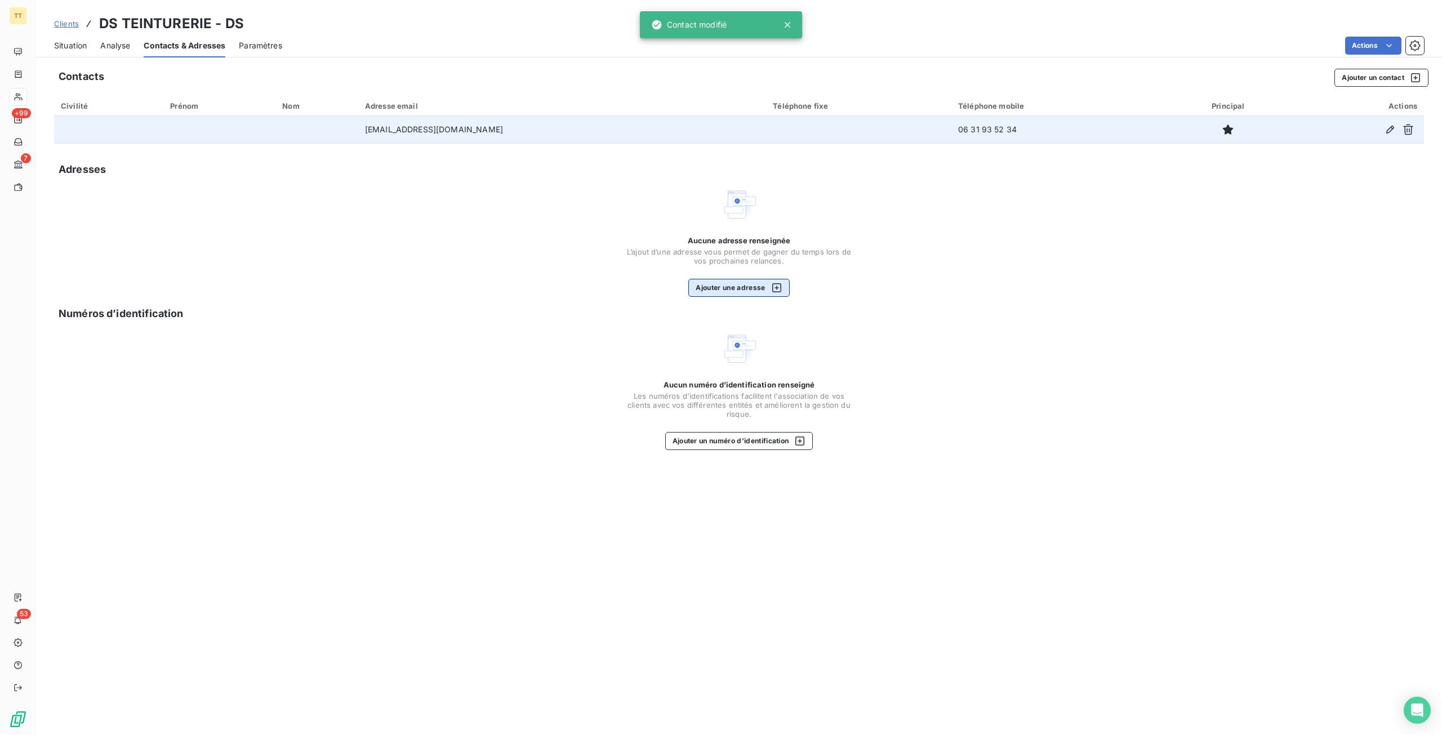
click at [785, 288] on button "Ajouter une adresse" at bounding box center [738, 288] width 101 height 18
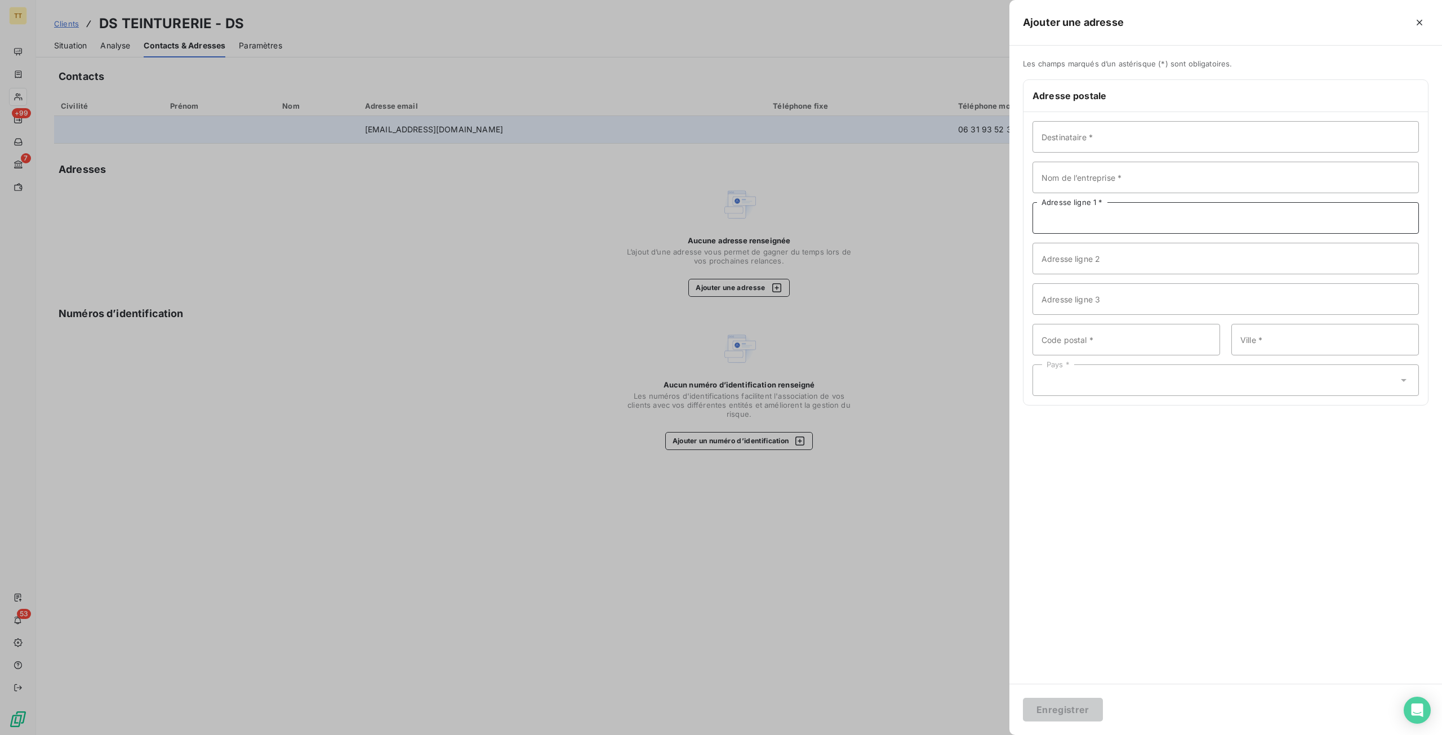
click at [1142, 225] on input "Adresse ligne 1 *" at bounding box center [1225, 218] width 386 height 32
type input "[STREET_ADDRESS][PERSON_NAME]"
click at [1167, 330] on input "Code postal *" at bounding box center [1126, 340] width 188 height 32
type input "92140"
type input "CLAMART"
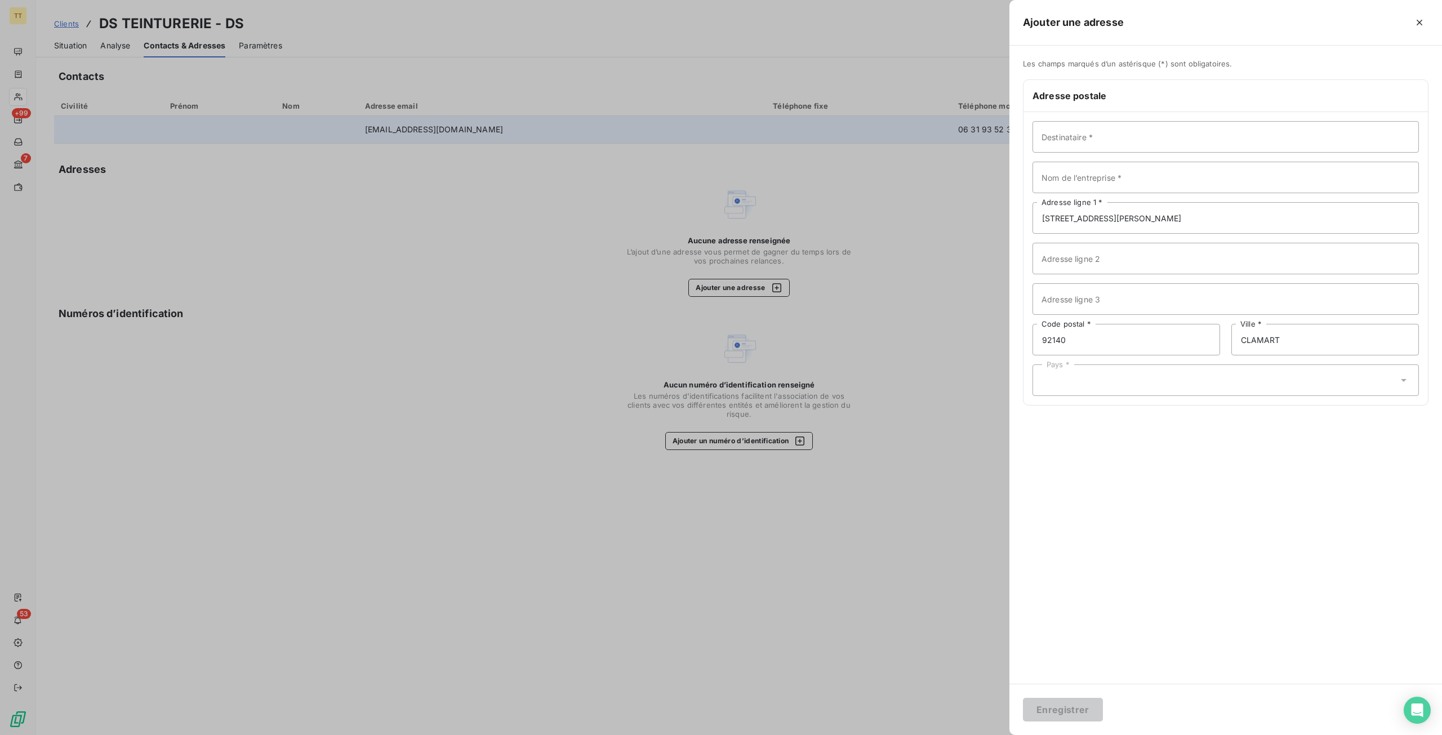
click at [1082, 389] on div "Pays *" at bounding box center [1225, 380] width 386 height 32
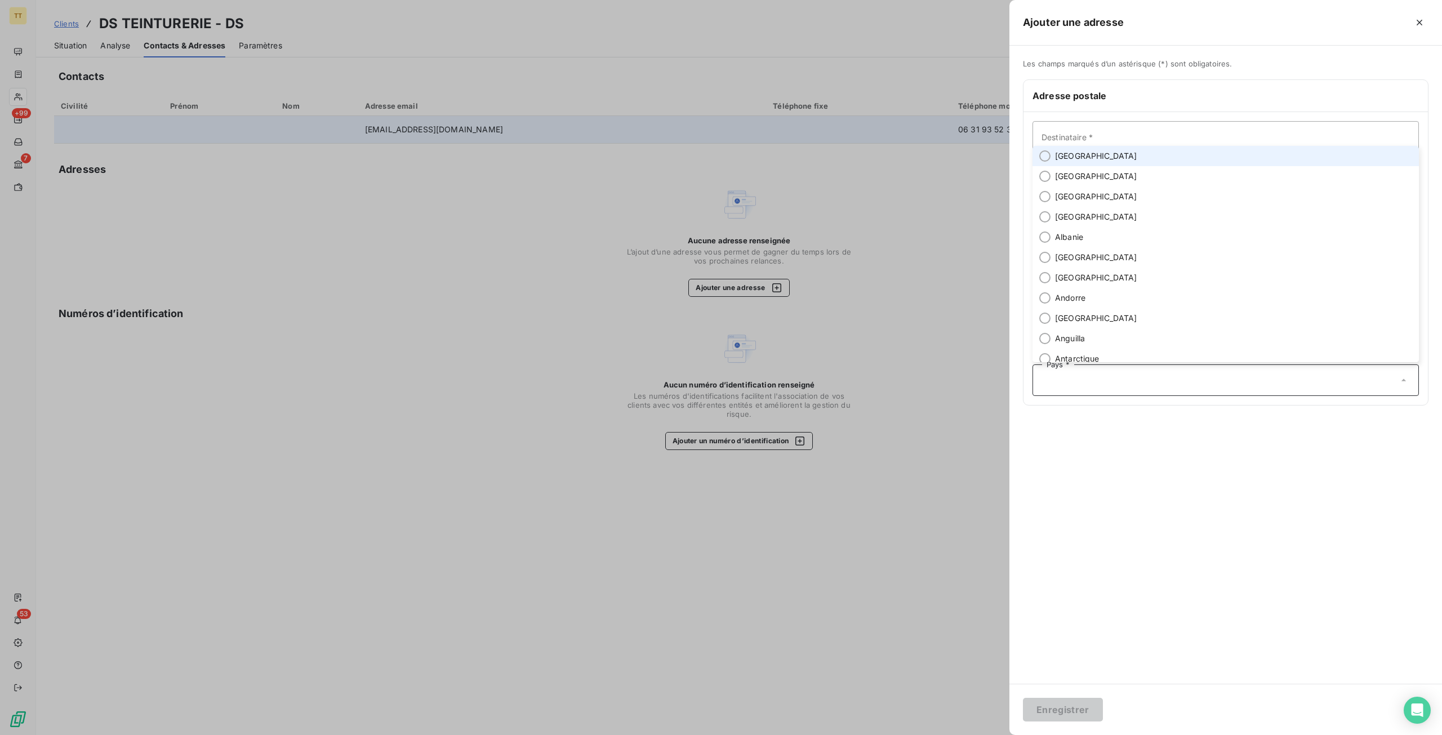
drag, startPoint x: 1119, startPoint y: 159, endPoint x: 1128, endPoint y: 166, distance: 10.8
click at [1120, 159] on li "[GEOGRAPHIC_DATA]" at bounding box center [1225, 156] width 386 height 20
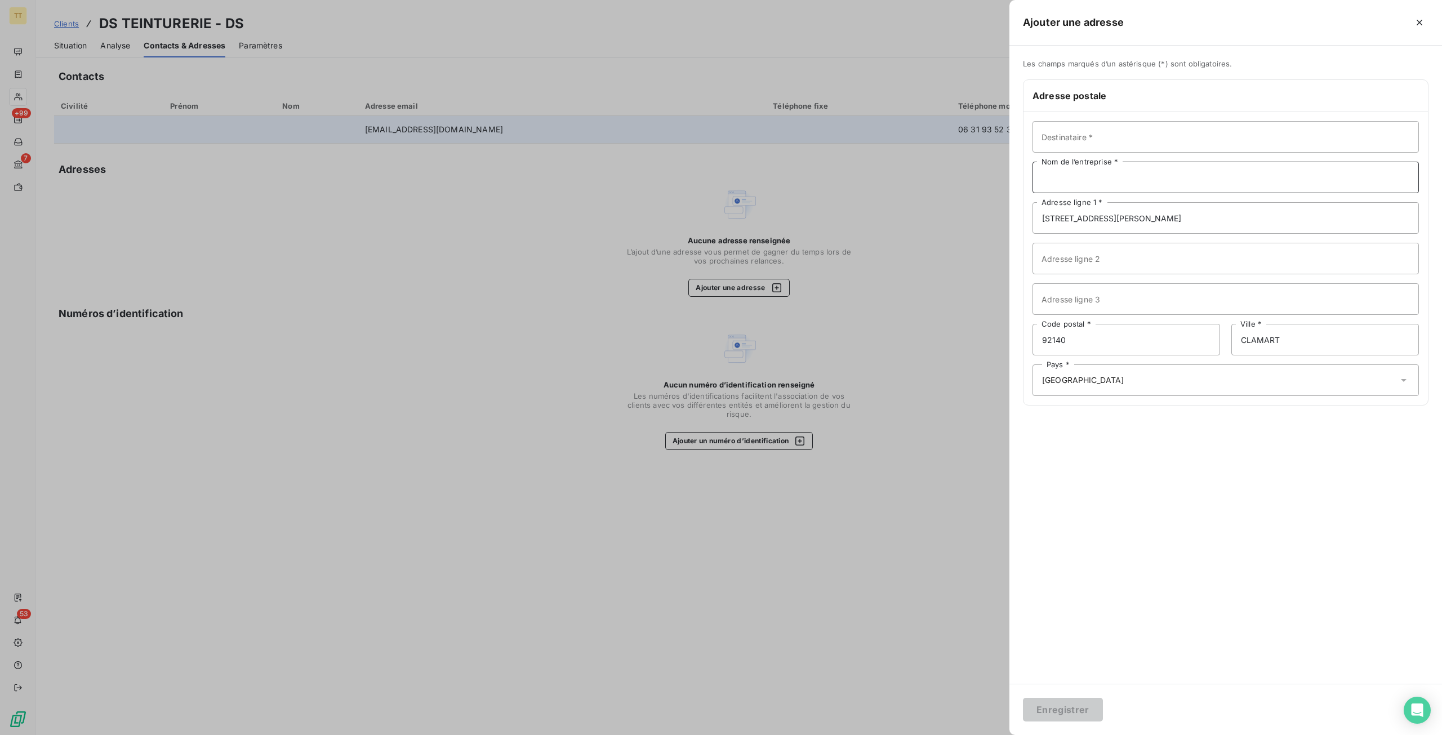
click at [1121, 182] on input "Nom de l’entreprise *" at bounding box center [1225, 178] width 386 height 32
type input "DS TEINTURERIE"
click at [1023, 698] on button "Enregistrer" at bounding box center [1063, 710] width 80 height 24
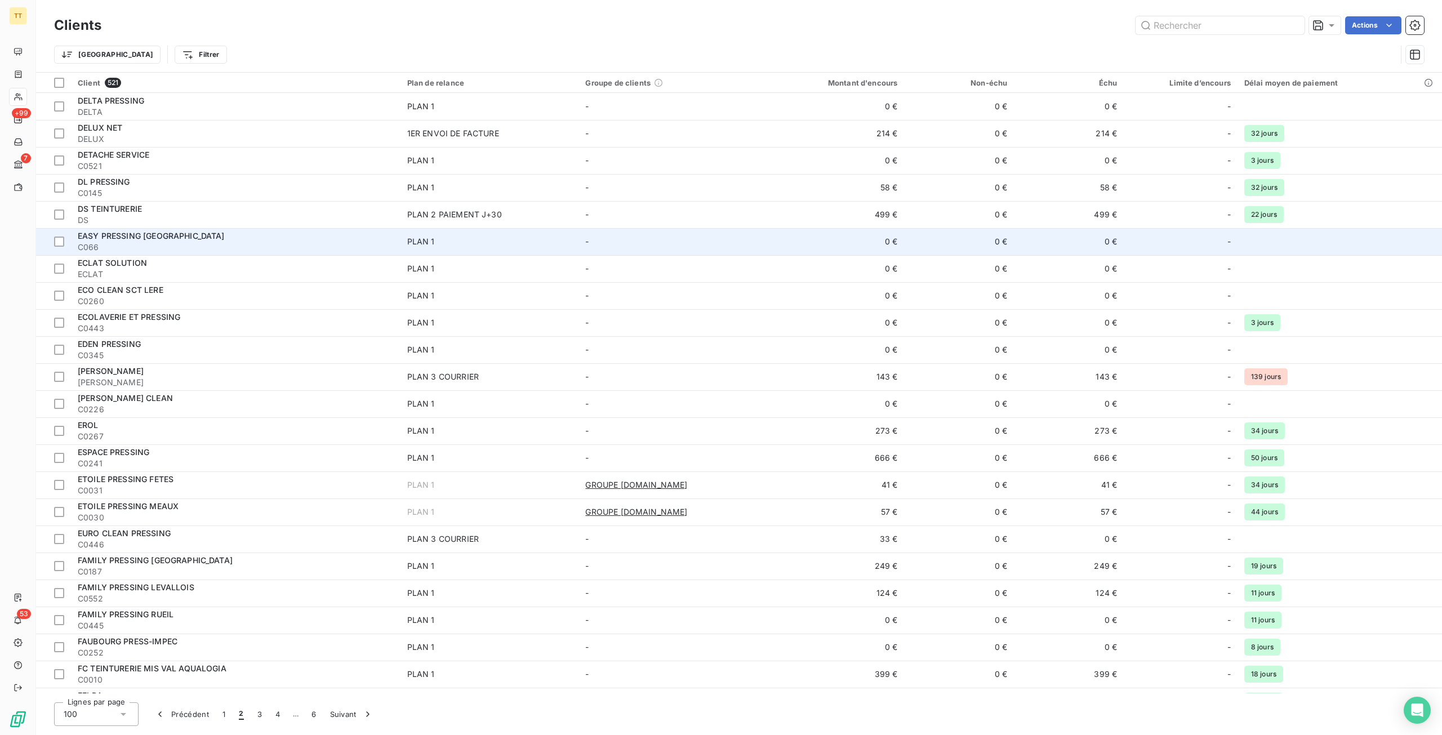
click at [362, 244] on span "C066" at bounding box center [236, 247] width 316 height 11
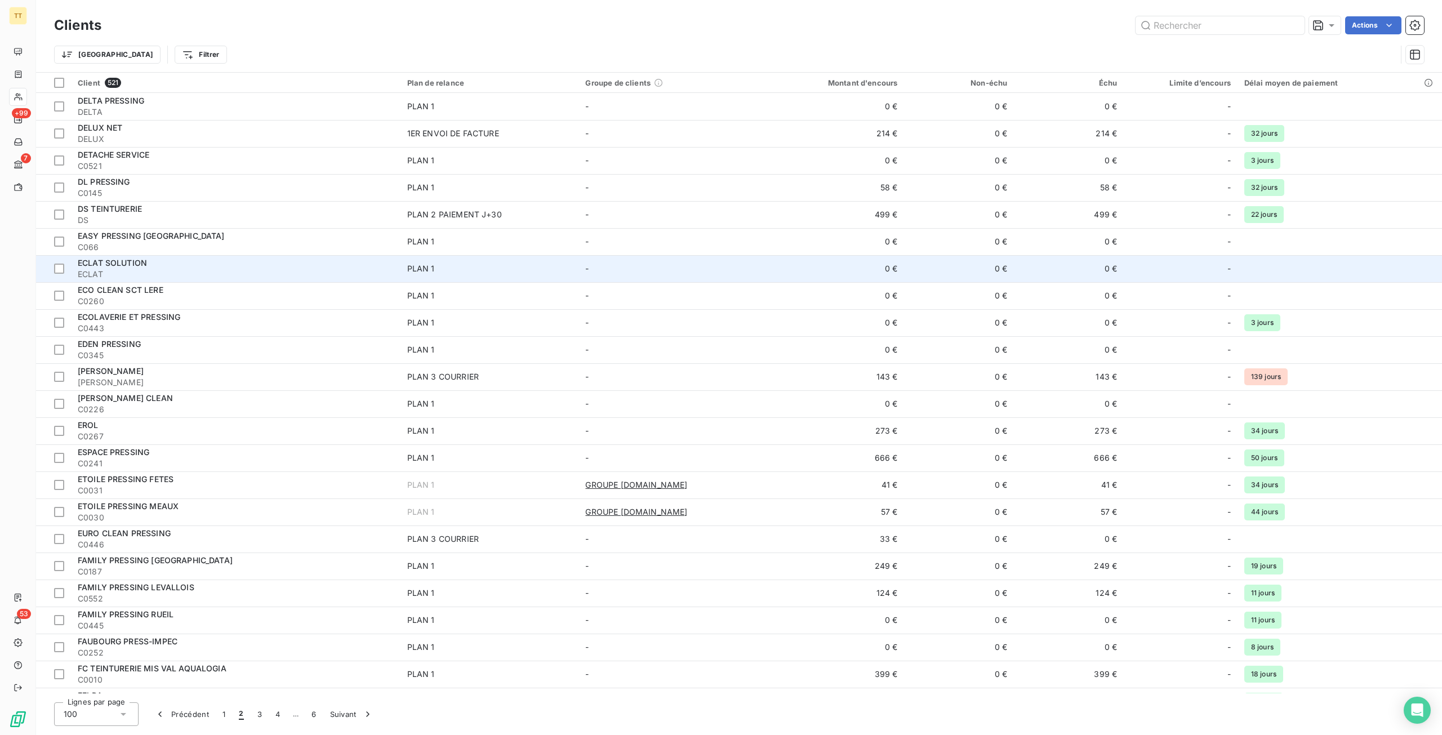
click at [291, 262] on div "ECLAT SOLUTION" at bounding box center [236, 262] width 316 height 11
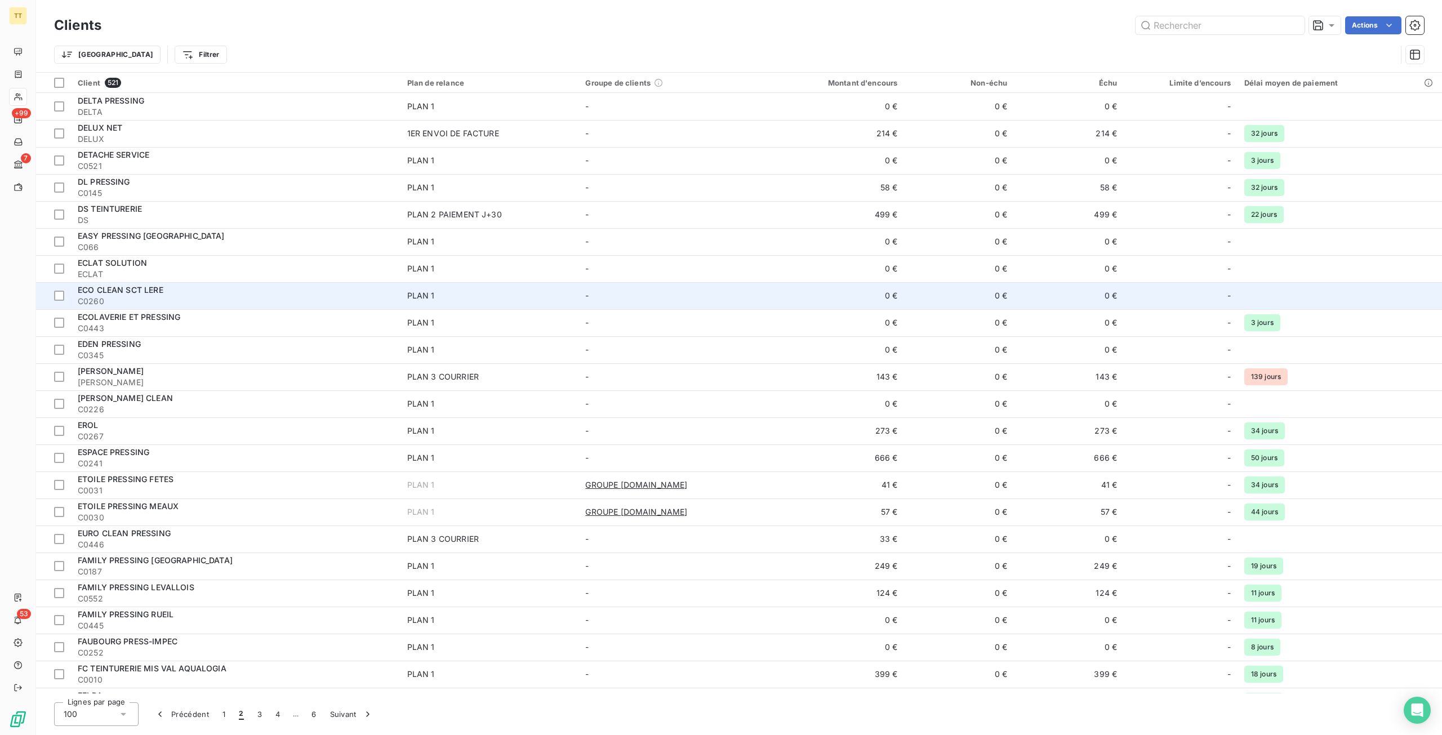
click at [284, 290] on div "ECO CLEAN SCT LERE" at bounding box center [236, 289] width 316 height 11
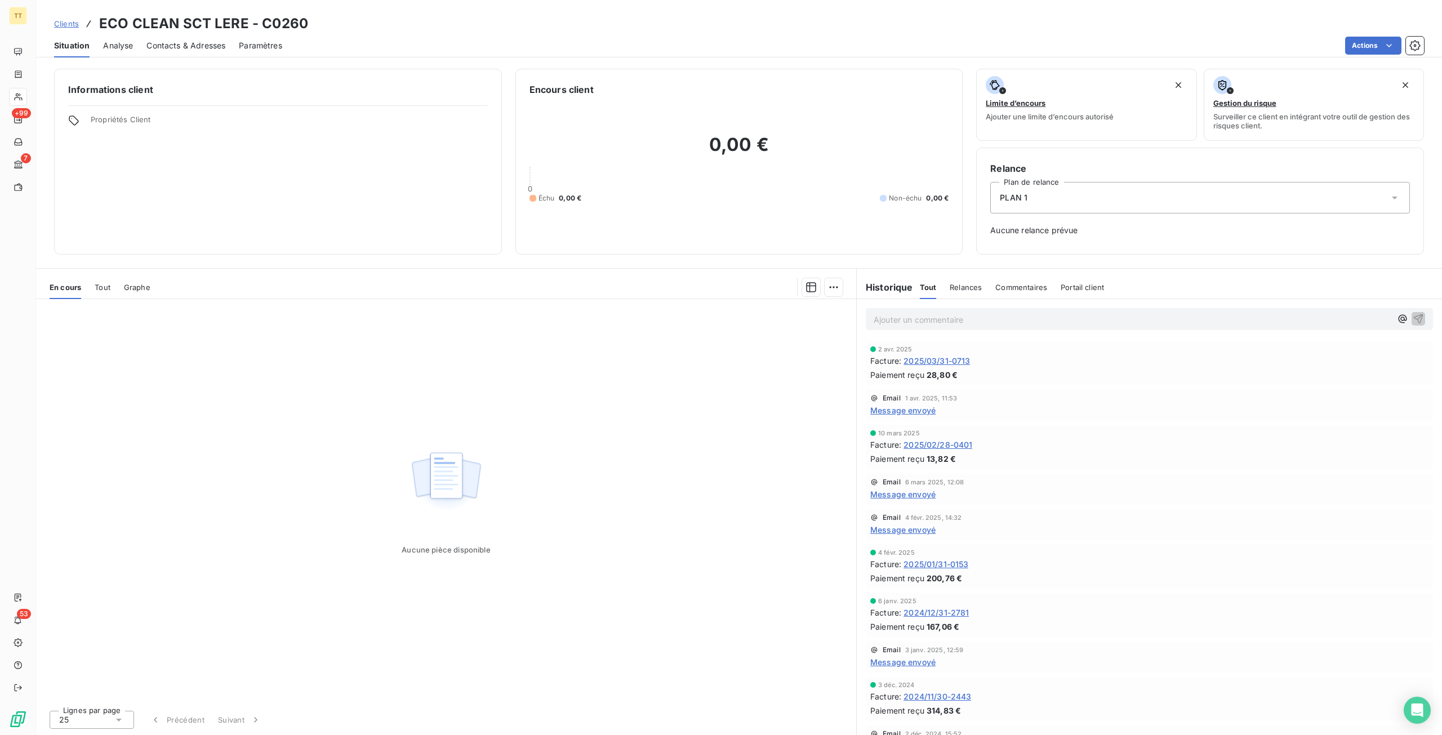
click at [929, 355] on span "2025/03/31-0713" at bounding box center [936, 361] width 66 height 12
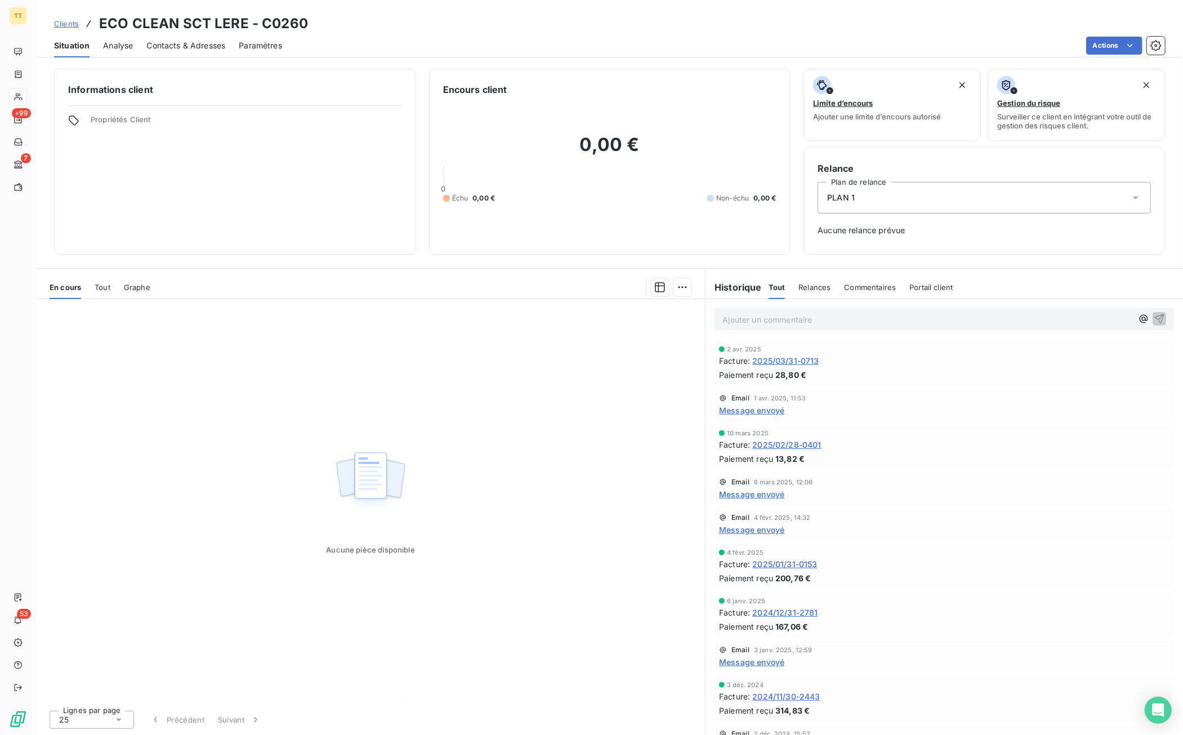
click at [208, 52] on div "Contacts & Adresses" at bounding box center [185, 46] width 79 height 24
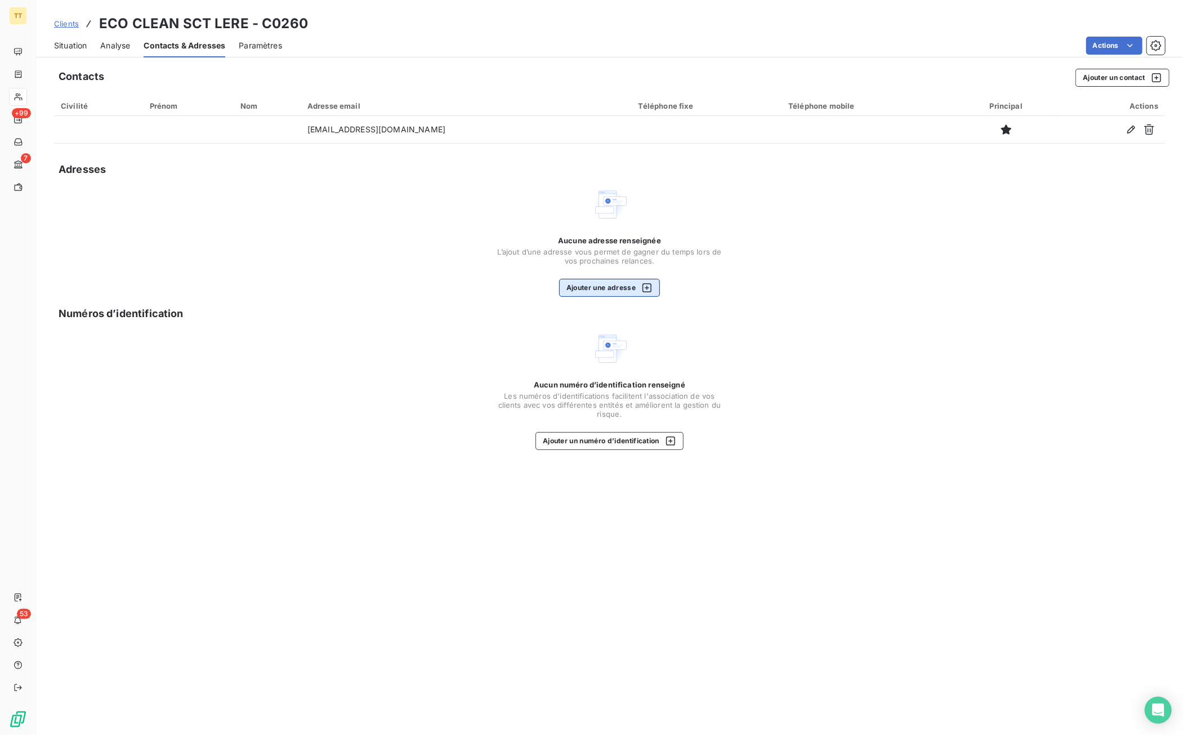
click at [648, 290] on icon "button" at bounding box center [647, 287] width 11 height 11
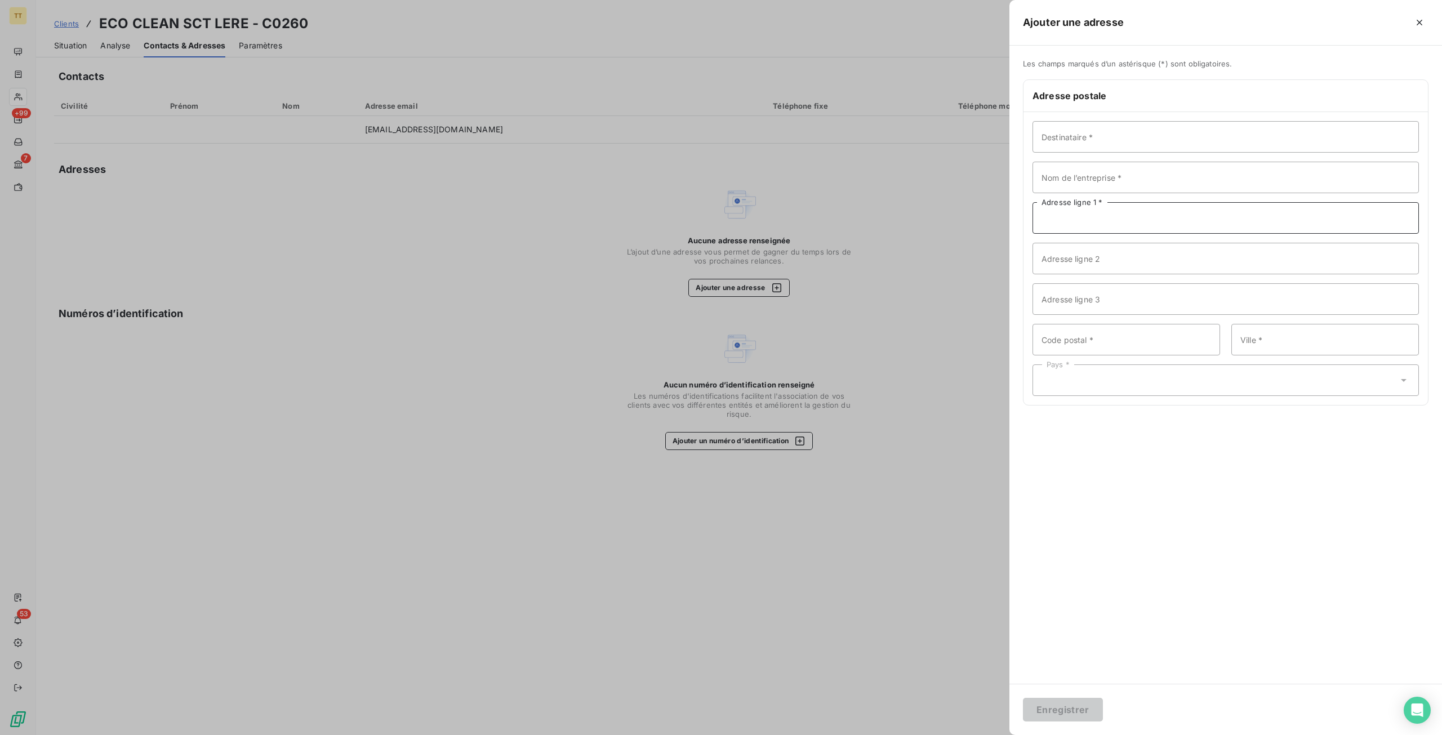
click at [1111, 212] on input "Adresse ligne 1 *" at bounding box center [1225, 218] width 386 height 32
paste input "[GEOGRAPHIC_DATA] AUSHOPPING"
type input "[GEOGRAPHIC_DATA] AUSHOPPING"
click at [1148, 338] on input "Code postal *" at bounding box center [1126, 340] width 188 height 32
type input "91220"
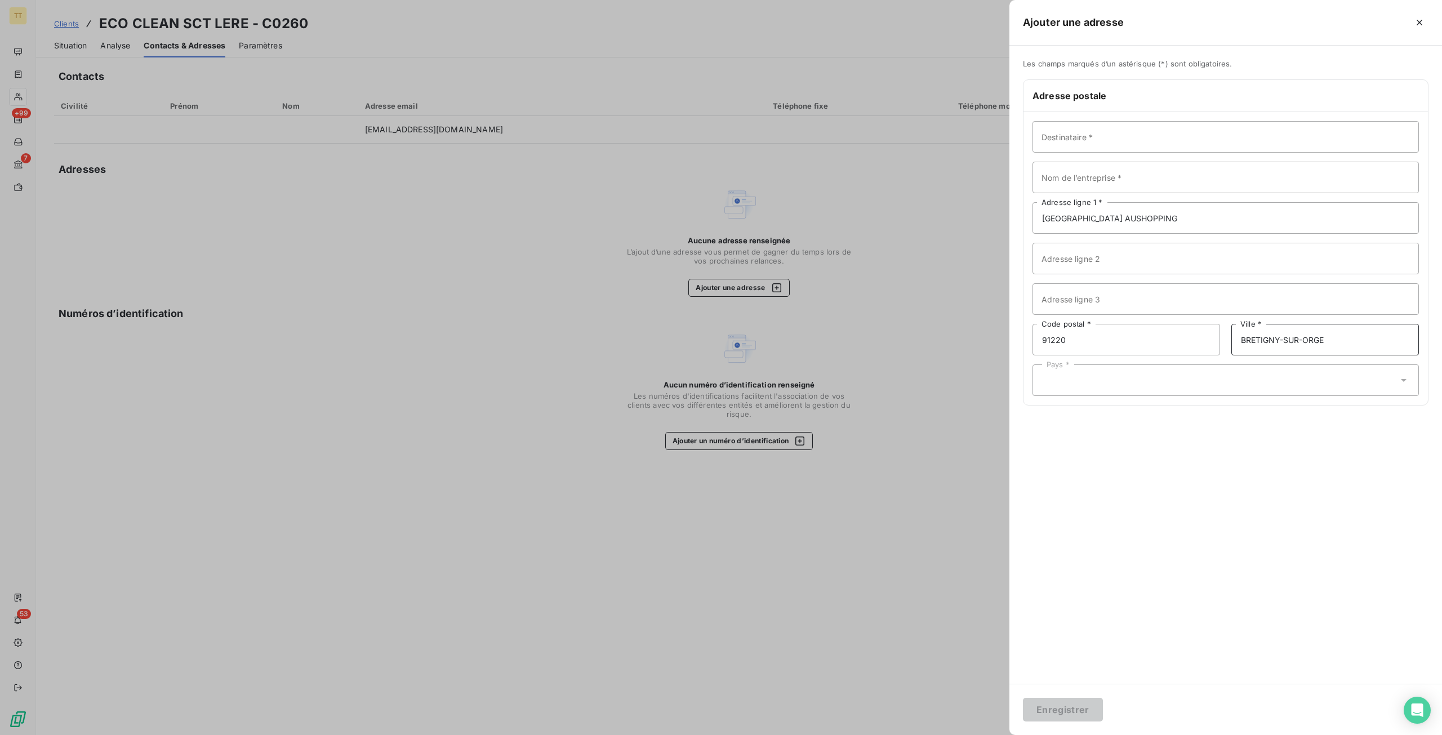
type input "BRETIGNY-SUR-ORGE"
drag, startPoint x: 1243, startPoint y: 216, endPoint x: 1164, endPoint y: 220, distance: 79.5
click at [1164, 220] on input "[GEOGRAPHIC_DATA] AUSHOPPING" at bounding box center [1225, 218] width 386 height 32
type input "[GEOGRAPHIC_DATA]"
click at [1135, 260] on input "Adresse ligne 2" at bounding box center [1225, 259] width 386 height 32
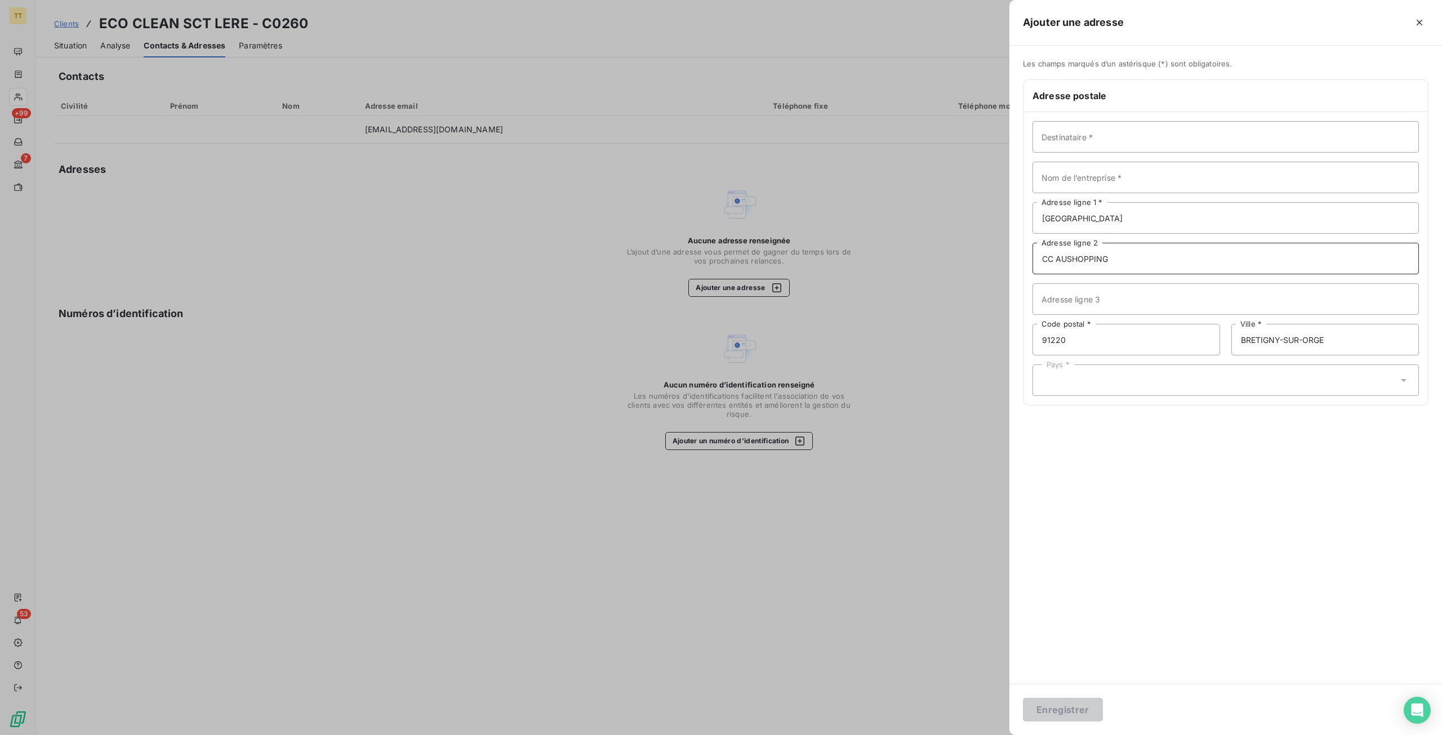
type input "CC AUSHOPPING"
drag, startPoint x: 1142, startPoint y: 401, endPoint x: 1147, endPoint y: 392, distance: 10.1
click at [1143, 401] on div "Destinataire * Nom de l’entreprise * [GEOGRAPHIC_DATA] Adresse ligne 1 * CC AUS…" at bounding box center [1225, 258] width 404 height 293
drag, startPoint x: 1147, startPoint y: 392, endPoint x: 1141, endPoint y: 393, distance: 5.7
click at [1147, 392] on div "Pays *" at bounding box center [1225, 380] width 386 height 32
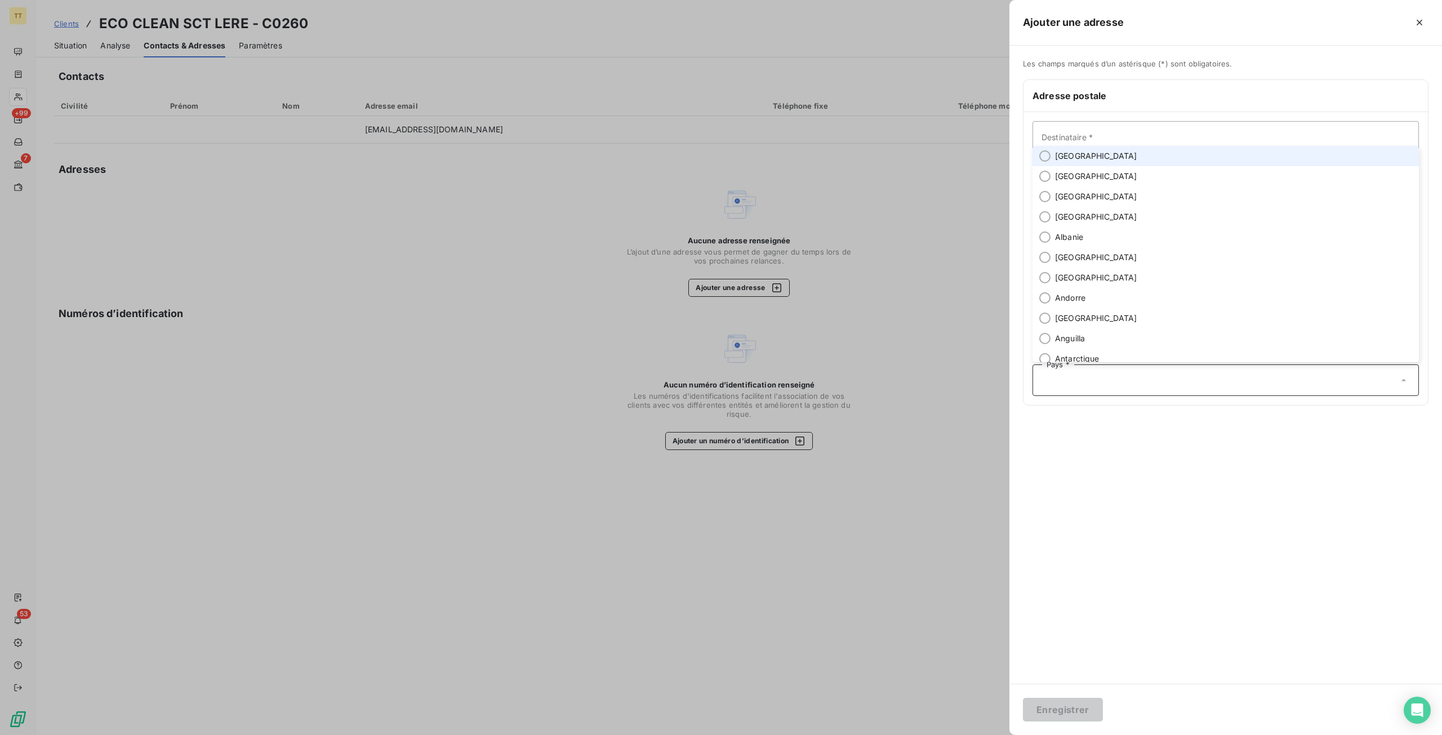
click at [1107, 158] on li "[GEOGRAPHIC_DATA]" at bounding box center [1225, 156] width 386 height 20
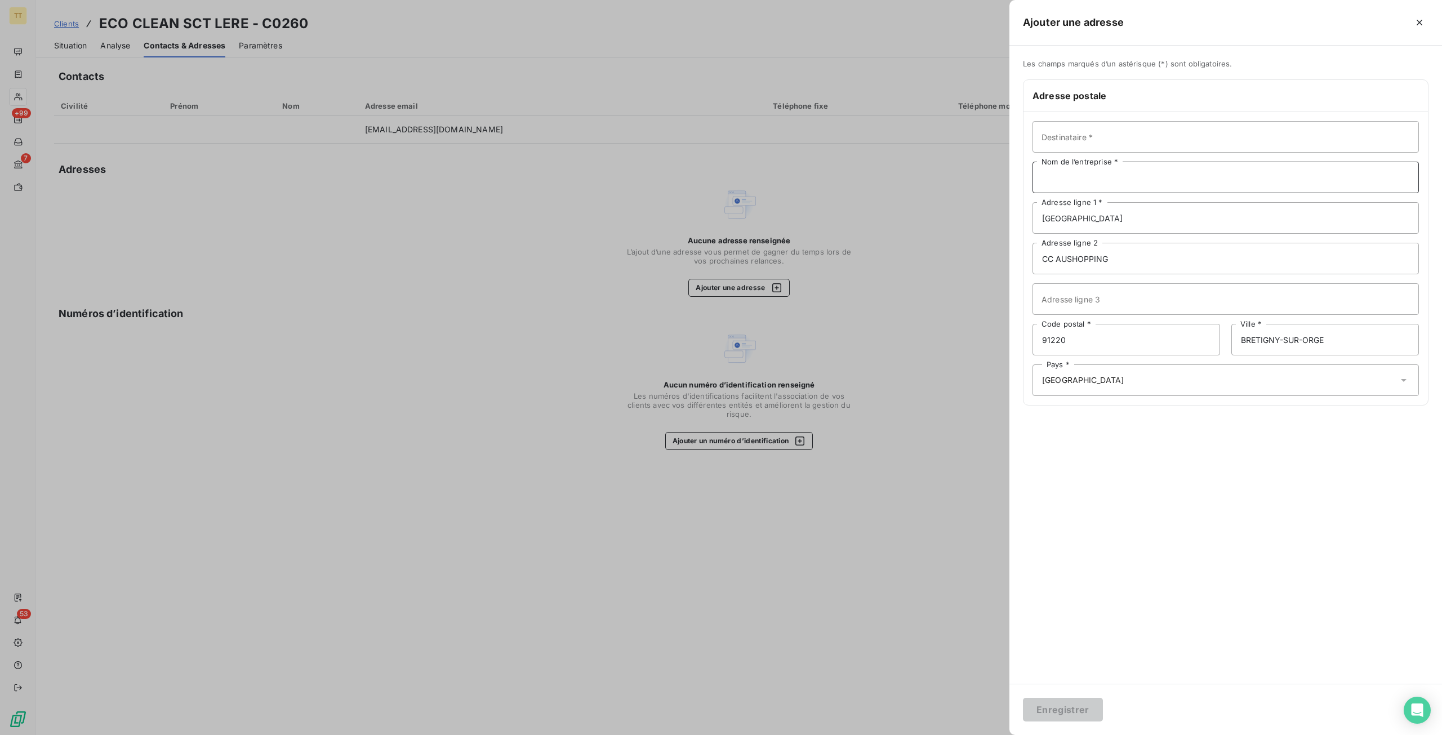
click at [1123, 174] on input "Nom de l’entreprise *" at bounding box center [1225, 178] width 386 height 32
type input "ECO CLEAN SCT LERE"
click at [1023, 698] on button "Enregistrer" at bounding box center [1063, 710] width 80 height 24
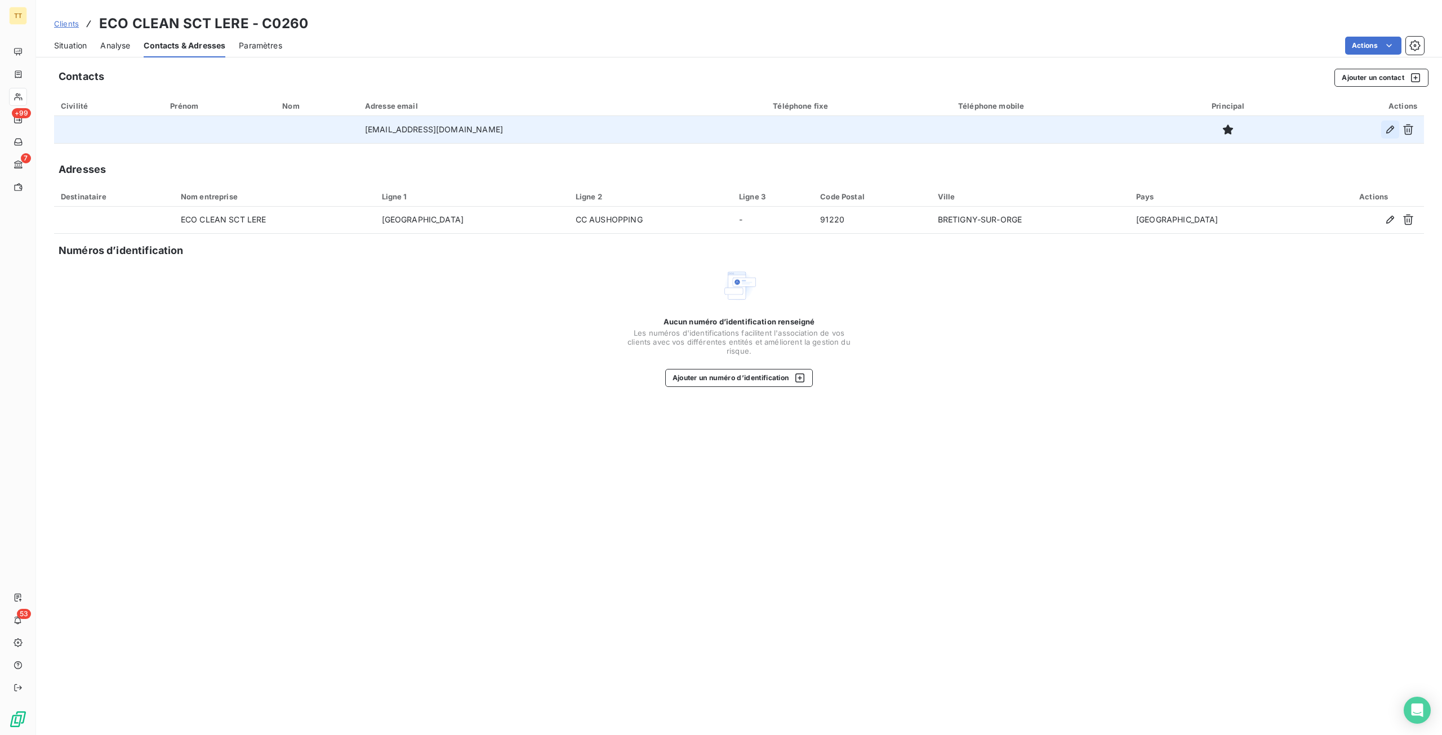
click at [1386, 126] on icon "button" at bounding box center [1389, 129] width 11 height 11
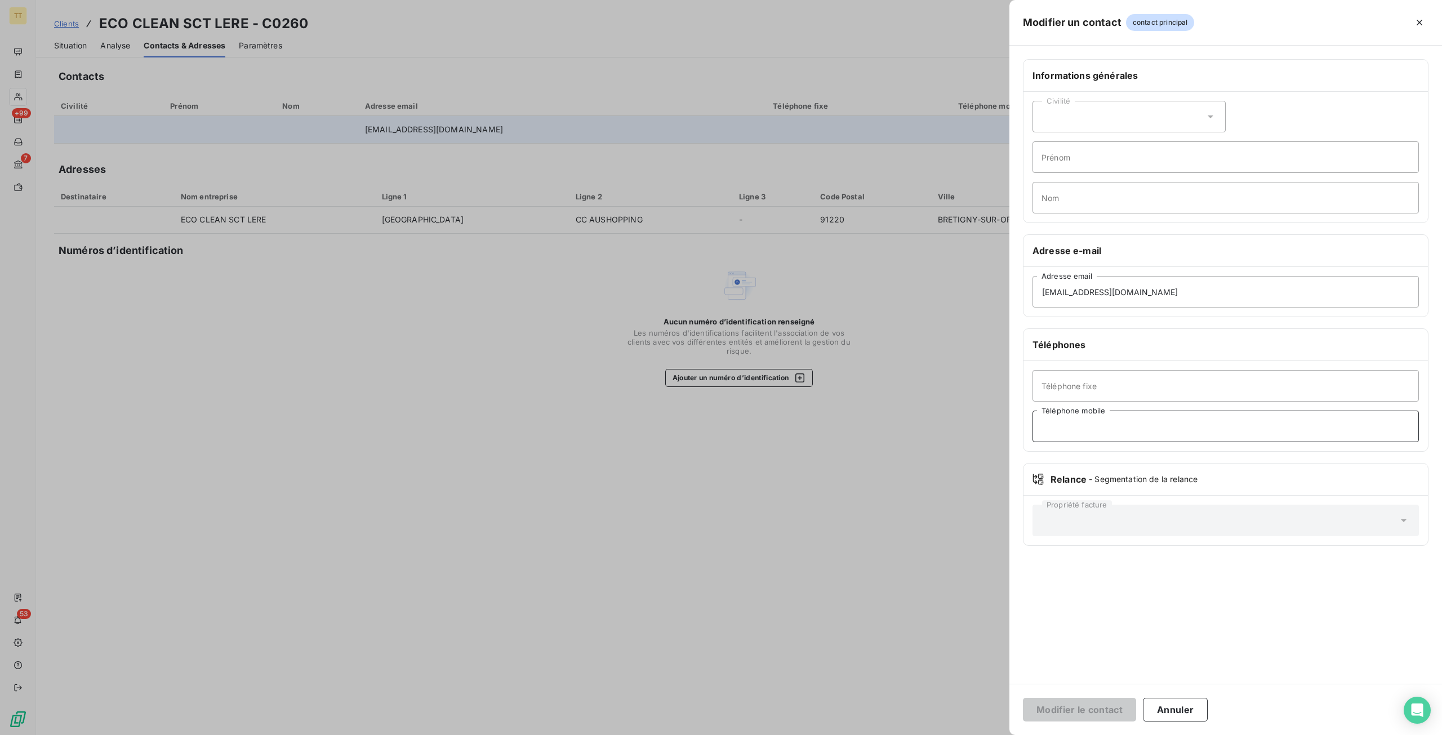
click at [1115, 429] on input "Téléphone mobile" at bounding box center [1225, 427] width 386 height 32
paste input "06 35 18 57 67"
type input "06 35 18 57 67"
click at [1023, 698] on button "Modifier le contact" at bounding box center [1079, 710] width 113 height 24
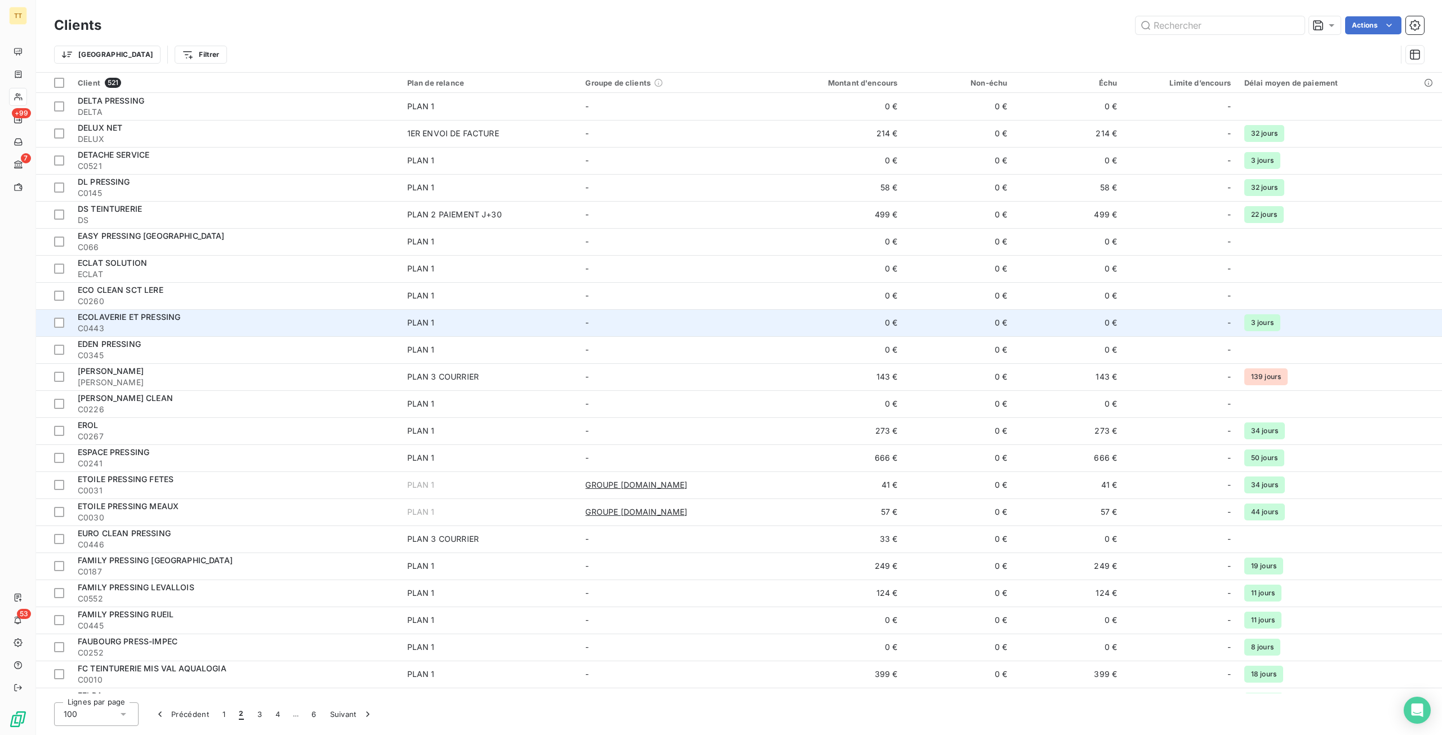
click at [368, 322] on div "ECOLAVERIE ET PRESSING" at bounding box center [236, 316] width 316 height 11
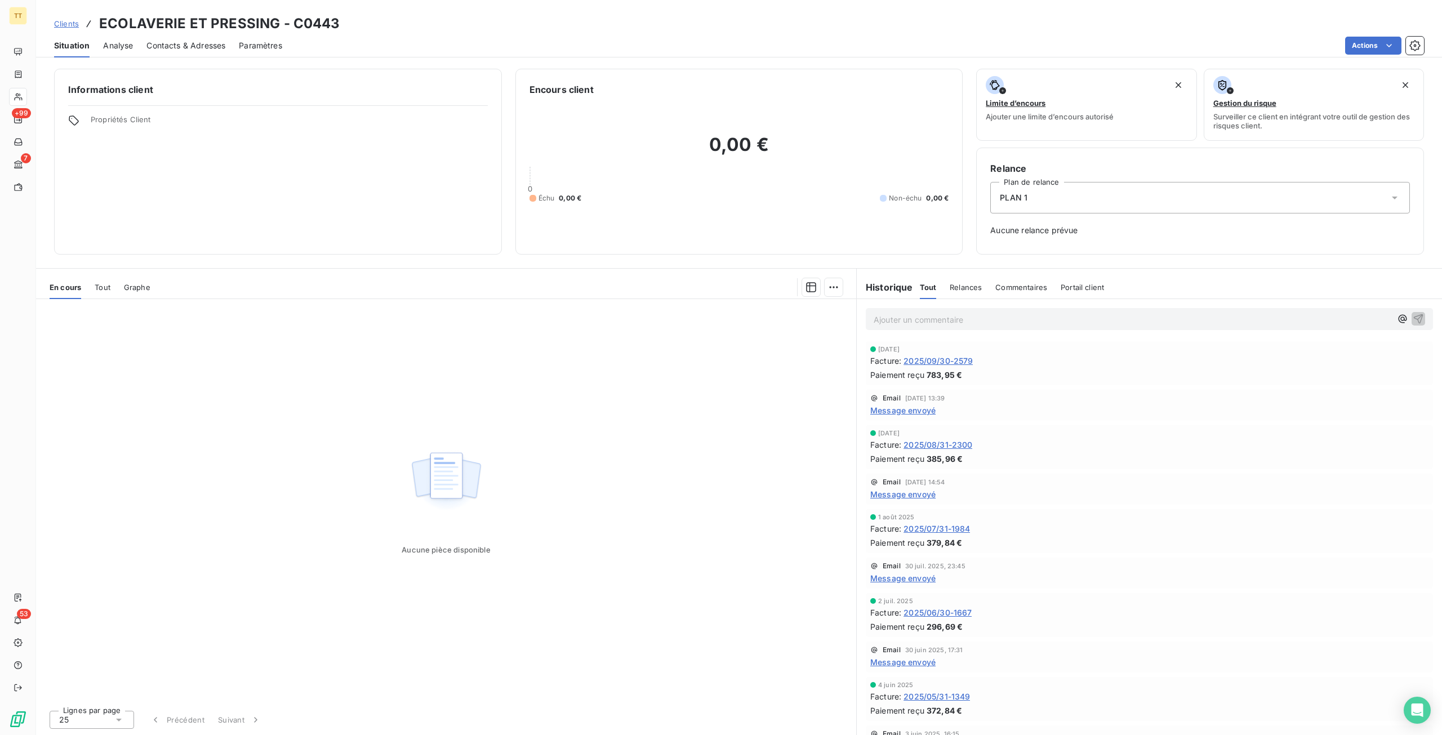
click at [192, 43] on span "Contacts & Adresses" at bounding box center [185, 45] width 79 height 11
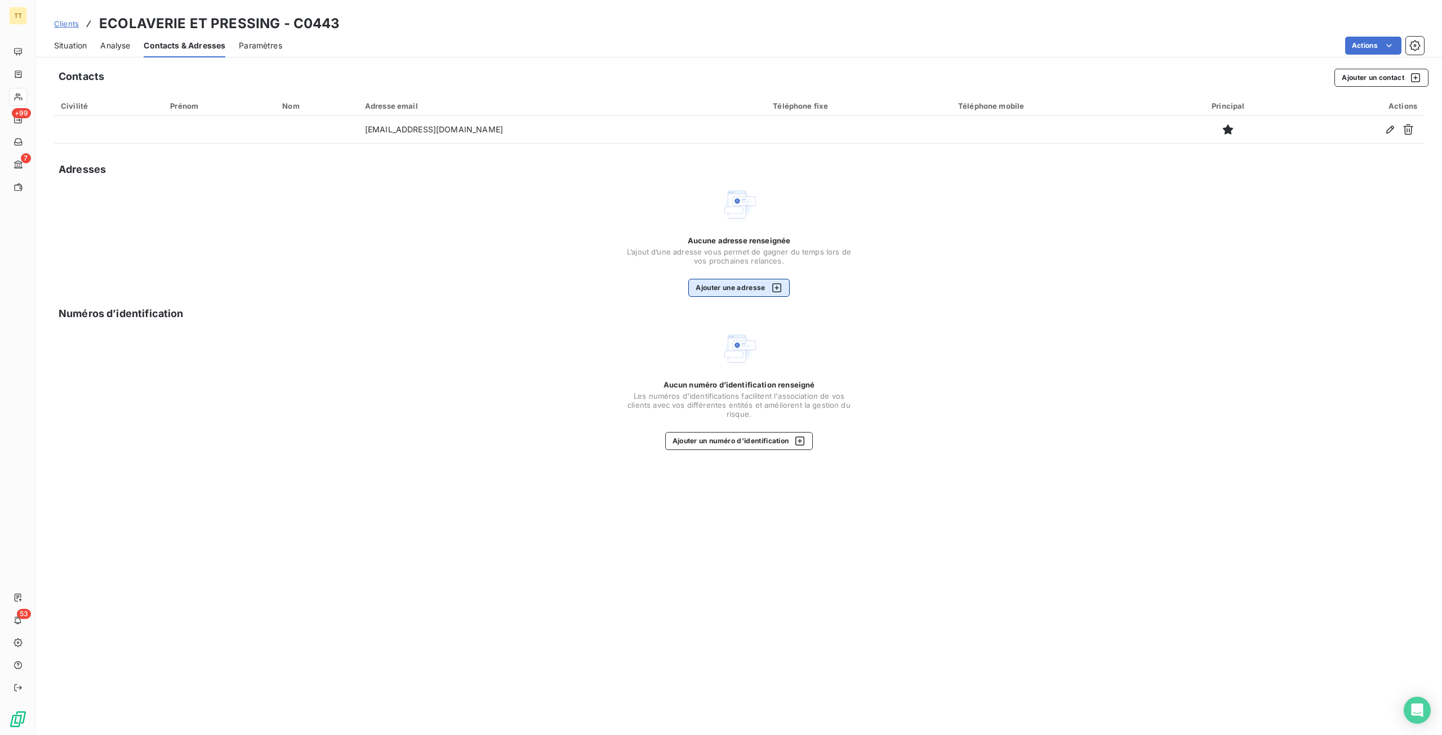
click at [774, 291] on icon "button" at bounding box center [776, 287] width 11 height 11
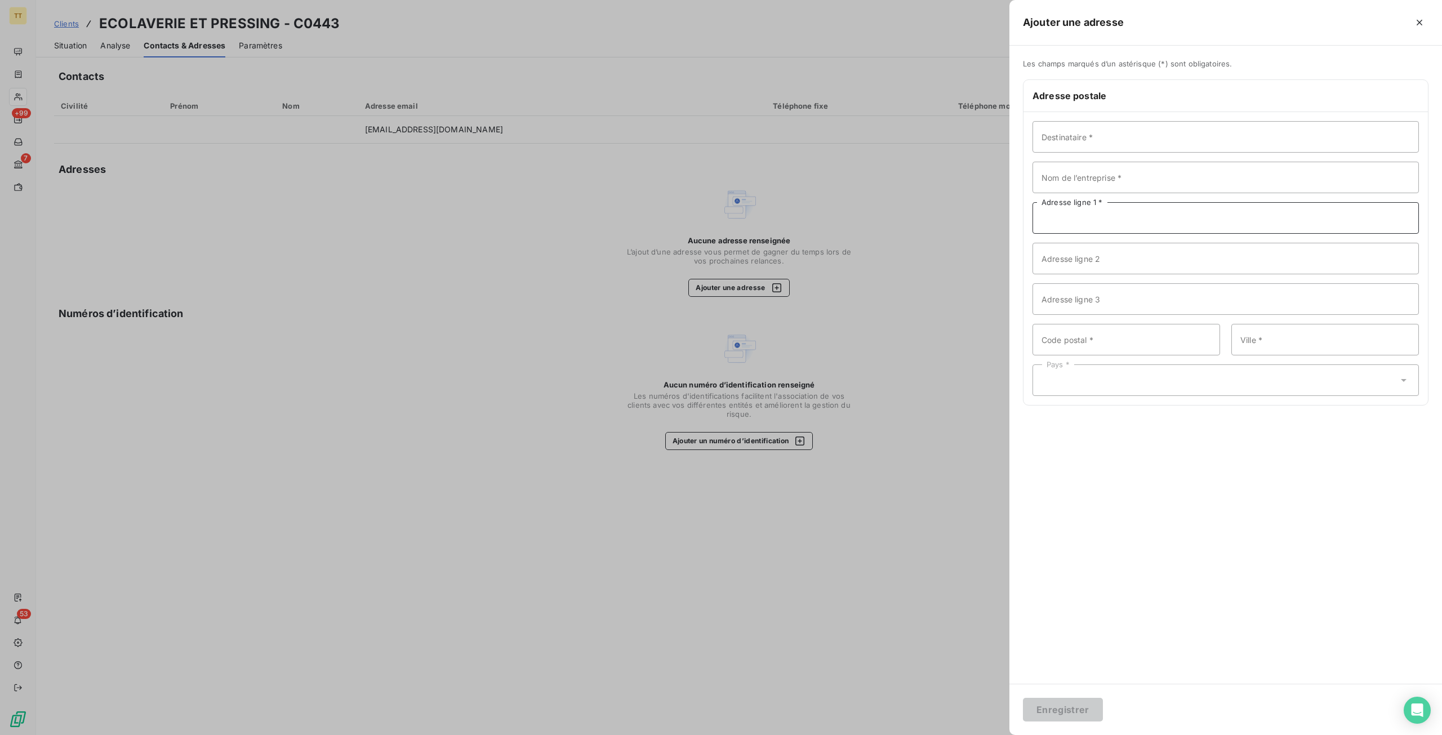
click at [1130, 212] on input "Adresse ligne 1 *" at bounding box center [1225, 218] width 386 height 32
paste input "[STREET_ADDRESS][PERSON_NAME]"
type input "[STREET_ADDRESS][PERSON_NAME]"
click at [1114, 344] on input "Code postal *" at bounding box center [1126, 340] width 188 height 32
type input "94500"
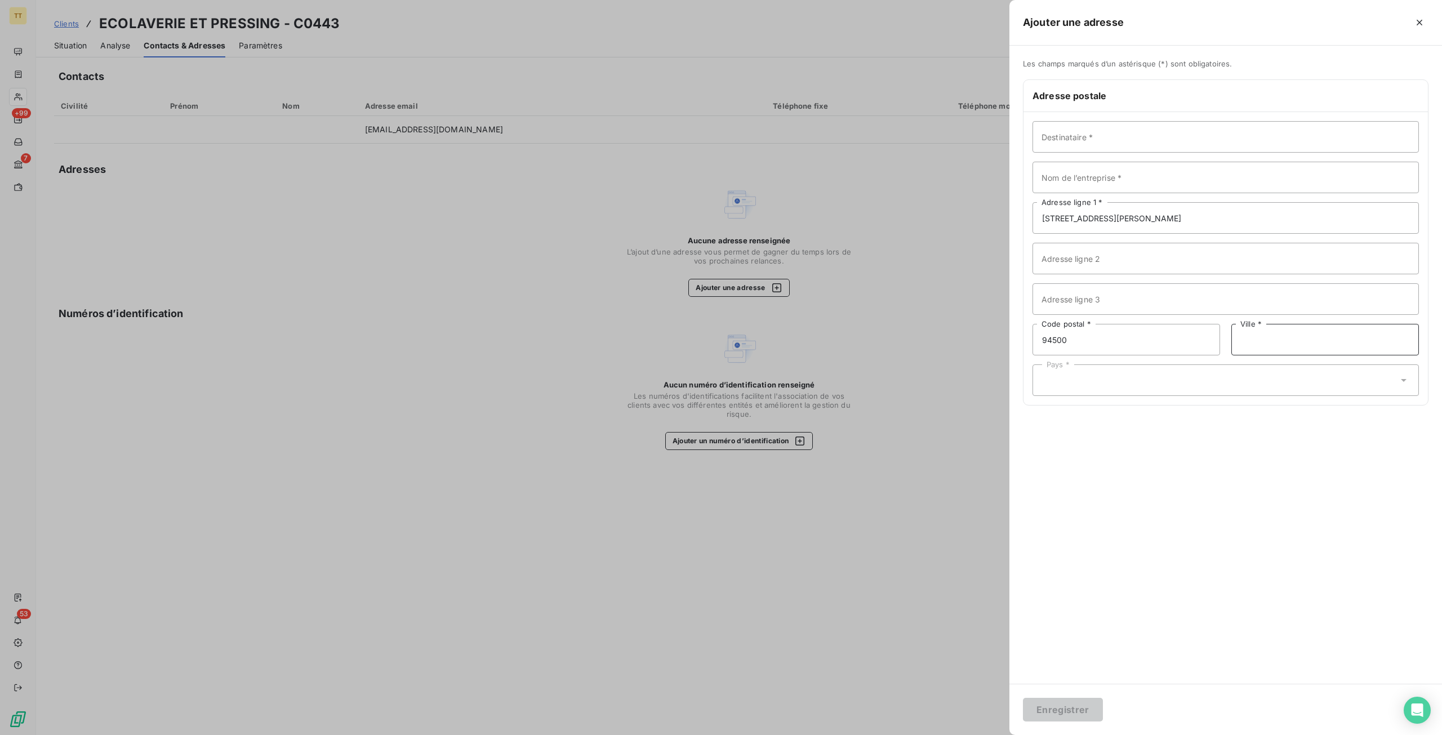
click at [1317, 323] on div "Destinataire * Nom de l’entreprise * [STREET_ADDRESS][PERSON_NAME] Adresse lign…" at bounding box center [1225, 258] width 404 height 293
type input "[GEOGRAPHIC_DATA]"
click at [1103, 377] on div "Pays *" at bounding box center [1225, 380] width 386 height 32
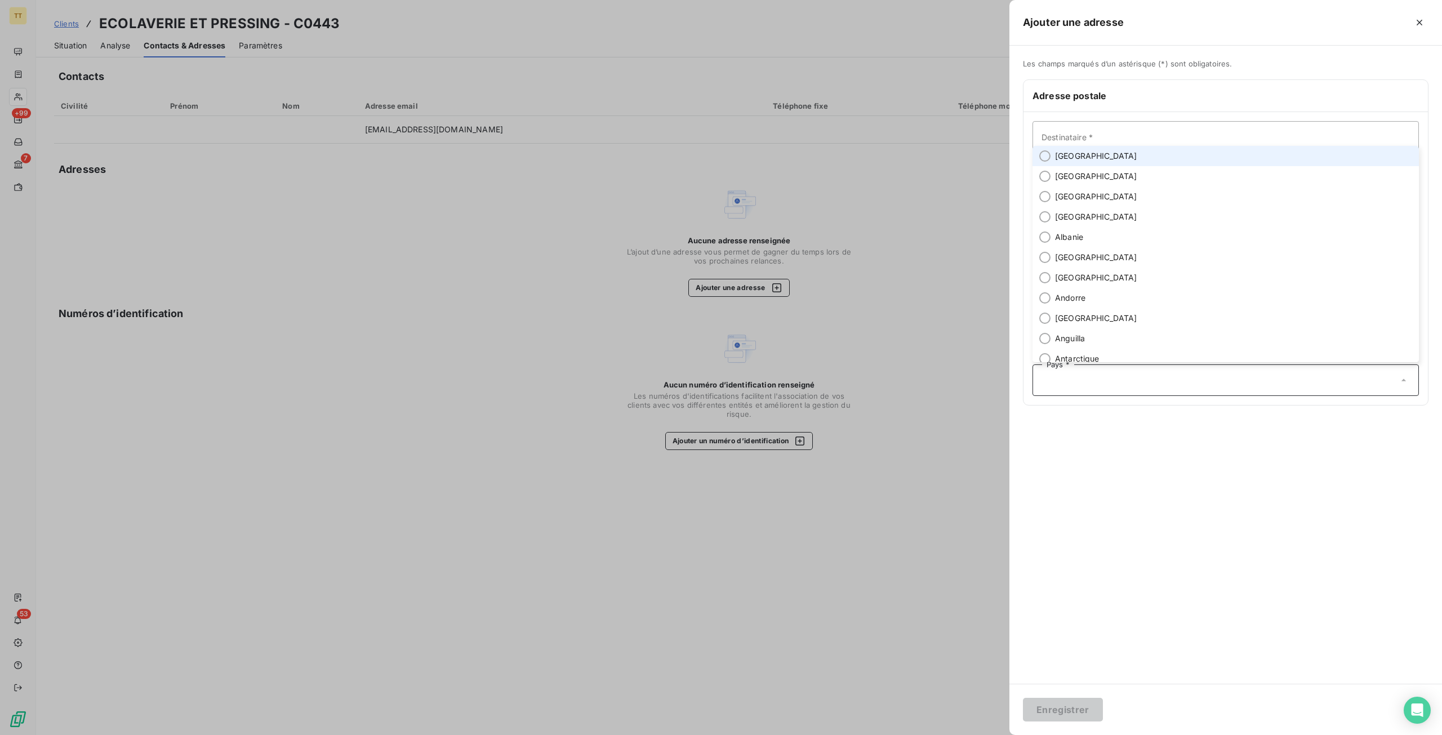
click at [1098, 154] on li "[GEOGRAPHIC_DATA]" at bounding box center [1225, 156] width 386 height 20
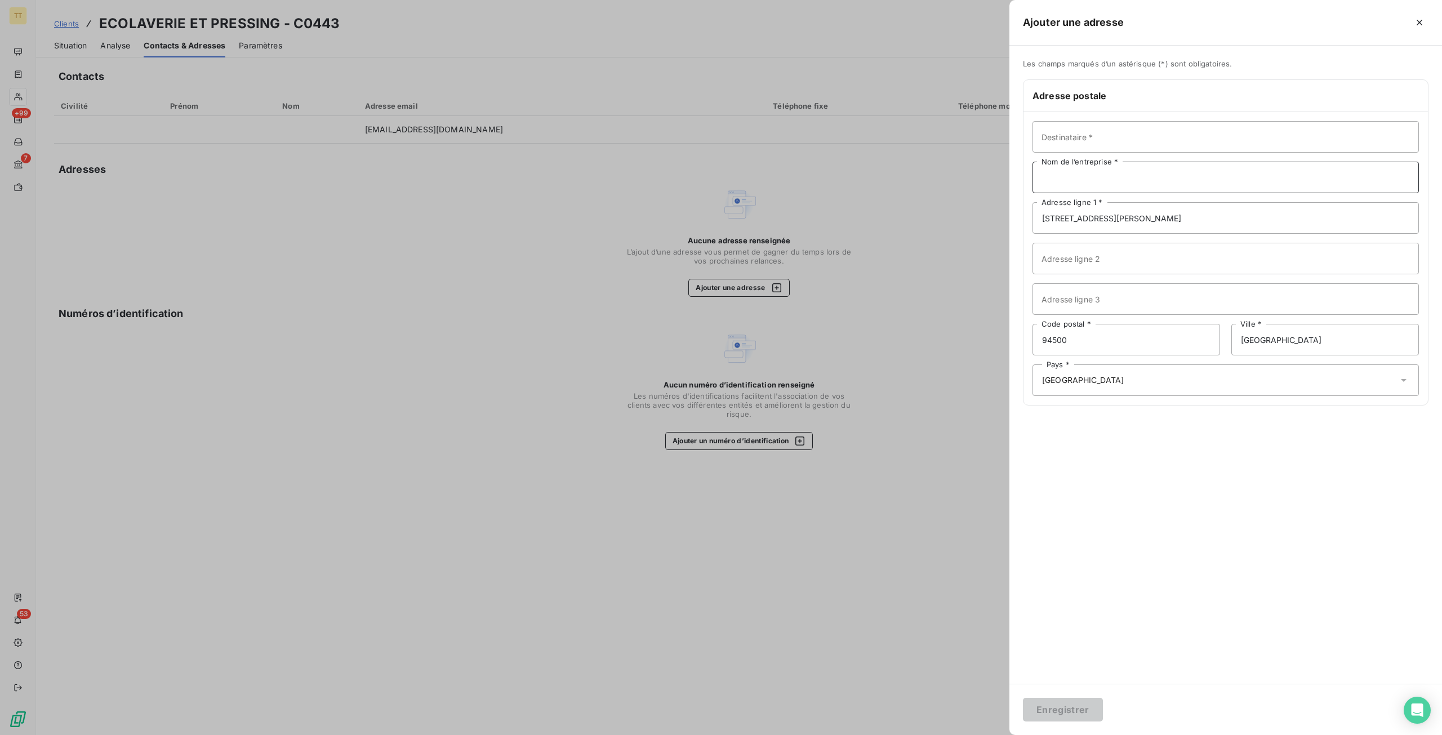
click at [1150, 181] on input "Nom de l’entreprise *" at bounding box center [1225, 178] width 386 height 32
type input "ECOLAVERIE ET PRESSING"
click at [1023, 698] on button "Enregistrer" at bounding box center [1063, 710] width 80 height 24
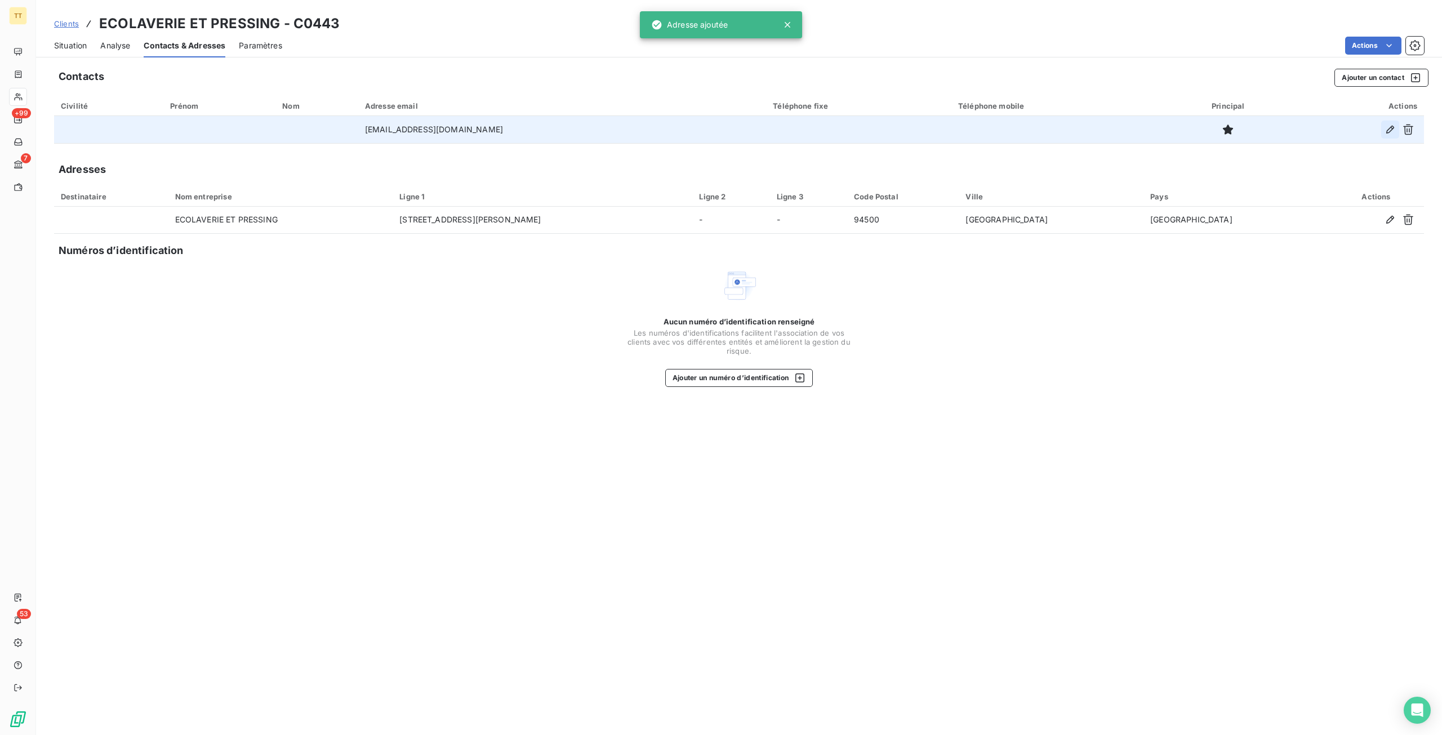
click at [1390, 129] on icon "button" at bounding box center [1389, 129] width 11 height 11
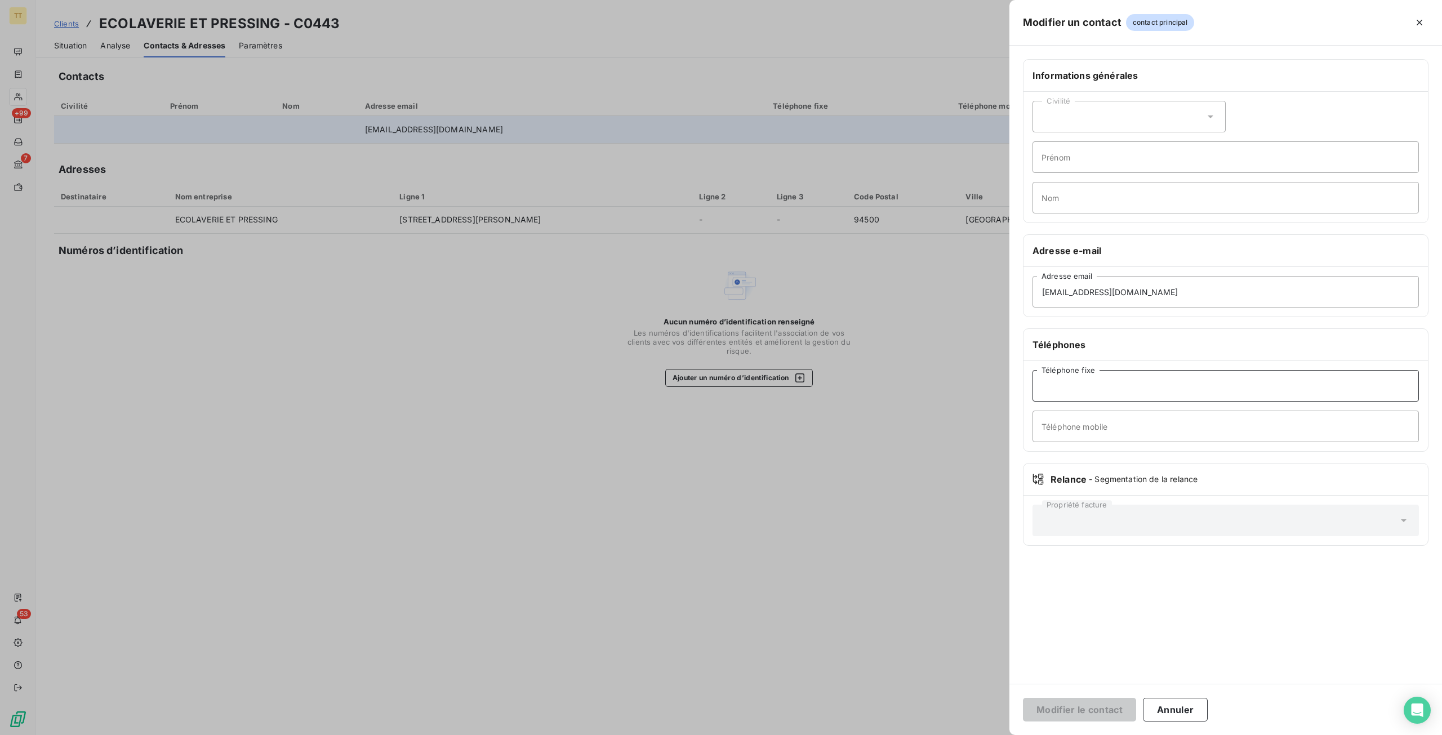
click at [1138, 385] on input "Téléphone fixe" at bounding box center [1225, 386] width 386 height 32
paste input ""0981071312 0614269733""
click at [1048, 380] on input ""0981071312 0614269733"" at bounding box center [1225, 386] width 386 height 32
click at [1168, 381] on input "0981071312 0614269733"" at bounding box center [1225, 386] width 386 height 32
drag, startPoint x: 1157, startPoint y: 384, endPoint x: 1088, endPoint y: 394, distance: 69.4
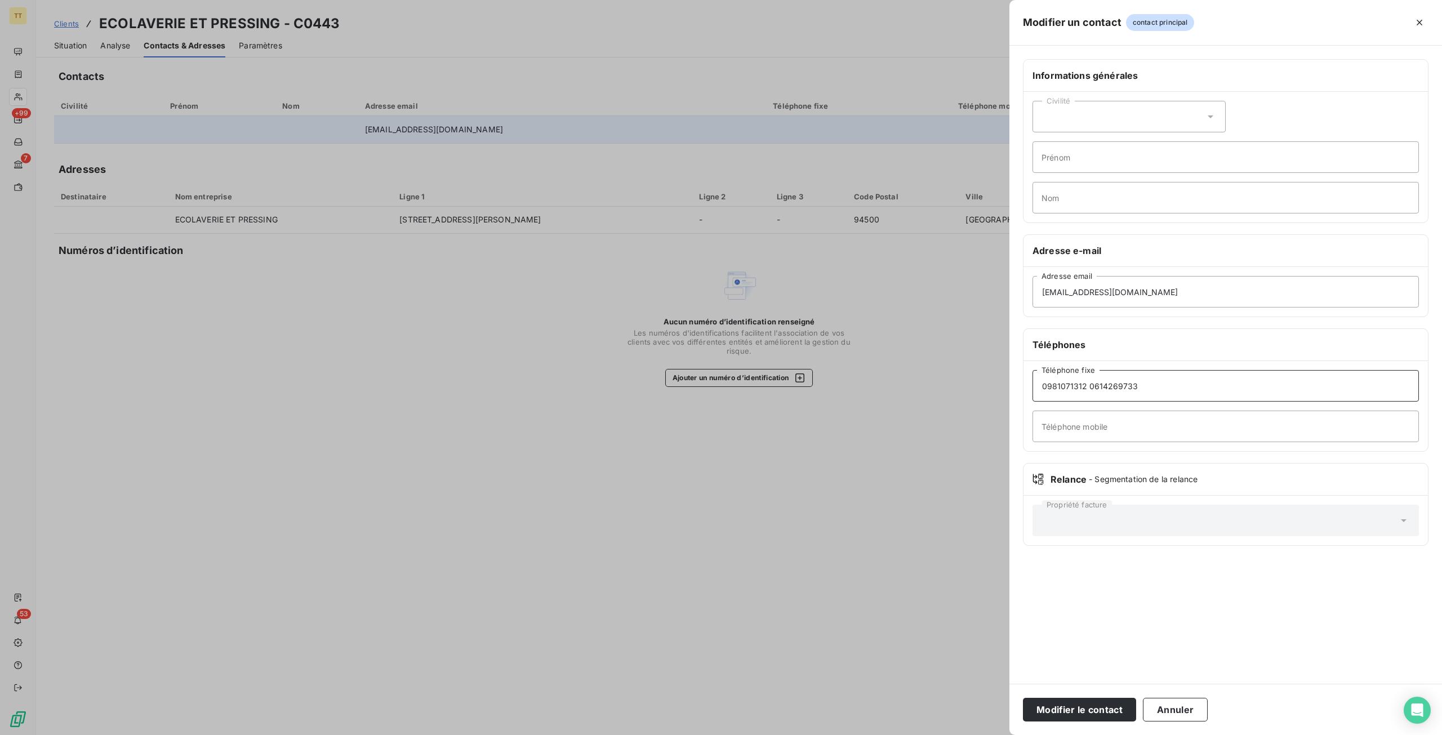
click at [1088, 394] on input "0981071312 0614269733" at bounding box center [1225, 386] width 386 height 32
type input "0981071312"
click at [1111, 428] on input "Téléphone mobile" at bounding box center [1225, 427] width 386 height 32
paste input "0614269733"
type input "0614269733"
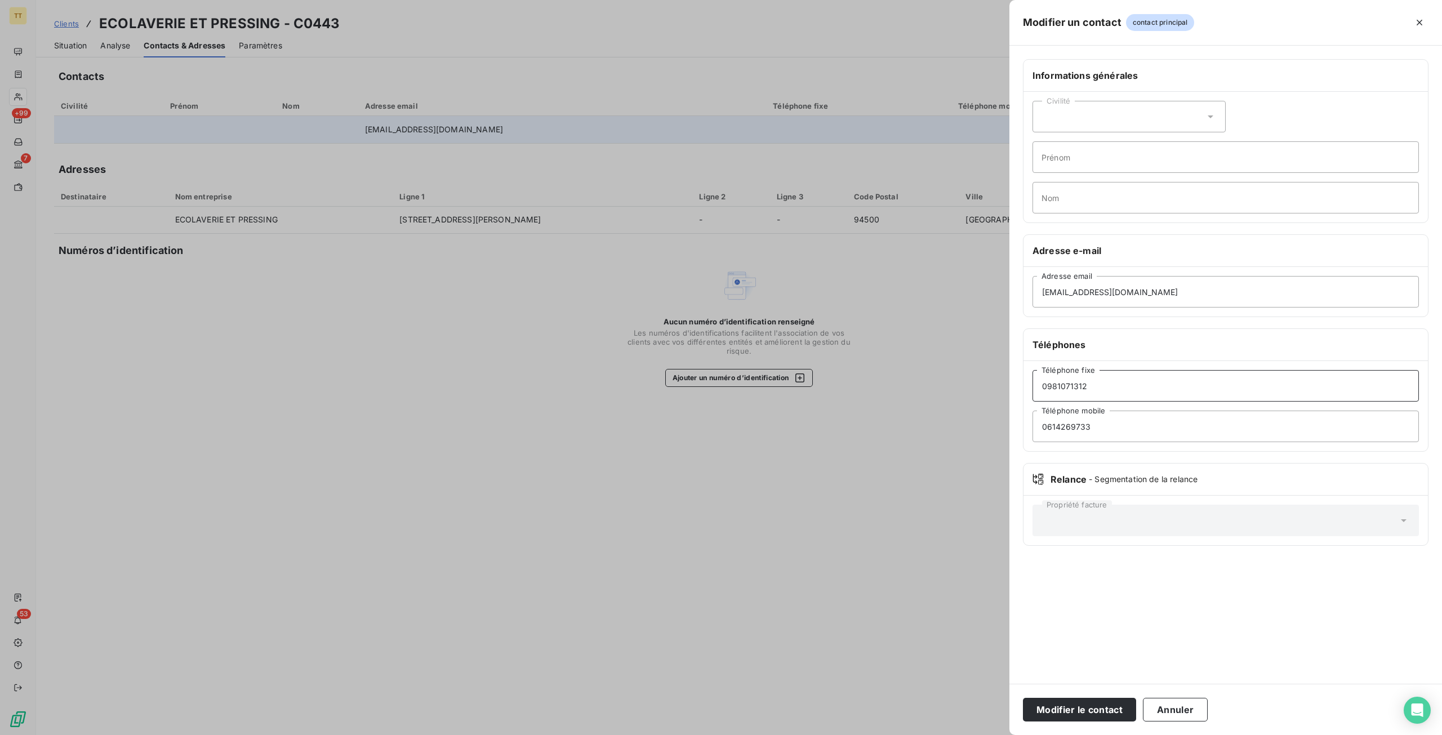
click at [1117, 385] on input "0981071312" at bounding box center [1225, 386] width 386 height 32
type input "0981071312"
click at [1041, 429] on input "0614269733" at bounding box center [1225, 427] width 386 height 32
click at [1023, 698] on button "Modifier le contact" at bounding box center [1079, 710] width 113 height 24
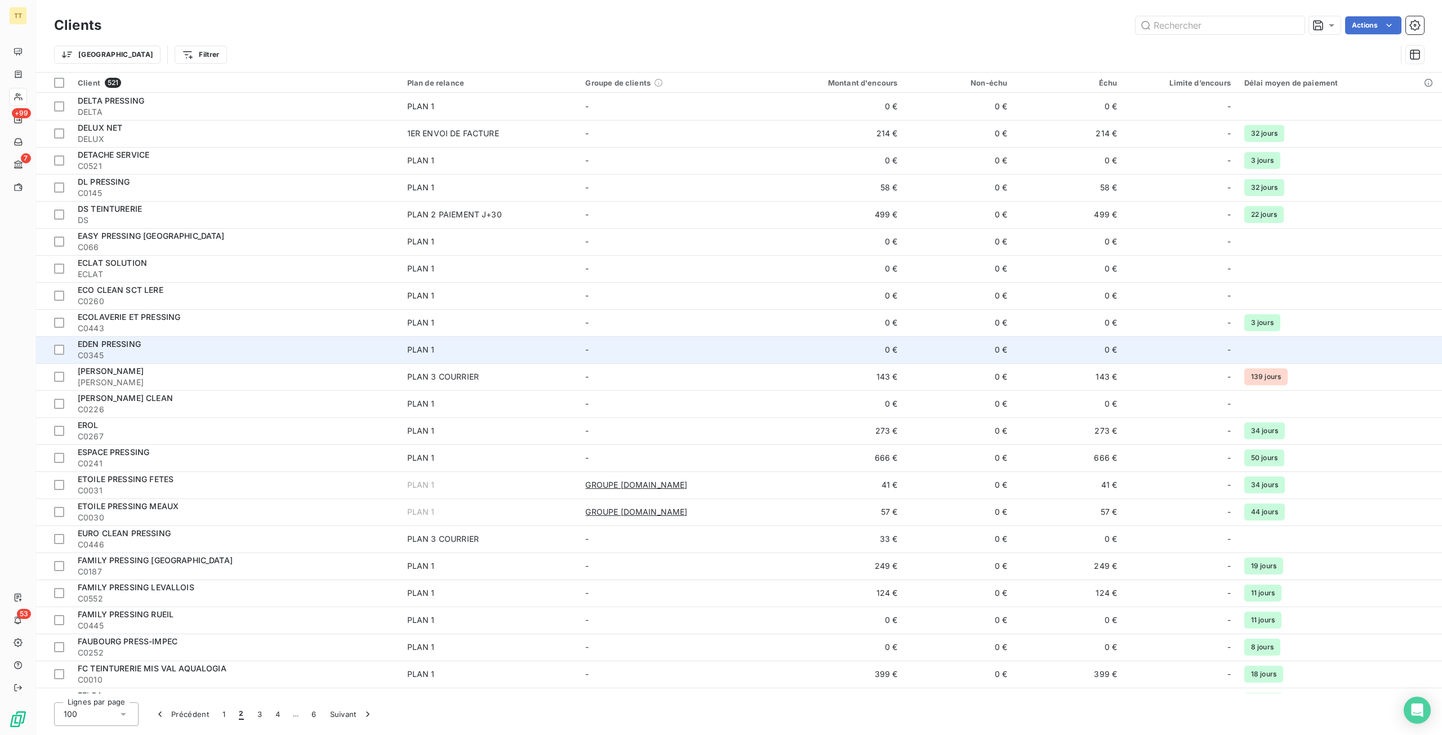
click at [255, 357] on span "C0345" at bounding box center [236, 355] width 316 height 11
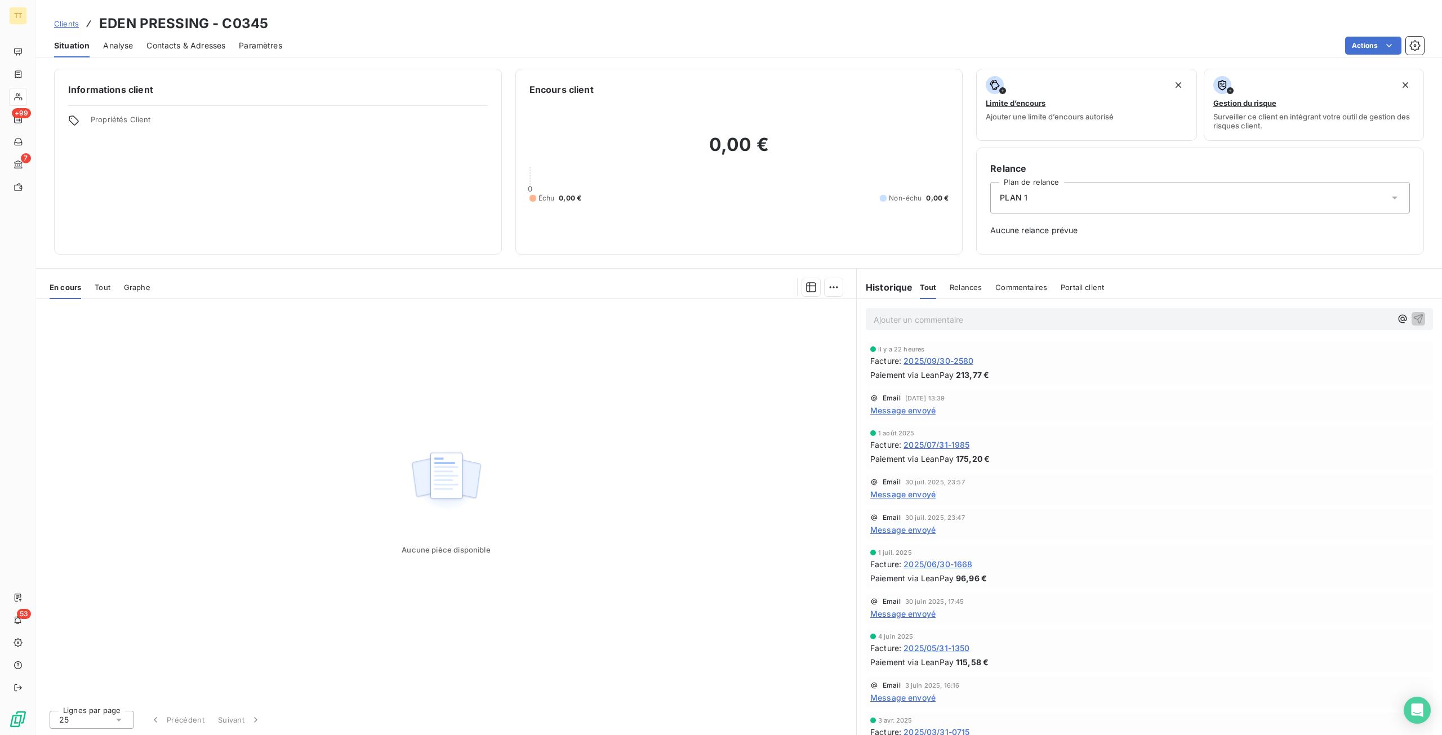
click at [970, 359] on span "2025/09/30-2580" at bounding box center [938, 361] width 70 height 12
click at [202, 44] on span "Contacts & Adresses" at bounding box center [185, 45] width 79 height 11
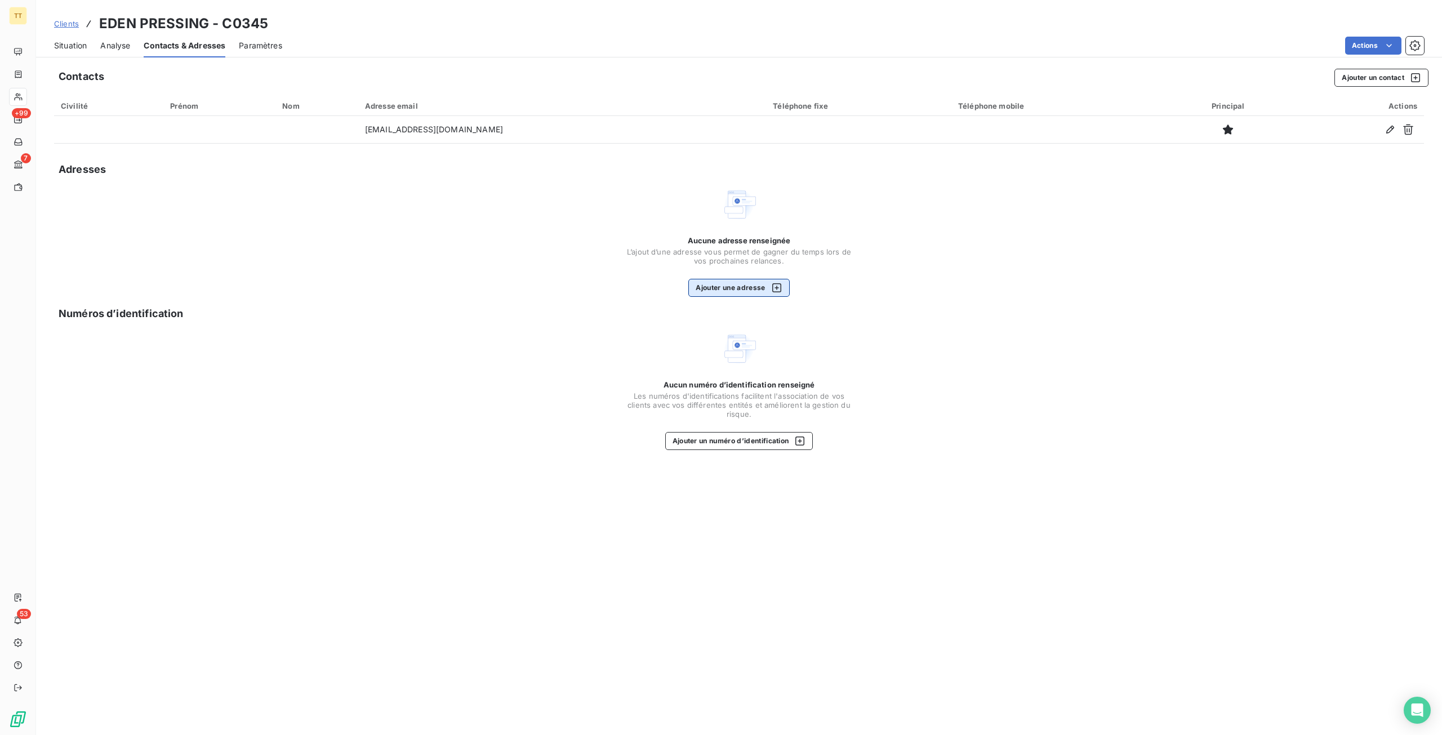
click at [771, 286] on icon "button" at bounding box center [776, 287] width 11 height 11
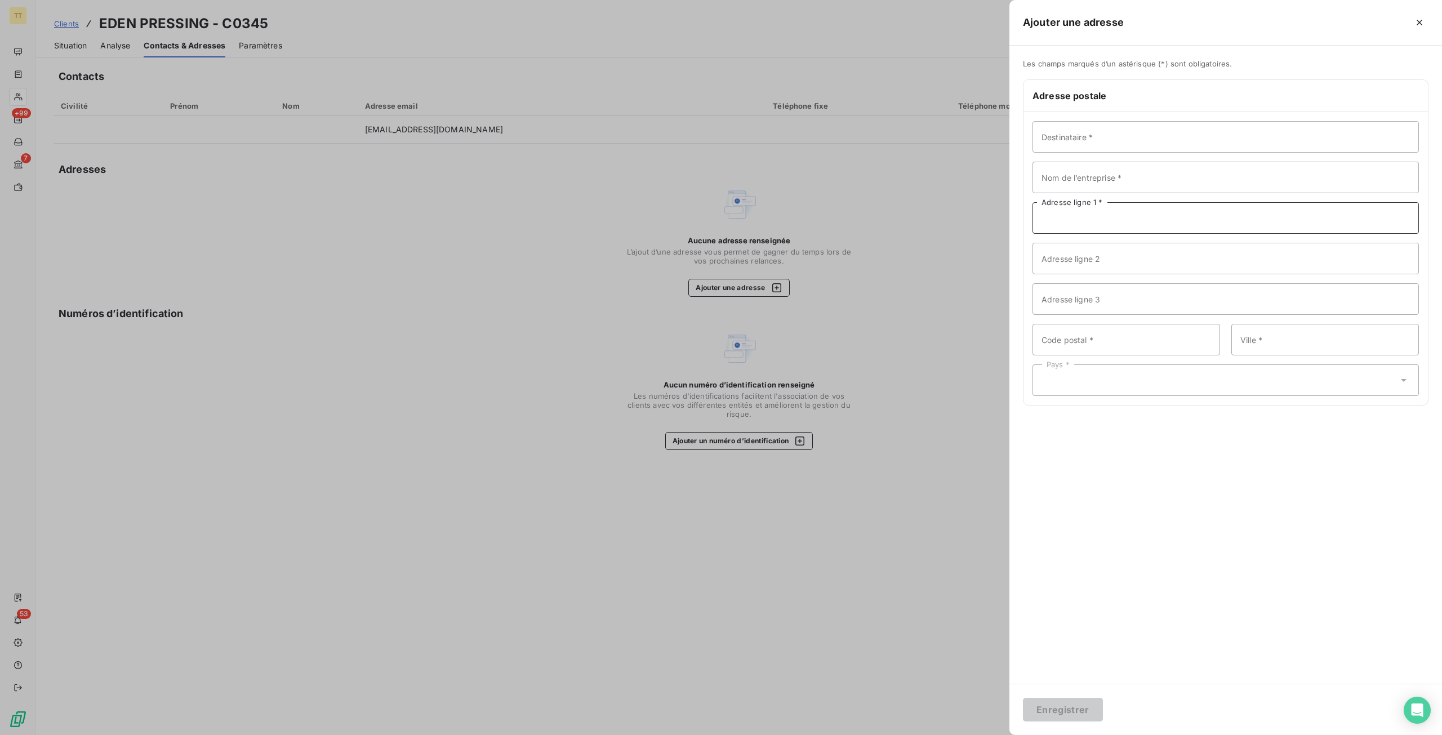
click at [1141, 217] on input "Adresse ligne 1 *" at bounding box center [1225, 218] width 386 height 32
paste input "[STREET_ADDRESS][PERSON_NAME]"
type input "[STREET_ADDRESS][PERSON_NAME]"
click at [1127, 349] on input "Code postal *" at bounding box center [1126, 340] width 188 height 32
type input "95200"
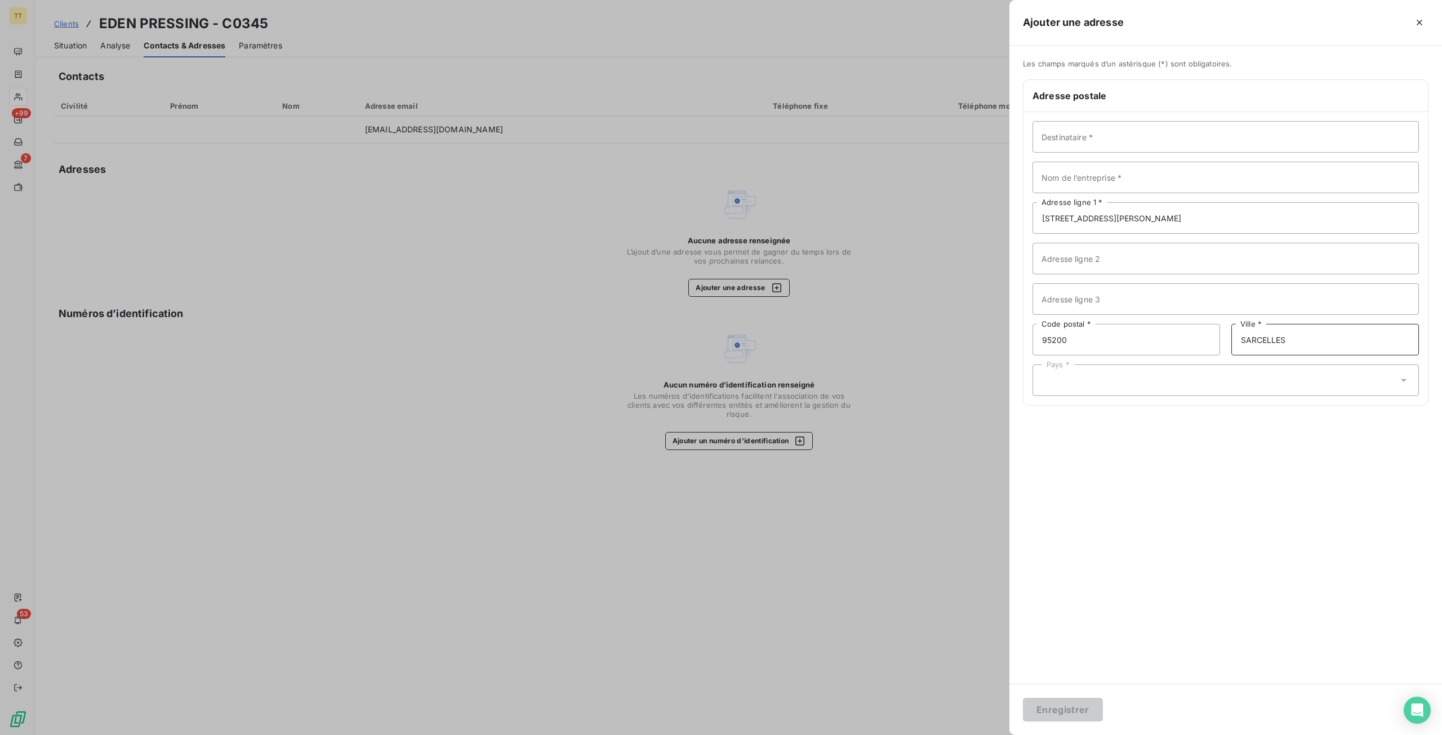
type input "SARCELLES"
click at [1125, 380] on div "Pays *" at bounding box center [1225, 380] width 386 height 32
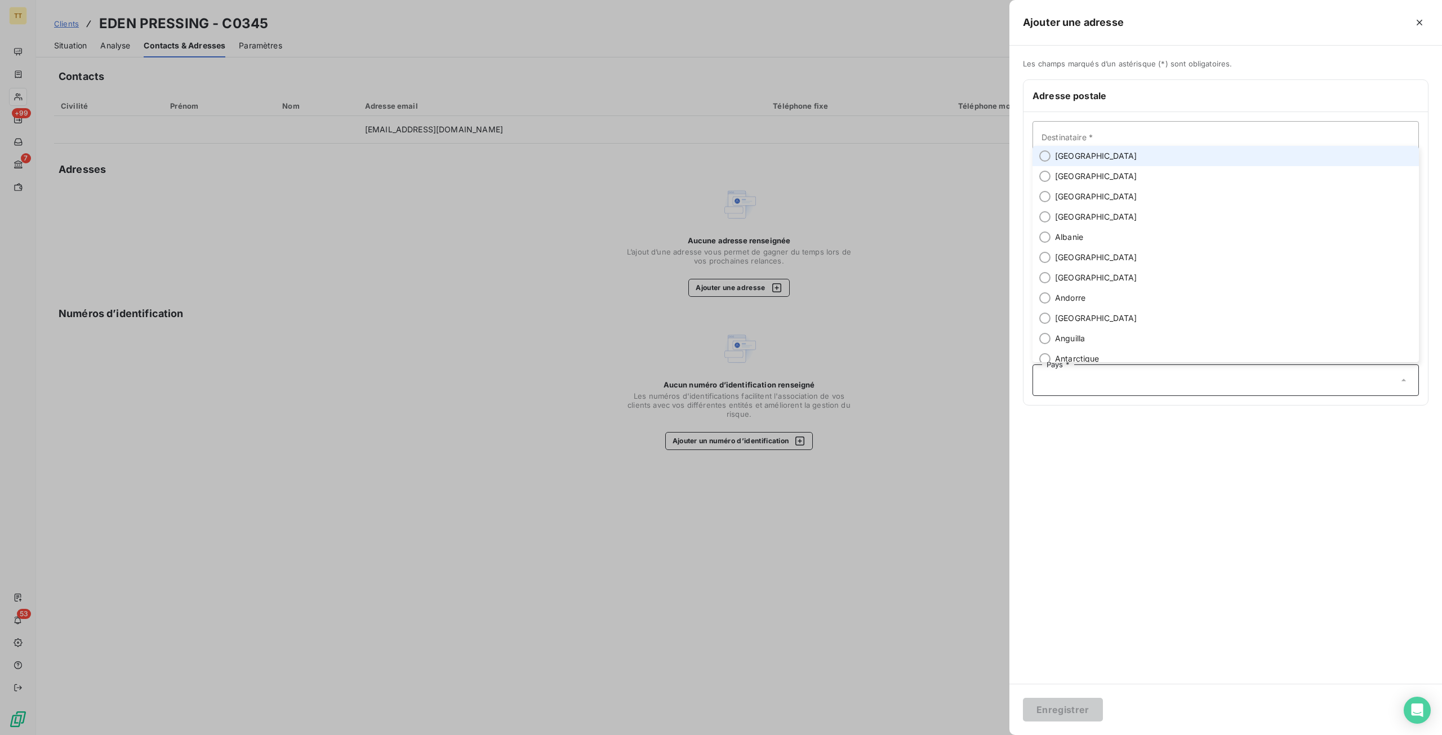
click at [1139, 162] on li "[GEOGRAPHIC_DATA]" at bounding box center [1225, 156] width 386 height 20
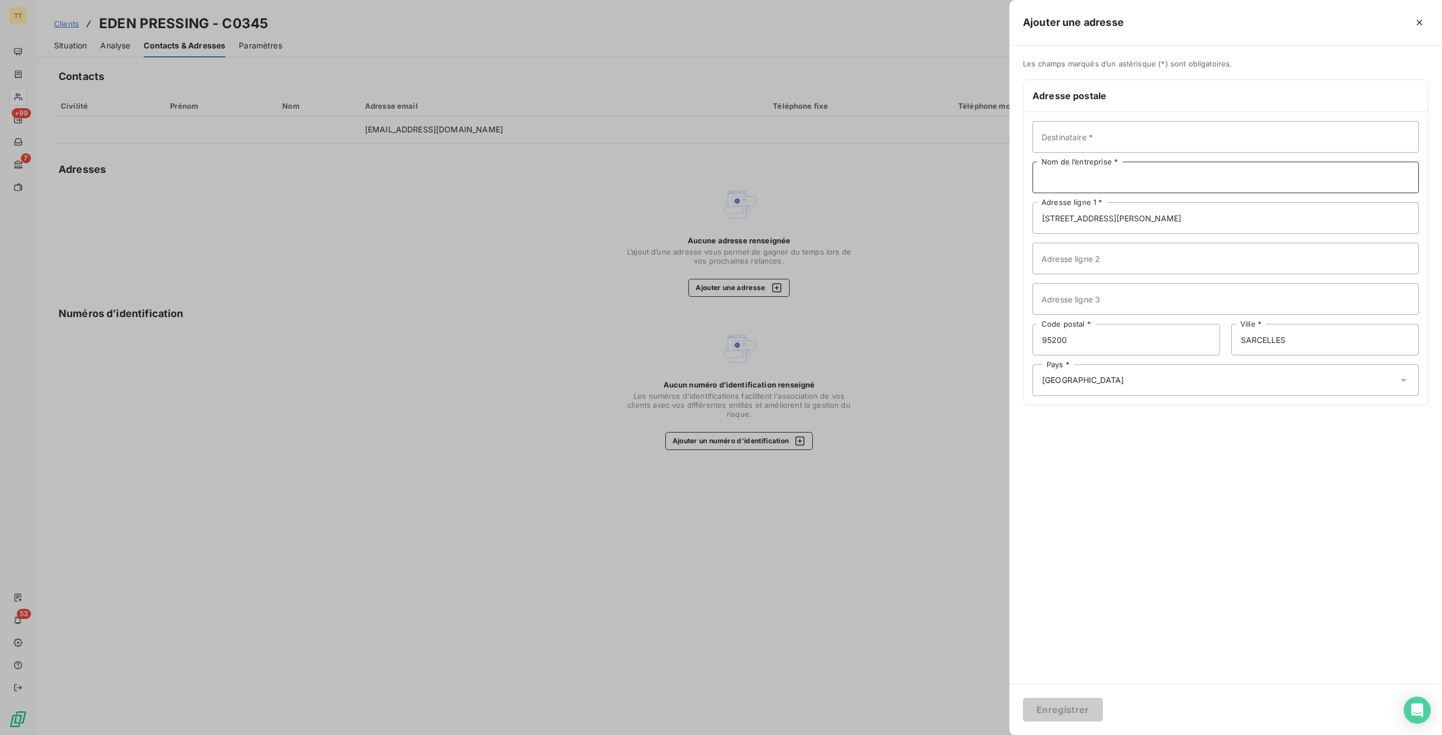
click at [1128, 182] on input "Nom de l’entreprise *" at bounding box center [1225, 178] width 386 height 32
type input "EDEN PRESSING"
click at [1077, 711] on button "Enregistrer" at bounding box center [1063, 710] width 80 height 24
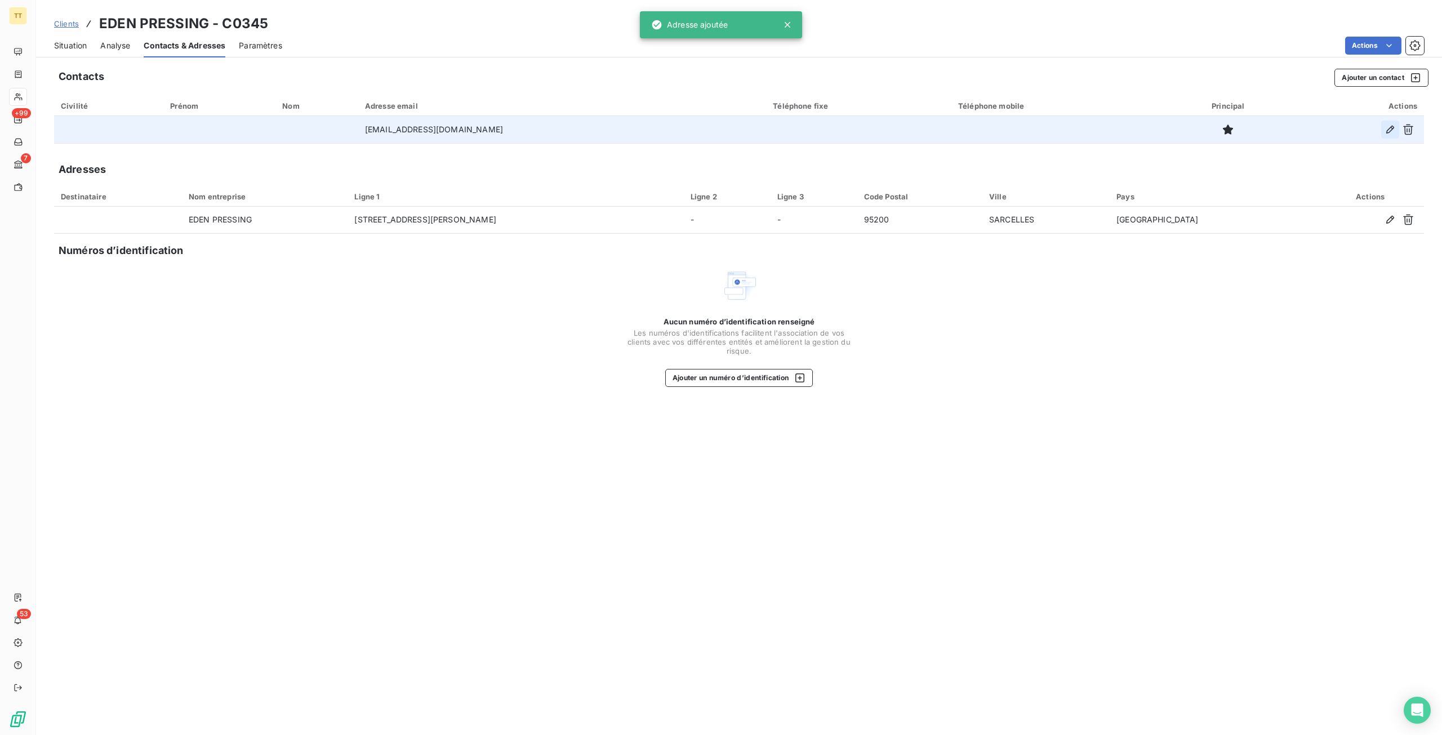
click at [1396, 129] on button "button" at bounding box center [1390, 130] width 18 height 18
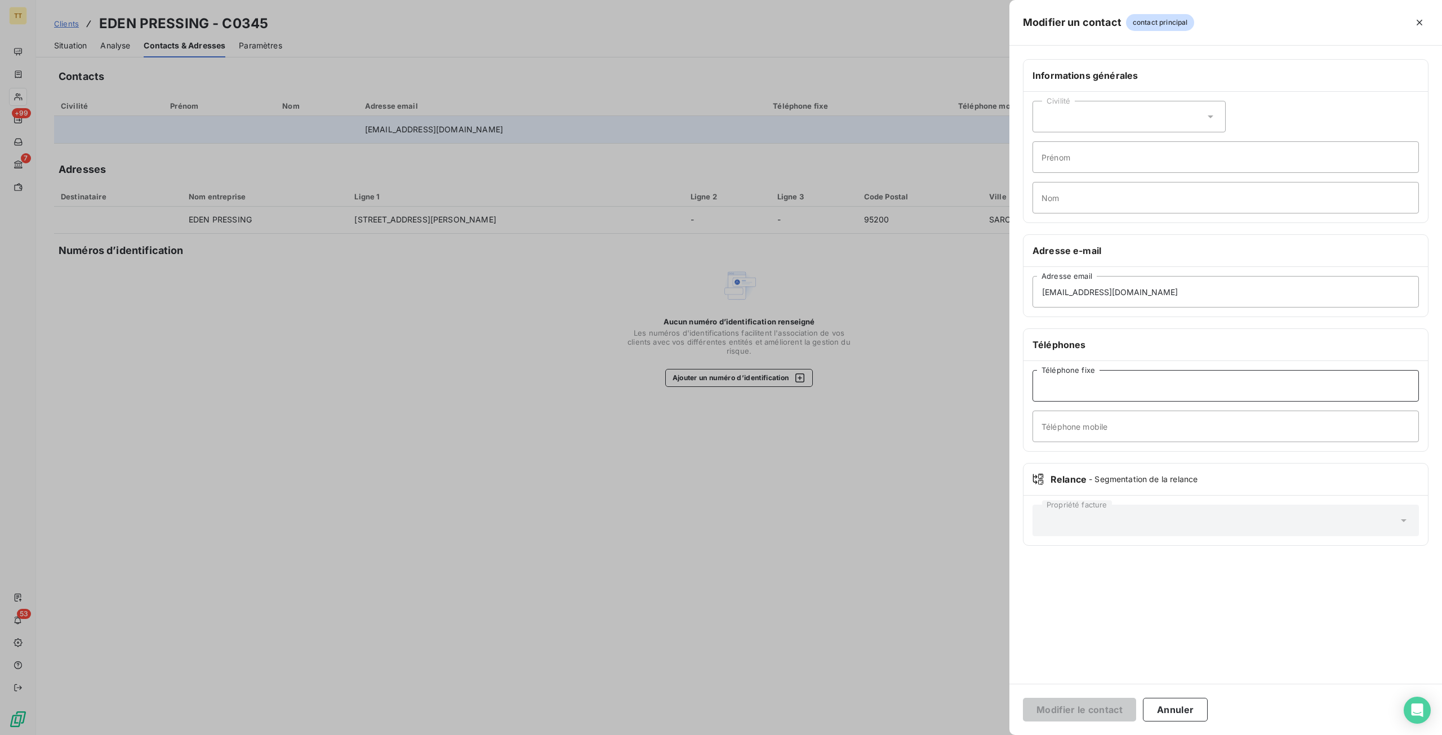
click at [1119, 388] on input "Téléphone fixe" at bounding box center [1225, 386] width 386 height 32
paste input ""0134042134 0616709574""
click at [1155, 386] on input ""0134042134 0616709574"" at bounding box center [1225, 386] width 386 height 32
drag, startPoint x: 1149, startPoint y: 381, endPoint x: 1091, endPoint y: 385, distance: 58.1
click at [1091, 385] on input "0134042134 0616709574" at bounding box center [1225, 386] width 386 height 32
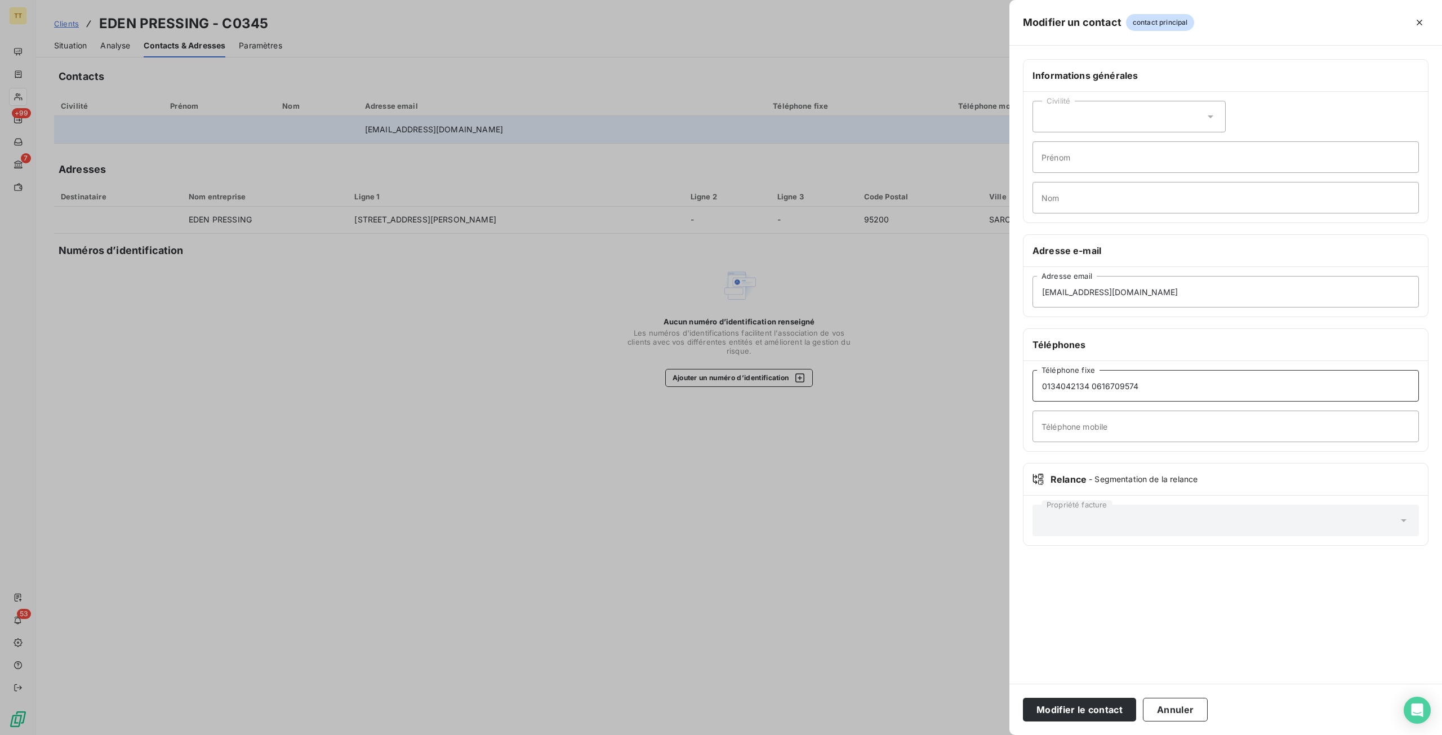
drag, startPoint x: 1108, startPoint y: 387, endPoint x: 1147, endPoint y: 381, distance: 39.3
click at [1147, 381] on input "0134042134 0616709574" at bounding box center [1225, 386] width 386 height 32
type input "0134042134"
paste input "0616709574"
type input "0616709574"
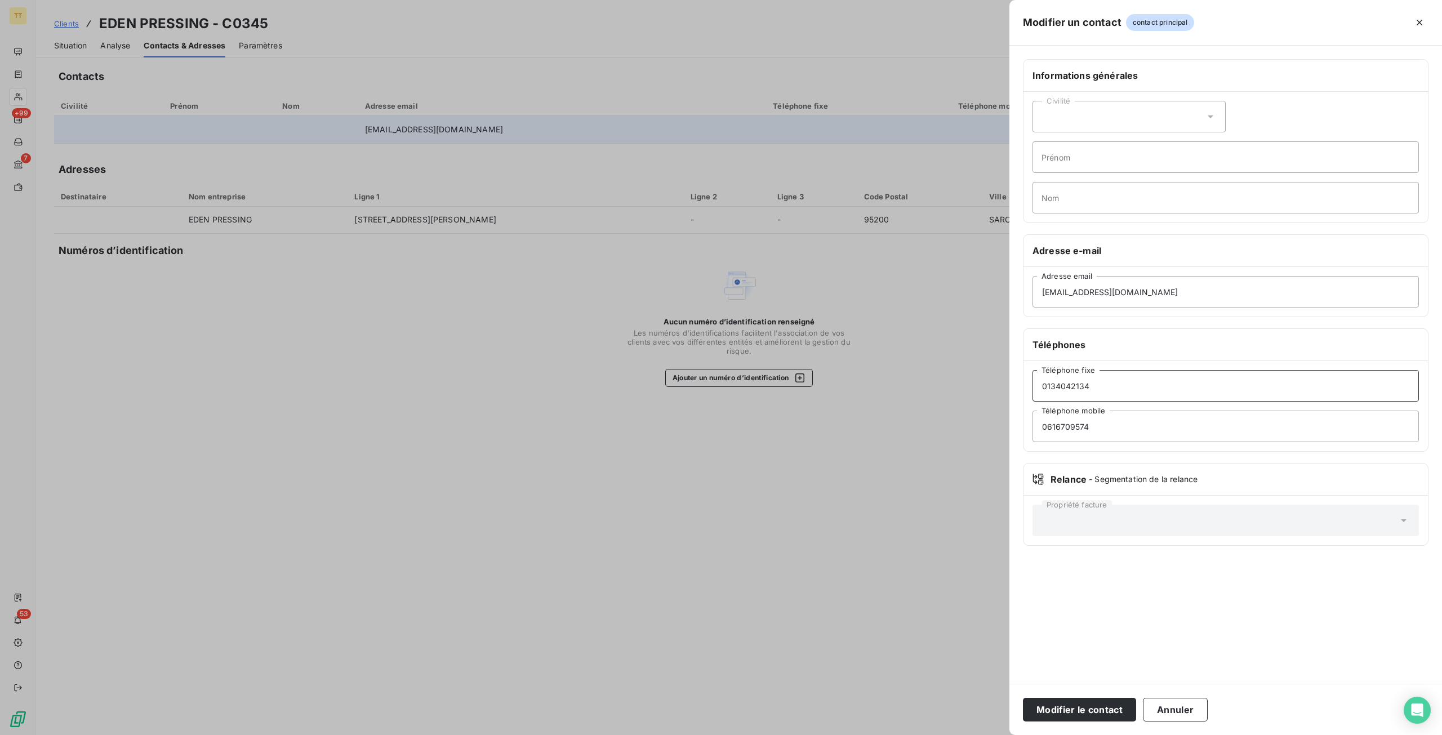
click at [1146, 383] on input "0134042134" at bounding box center [1225, 386] width 386 height 32
type input "0134042134"
click at [1023, 698] on button "Modifier le contact" at bounding box center [1079, 710] width 113 height 24
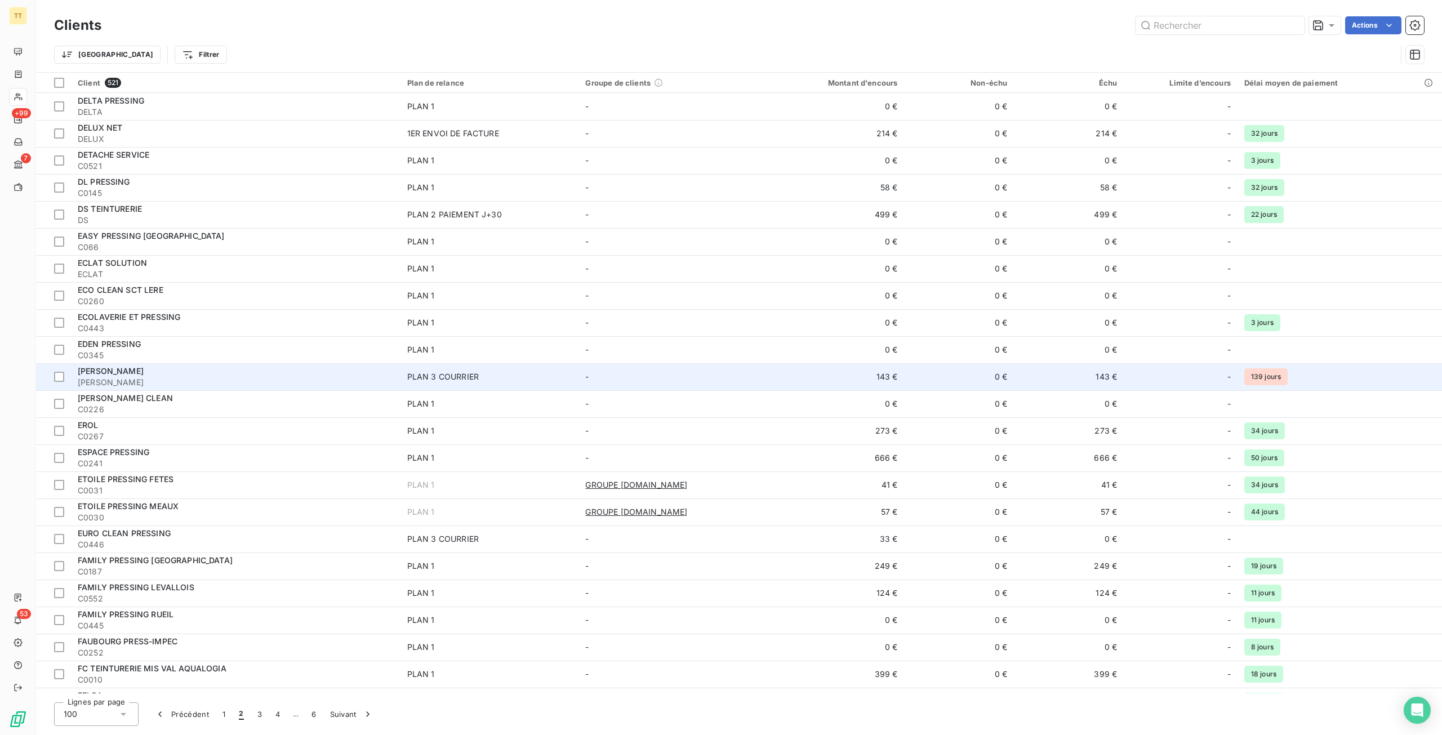
click at [277, 373] on div "[PERSON_NAME]" at bounding box center [236, 371] width 316 height 11
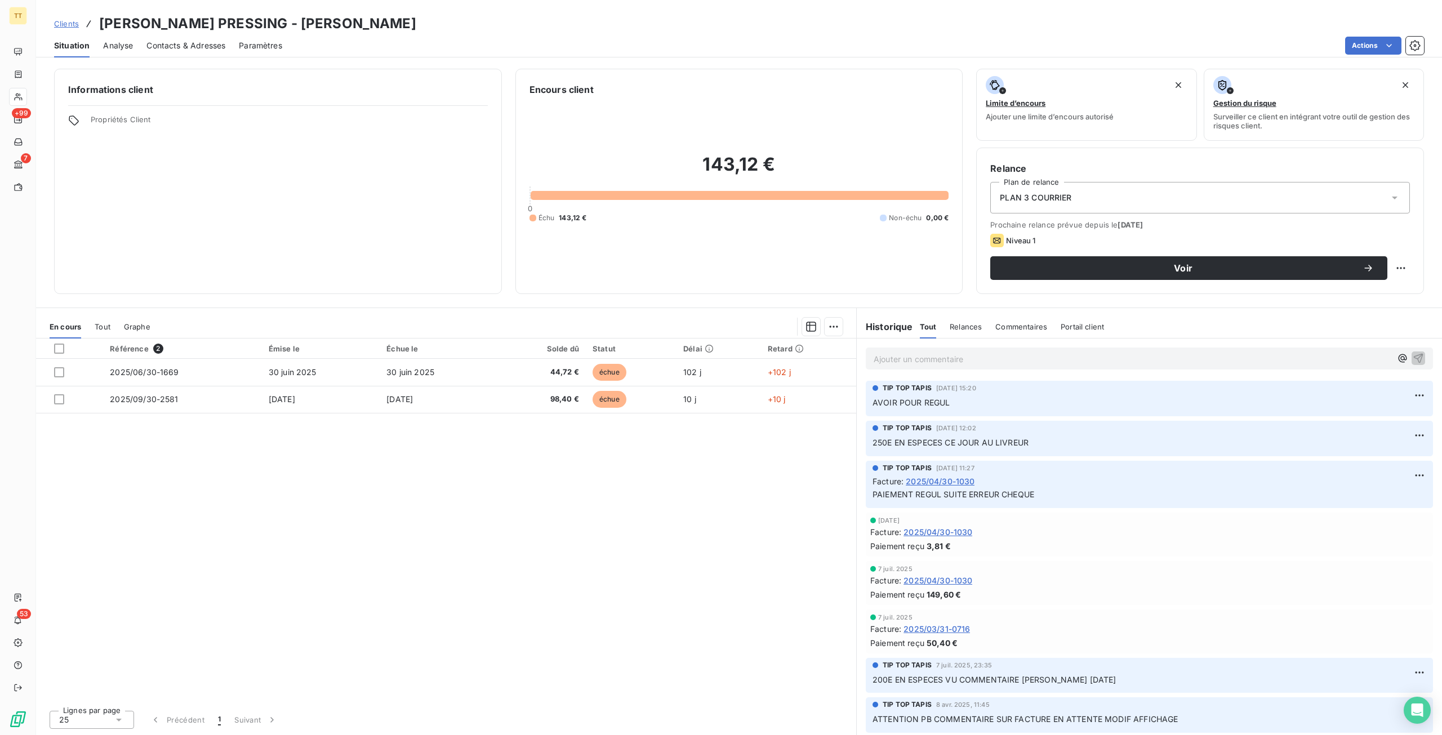
click at [172, 44] on span "Contacts & Adresses" at bounding box center [185, 45] width 79 height 11
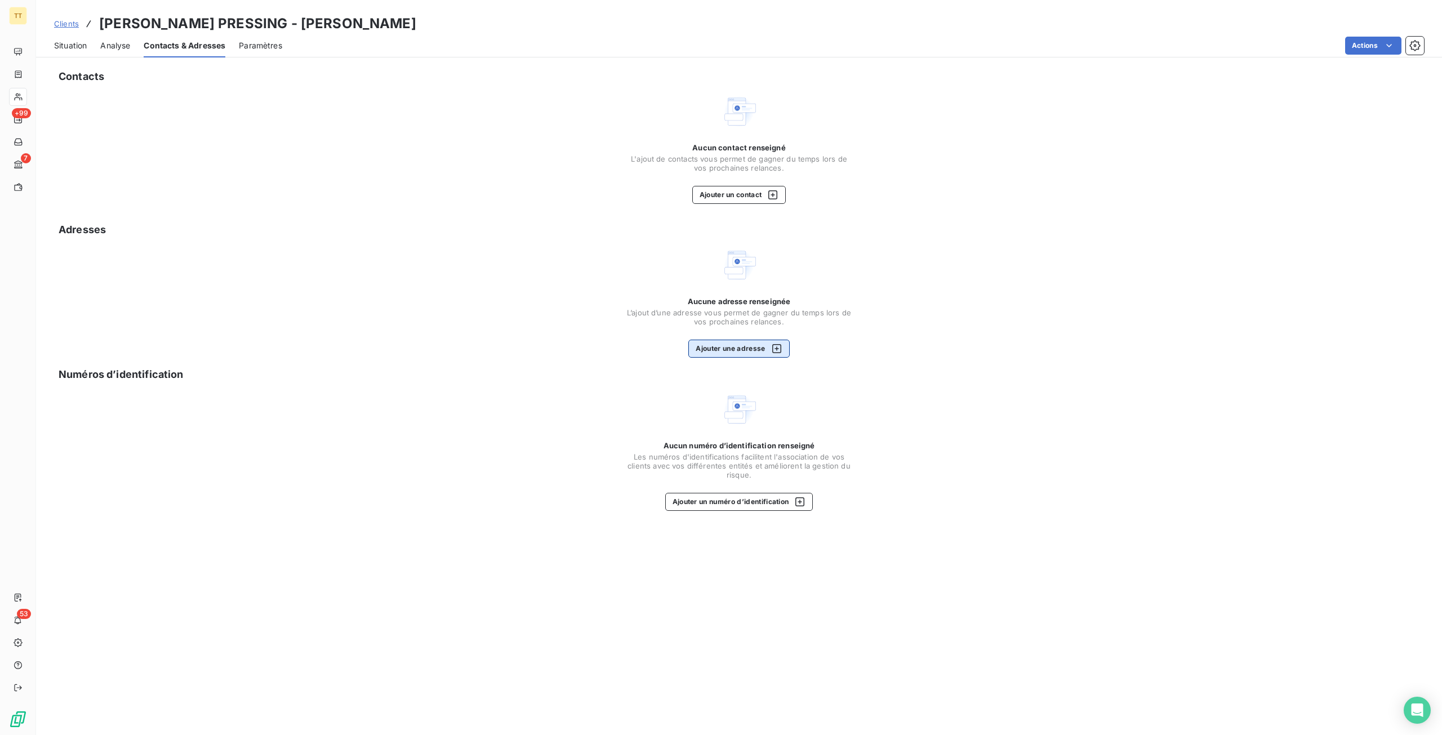
click at [734, 341] on button "Ajouter une adresse" at bounding box center [738, 349] width 101 height 18
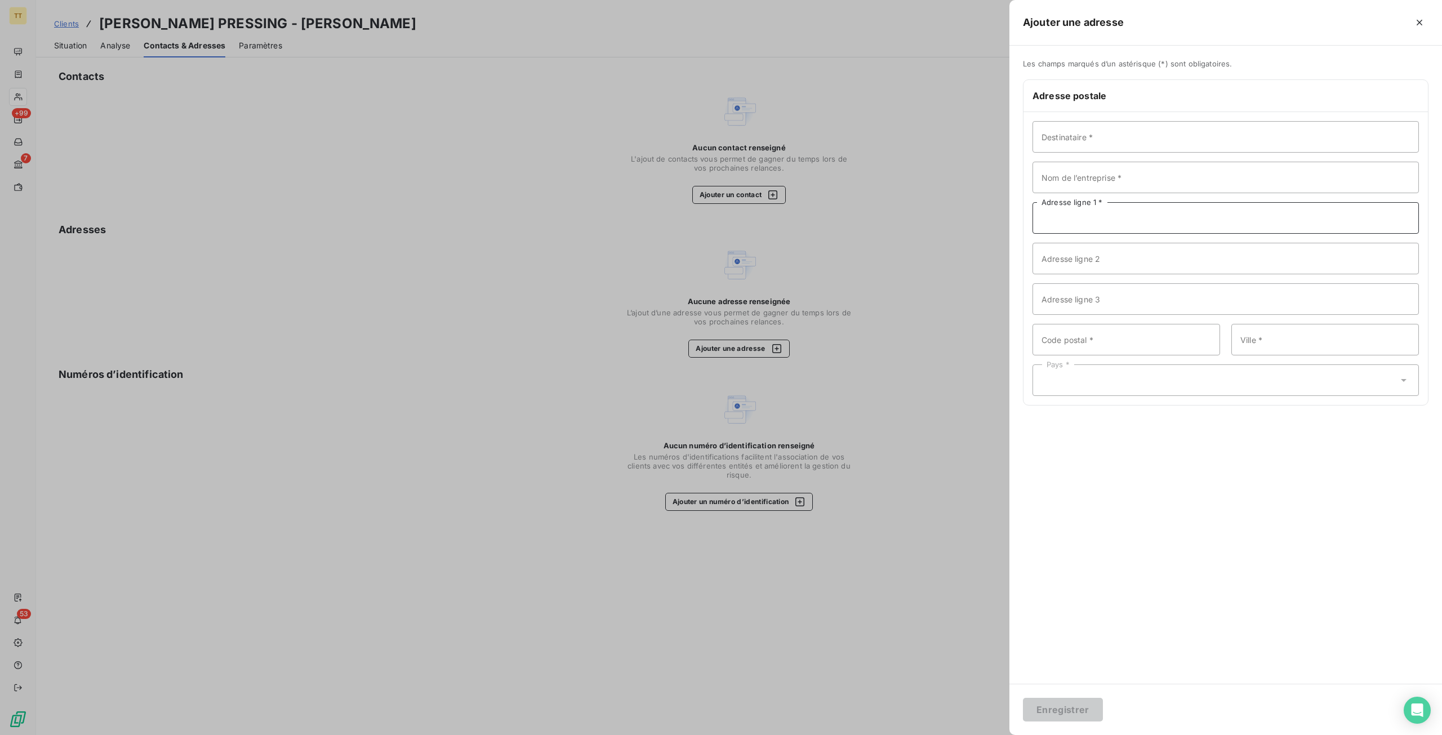
click at [1108, 220] on input "Adresse ligne 1 *" at bounding box center [1225, 218] width 386 height 32
type input "V"
paste input "[STREET_ADDRESS]"
type input "[STREET_ADDRESS]"
